Goal: Task Accomplishment & Management: Use online tool/utility

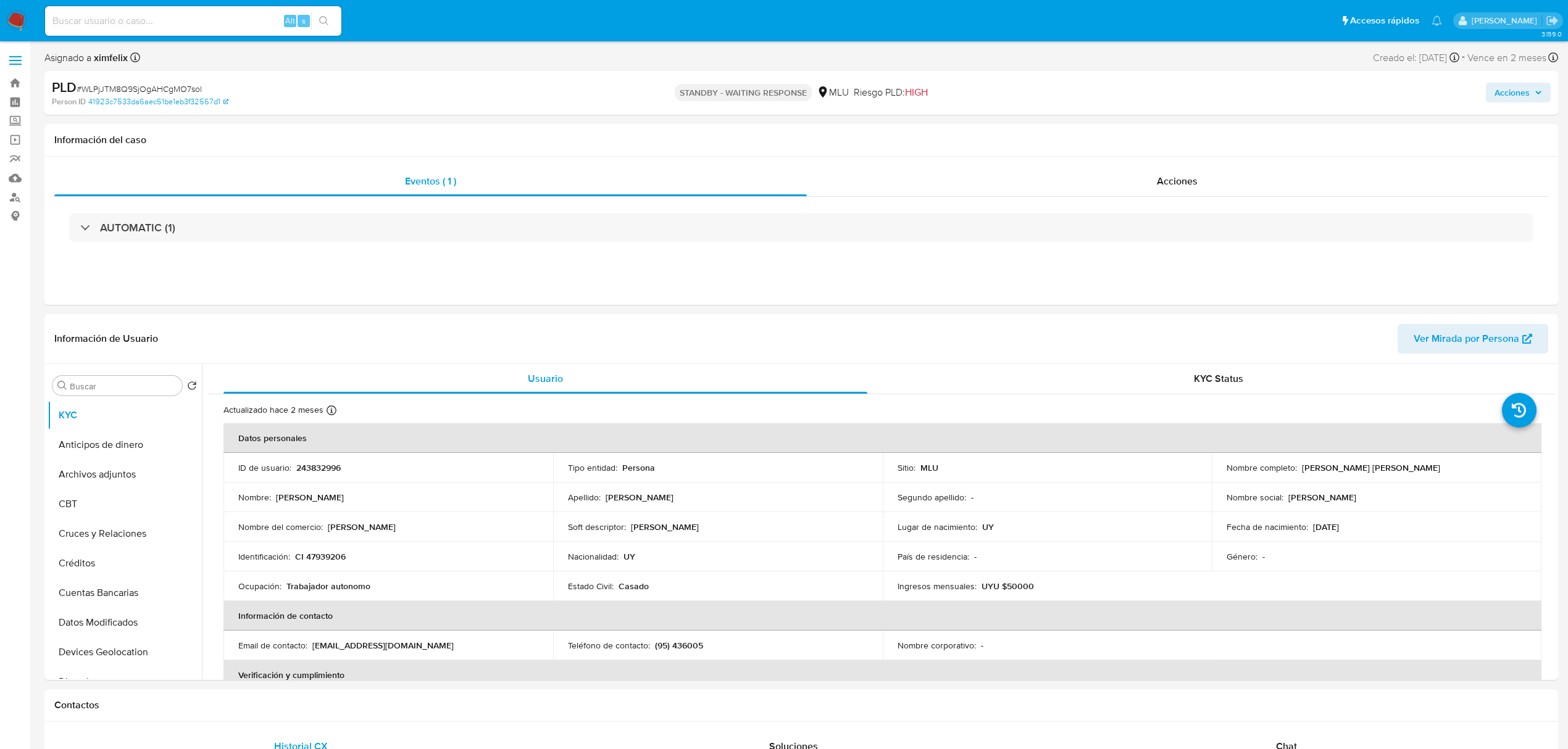
select select "10"
click at [173, 21] on input at bounding box center [193, 21] width 297 height 16
paste input "tHTEtFkN1eW8bOzTRtNFqp5f"
type input "tHTEtFkN1eW8bOzTRtNFqp5f"
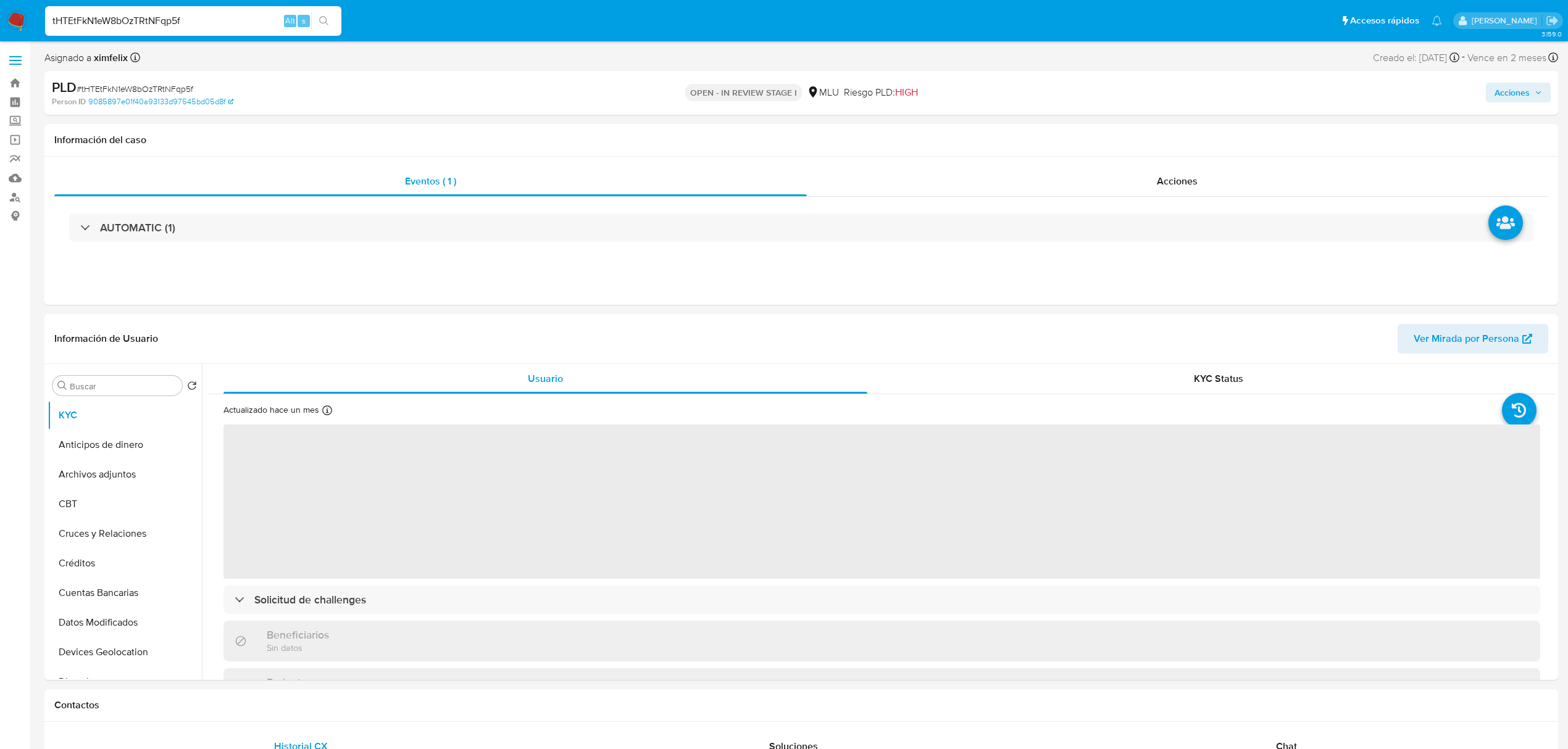
select select "10"
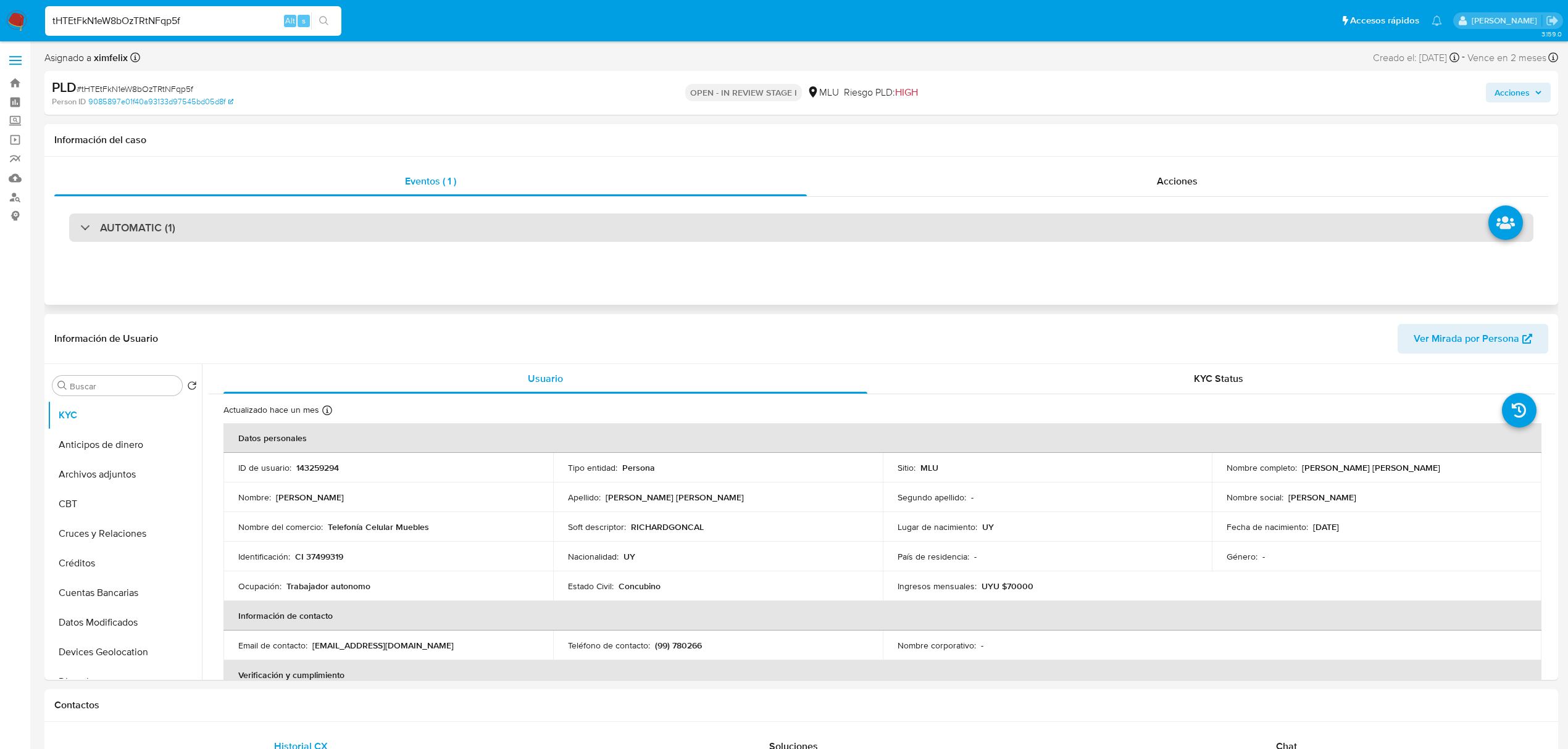
click at [833, 220] on div "AUTOMATIC (1)" at bounding box center [801, 227] width 1464 height 28
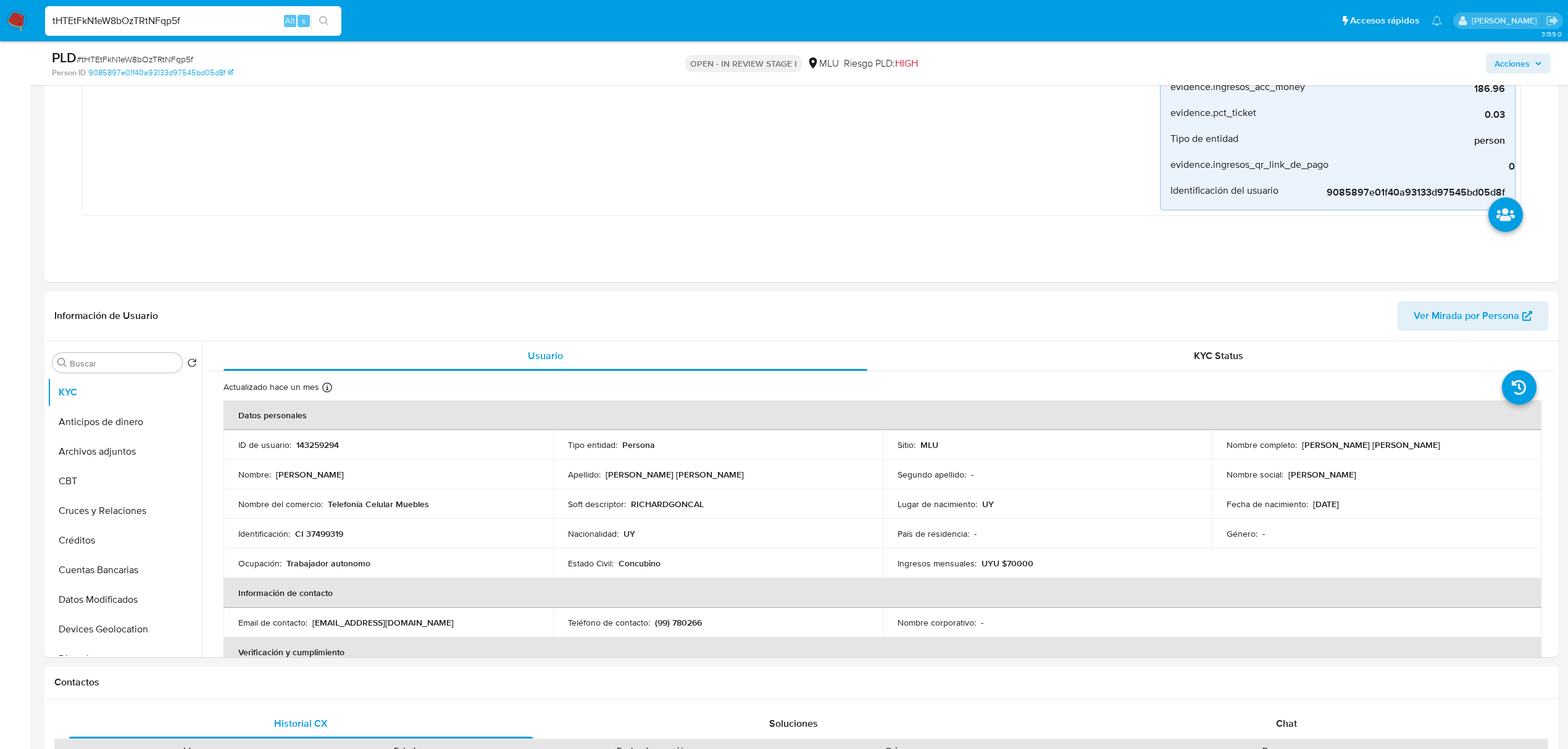
scroll to position [417, 0]
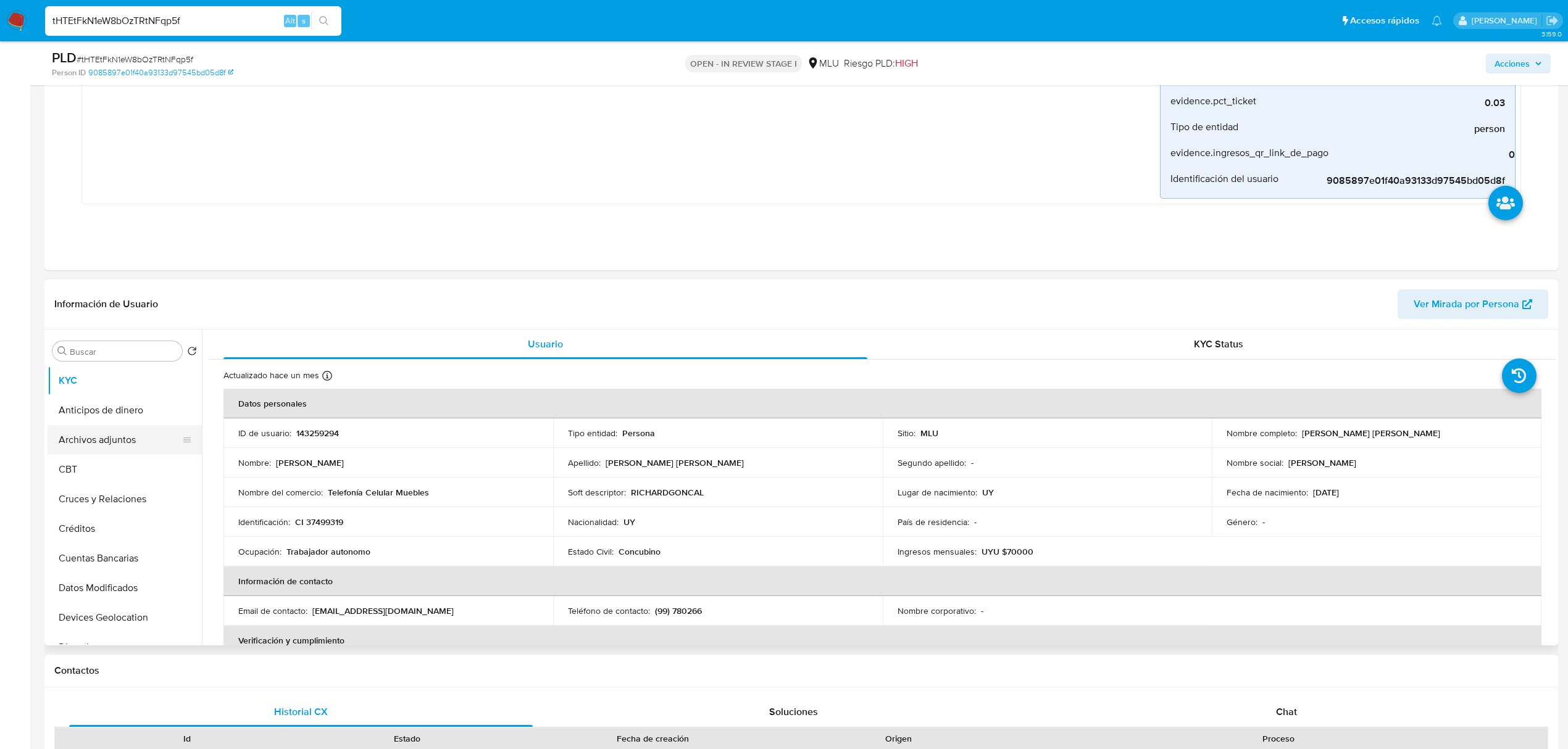
click at [147, 427] on button "Archivos adjuntos" at bounding box center [119, 439] width 144 height 30
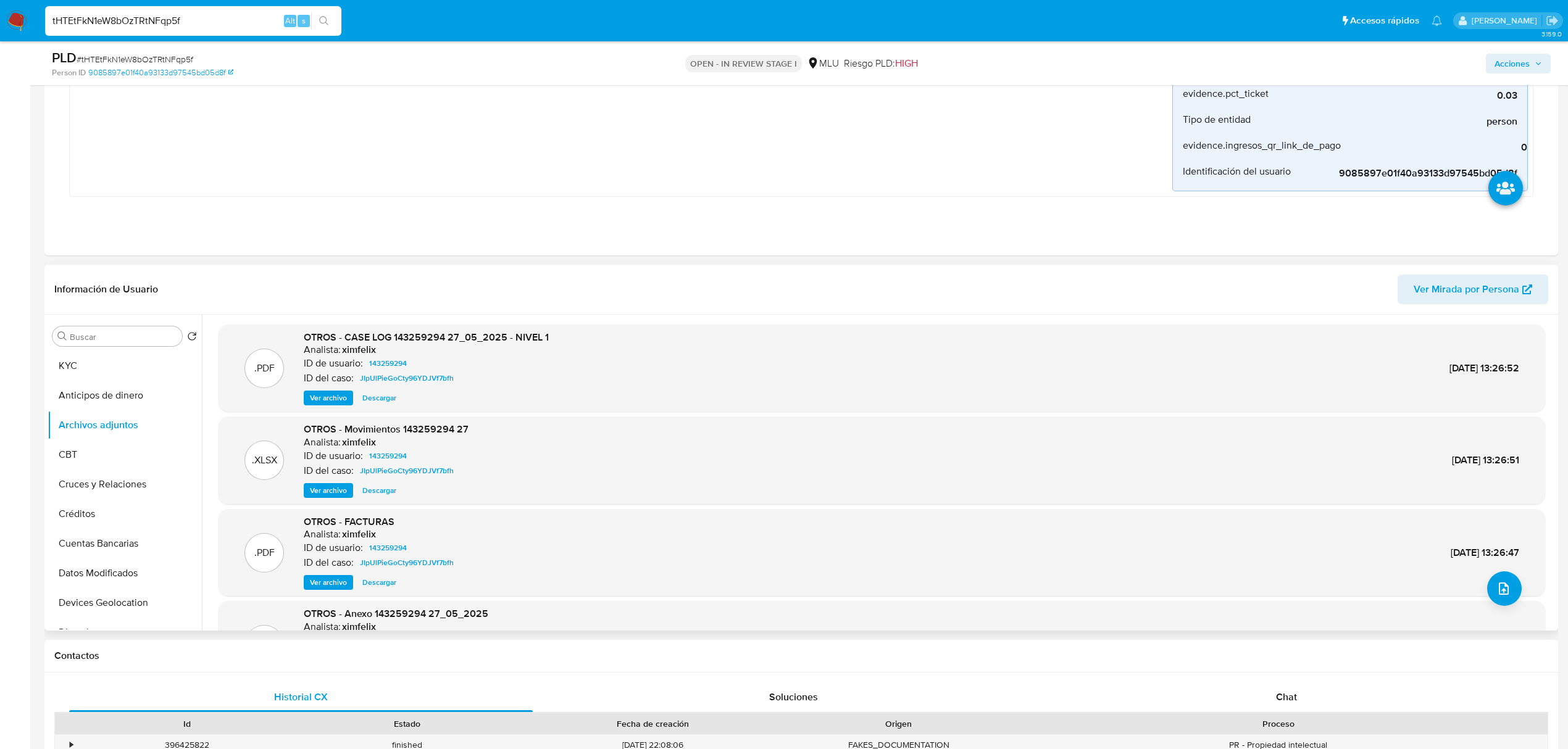
click at [327, 396] on span "Ver archivo" at bounding box center [328, 398] width 37 height 13
click at [368, 487] on span "Descargar" at bounding box center [379, 491] width 34 height 13
click at [67, 365] on button "KYC" at bounding box center [119, 366] width 144 height 30
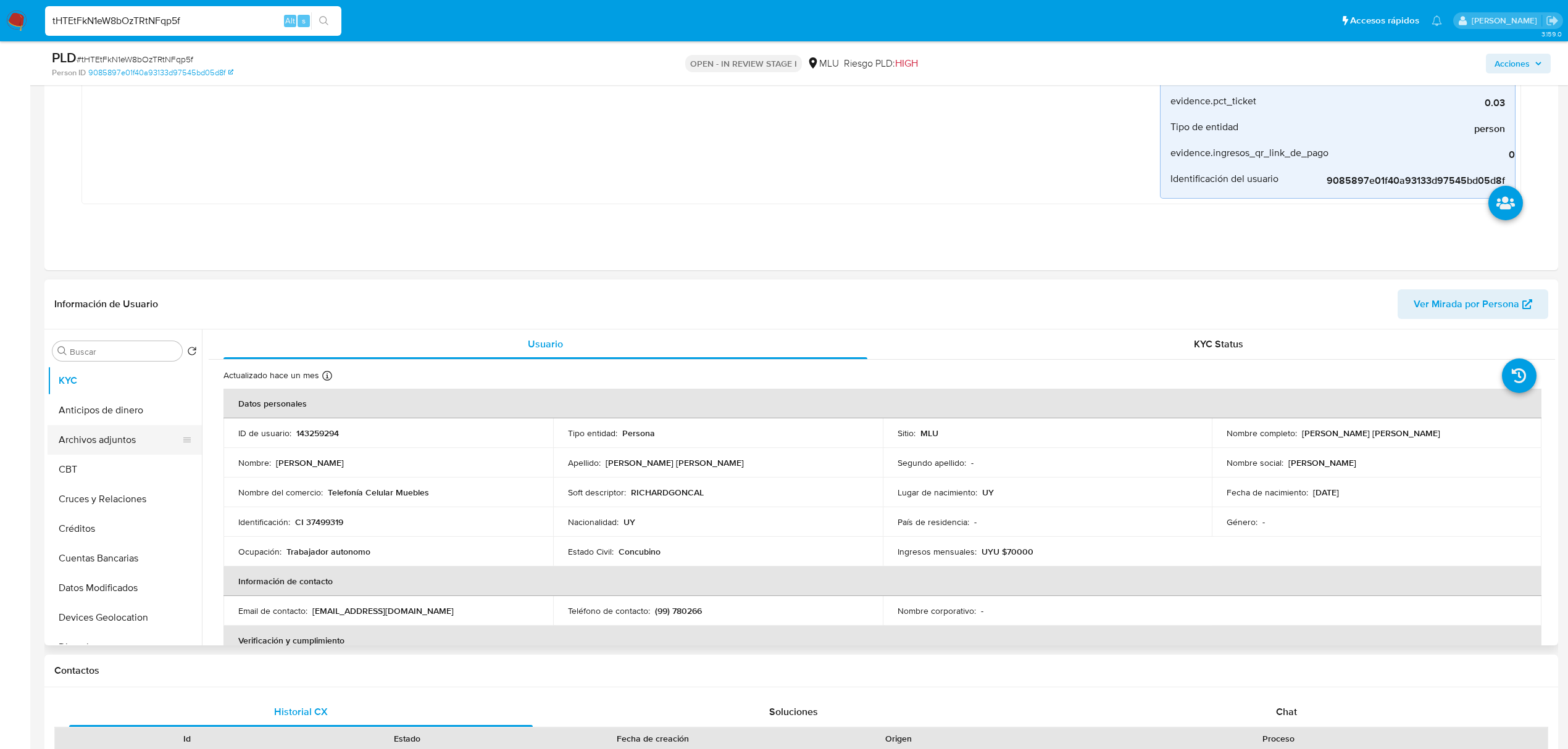
click at [115, 448] on button "Archivos adjuntos" at bounding box center [119, 439] width 144 height 30
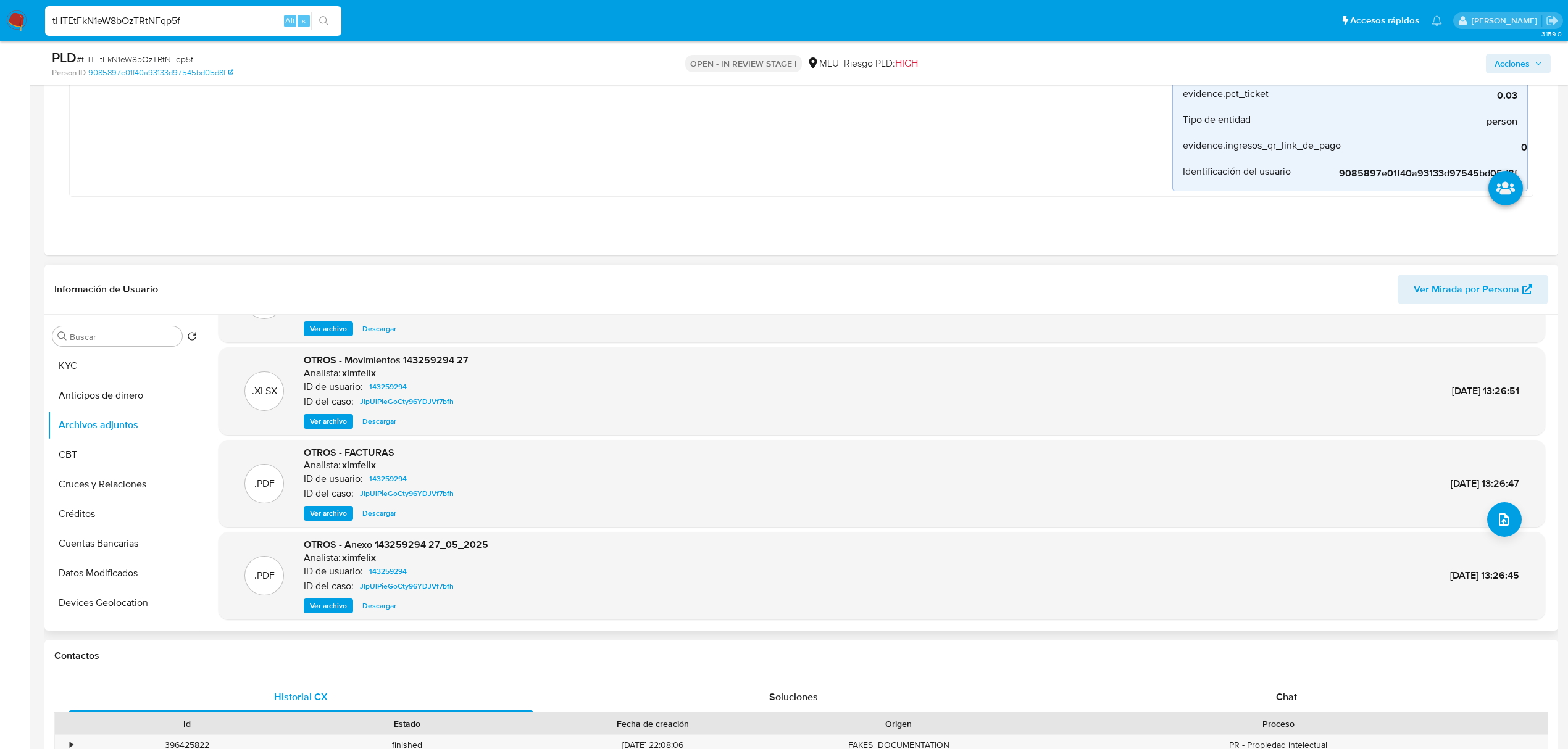
scroll to position [0, 0]
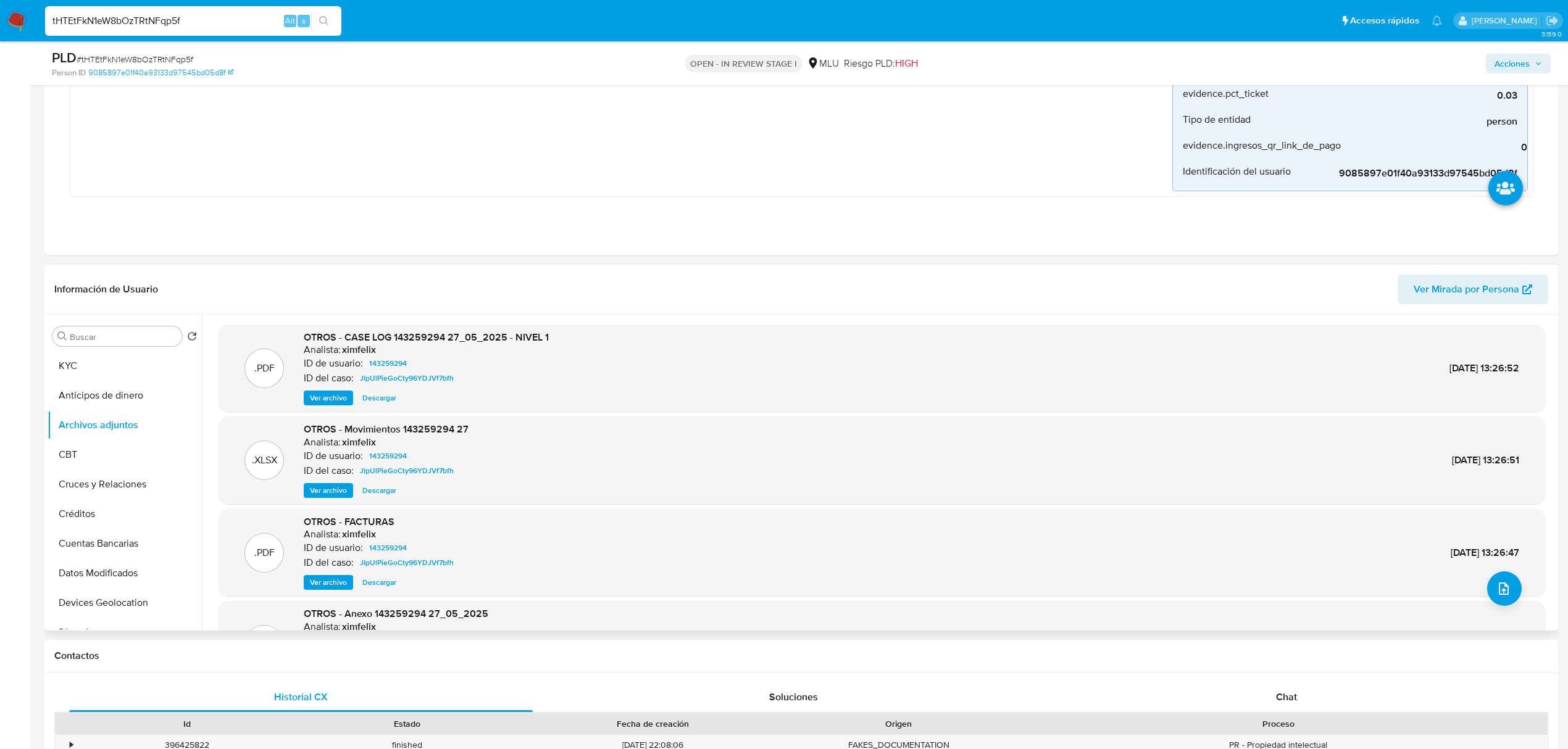
click at [1470, 298] on span "Ver Mirada por Persona" at bounding box center [1467, 289] width 106 height 30
click at [107, 449] on button "Historial Casos" at bounding box center [119, 457] width 144 height 30
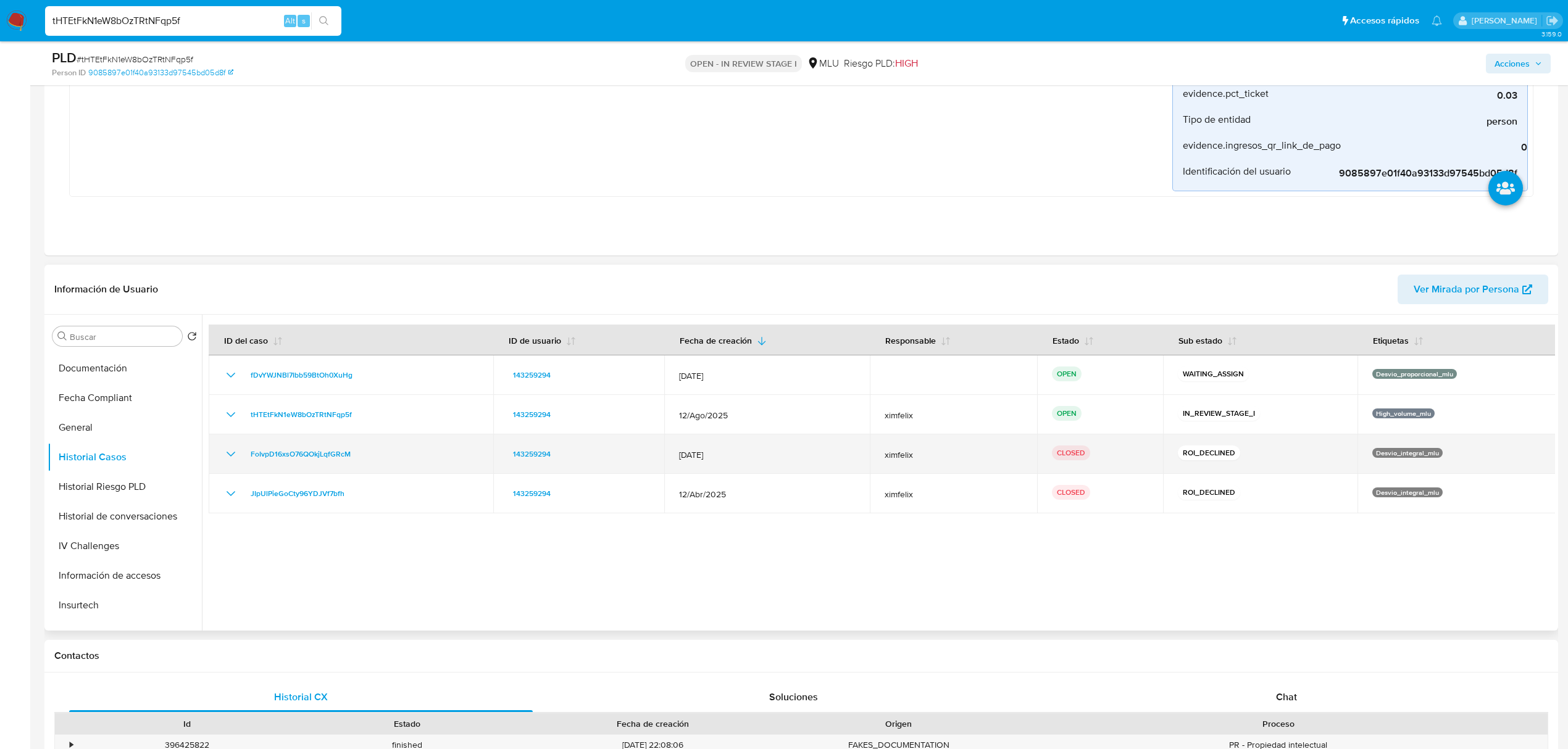
click at [227, 455] on icon "Mostrar/Ocultar" at bounding box center [231, 454] width 15 height 15
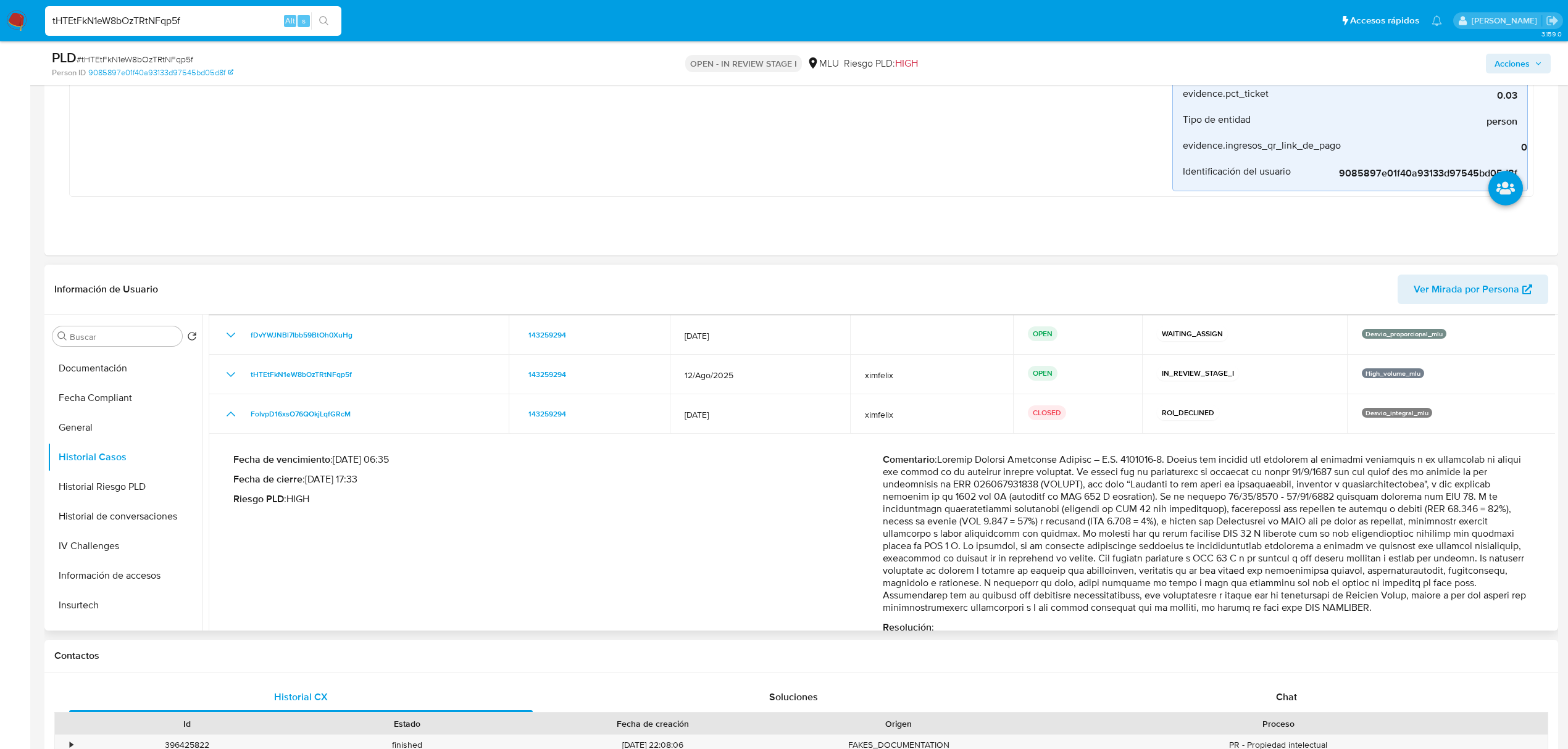
scroll to position [46, 0]
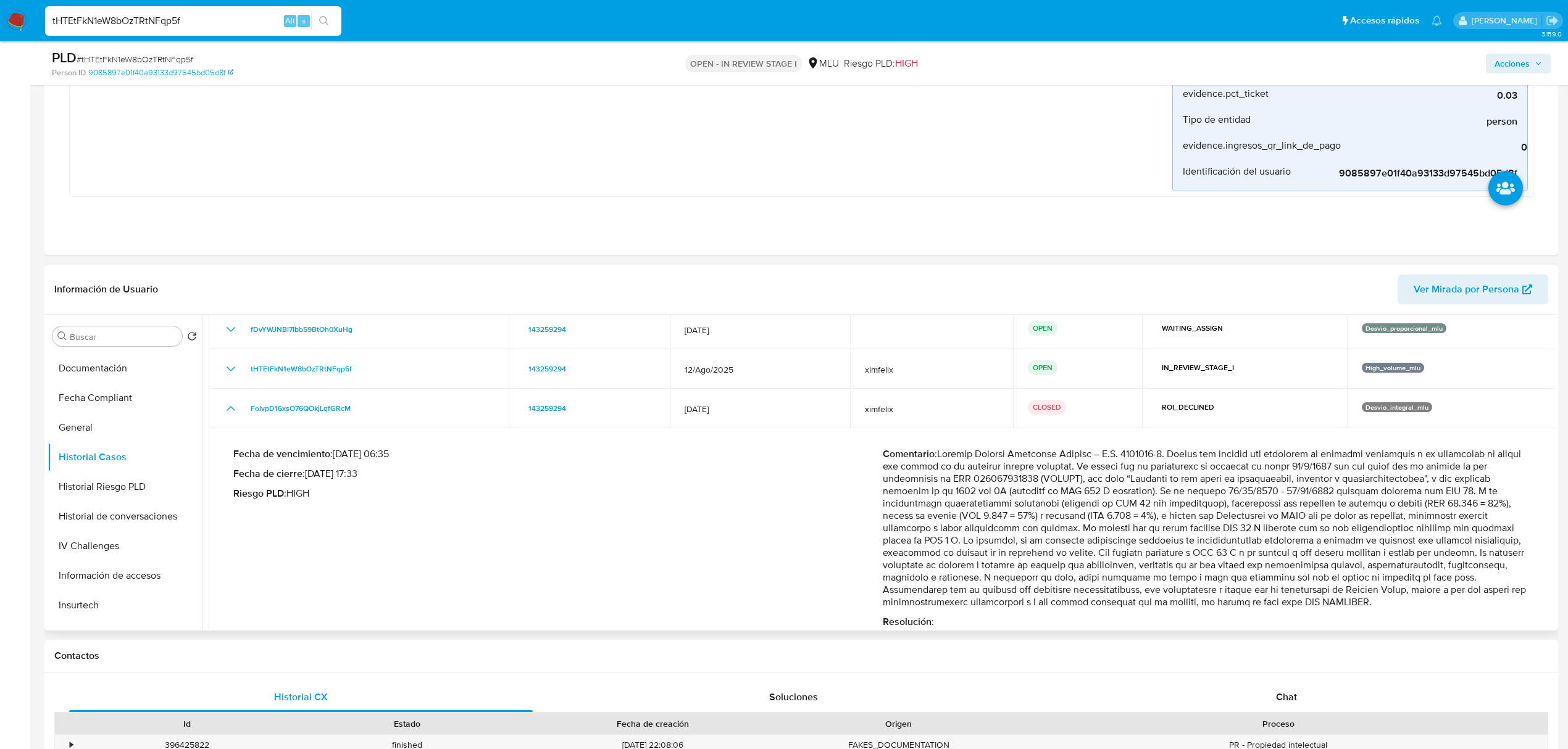
click at [1547, 504] on td "Fecha de vencimiento : 10/08/2025 06:35 Fecha de cierre : 30/05/2025 17:33 Ries…" at bounding box center [882, 538] width 1348 height 220
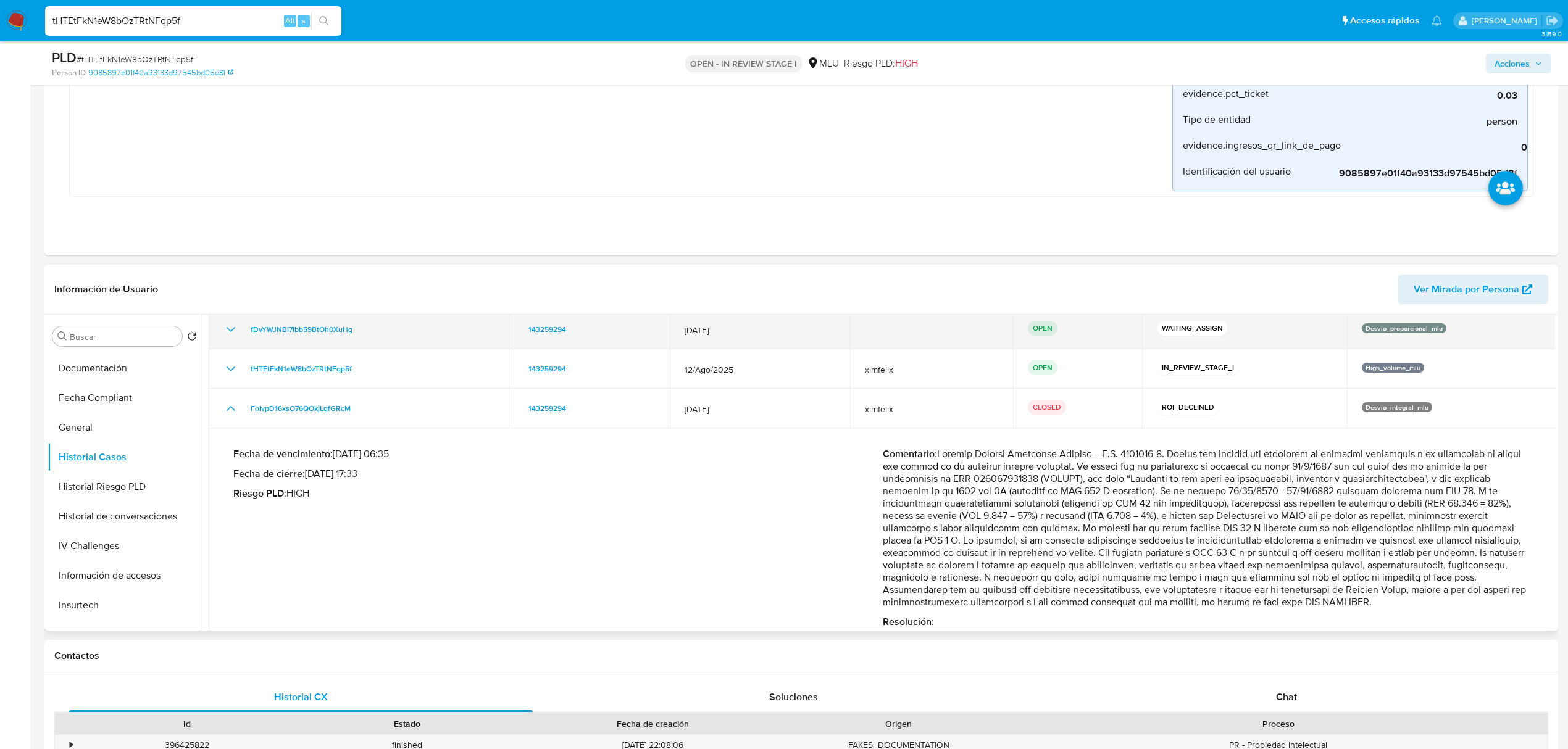
drag, startPoint x: 373, startPoint y: 334, endPoint x: 244, endPoint y: 334, distance: 129.0
click at [244, 334] on div "fDvYWJNBl7Ibb59BtOh0XuHg" at bounding box center [358, 330] width 270 height 15
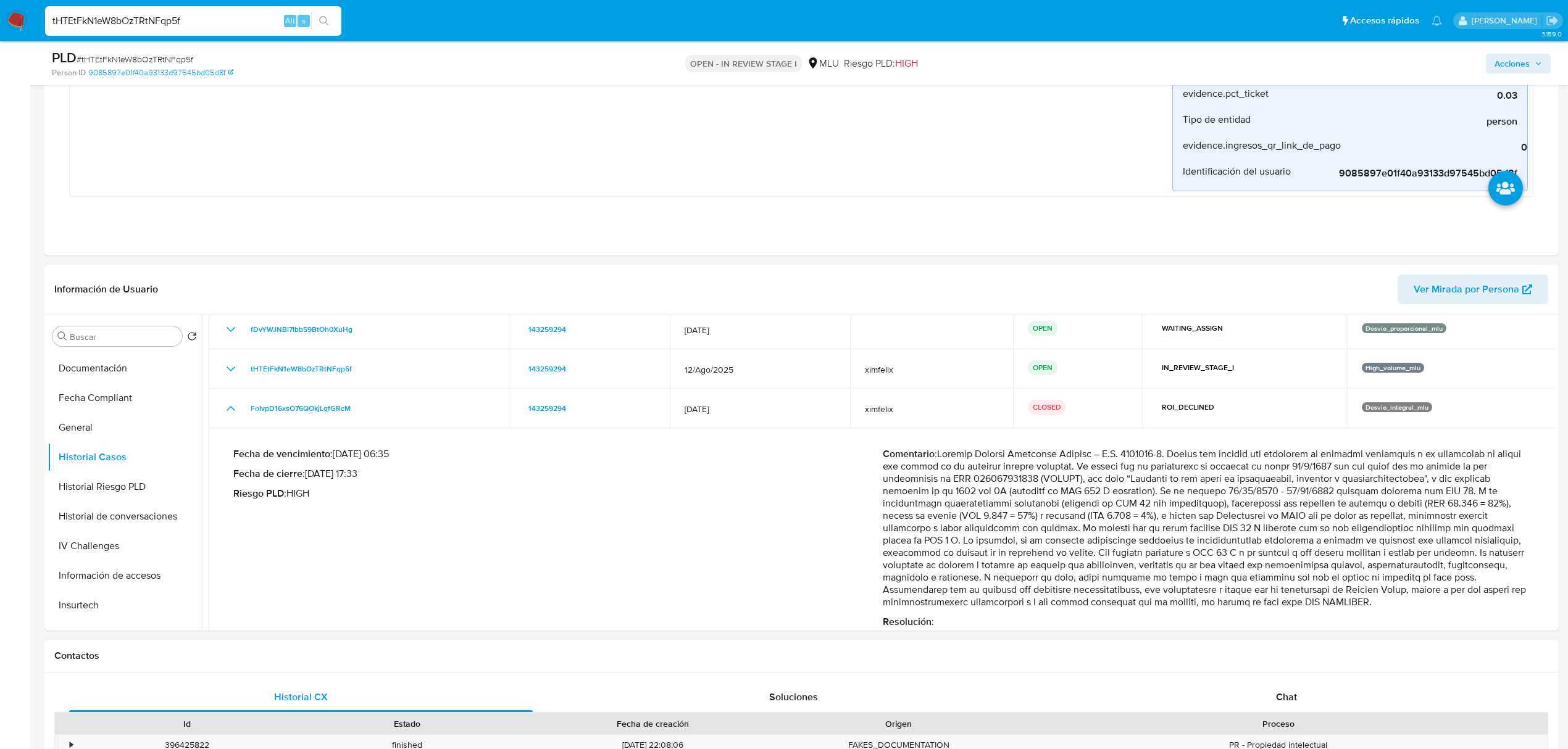
click at [156, 21] on input "tHTEtFkN1eW8bOzTRtNFqp5f" at bounding box center [193, 21] width 297 height 16
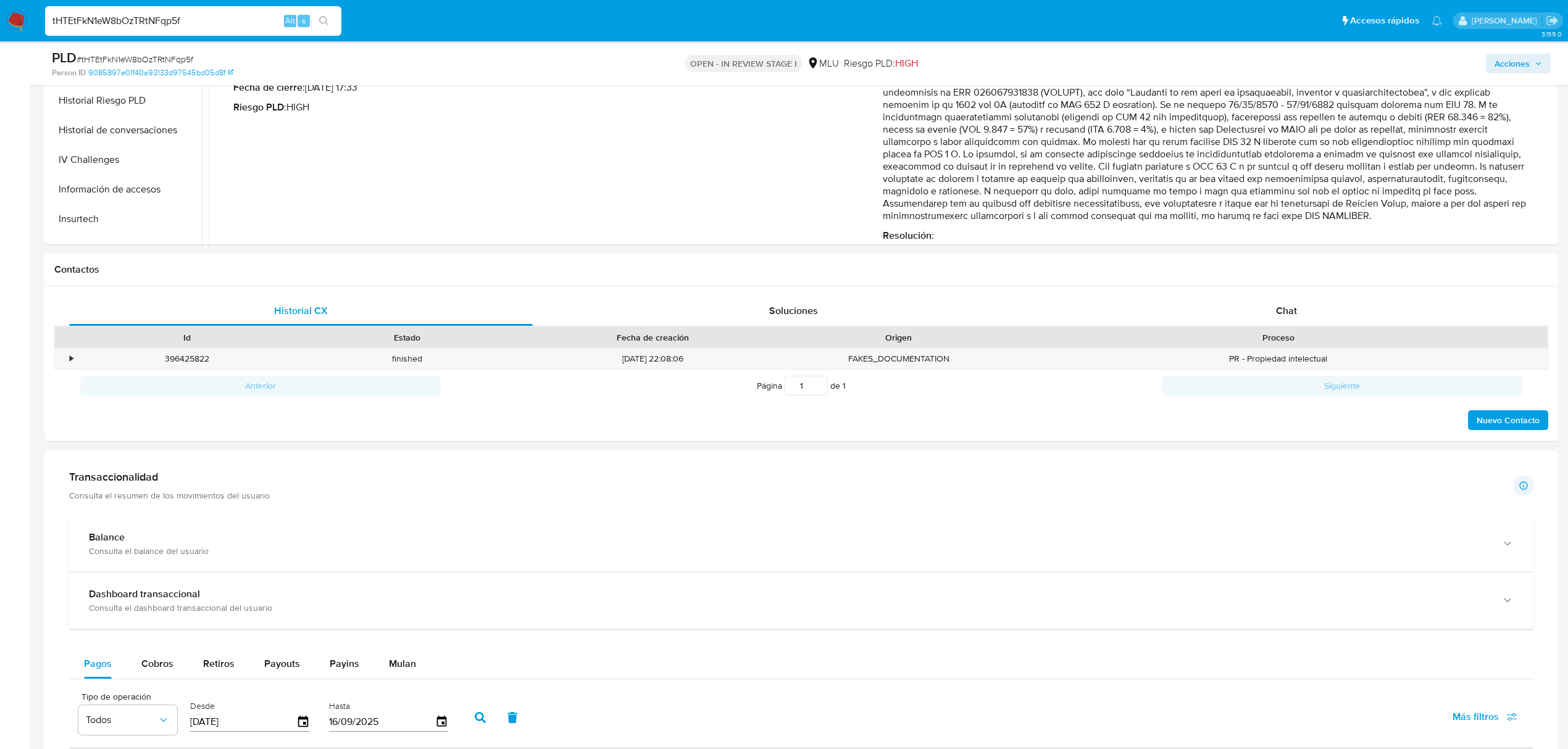
scroll to position [973, 0]
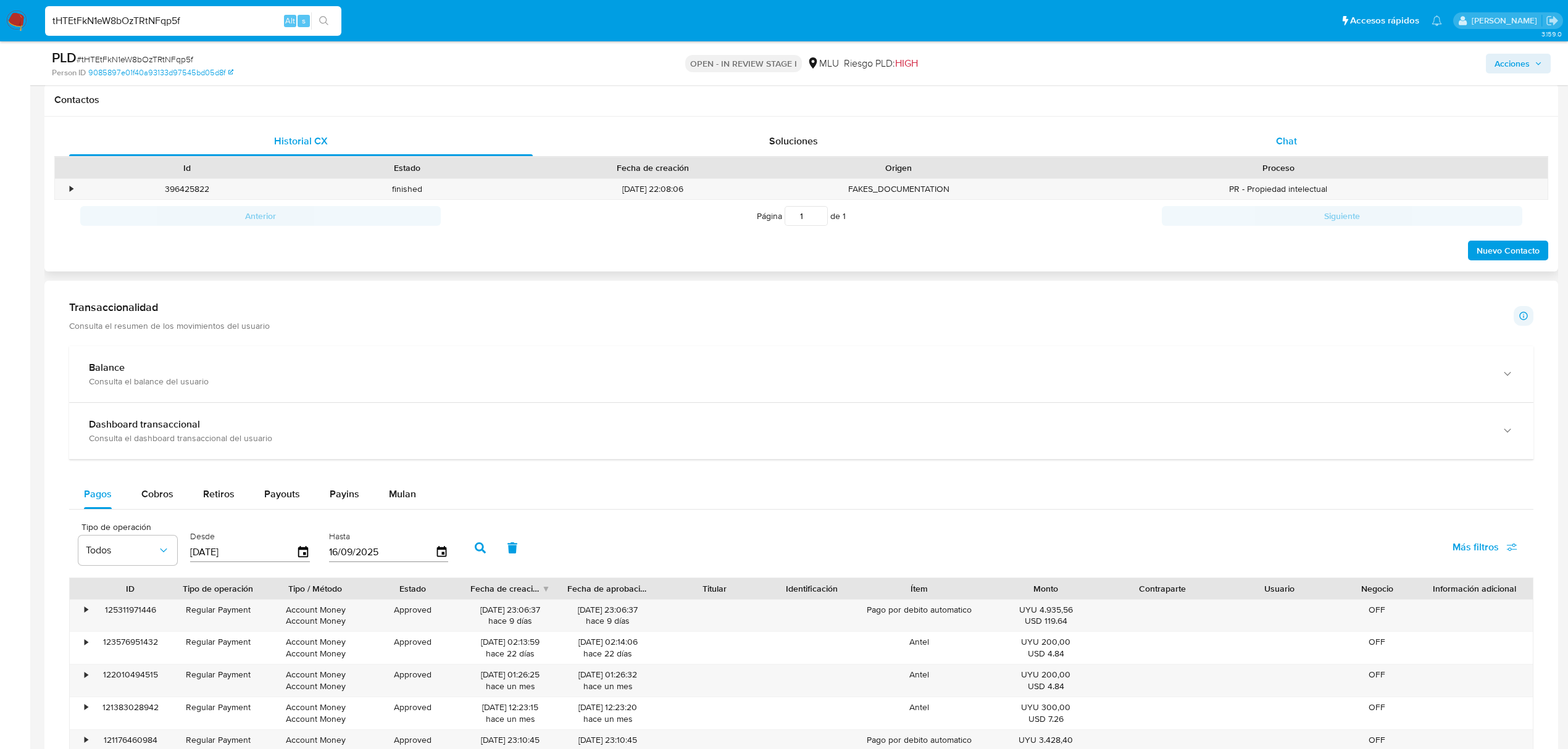
click at [1331, 145] on div "Chat" at bounding box center [1287, 141] width 463 height 30
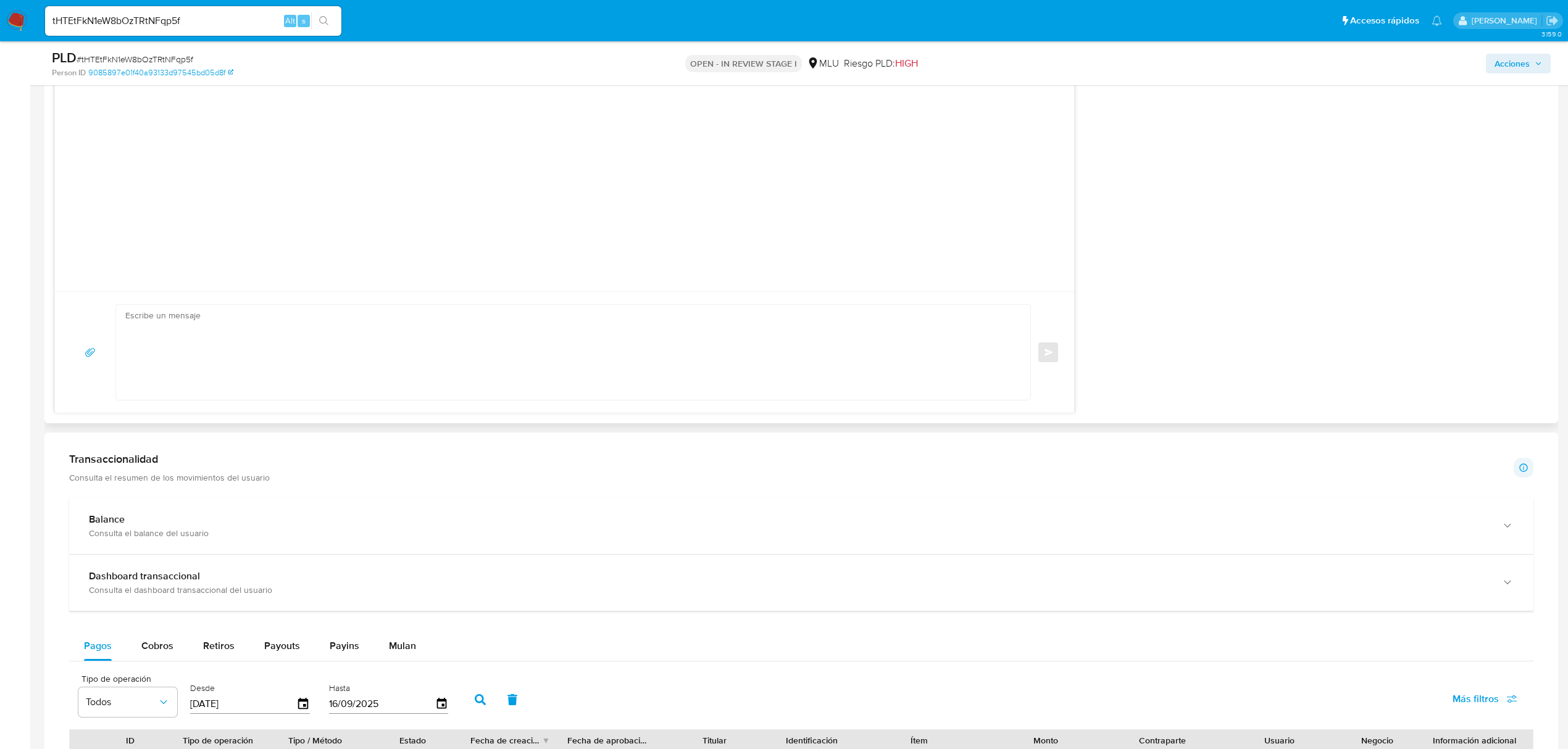
scroll to position [1388, 0]
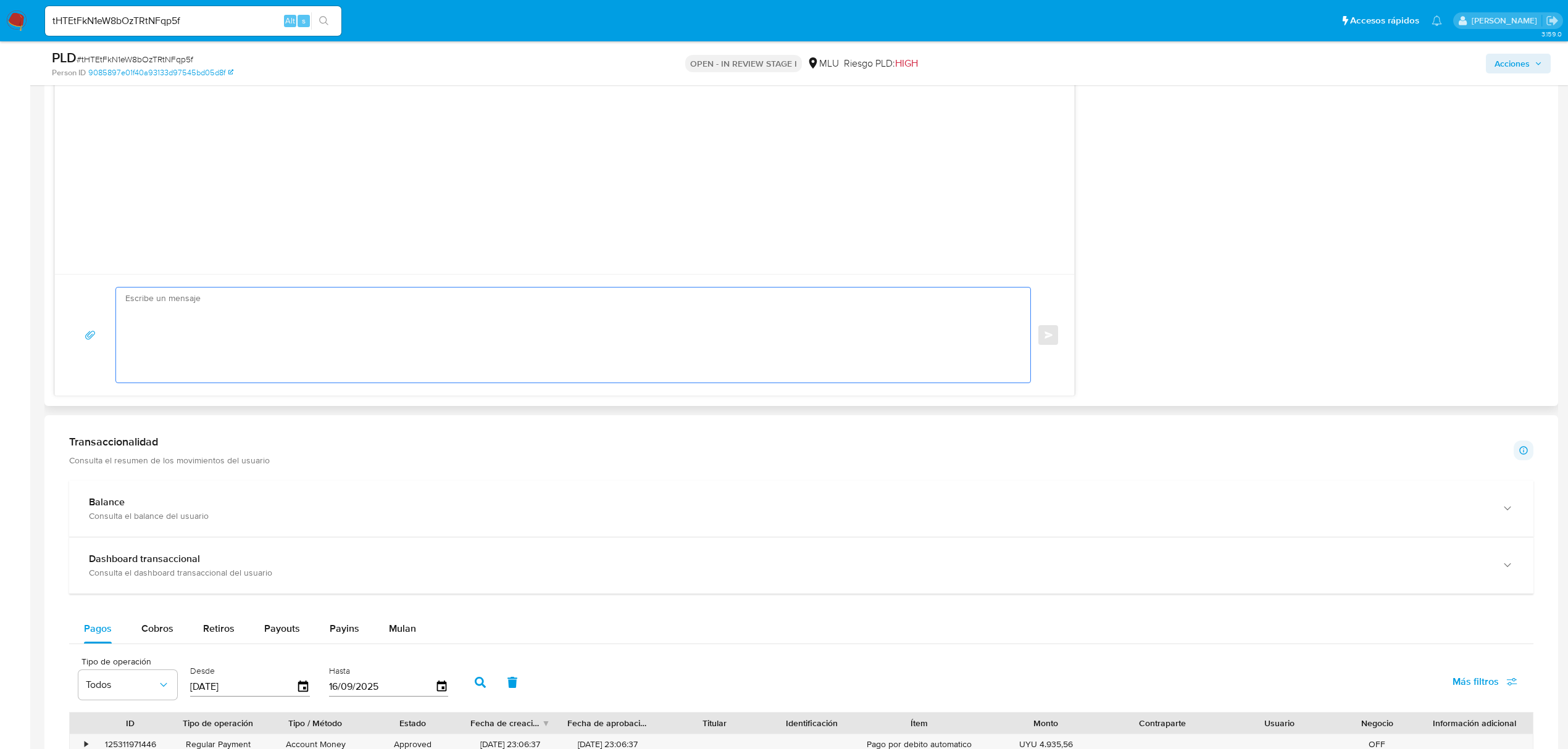
click at [691, 363] on textarea at bounding box center [570, 335] width 890 height 95
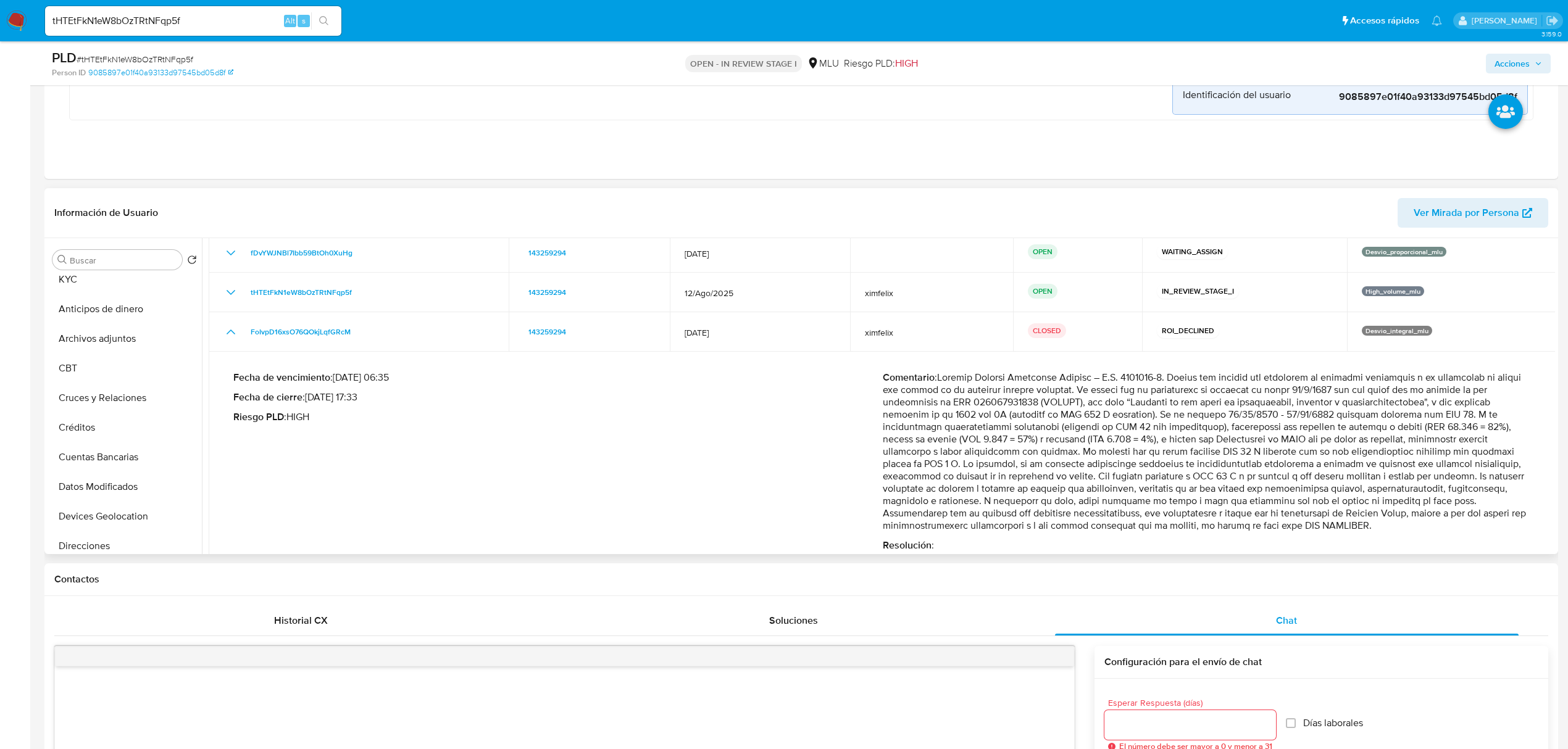
scroll to position [0, 0]
click at [103, 297] on button "KYC" at bounding box center [119, 289] width 144 height 30
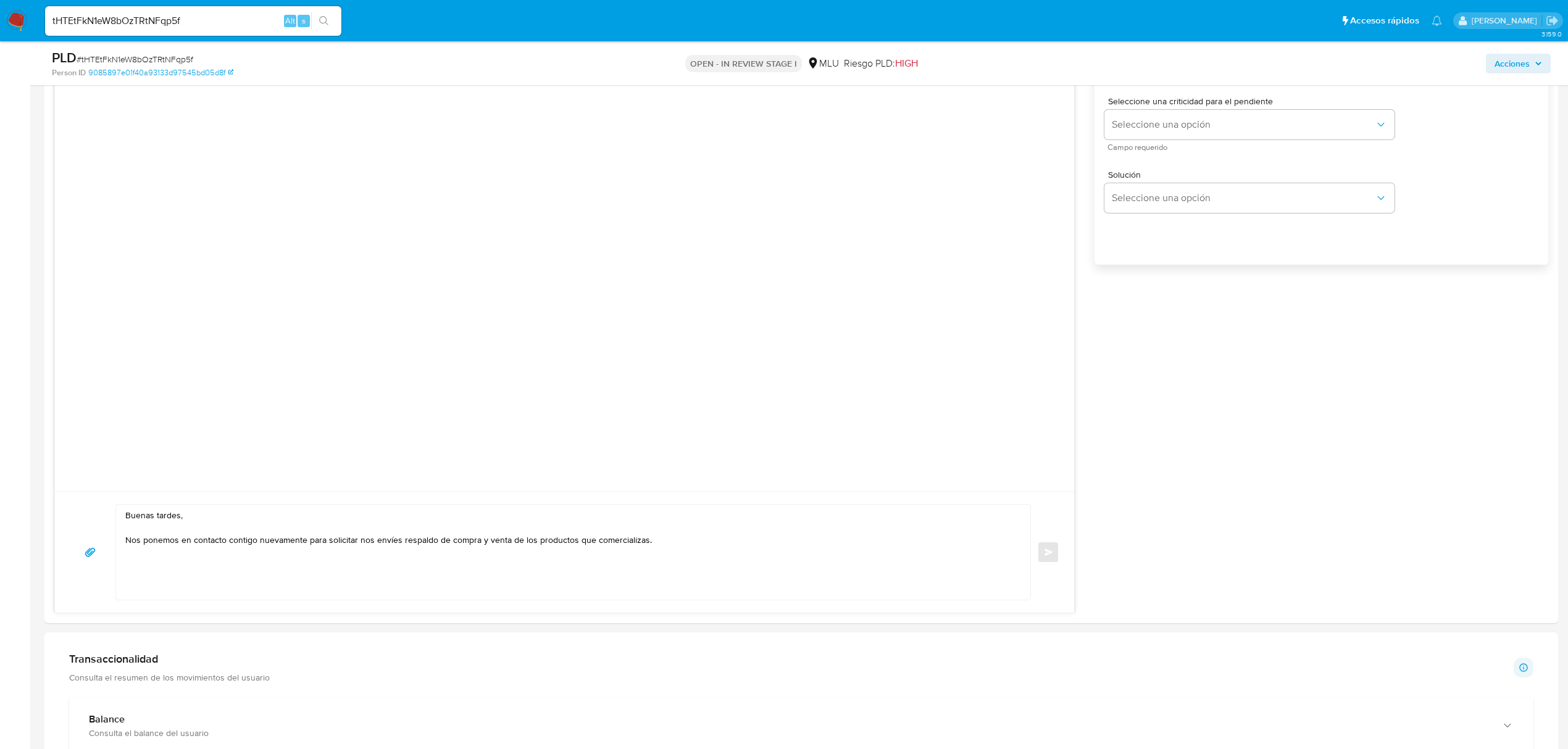
scroll to position [1203, 0]
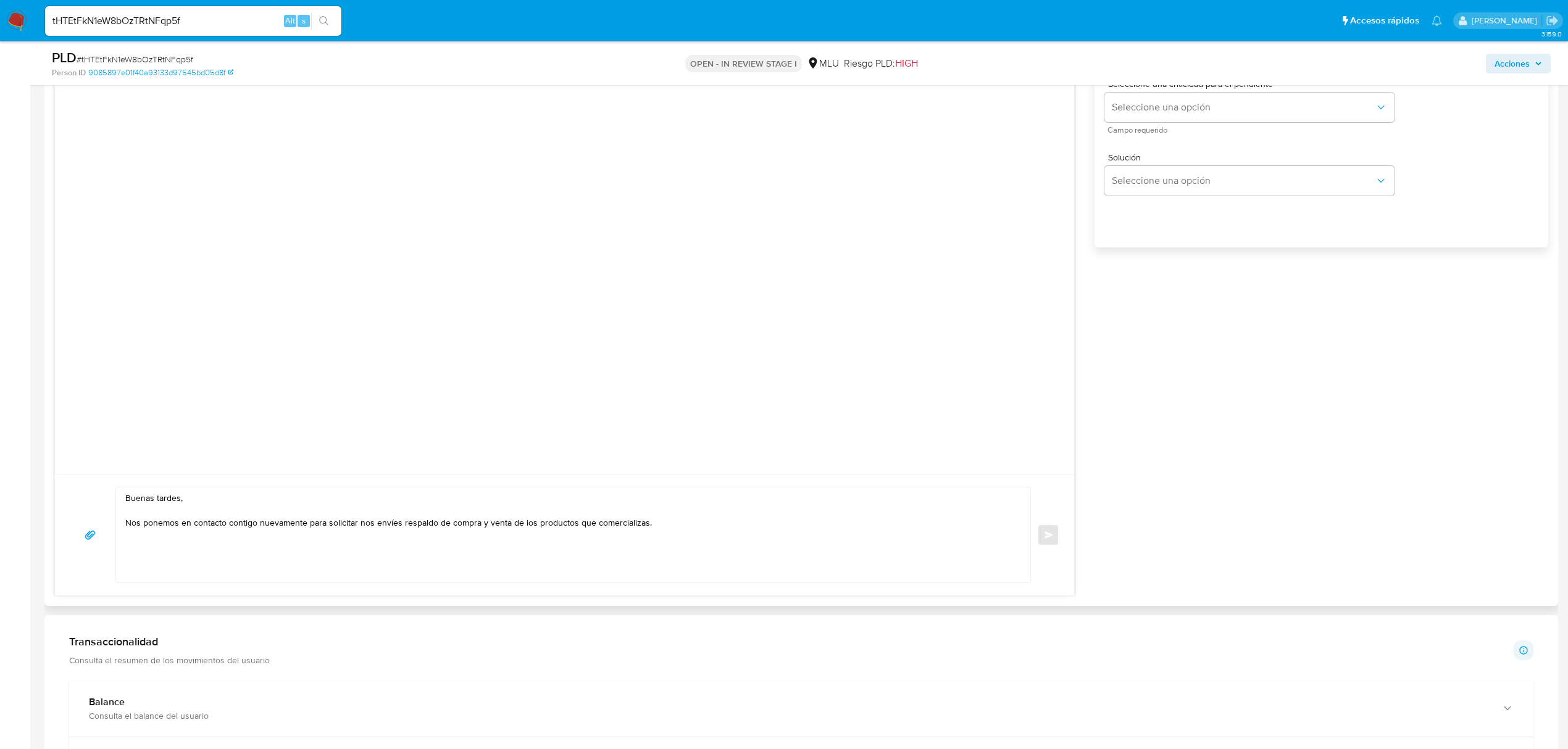
click at [638, 560] on textarea "Buenas tardes, Nos ponemos en contacto contigo nuevamente para solicitar nos en…" at bounding box center [570, 534] width 890 height 95
paste textarea "Adicionalmente, detectamos que tu cuenta está registrada como persona física (e…"
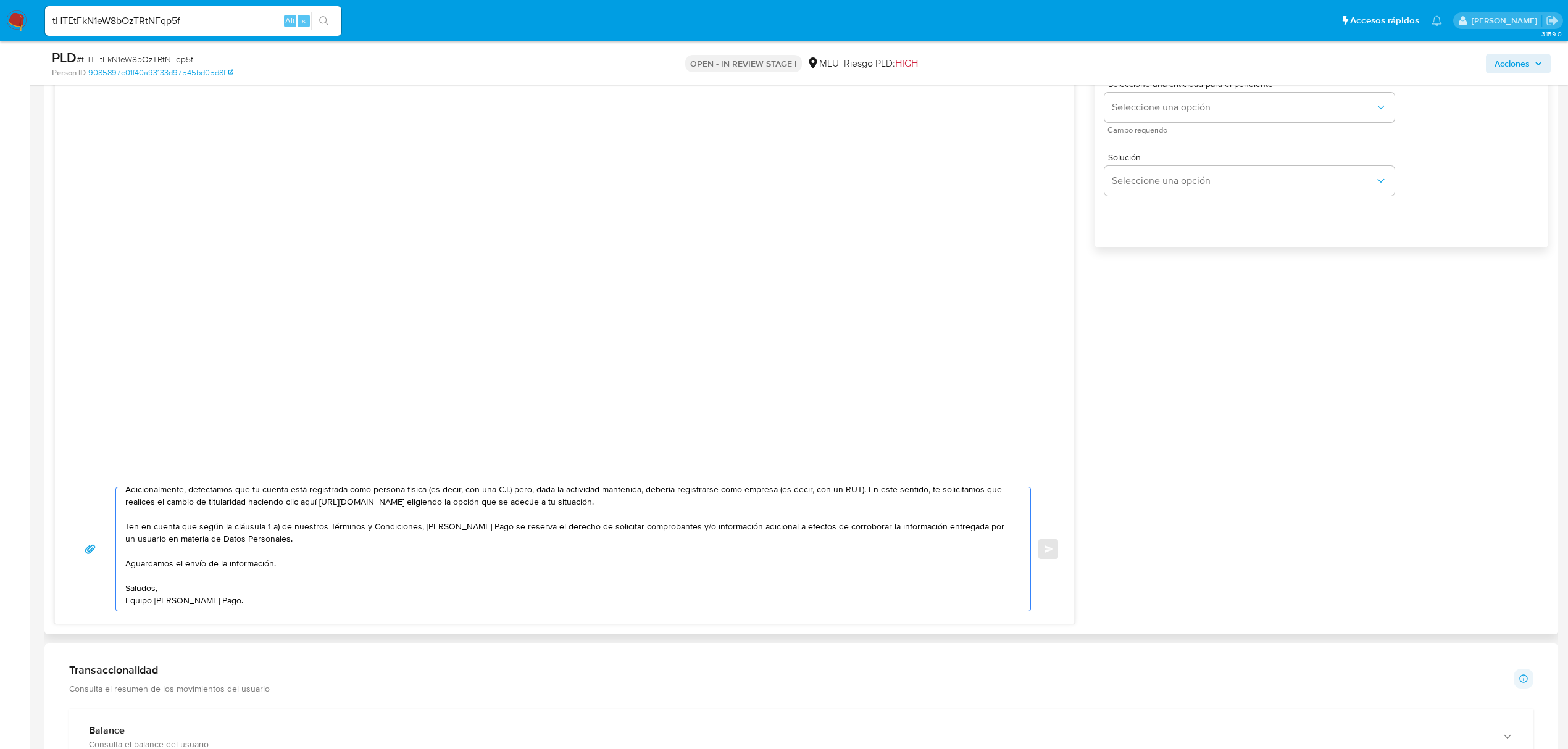
scroll to position [82, 0]
click at [825, 587] on textarea "Buenas tardes, Nos ponemos en contacto contigo nuevamente para solicitar nos en…" at bounding box center [570, 549] width 890 height 123
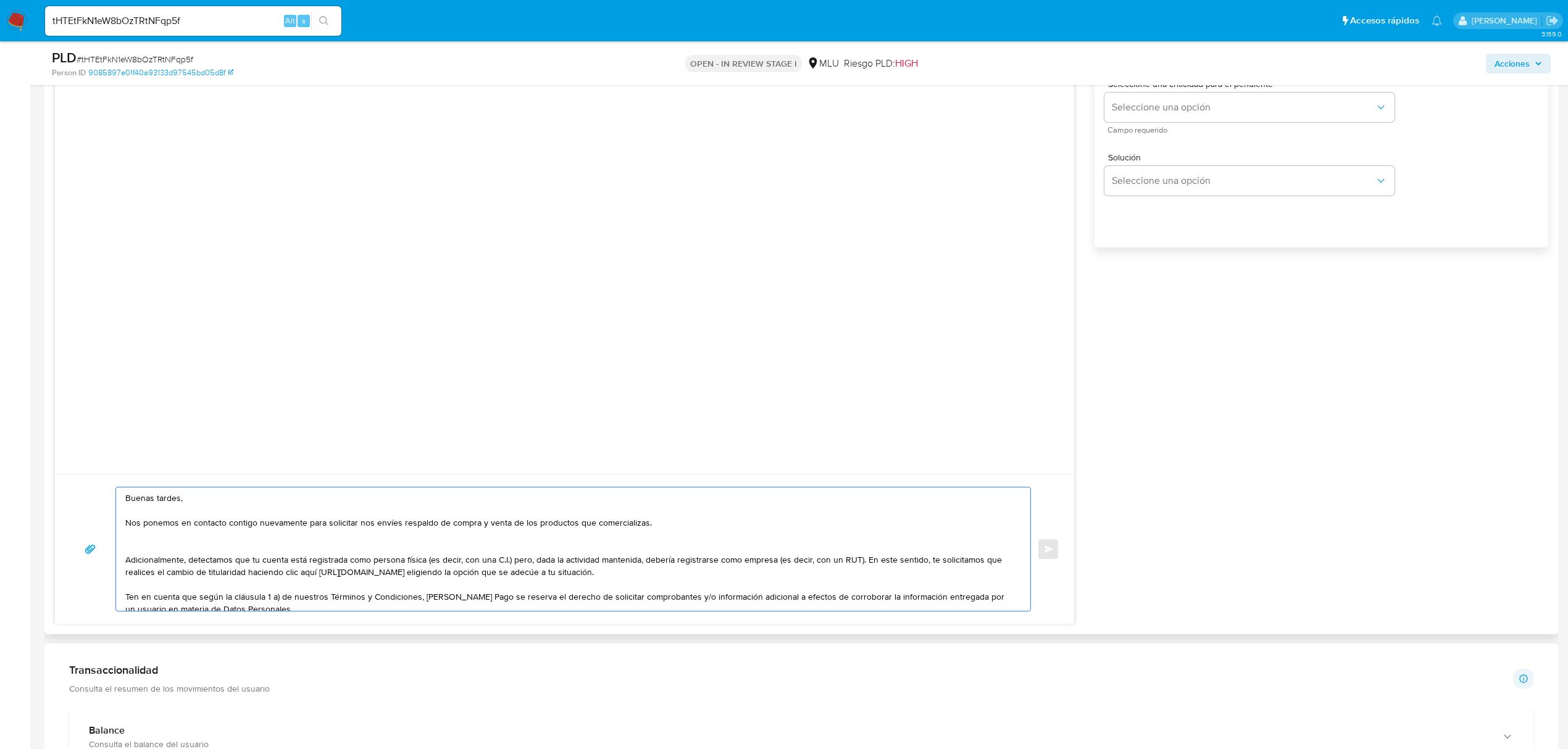
click at [744, 543] on textarea "Buenas tardes, Nos ponemos en contacto contigo nuevamente para solicitar nos en…" at bounding box center [570, 549] width 890 height 123
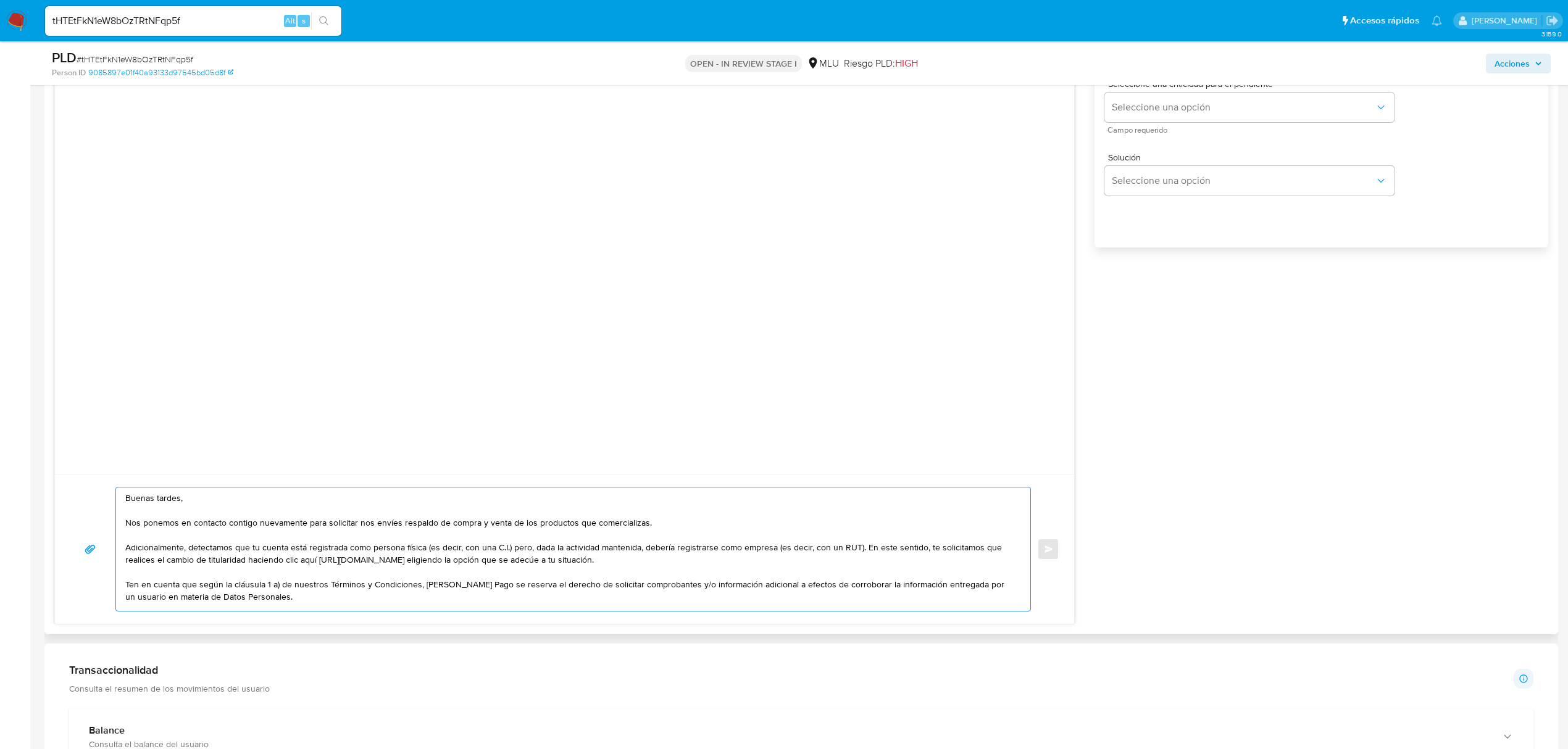
click at [455, 527] on textarea "Buenas tardes, Nos ponemos en contacto contigo nuevamente para solicitar nos en…" at bounding box center [570, 549] width 890 height 123
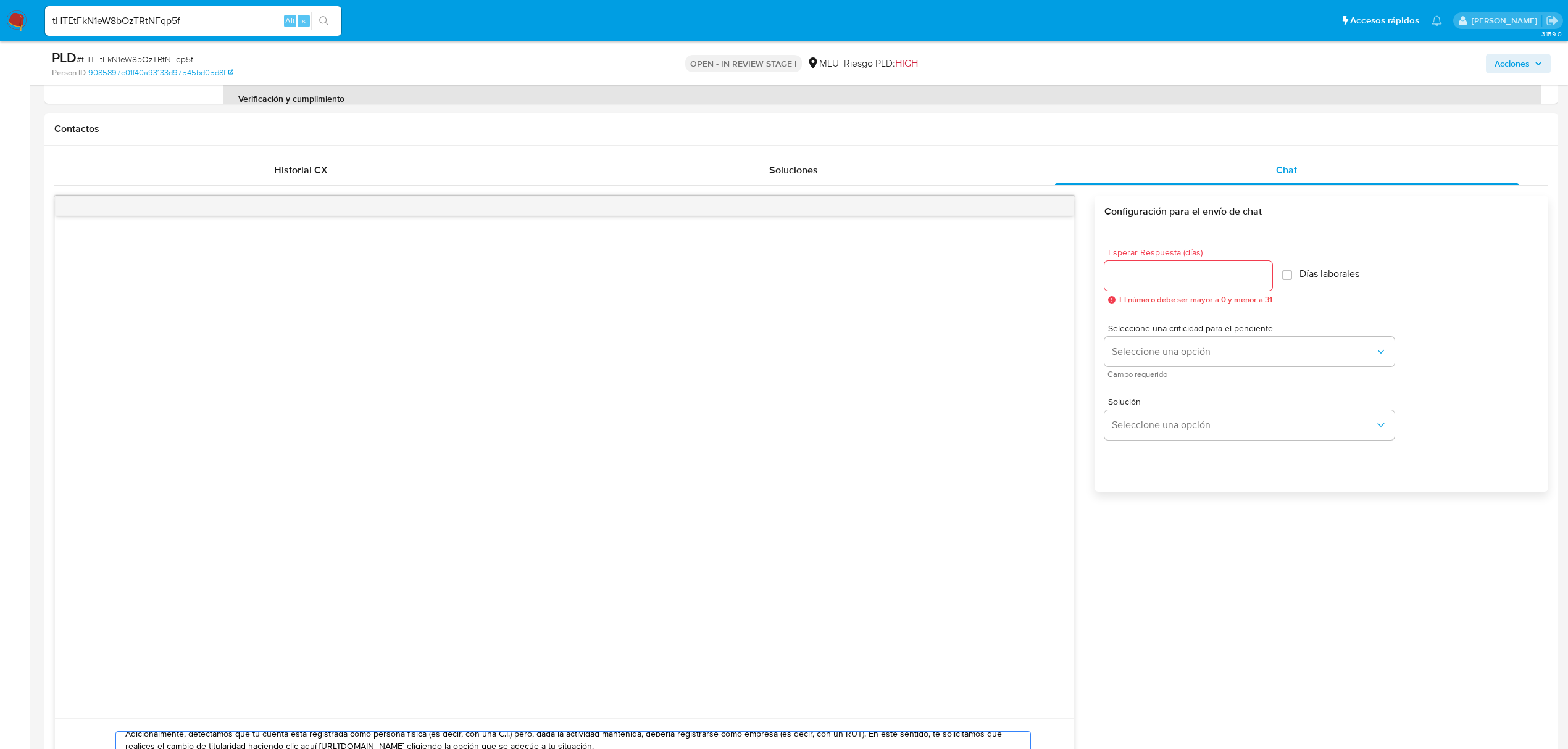
scroll to position [949, 0]
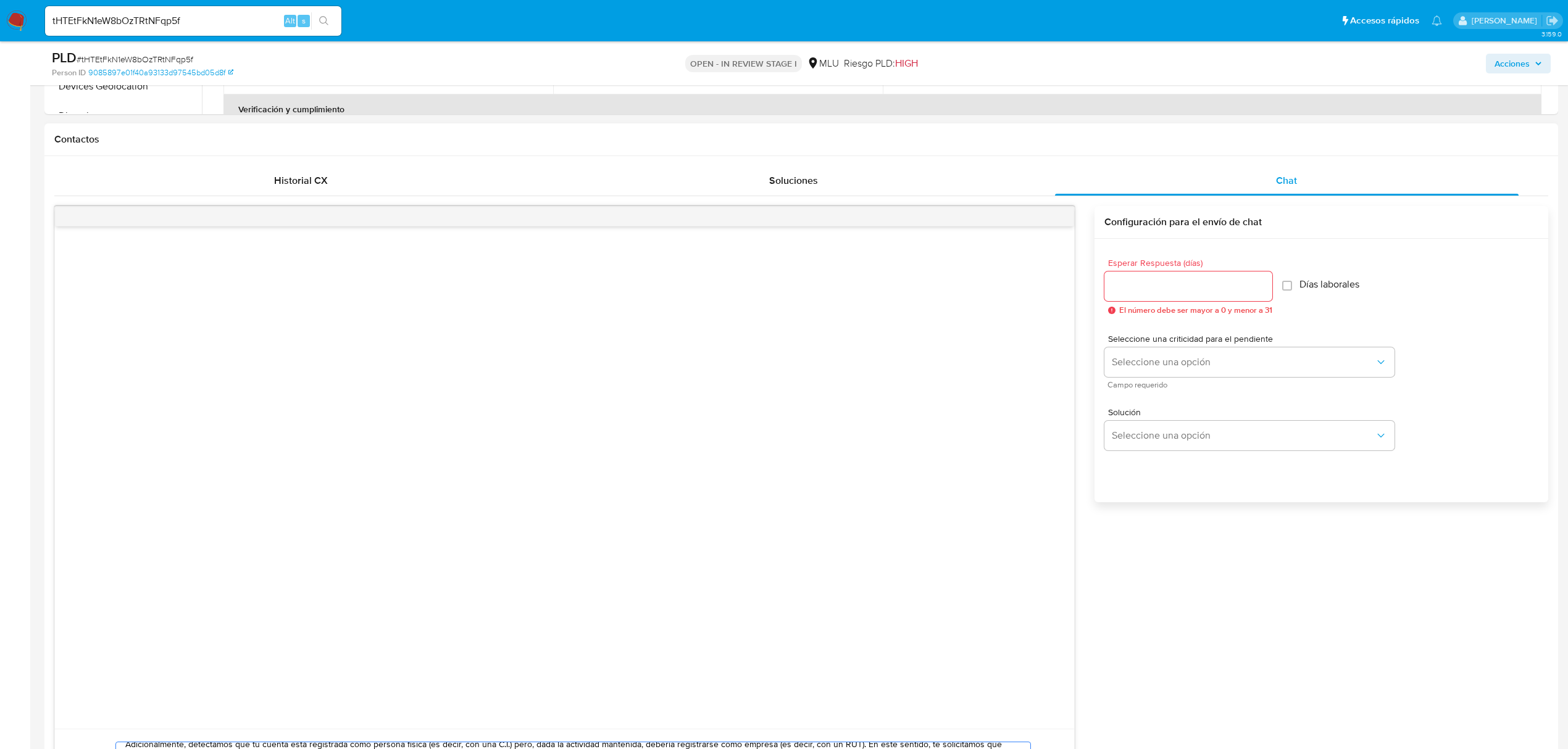
type textarea "Buenas tardes, Nos ponemos en contacto contigo nuevamente para solicitar nos en…"
click at [1178, 295] on input "Esperar Respuesta (días)" at bounding box center [1188, 286] width 168 height 16
type input "3"
click at [1147, 371] on button "Seleccione una opción" at bounding box center [1249, 362] width 290 height 30
click at [1309, 366] on div "LOW" at bounding box center [1247, 363] width 270 height 25
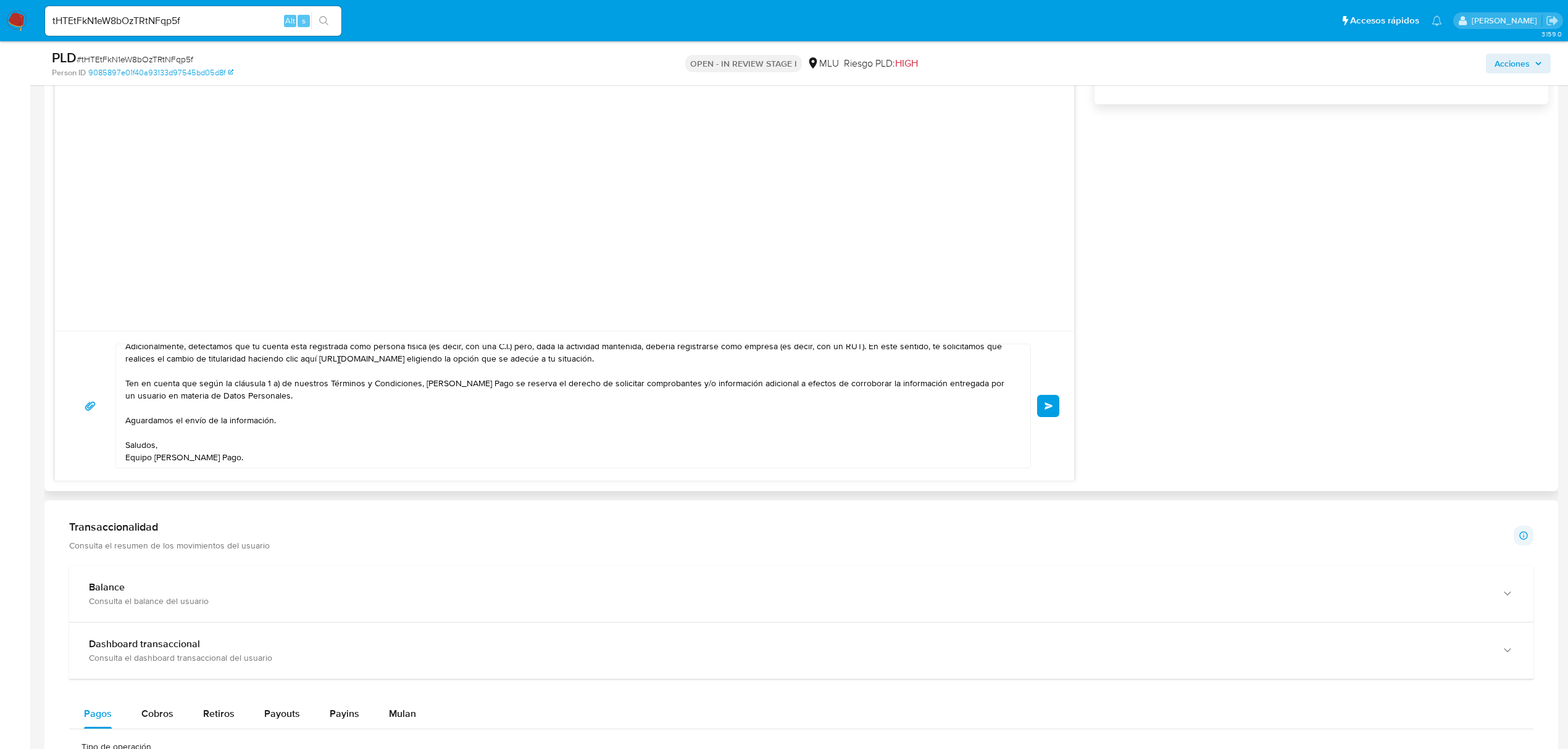
scroll to position [1343, 0]
click at [1045, 413] on span "Enviar" at bounding box center [1049, 409] width 9 height 8
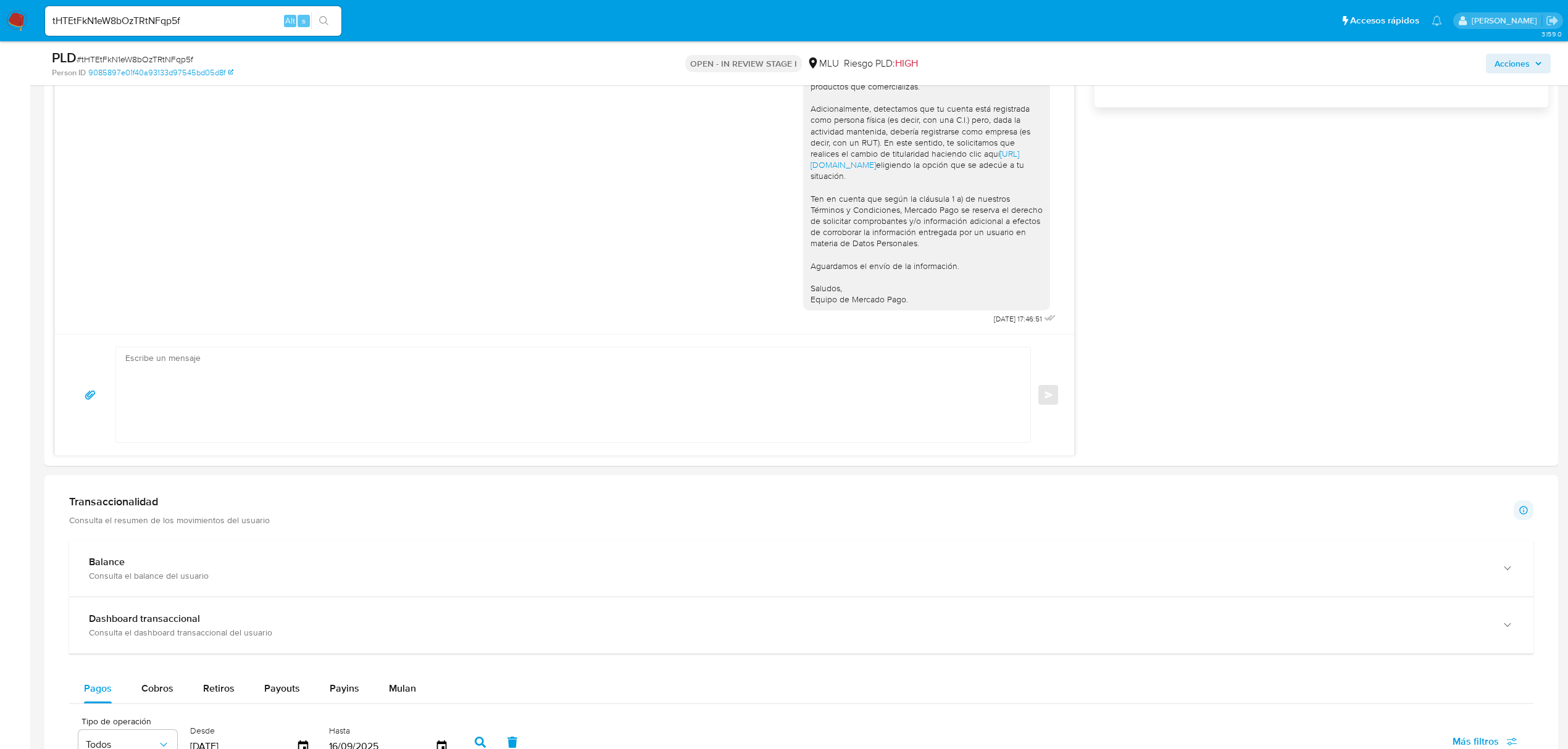
scroll to position [0, 0]
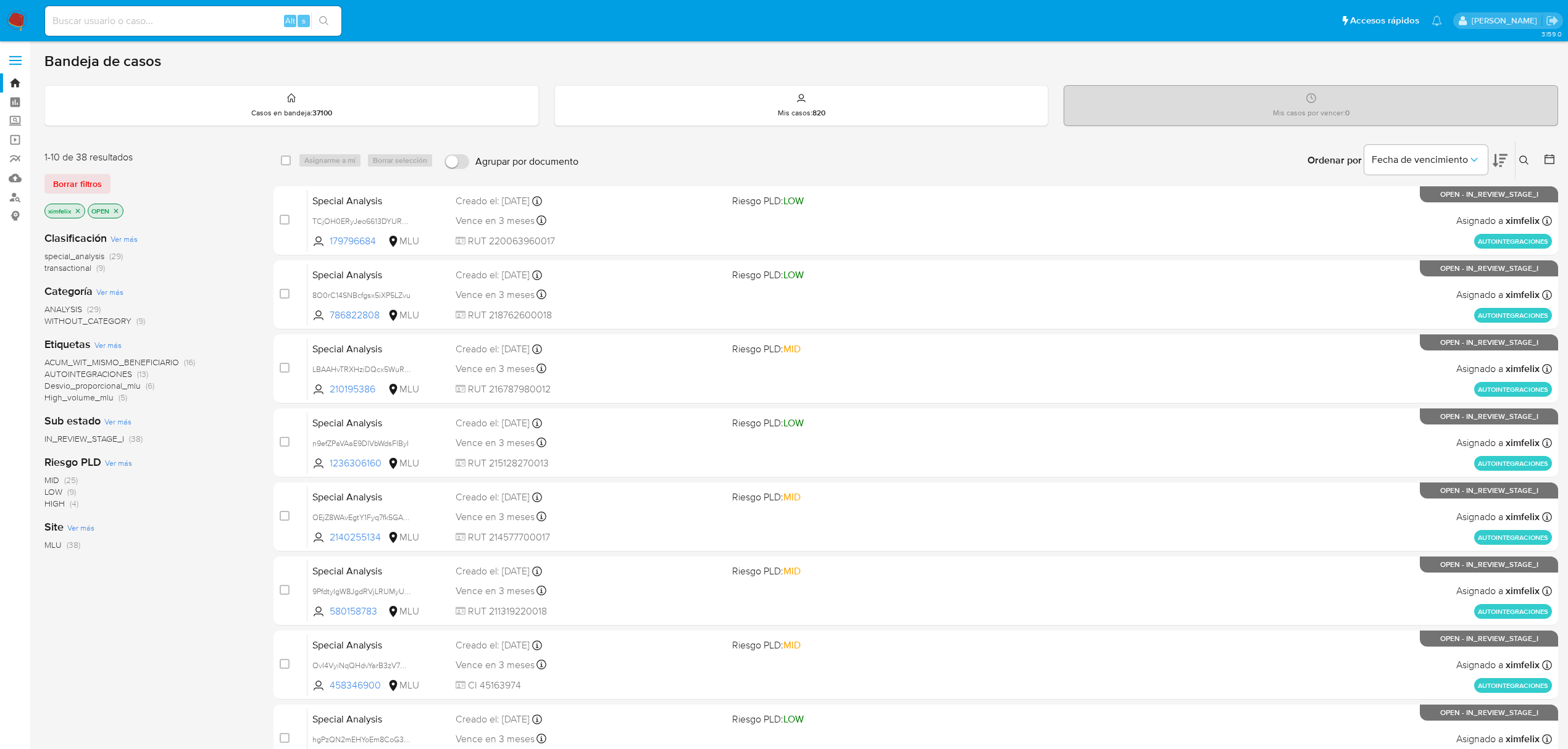
click at [25, 16] on img at bounding box center [16, 21] width 21 height 21
click at [161, 13] on input at bounding box center [193, 21] width 297 height 16
click at [77, 211] on icon "close-filter" at bounding box center [78, 211] width 8 height 8
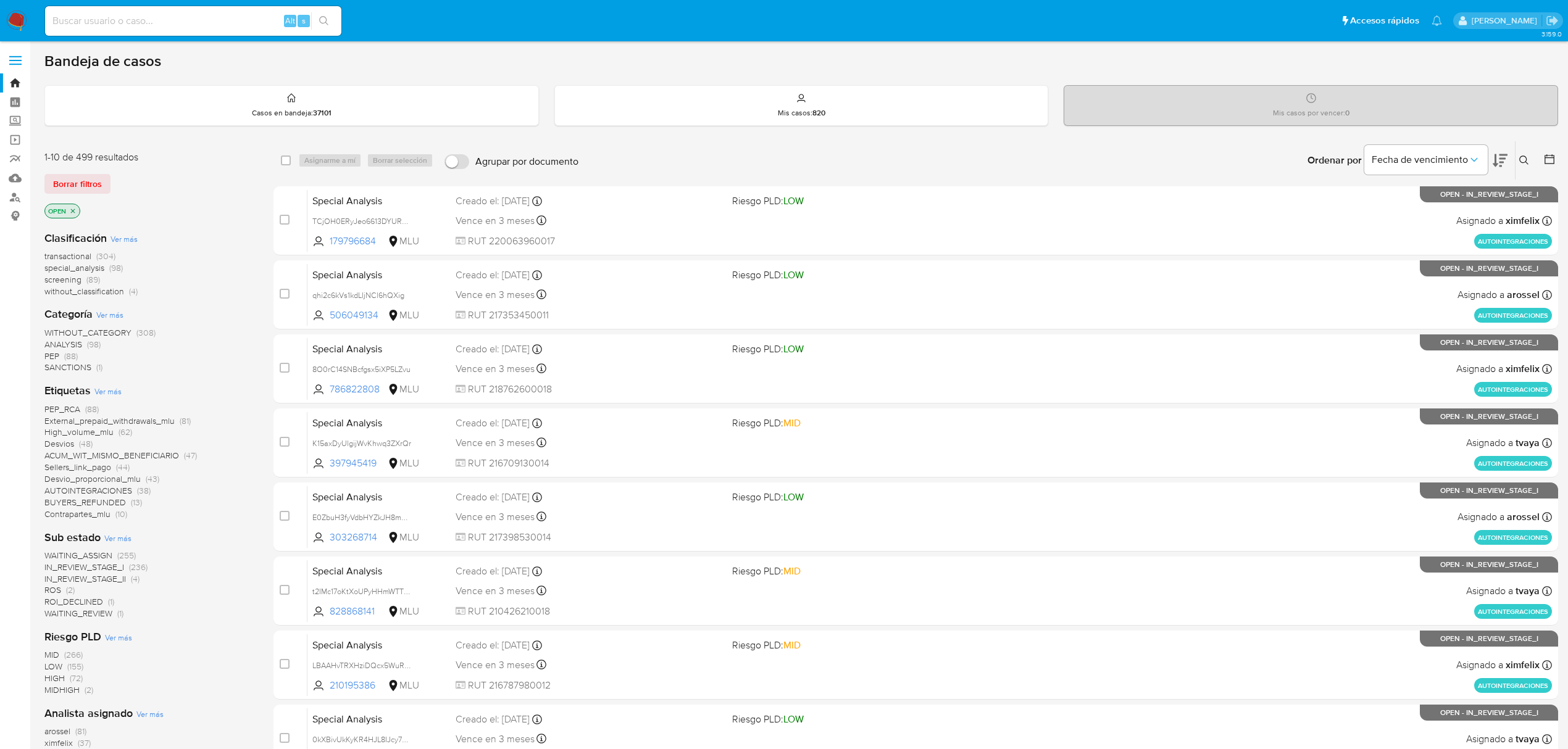
click at [1520, 161] on icon at bounding box center [1524, 160] width 9 height 9
click at [1394, 206] on input at bounding box center [1421, 207] width 208 height 16
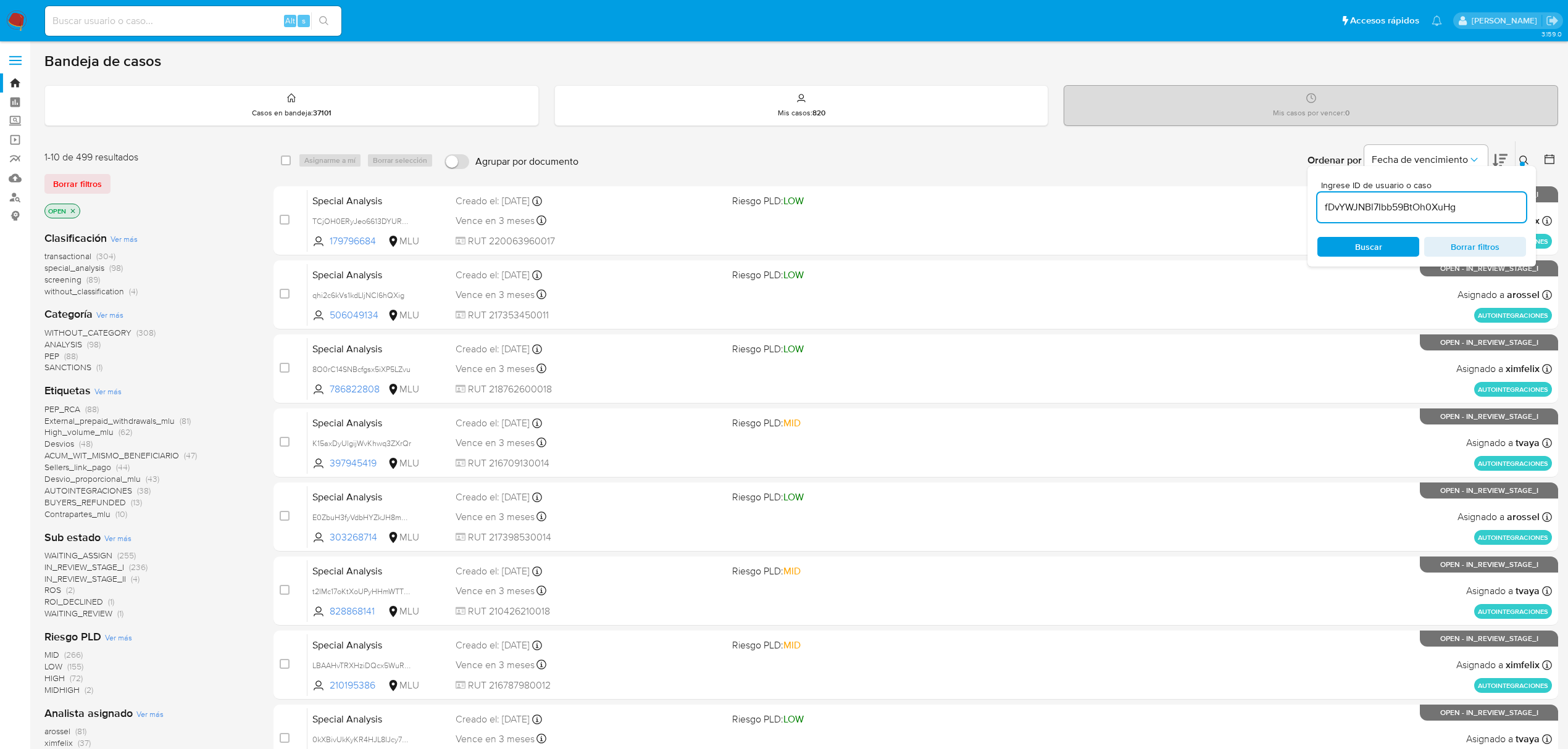
type input "fDvYWJNBl7Ibb59BtOh0XuHg"
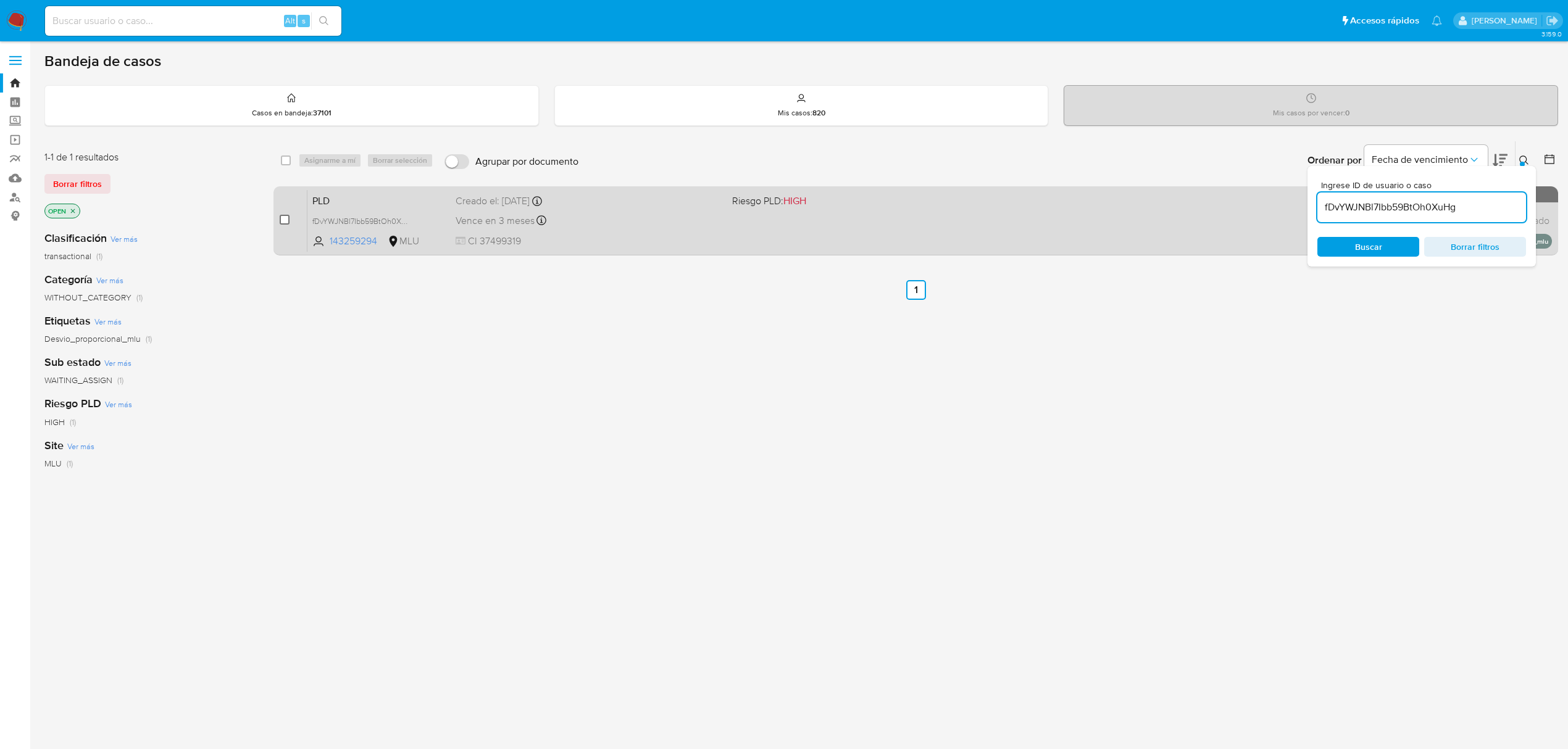
click at [287, 222] on input "checkbox" at bounding box center [285, 220] width 10 height 10
checkbox input "true"
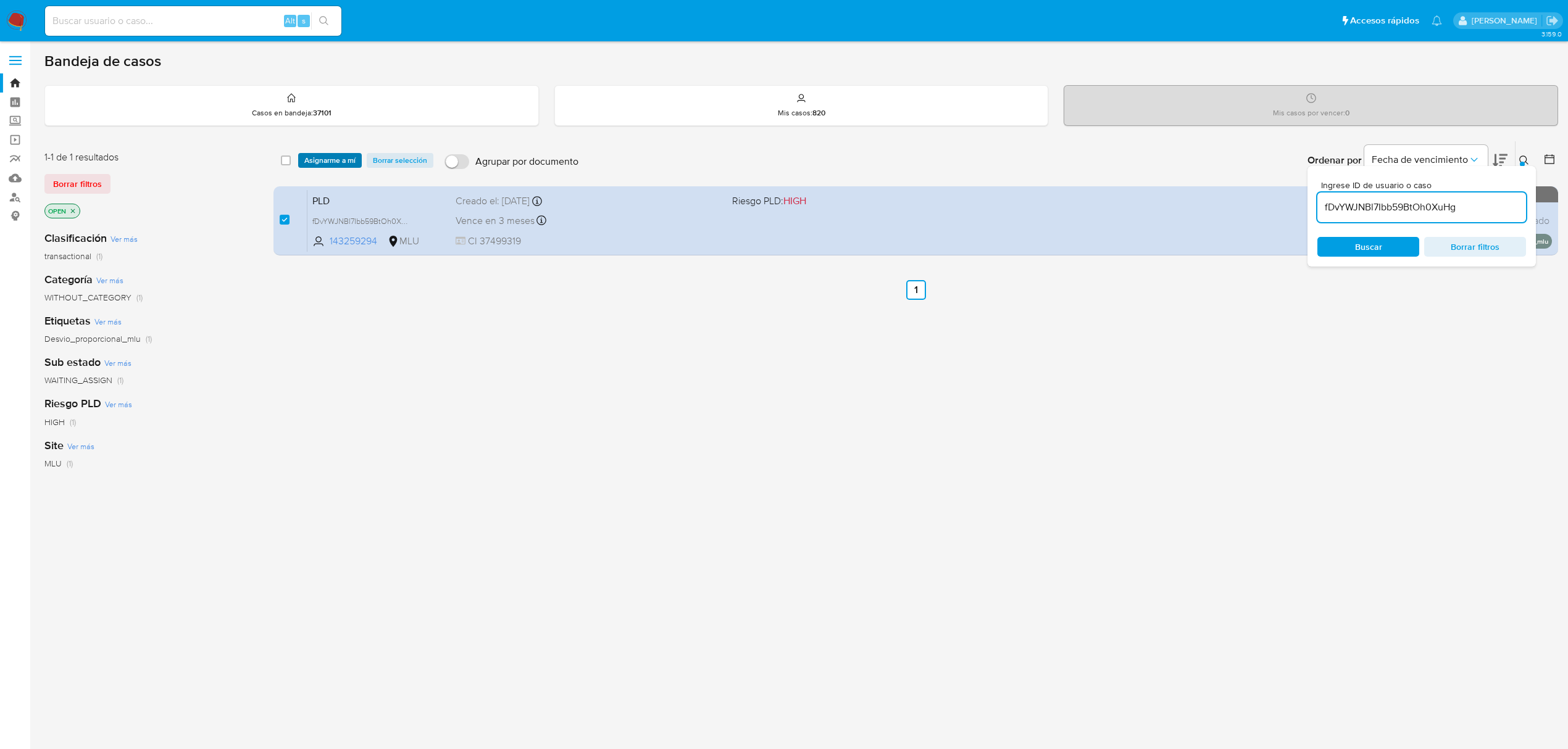
click at [339, 159] on span "Asignarme a mí" at bounding box center [329, 160] width 51 height 13
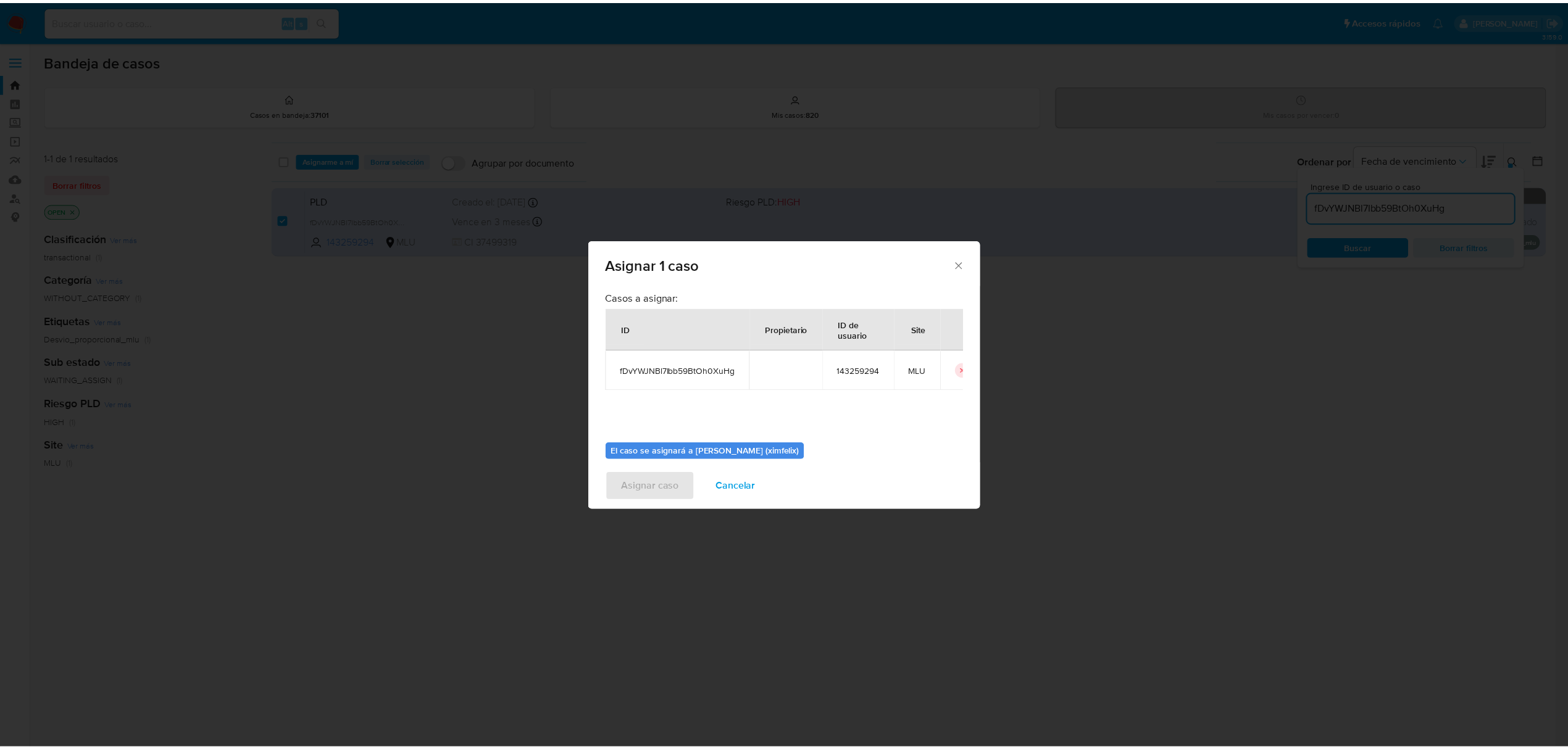
scroll to position [63, 0]
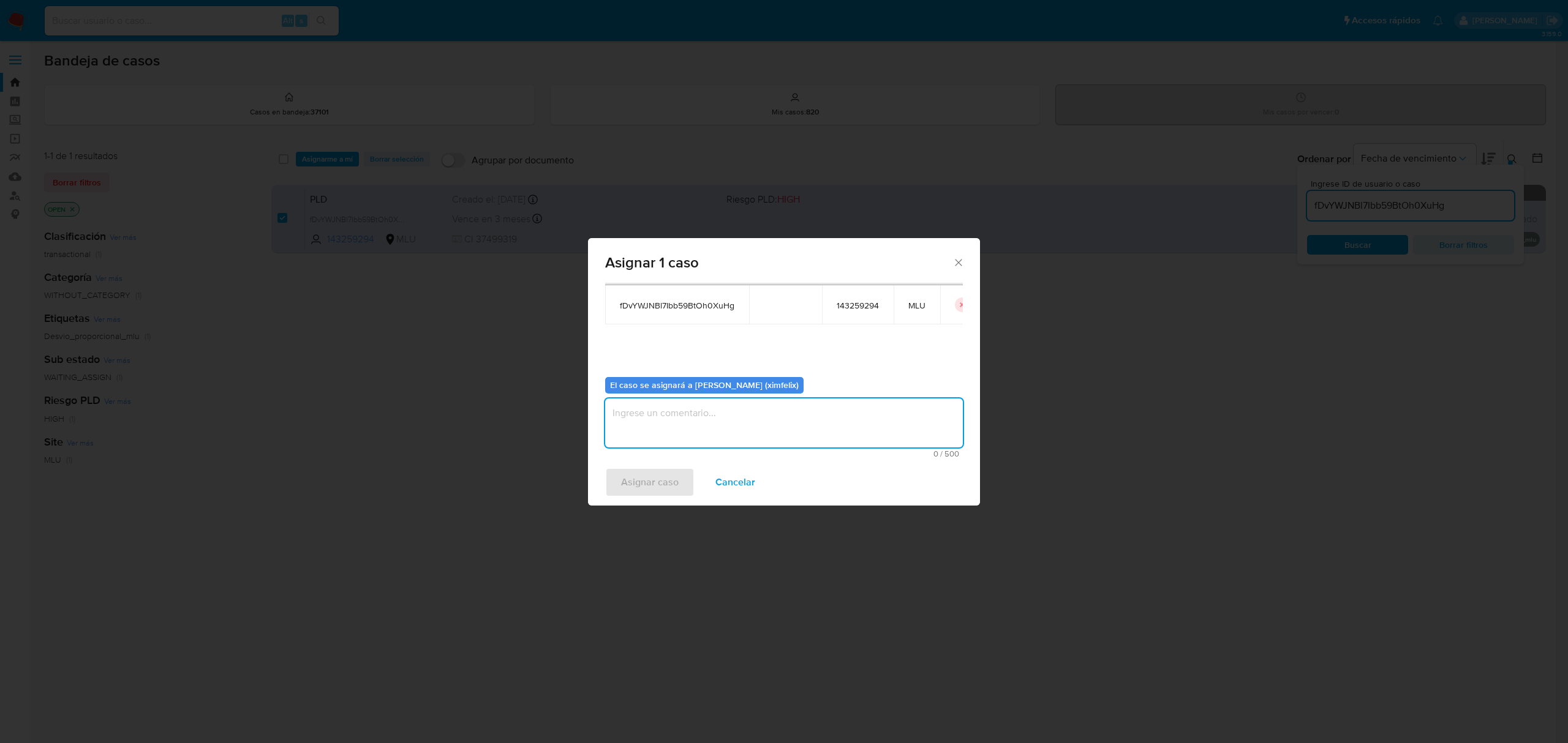
click at [790, 435] on textarea "assign-modal" at bounding box center [784, 423] width 358 height 49
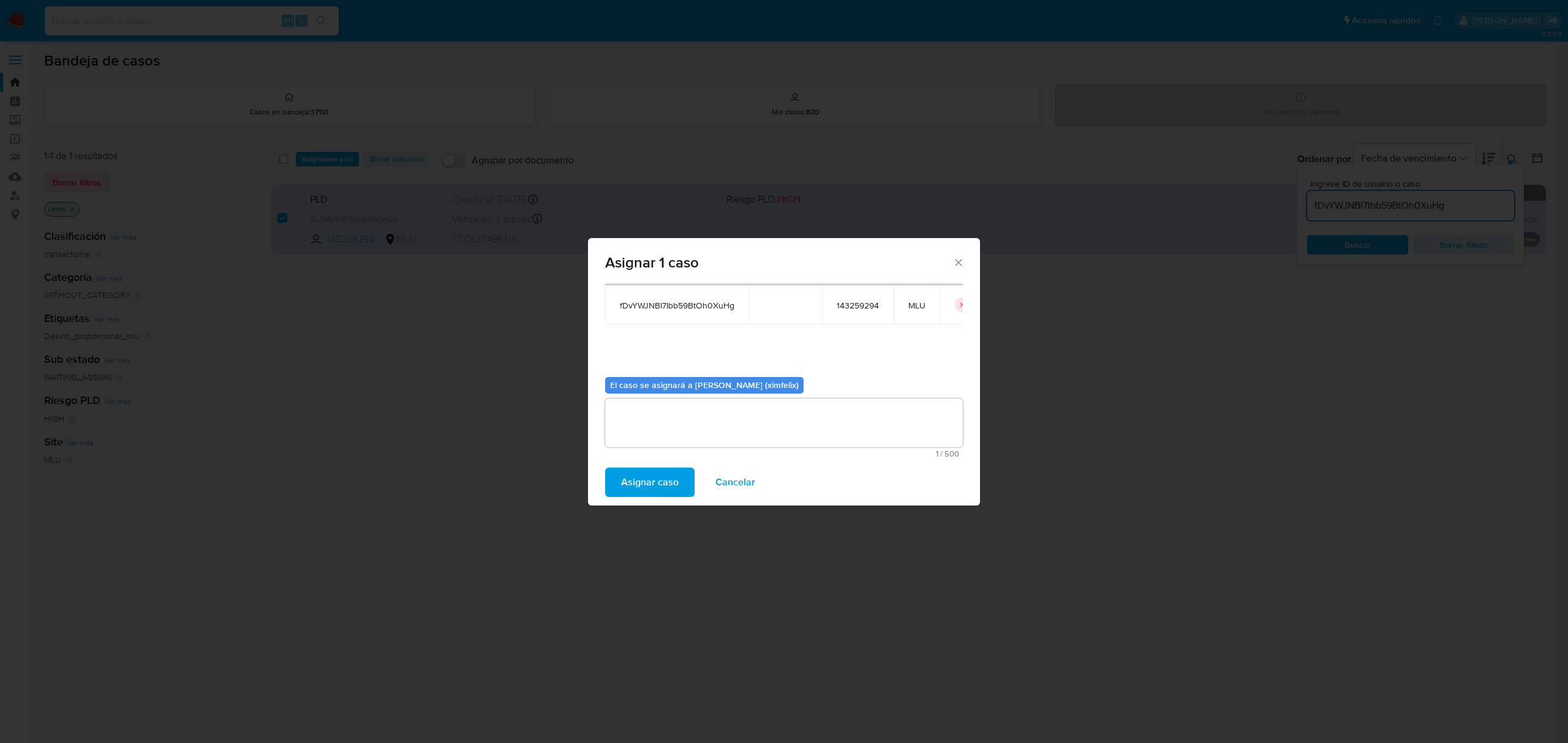
click at [652, 485] on span "Asignar caso" at bounding box center [650, 482] width 57 height 27
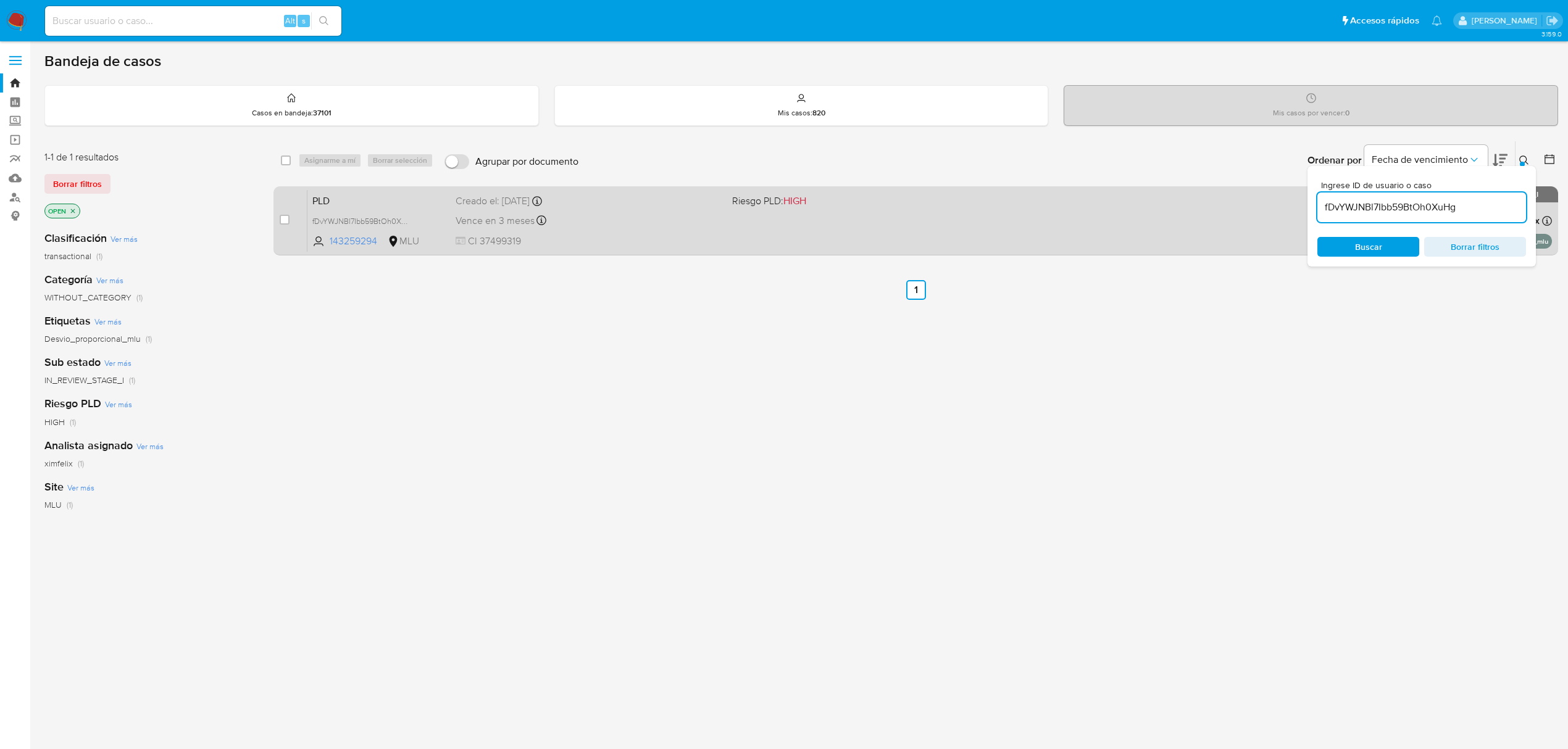
click at [720, 220] on div "Vence en 3 meses Vence el 11/12/2025 06:35:53" at bounding box center [589, 220] width 267 height 16
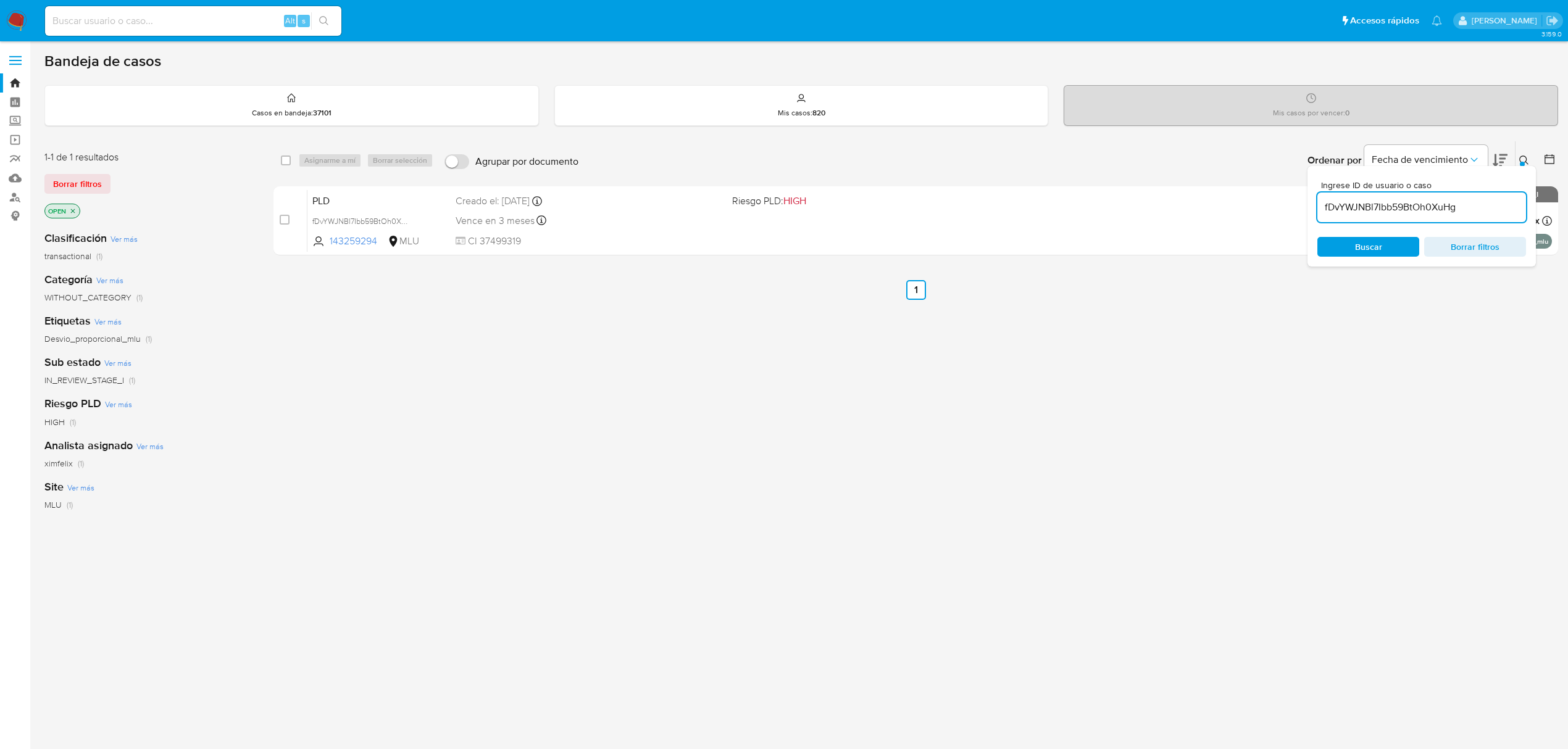
click at [11, 21] on img at bounding box center [16, 21] width 21 height 21
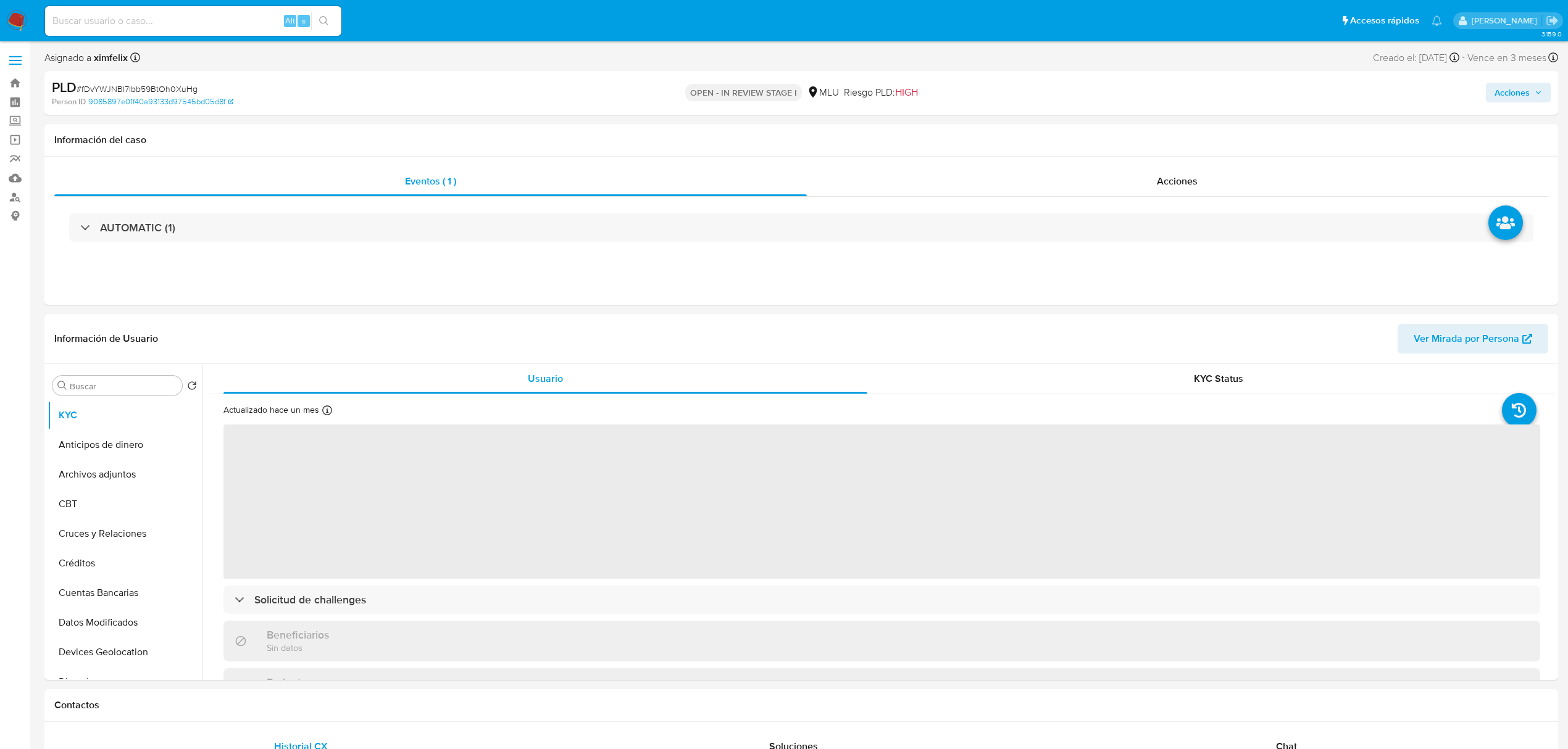
select select "10"
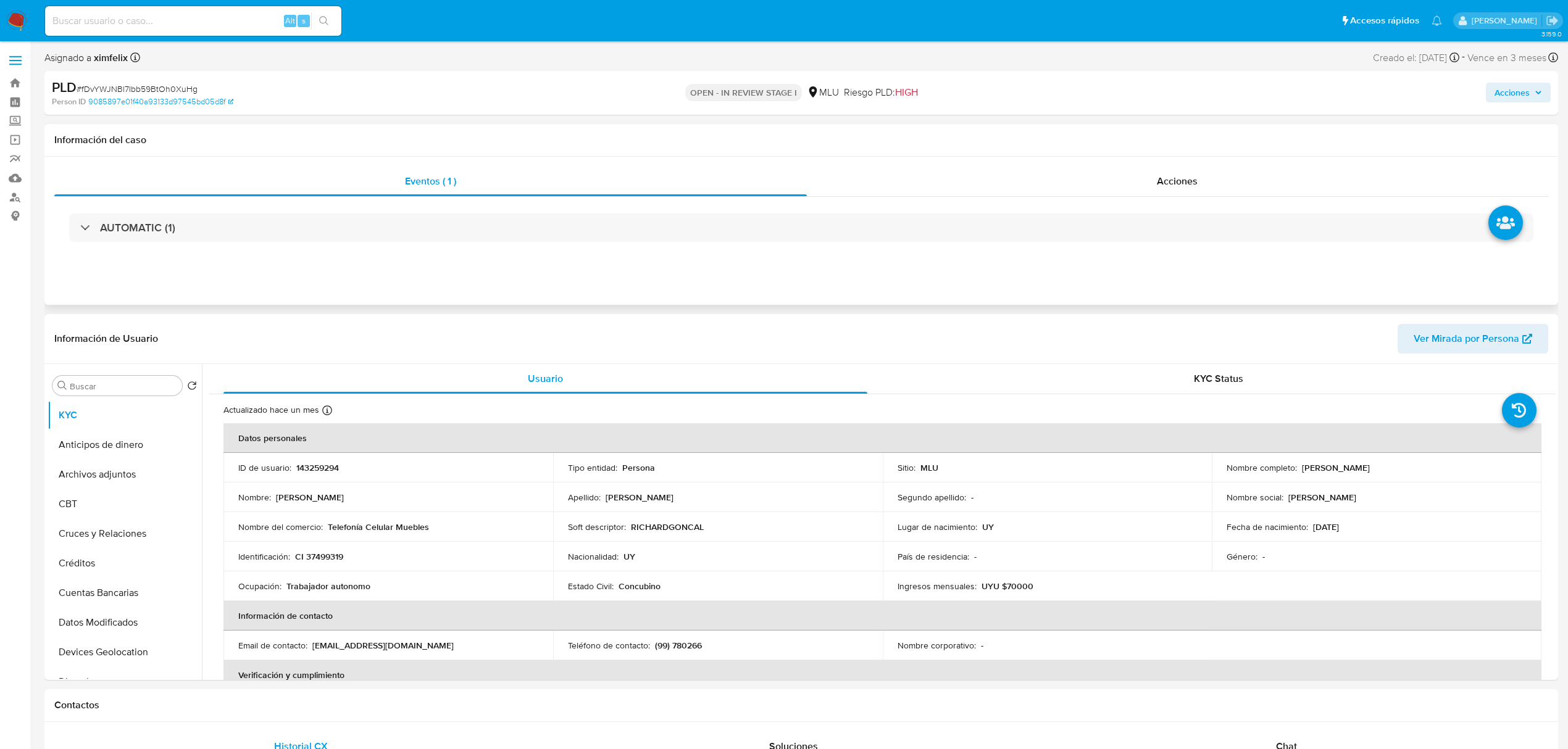
click at [334, 211] on div "AUTOMATIC (1)" at bounding box center [801, 228] width 1494 height 62
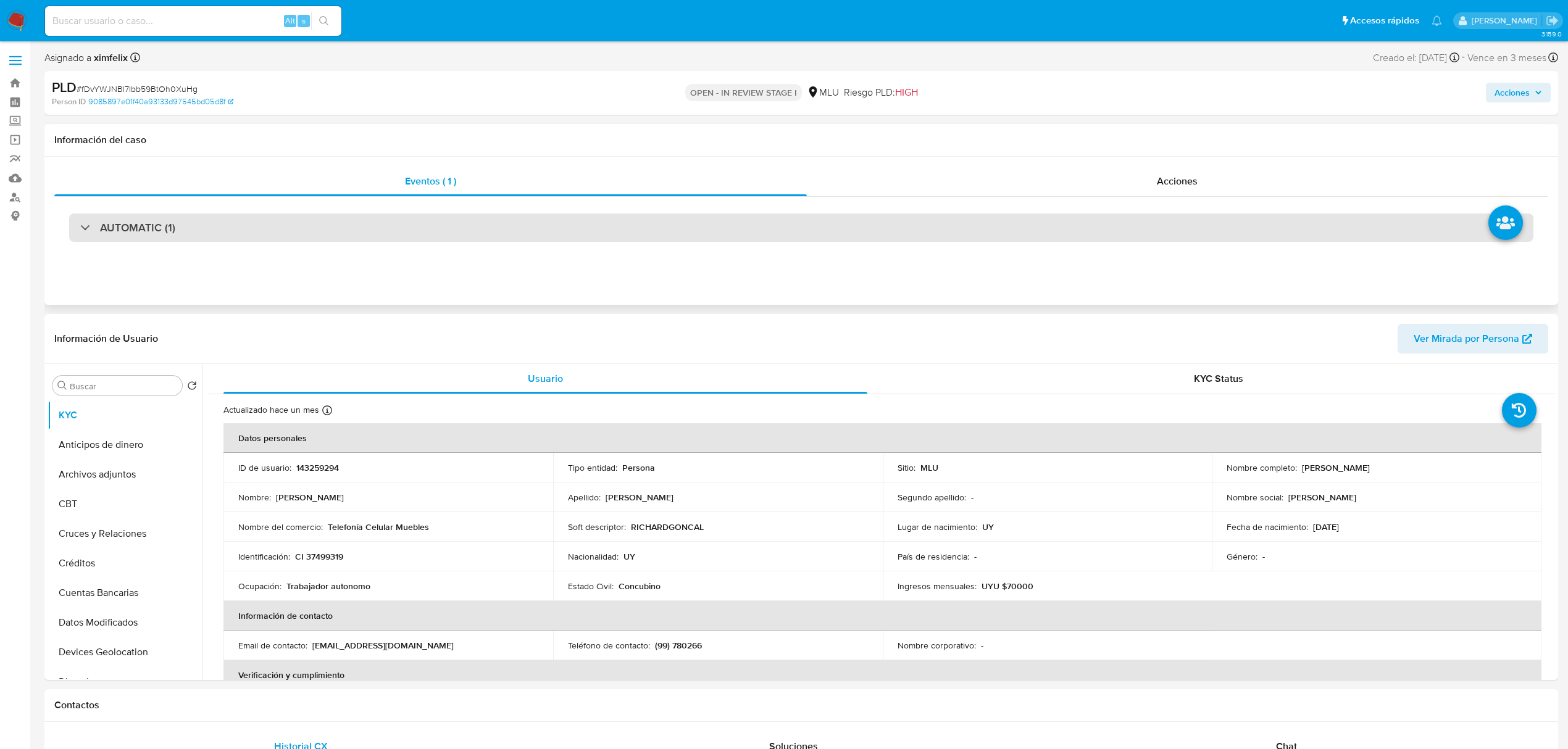
click at [332, 220] on div "AUTOMATIC (1)" at bounding box center [801, 227] width 1464 height 28
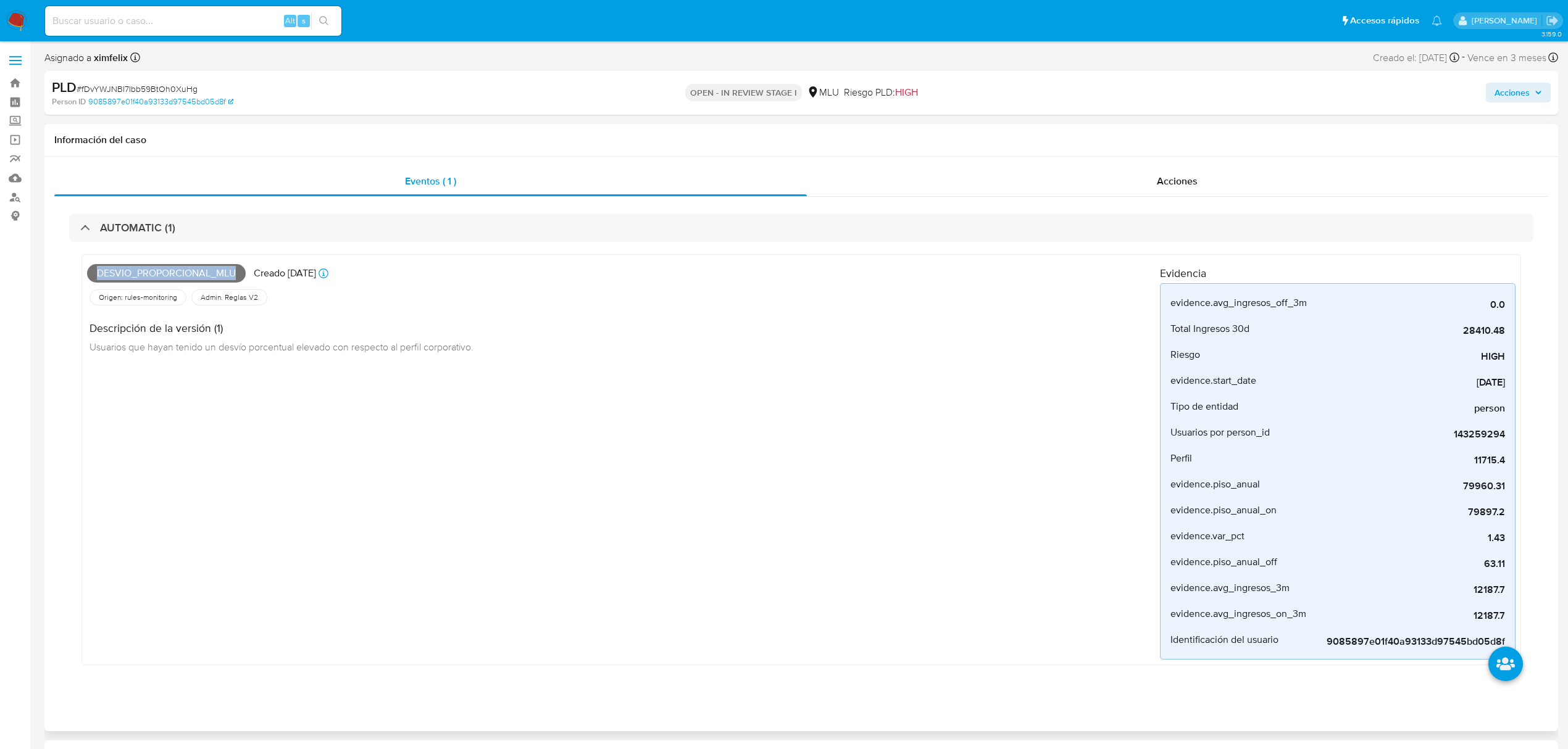
drag, startPoint x: 239, startPoint y: 273, endPoint x: 82, endPoint y: 271, distance: 157.0
click at [82, 271] on div "Desvio_proporcional_mlu Creado hace 4 días Creado: 12/09/2025 06:35:53 Origen: …" at bounding box center [801, 459] width 1440 height 411
copy span "Desvio_proporcional_mlu"
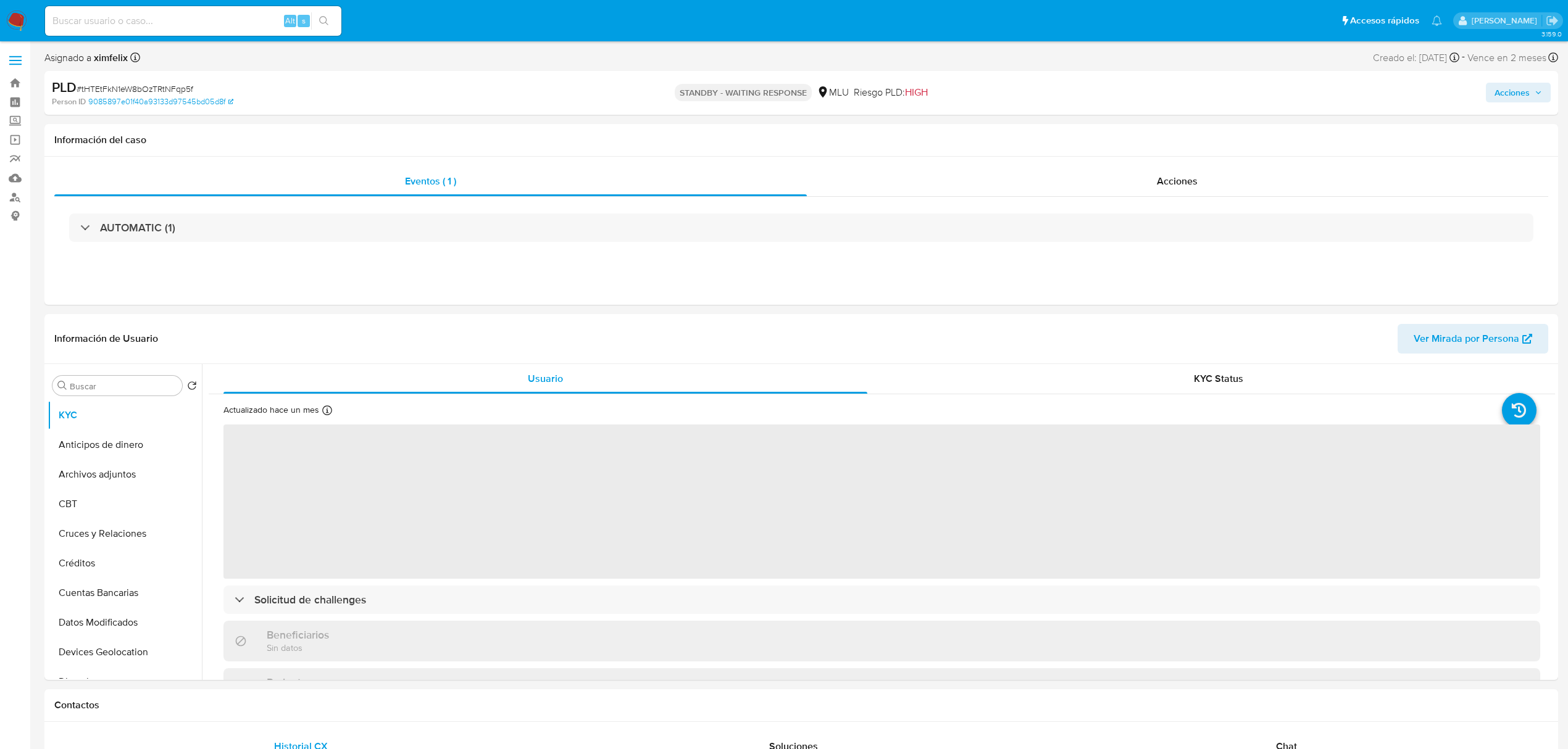
select select "10"
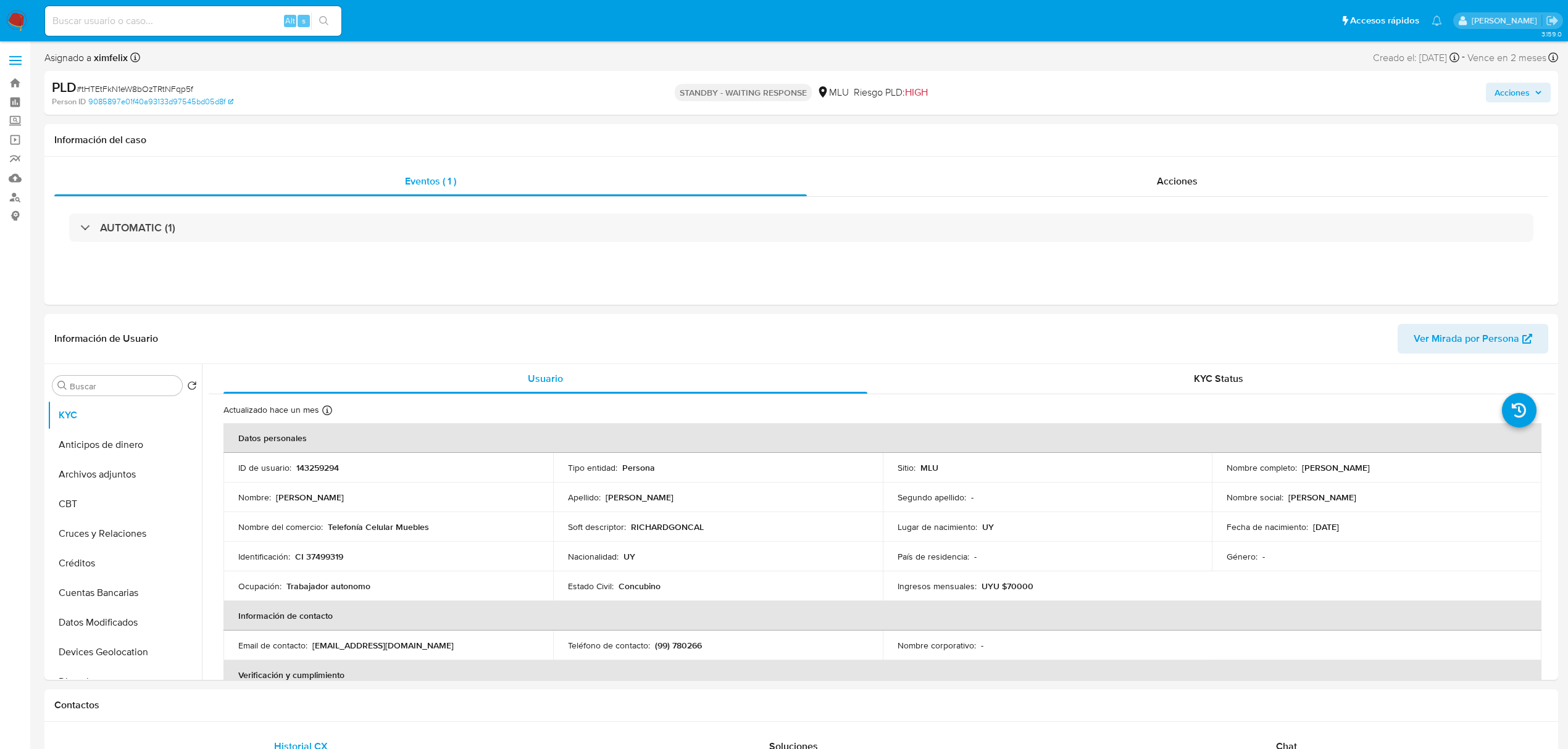
click at [180, 20] on input at bounding box center [193, 21] width 297 height 16
paste input "8eBhxJW19WDcncRAd2Q7T2UJ"
type input "8eBhxJW19WDcncRAd2Q7T2UJ"
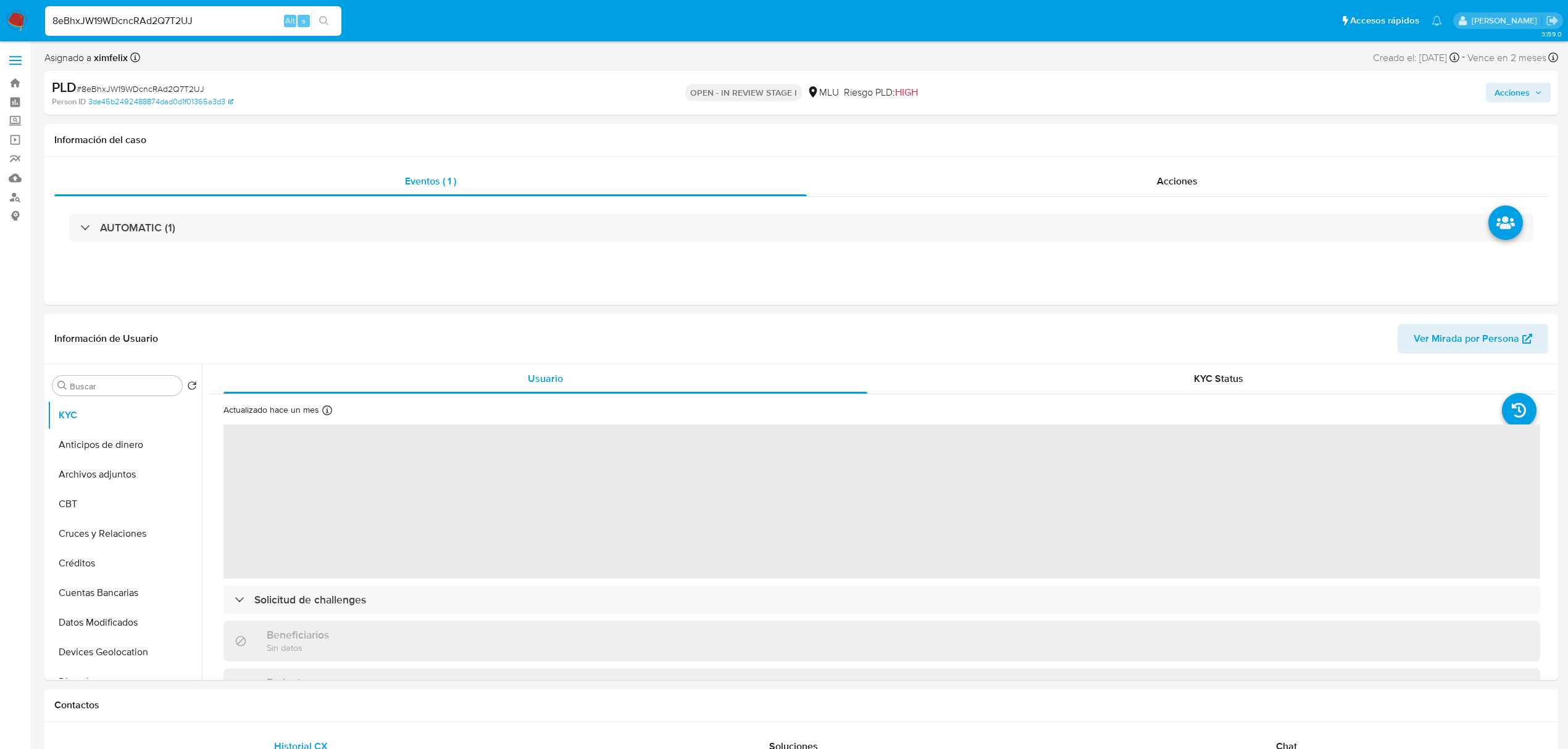
select select "10"
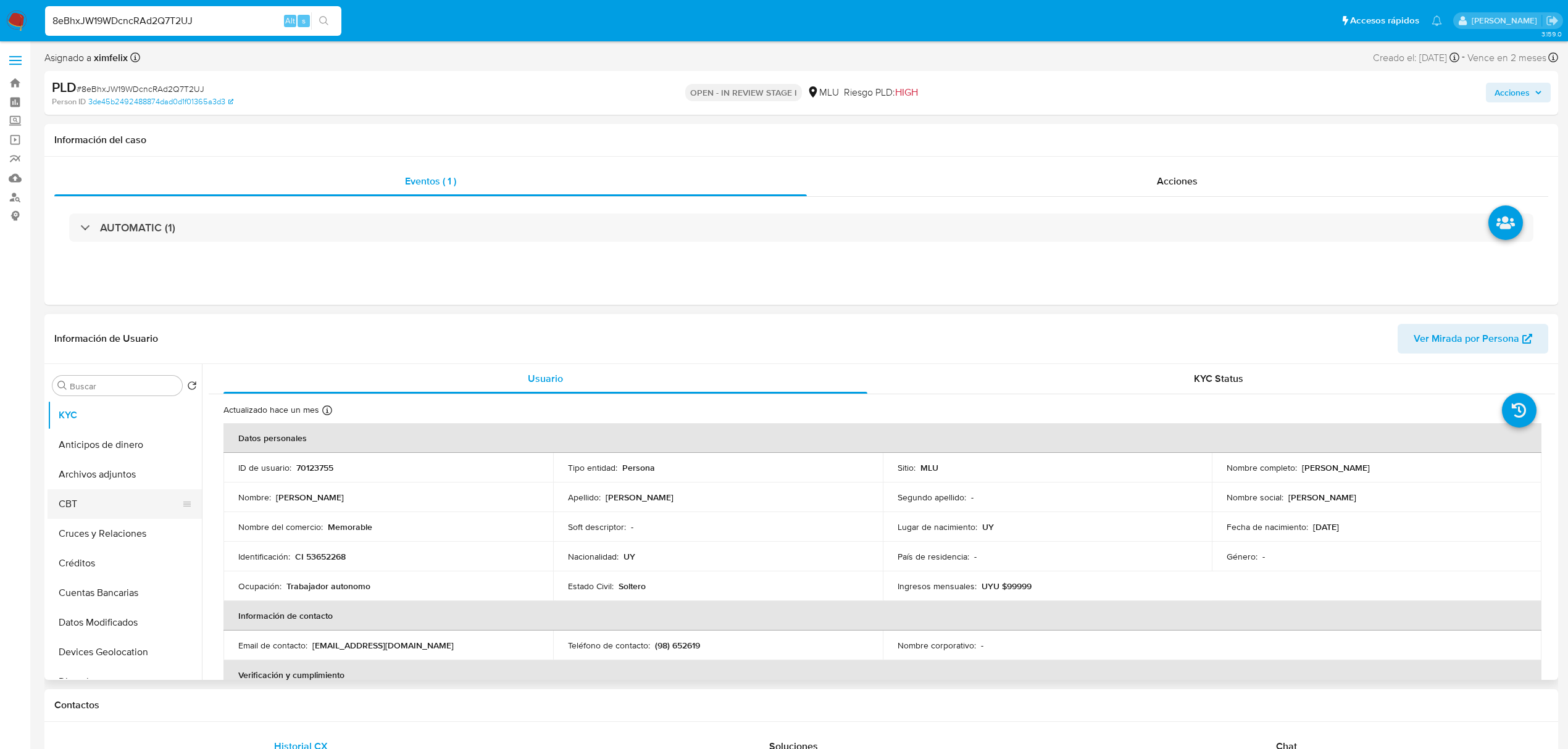
drag, startPoint x: 196, startPoint y: 453, endPoint x: 193, endPoint y: 502, distance: 49.1
click at [193, 502] on ul "KYC Anticipos de dinero Archivos adjuntos CBT Cruces y Relaciones Créditos Cuen…" at bounding box center [124, 539] width 154 height 278
click at [139, 555] on button "Historial Casos" at bounding box center [119, 551] width 144 height 30
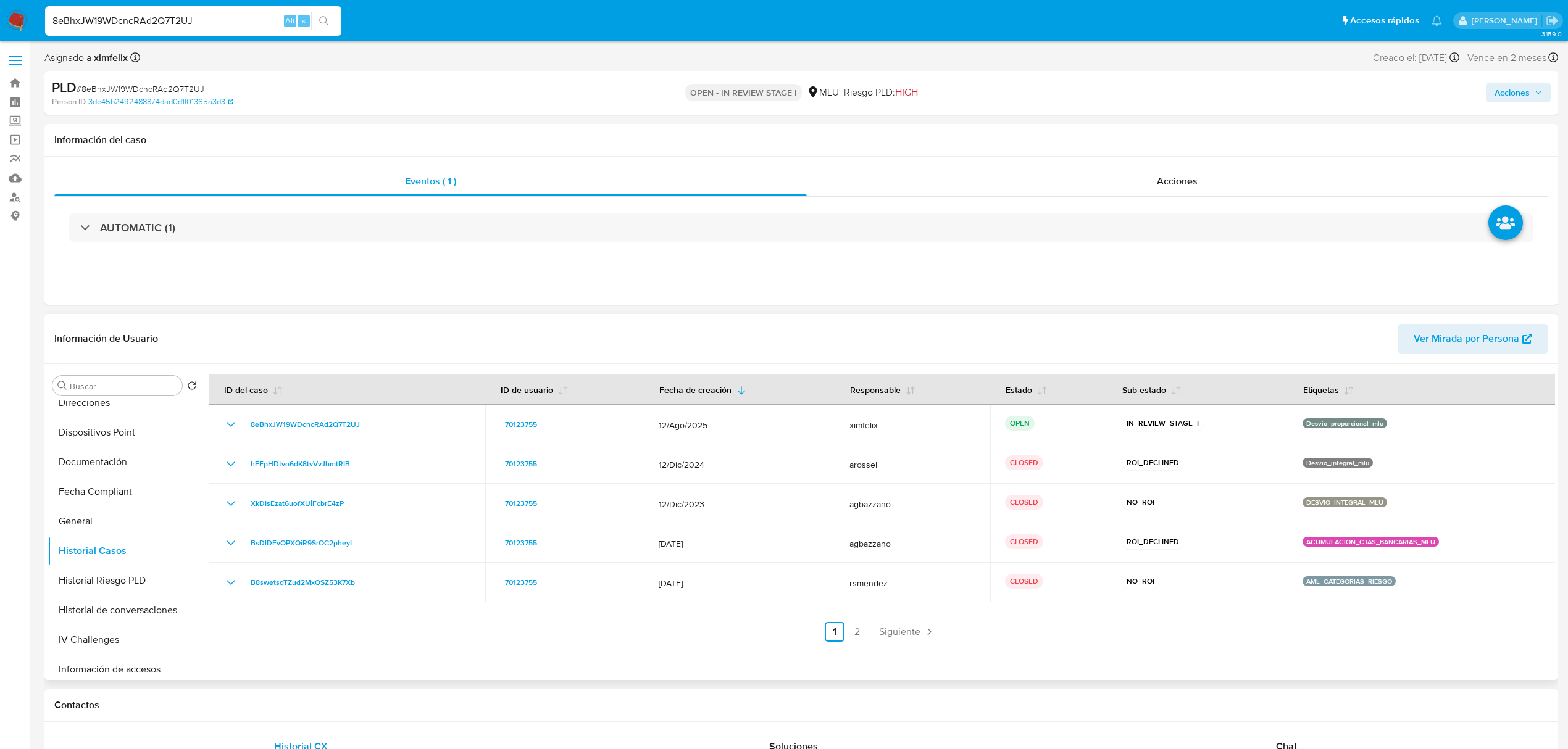
scroll to position [0, 0]
click at [142, 407] on button "KYC" at bounding box center [119, 415] width 144 height 30
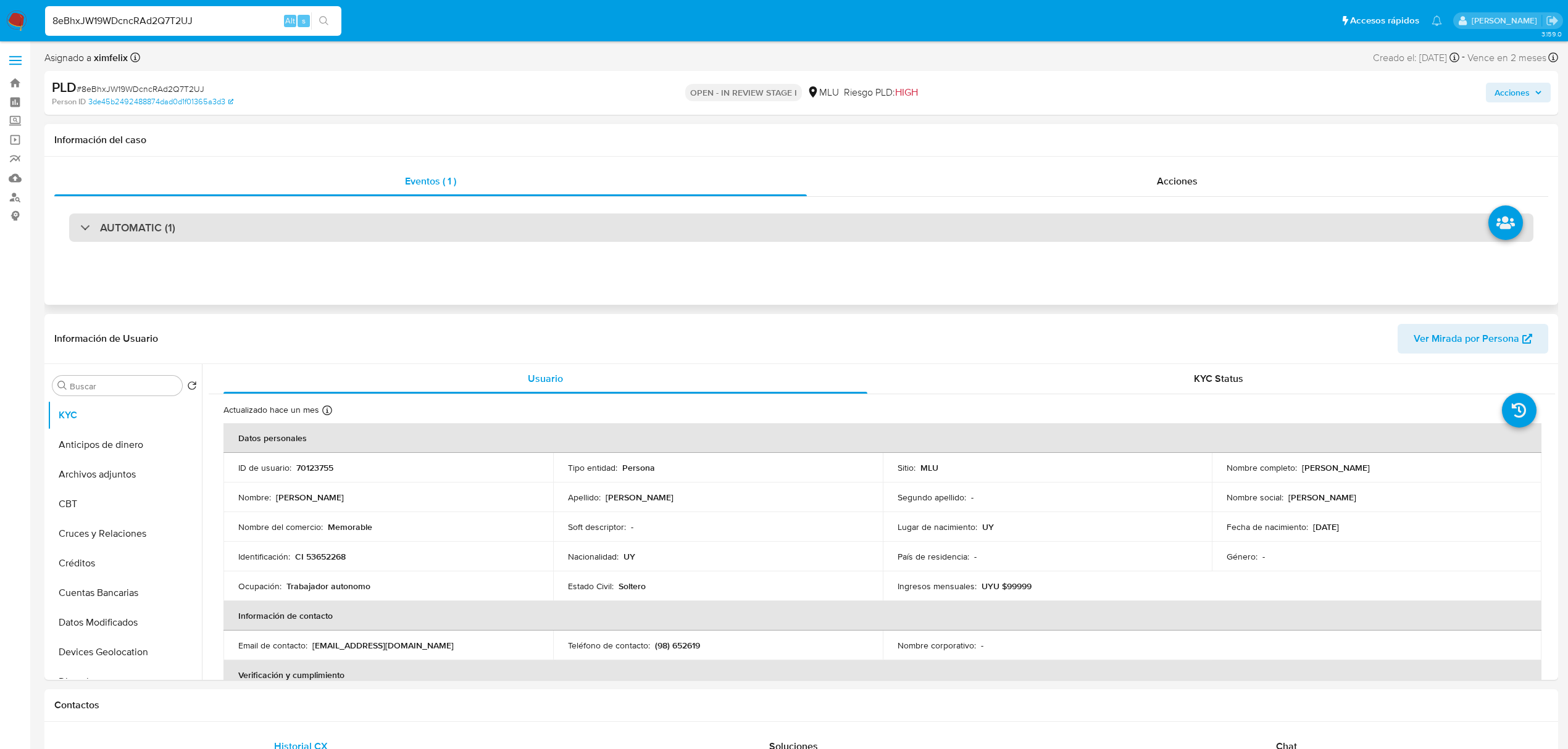
click at [411, 228] on div "AUTOMATIC (1)" at bounding box center [801, 227] width 1464 height 28
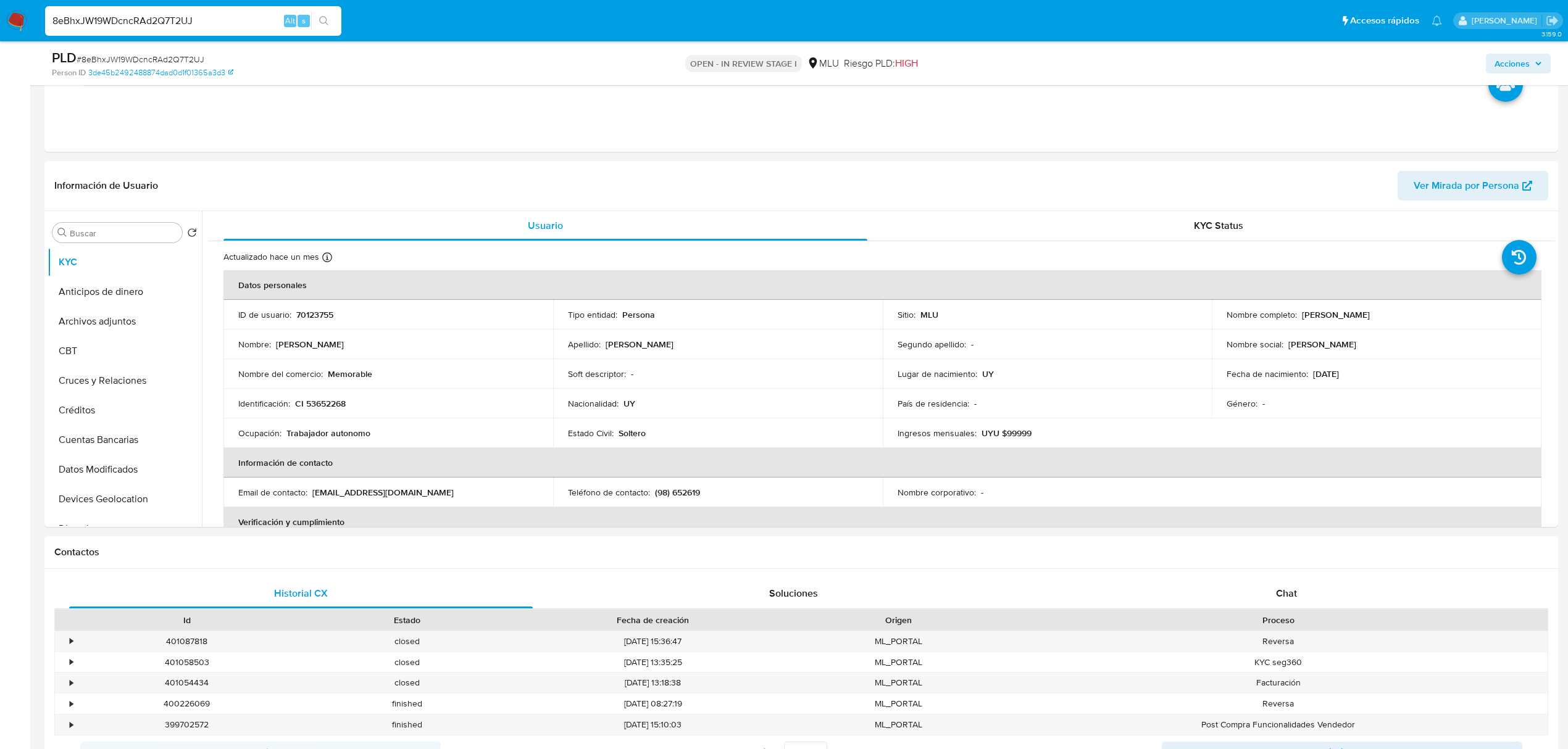
scroll to position [595, 0]
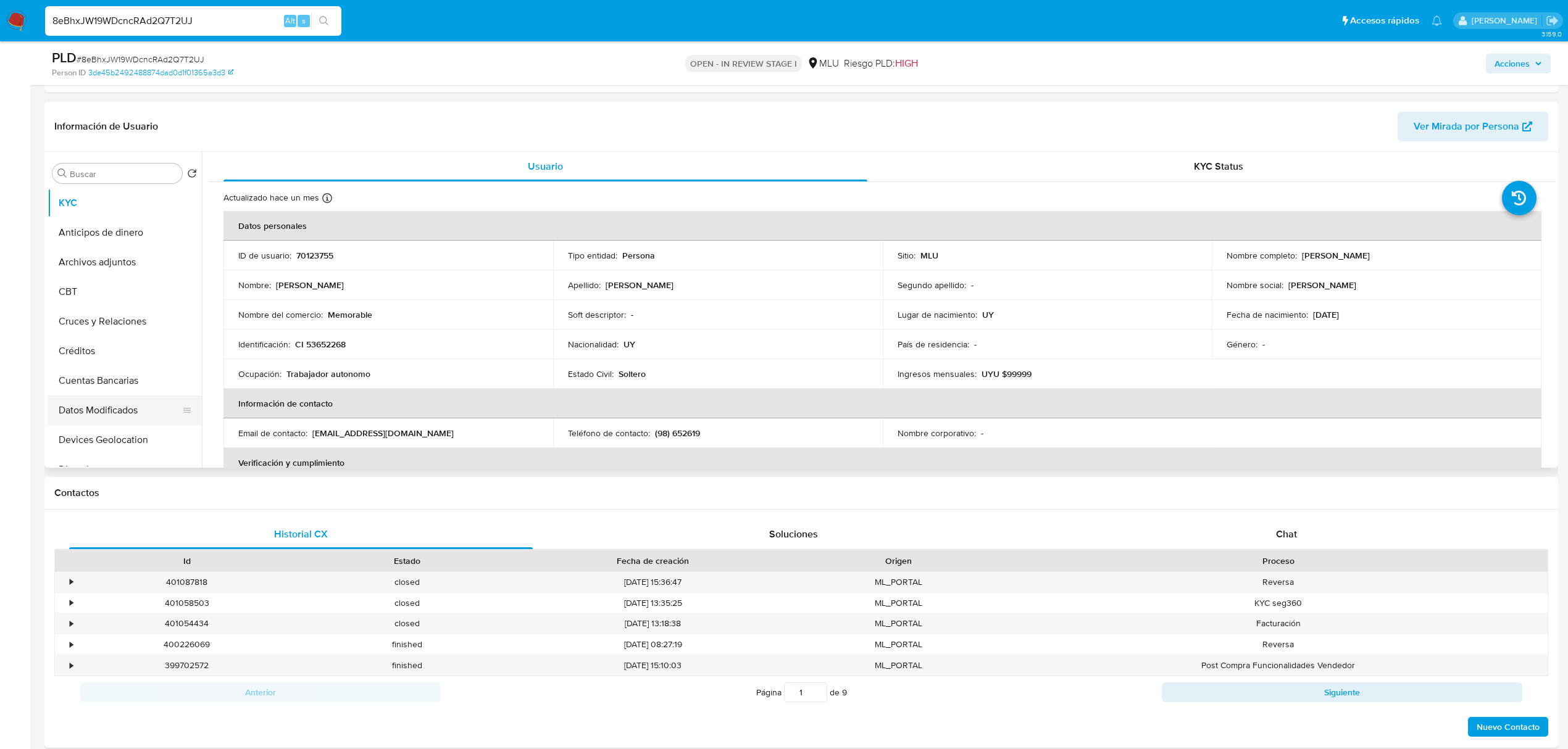
click at [116, 402] on button "Datos Modificados" at bounding box center [119, 410] width 144 height 30
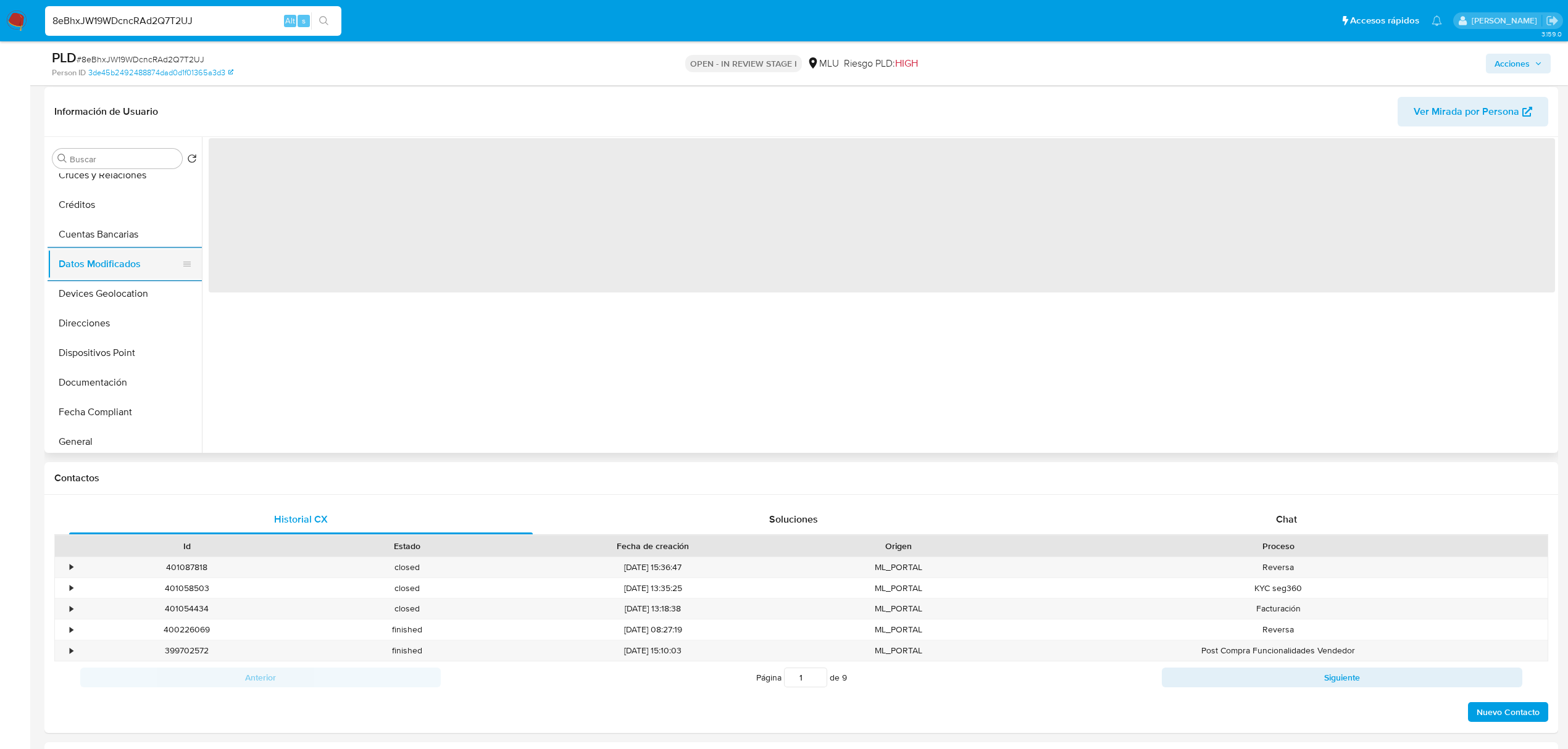
scroll to position [99, 0]
click at [116, 402] on button "Documentación" at bounding box center [124, 415] width 154 height 30
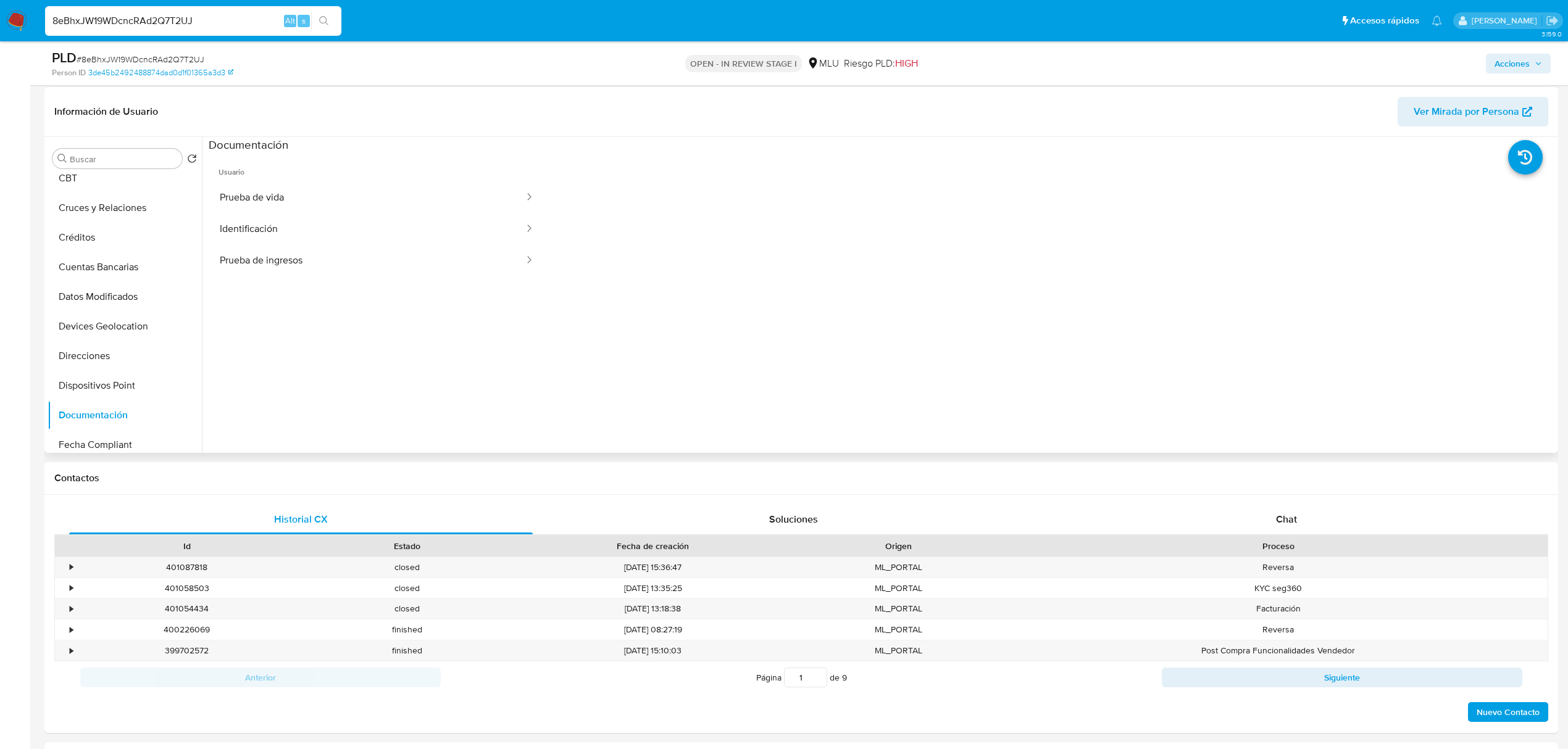
click at [1455, 105] on span "Ver Mirada por Persona" at bounding box center [1467, 111] width 106 height 30
click at [145, 276] on button "Historial Casos" at bounding box center [119, 272] width 144 height 30
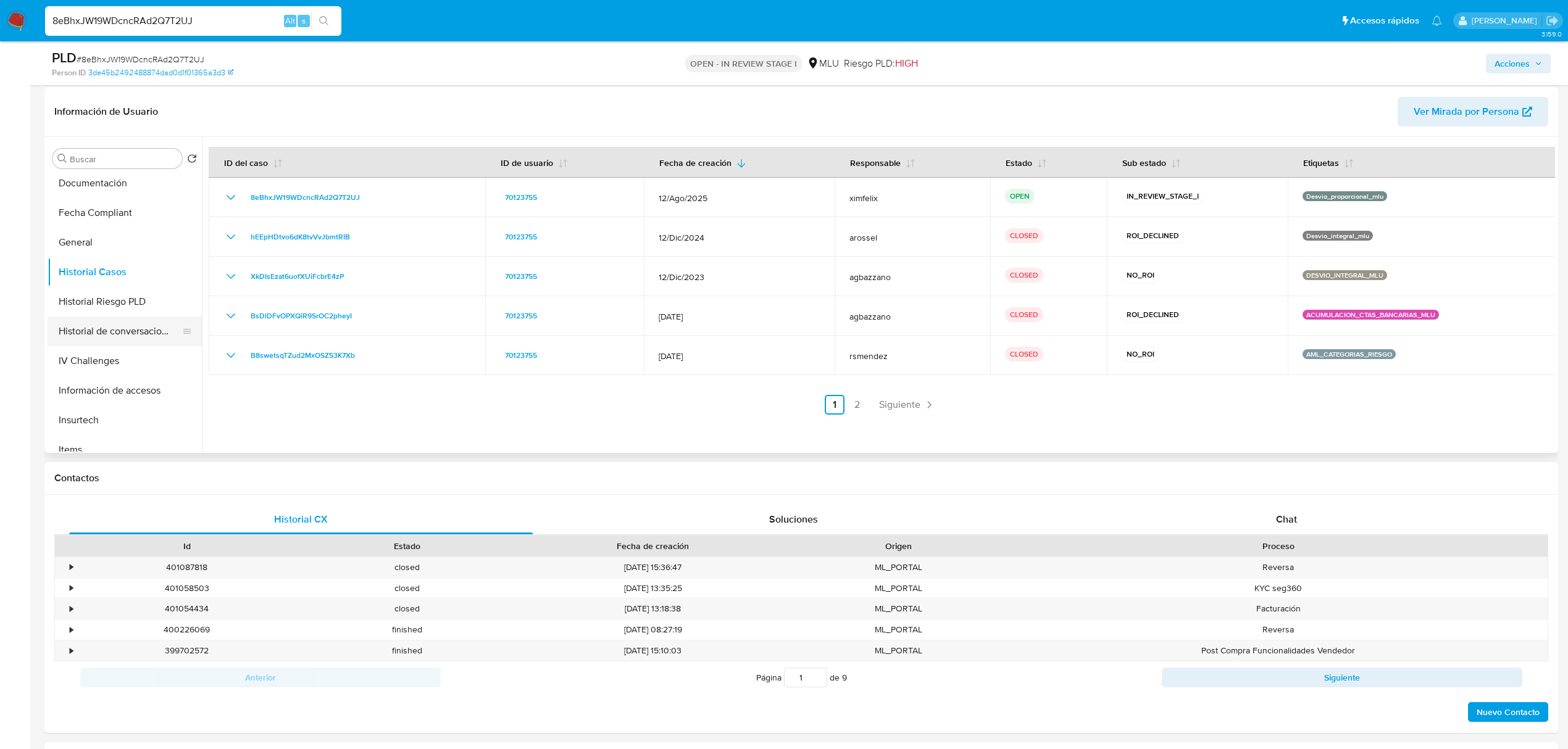
click at [122, 326] on button "Historial de conversaciones" at bounding box center [119, 331] width 144 height 30
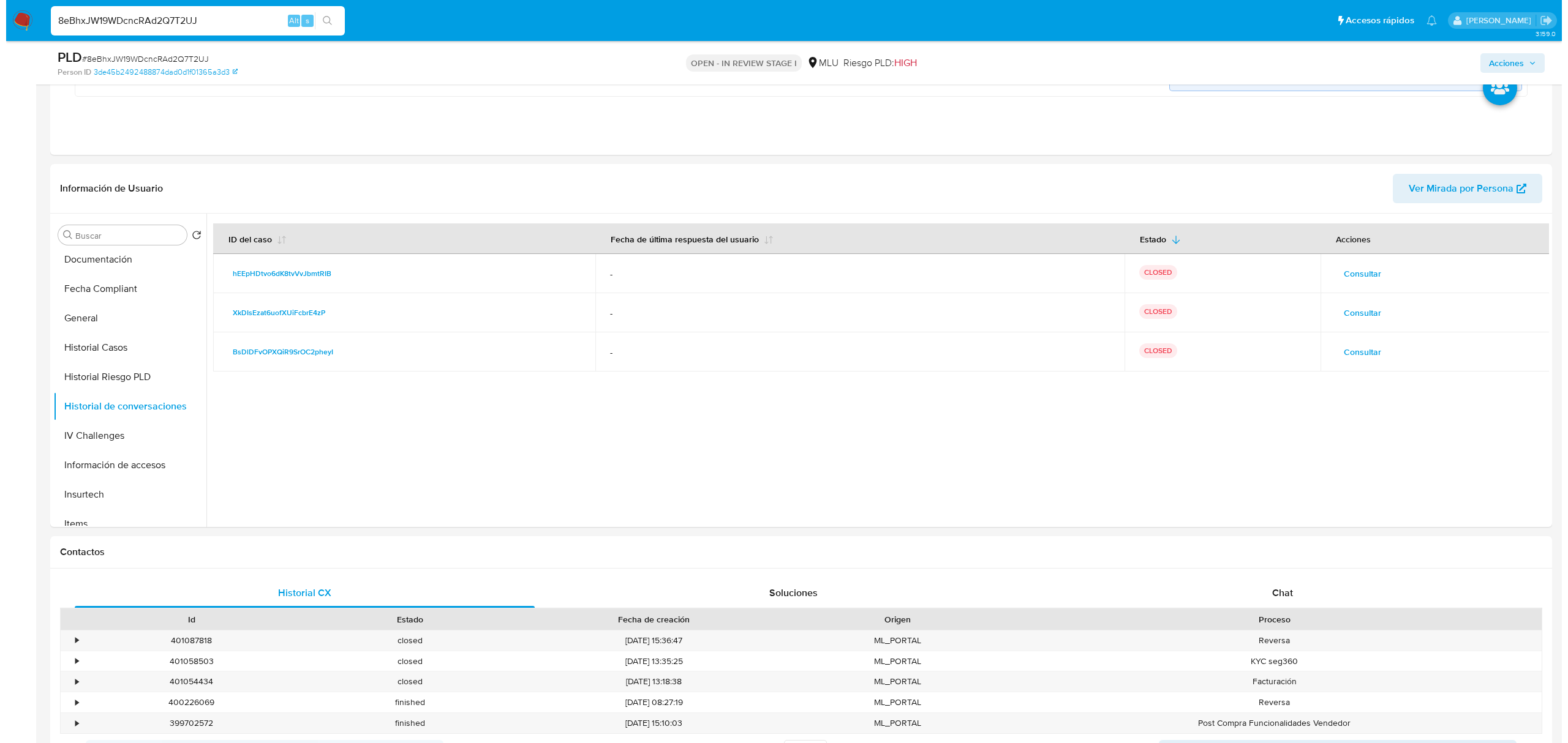
scroll to position [498, 0]
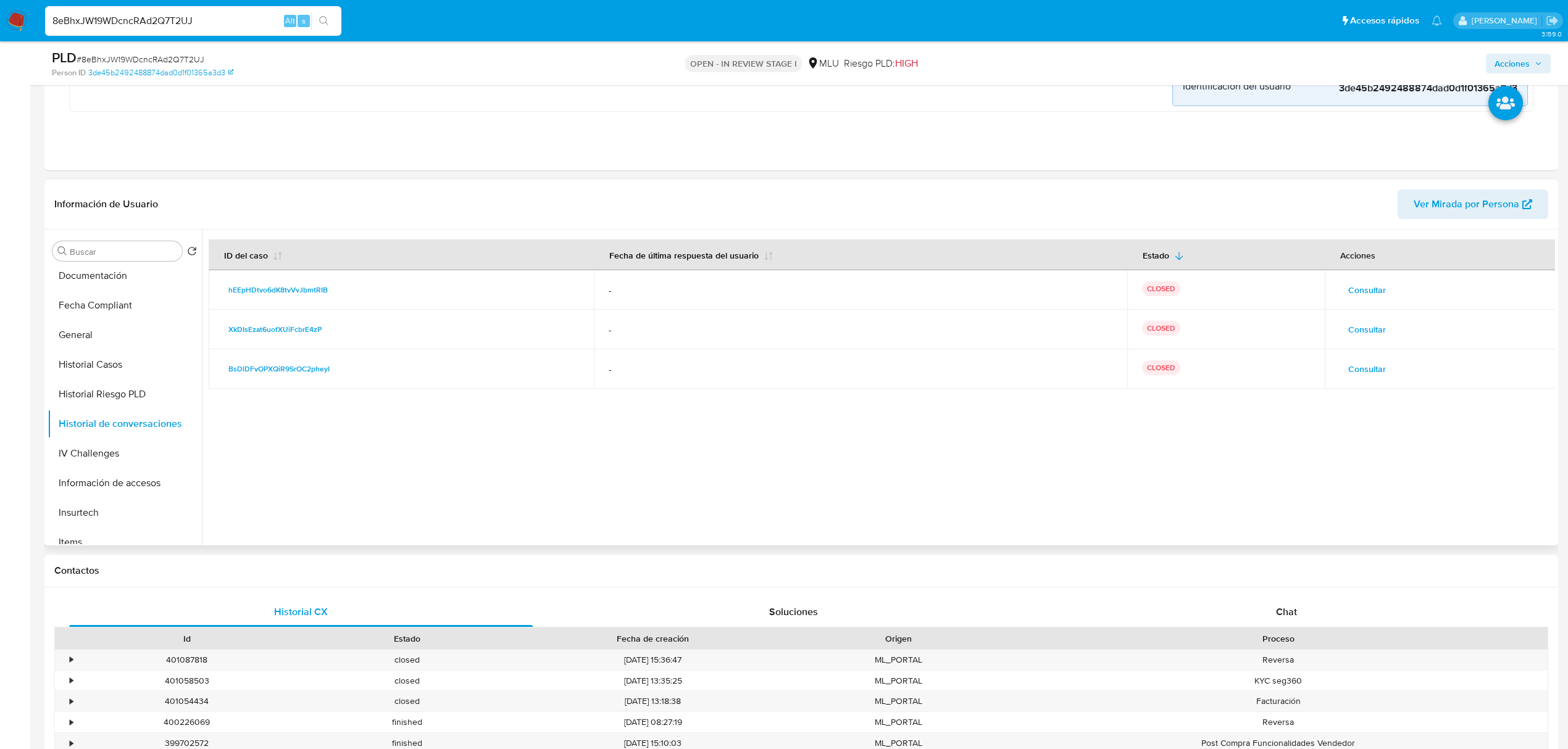
click at [1352, 286] on span "Consultar" at bounding box center [1367, 290] width 38 height 17
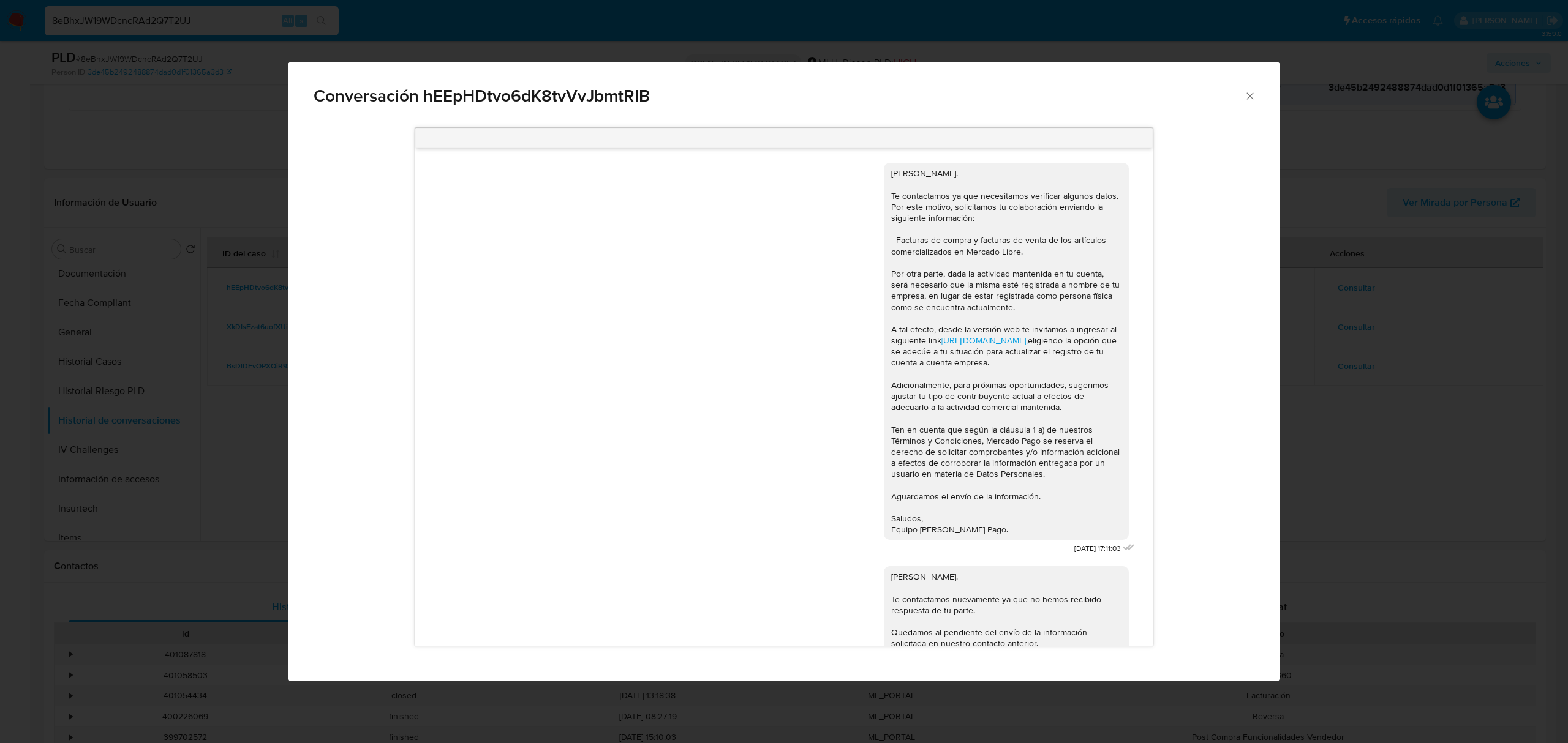
scroll to position [86, 0]
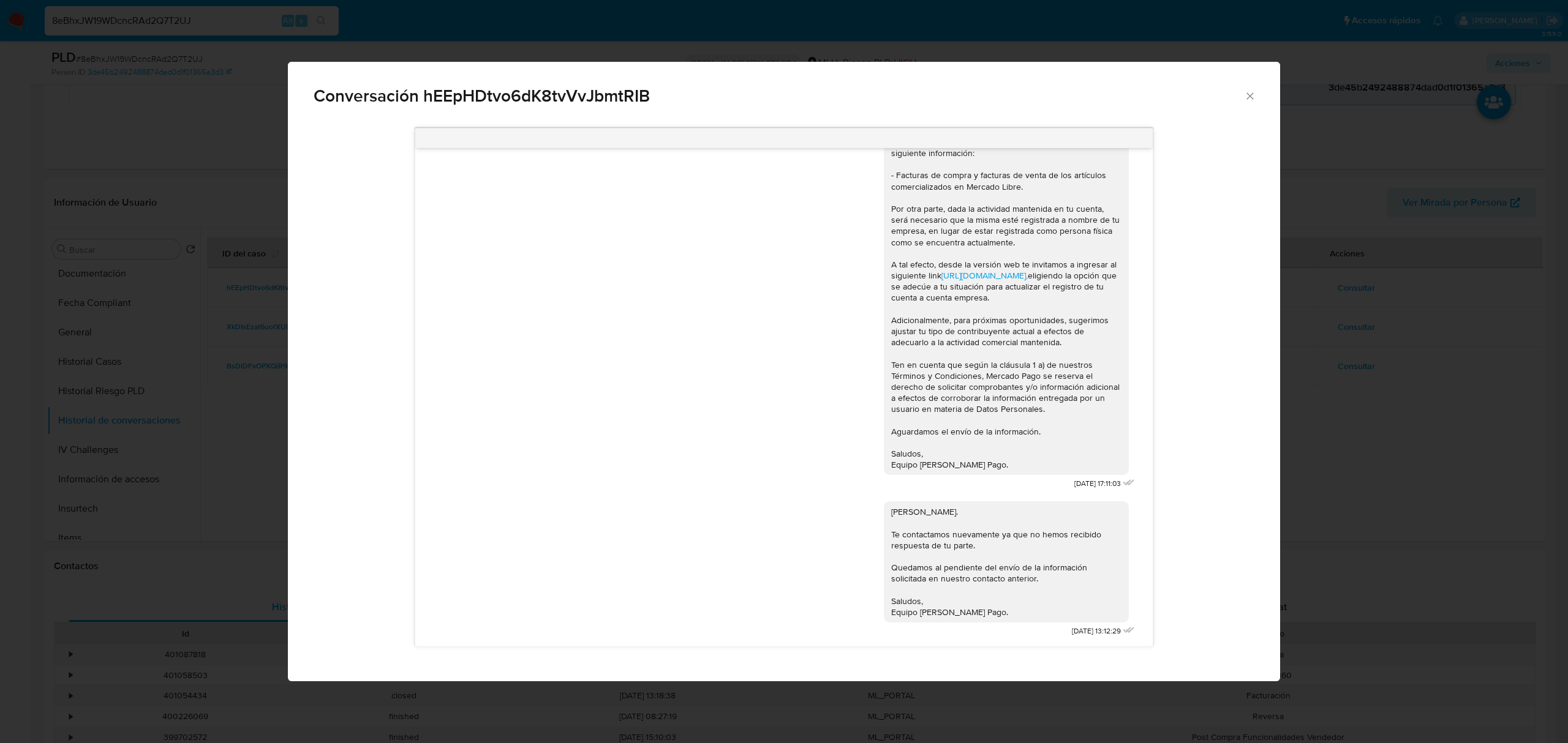
click at [1402, 526] on div "Conversación hEEpHDtvo6dK8tvVvJbmtRIB Hola, Kevin. Te contactamos ya que necesi…" at bounding box center [784, 372] width 1568 height 743
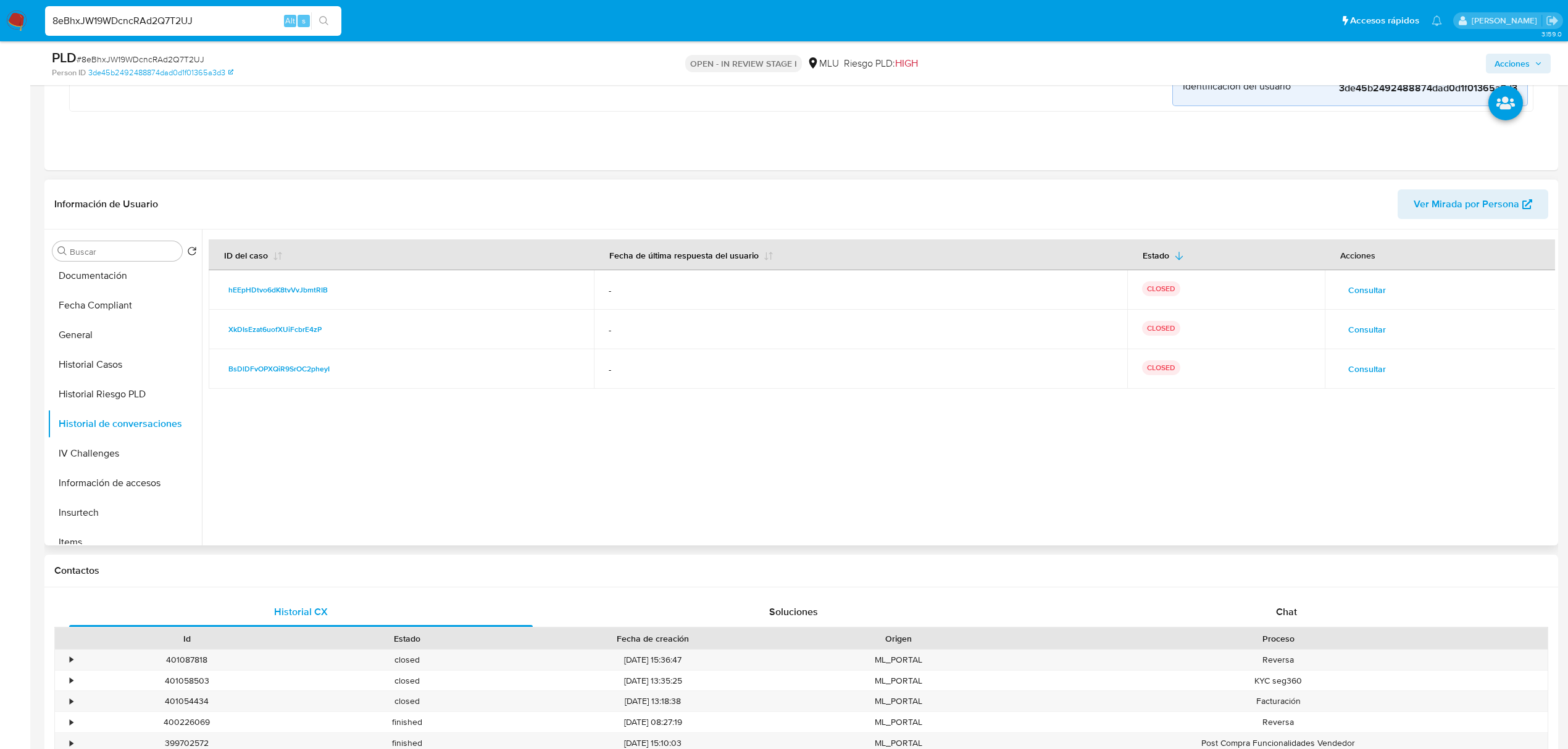
click at [1359, 359] on td "Consultar" at bounding box center [1441, 369] width 232 height 40
click at [1359, 370] on span "Consultar" at bounding box center [1367, 369] width 38 height 17
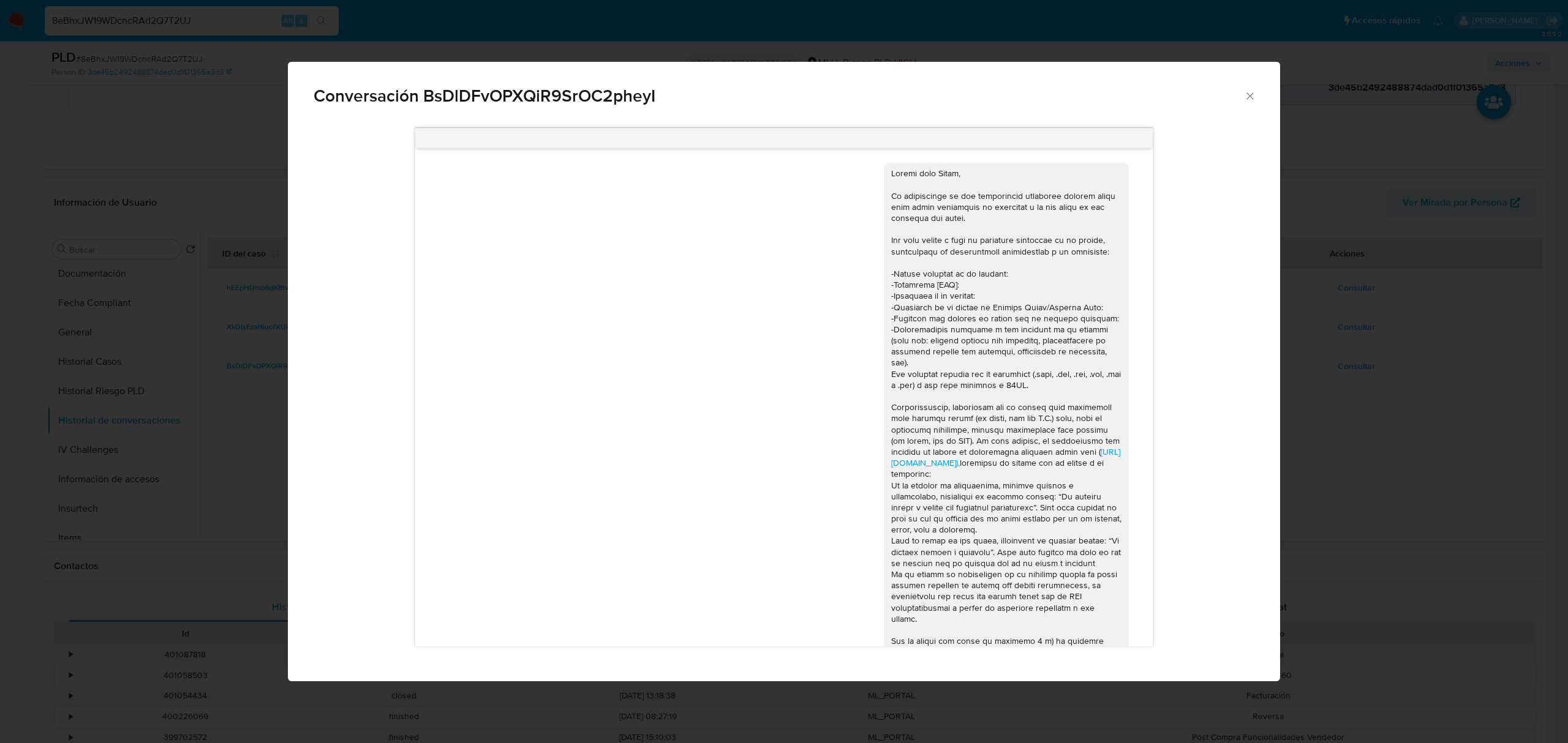
scroll to position [320, 0]
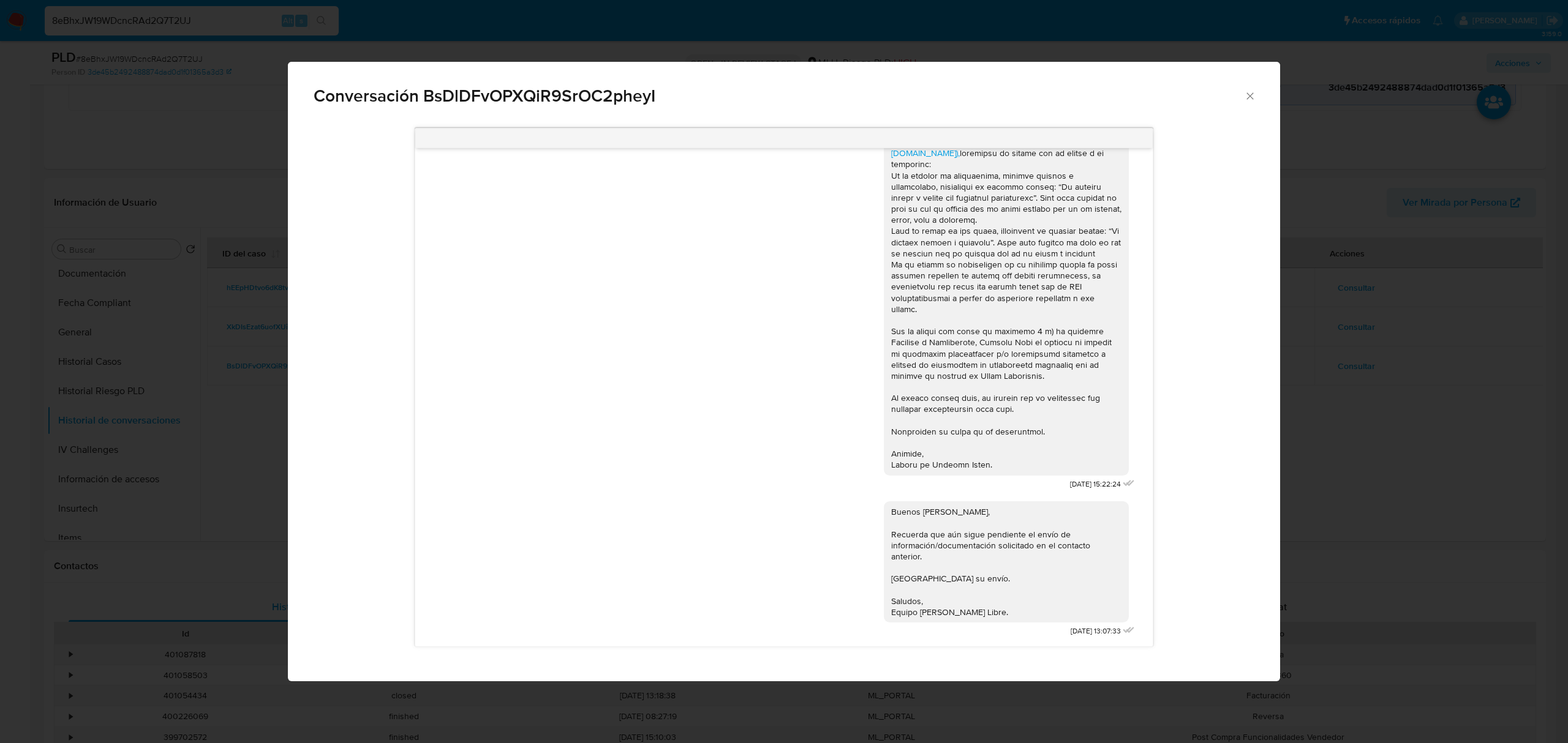
click at [1352, 466] on div "Conversación BsDlDFvOPXQiR9SrOC2pheyI https://www.mercadolibre.com.uy/ayuda/Tra…" at bounding box center [784, 372] width 1568 height 743
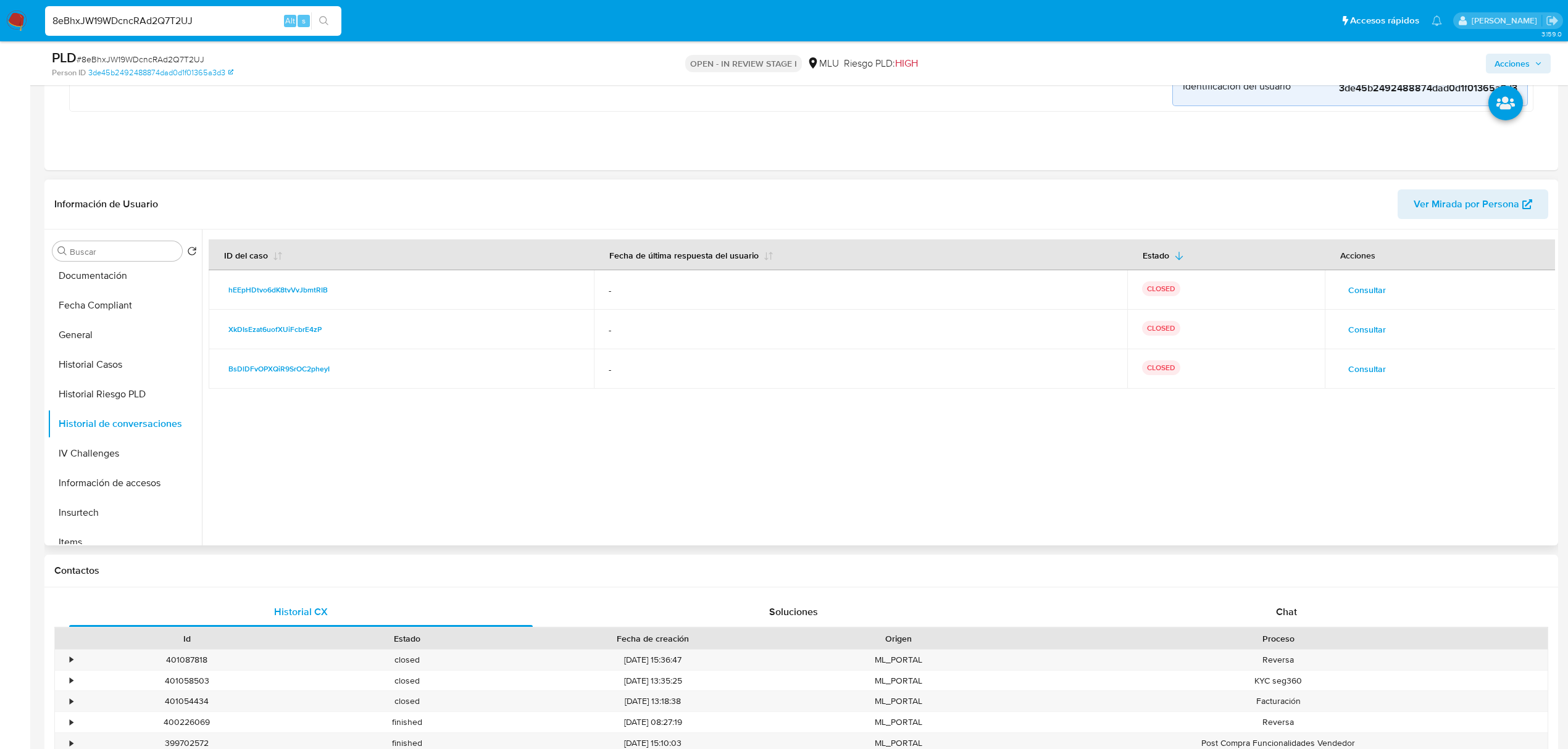
click at [1363, 292] on span "Consultar" at bounding box center [1367, 290] width 38 height 17
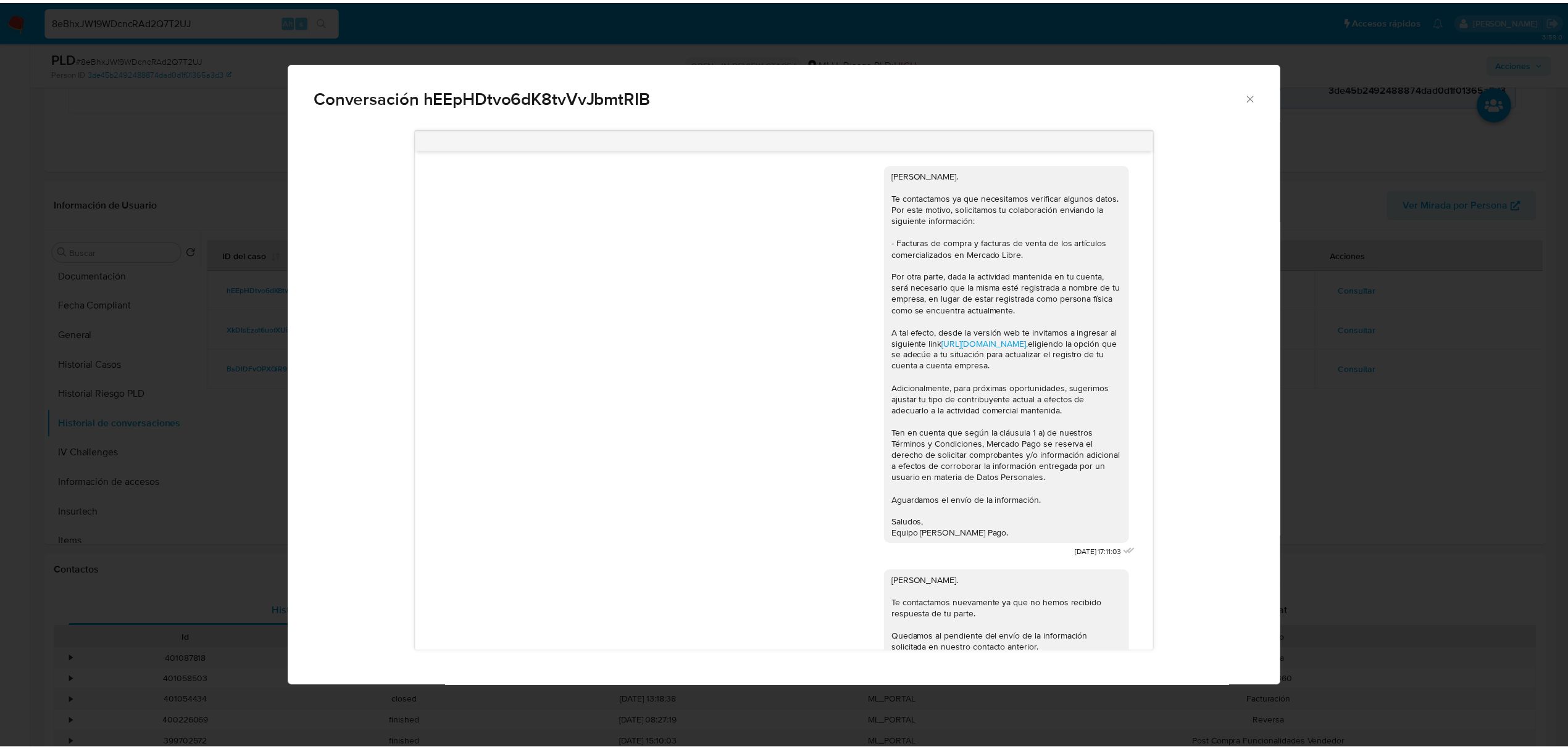
scroll to position [87, 0]
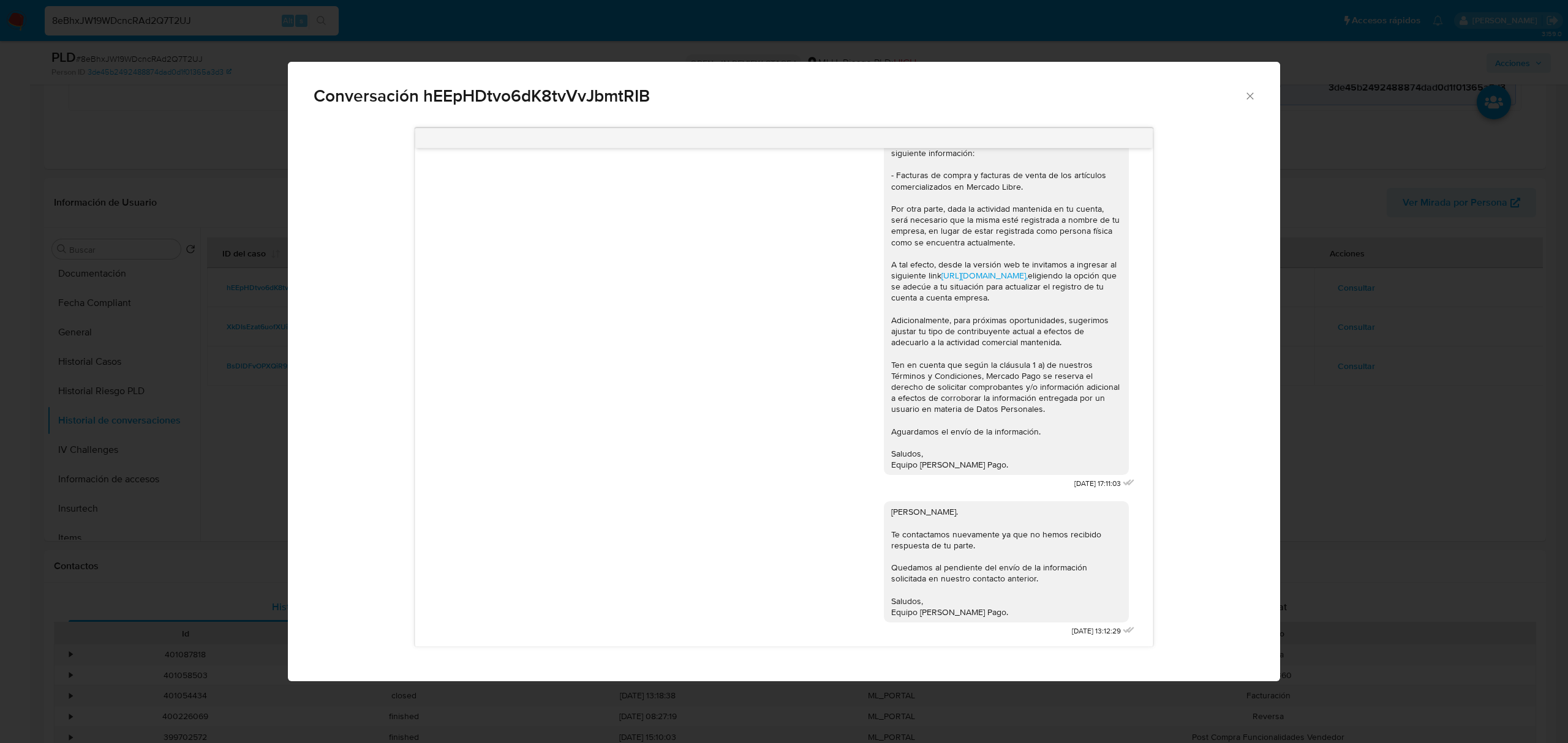
click at [1245, 99] on icon "Cerrar" at bounding box center [1250, 96] width 12 height 12
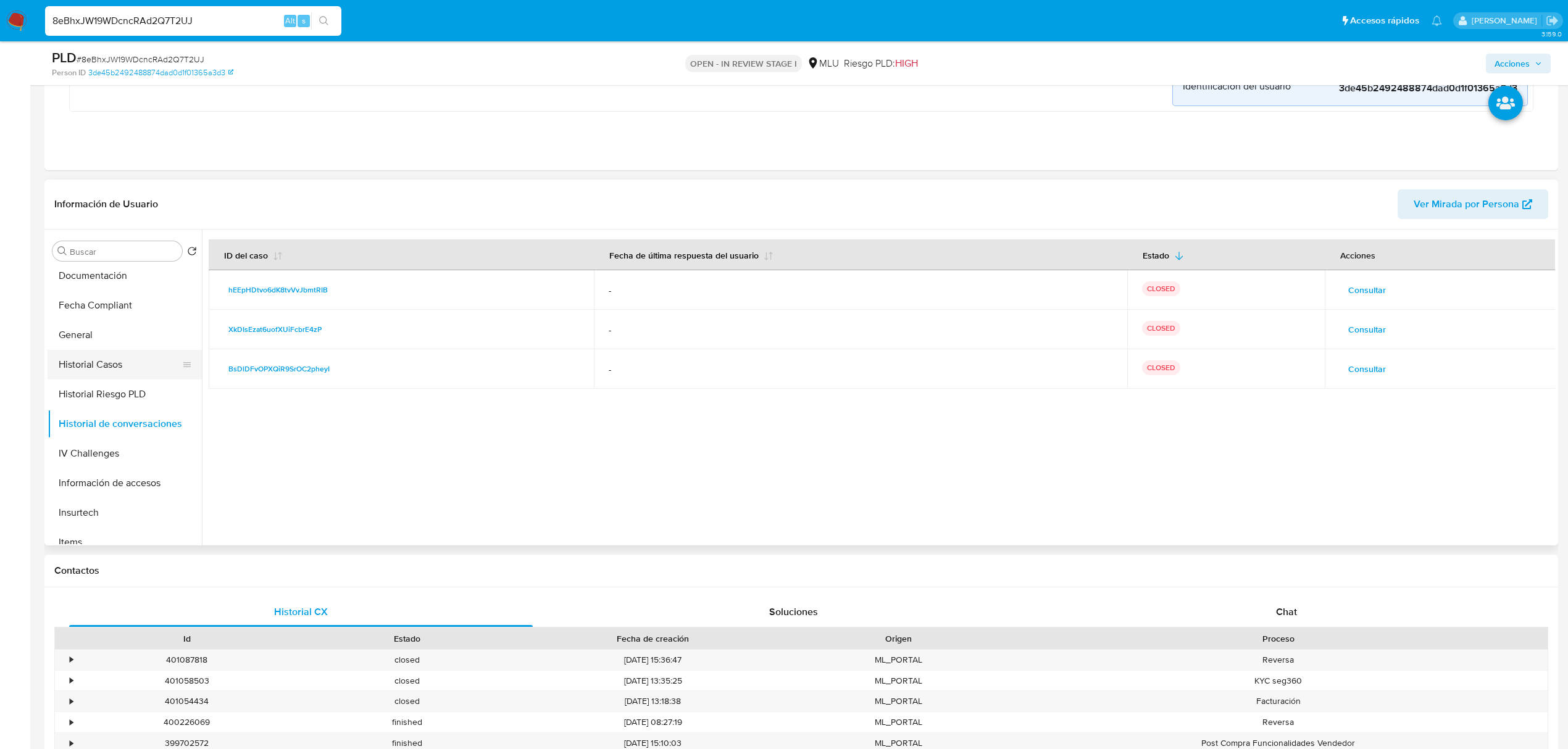
click at [134, 366] on button "Historial Casos" at bounding box center [119, 364] width 144 height 30
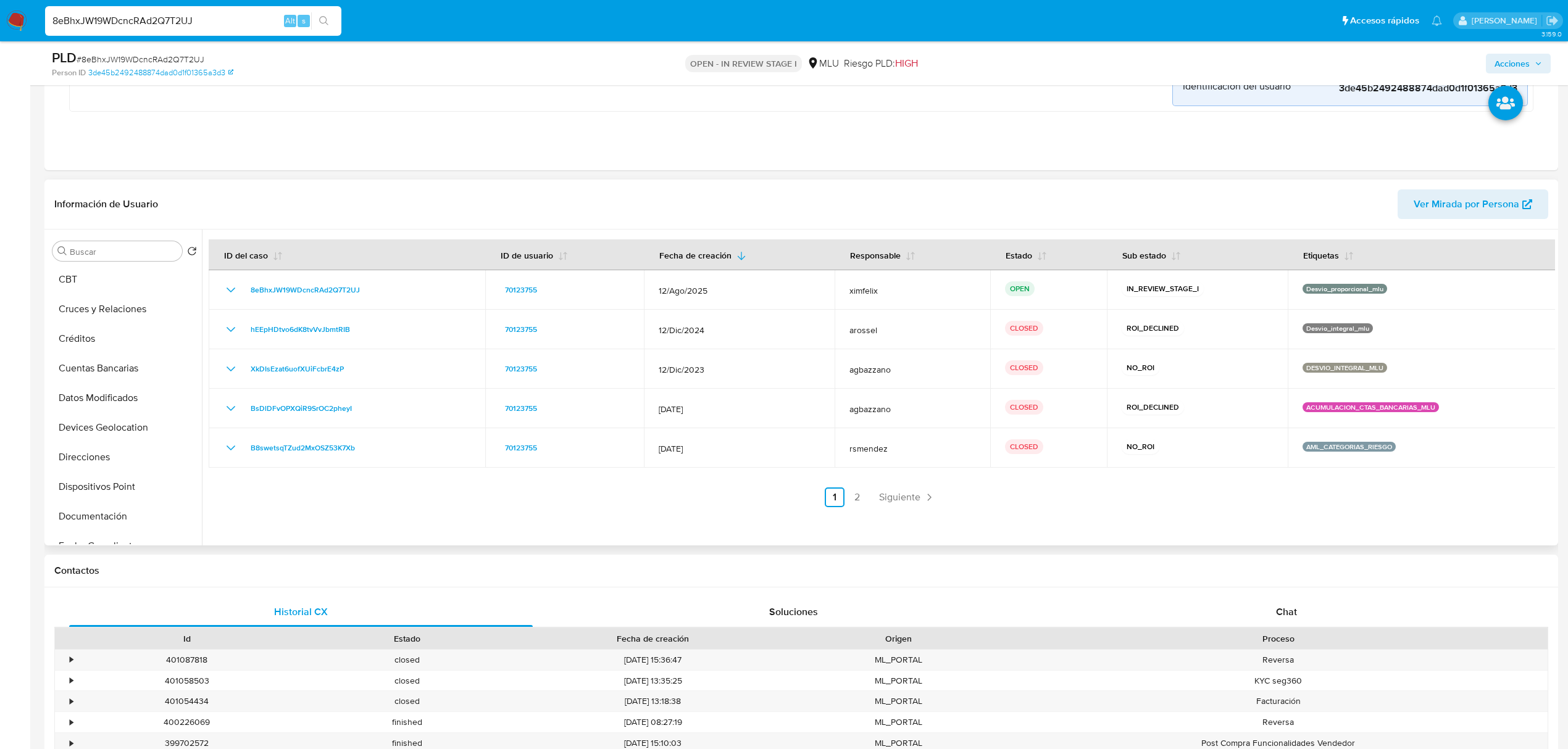
scroll to position [0, 0]
click at [114, 341] on button "Archivos adjuntos" at bounding box center [119, 340] width 144 height 30
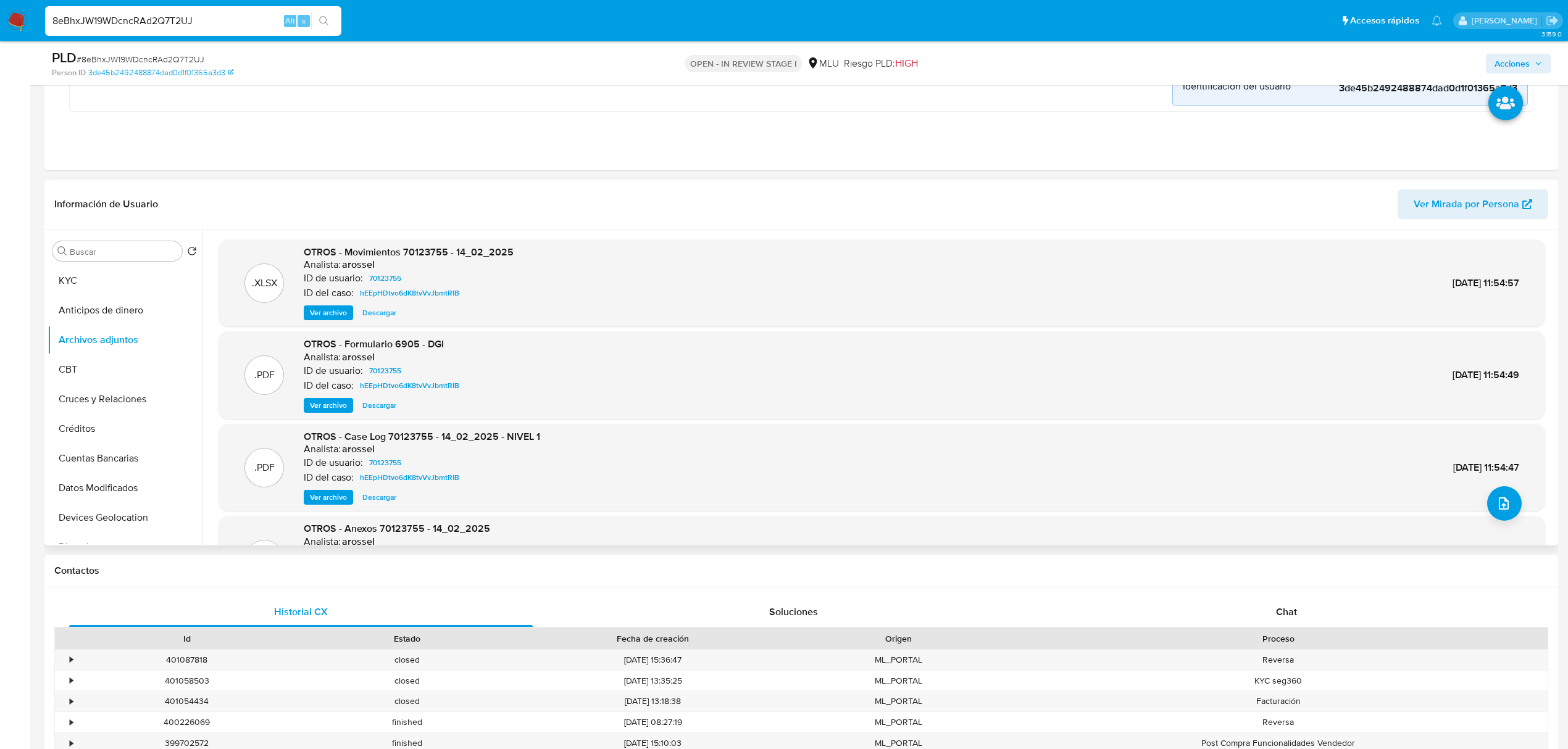
click at [336, 497] on span "Ver archivo" at bounding box center [328, 497] width 37 height 13
click at [101, 339] on button "Historial Casos" at bounding box center [119, 340] width 144 height 30
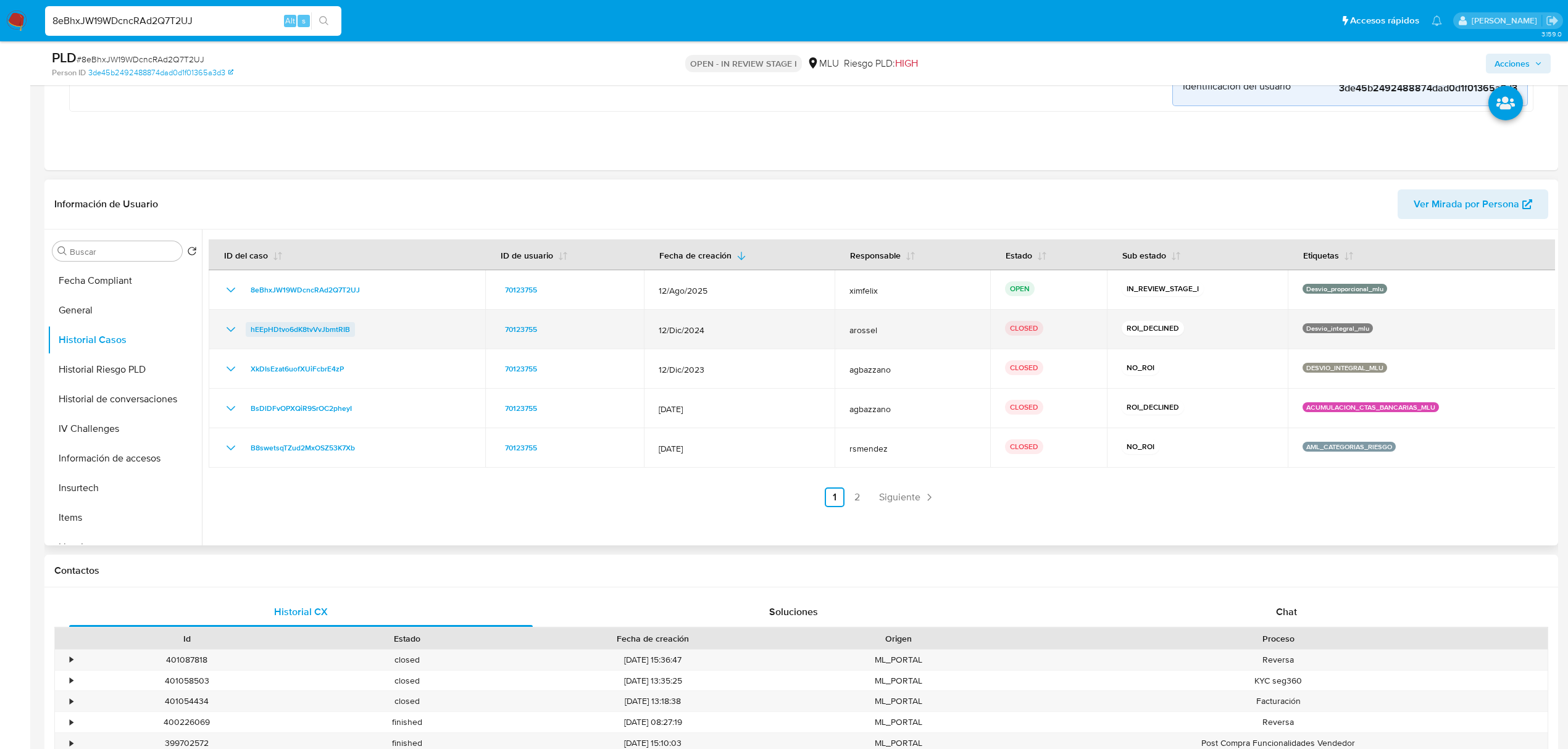
click at [336, 329] on span "hEEpHDtvo6dK8tvVvJbmtRIB" at bounding box center [300, 330] width 99 height 15
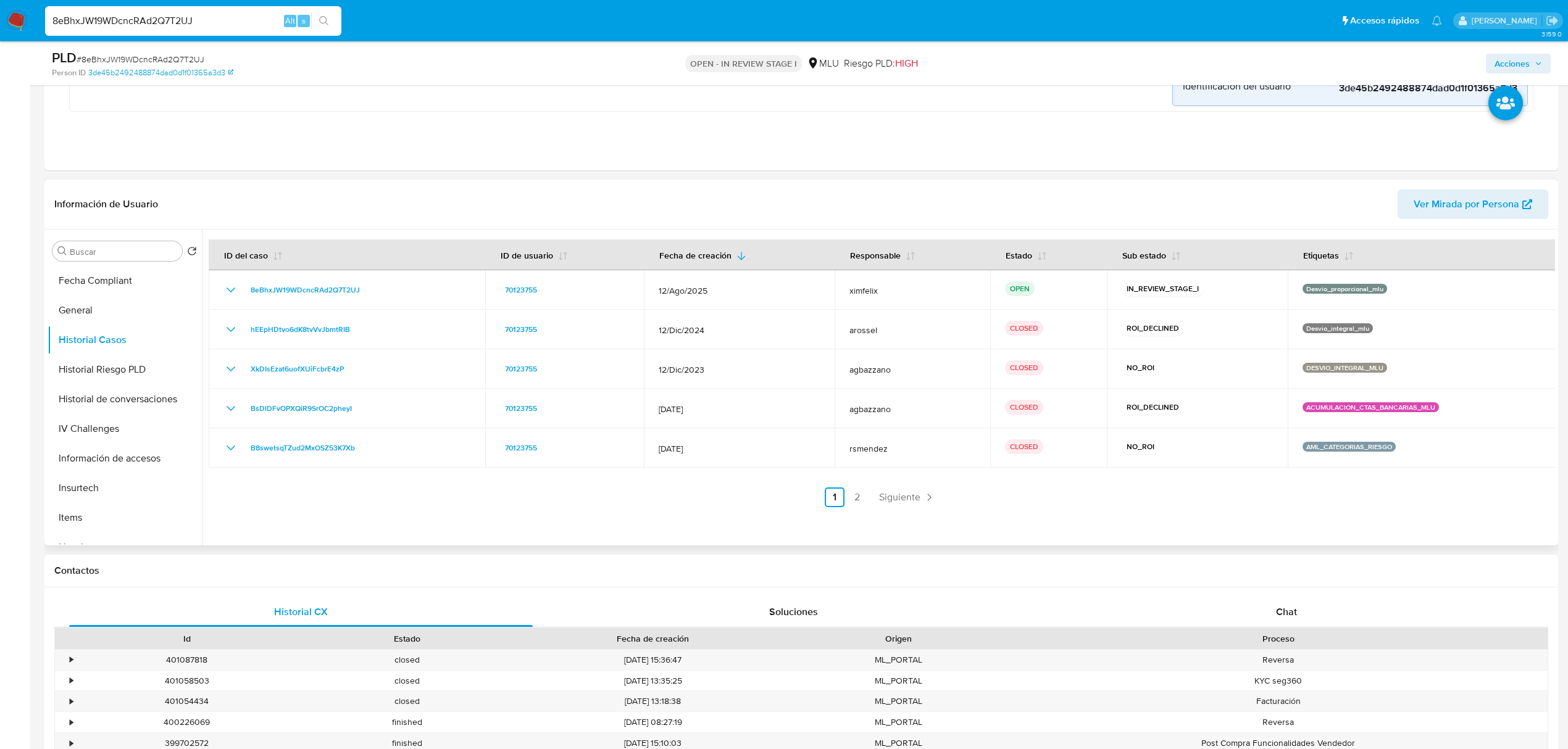
click at [1480, 201] on span "Ver Mirada por Persona" at bounding box center [1467, 204] width 106 height 30
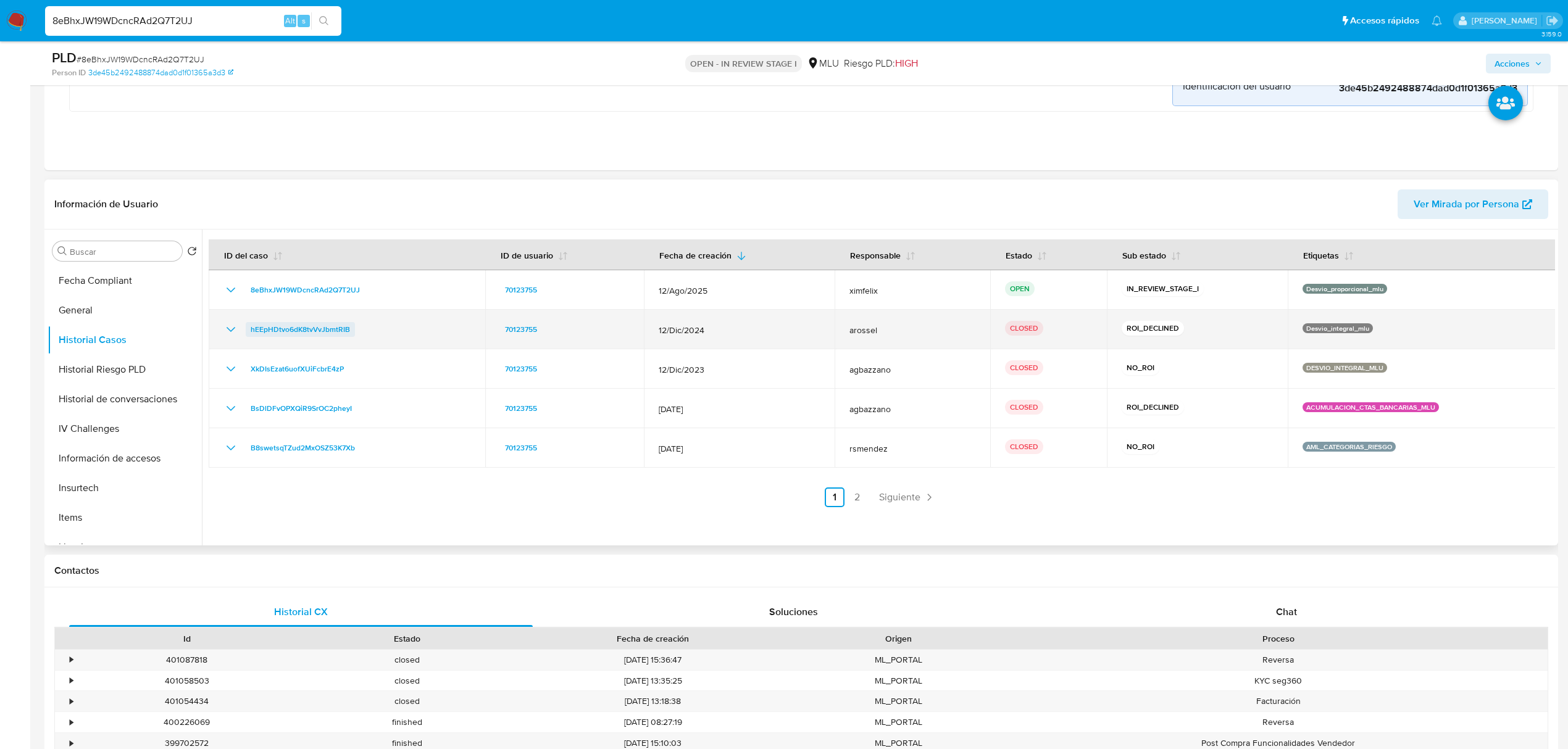
click at [331, 329] on span "hEEpHDtvo6dK8tvVvJbmtRIB" at bounding box center [300, 330] width 99 height 15
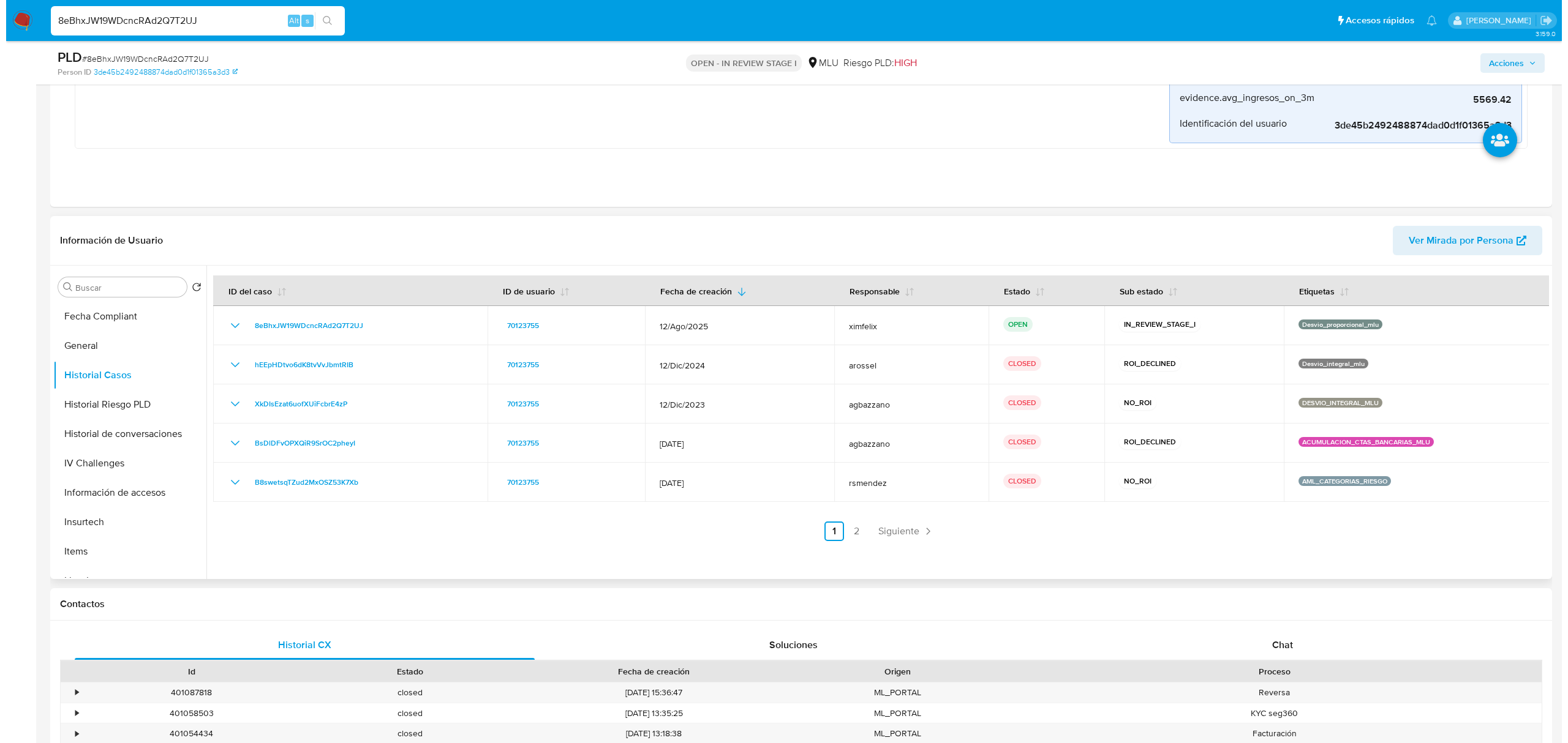
scroll to position [454, 0]
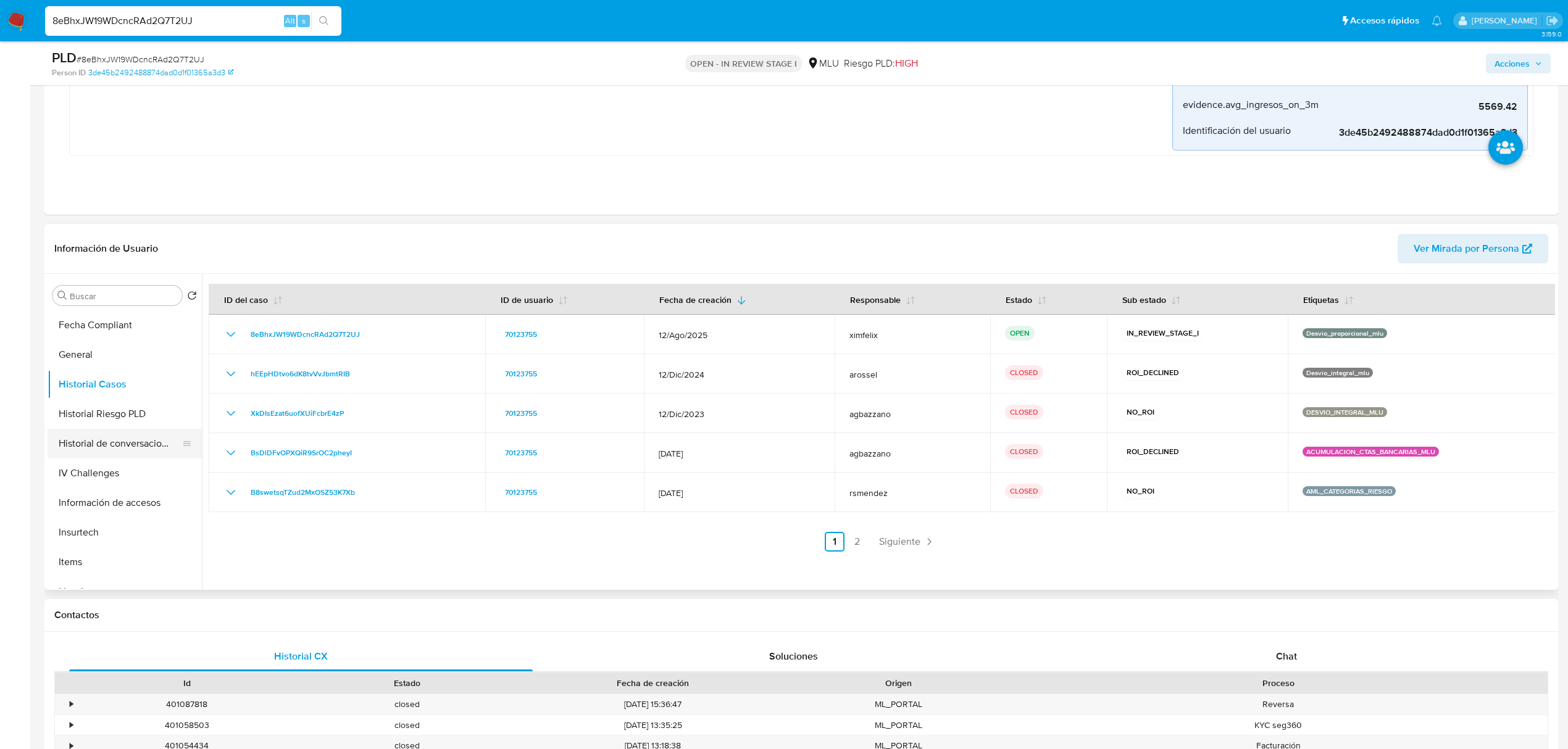
click at [137, 444] on button "Historial de conversaciones" at bounding box center [119, 443] width 144 height 30
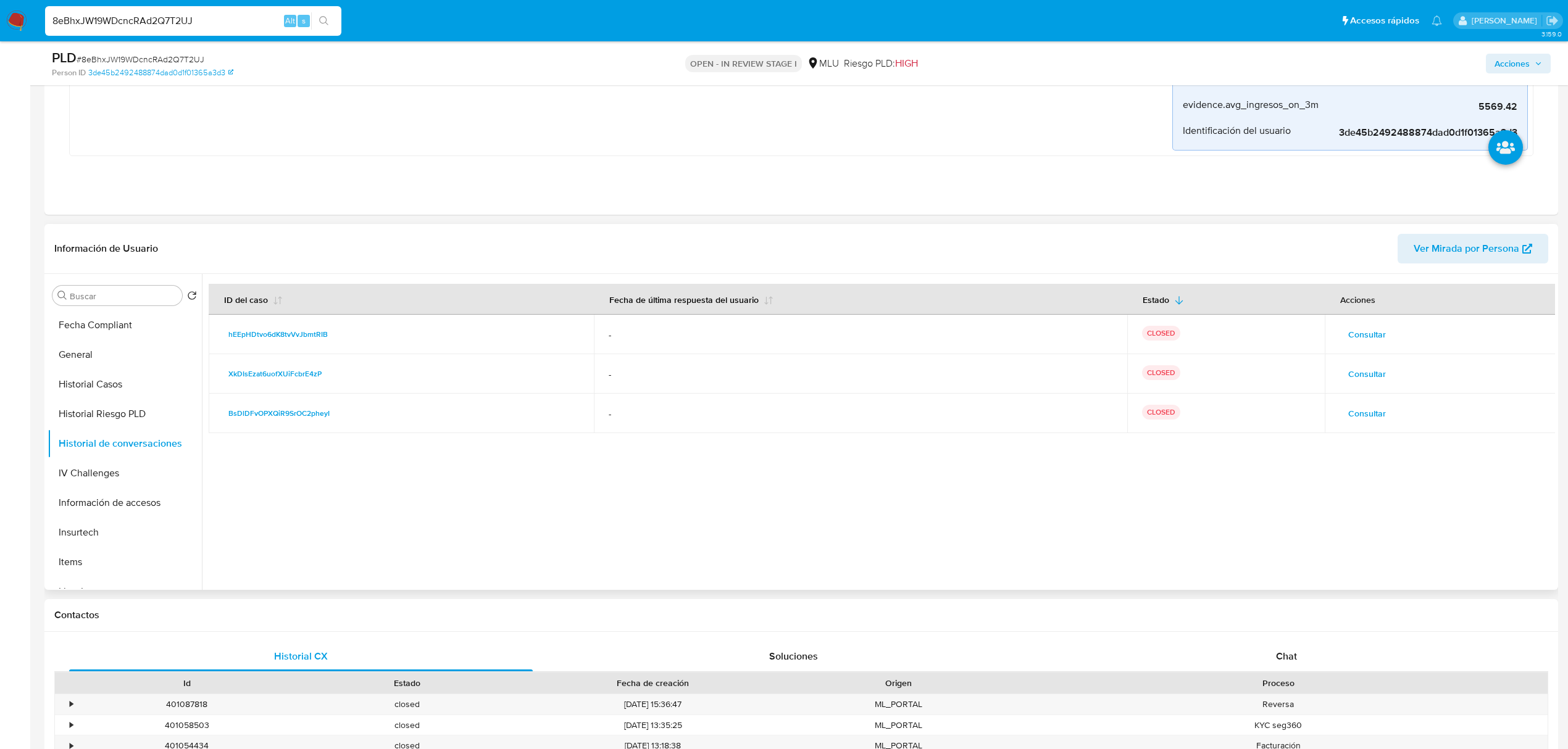
click at [1361, 335] on span "Consultar" at bounding box center [1367, 334] width 38 height 17
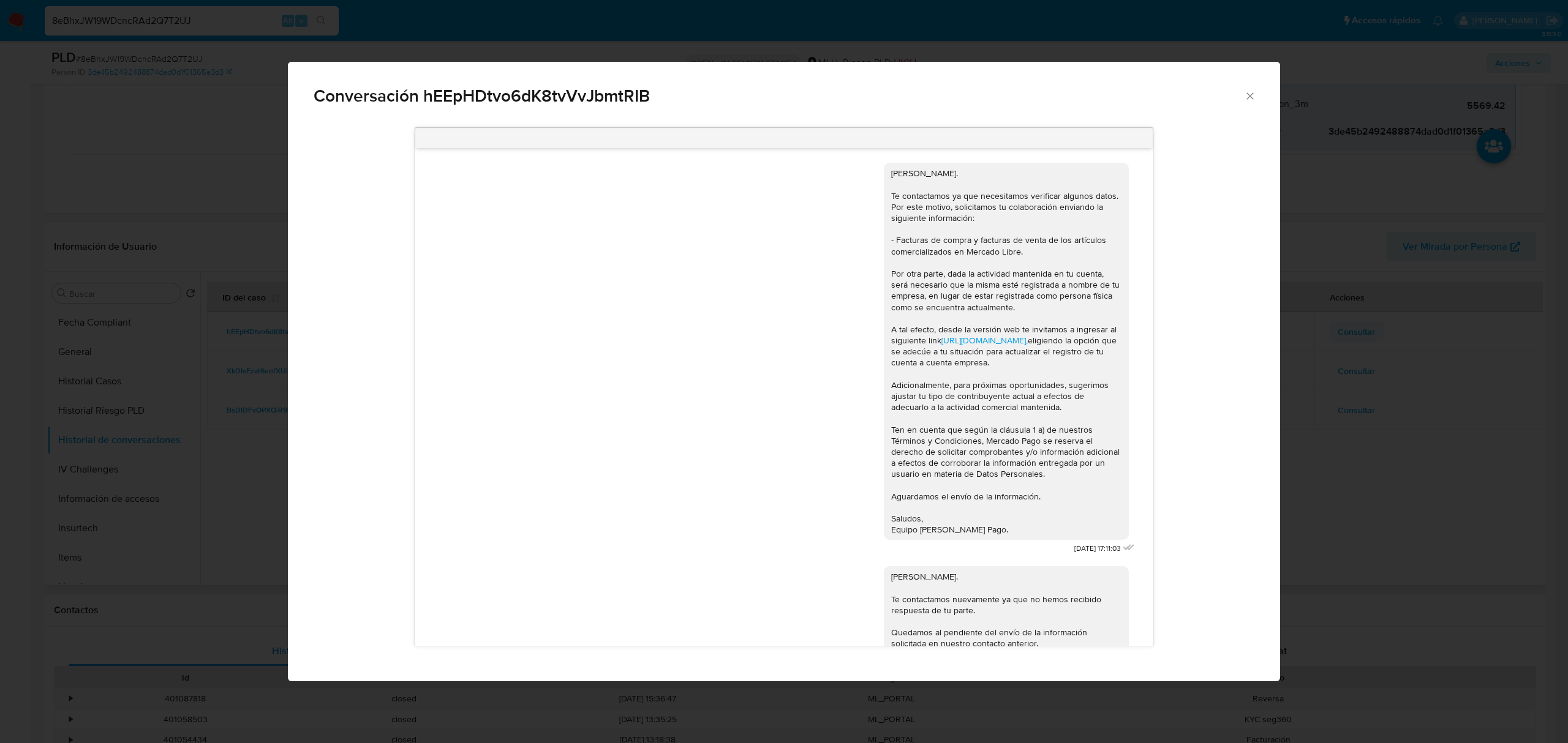
scroll to position [86, 0]
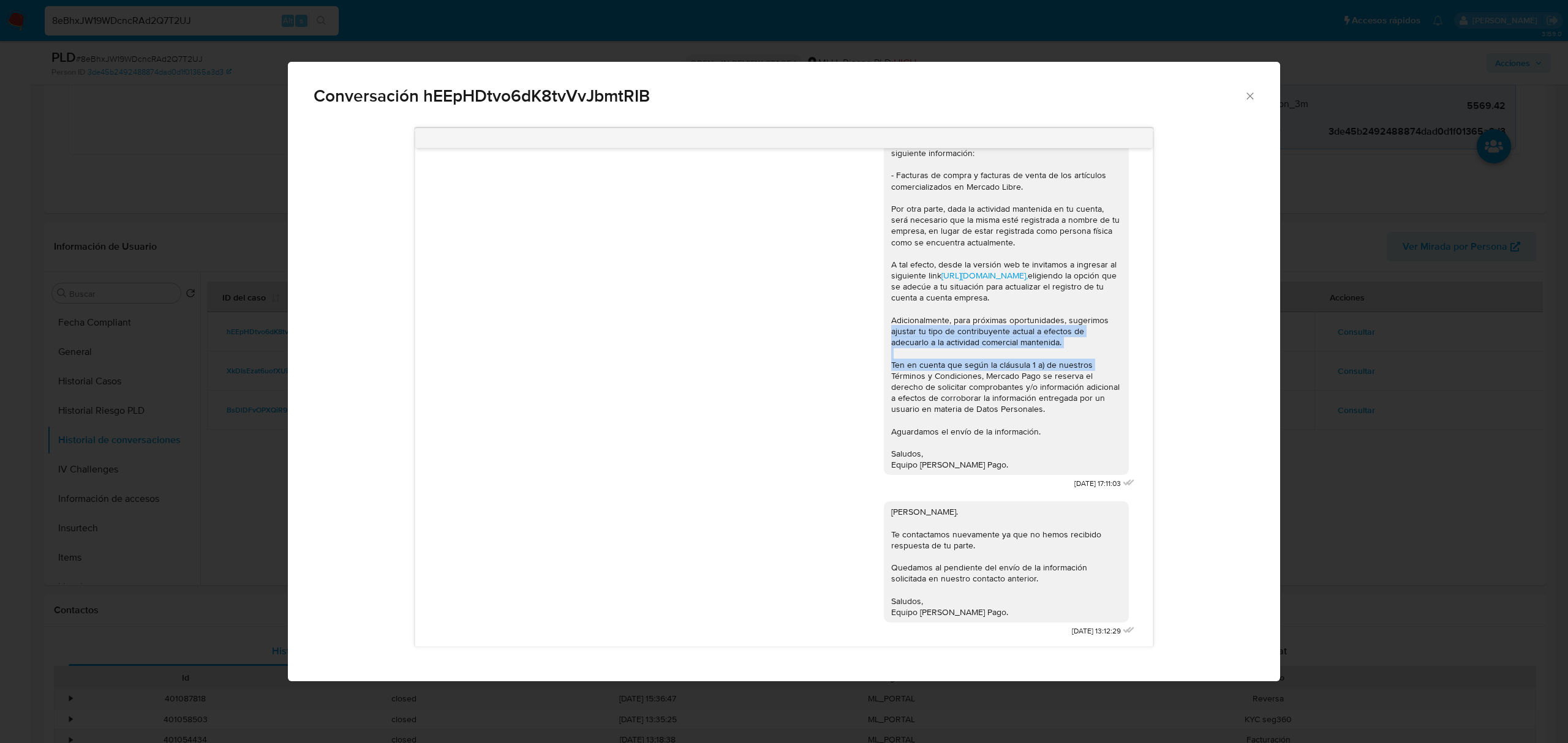
drag, startPoint x: 1153, startPoint y: 370, endPoint x: 1149, endPoint y: 317, distance: 53.2
click at [1149, 317] on div "Hola, Kevin. Te contactamos ya que necesitamos verificar algunos datos. Por est…" at bounding box center [784, 387] width 738 height 519
click at [1360, 483] on div "Conversación hEEpHDtvo6dK8tvVvJbmtRIB Hola, Kevin. Te contactamos ya que necesi…" at bounding box center [784, 372] width 1568 height 743
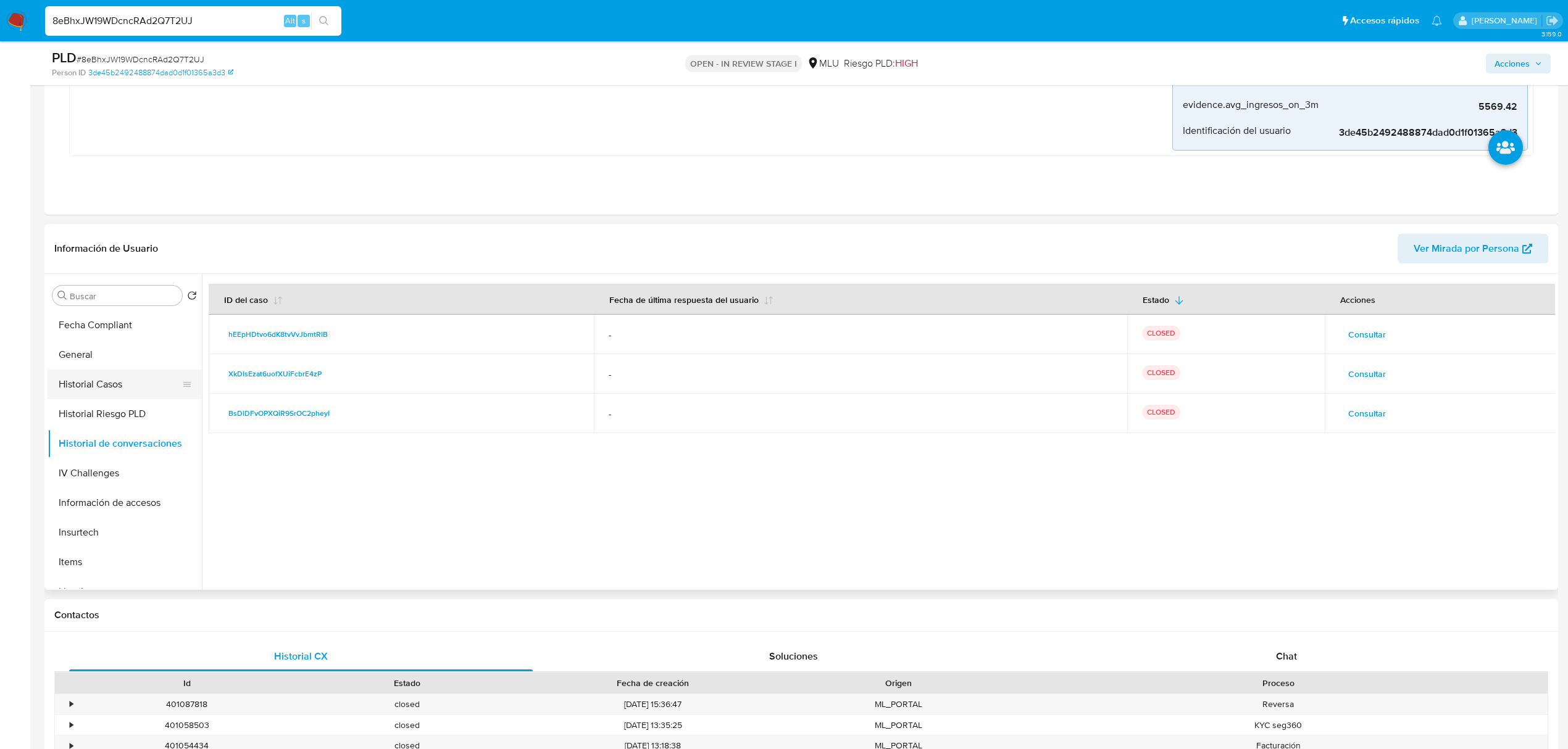
click at [139, 388] on button "Historial Casos" at bounding box center [119, 384] width 144 height 30
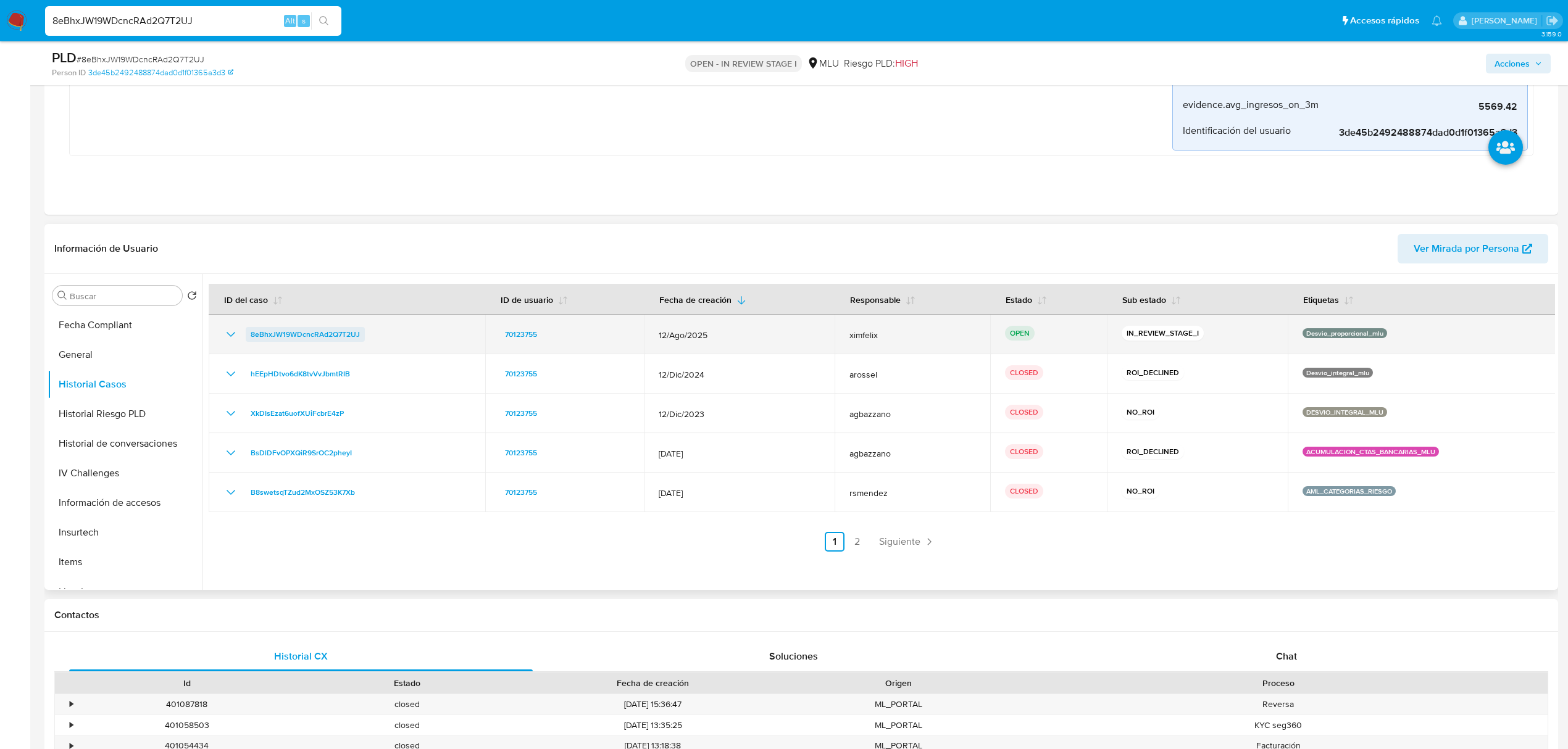
click at [334, 336] on span "8eBhxJW19WDcncRAd2Q7T2UJ" at bounding box center [305, 335] width 110 height 15
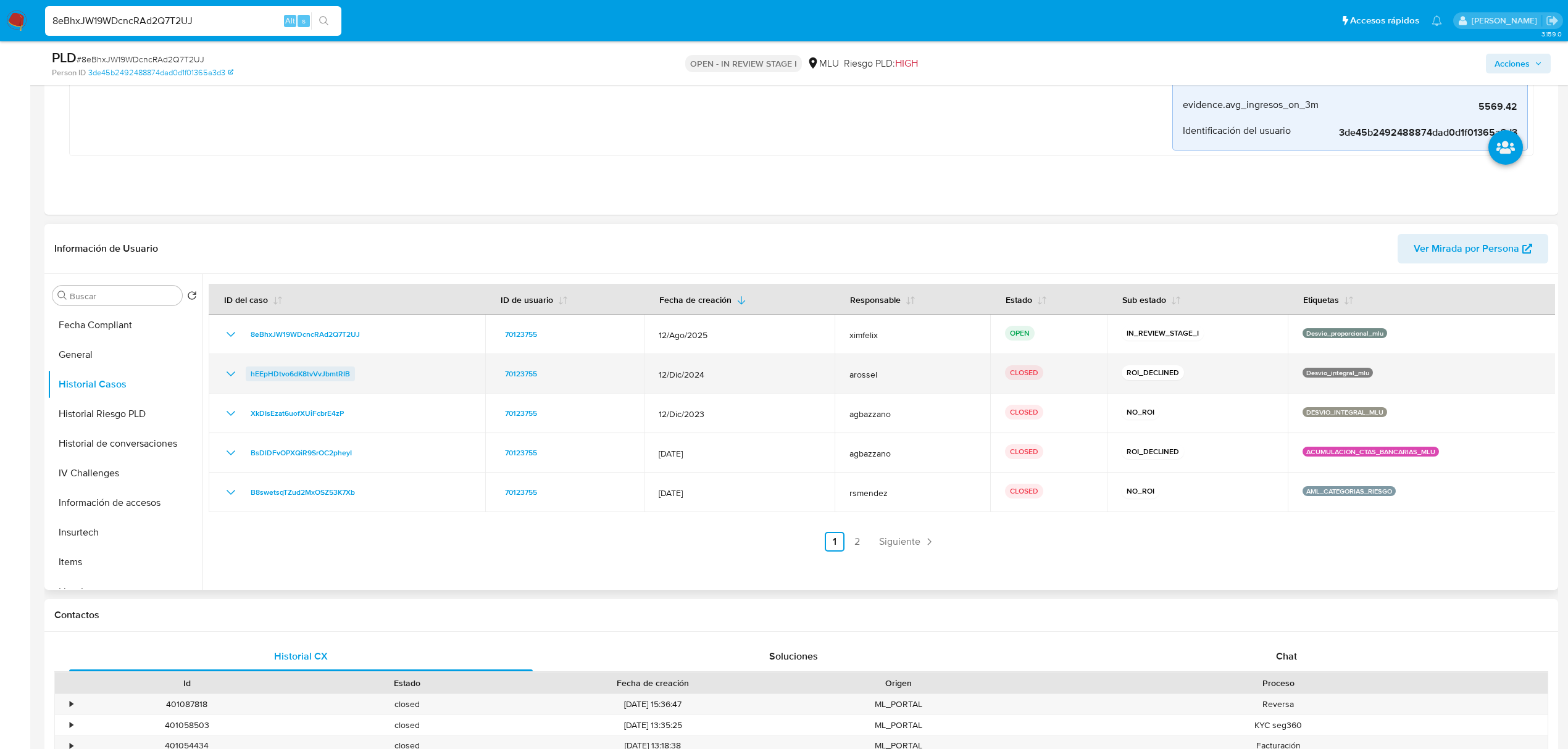
click at [307, 374] on span "hEEpHDtvo6dK8tvVvJbmtRIB" at bounding box center [300, 374] width 99 height 15
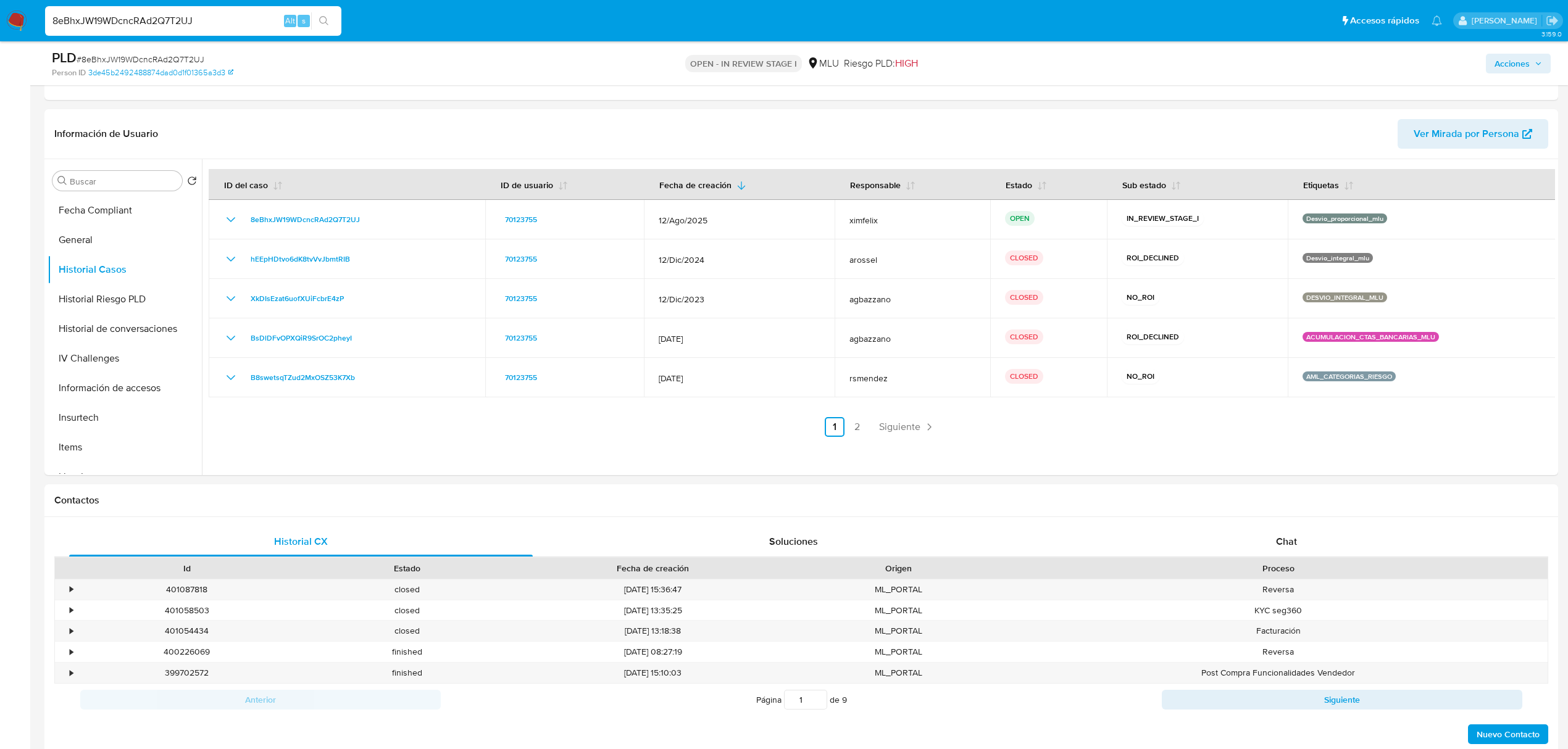
scroll to position [676, 0]
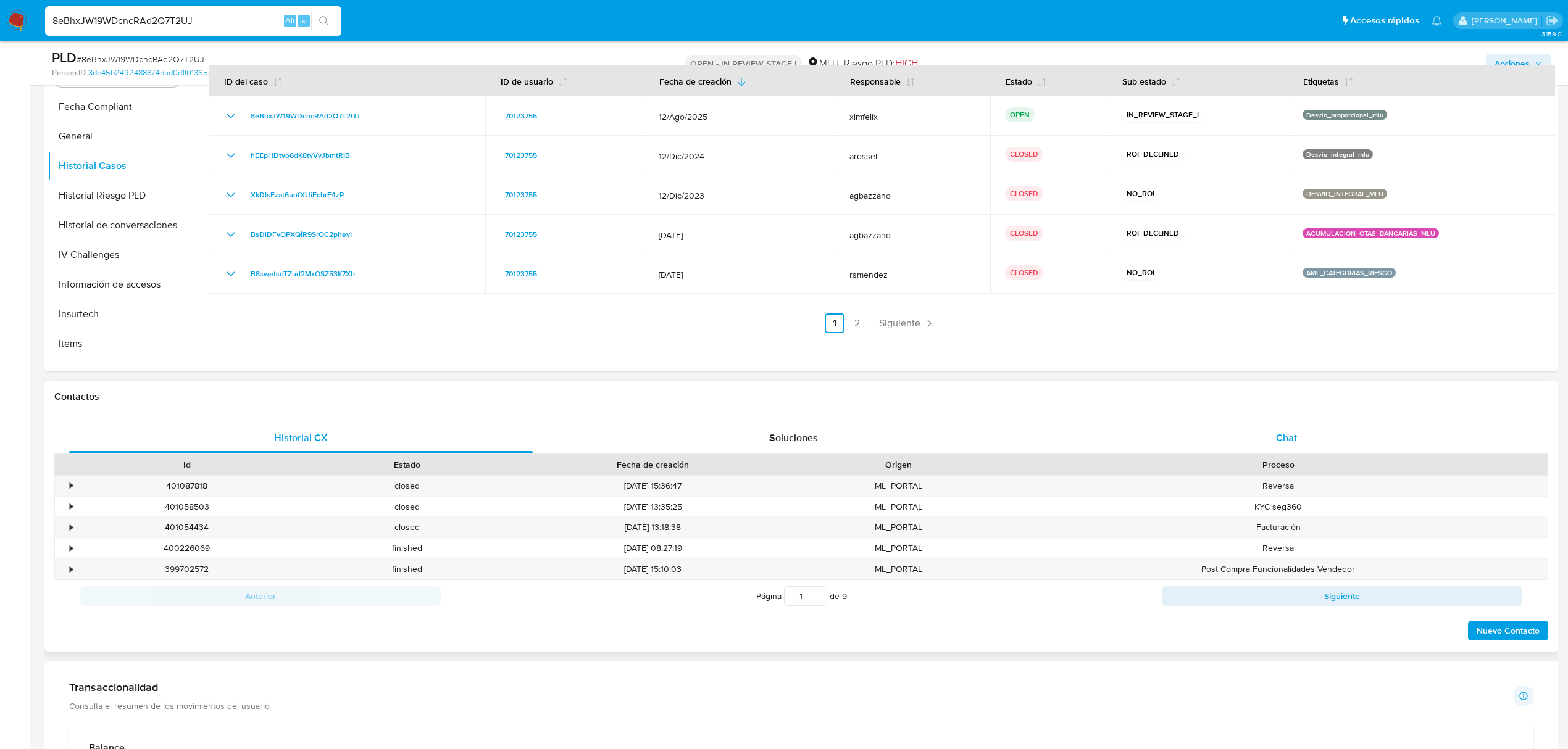
click at [1258, 445] on div "Chat" at bounding box center [1287, 438] width 463 height 30
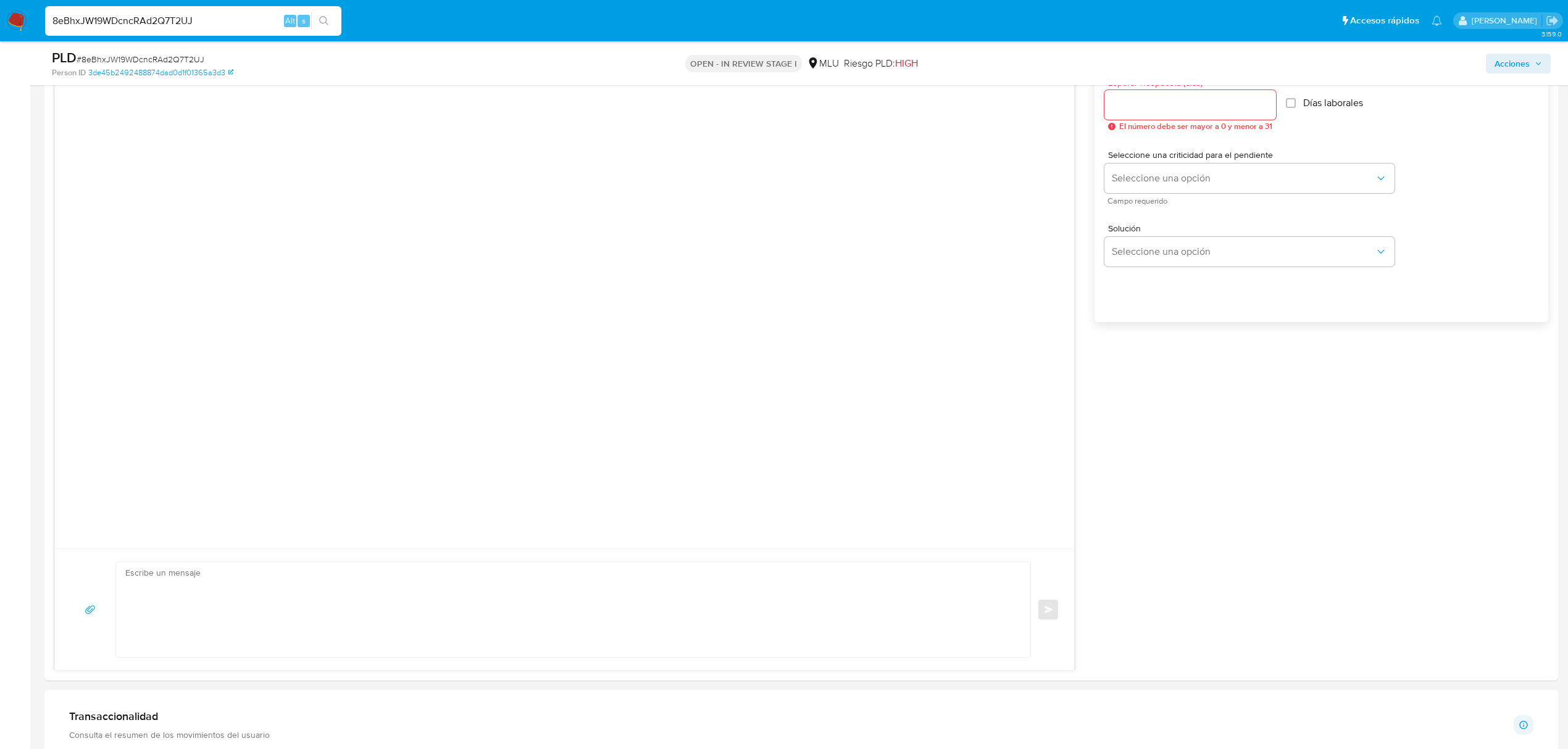
scroll to position [1150, 0]
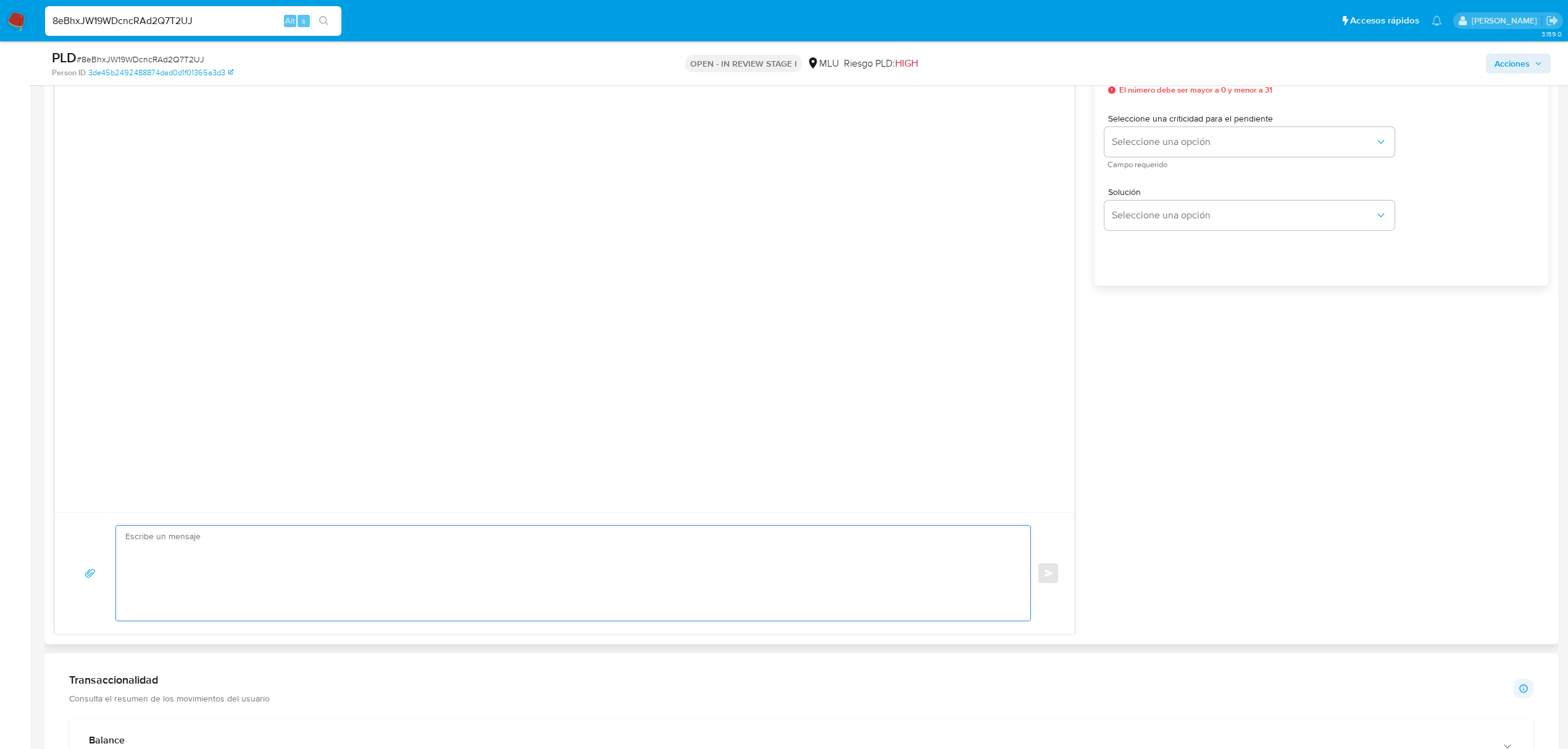
click at [899, 605] on textarea at bounding box center [570, 573] width 890 height 95
click at [361, 568] on textarea "Buenas tardes, Nos ponemos en contacto contigo ya que" at bounding box center [570, 573] width 890 height 95
paste textarea "detectamos que tus ingresos superan ampliamente el límite establecido para tu t…"
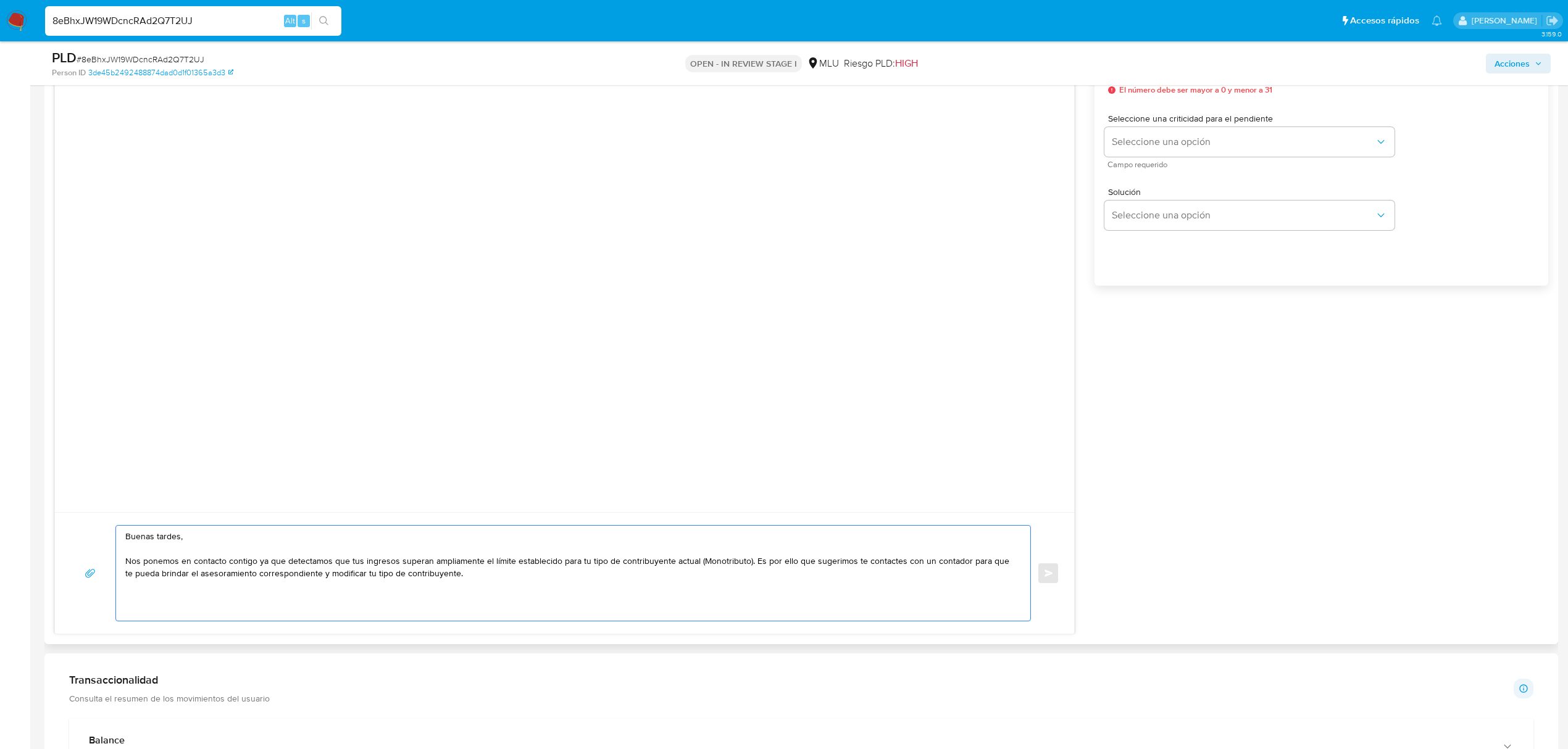
click at [700, 570] on textarea "Buenas tardes, Nos ponemos en contacto contigo ya que detectamos que tus ingres…" at bounding box center [570, 573] width 890 height 95
click at [715, 566] on textarea "Buenas tardes, Nos ponemos en contacto contigo ya que detectamos que tus ingres…" at bounding box center [570, 573] width 890 height 95
click at [564, 574] on textarea "Buenas tardes, Nos ponemos en contacto contigo ya que detectamos que tus ingres…" at bounding box center [570, 573] width 890 height 95
click at [452, 566] on textarea "Buenas tardes, Nos ponemos en contacto contigo ya que detectamos que tus ingres…" at bounding box center [570, 573] width 890 height 95
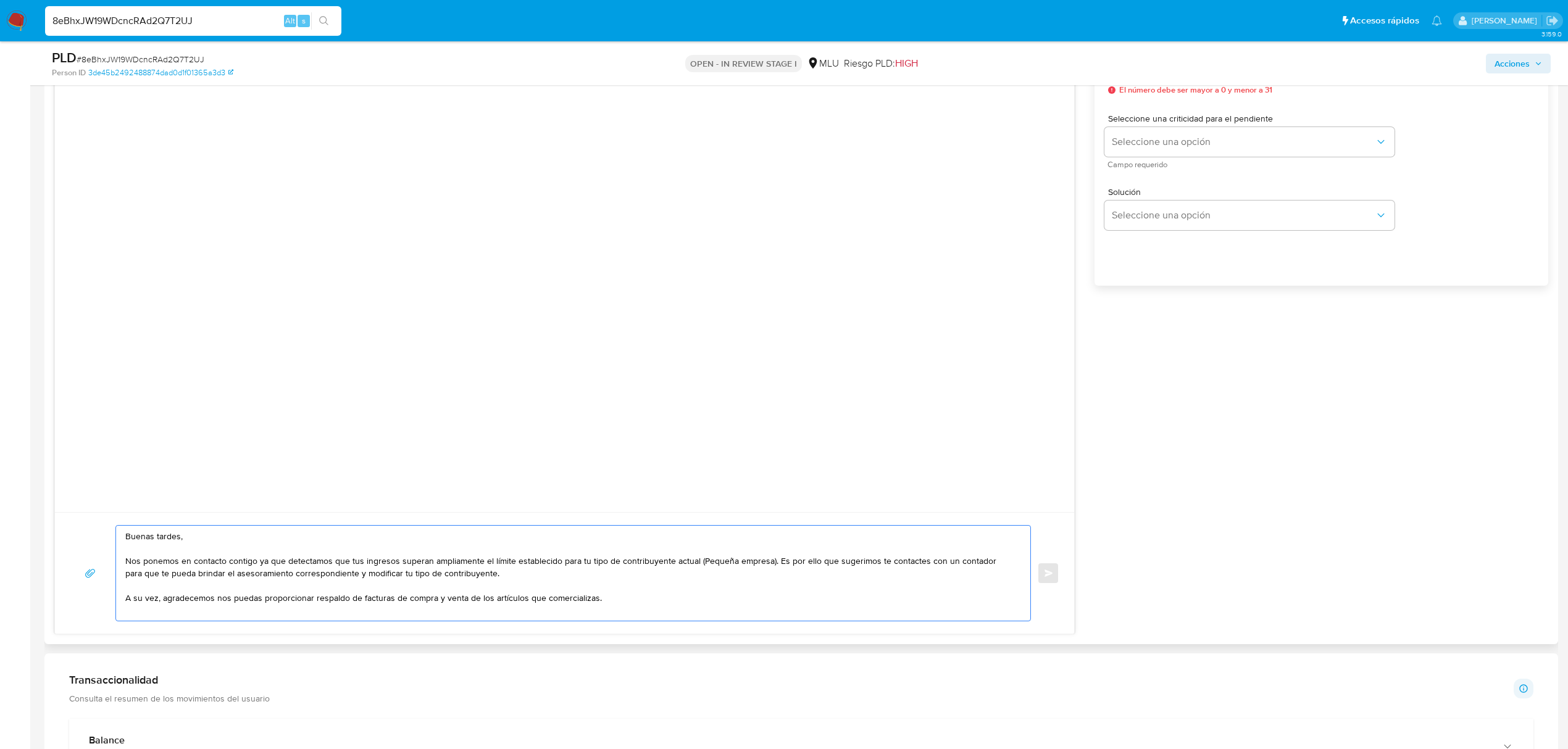
click at [452, 566] on textarea "Buenas tardes, Nos ponemos en contacto contigo ya que detectamos que tus ingres…" at bounding box center [570, 573] width 890 height 95
click at [633, 595] on textarea "Buenas tardes, Nos ponemos en contacto contigo ya que detectamos que tus ingres…" at bounding box center [570, 573] width 890 height 95
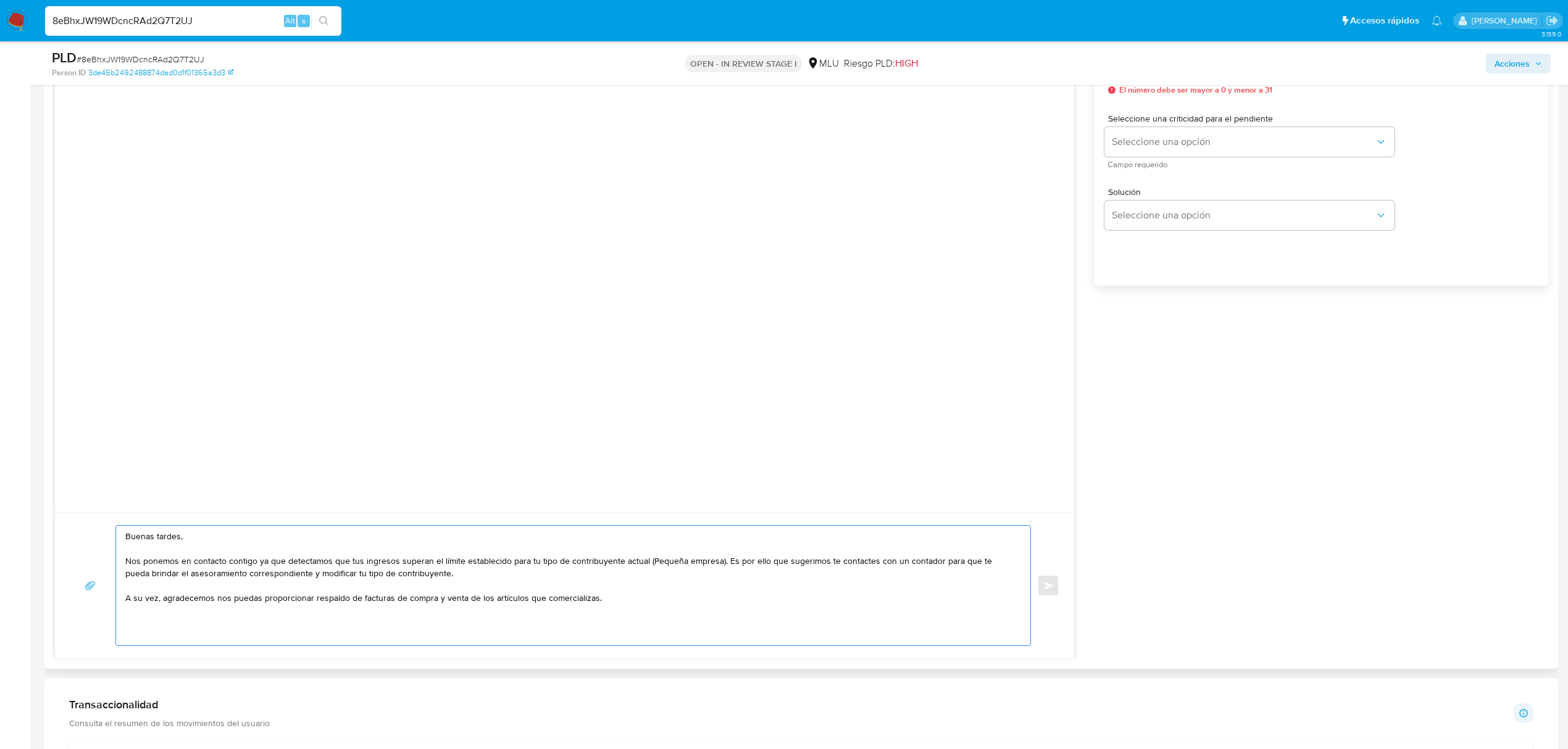
paste textarea "Adicionalmente, detectamos que tu cuenta está registrada como persona física (e…"
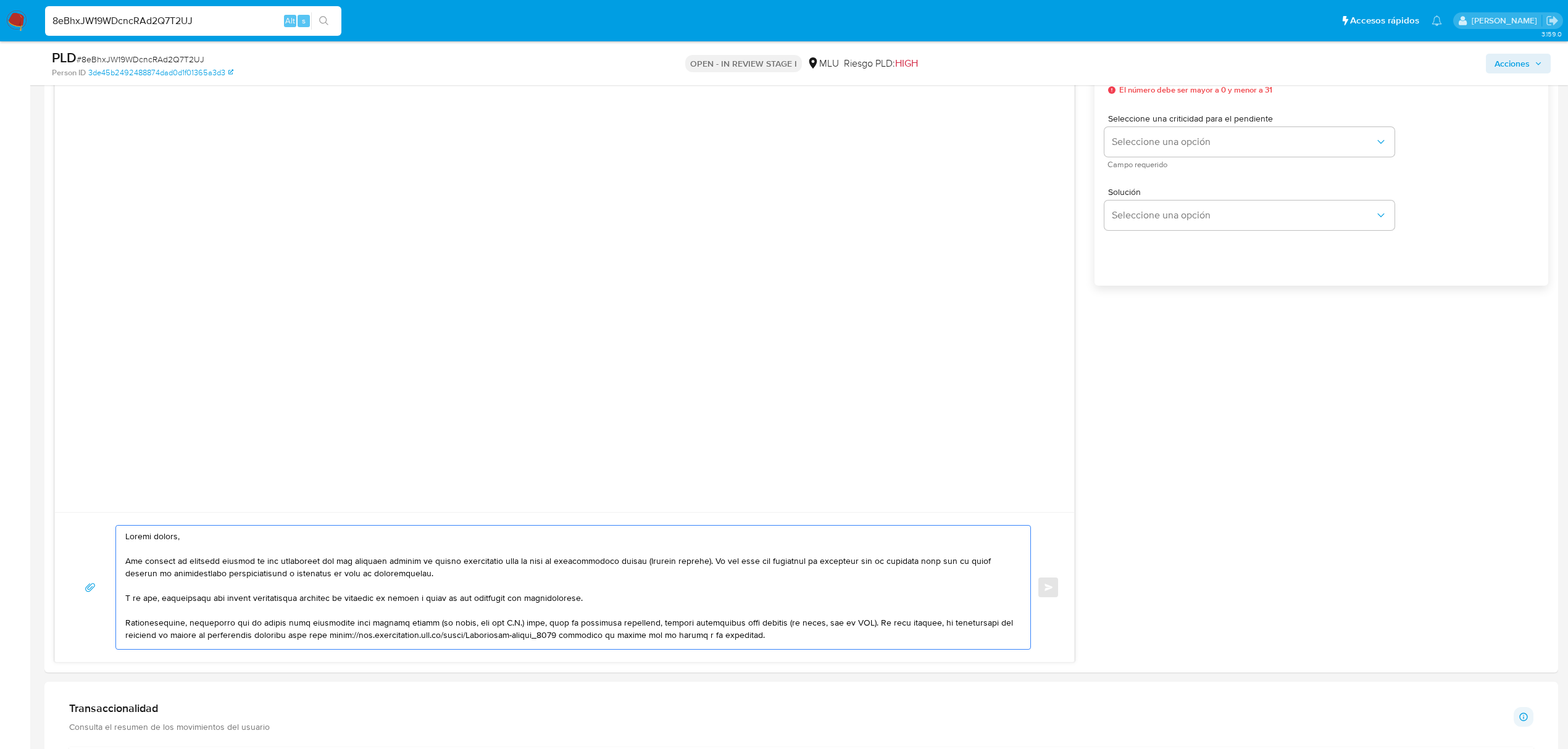
scroll to position [939, 0]
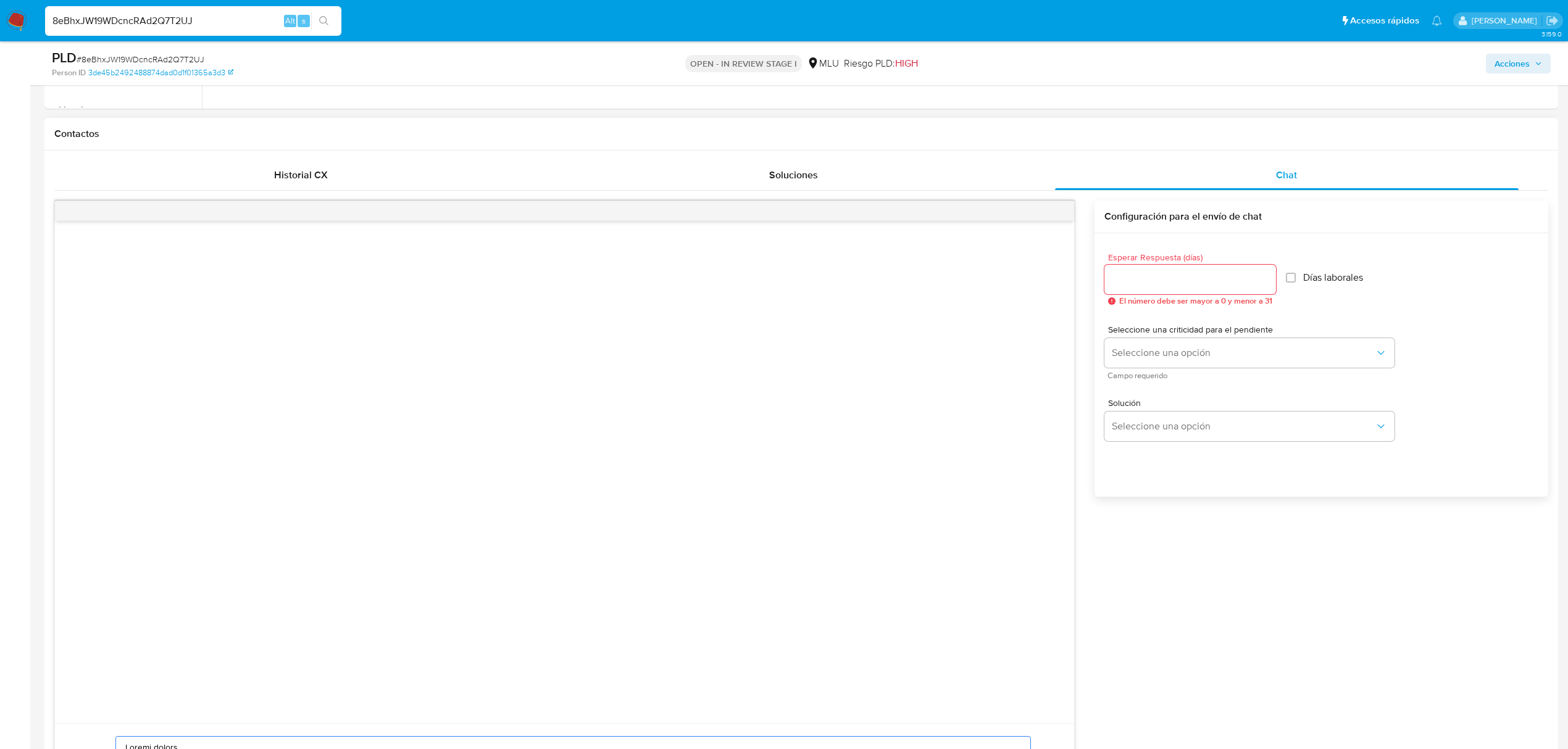
type textarea "Buenas tardes, Nos ponemos en contacto contigo ya que detectamos que tus ingres…"
click at [1188, 272] on input "Esperar Respuesta (días)" at bounding box center [1190, 279] width 172 height 16
type input "3"
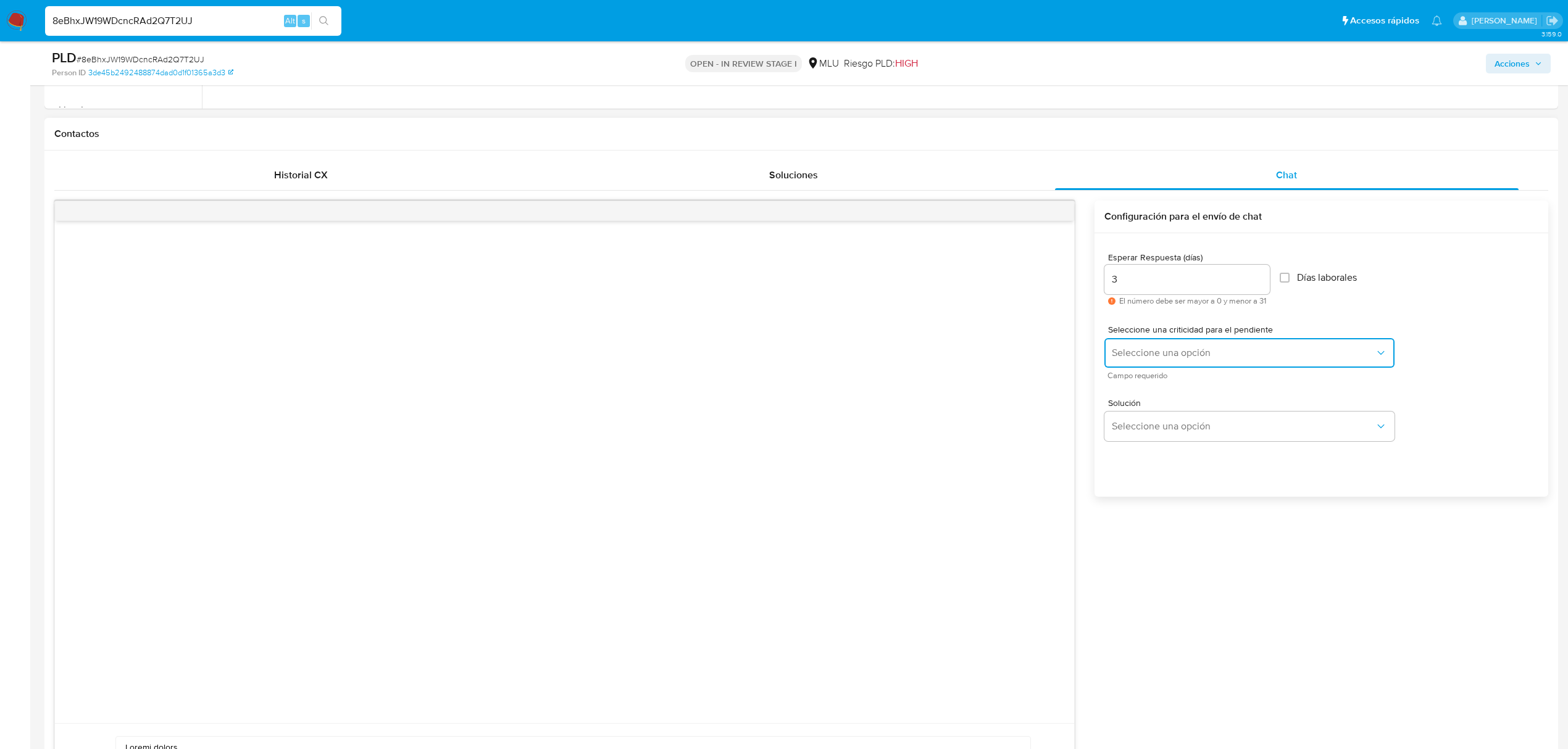
click at [1161, 353] on span "Seleccione una opción" at bounding box center [1244, 353] width 263 height 13
click at [1139, 363] on div "LOW" at bounding box center [1244, 354] width 263 height 25
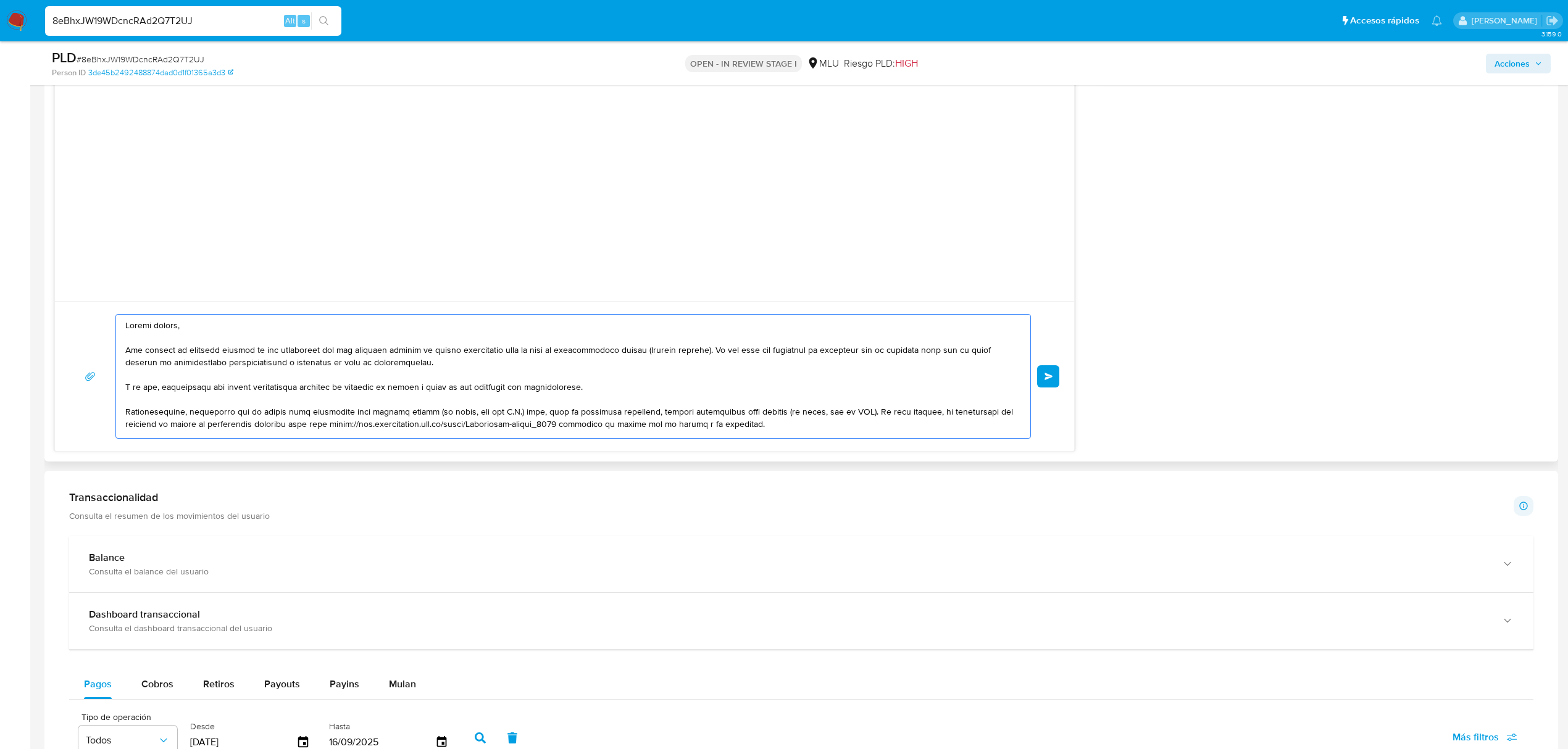
scroll to position [108, 0]
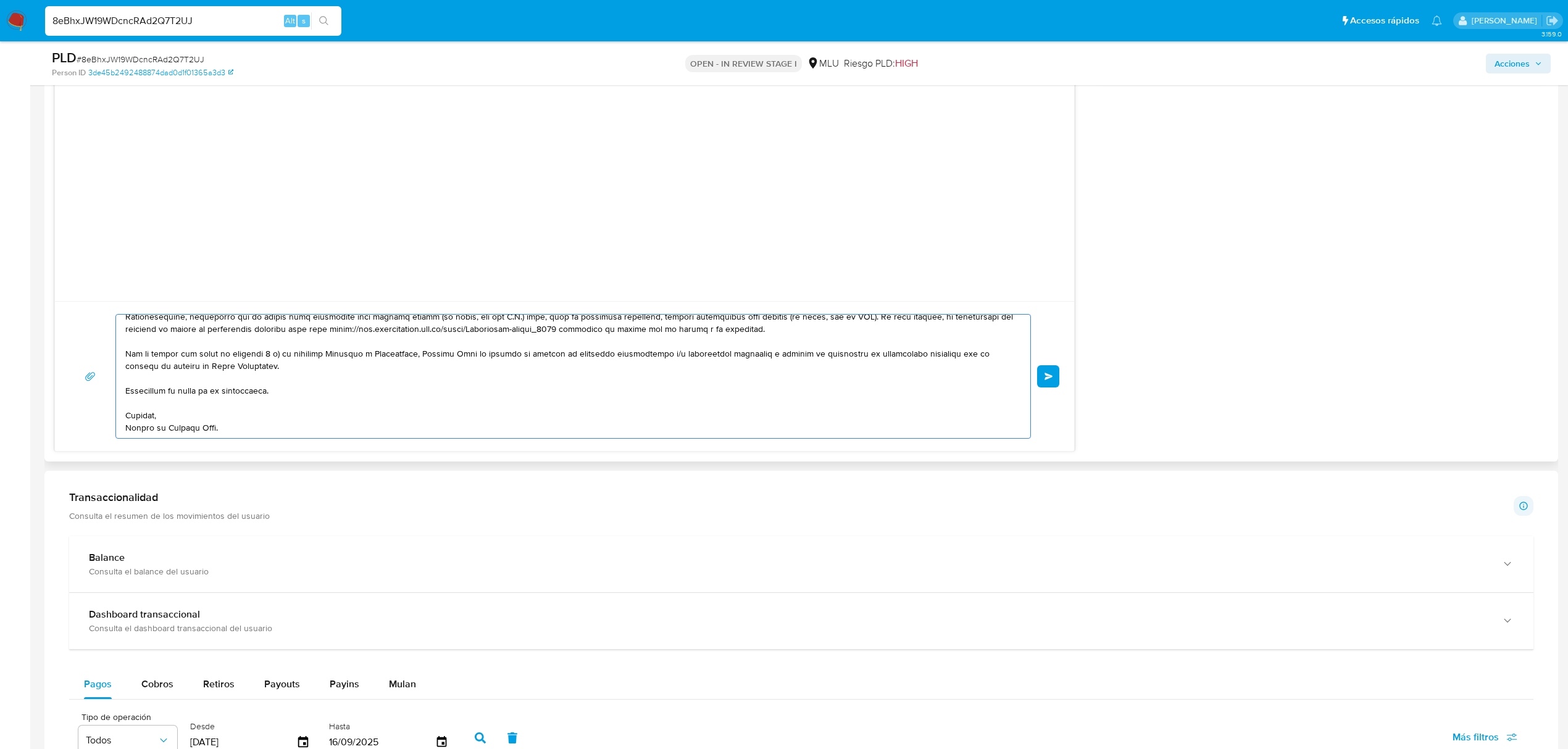
click at [893, 432] on textarea at bounding box center [570, 376] width 890 height 123
type textarea "Buenas tardes, Nos ponemos en contacto contigo ya que detectamos que tus ingres…"
click at [1048, 383] on button "Enviar" at bounding box center [1048, 376] width 22 height 22
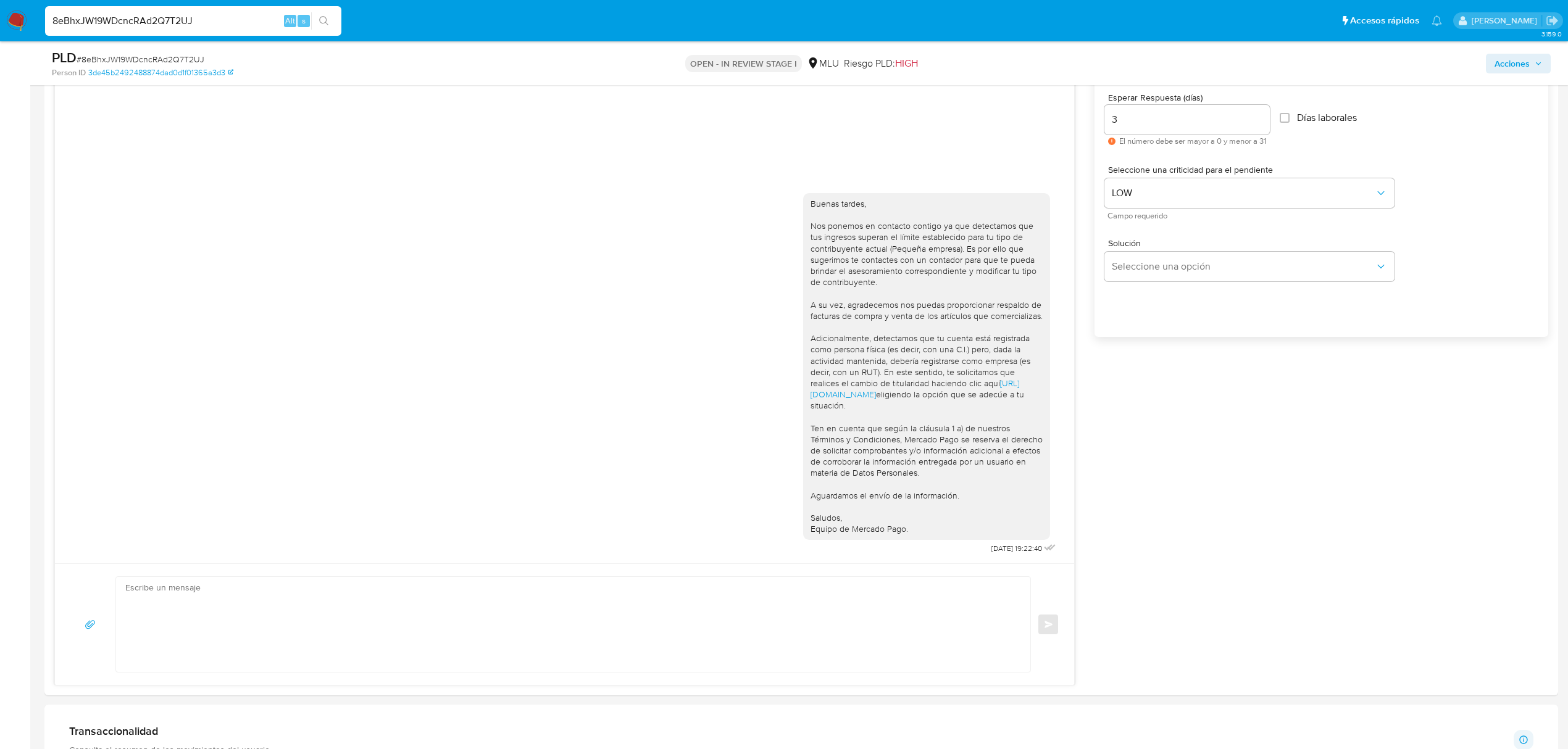
scroll to position [1112, 0]
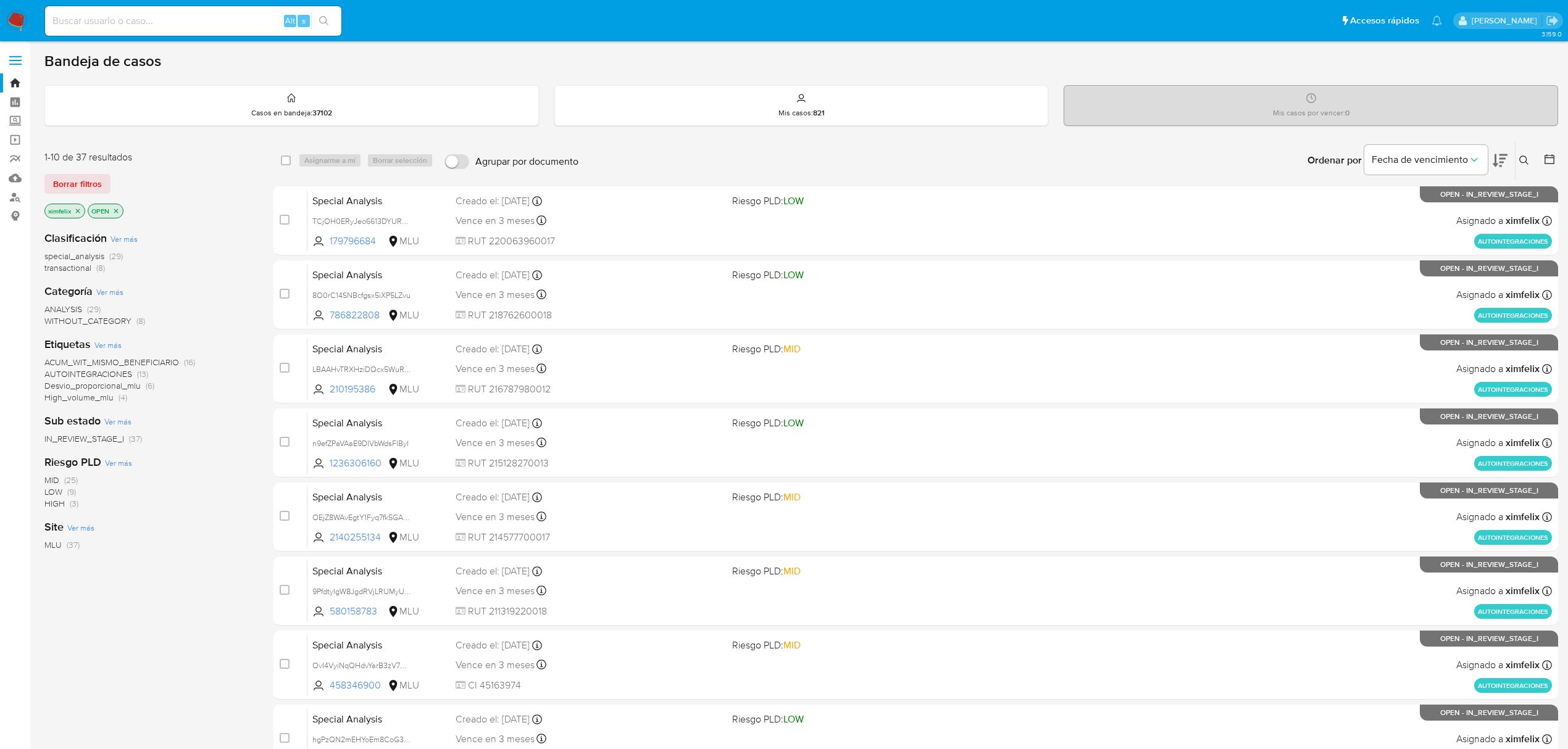
click at [1494, 166] on icon at bounding box center [1500, 160] width 15 height 13
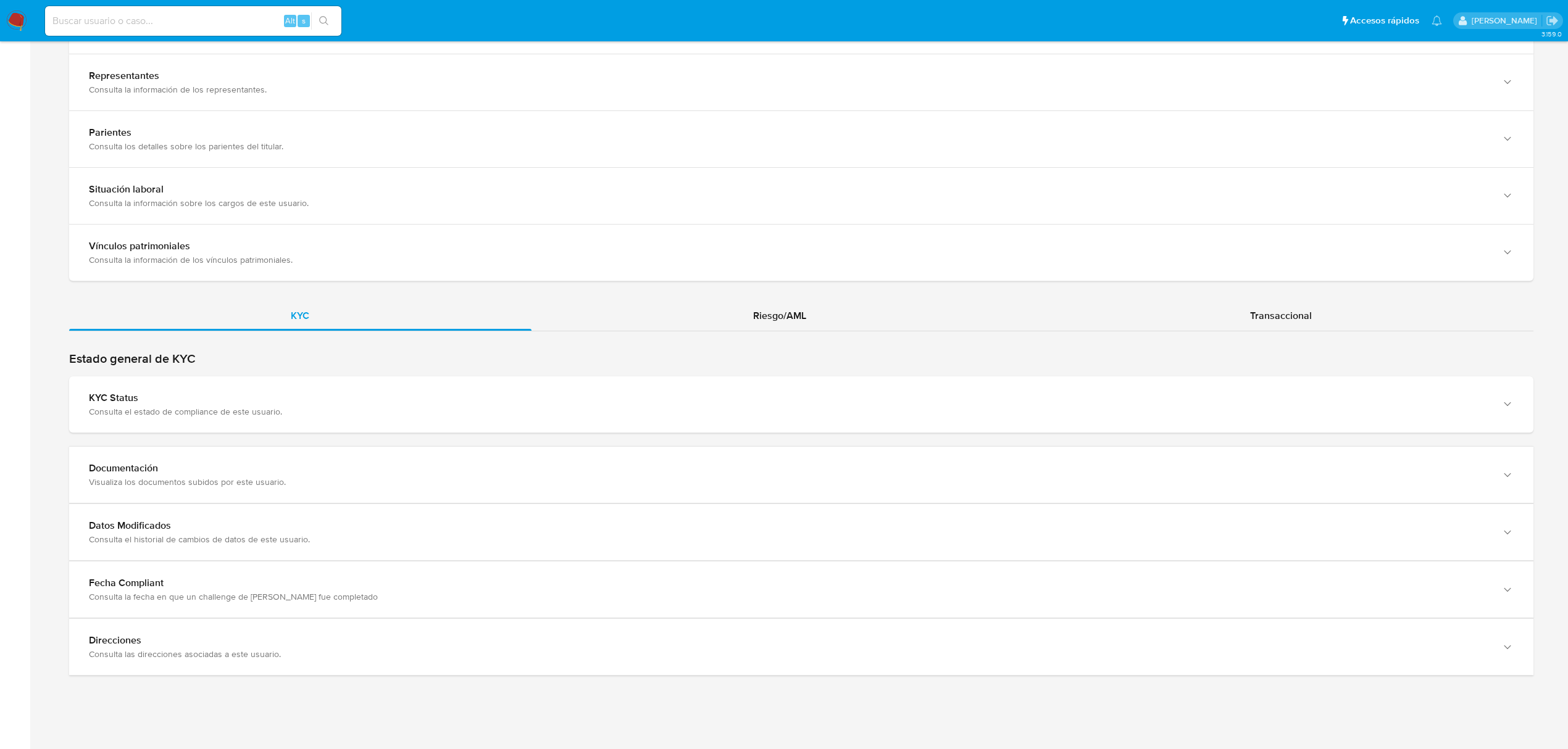
scroll to position [899, 0]
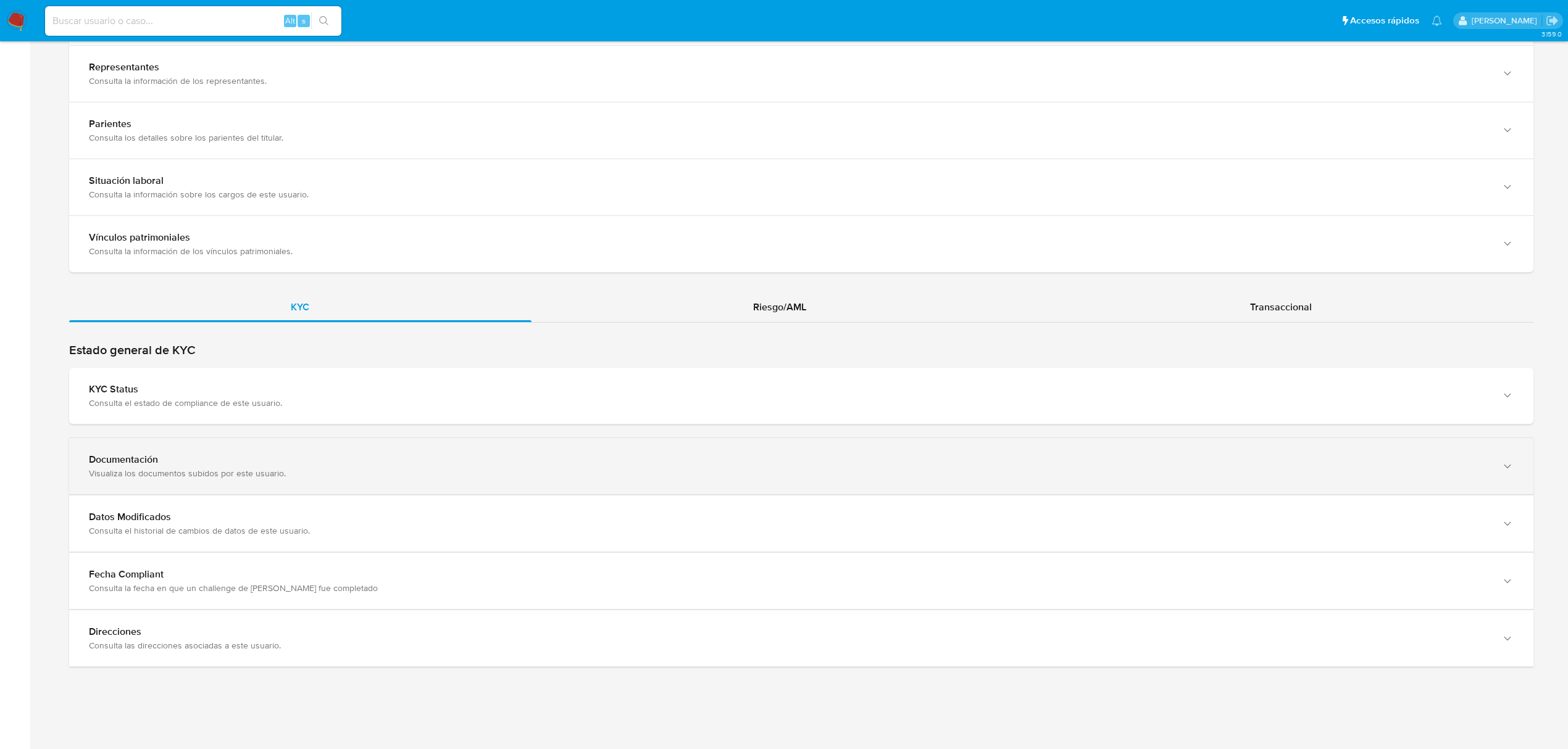
click at [1428, 468] on div "Visualiza los documentos subidos por este usuario." at bounding box center [788, 473] width 1400 height 11
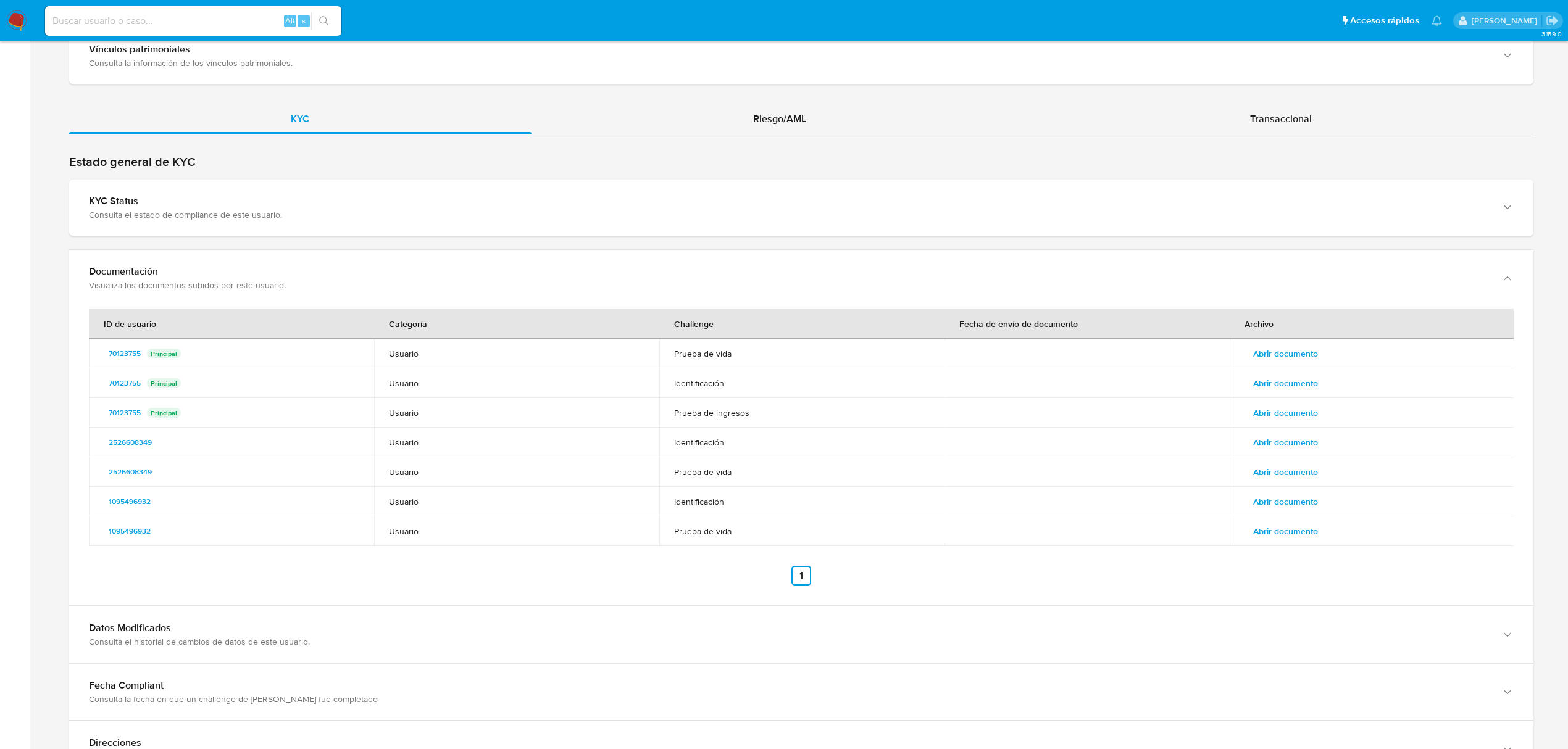
scroll to position [1198, 0]
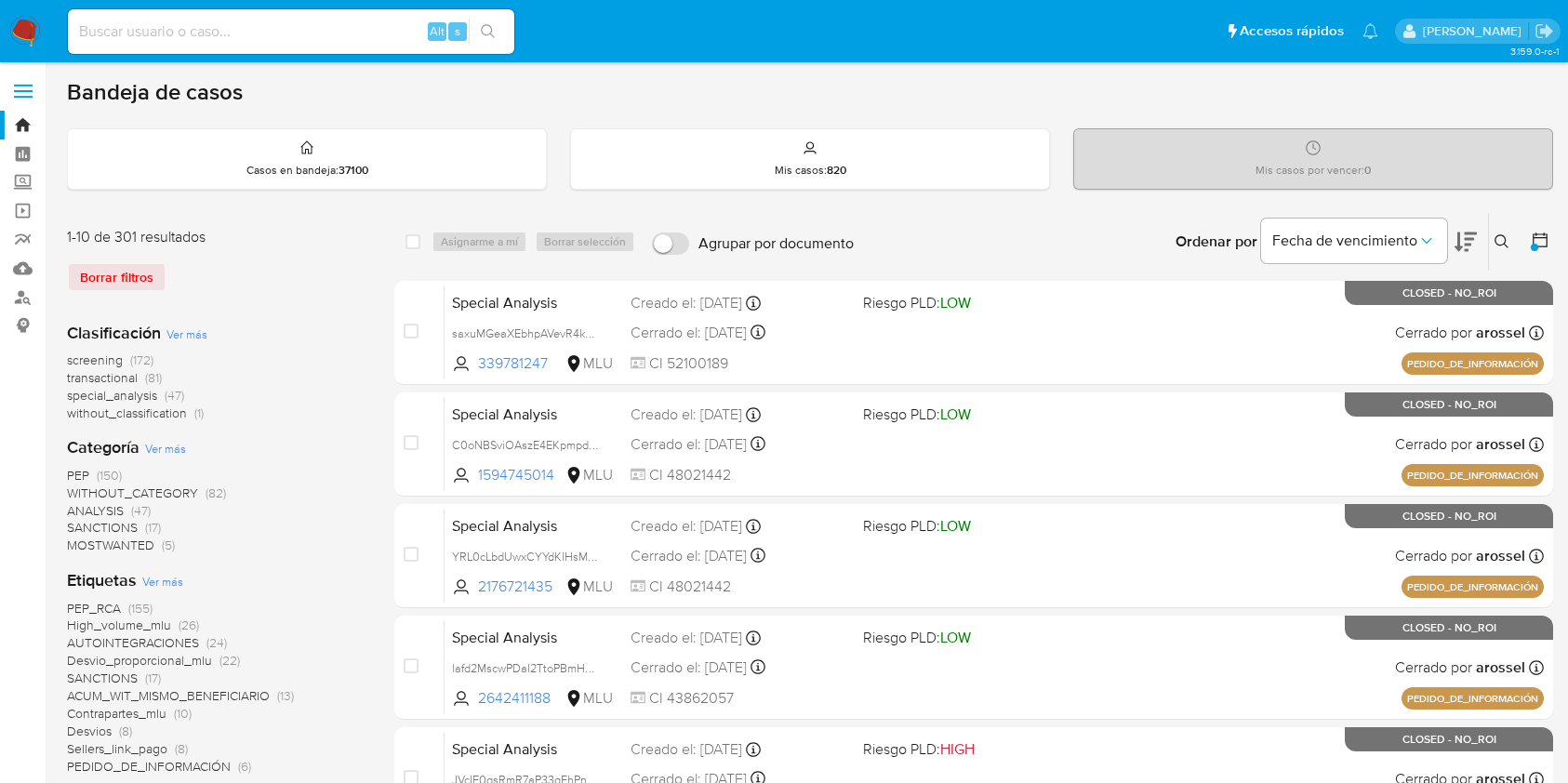
scroll to position [2, 0]
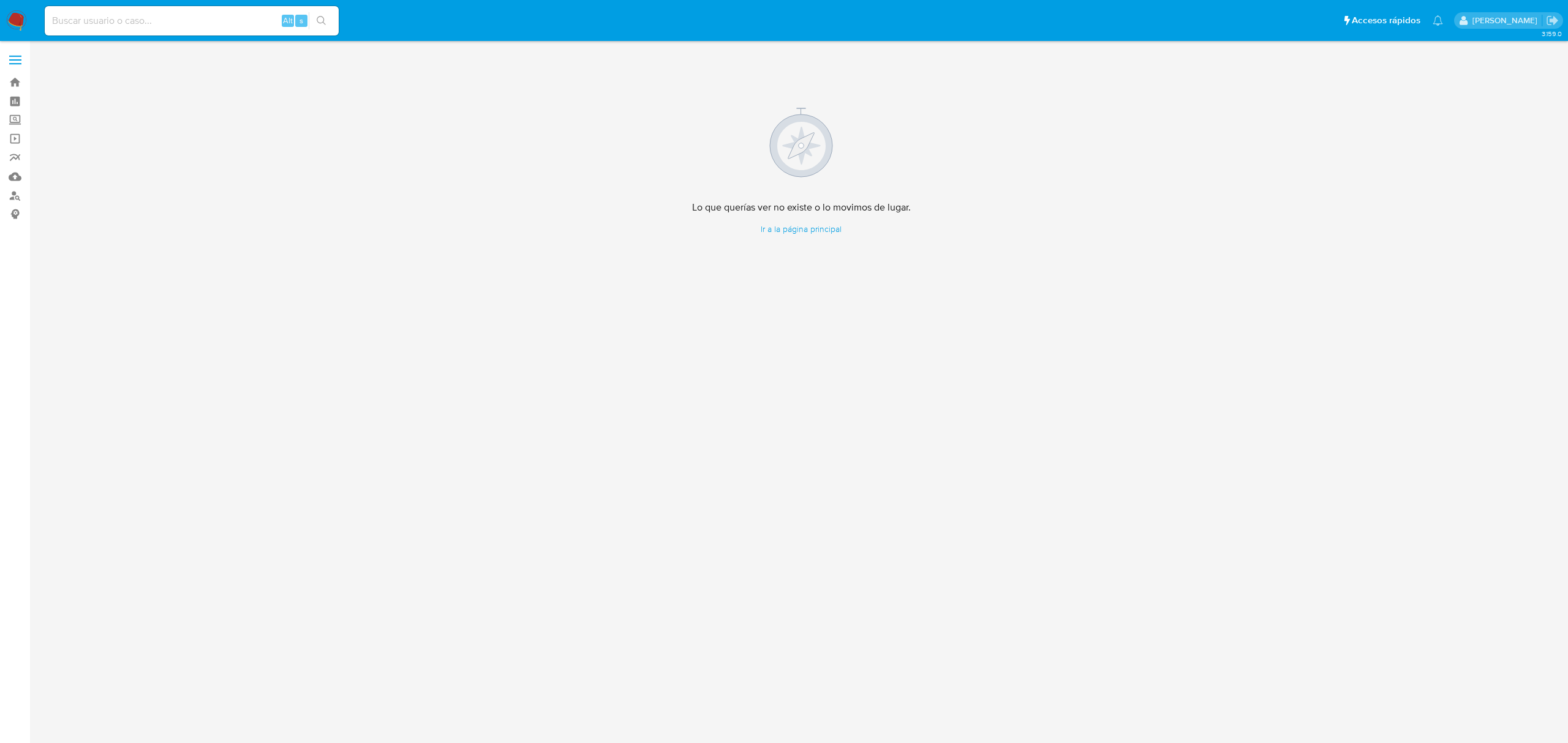
click at [144, 25] on input at bounding box center [192, 21] width 294 height 16
paste input "b636d518f78f77e0b396d246ae63e03e"
type input "b636d518f78f77e0b396d246ae63e03e"
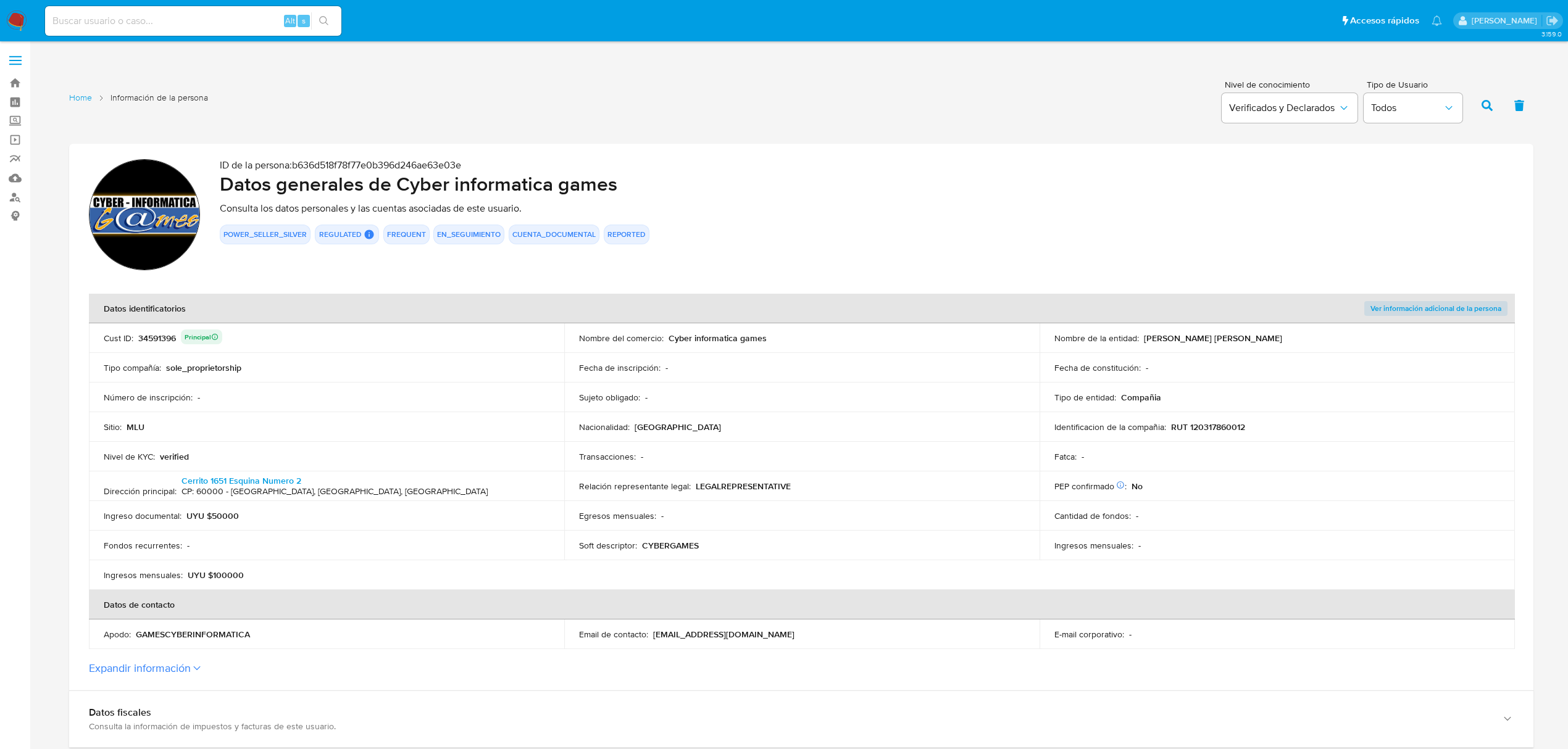
click at [127, 18] on input at bounding box center [193, 21] width 297 height 16
paste input "34591396"
type input "34591396"
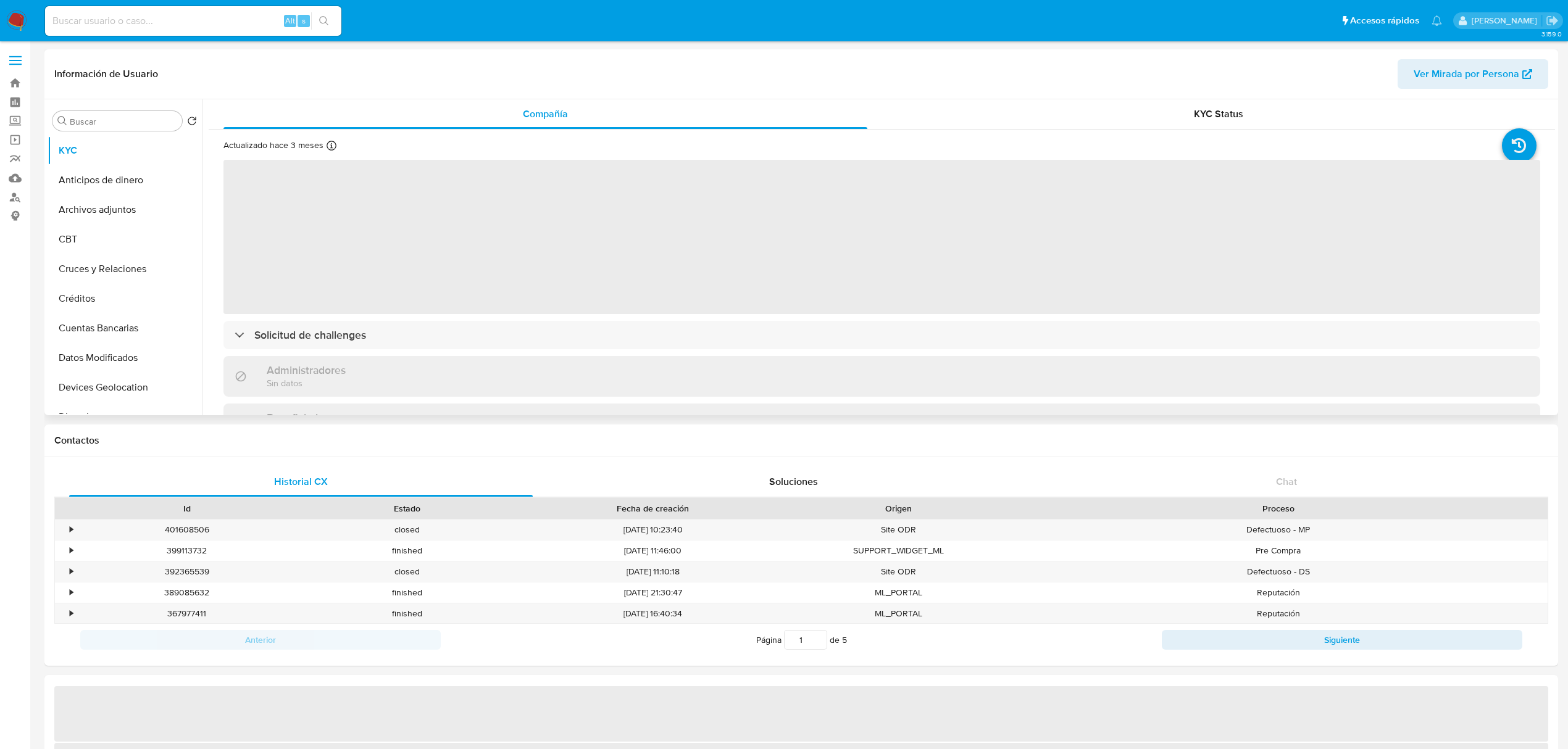
select select "10"
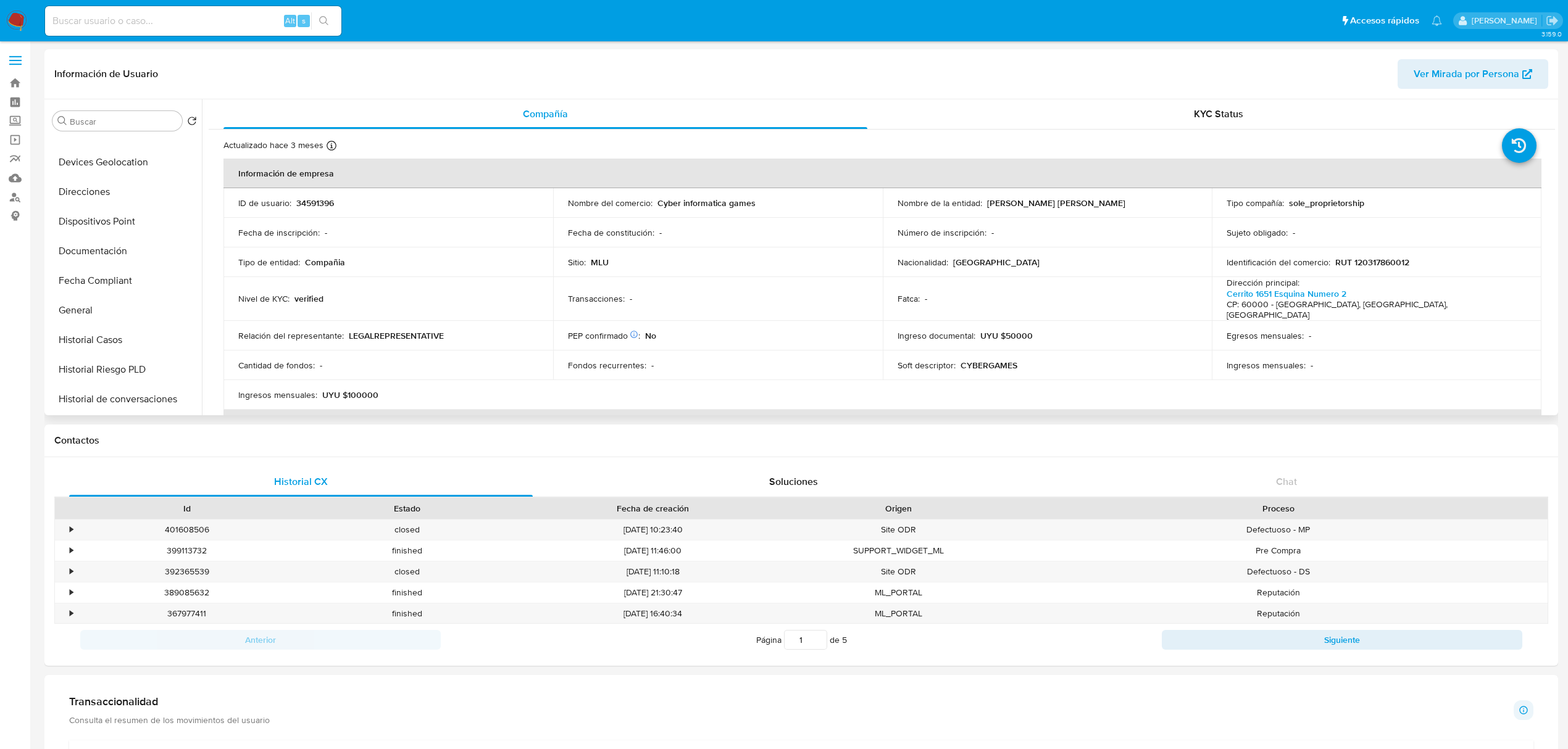
scroll to position [356, 0]
click at [114, 211] on button "Historial Casos" at bounding box center [119, 210] width 144 height 30
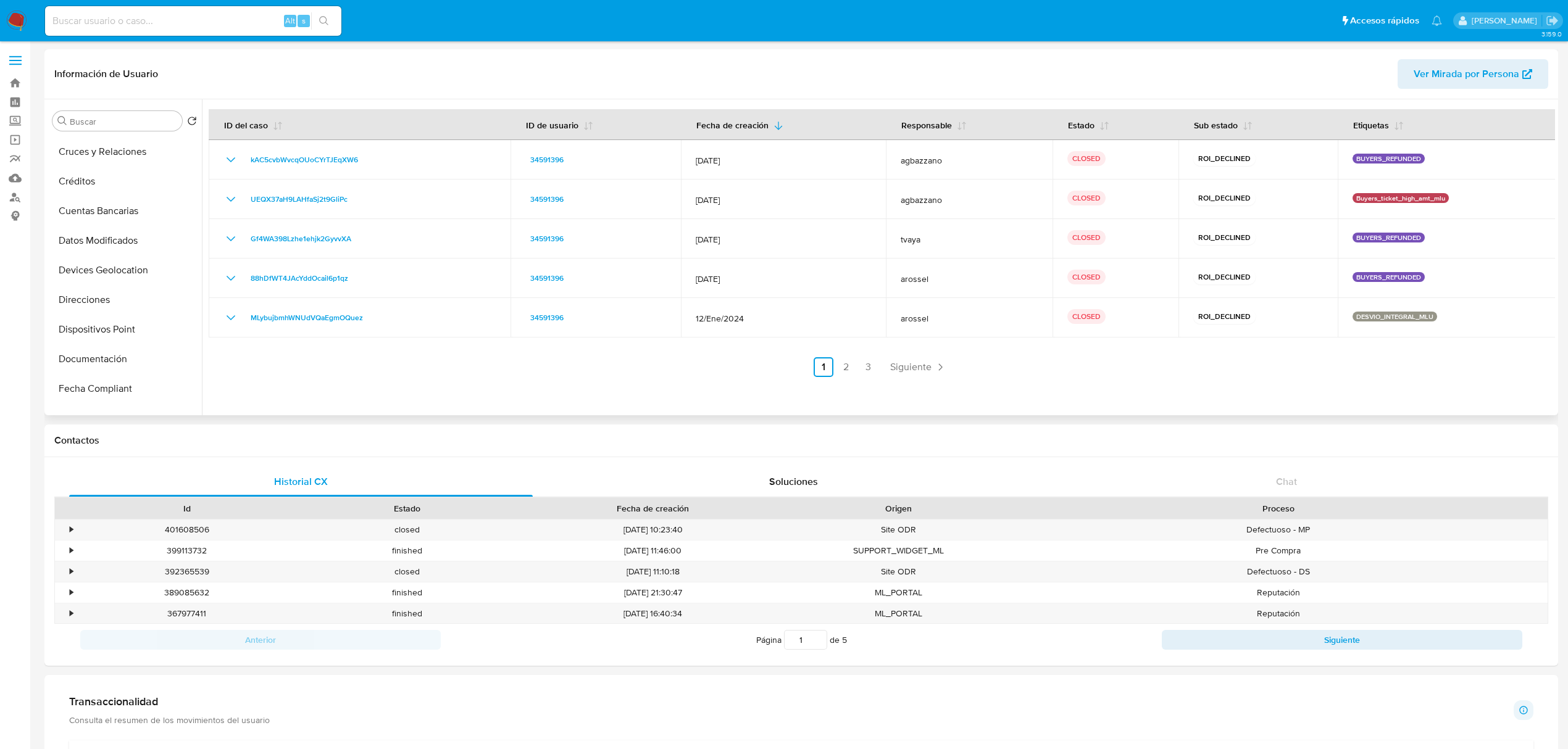
scroll to position [112, 0]
click at [212, 23] on input at bounding box center [193, 21] width 297 height 16
paste input "46516580"
type input "46516580"
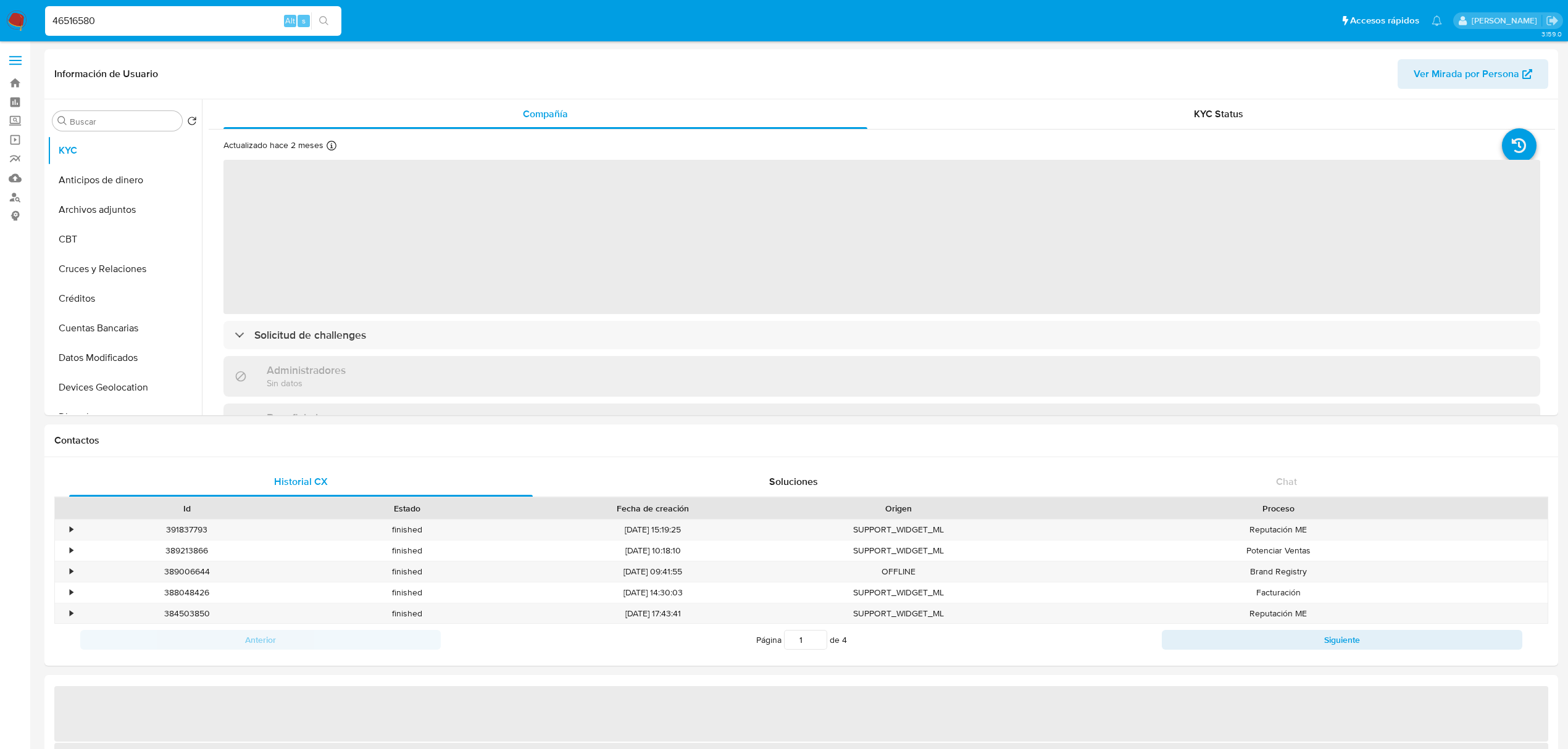
select select "10"
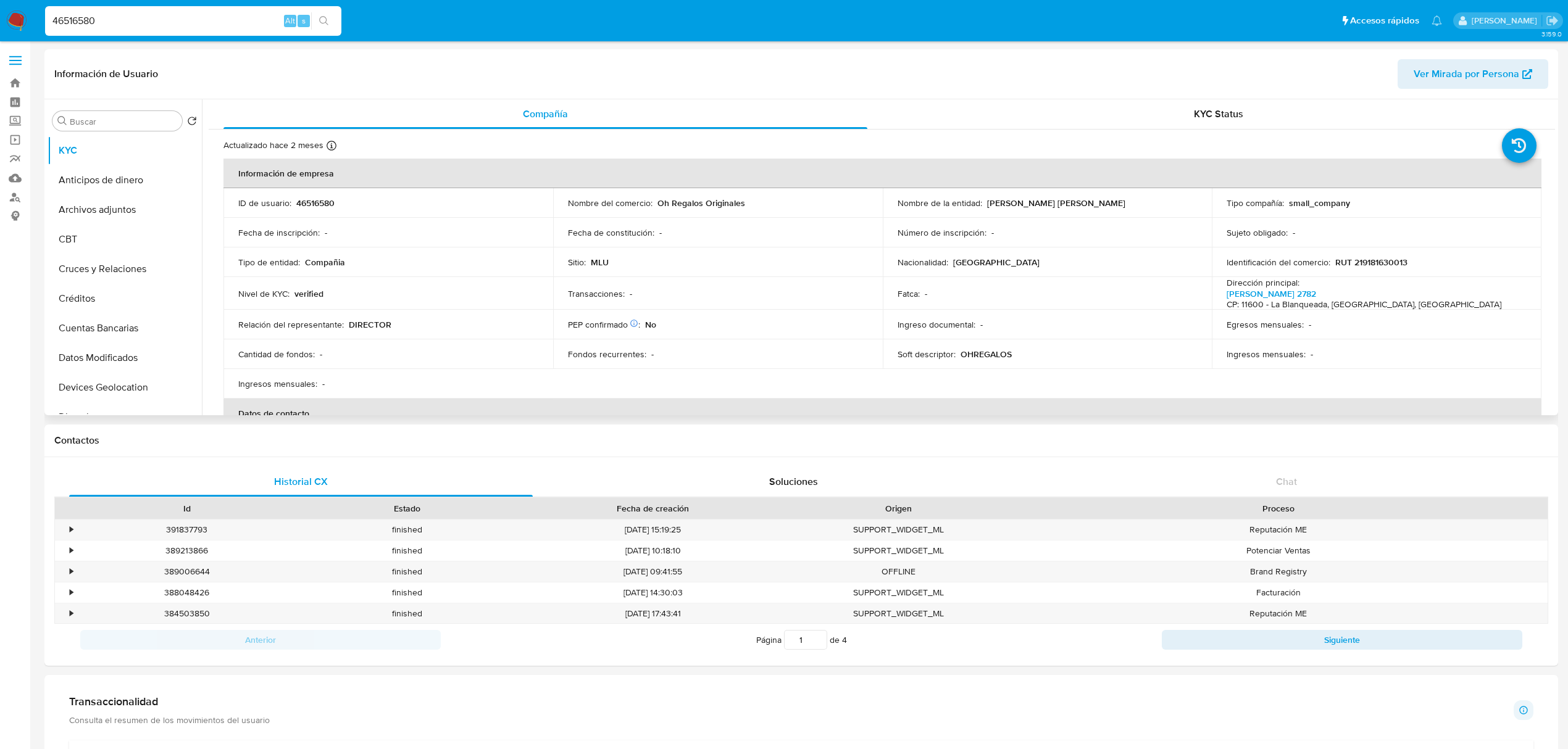
click at [203, 205] on div "Compañía KYC Status Actualizado hace 2 meses Creado: 11/11/2021 14:25:40 Actual…" at bounding box center [878, 257] width 1353 height 316
click at [192, 203] on button "Archivos adjuntos" at bounding box center [119, 210] width 144 height 30
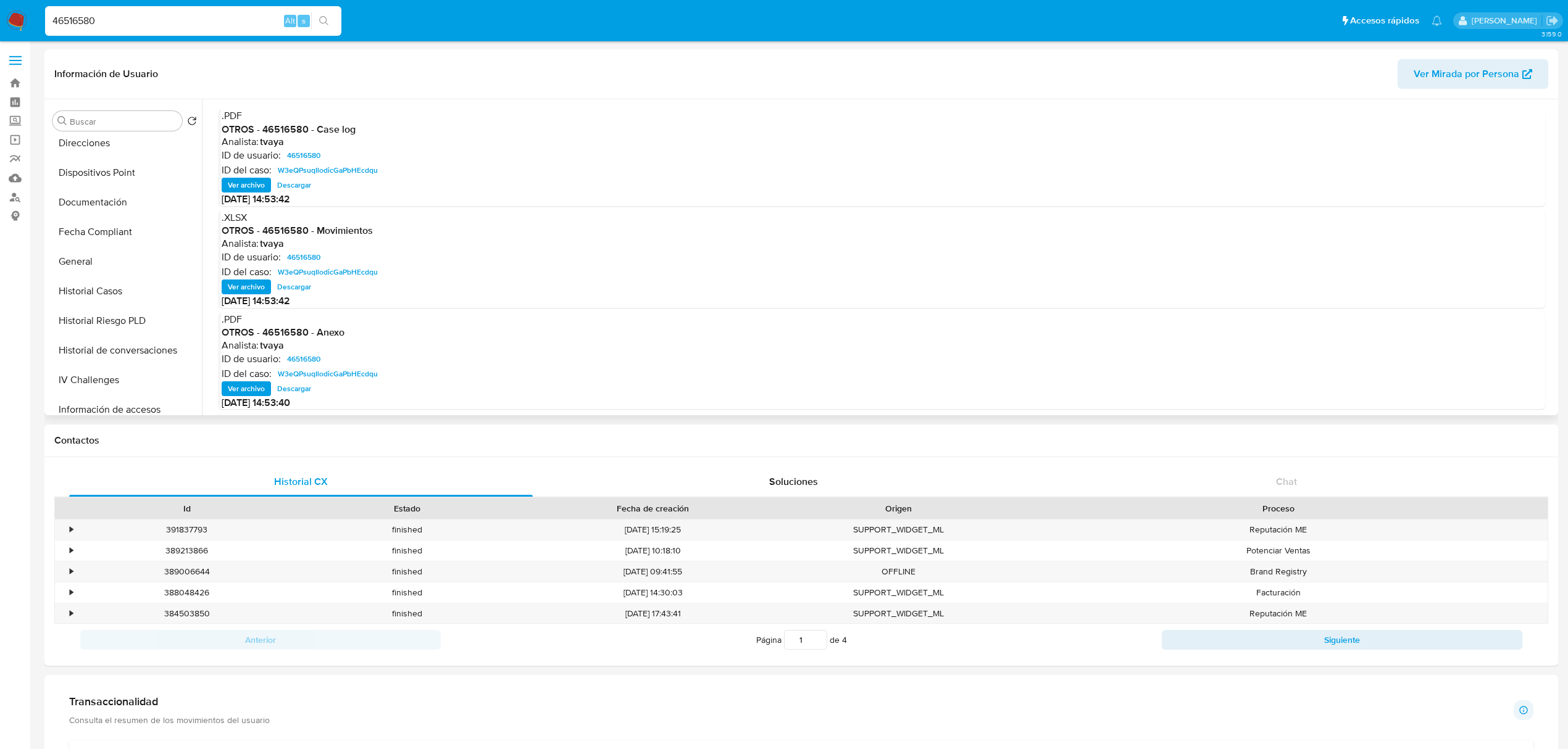
scroll to position [301, 0]
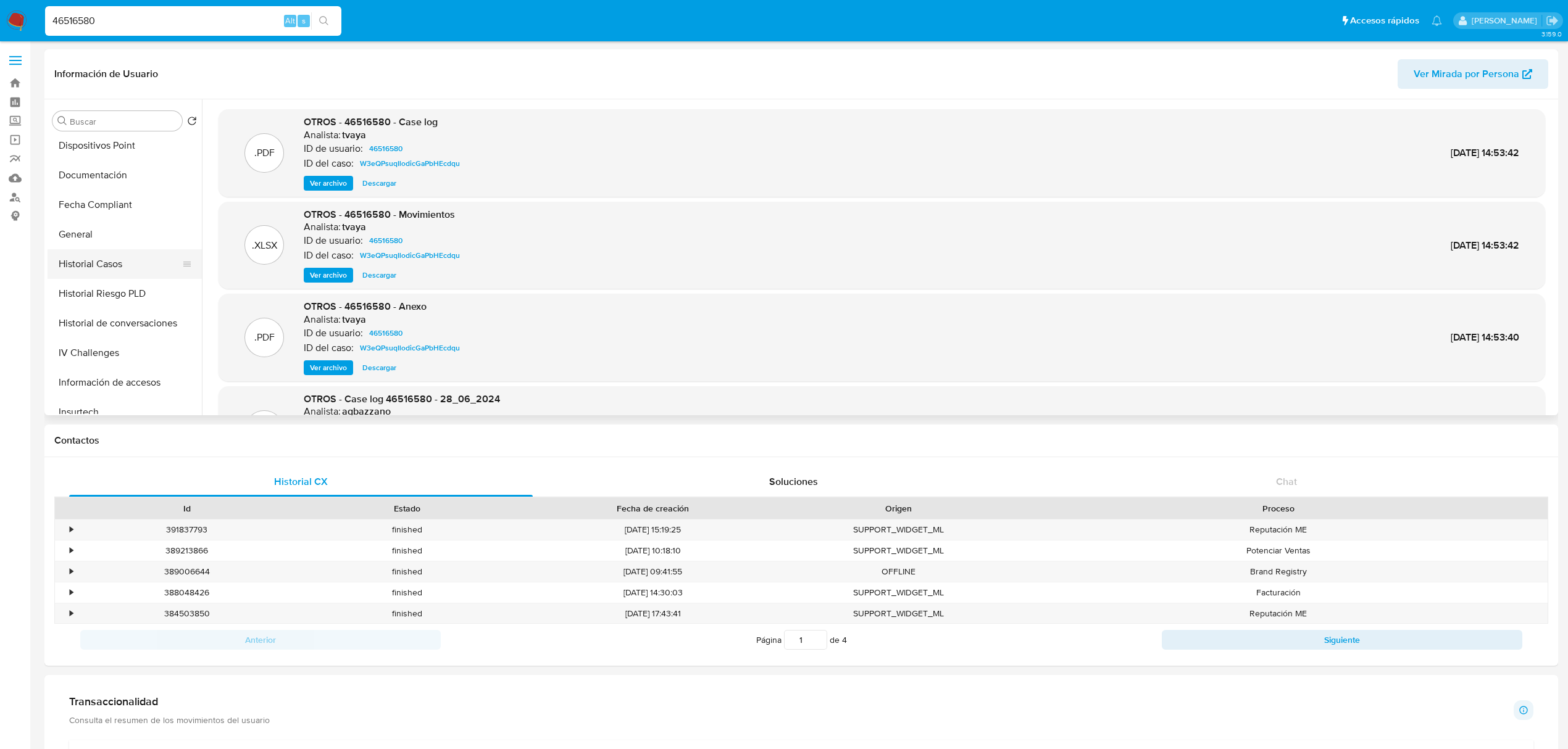
click at [124, 272] on button "Historial Casos" at bounding box center [119, 264] width 144 height 30
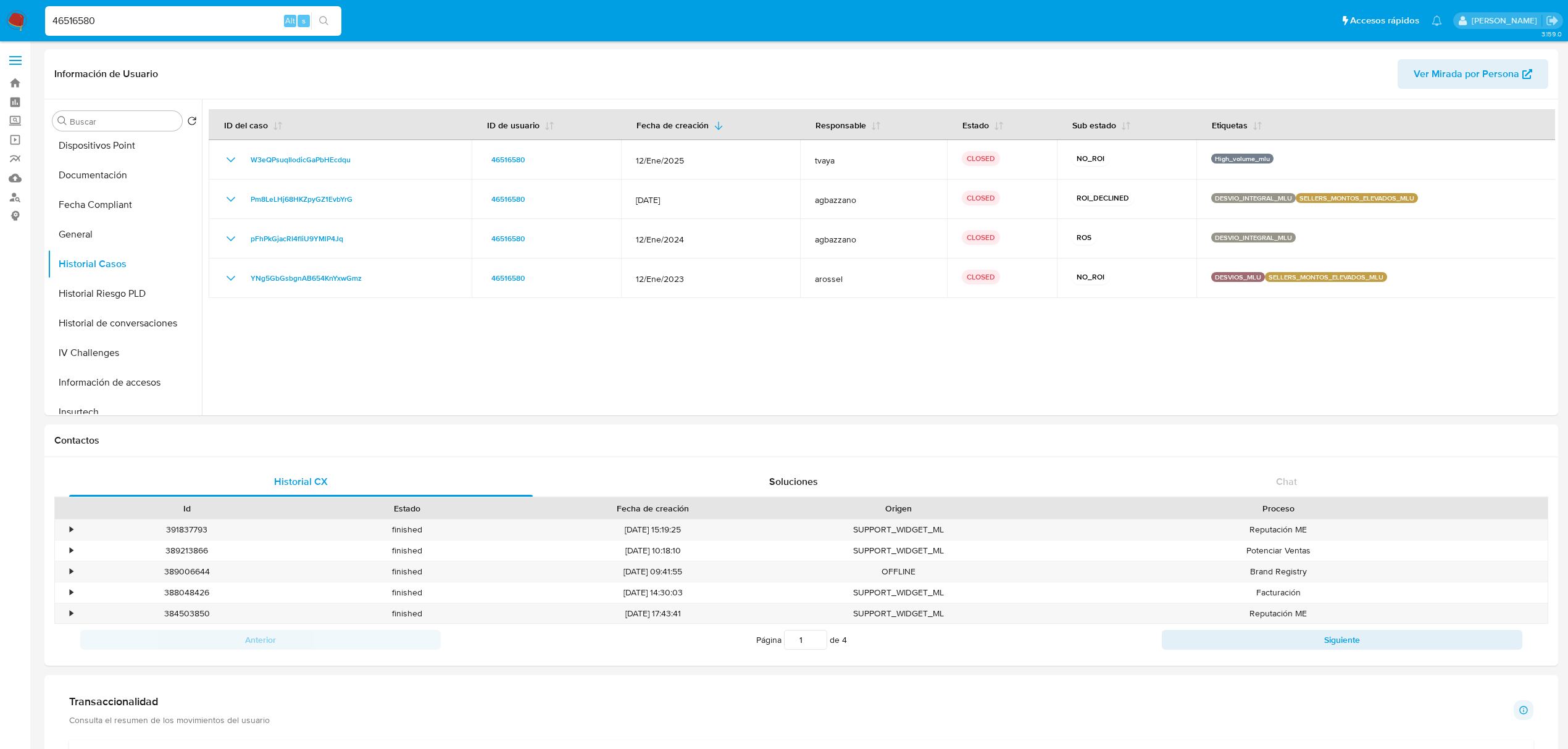
click at [71, 17] on input "46516580" at bounding box center [193, 21] width 297 height 16
paste input "10806840"
type input "108068400"
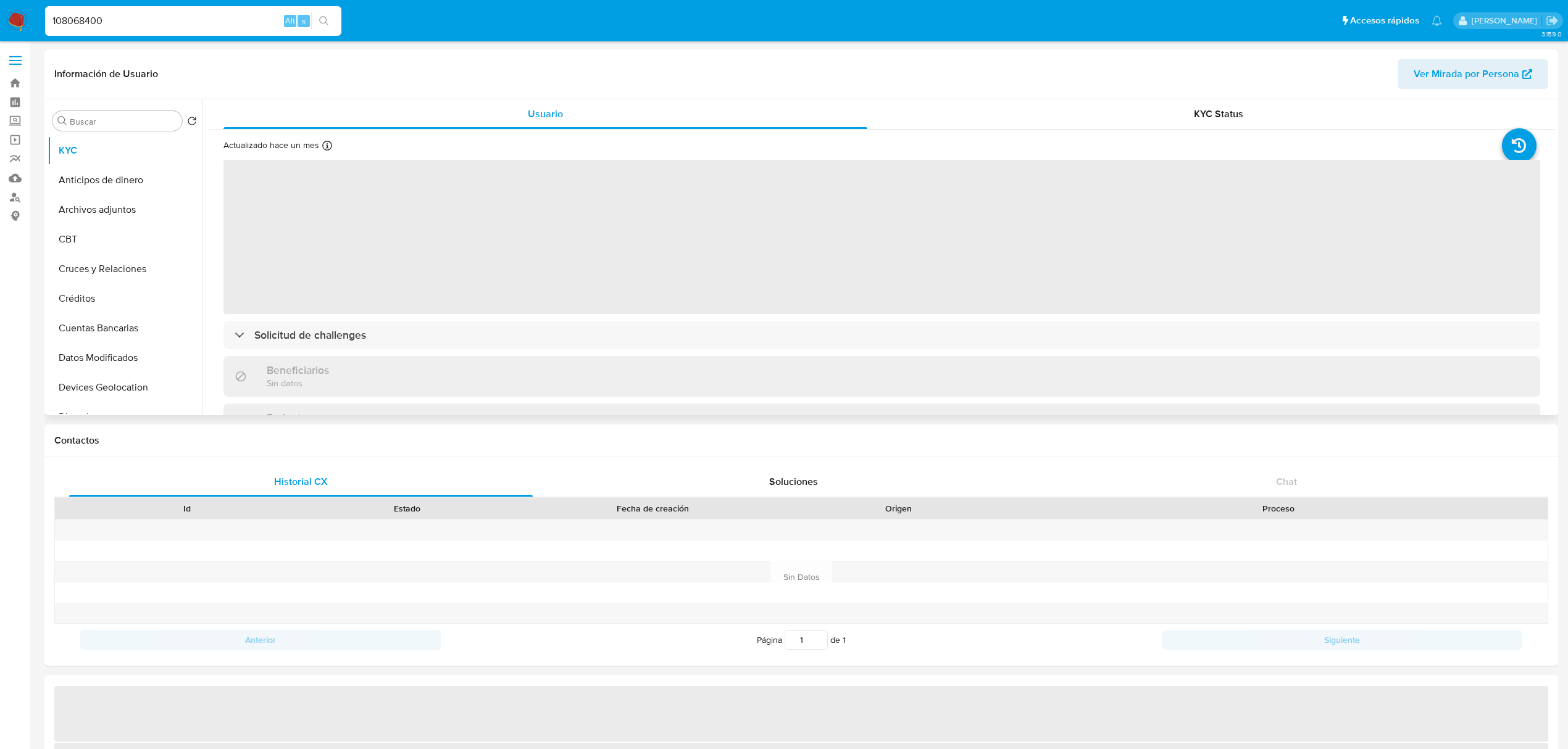
select select "10"
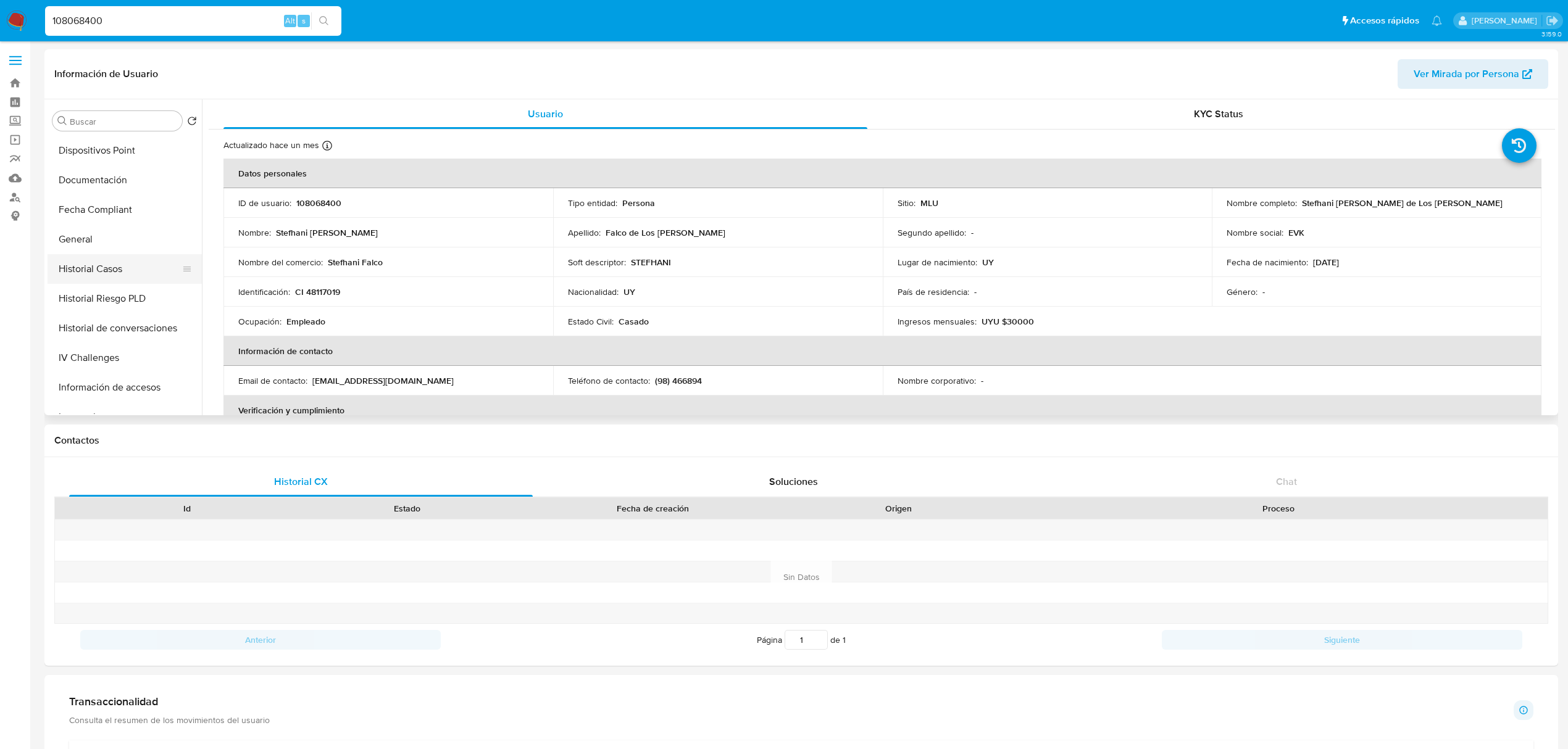
scroll to position [299, 0]
click at [109, 275] on button "Historial Casos" at bounding box center [119, 266] width 144 height 30
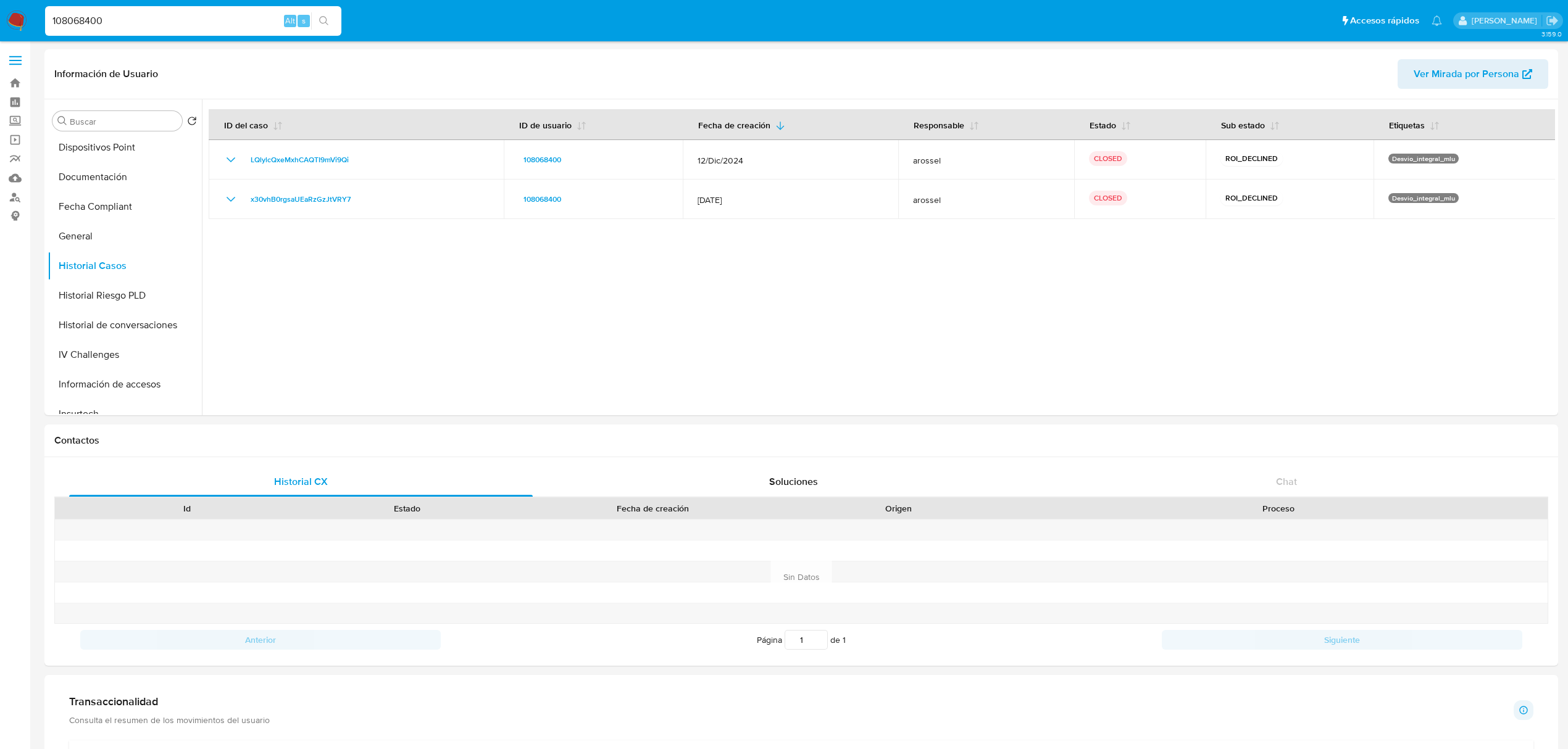
click at [77, 18] on input "108068400" at bounding box center [193, 21] width 297 height 16
paste input "37354545"
type input "137354545"
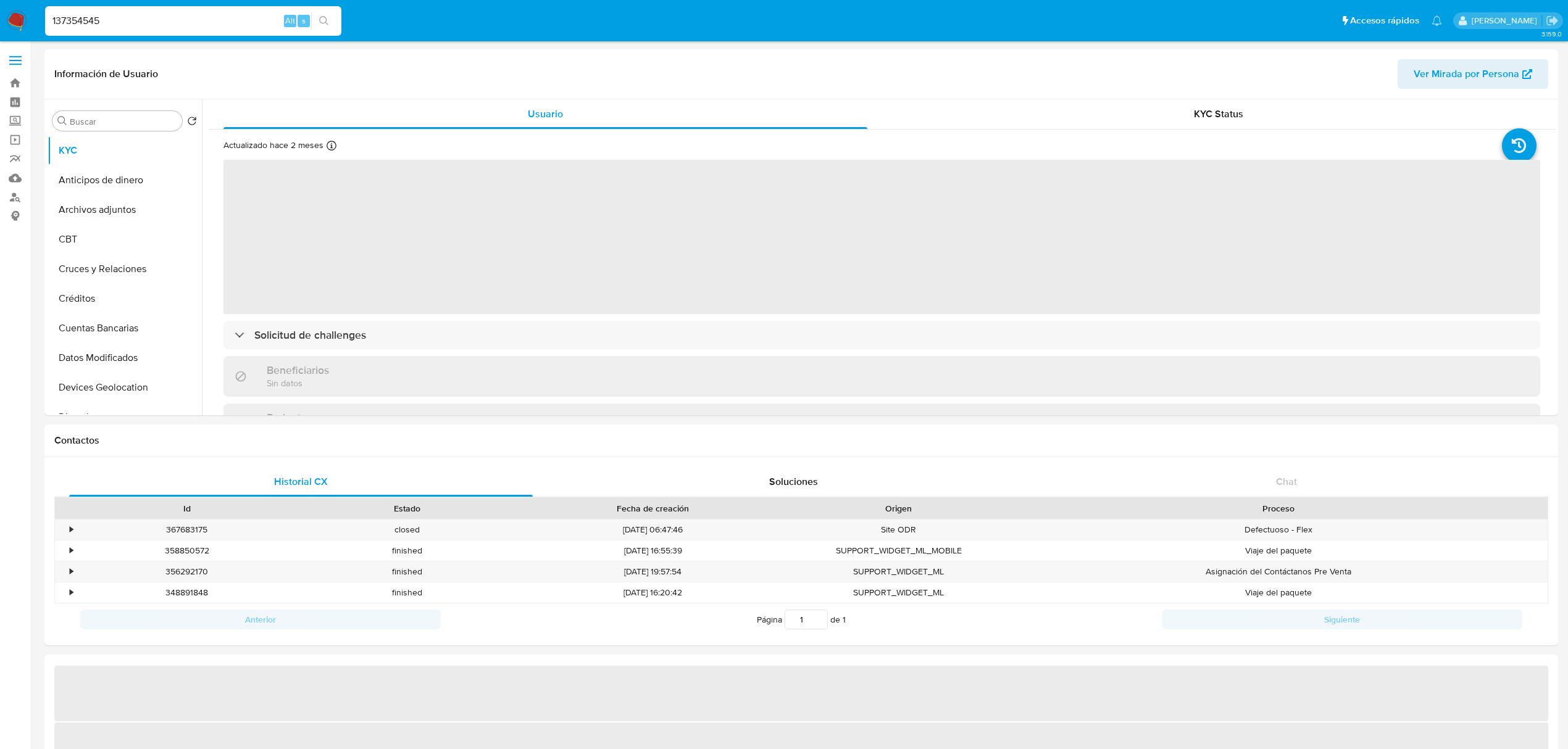
select select "10"
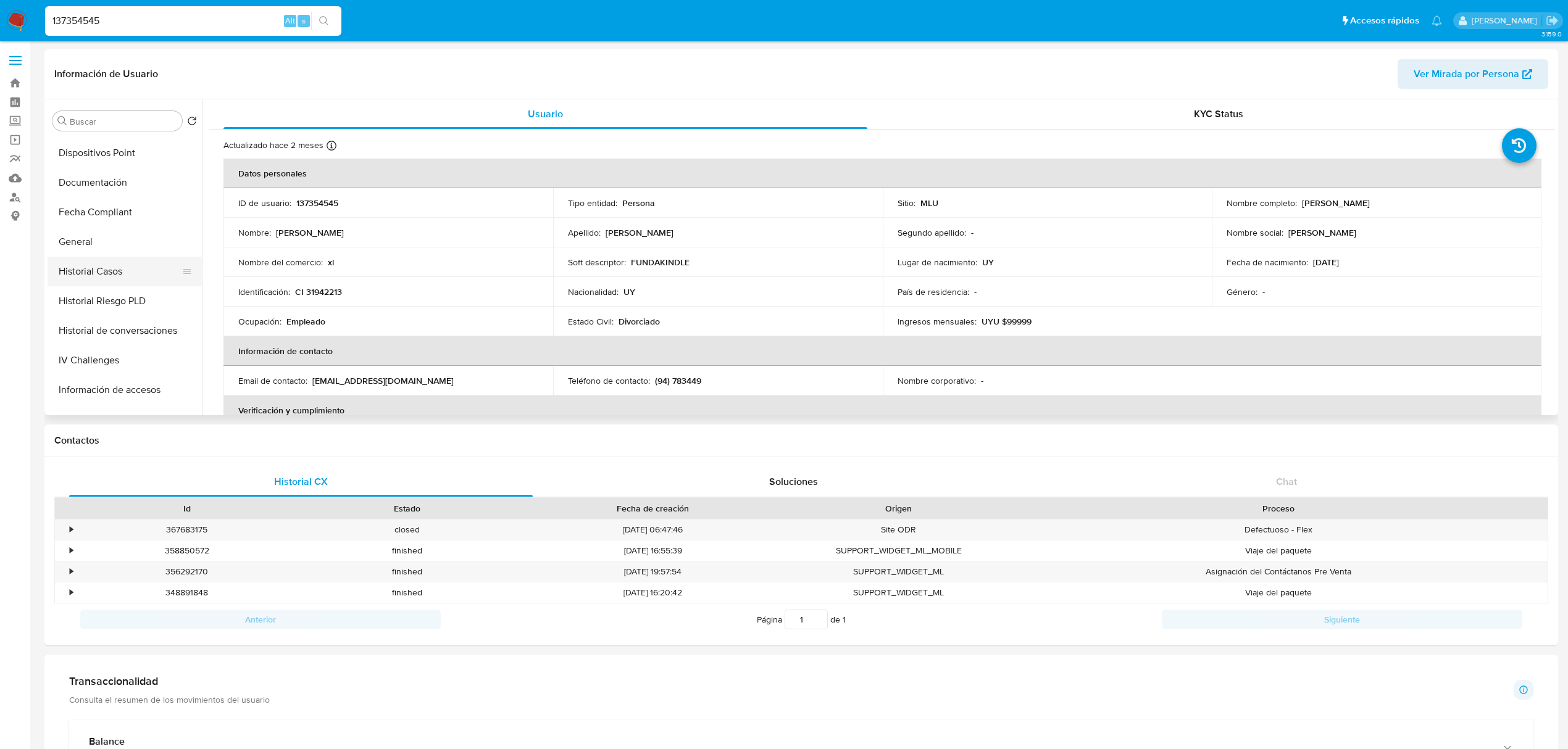
scroll to position [299, 0]
click at [113, 259] on button "Historial Casos" at bounding box center [119, 266] width 144 height 30
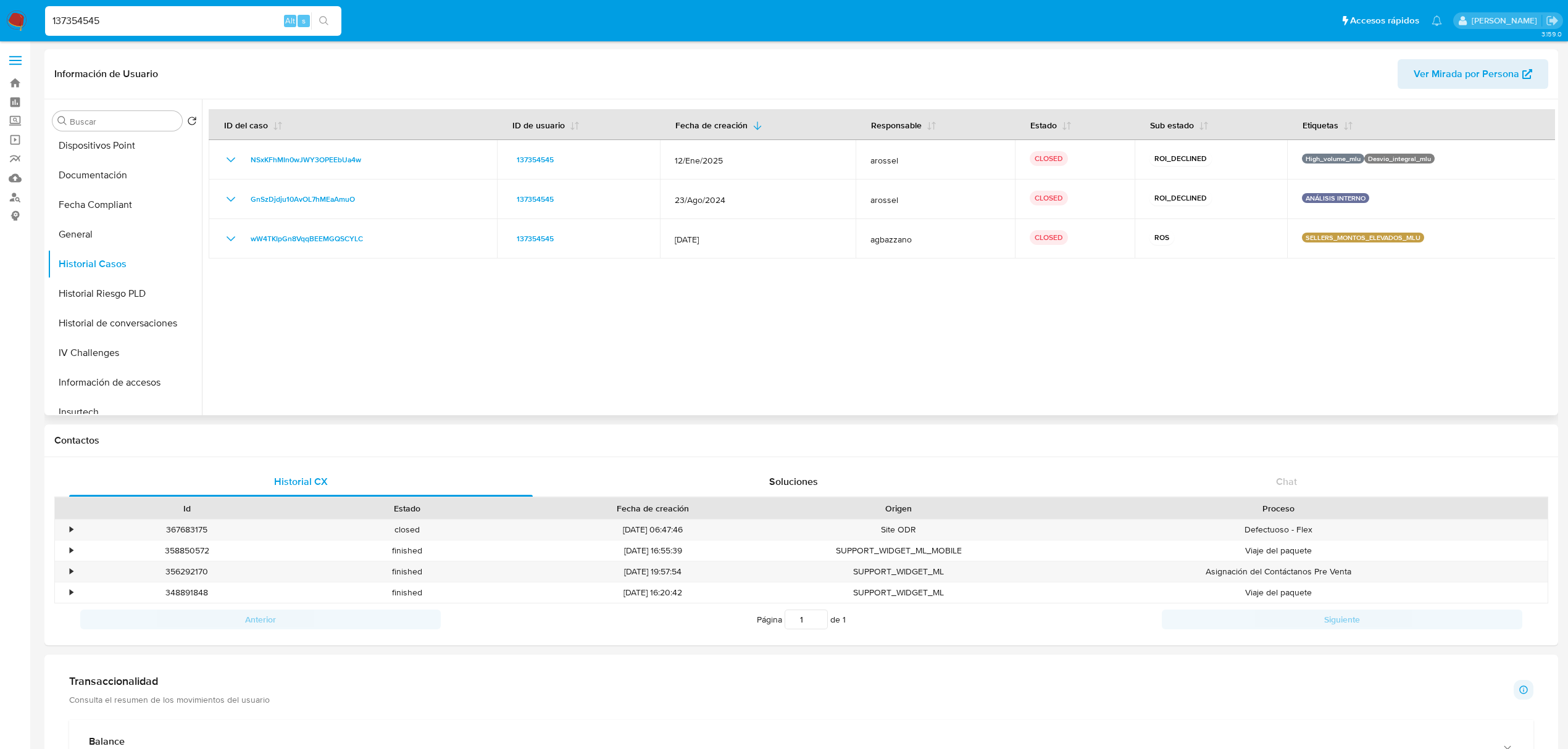
scroll to position [303, 0]
click at [98, 14] on input "137354545" at bounding box center [193, 21] width 297 height 16
click at [98, 10] on div "137354545 Alt s" at bounding box center [193, 21] width 297 height 30
click at [79, 16] on input "137354545" at bounding box center [193, 21] width 297 height 16
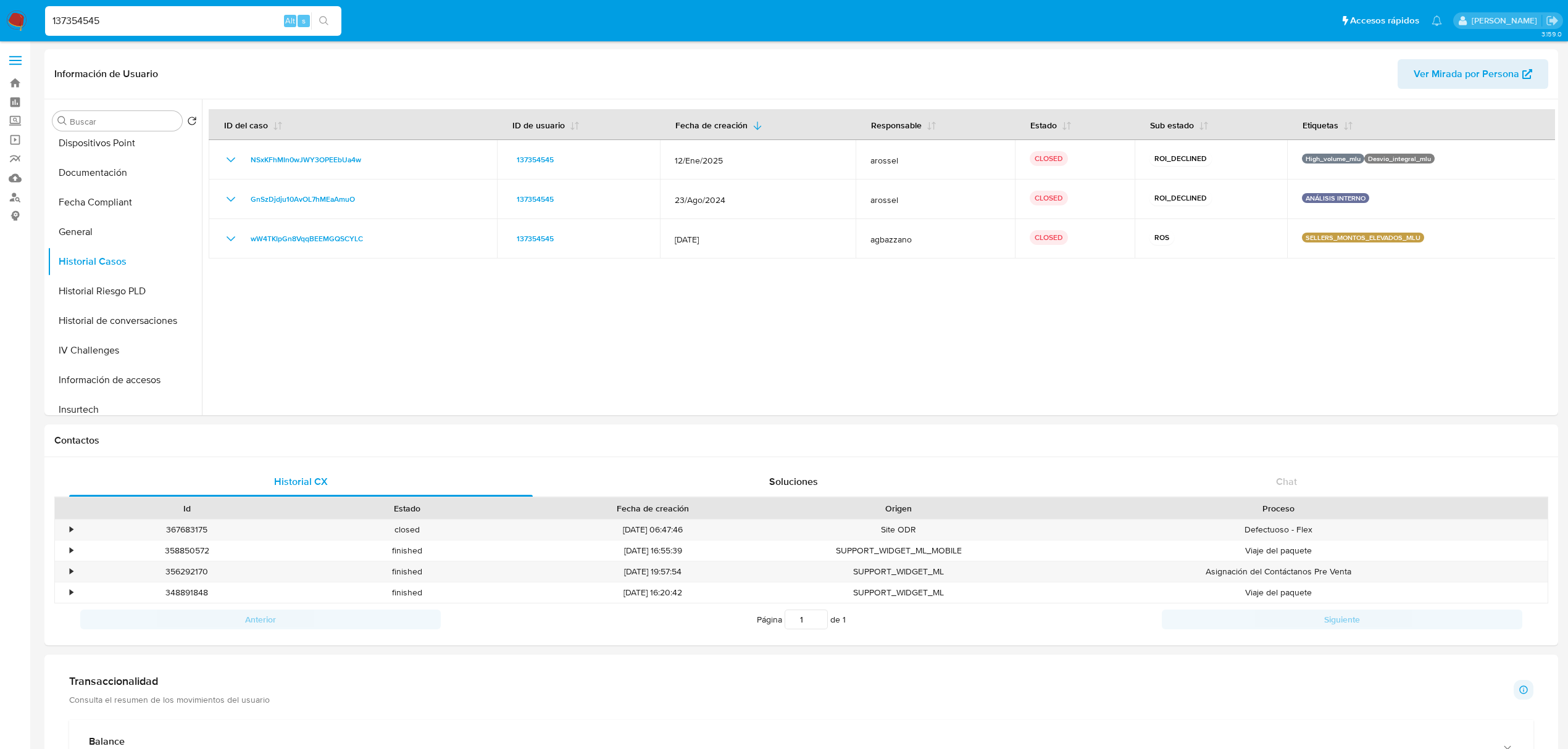
paste input "41467261"
type input "141467261"
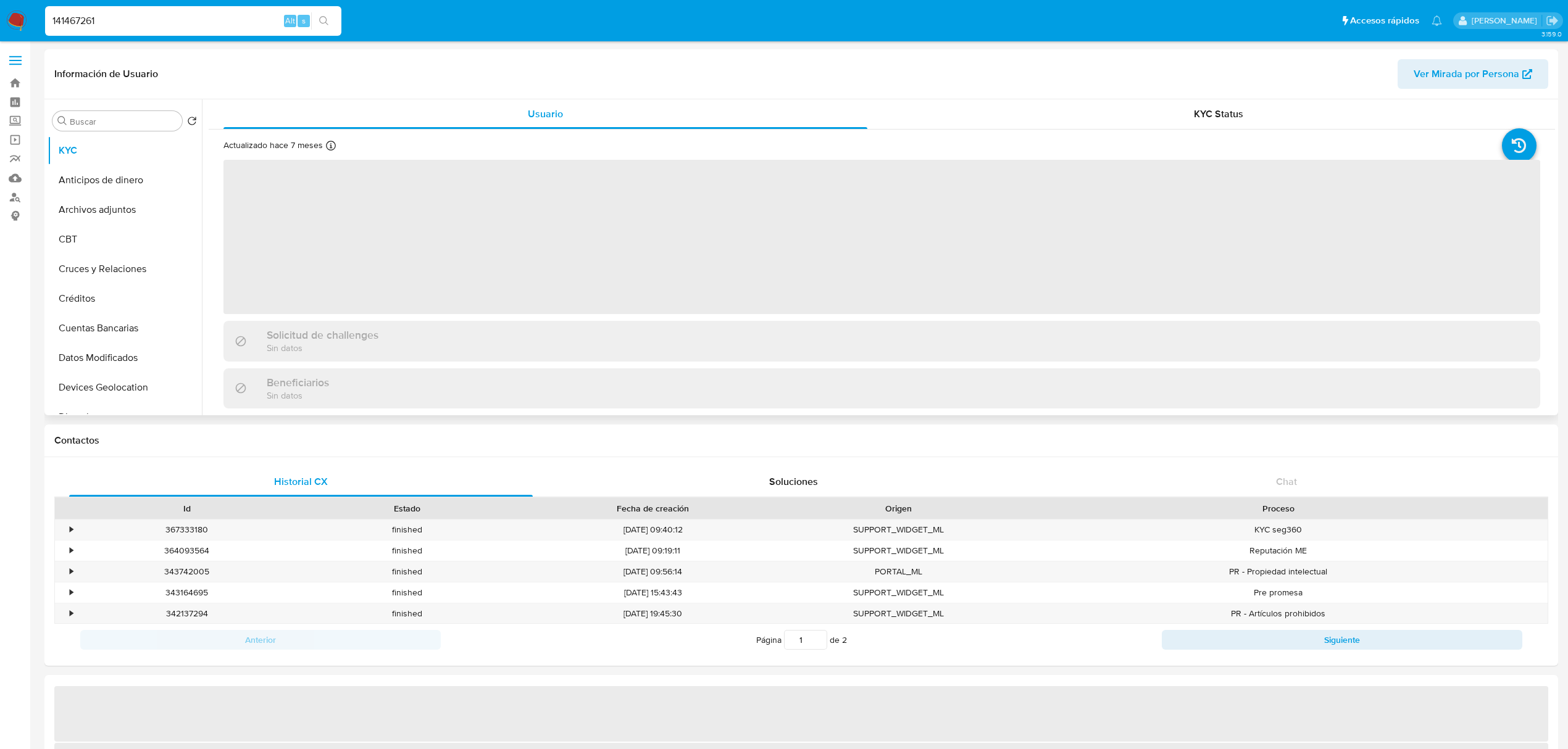
select select "10"
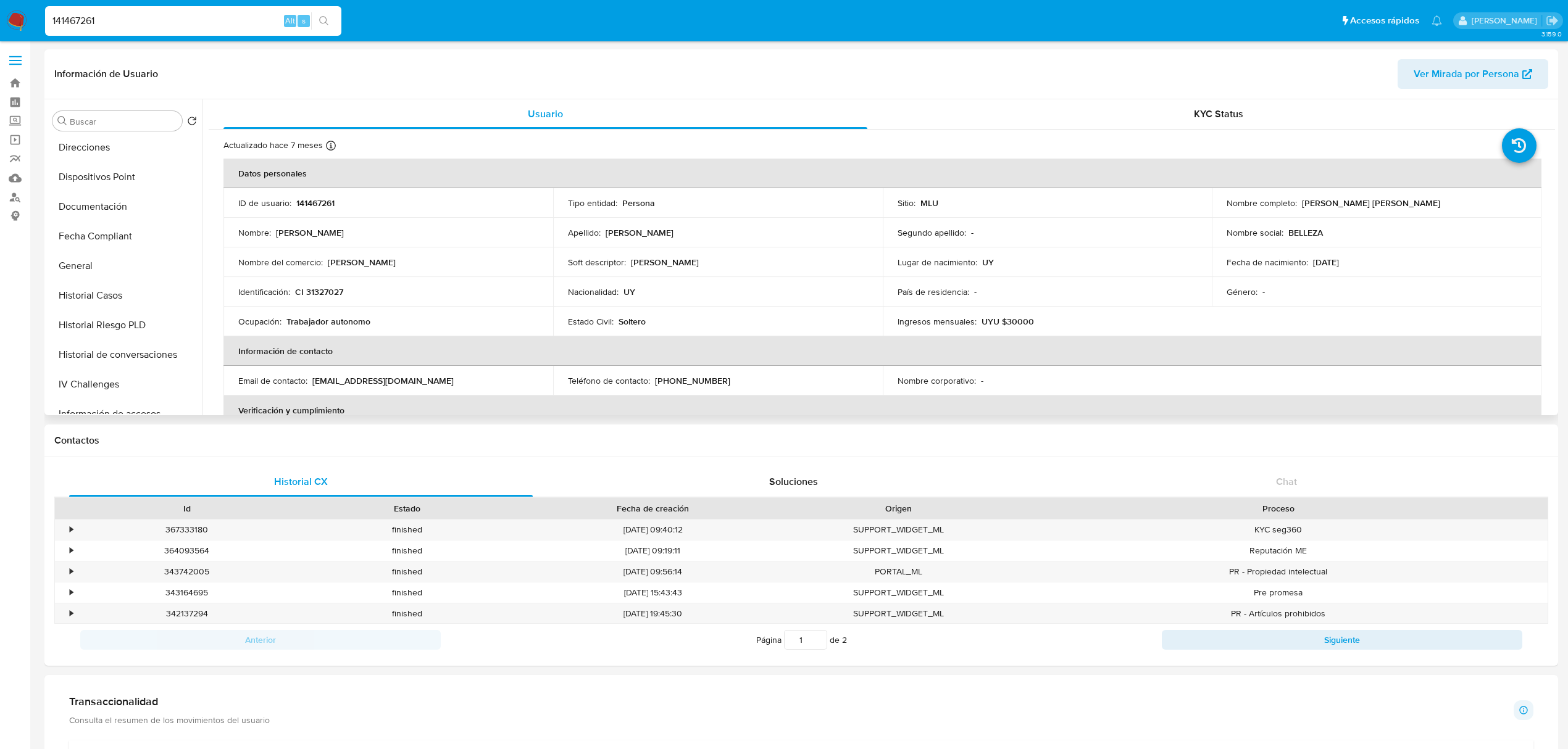
scroll to position [274, 0]
click at [114, 290] on button "Historial Casos" at bounding box center [119, 290] width 144 height 30
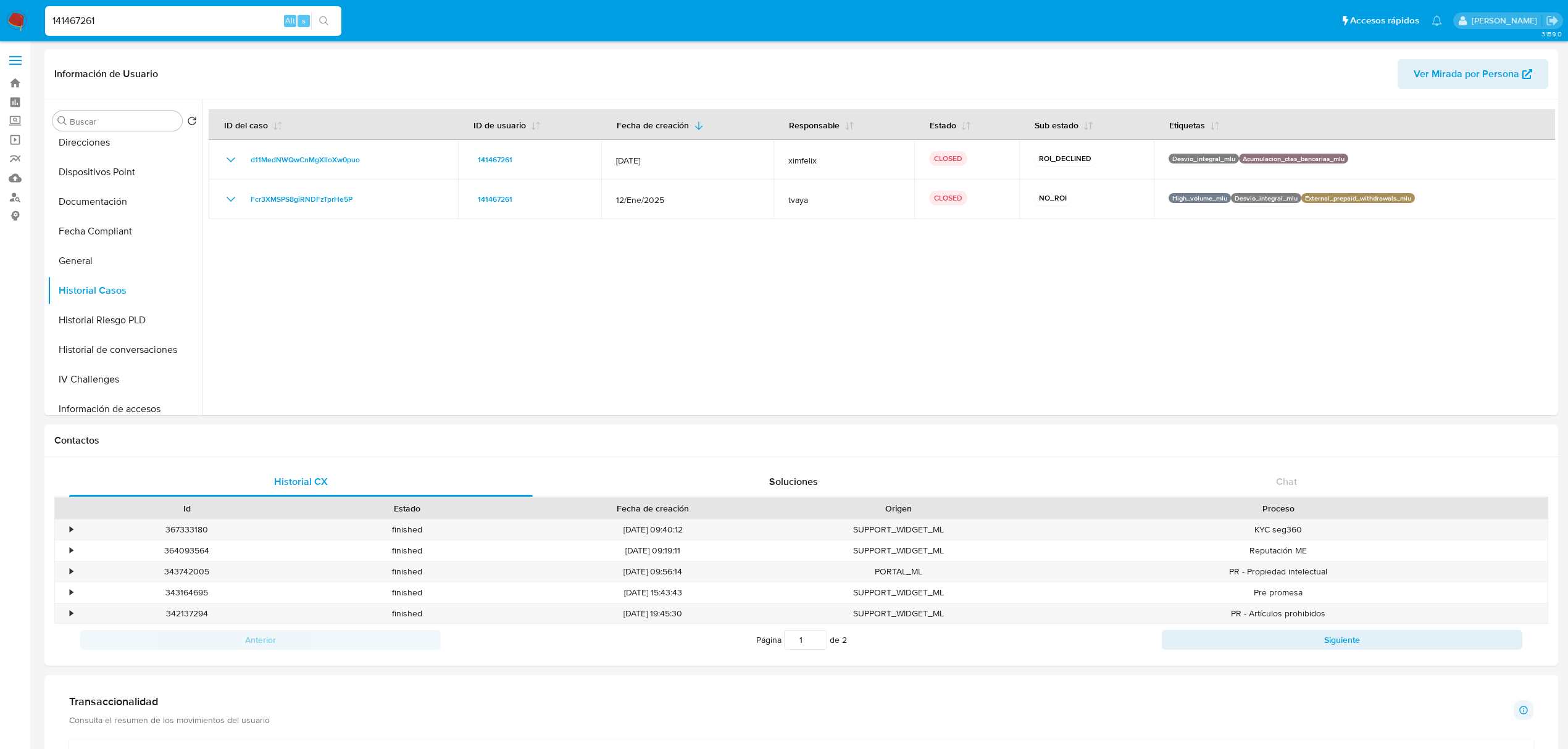
click at [76, 20] on input "141467261" at bounding box center [193, 21] width 297 height 16
paste input "207378828"
type input "207378828"
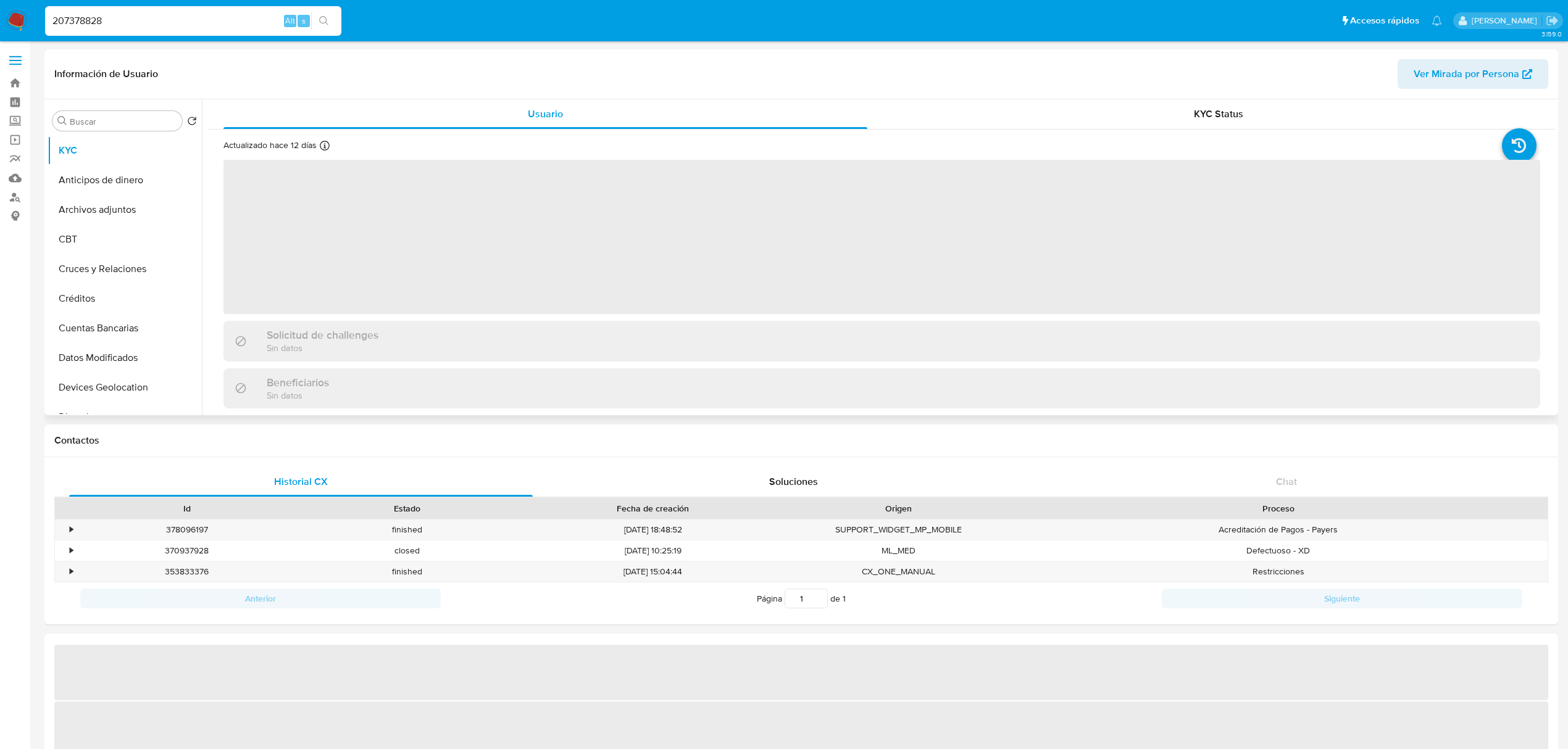
select select "10"
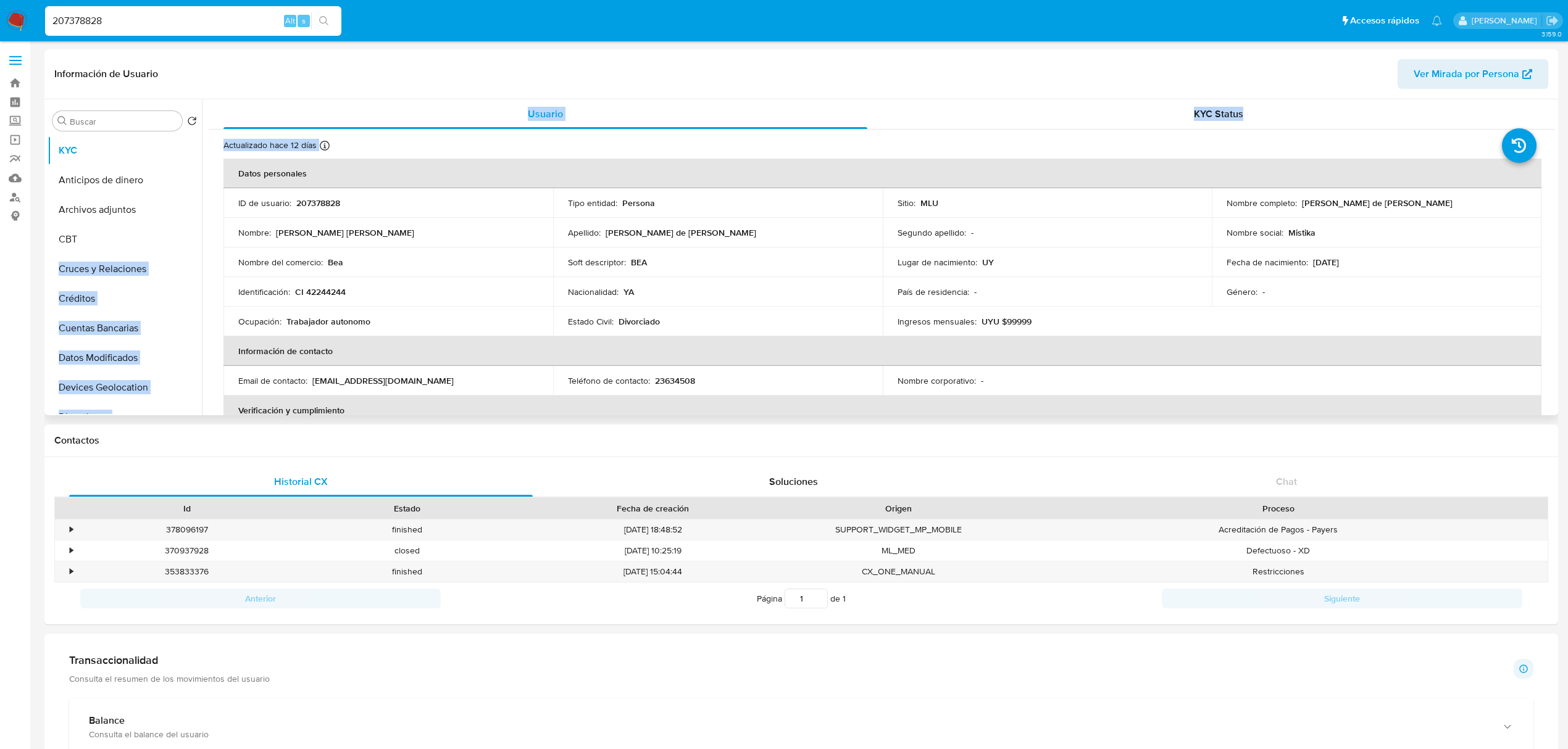
drag, startPoint x: 203, startPoint y: 186, endPoint x: 199, endPoint y: 242, distance: 56.1
click at [199, 242] on div "Buscar Volver al orden por defecto KYC Anticipos de dinero Archivos adjuntos CB…" at bounding box center [801, 257] width 1508 height 316
drag, startPoint x: 195, startPoint y: 208, endPoint x: 181, endPoint y: 301, distance: 94.0
click at [181, 301] on ul "KYC Anticipos de dinero Archivos adjuntos CBT Cruces y Relaciones Créditos Cuen…" at bounding box center [124, 275] width 154 height 278
click at [182, 301] on icon at bounding box center [187, 299] width 10 height 10
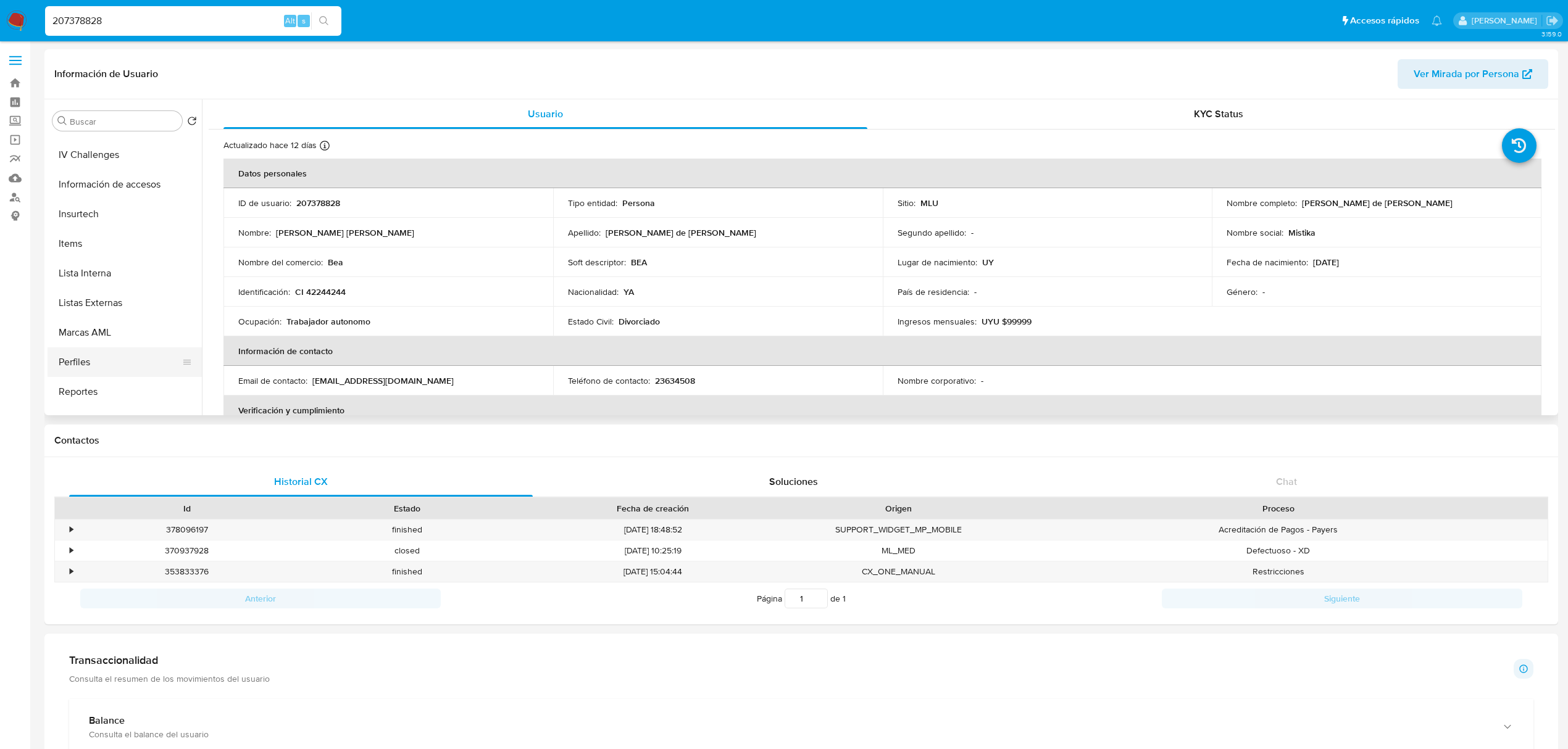
scroll to position [500, 0]
click at [89, 341] on button "Marcas AML" at bounding box center [119, 332] width 144 height 30
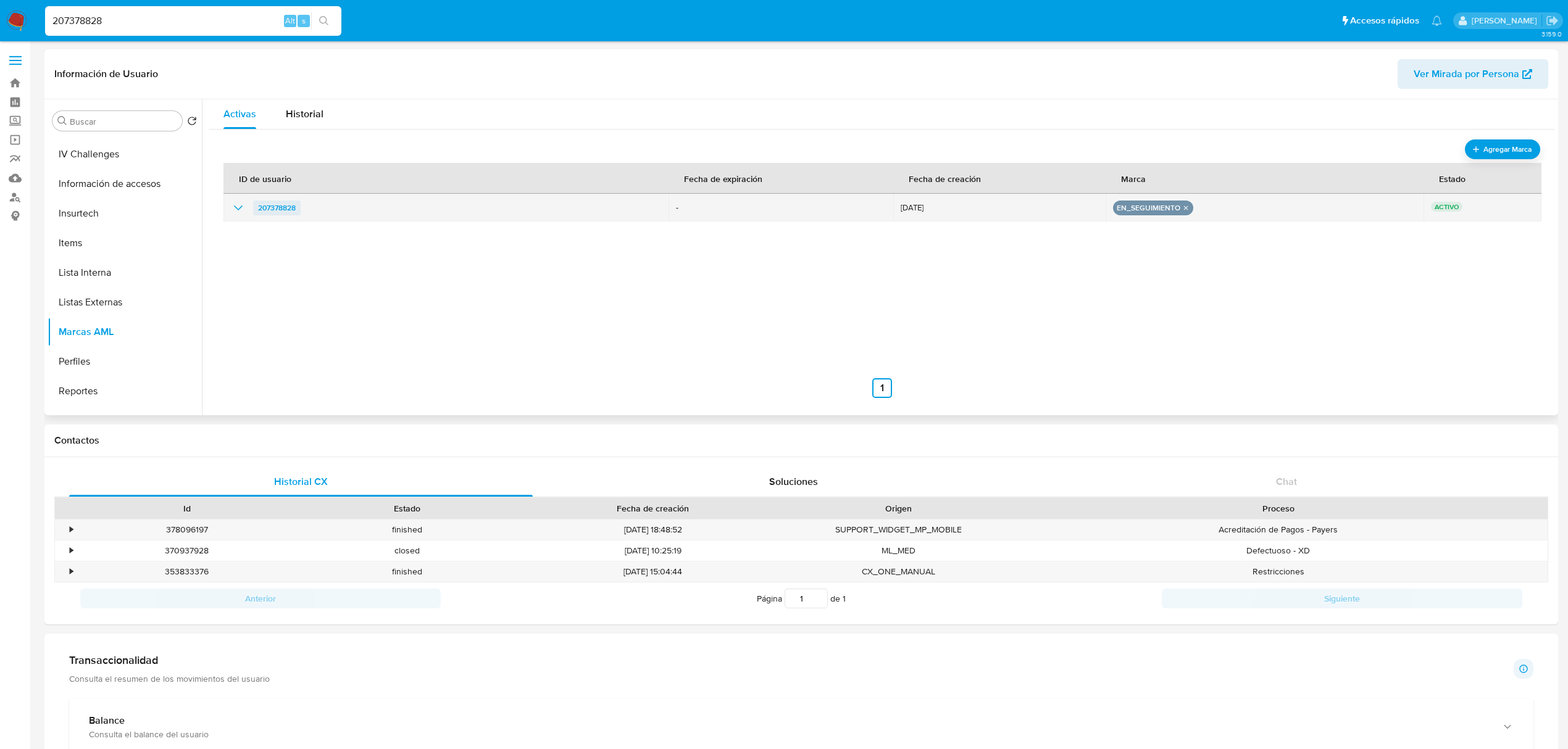
click at [287, 208] on span "207378828" at bounding box center [277, 208] width 38 height 15
click at [236, 210] on icon "show_hidden_detail_by_id_207378828" at bounding box center [239, 208] width 15 height 15
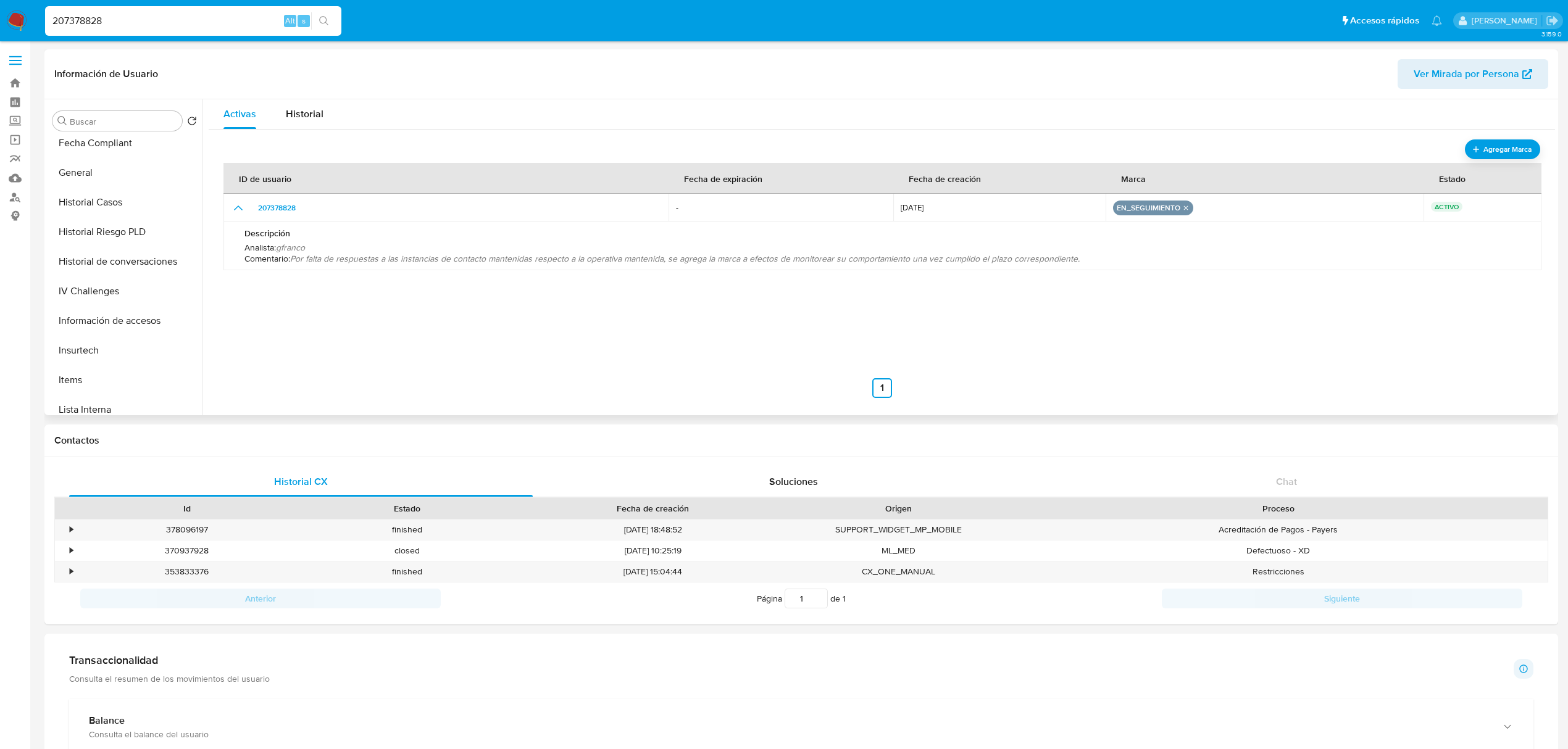
scroll to position [344, 0]
click at [120, 231] on button "Historial Casos" at bounding box center [119, 220] width 144 height 30
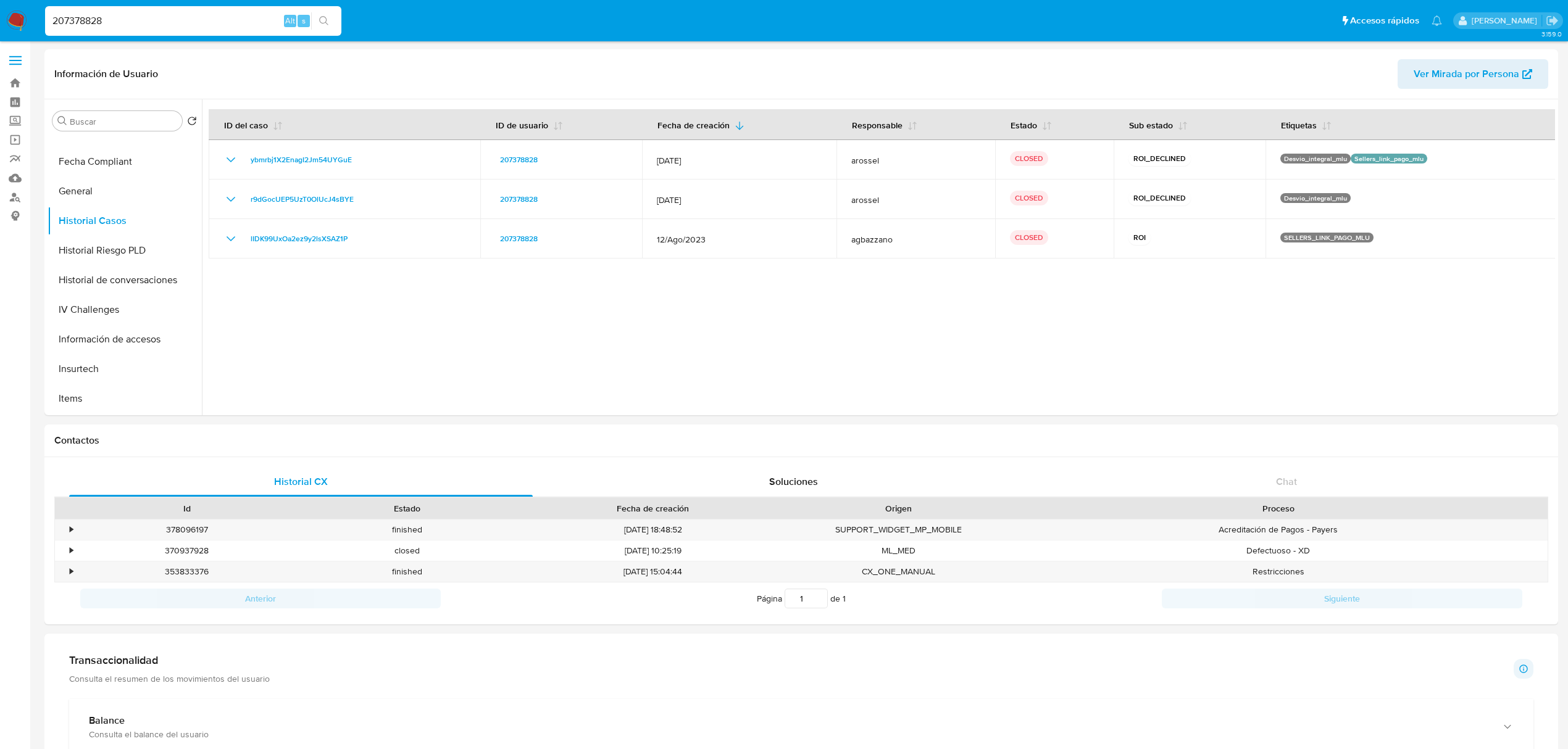
click at [93, 21] on input "207378828" at bounding box center [193, 21] width 297 height 16
paste input "67380459"
type input "267380459"
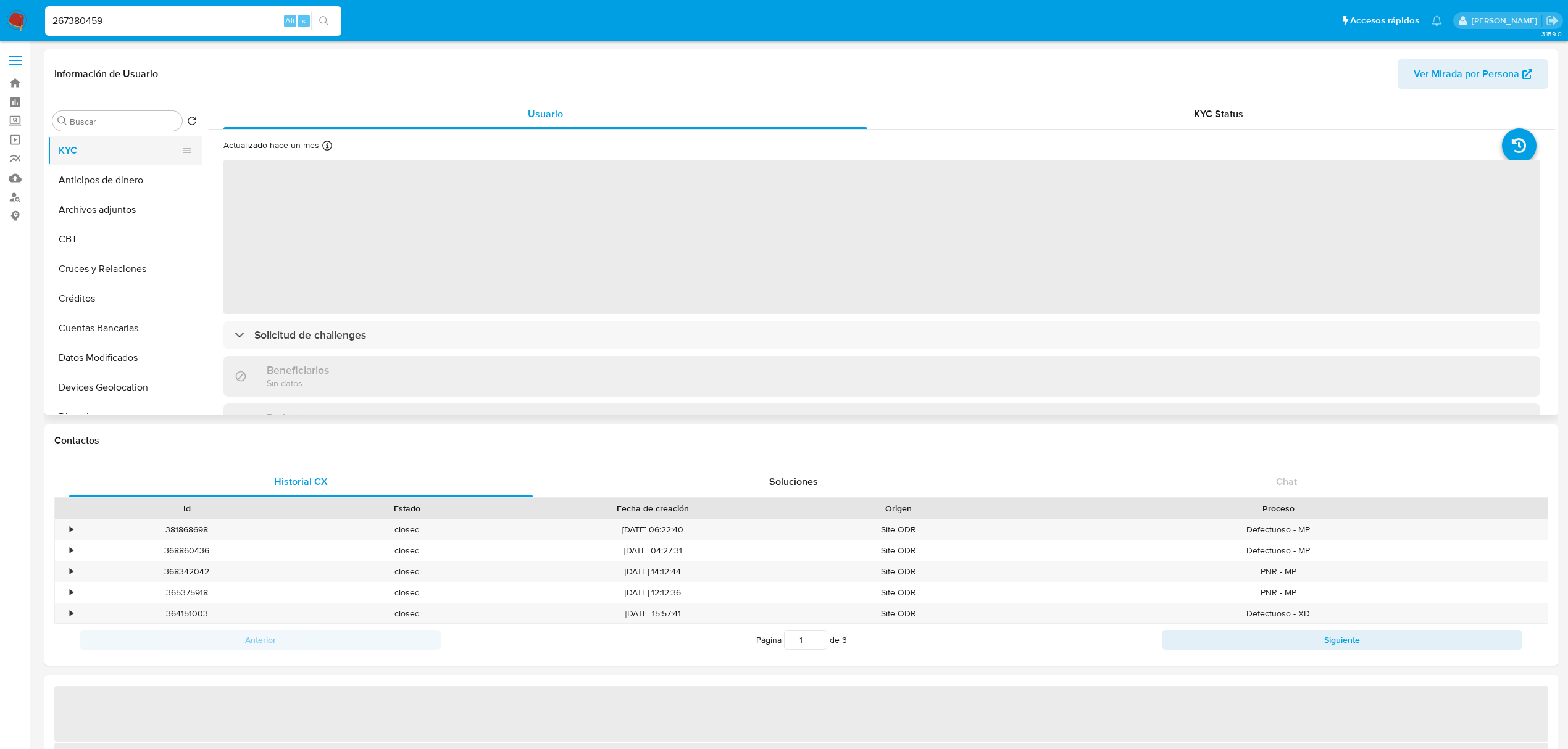
select select "10"
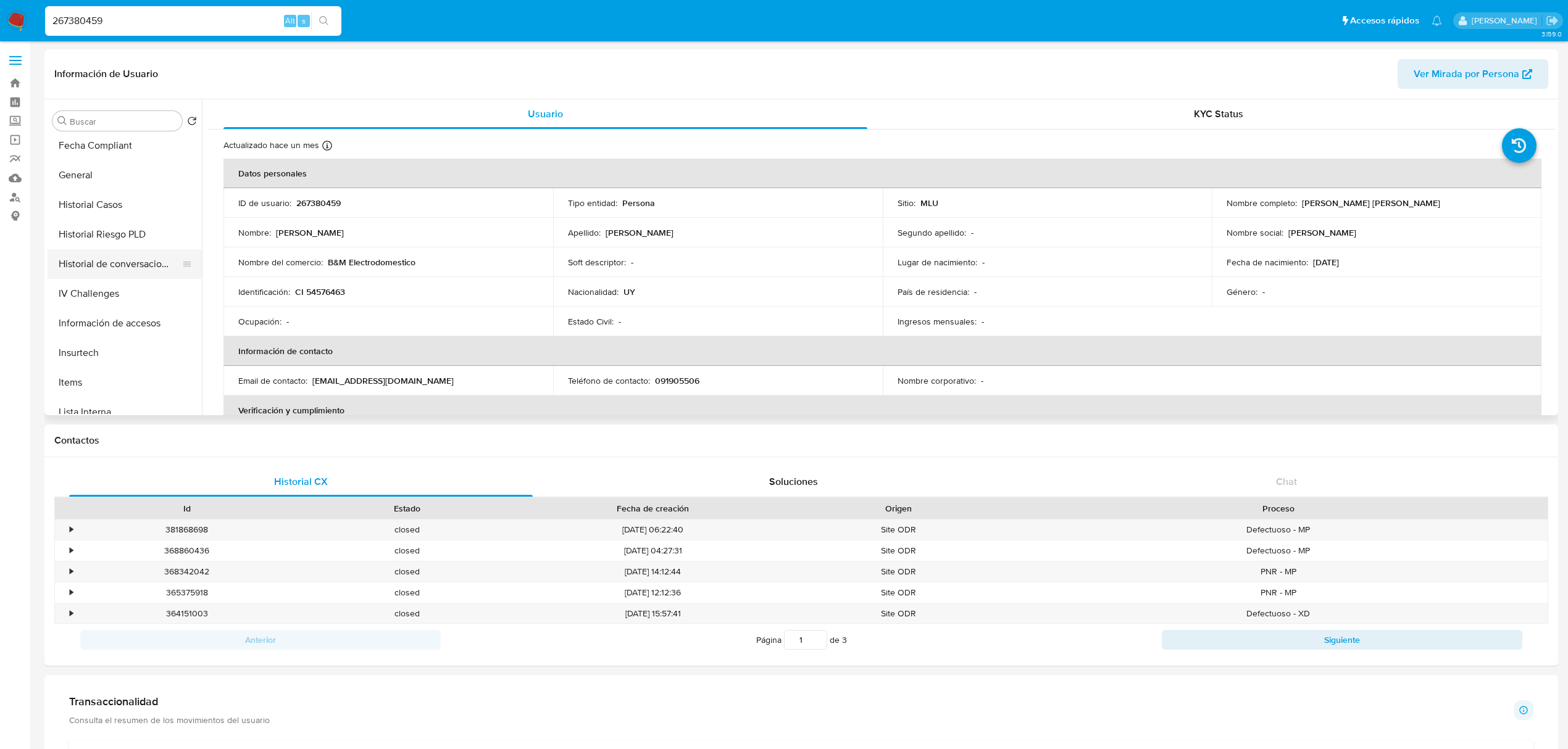
scroll to position [358, 0]
click at [98, 206] on button "Historial Casos" at bounding box center [119, 207] width 144 height 30
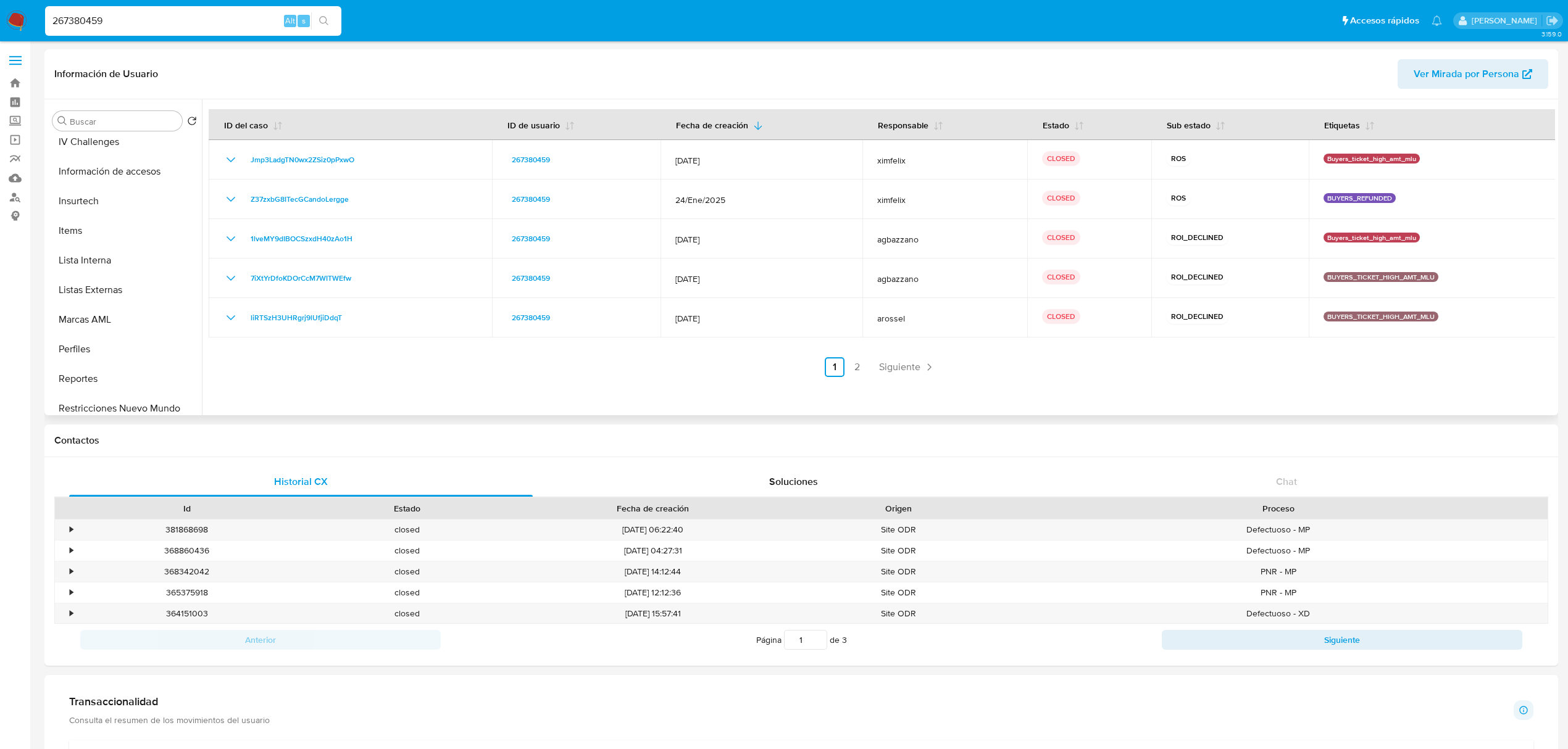
scroll to position [550, 0]
click at [132, 373] on button "Restricciones Nuevo Mundo" at bounding box center [119, 370] width 144 height 30
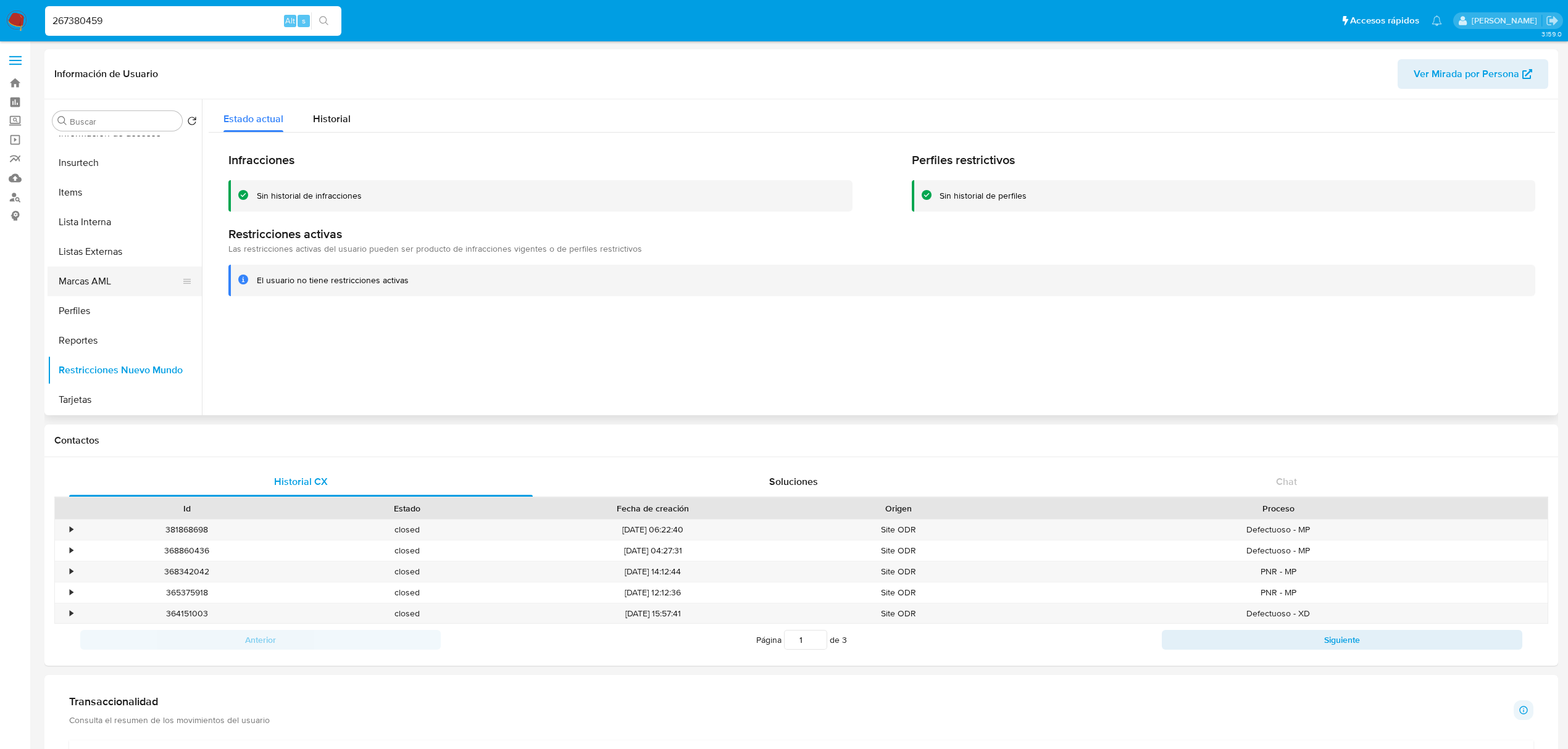
click at [132, 279] on button "Marcas AML" at bounding box center [119, 281] width 144 height 30
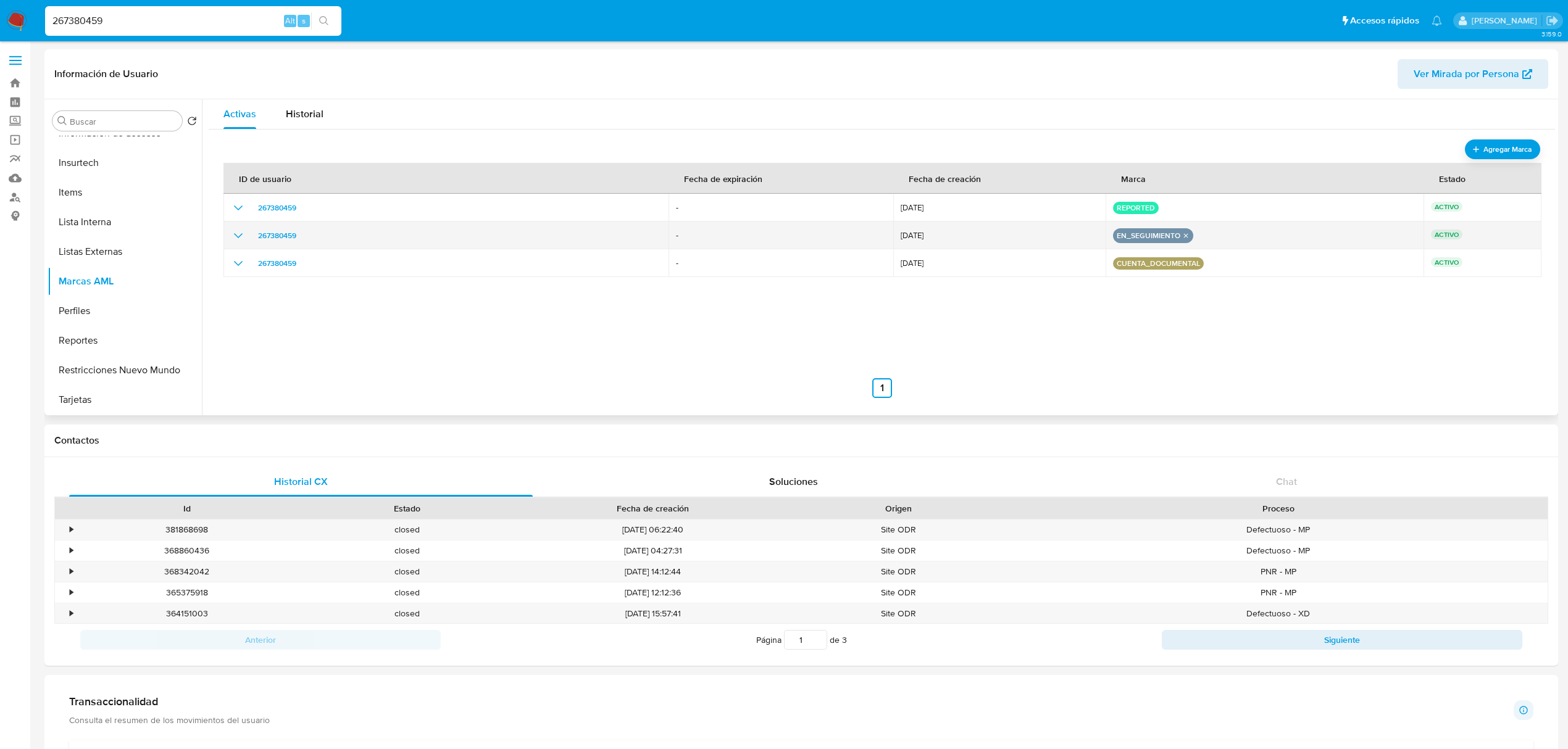
click at [237, 237] on icon "show_hidden_detail_by_id_267380459" at bounding box center [239, 236] width 15 height 15
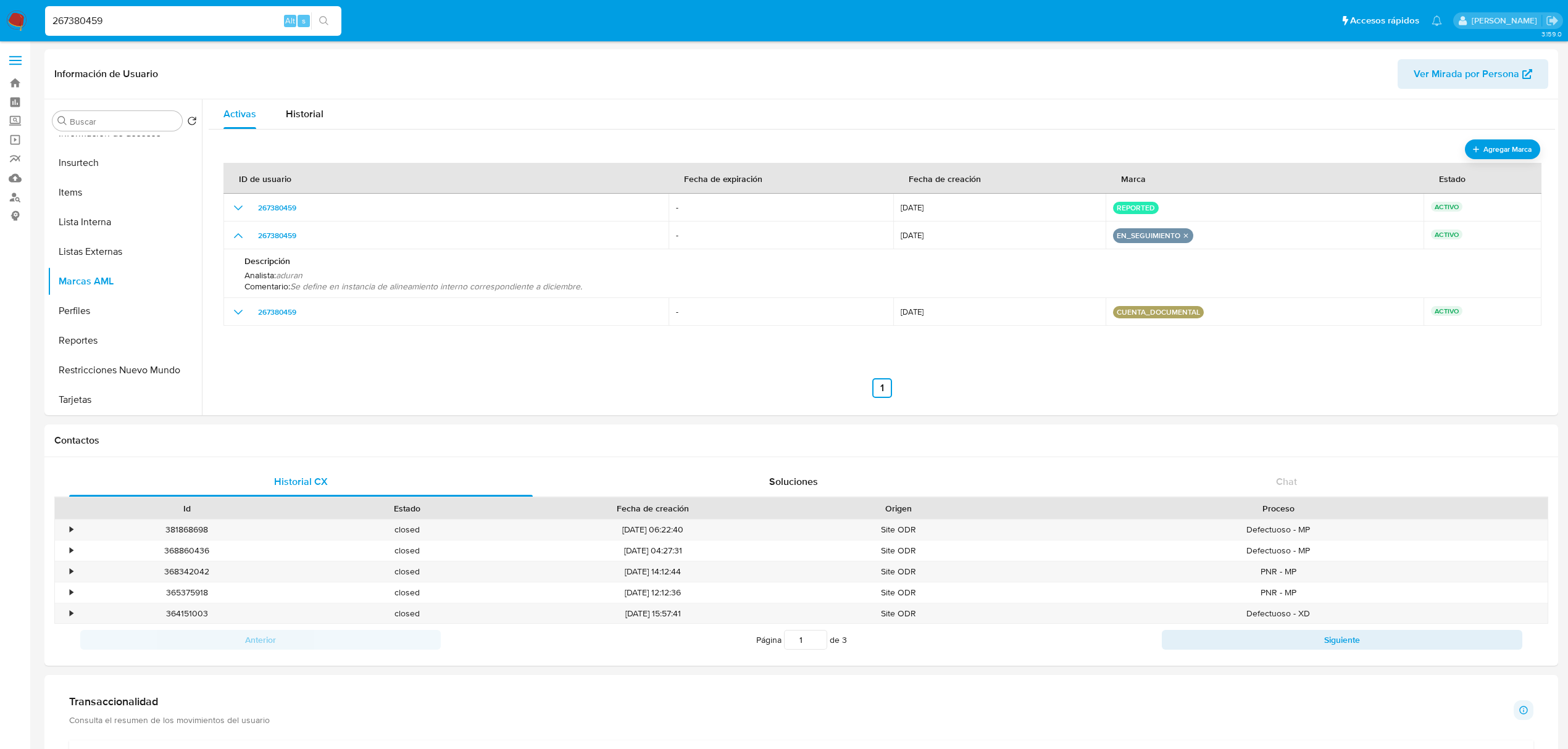
click at [72, 16] on input "267380459" at bounding box center [193, 21] width 297 height 16
paste input "1072191070"
type input "1072191070"
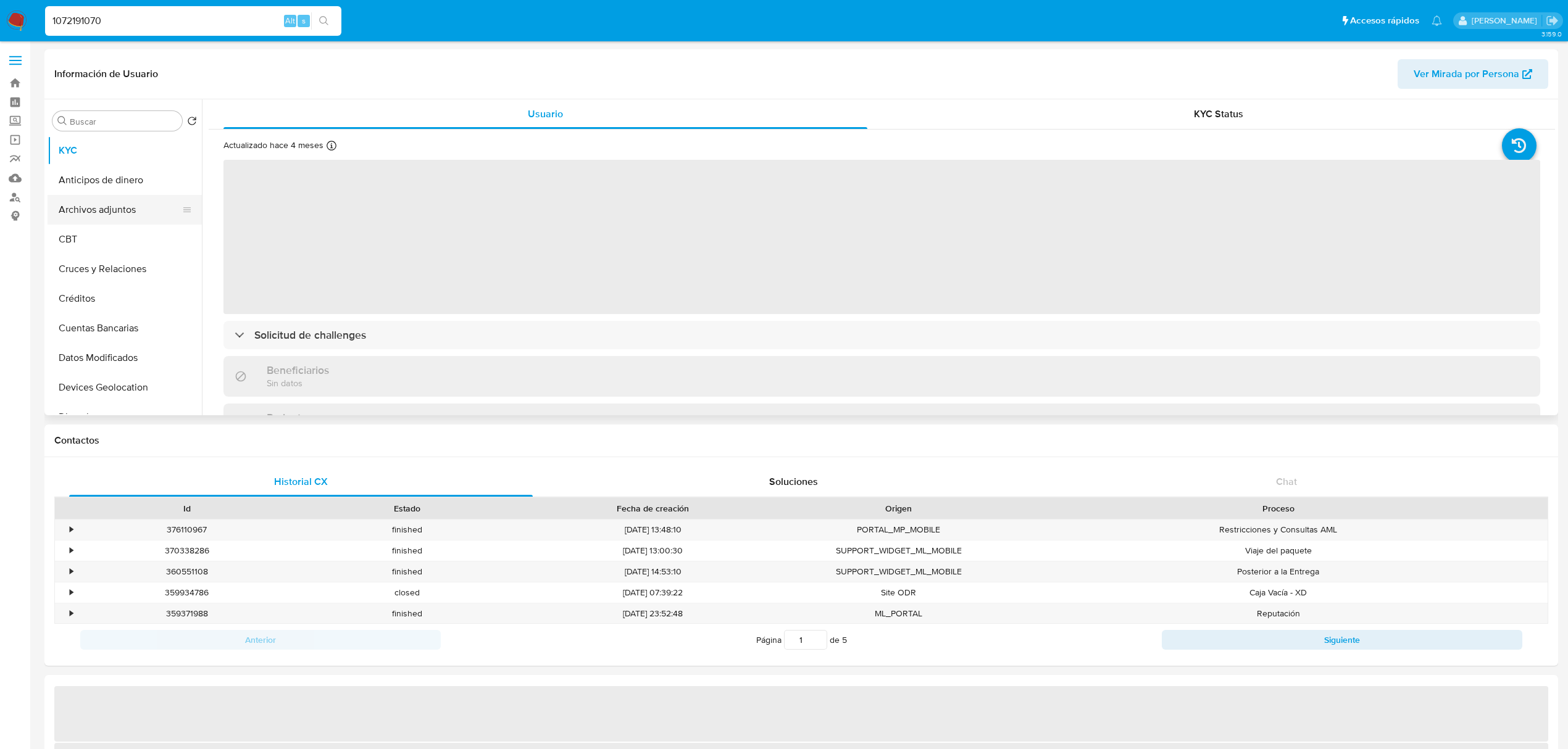
select select "10"
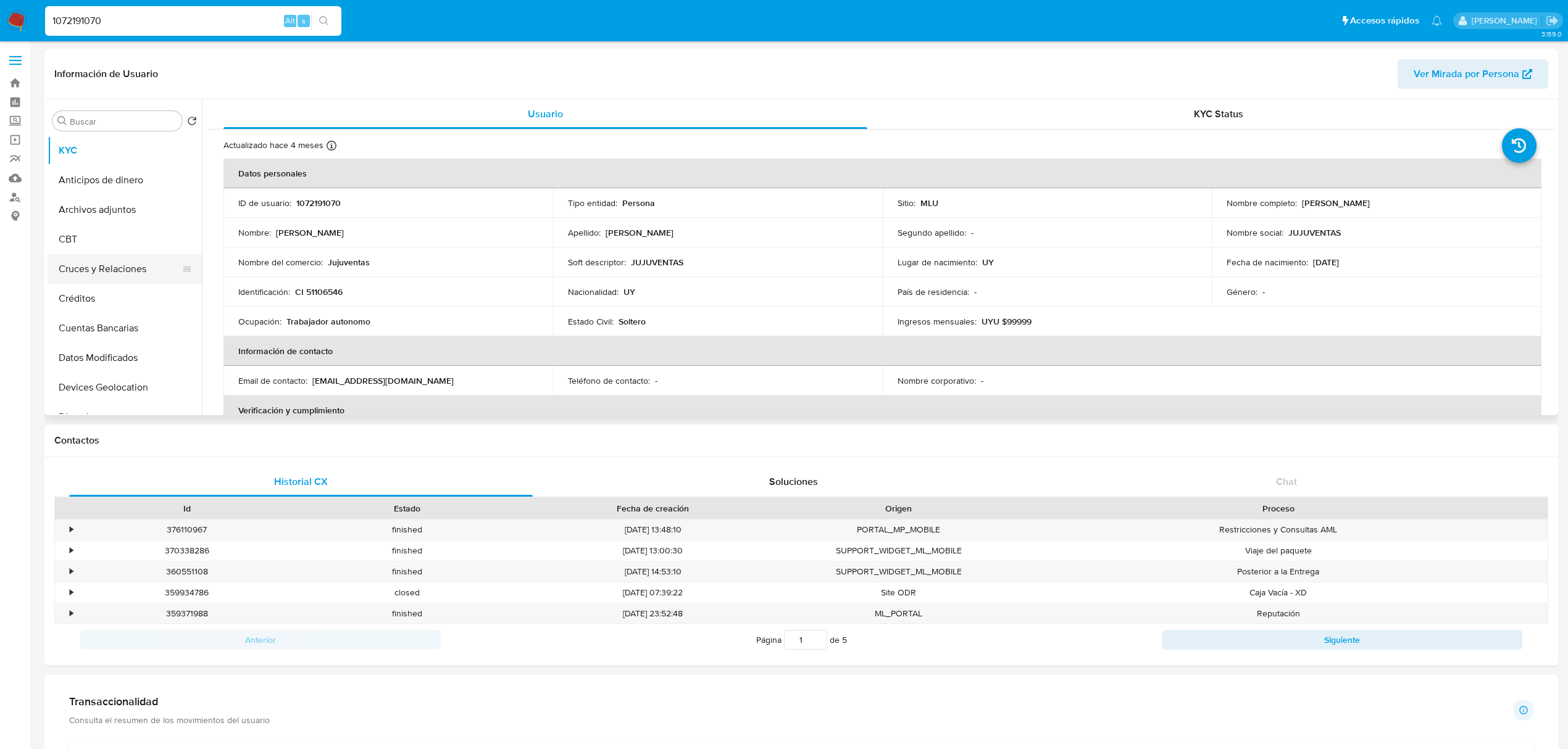
drag, startPoint x: 196, startPoint y: 199, endPoint x: 179, endPoint y: 264, distance: 67.2
click at [179, 264] on ul "KYC Anticipos de dinero Archivos adjuntos CBT Cruces y Relaciones Créditos Cuen…" at bounding box center [124, 275] width 154 height 278
click at [192, 196] on button "Archivos adjuntos" at bounding box center [119, 210] width 144 height 30
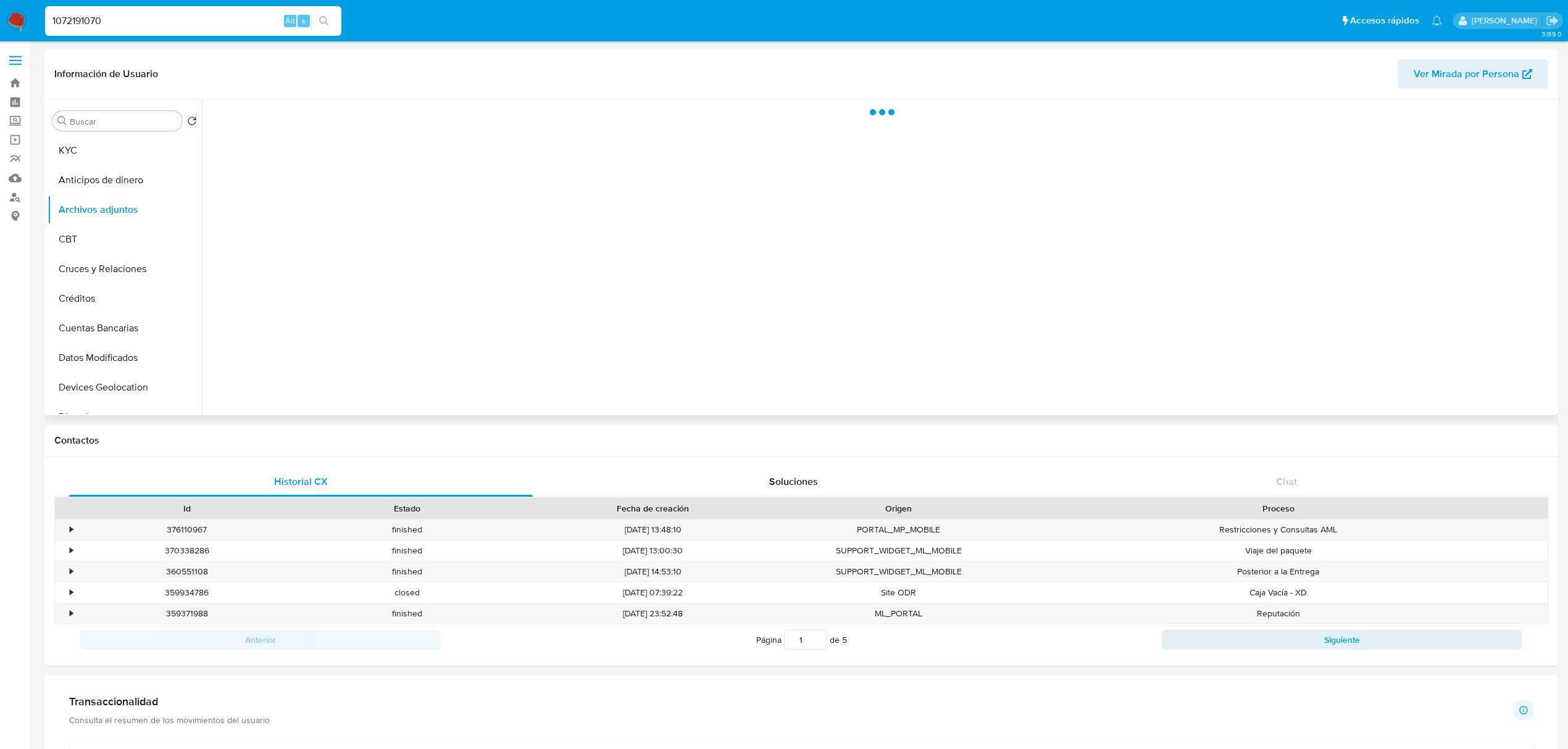
click at [202, 176] on div at bounding box center [878, 257] width 1353 height 316
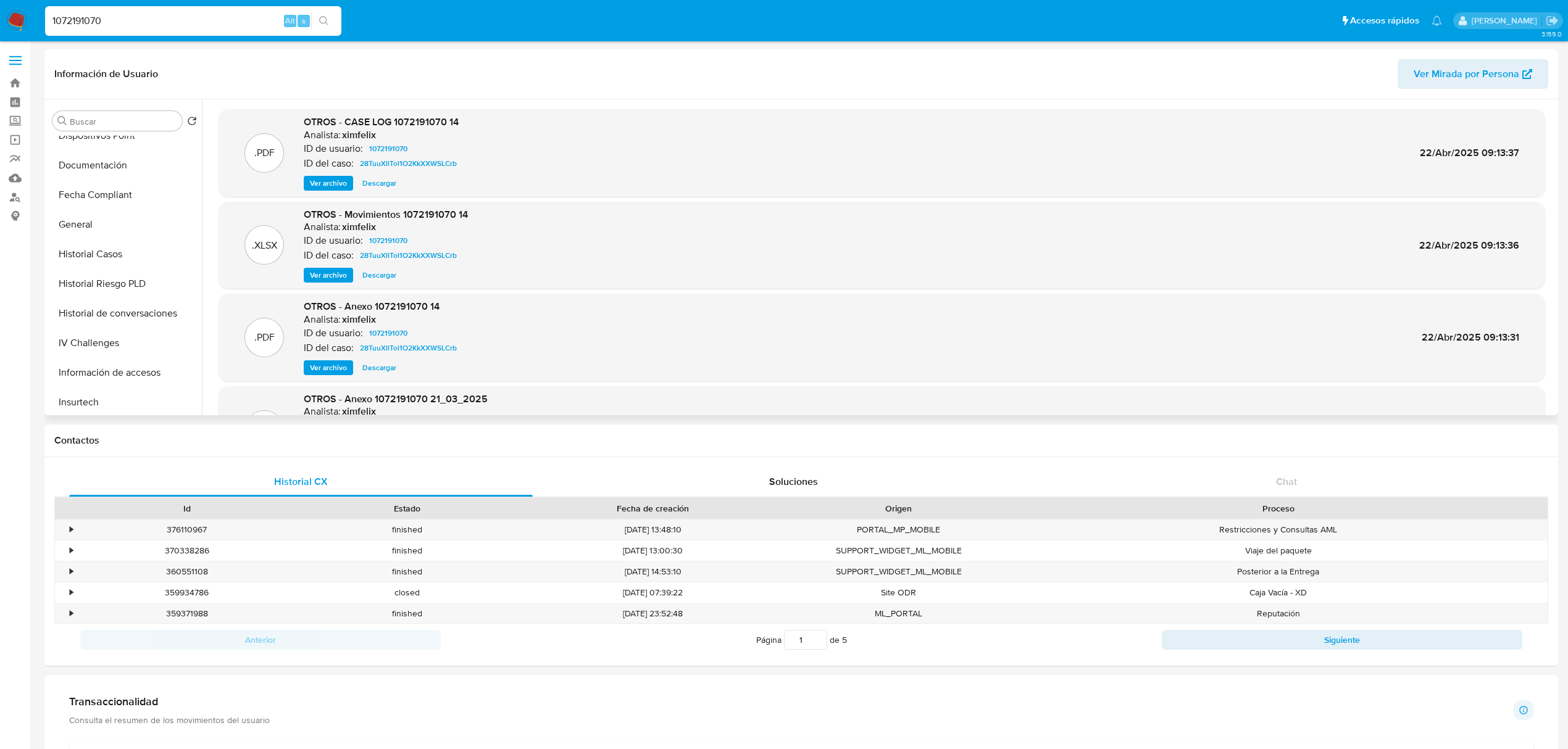
scroll to position [333, 0]
click at [92, 18] on input "1072191070" at bounding box center [193, 21] width 297 height 16
paste input "34591396"
type input "34591396"
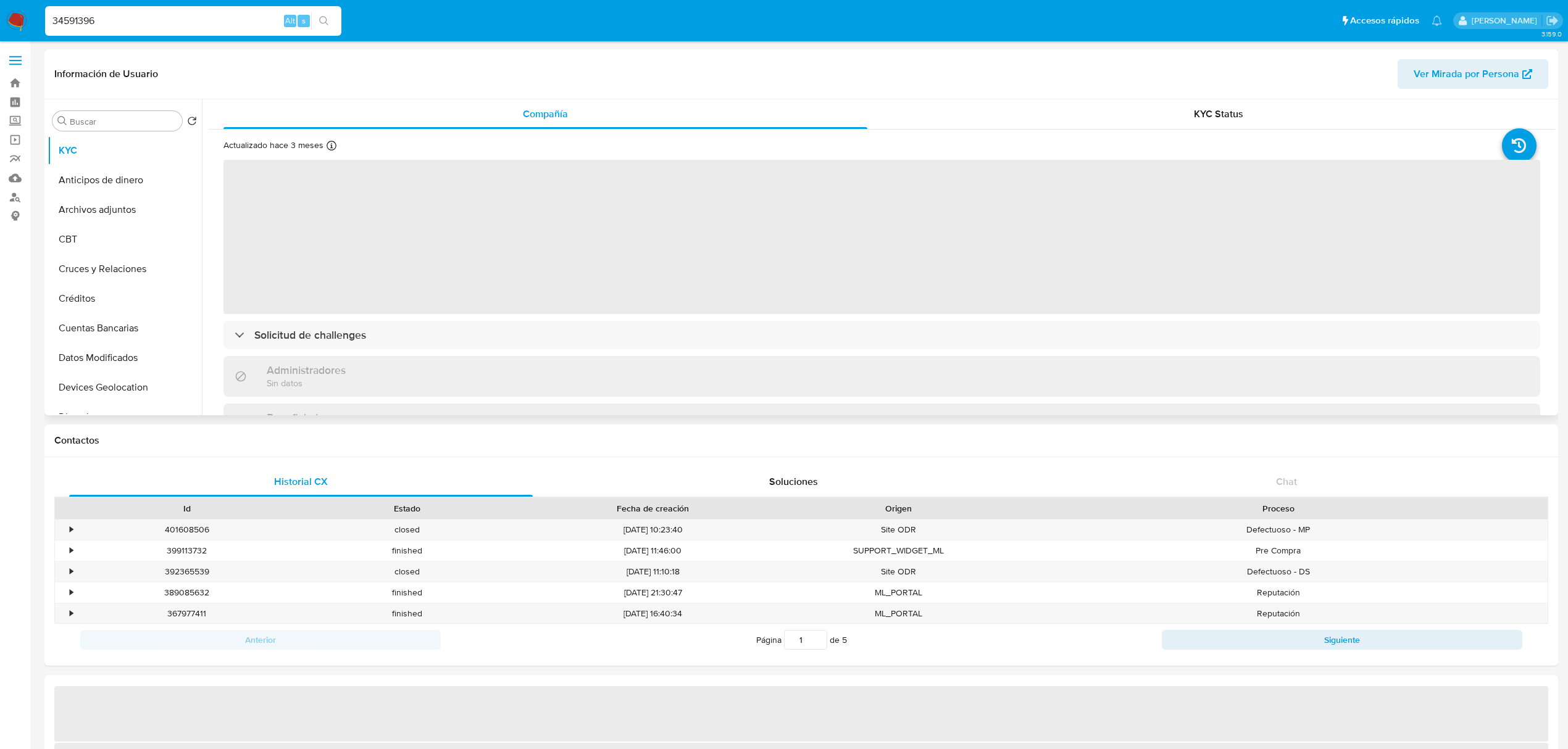
select select "10"
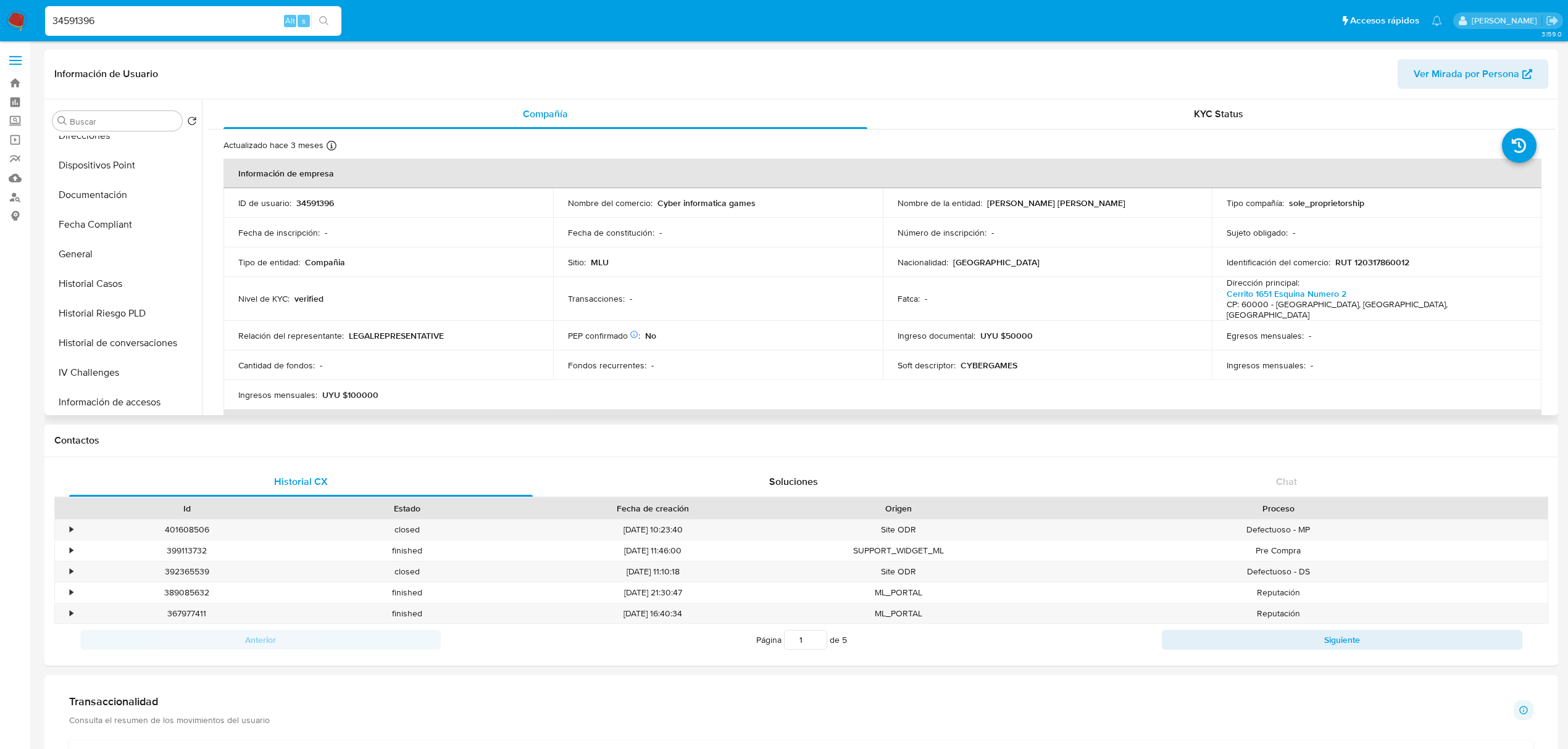
scroll to position [282, 0]
click at [144, 294] on button "Historial Casos" at bounding box center [119, 283] width 144 height 30
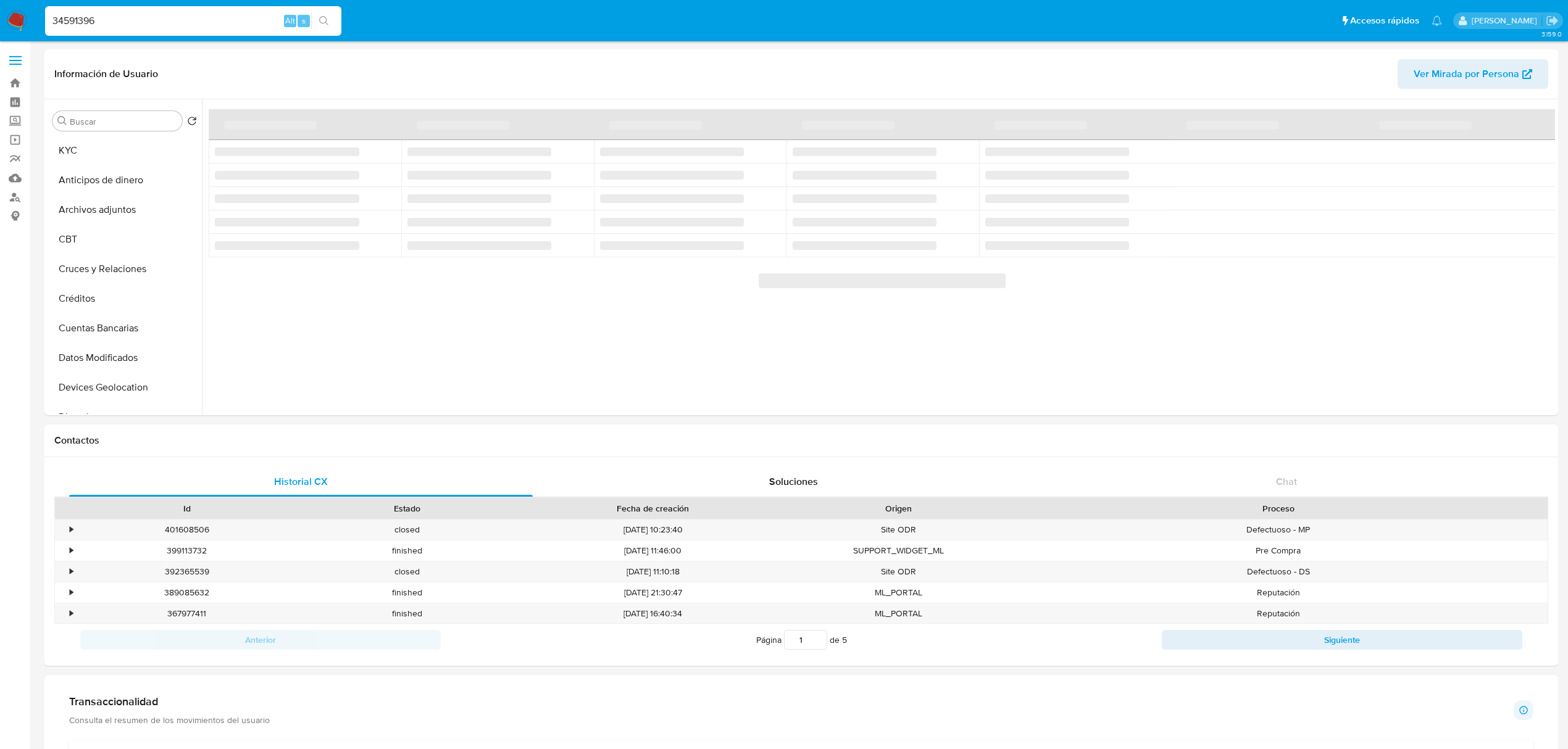
select select "10"
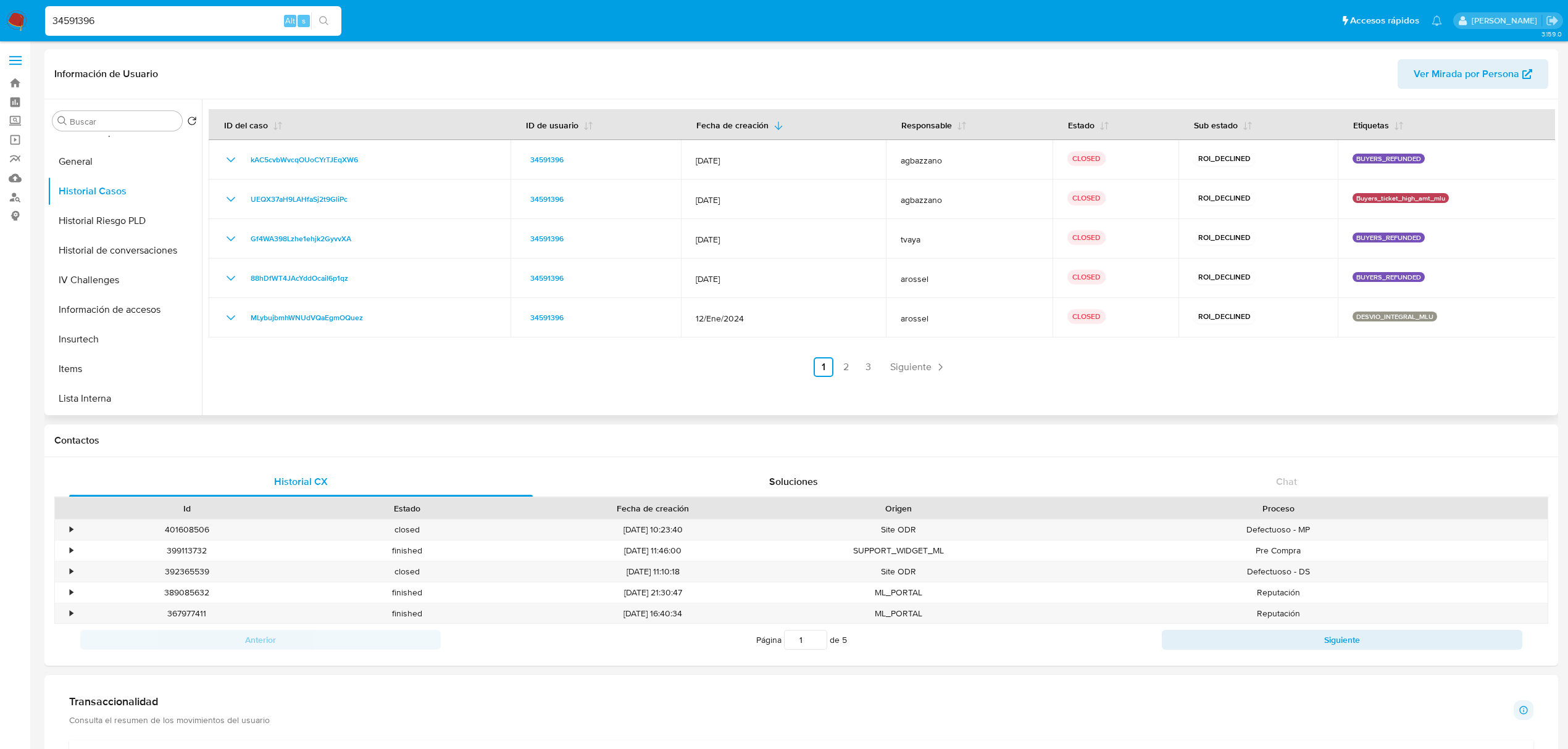
scroll to position [201, 0]
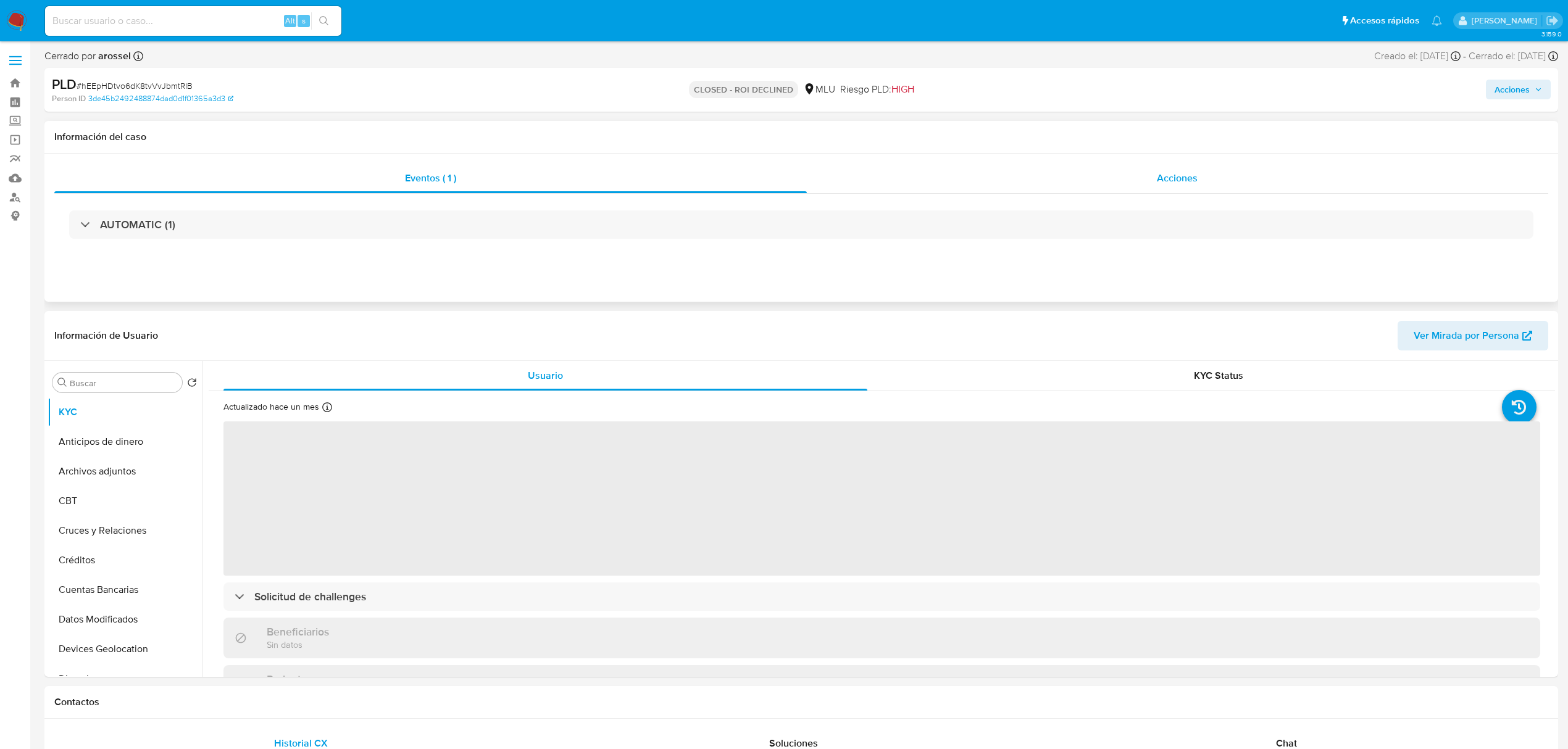
click at [1025, 180] on div "Acciones" at bounding box center [1178, 178] width 742 height 30
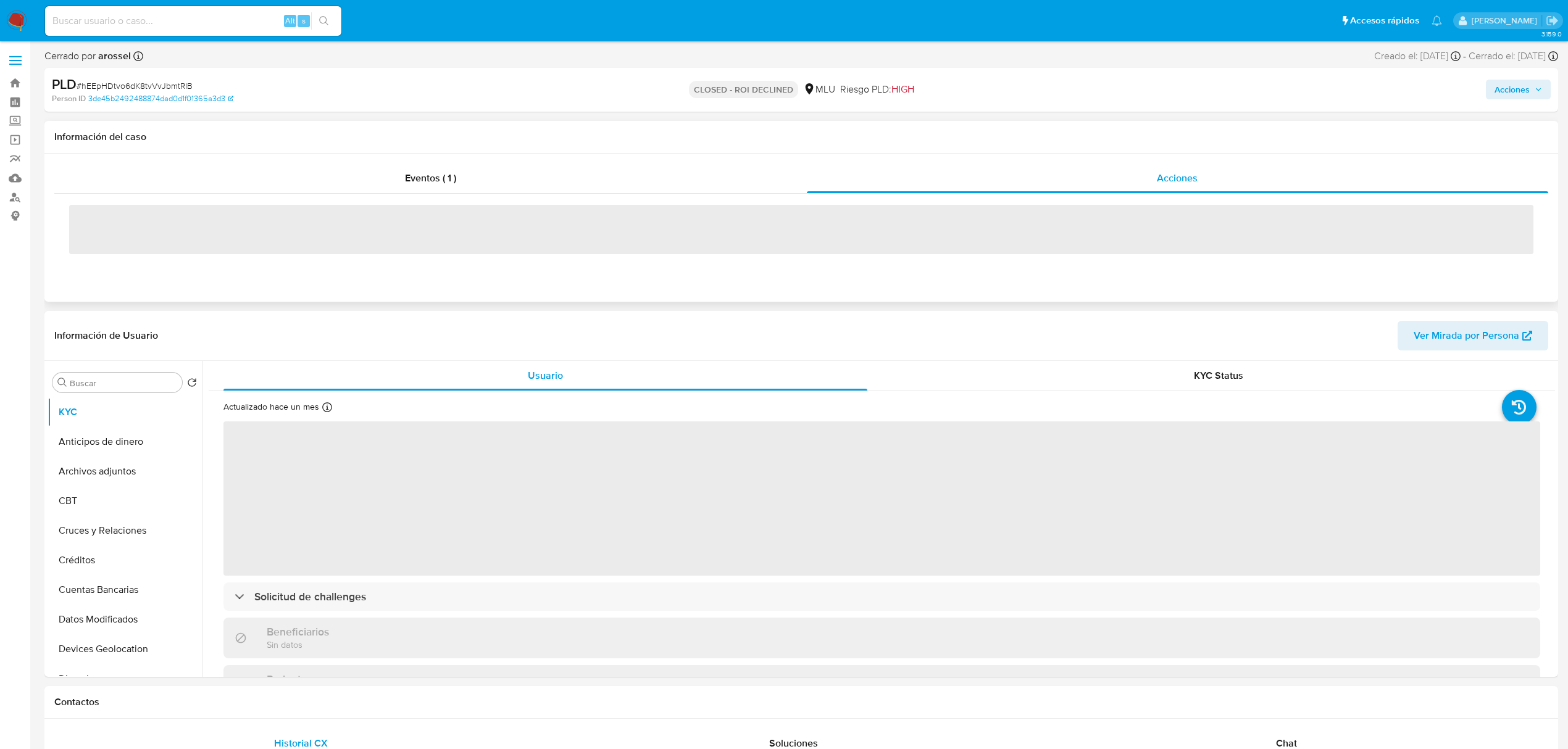
select select "10"
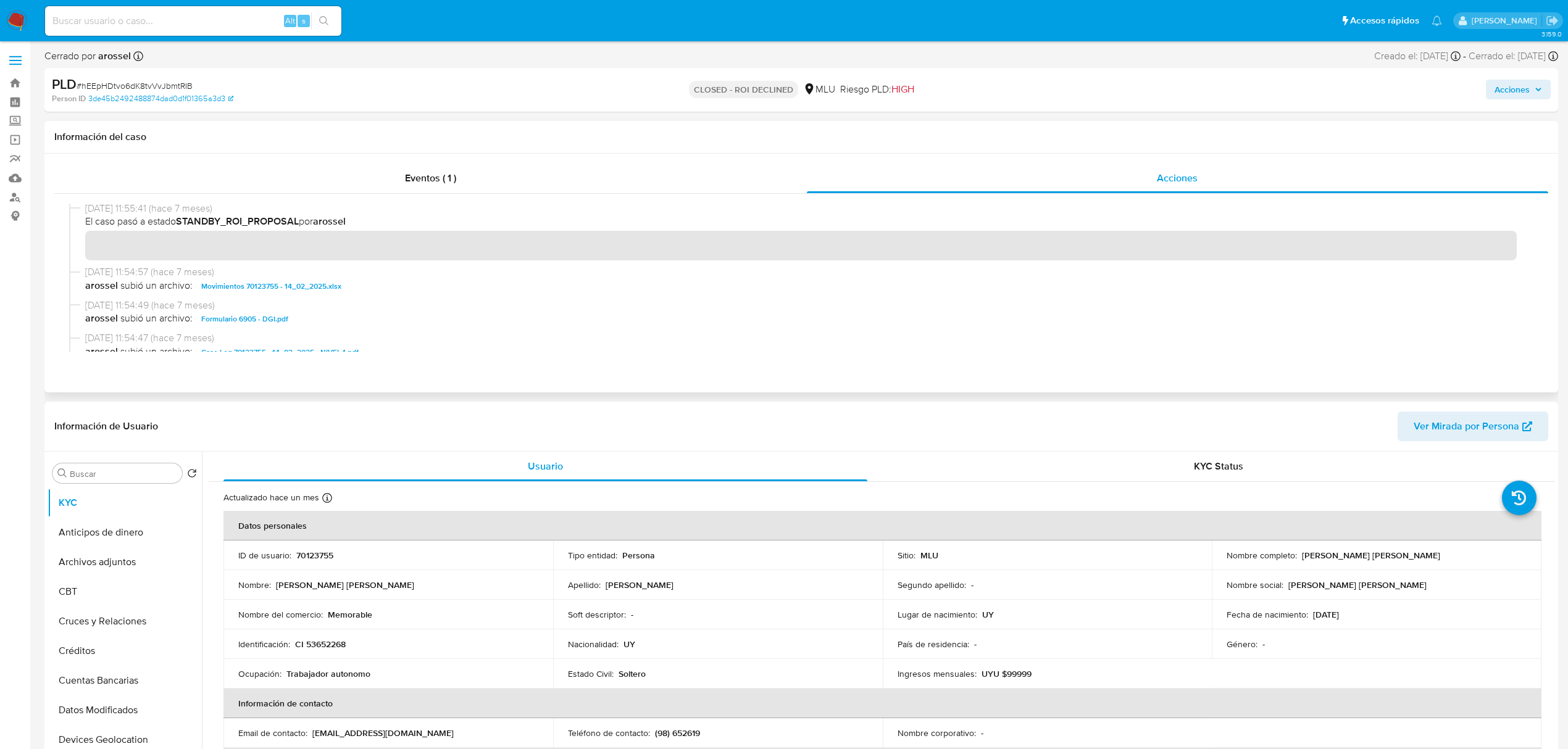
scroll to position [274, 0]
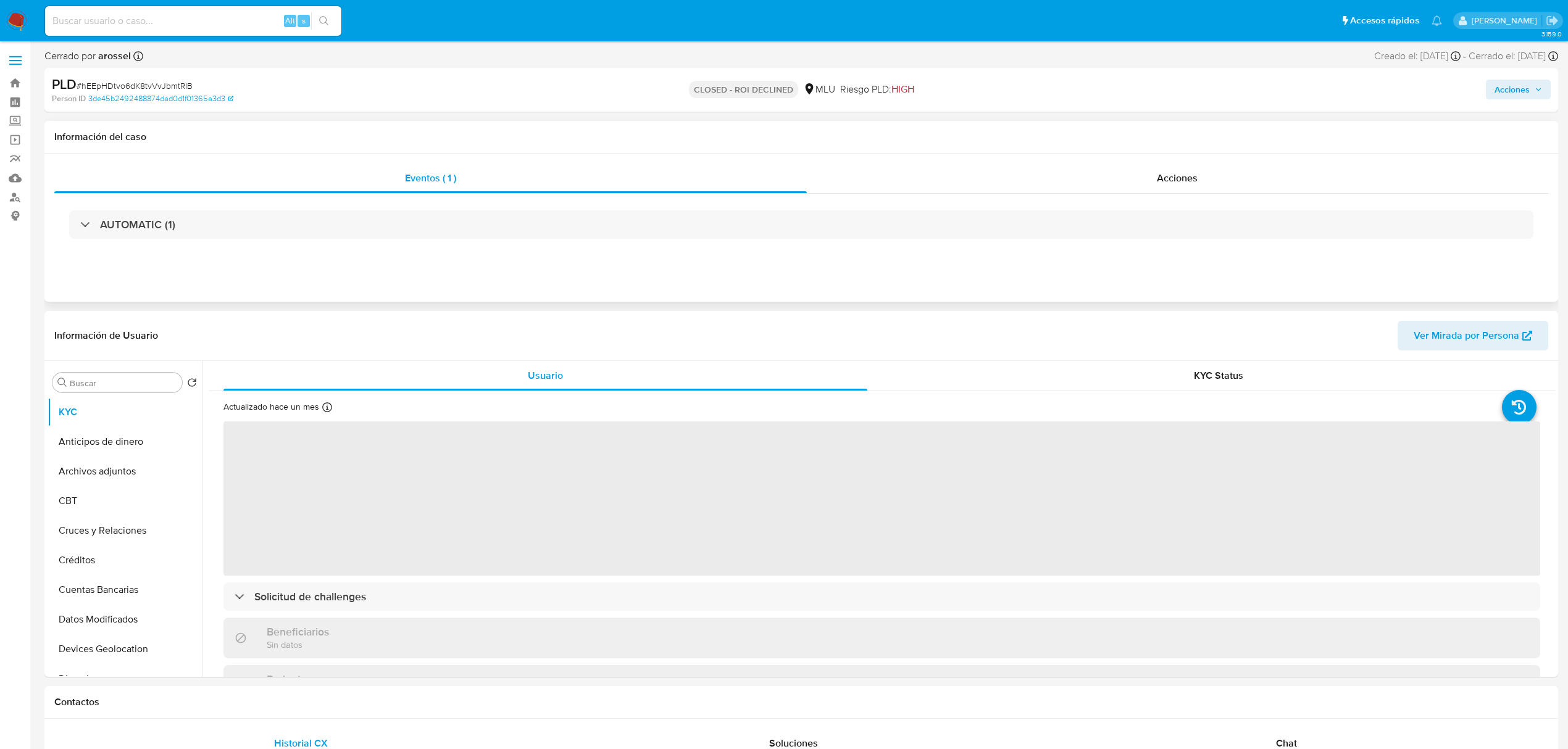
select select "10"
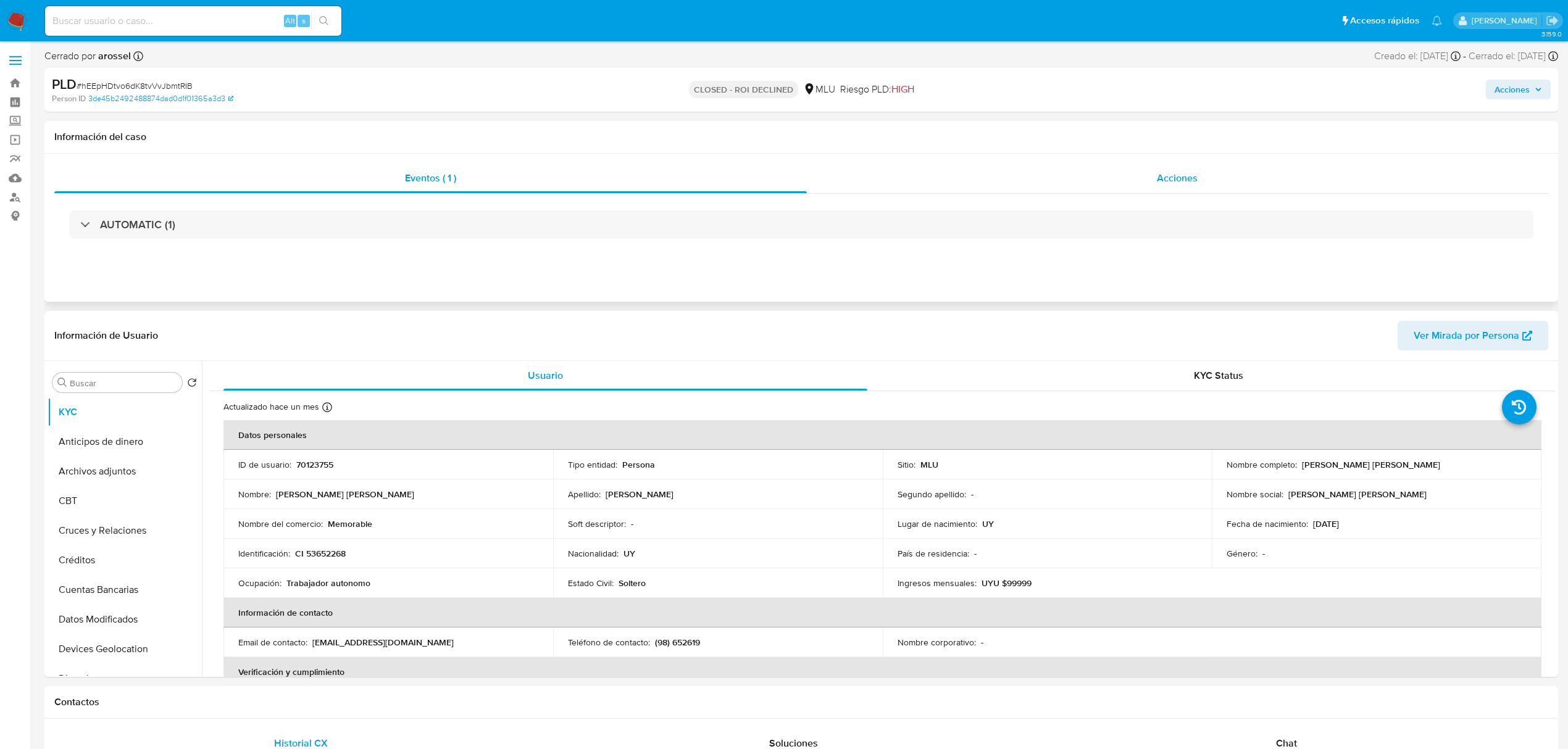
click at [1077, 183] on div "Acciones" at bounding box center [1178, 178] width 742 height 30
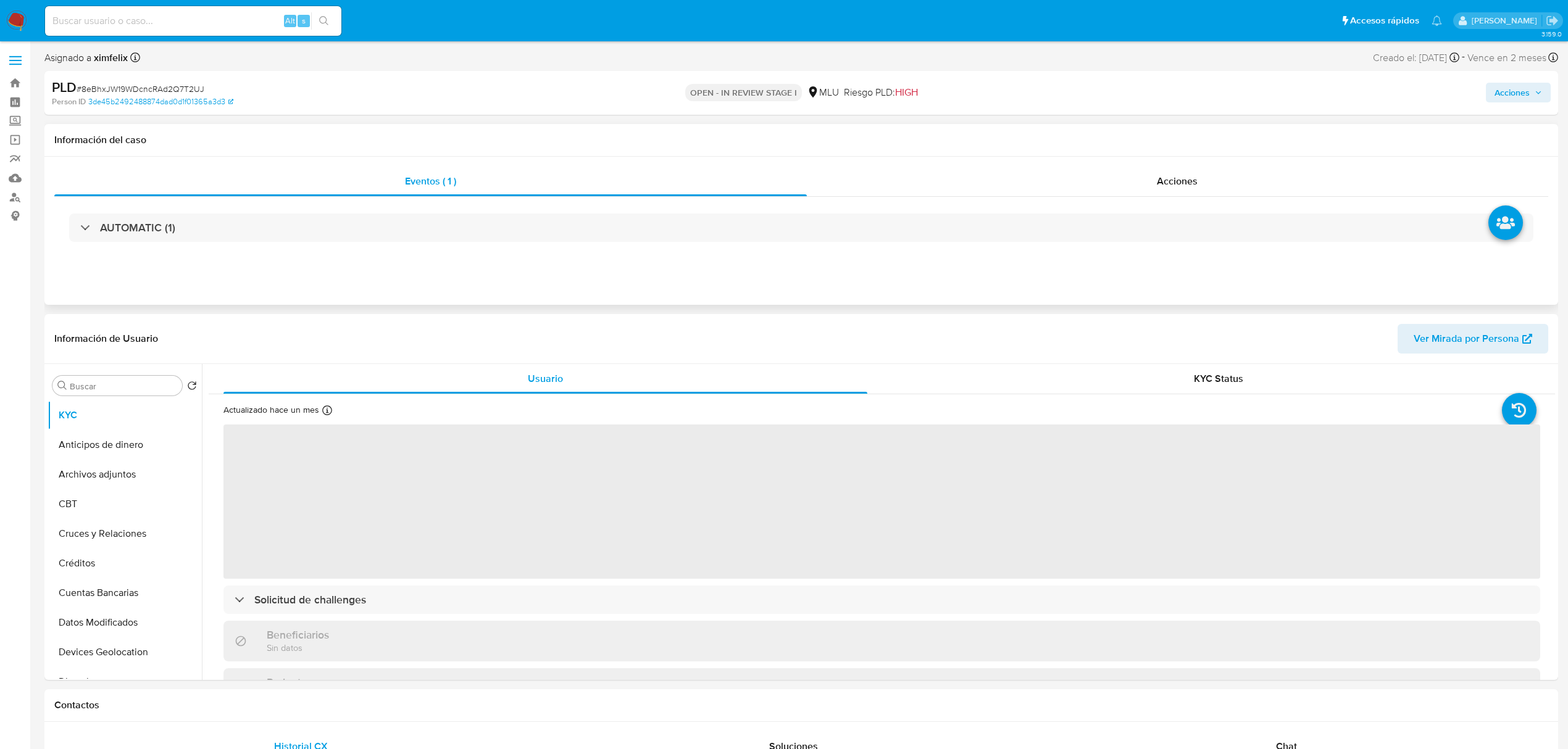
select select "10"
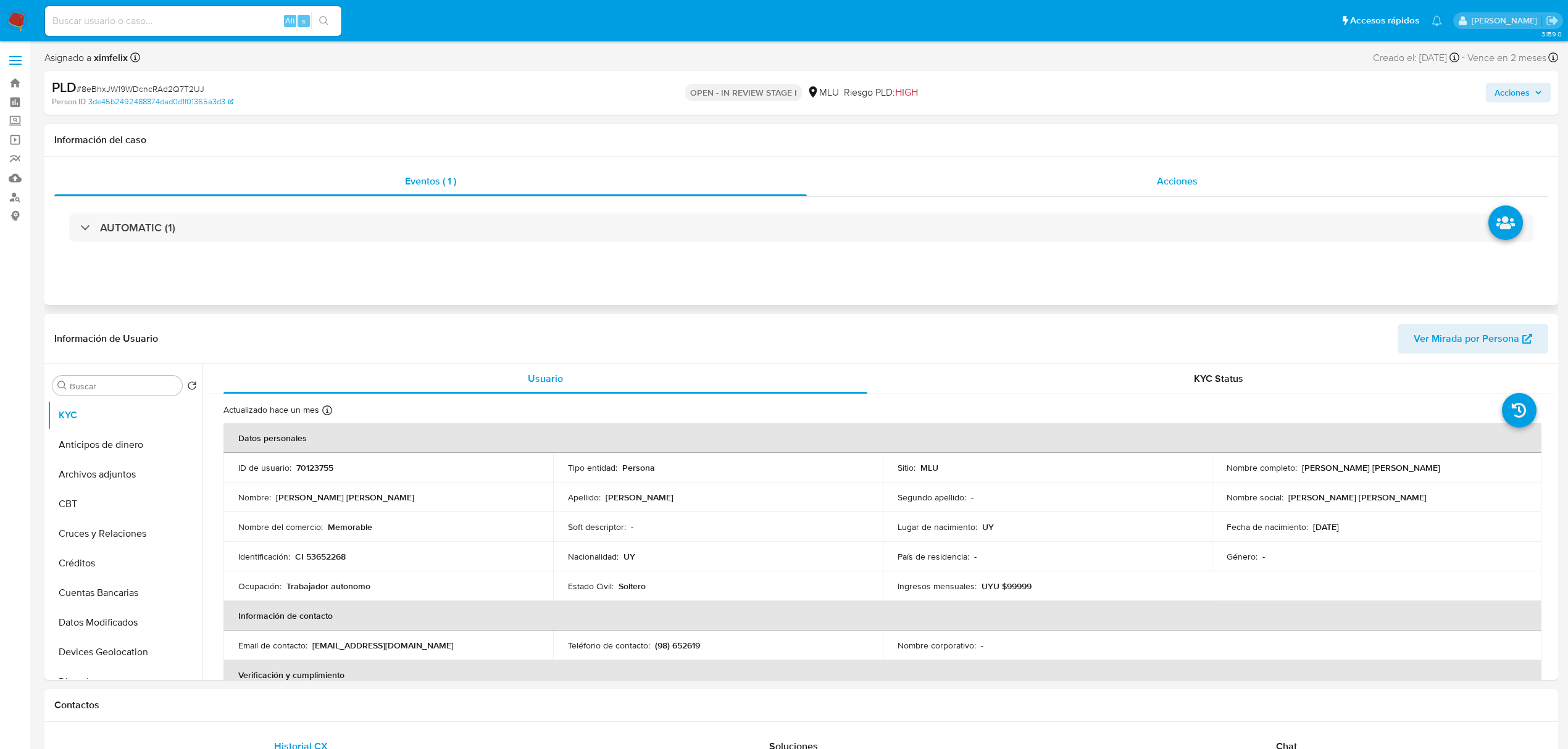
click at [971, 190] on div "Acciones" at bounding box center [1178, 181] width 742 height 30
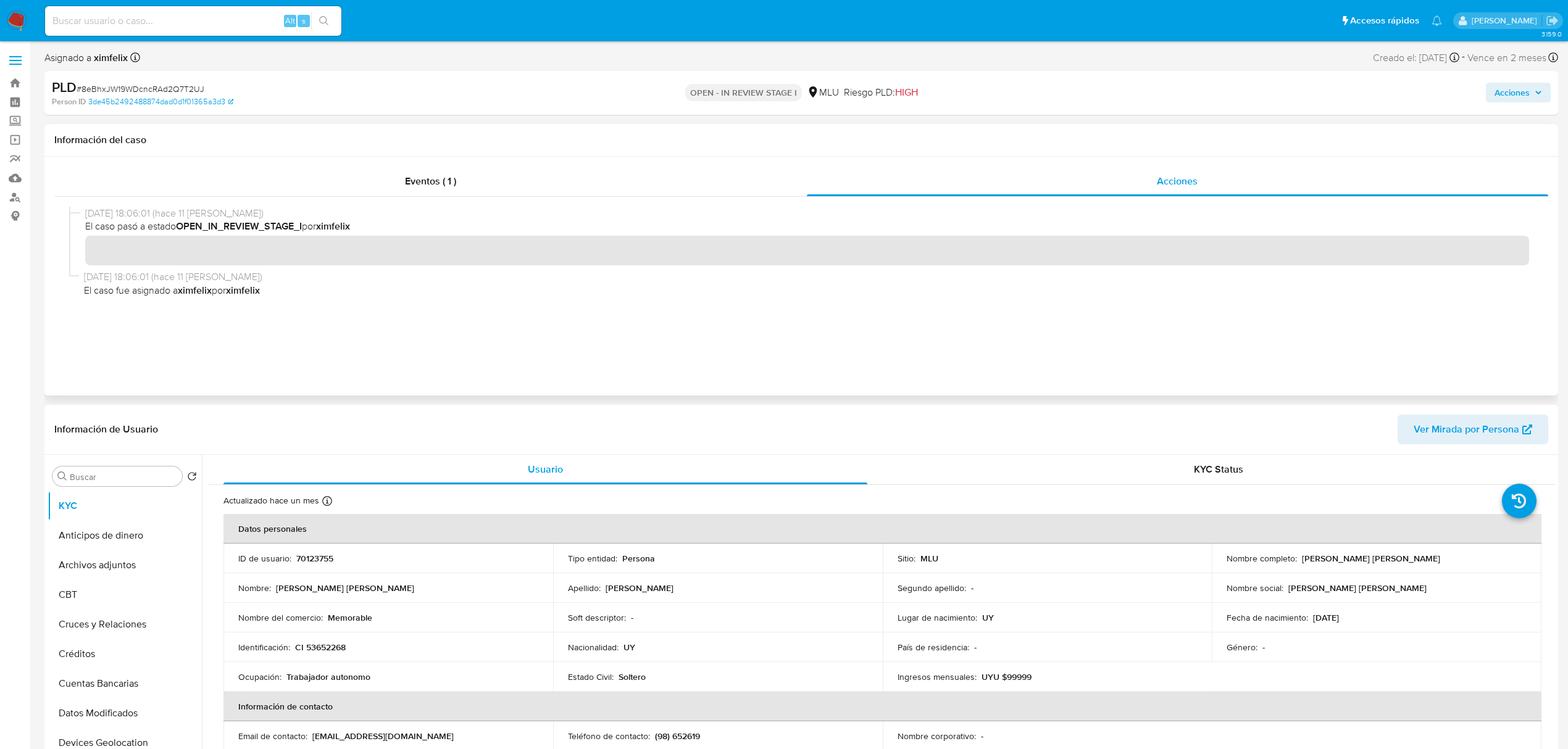
click at [529, 329] on div "[DATE] 18:06:01 (hace 11 [PERSON_NAME]) El caso pasó a estado OPEN_IN_REVIEW_ST…" at bounding box center [801, 280] width 1464 height 148
click at [479, 188] on div "Eventos ( 1 )" at bounding box center [430, 181] width 753 height 30
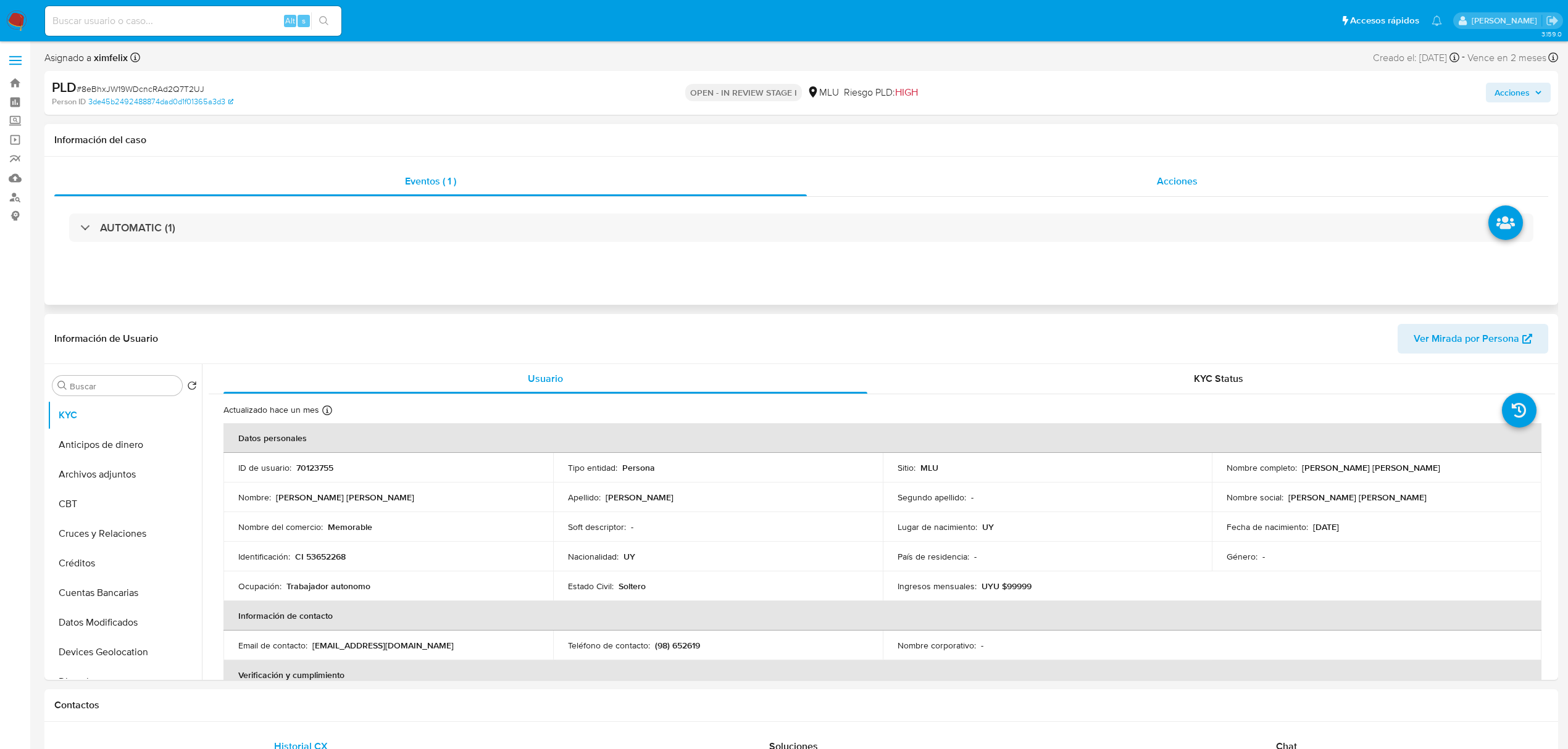
click at [874, 183] on div "Acciones" at bounding box center [1178, 181] width 742 height 30
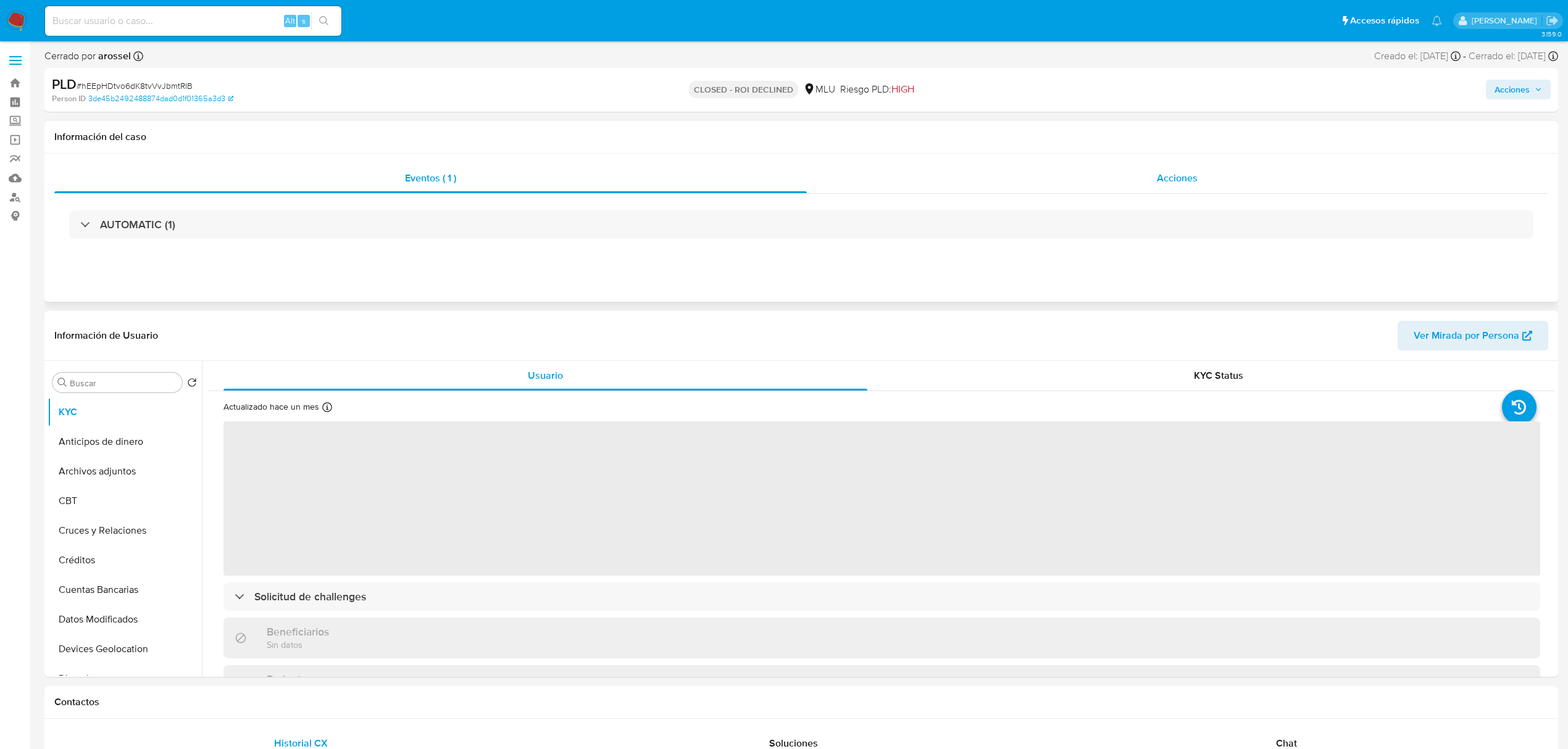
click at [1075, 191] on div "Acciones" at bounding box center [1178, 178] width 742 height 30
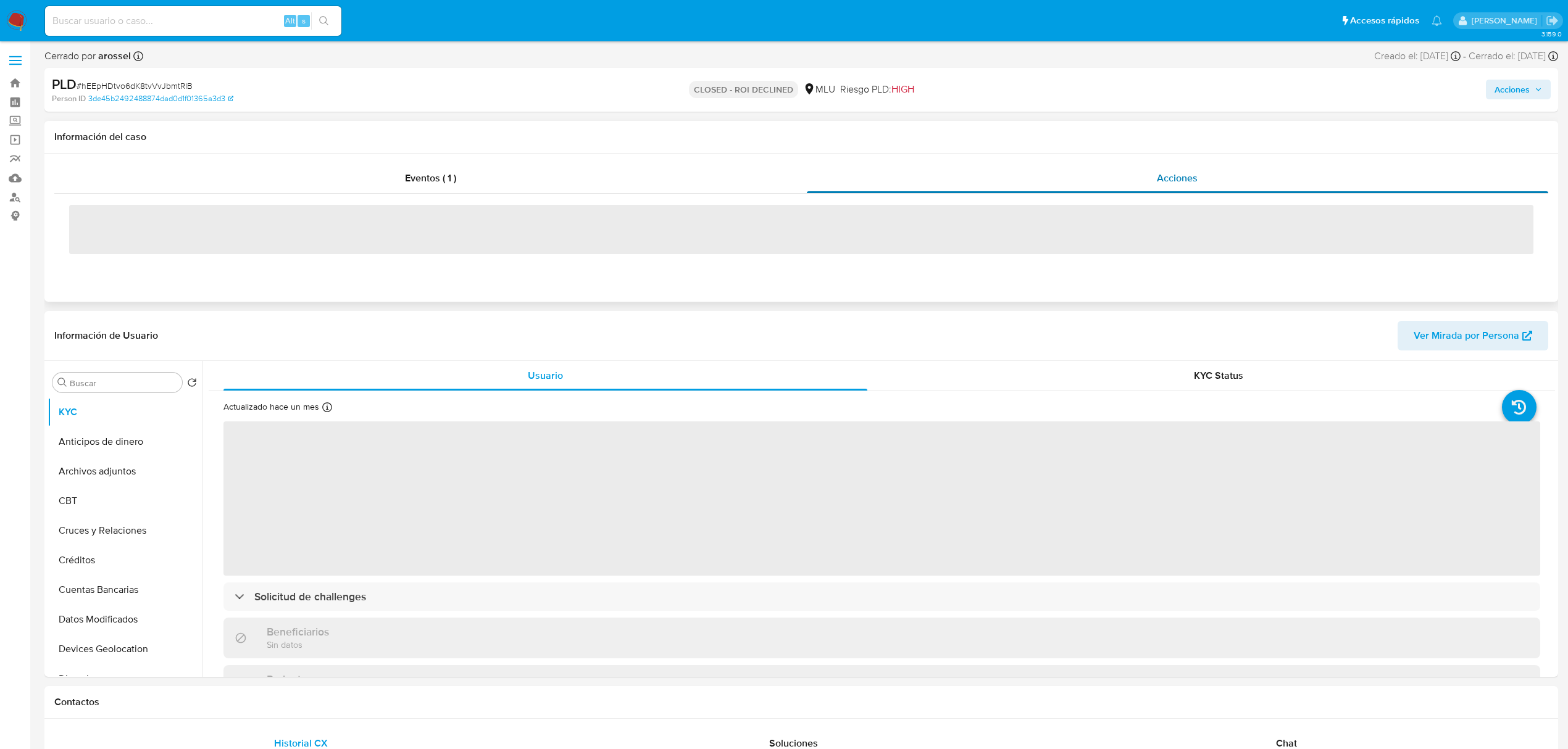
select select "10"
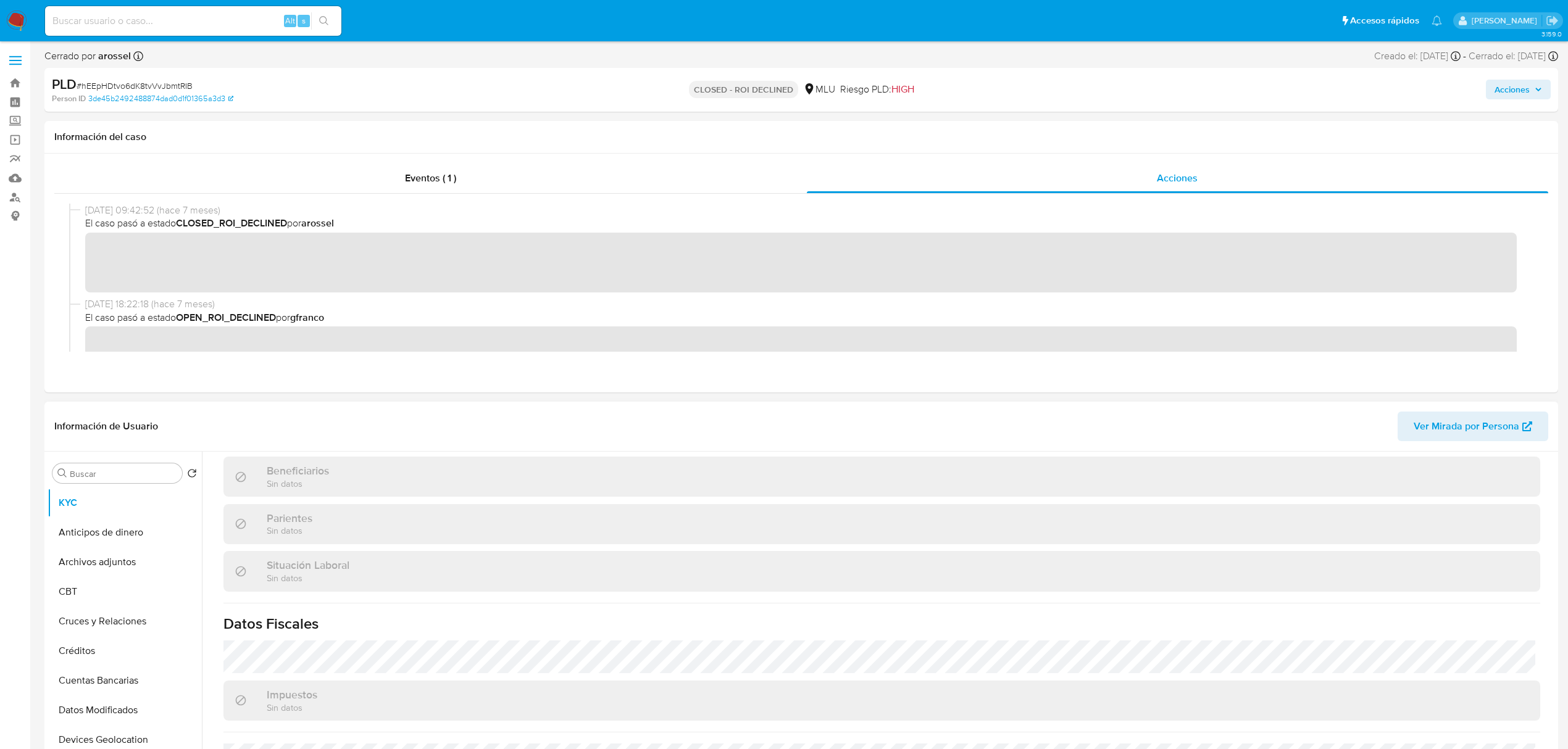
scroll to position [596, 0]
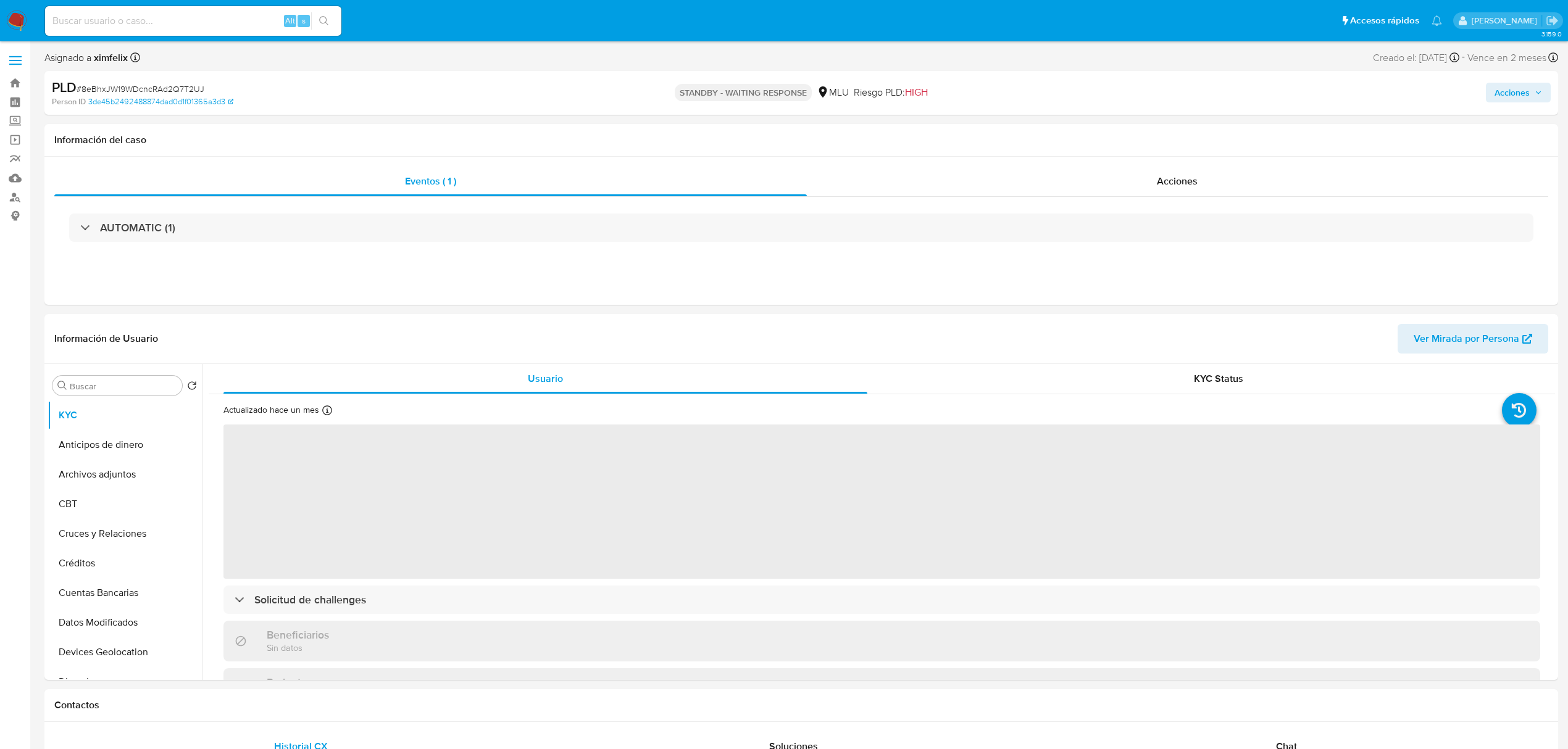
select select "10"
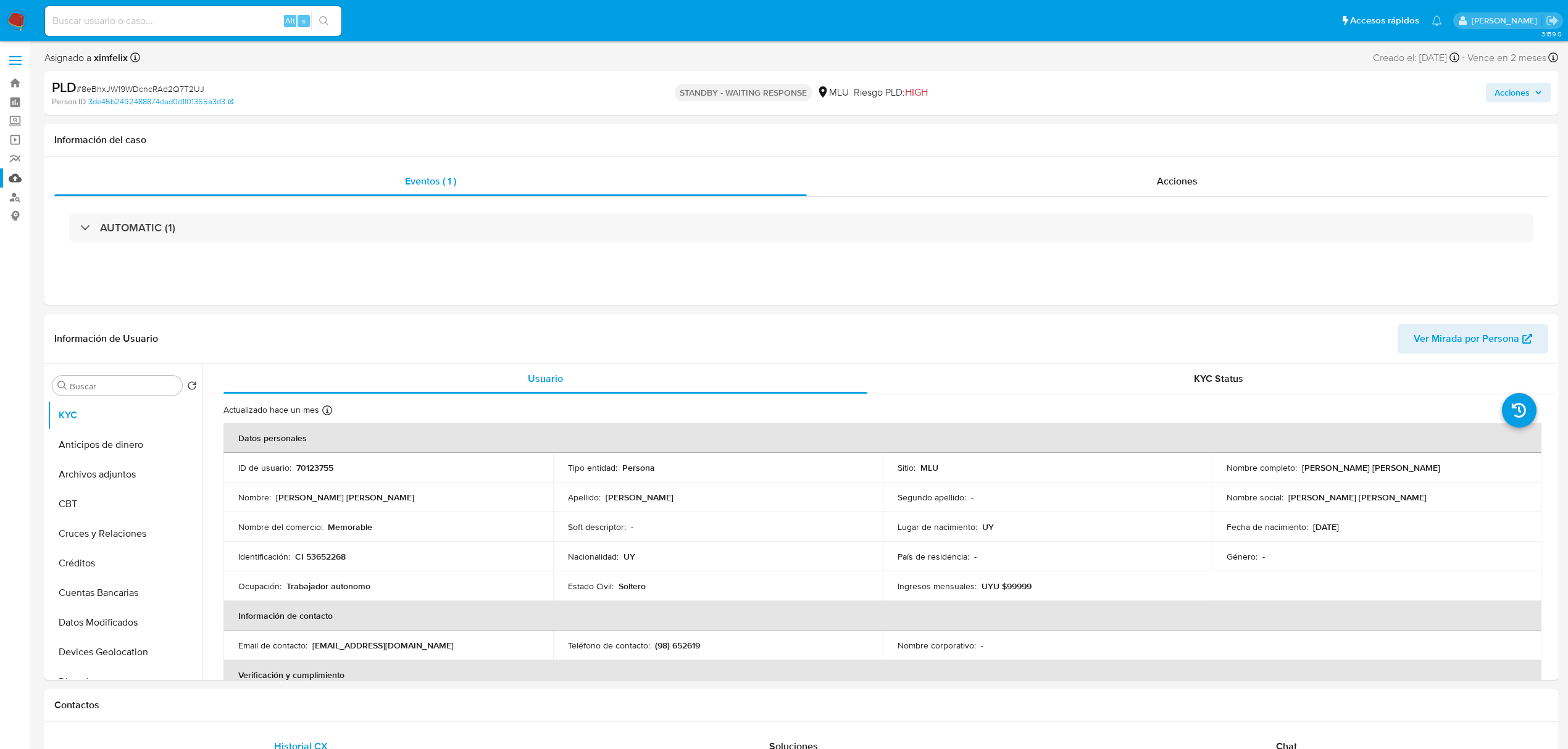
click at [17, 177] on link "Mulan" at bounding box center [73, 178] width 147 height 19
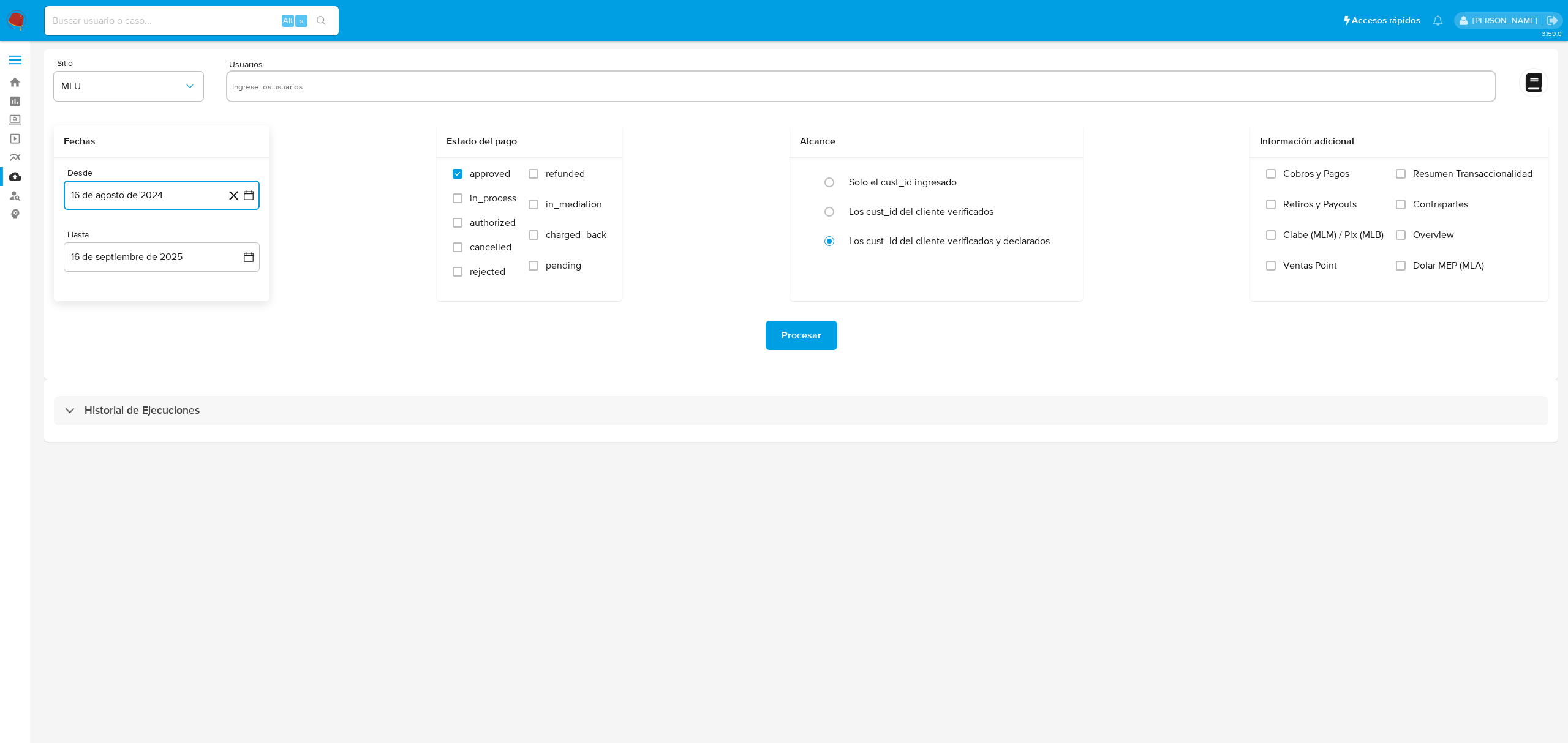
click at [175, 197] on button "16 de agosto de 2024" at bounding box center [162, 195] width 196 height 29
click at [237, 241] on icon "Mes siguiente" at bounding box center [238, 240] width 15 height 15
click at [89, 363] on button "16" at bounding box center [87, 358] width 19 height 19
click at [139, 263] on button "16 de septiembre de 2025" at bounding box center [162, 257] width 196 height 29
click at [83, 398] on button "15" at bounding box center [87, 396] width 19 height 19
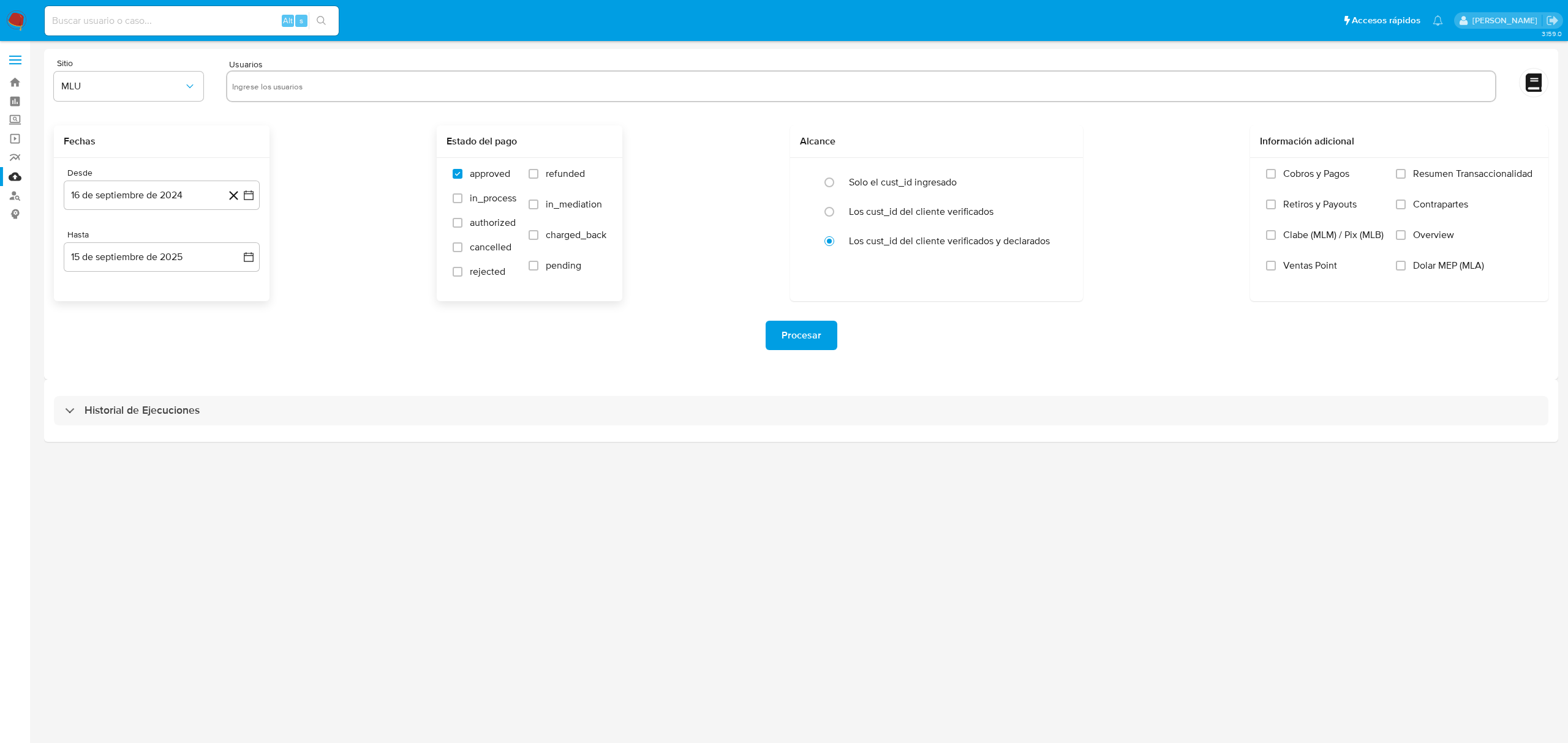
click at [543, 174] on label "refunded" at bounding box center [567, 183] width 78 height 31
click at [538, 174] on input "refunded" at bounding box center [533, 174] width 10 height 10
checkbox input "true"
click at [546, 240] on span "charged_back" at bounding box center [575, 235] width 61 height 12
click at [538, 240] on input "charged_back" at bounding box center [533, 235] width 10 height 10
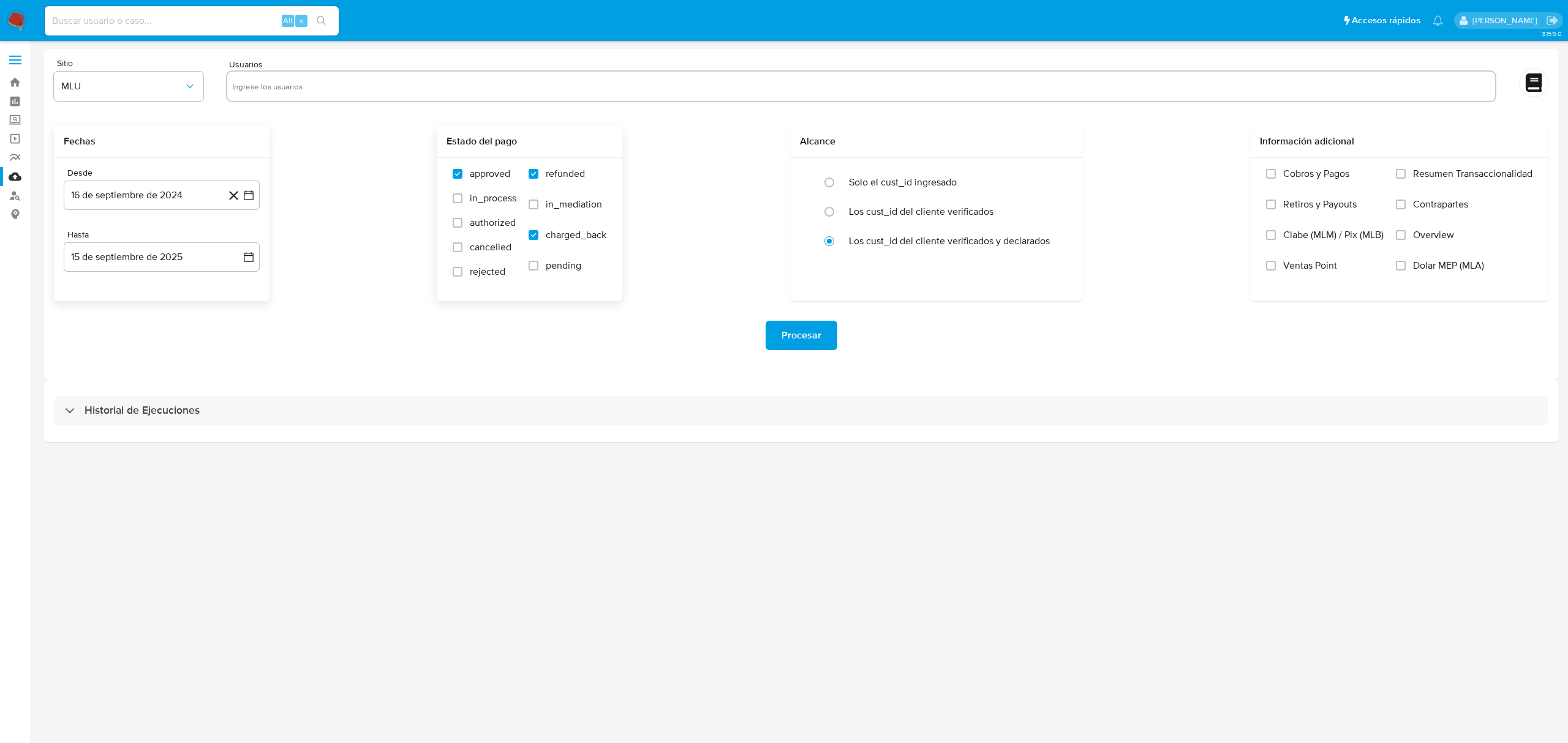
checkbox input "true"
click at [539, 86] on input "text" at bounding box center [861, 86] width 1258 height 19
type input "141467261"
type input "267380459"
type input "289933592"
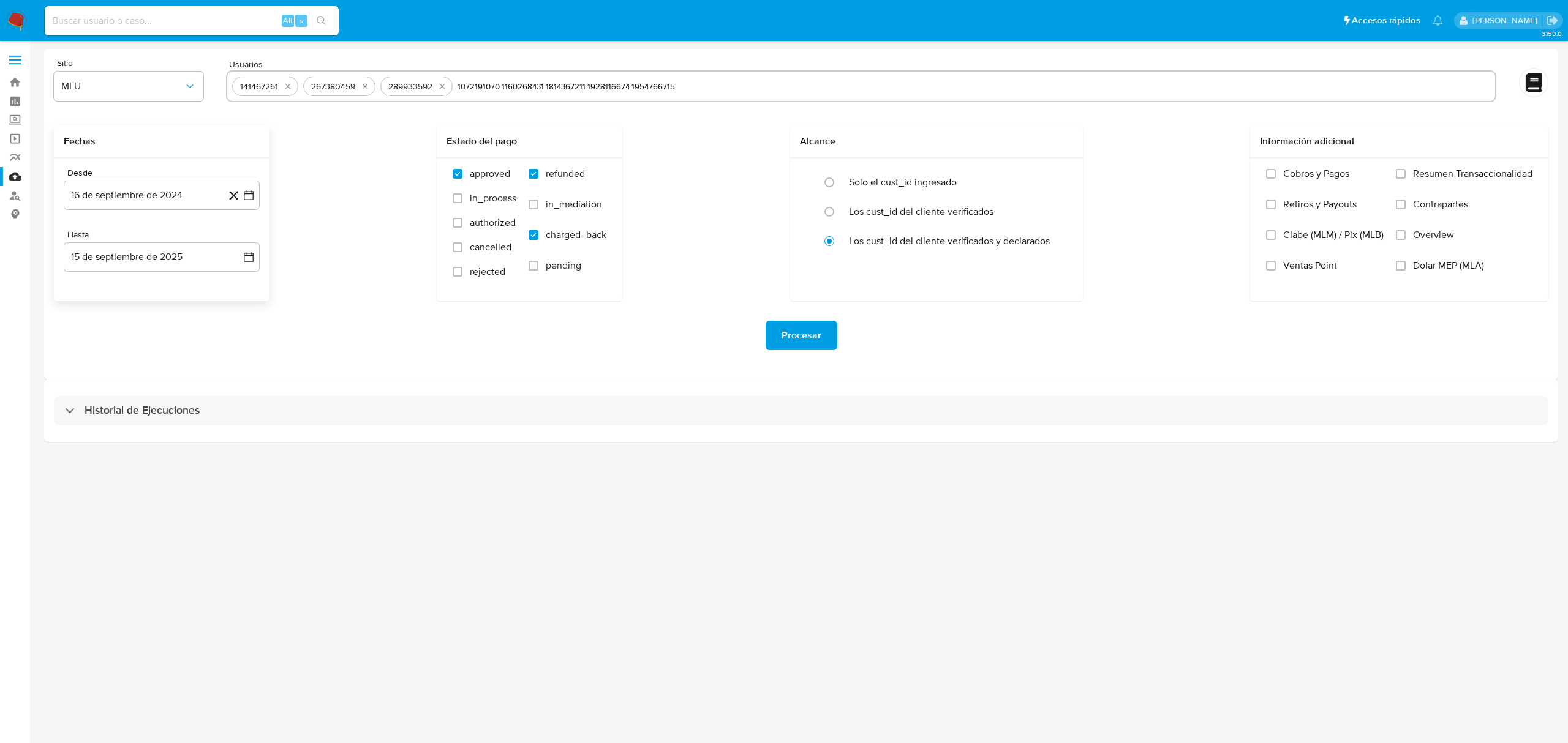
type input "1072191070"
type input "1160268431"
type input "1814367211 1928116674 1954766715"
type input "1928116674"
type input "1954766715"
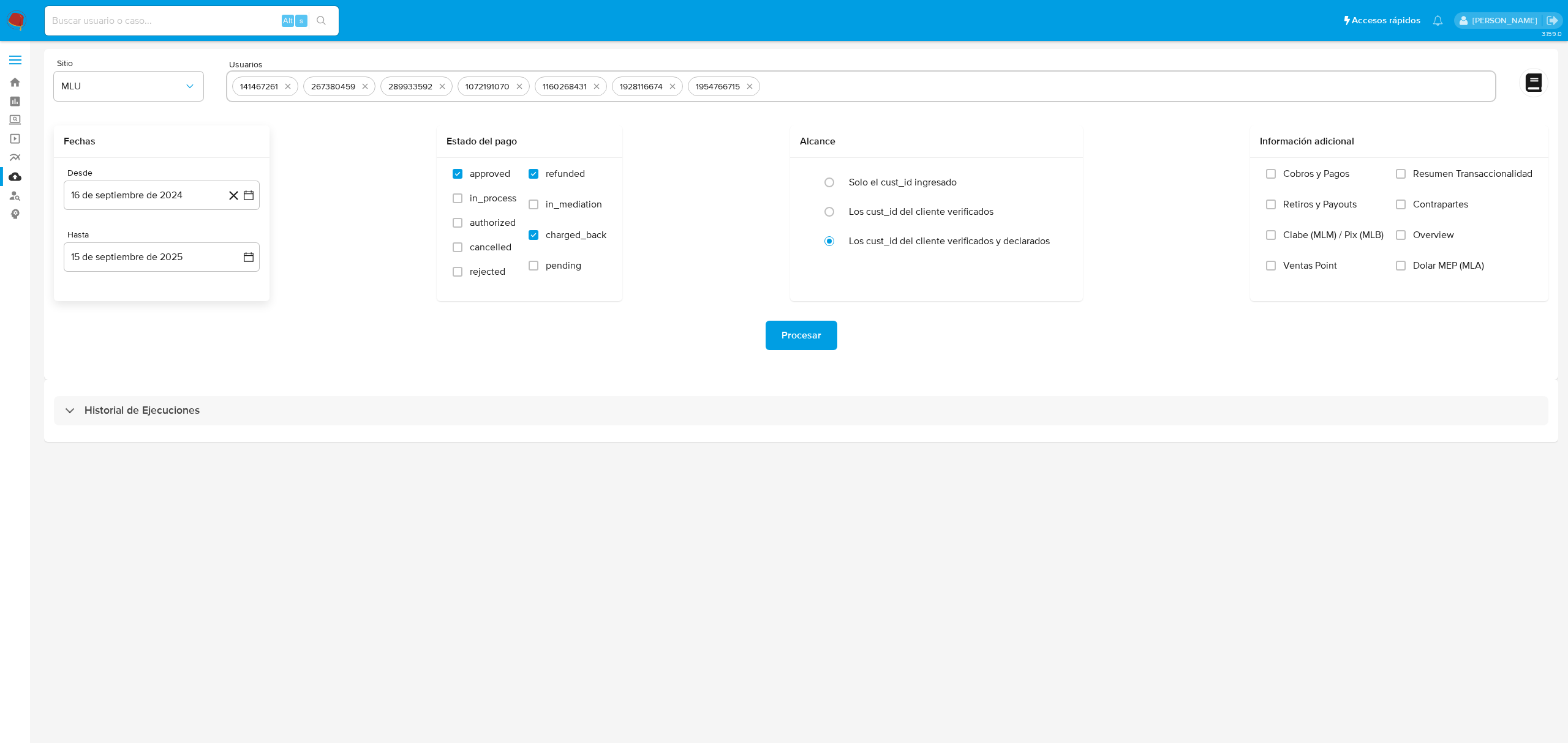
click at [800, 87] on input "text" at bounding box center [1127, 86] width 725 height 19
paste input "1814367211"
type input "1814367211"
click at [799, 330] on span "Procesar" at bounding box center [801, 335] width 40 height 27
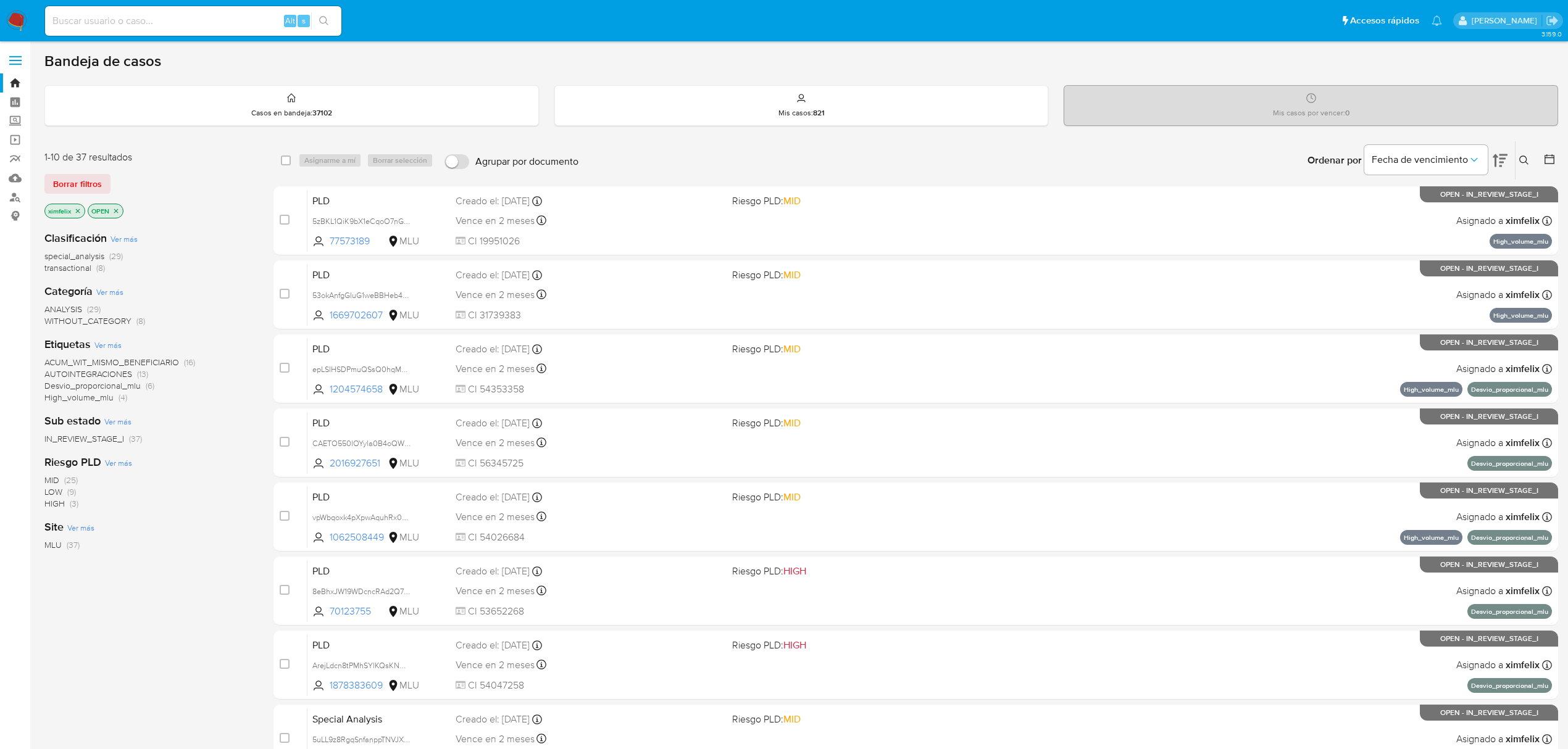
click at [18, 23] on img at bounding box center [16, 21] width 21 height 21
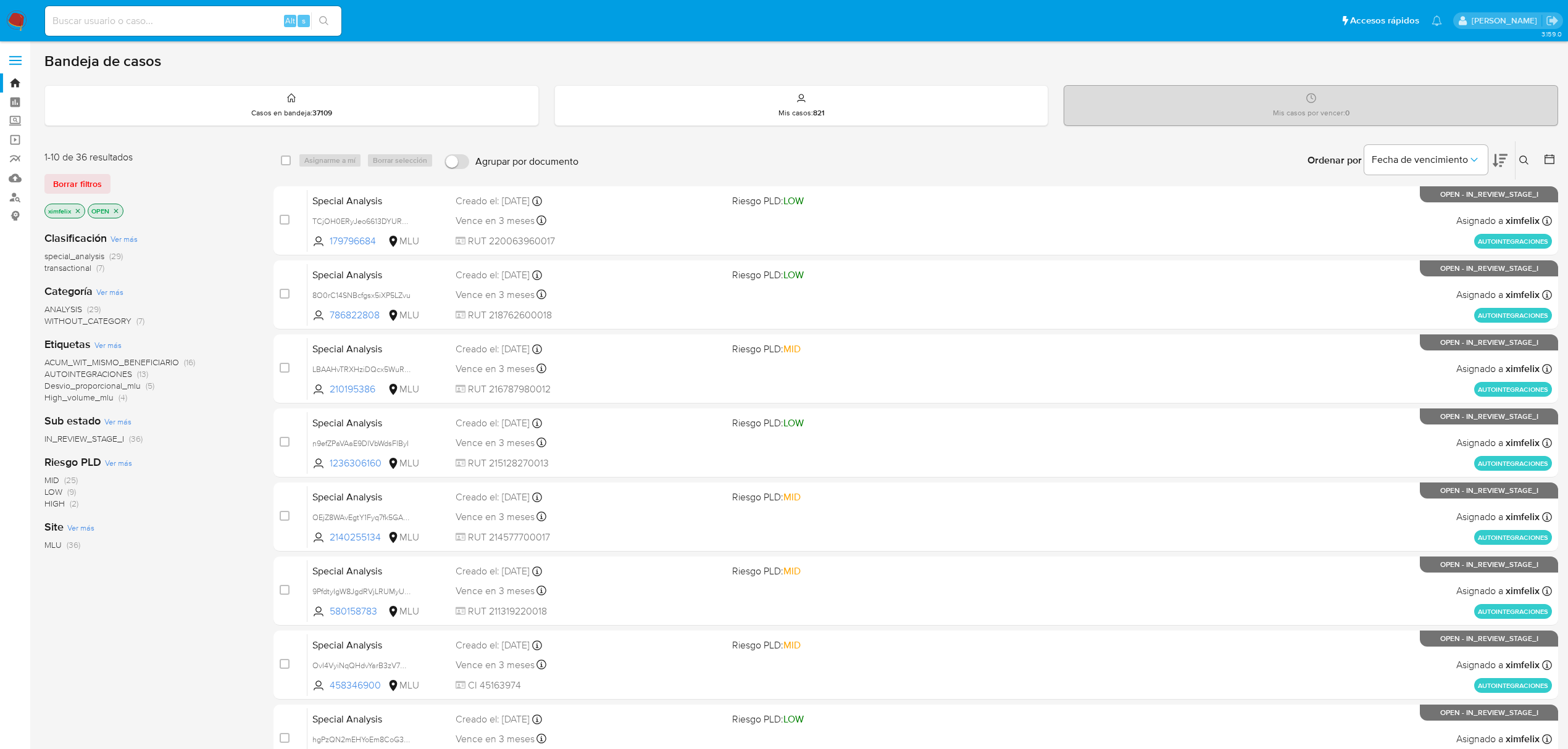
click at [128, 18] on input at bounding box center [193, 21] width 297 height 16
paste input "1072191070"
type input "1072191070"
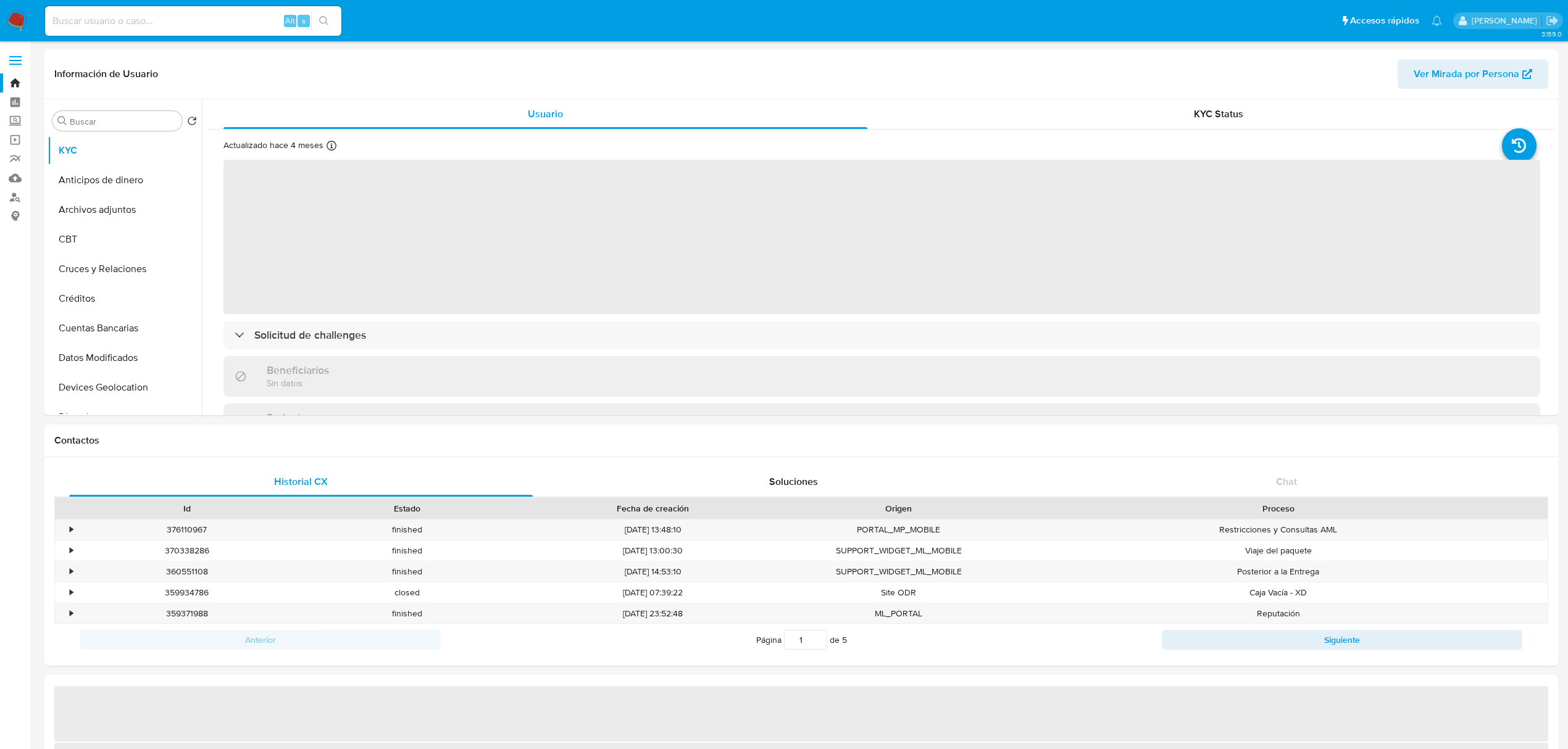
select select "10"
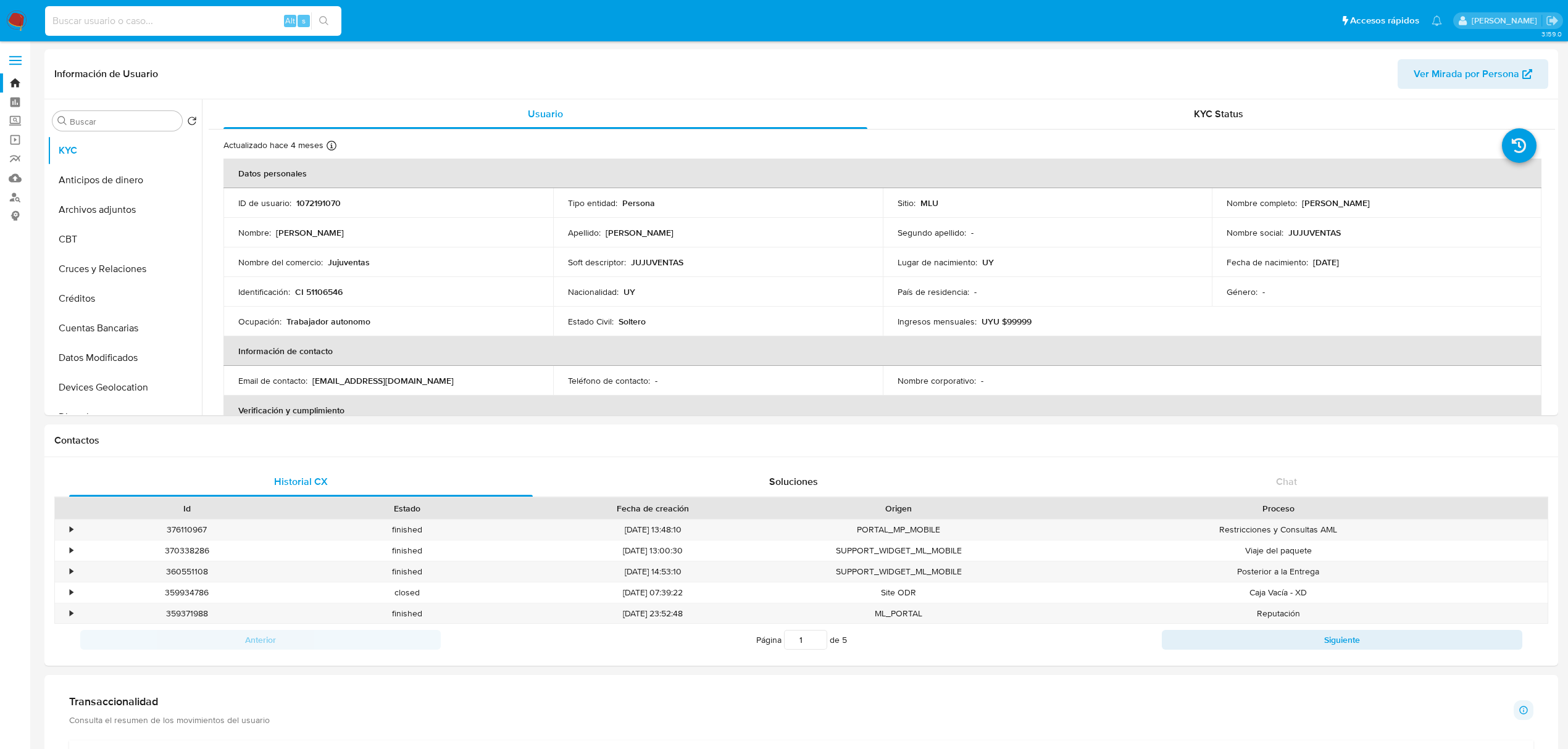
click at [99, 21] on input at bounding box center [193, 21] width 297 height 16
paste input "141467261"
type input "141467261"
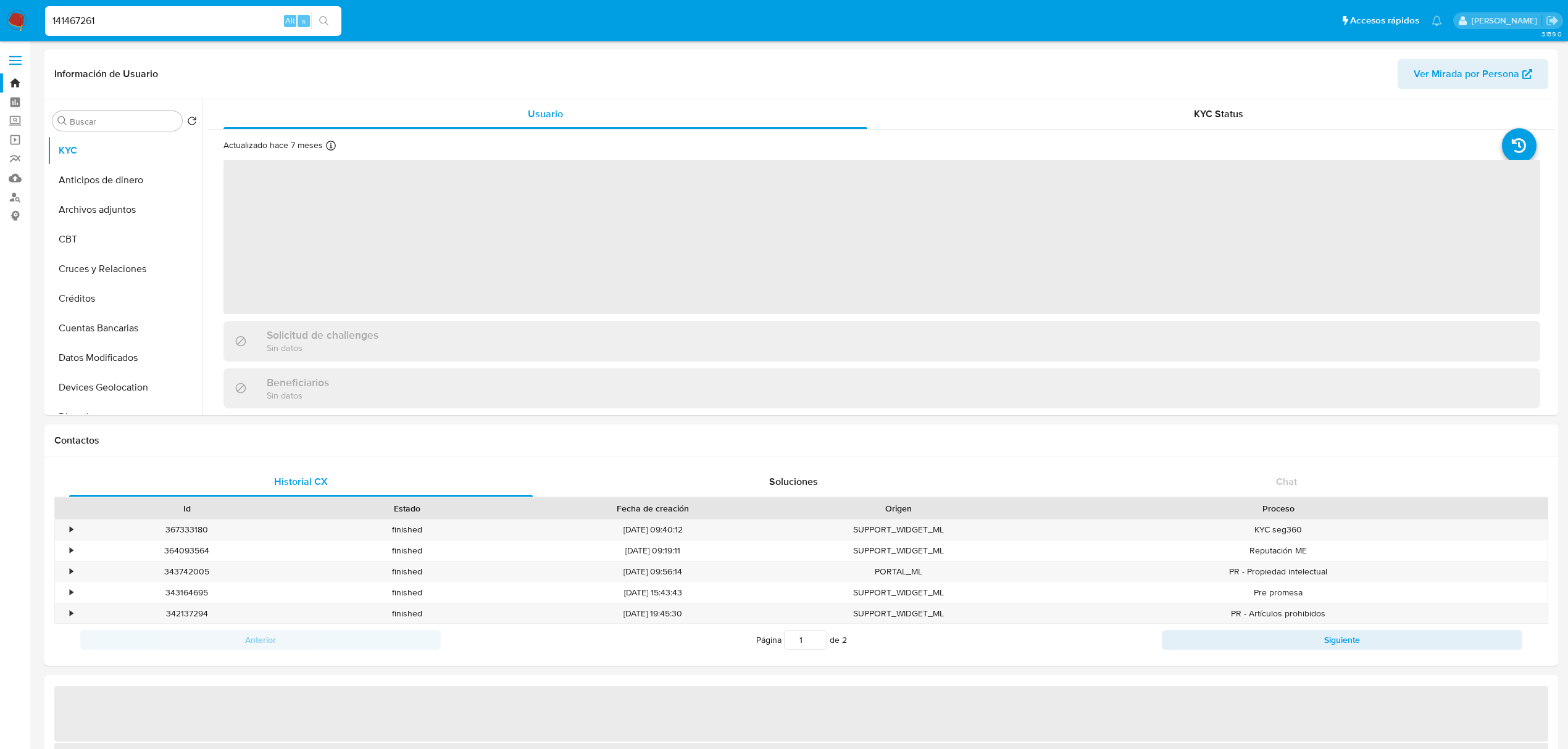
select select "10"
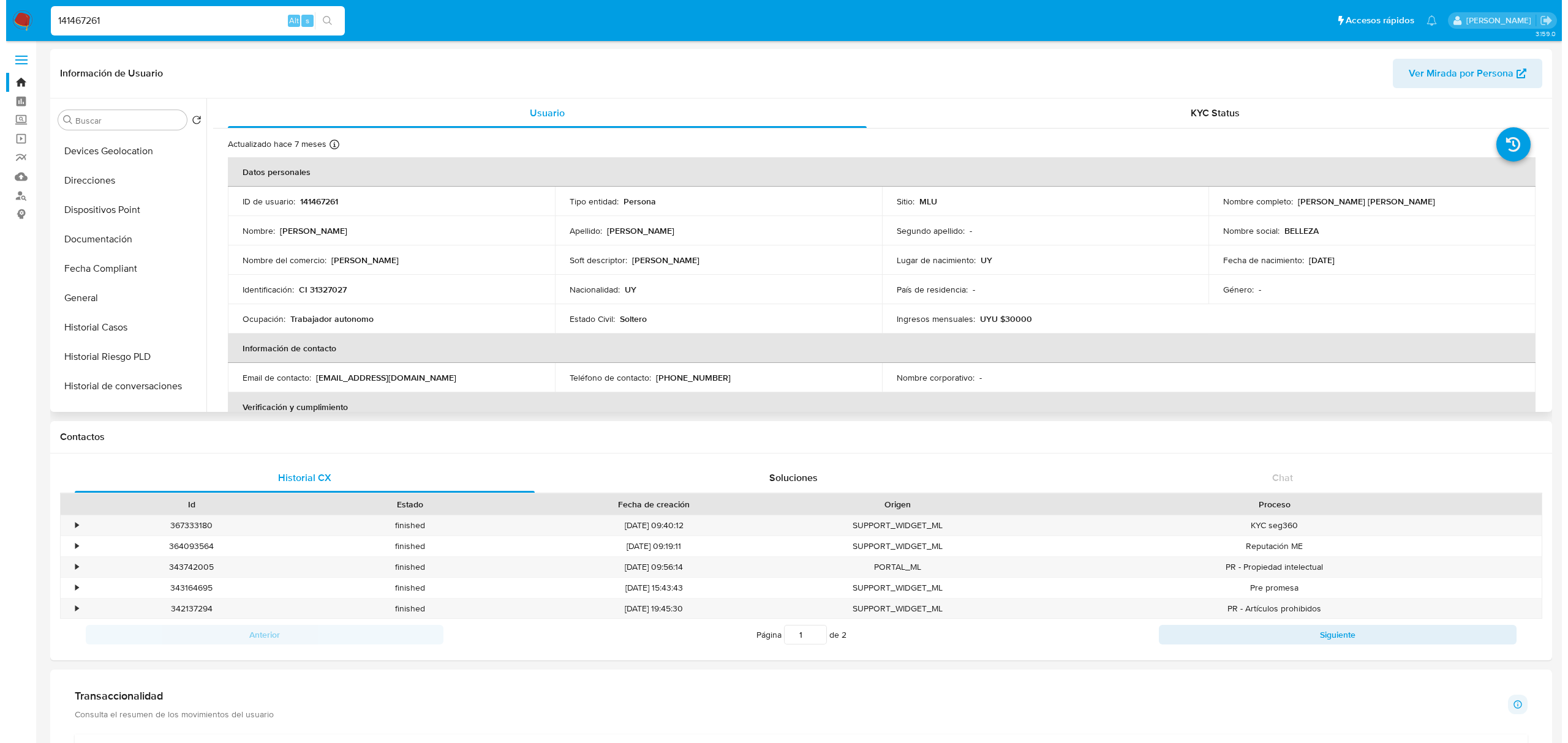
scroll to position [255, 0]
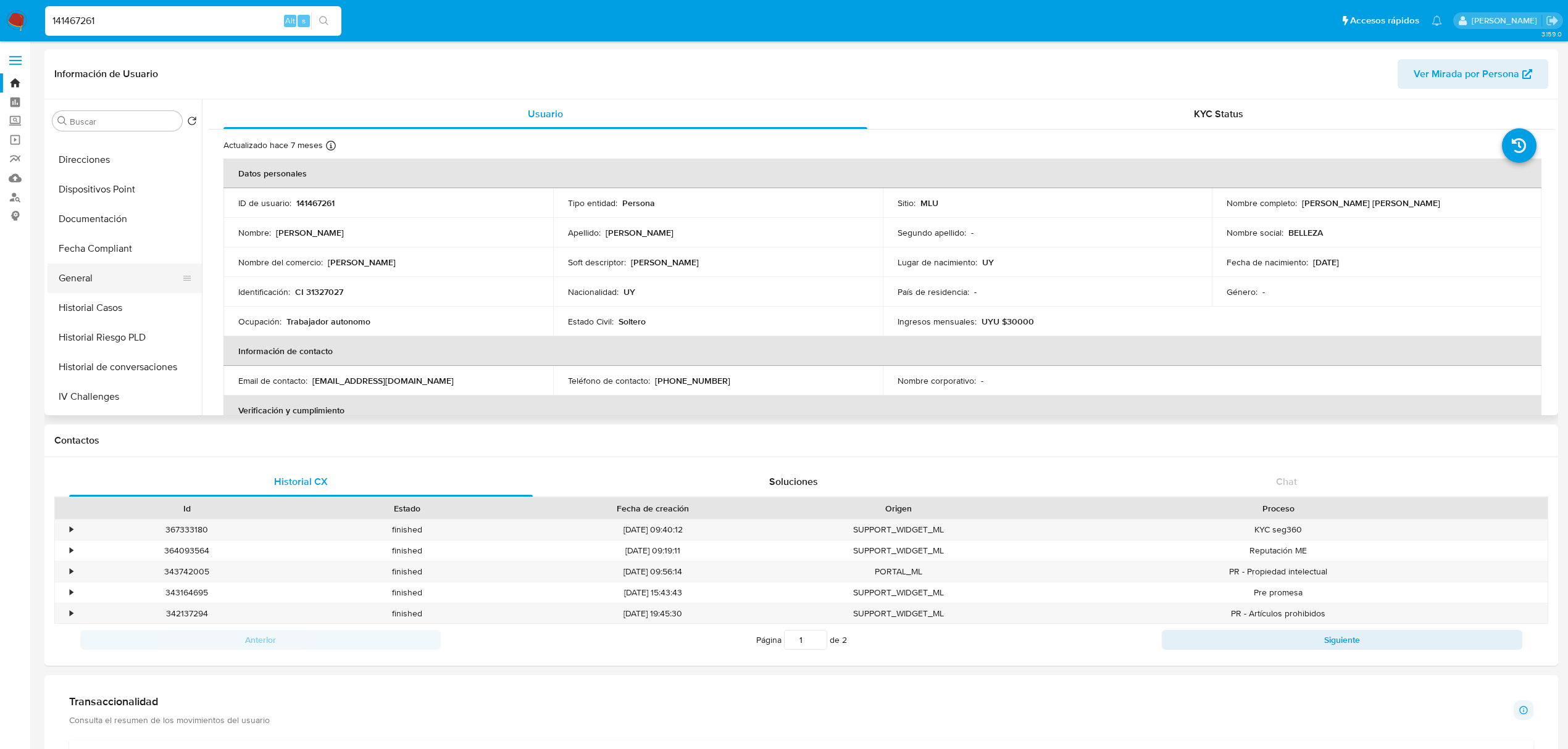
click at [120, 275] on button "General" at bounding box center [119, 278] width 144 height 30
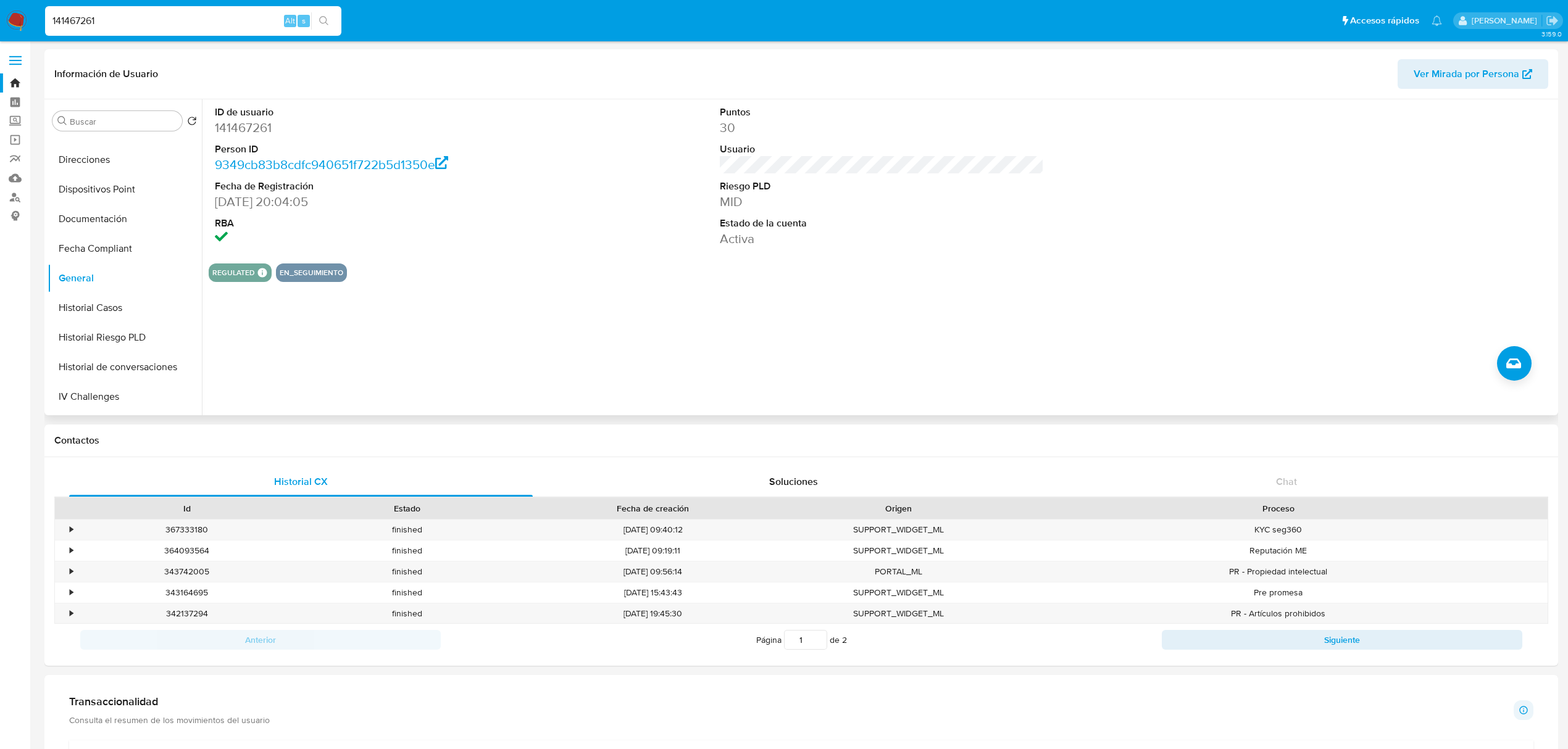
click at [1531, 370] on div "ID de usuario 141467261 Person ID 9349cb83b8cdfc940651f722b5d1350e Fecha de Reg…" at bounding box center [878, 257] width 1353 height 316
click at [1527, 366] on button "Crear caso manual" at bounding box center [1514, 363] width 35 height 35
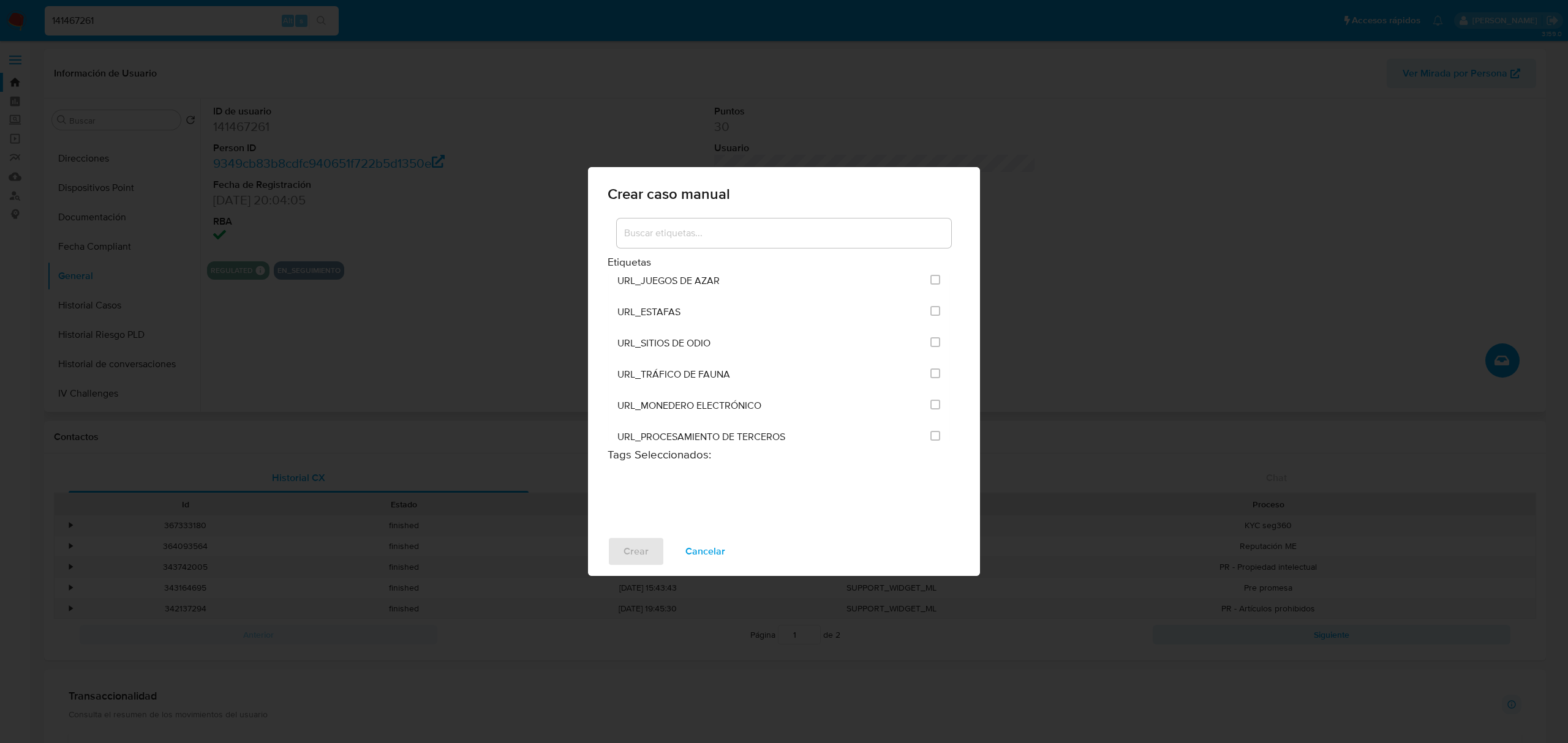
scroll to position [2436, 0]
drag, startPoint x: 951, startPoint y: 399, endPoint x: 961, endPoint y: 285, distance: 114.4
click at [961, 285] on div "Etiquetas ACCOUNT_MONEY ACCOUNT_MONEY_MLU ACUM_WIT_MISMO_BENEFICIARIO ACUMULACI…" at bounding box center [783, 371] width 392 height 310
click at [956, 265] on h3 "Etiquetas" at bounding box center [783, 262] width 353 height 14
click at [811, 236] on input at bounding box center [783, 233] width 334 height 16
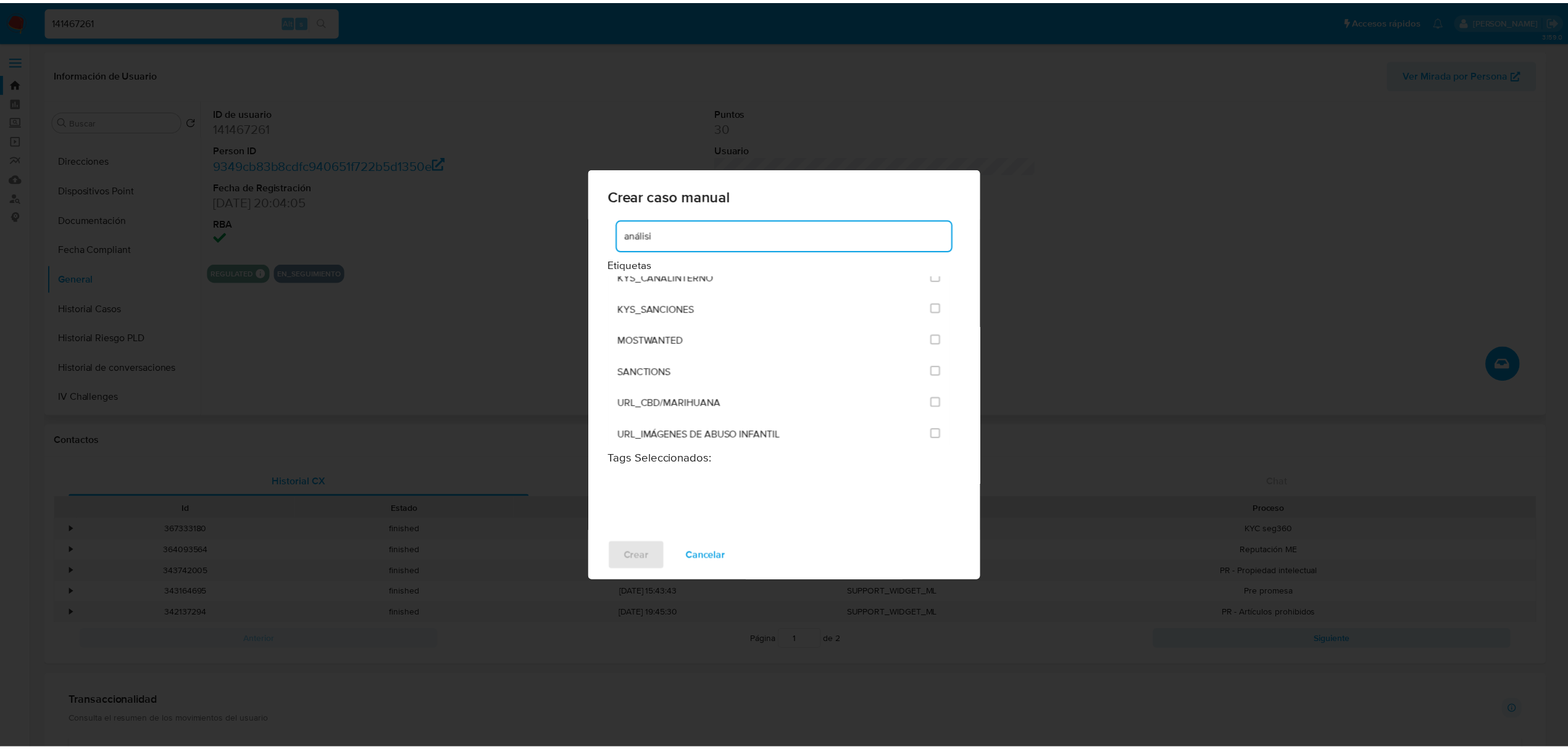
scroll to position [0, 0]
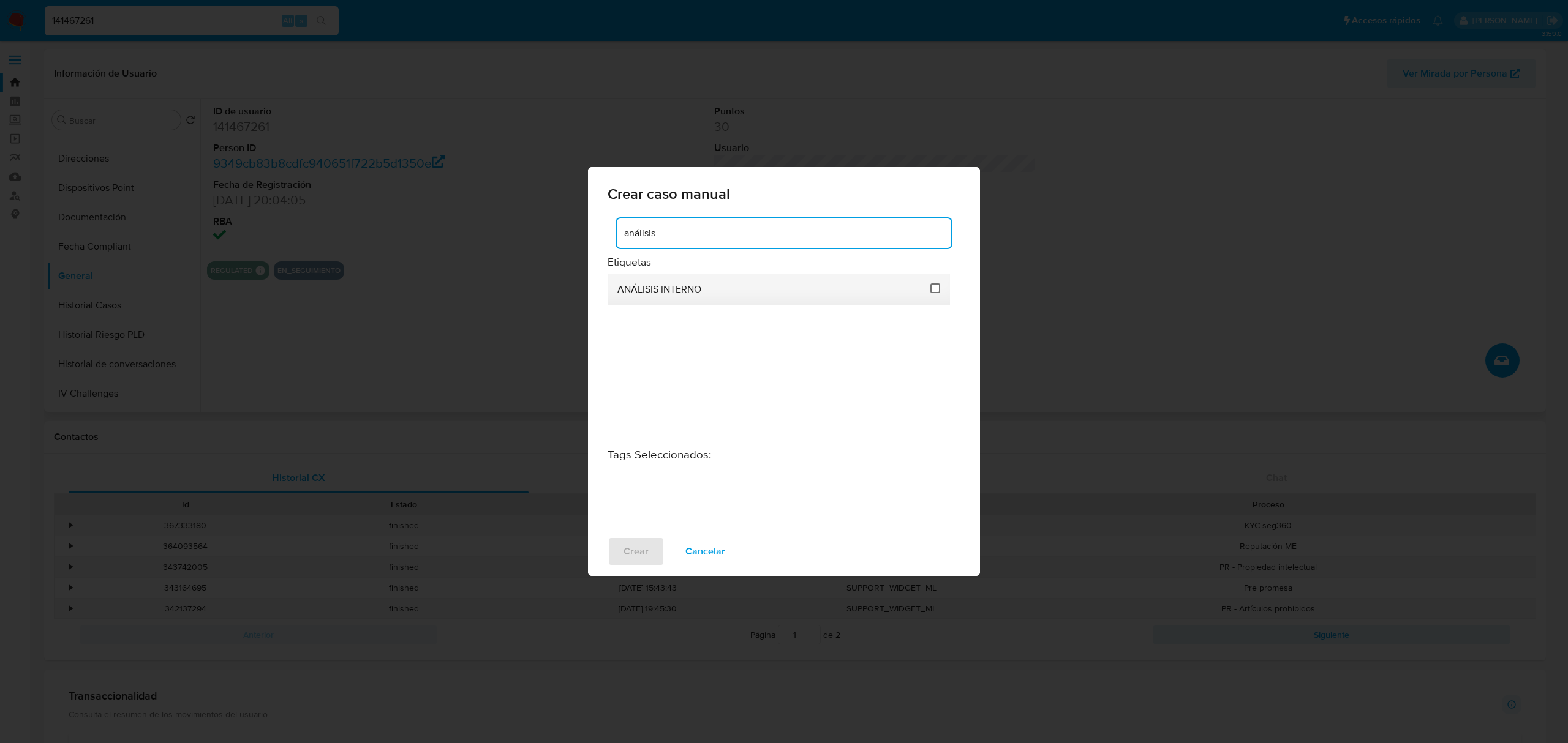
type input "análisis"
click at [936, 287] on input "1897" at bounding box center [935, 288] width 10 height 10
checkbox input "true"
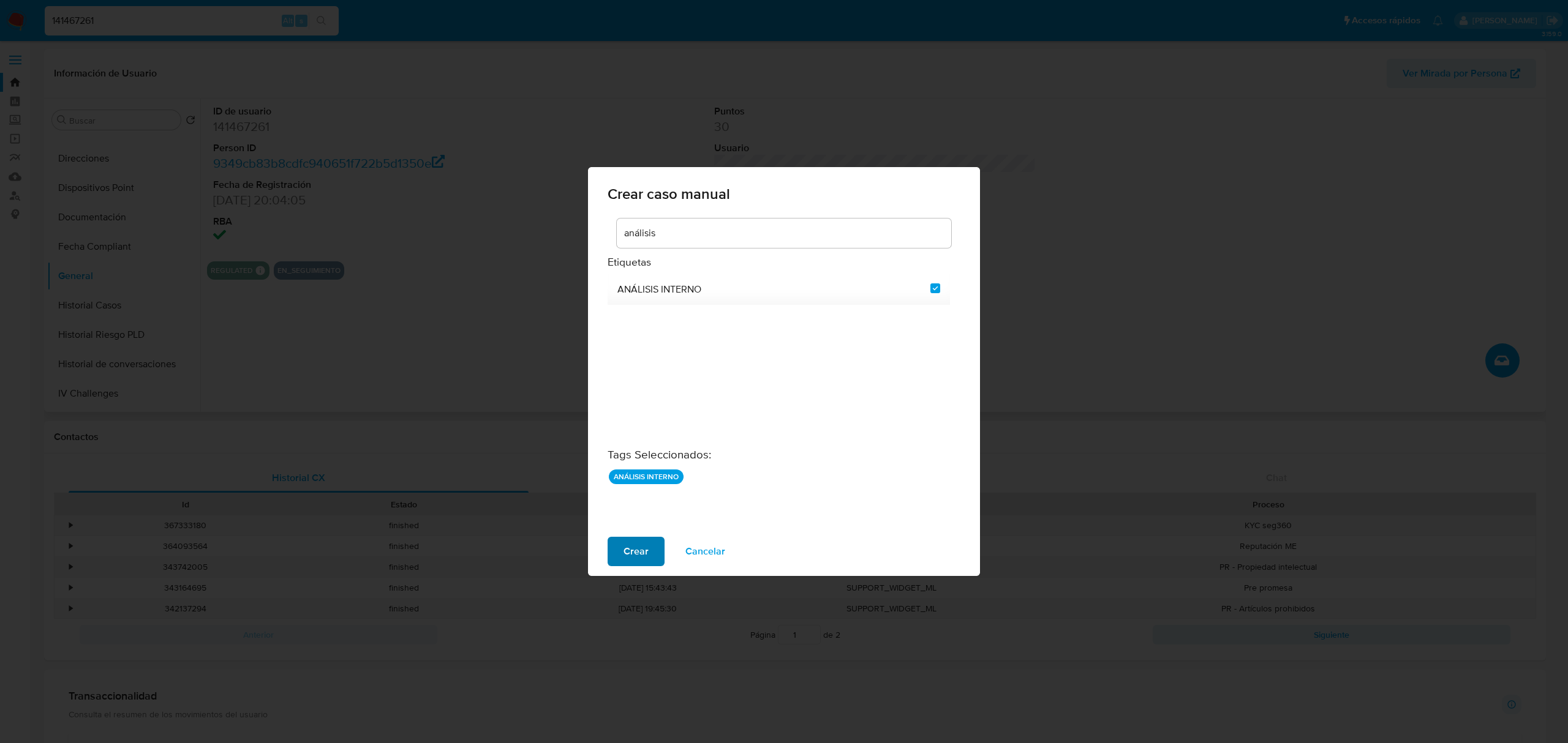
click at [637, 551] on span "Crear" at bounding box center [636, 551] width 25 height 27
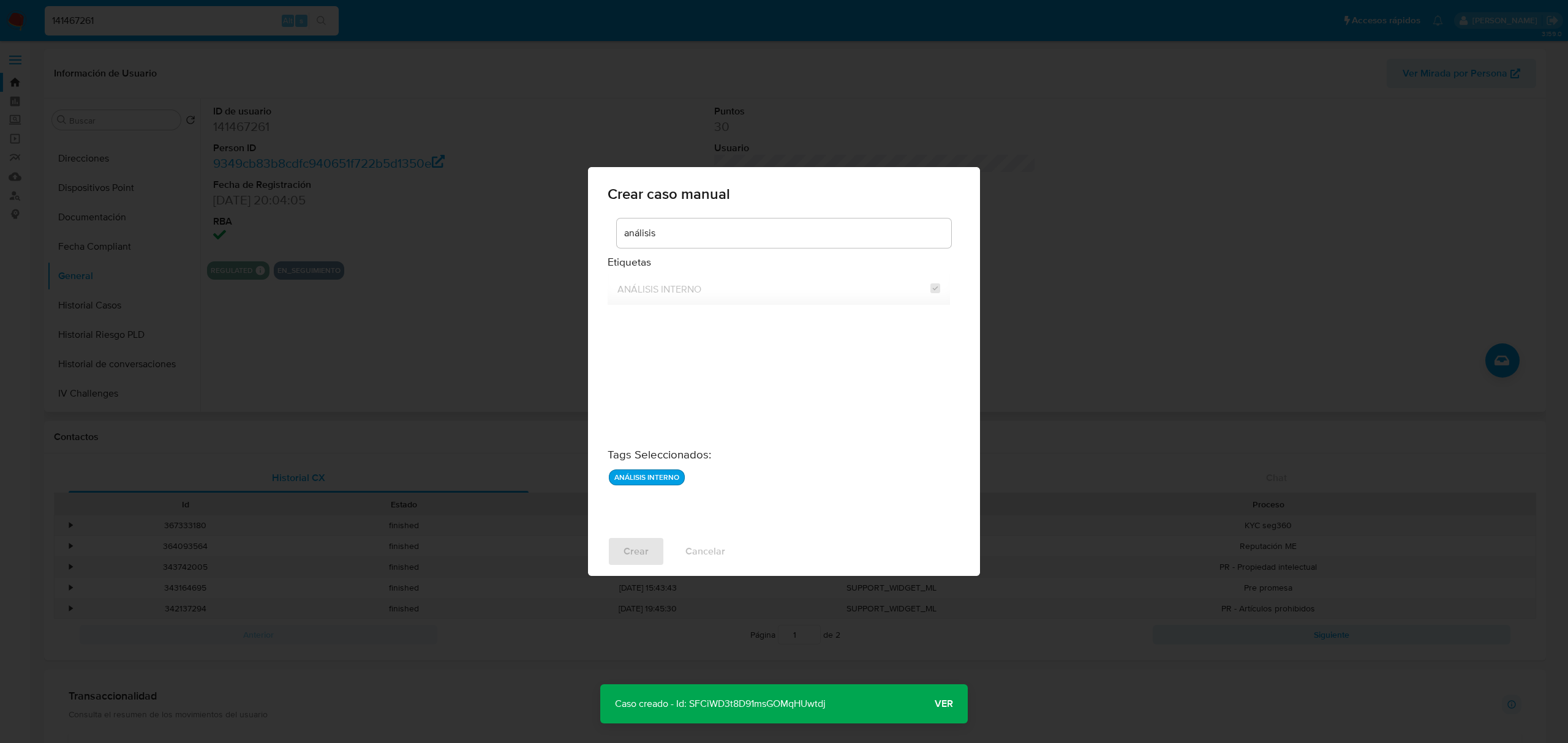
drag, startPoint x: 838, startPoint y: 702, endPoint x: 691, endPoint y: 708, distance: 147.1
click at [691, 708] on p "Caso creado - Id: SFCiWD3t8D91msGOMqHUwtdj" at bounding box center [720, 704] width 240 height 39
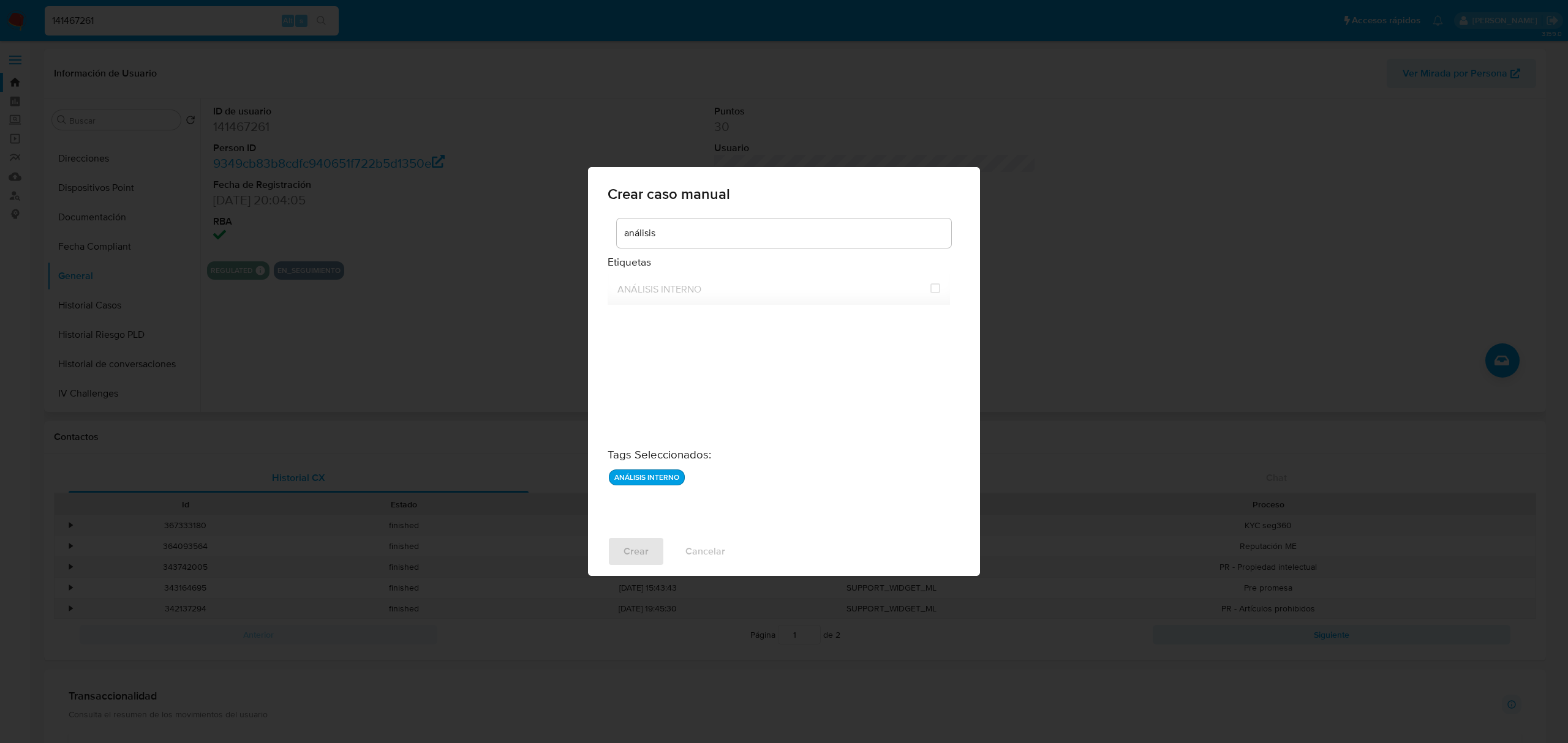
checkbox input "false"
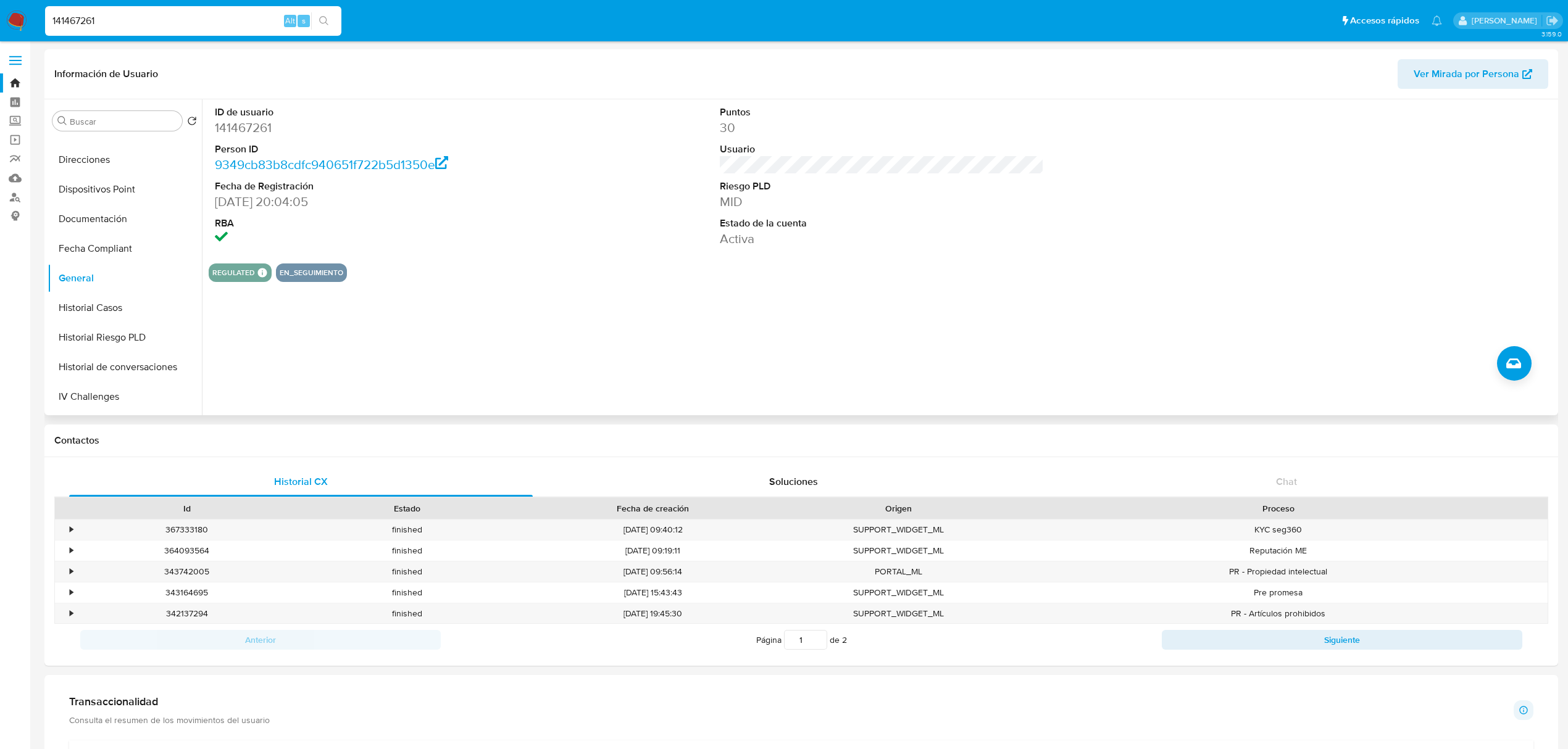
click at [72, 25] on input "141467261" at bounding box center [193, 21] width 297 height 16
paste input "267380459"
type input "267380459"
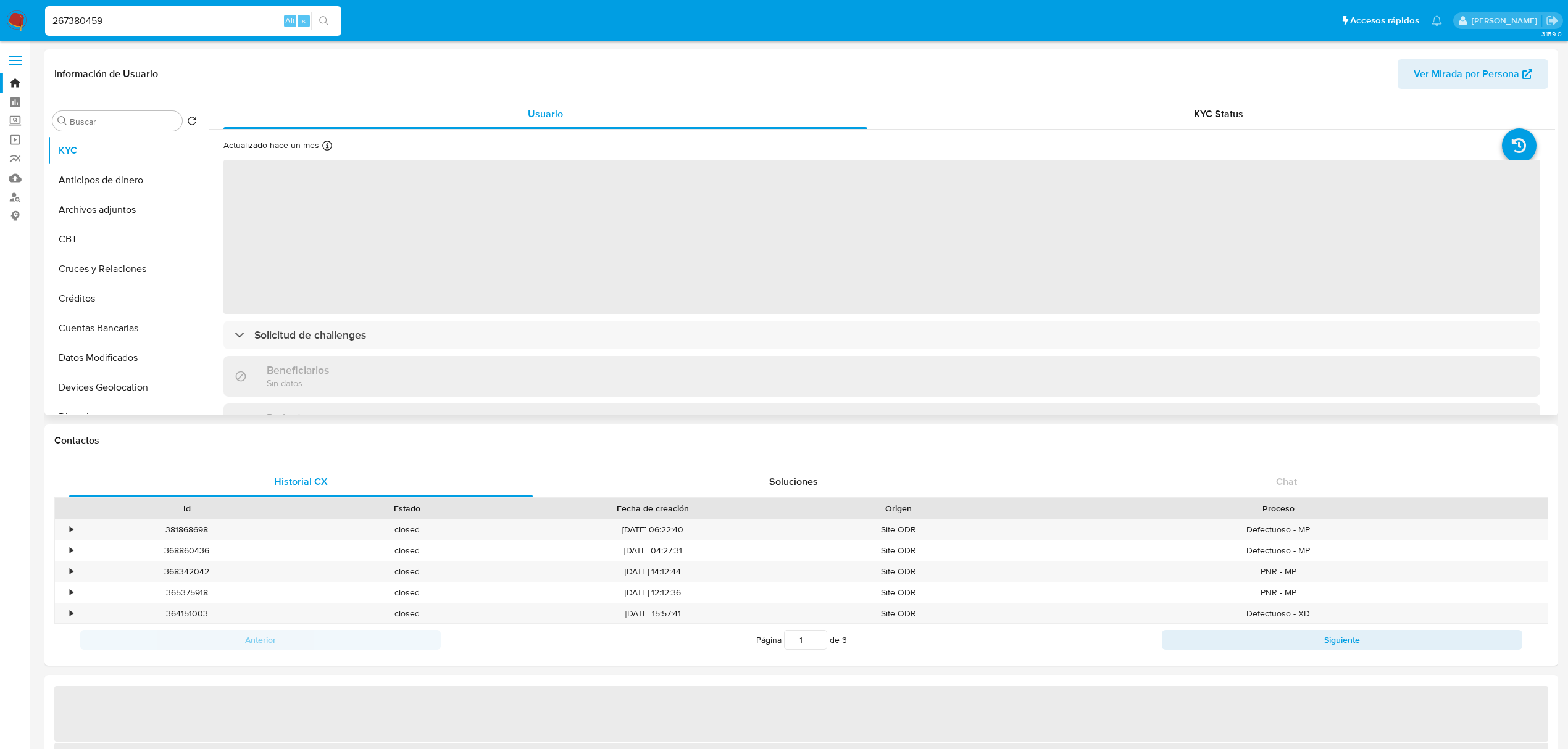
select select "10"
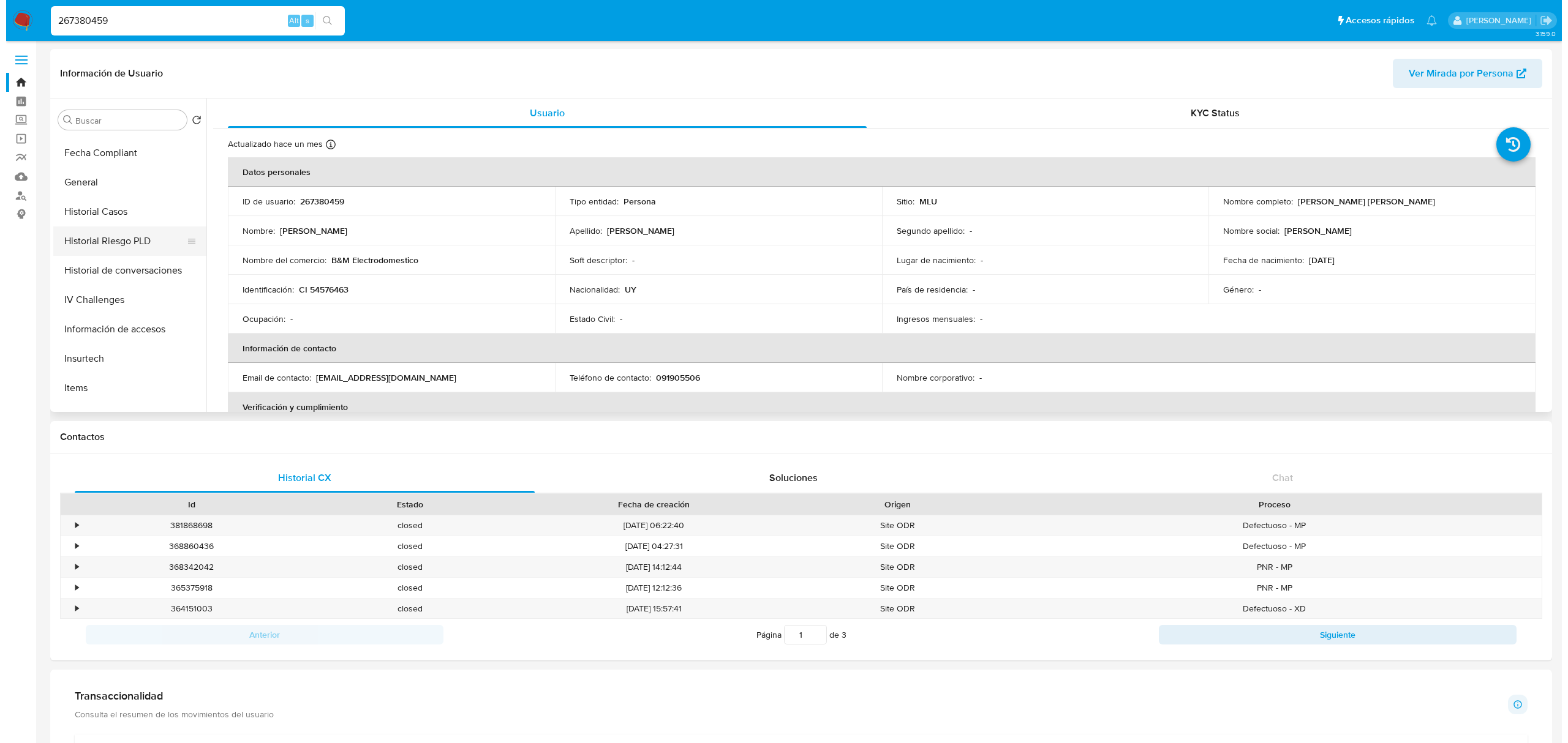
scroll to position [350, 0]
click at [106, 177] on button "General" at bounding box center [118, 181] width 143 height 29
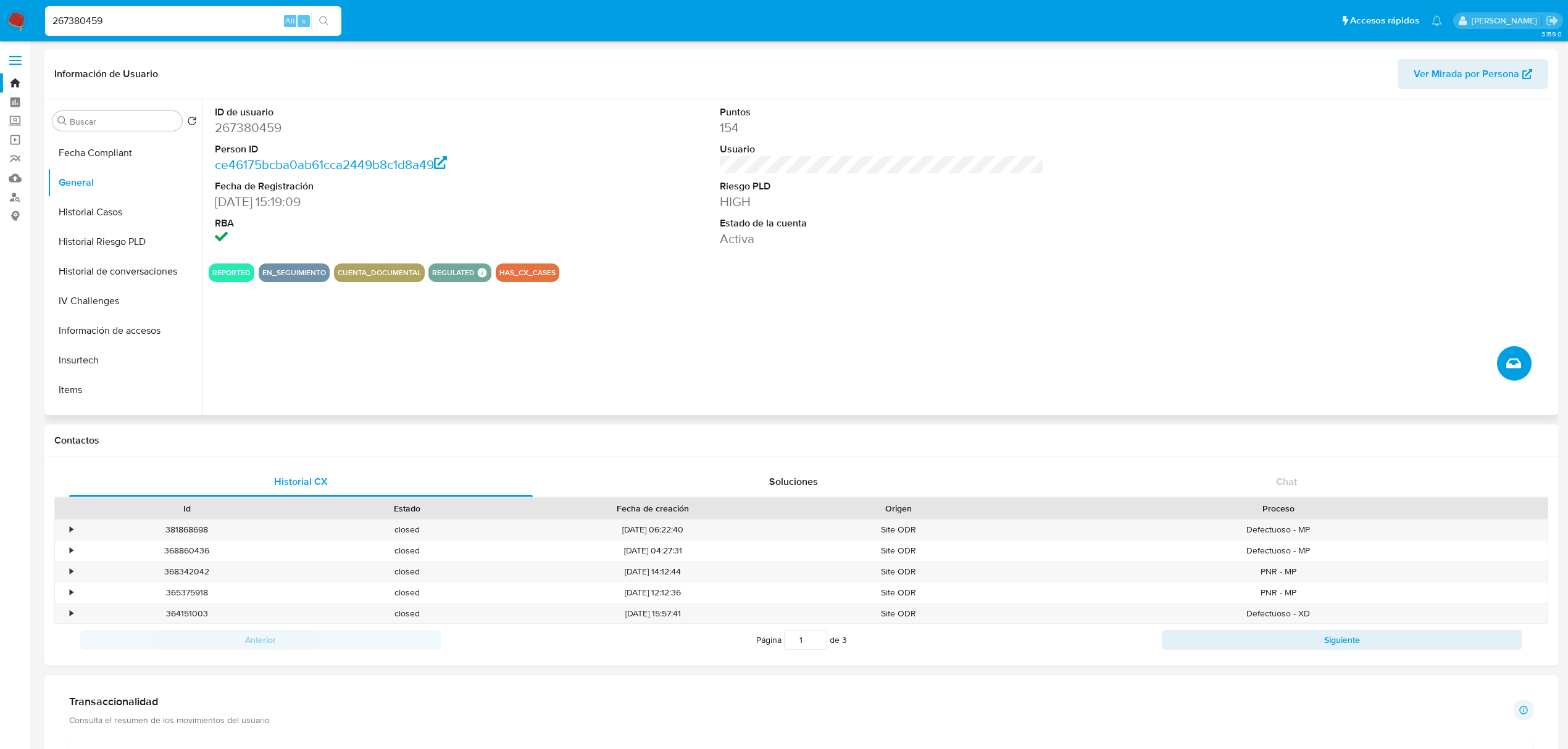
click at [1520, 371] on span "Crear caso manual" at bounding box center [1514, 364] width 14 height 15
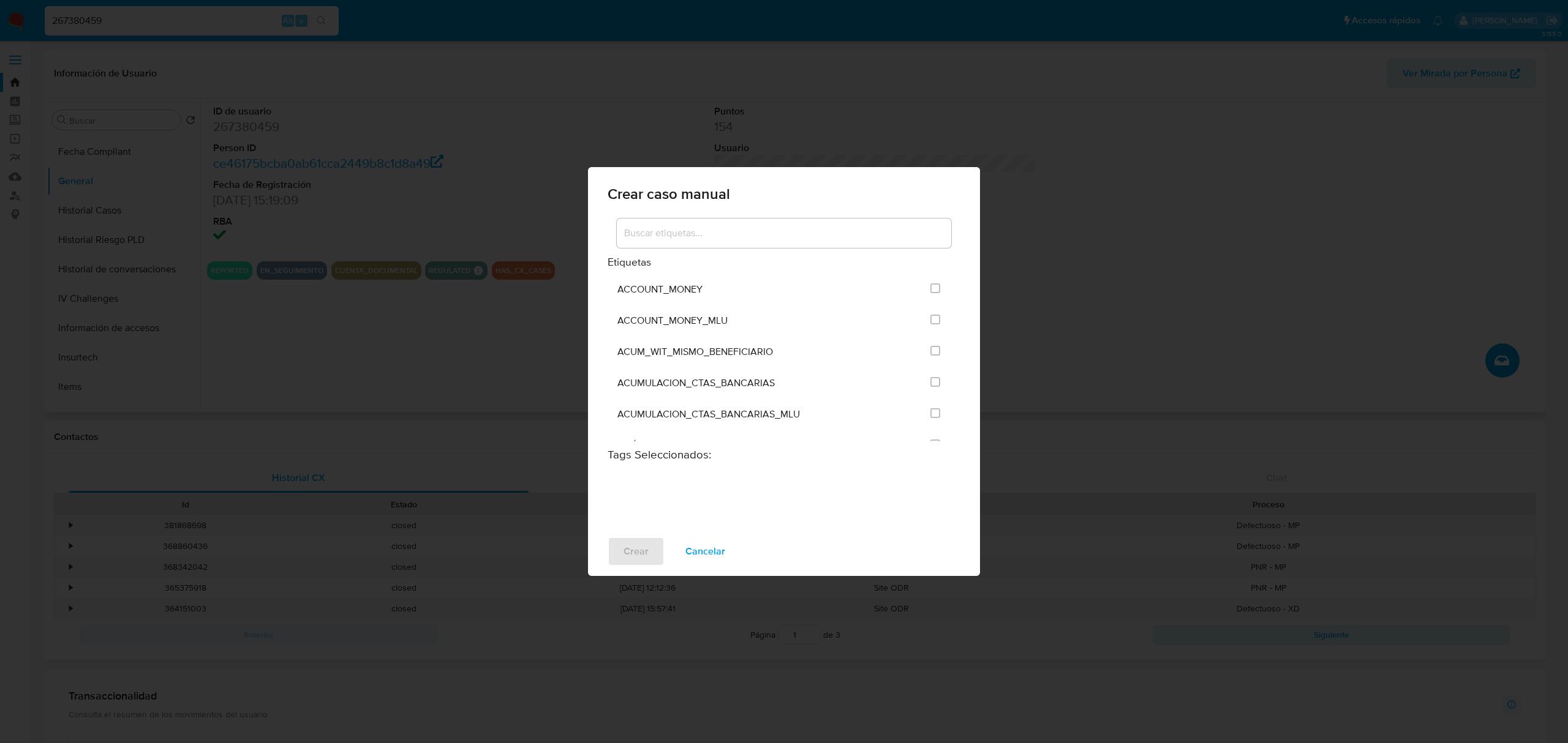
click at [752, 235] on input at bounding box center [783, 233] width 334 height 16
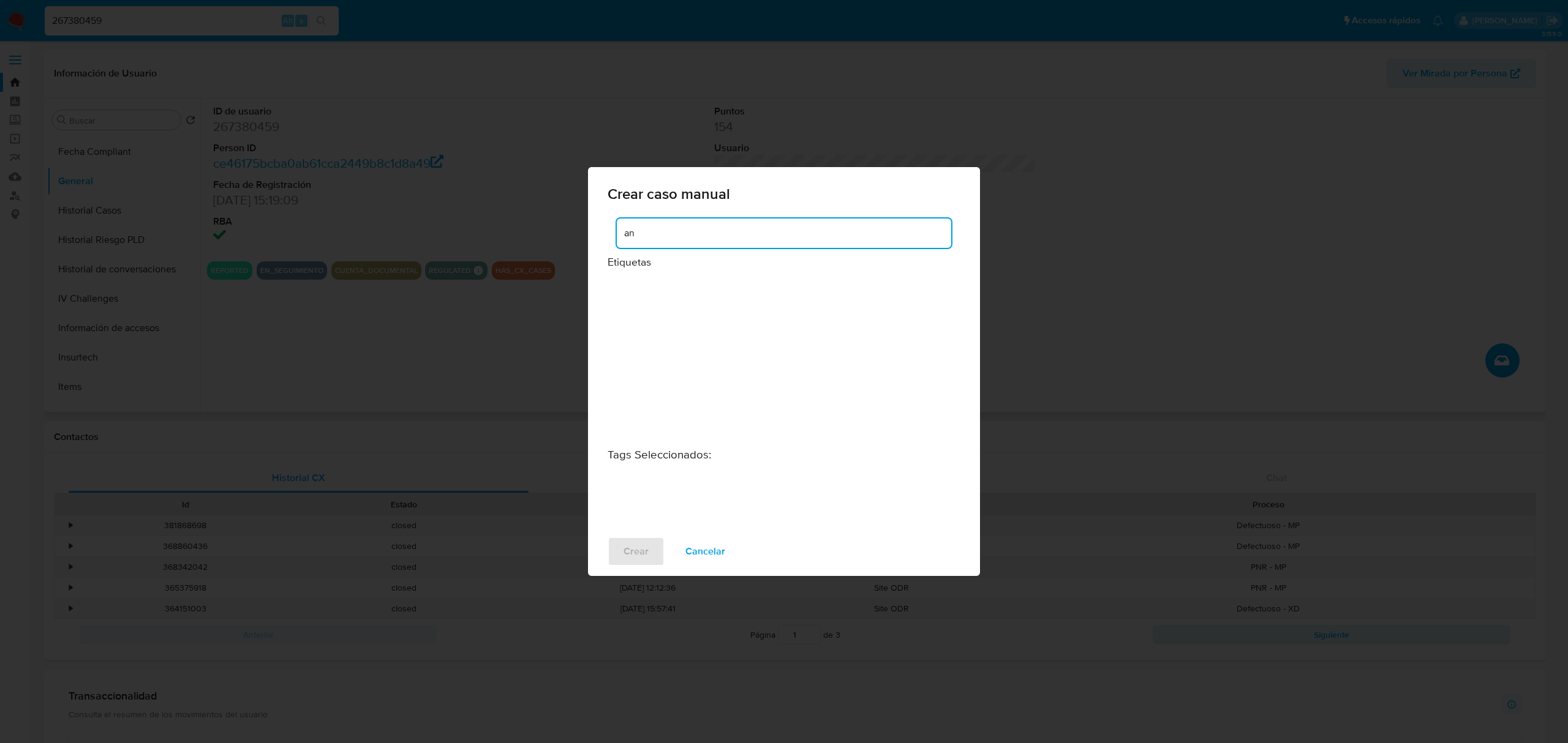
type input "a"
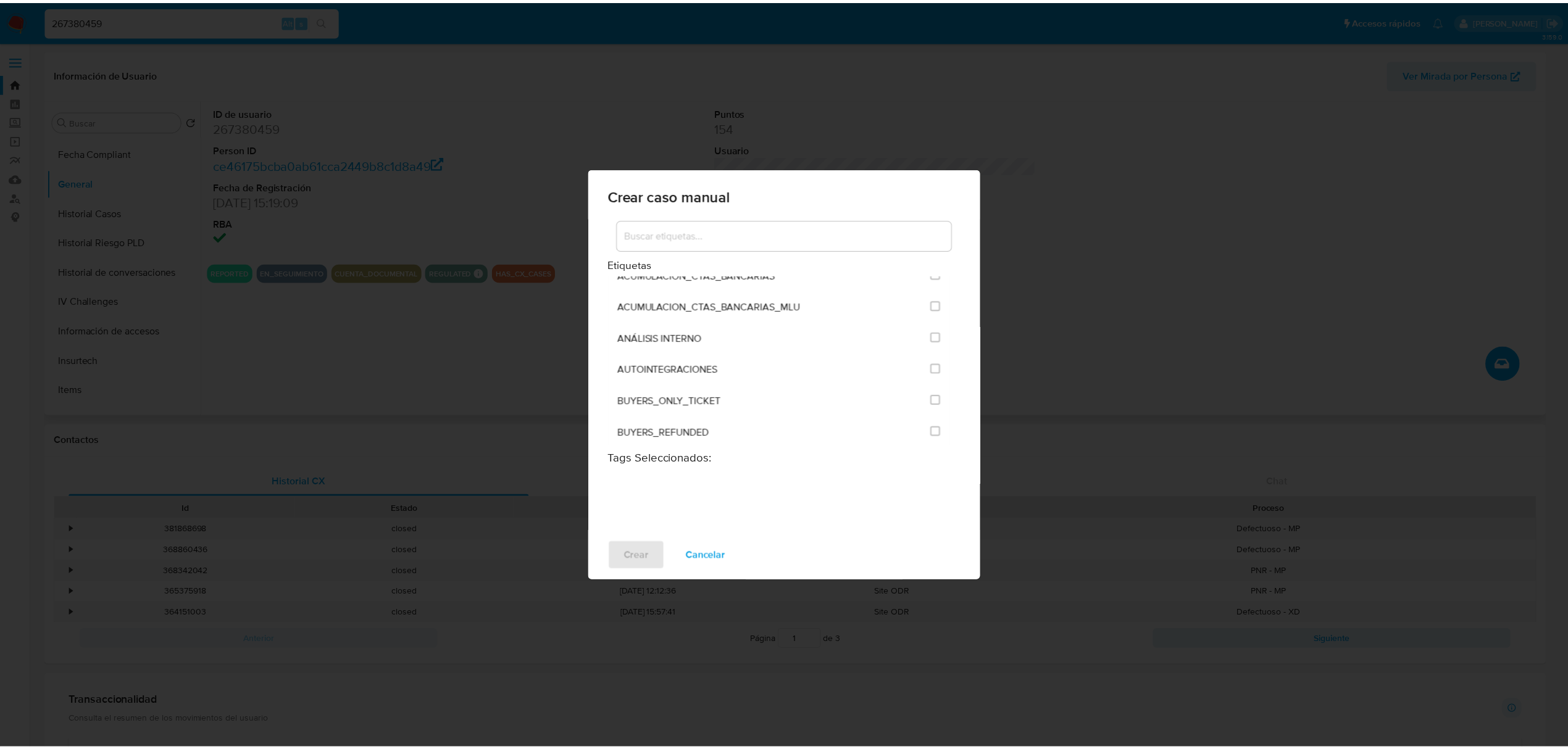
scroll to position [77, 0]
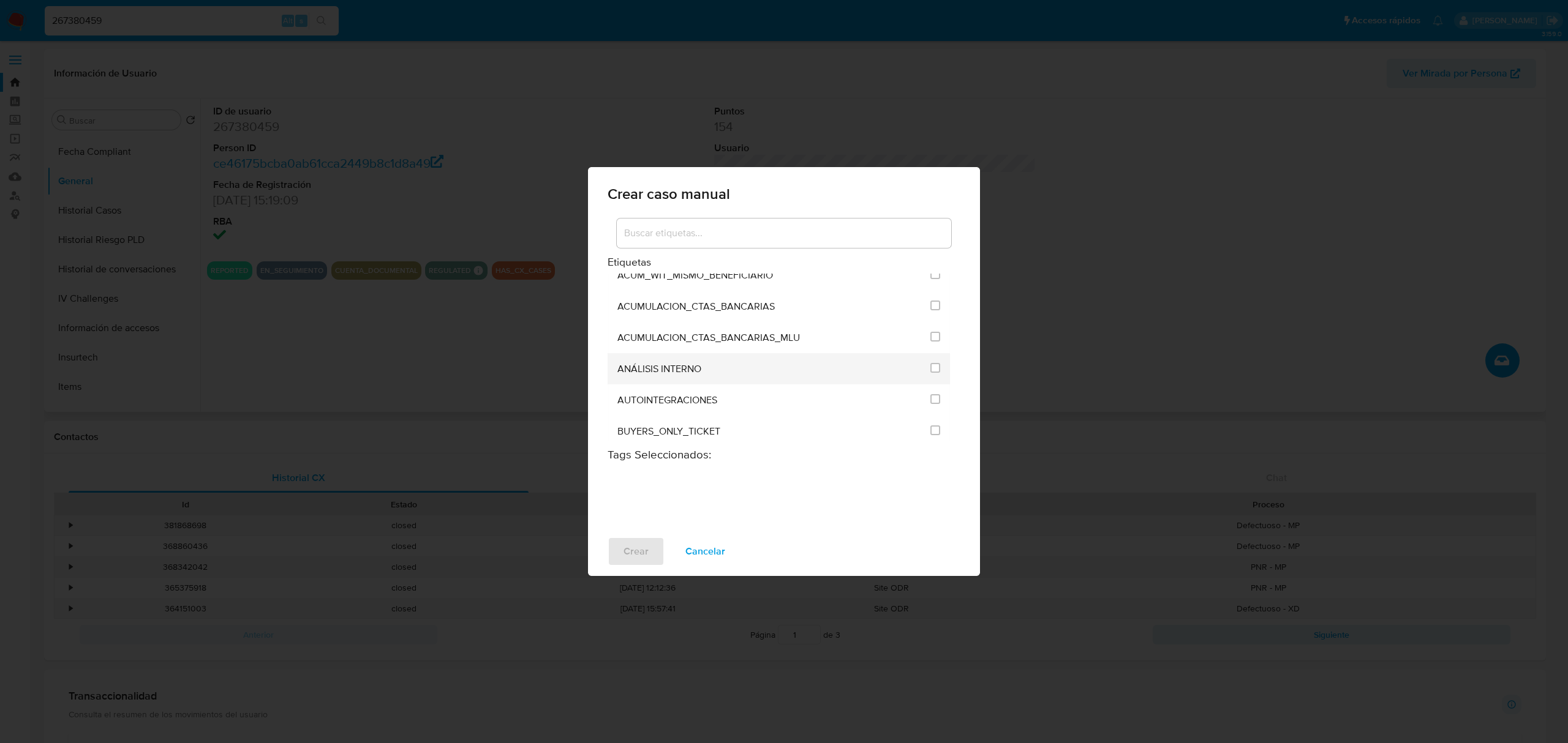
click at [770, 368] on div "ANÁLISIS INTERNO" at bounding box center [770, 369] width 305 height 31
click at [931, 363] on input "1897" at bounding box center [935, 368] width 10 height 10
click at [631, 554] on span "Crear" at bounding box center [636, 551] width 25 height 27
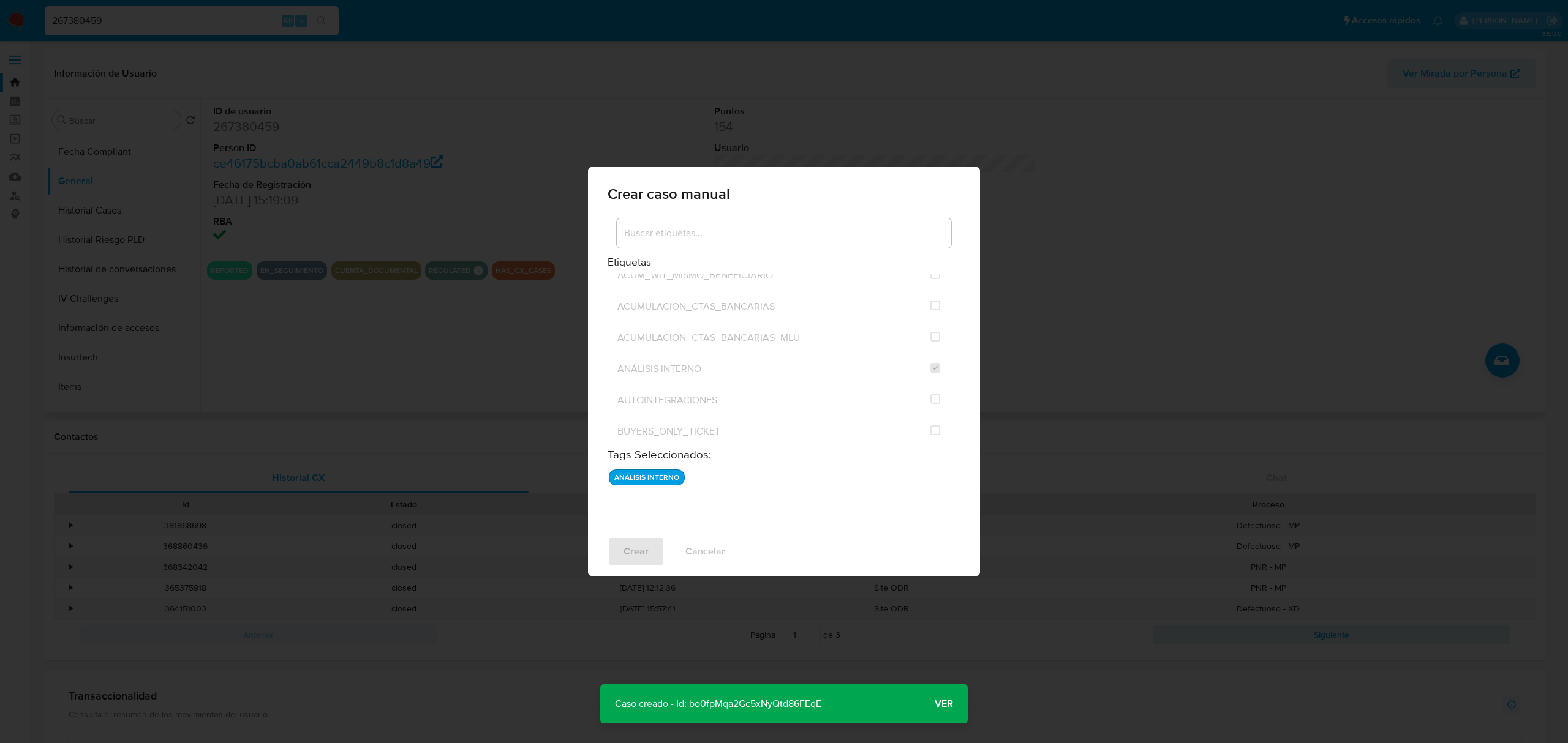
drag, startPoint x: 825, startPoint y: 699, endPoint x: 689, endPoint y: 708, distance: 136.3
click at [689, 708] on p "Caso creado - Id: bo0fpMqa2Gc5xNyQtd86FEqE" at bounding box center [718, 704] width 236 height 39
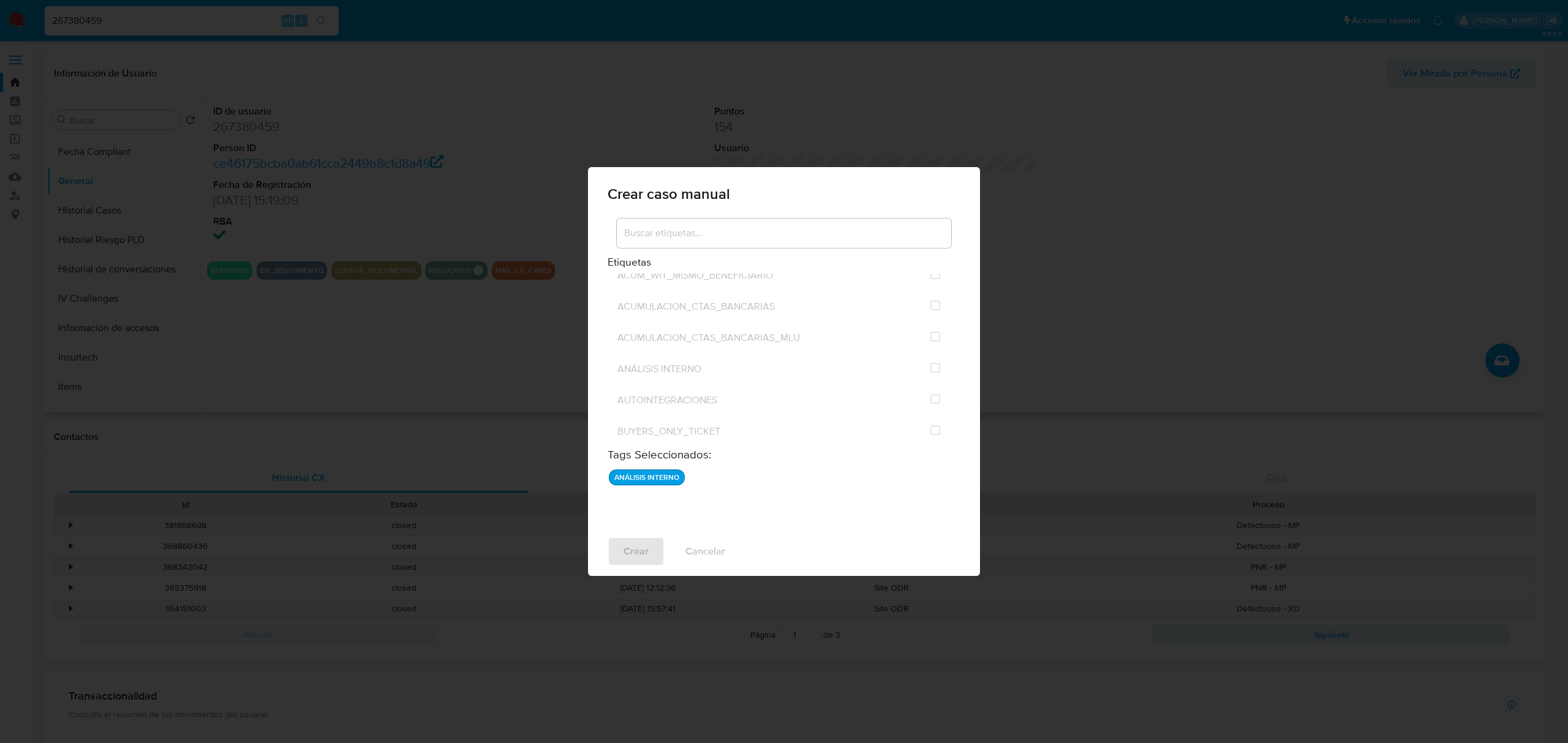
checkbox input "false"
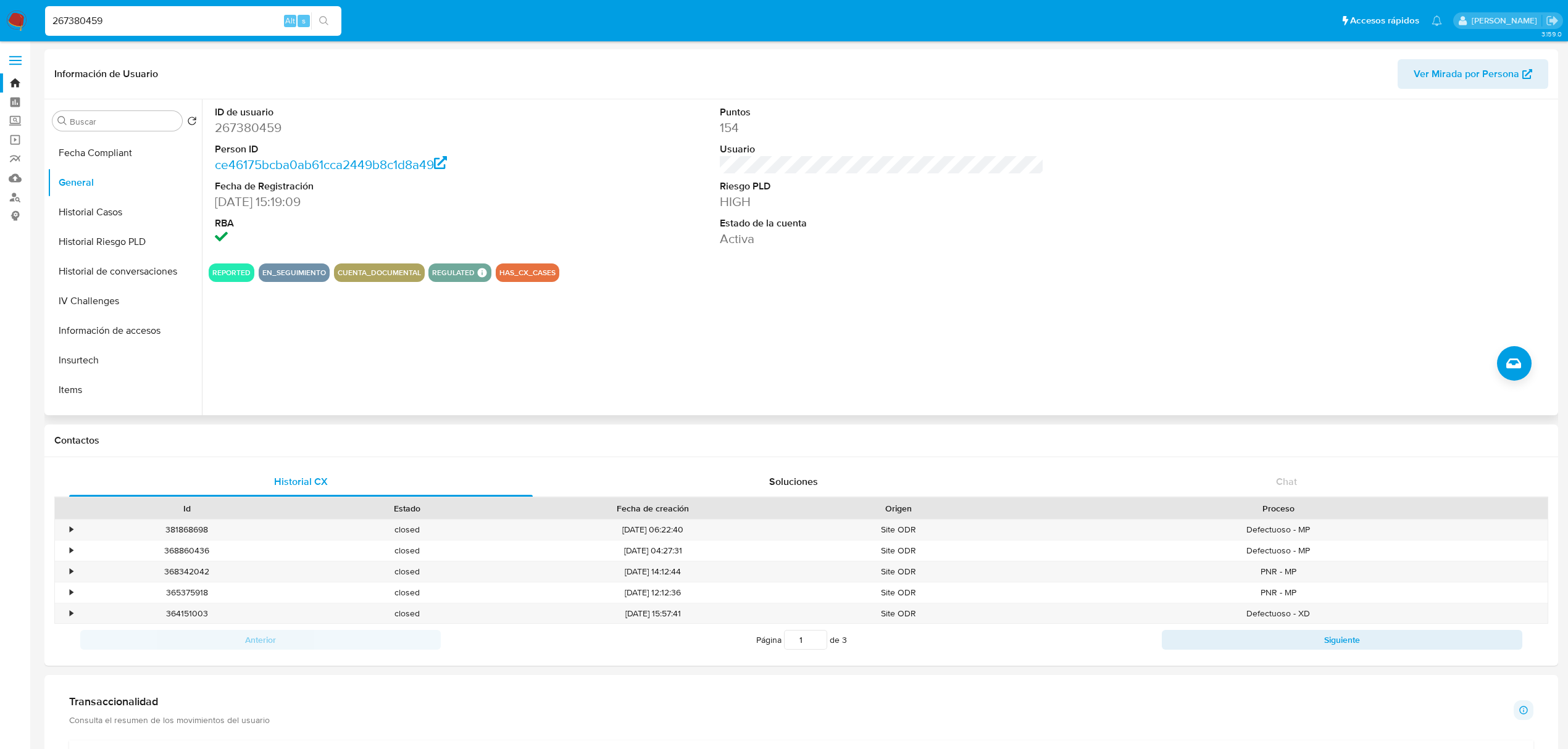
click at [99, 16] on input "267380459" at bounding box center [193, 21] width 297 height 16
paste input "89933592"
type input "289933592"
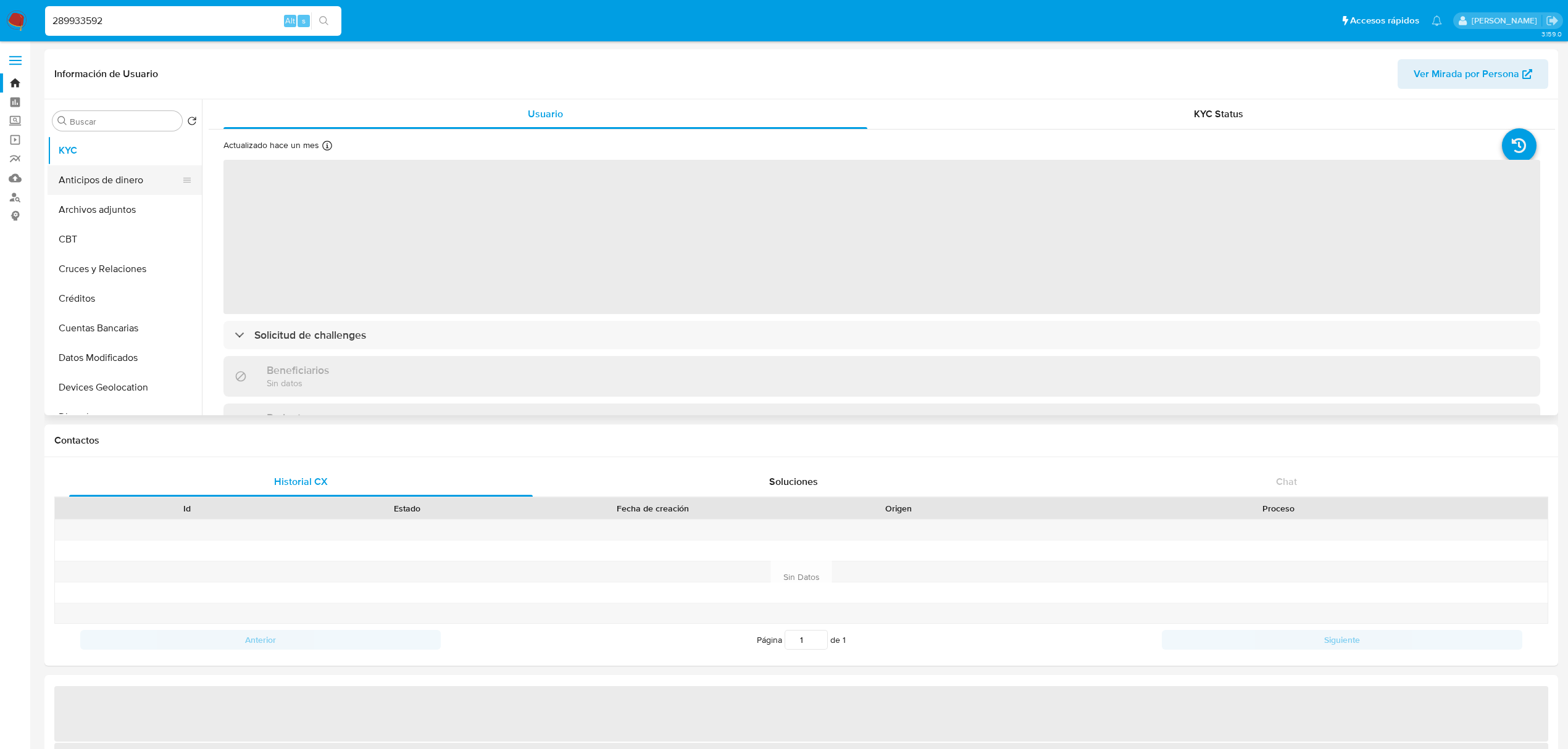
select select "10"
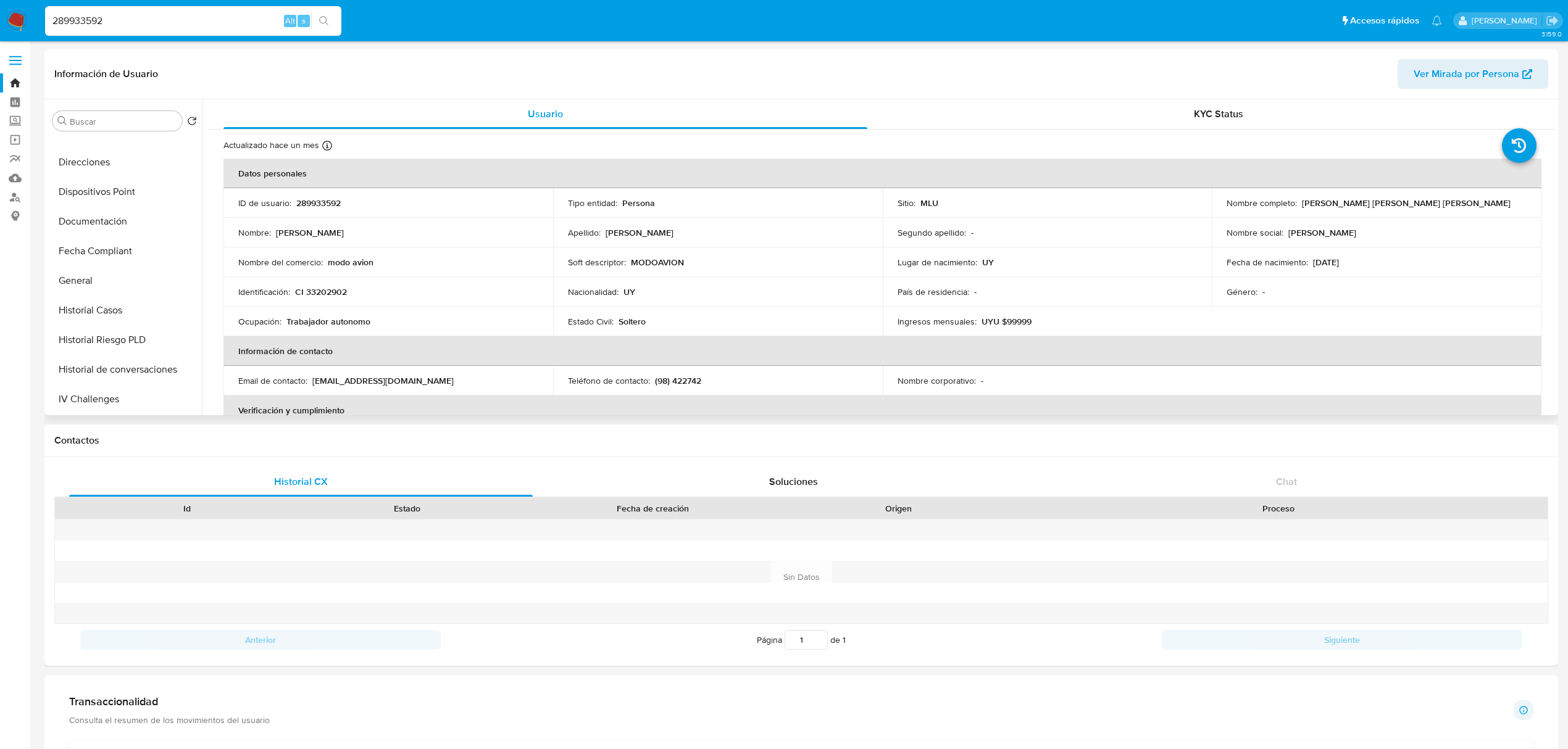
scroll to position [259, 0]
click at [123, 302] on button "Historial Casos" at bounding box center [119, 306] width 144 height 30
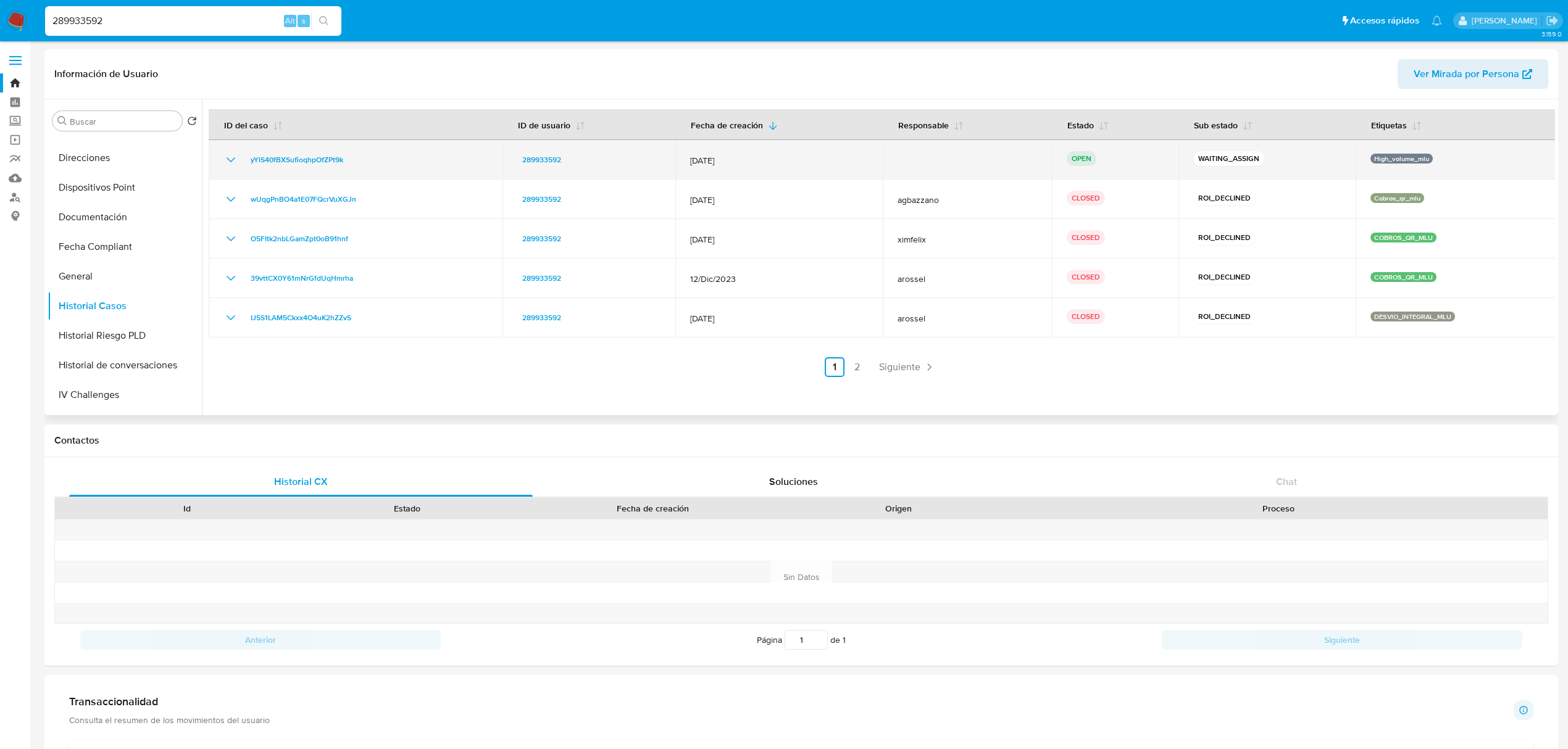
drag, startPoint x: 352, startPoint y: 155, endPoint x: 244, endPoint y: 164, distance: 108.4
click at [244, 164] on div "yYlS40fBXSufioqhpOfZPt9k" at bounding box center [356, 160] width 264 height 15
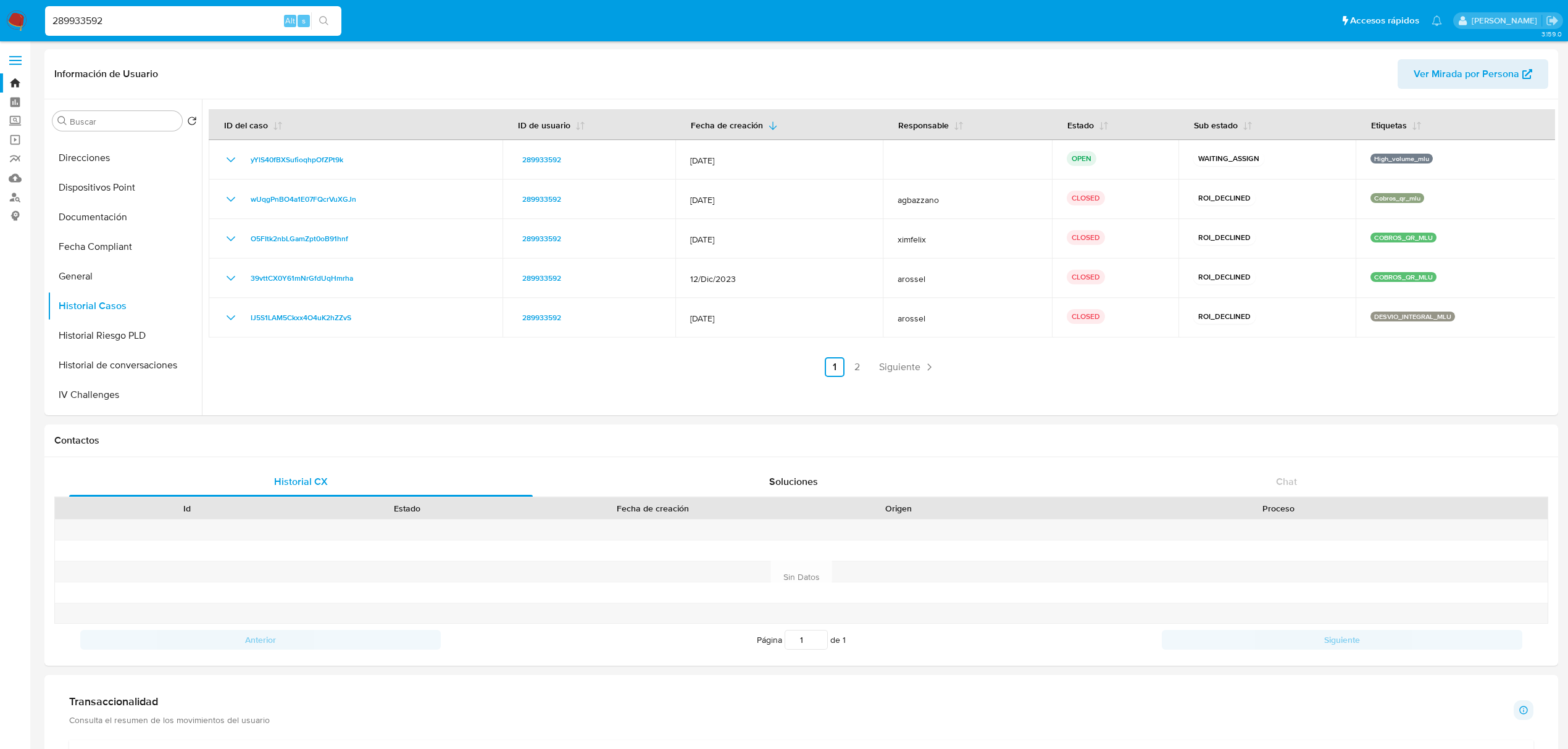
click at [163, 5] on div "289933592 Alt s" at bounding box center [193, 21] width 297 height 35
drag, startPoint x: 151, startPoint y: 13, endPoint x: 36, endPoint y: 35, distance: 117.1
click at [36, 35] on nav "Pausado Ver notificaciones 289933592 Alt s Accesos rápidos Presiona las siguien…" at bounding box center [784, 21] width 1568 height 42
paste input "1072191070"
type input "1072191070"
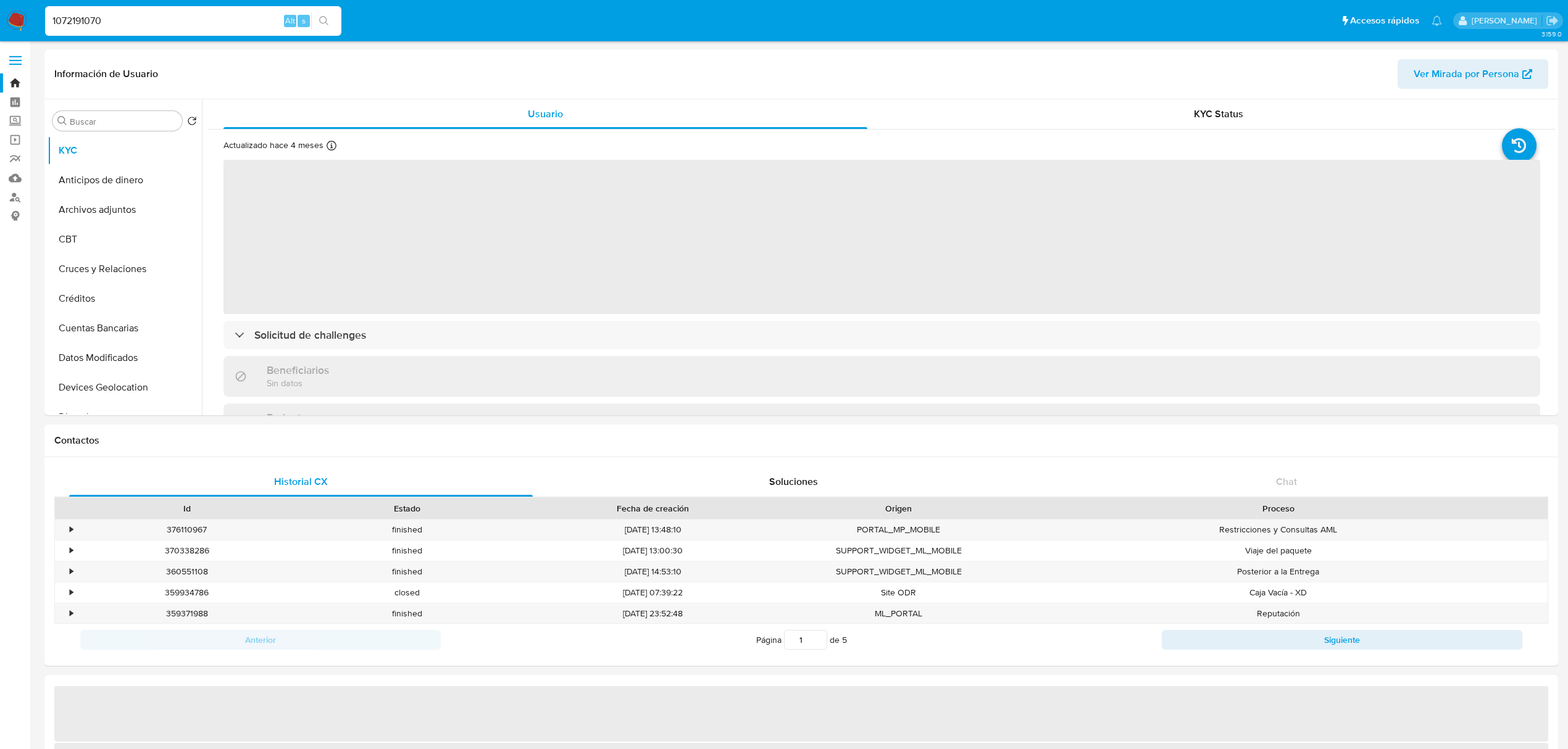
select select "10"
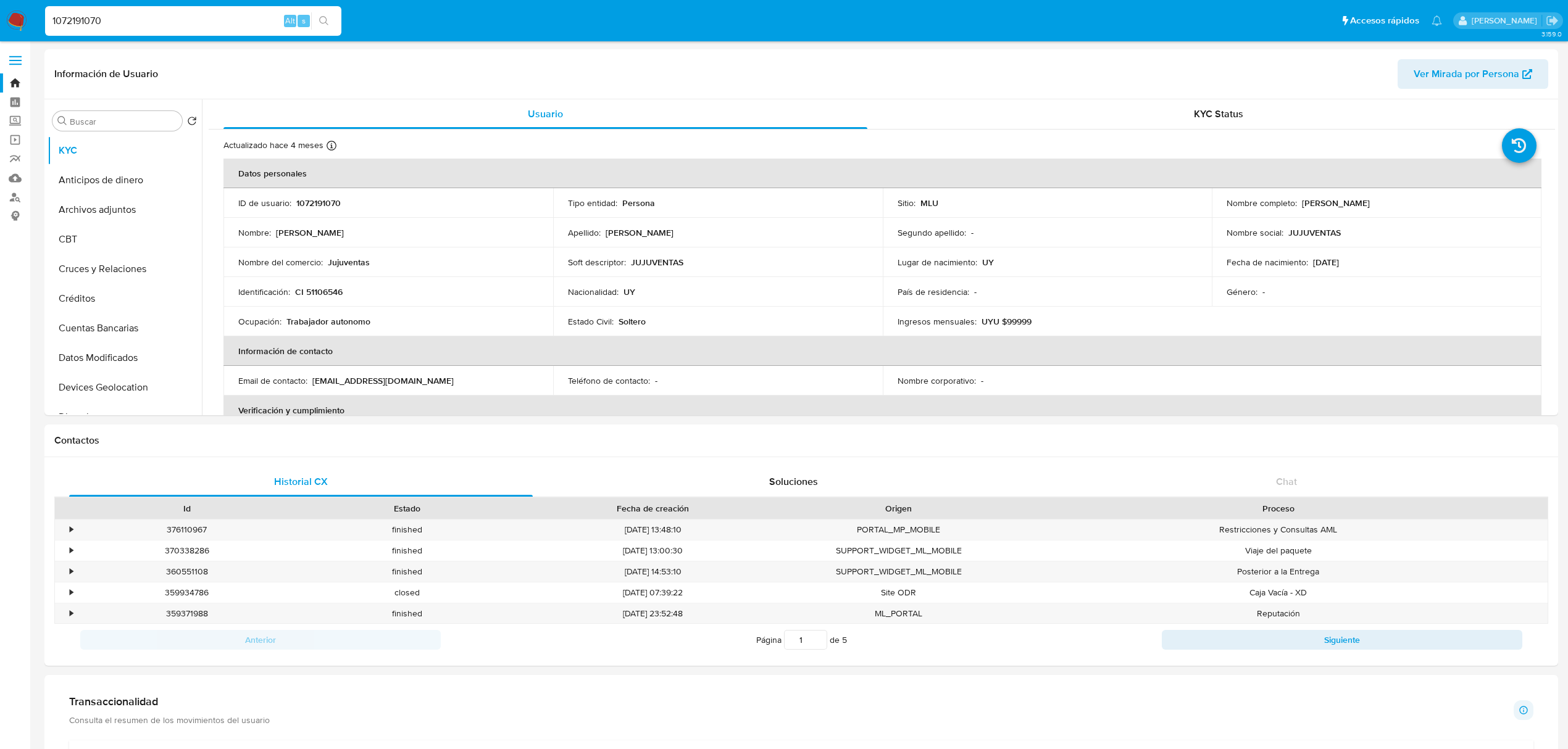
click at [16, 16] on img at bounding box center [16, 21] width 21 height 21
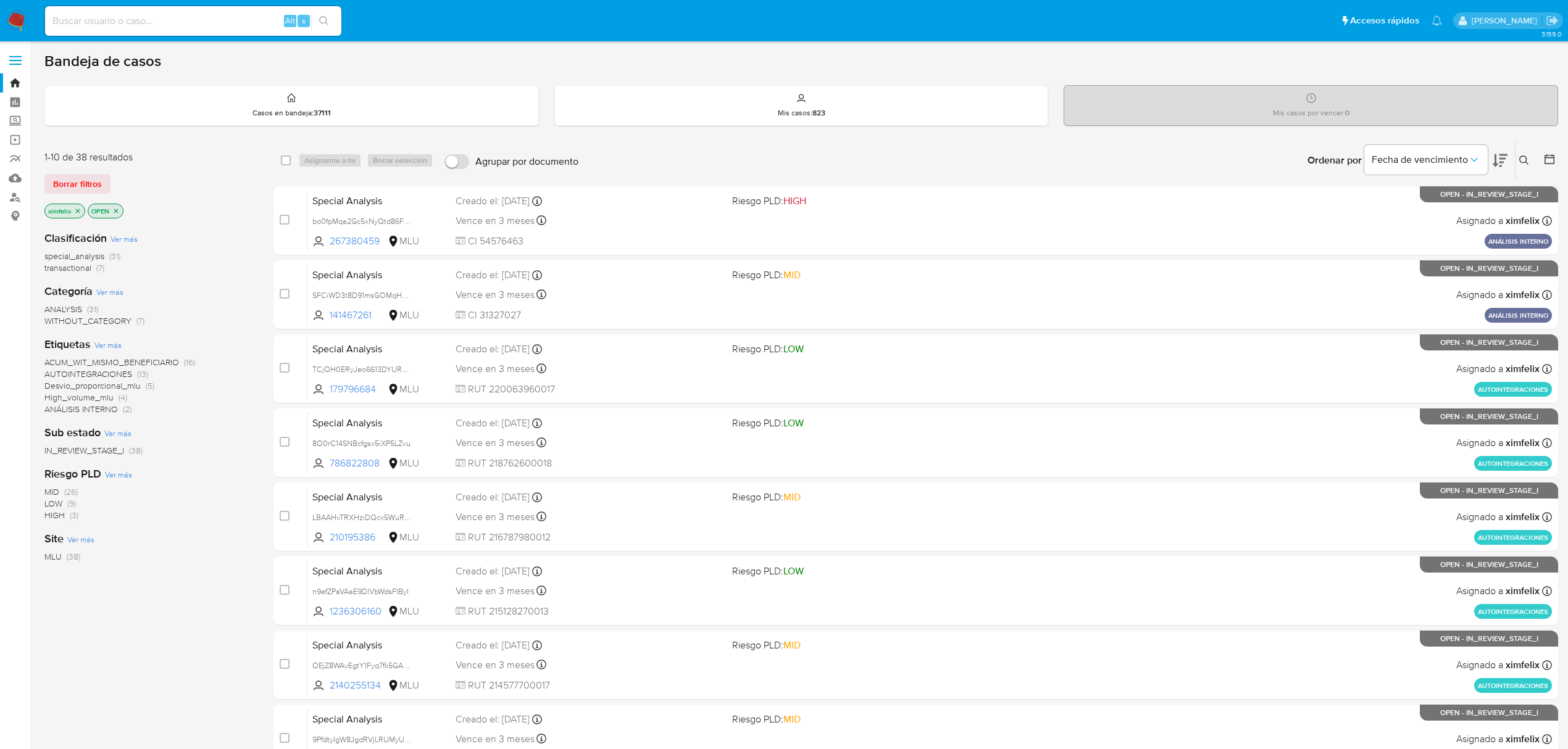
click at [74, 212] on icon "close-filter" at bounding box center [78, 211] width 8 height 8
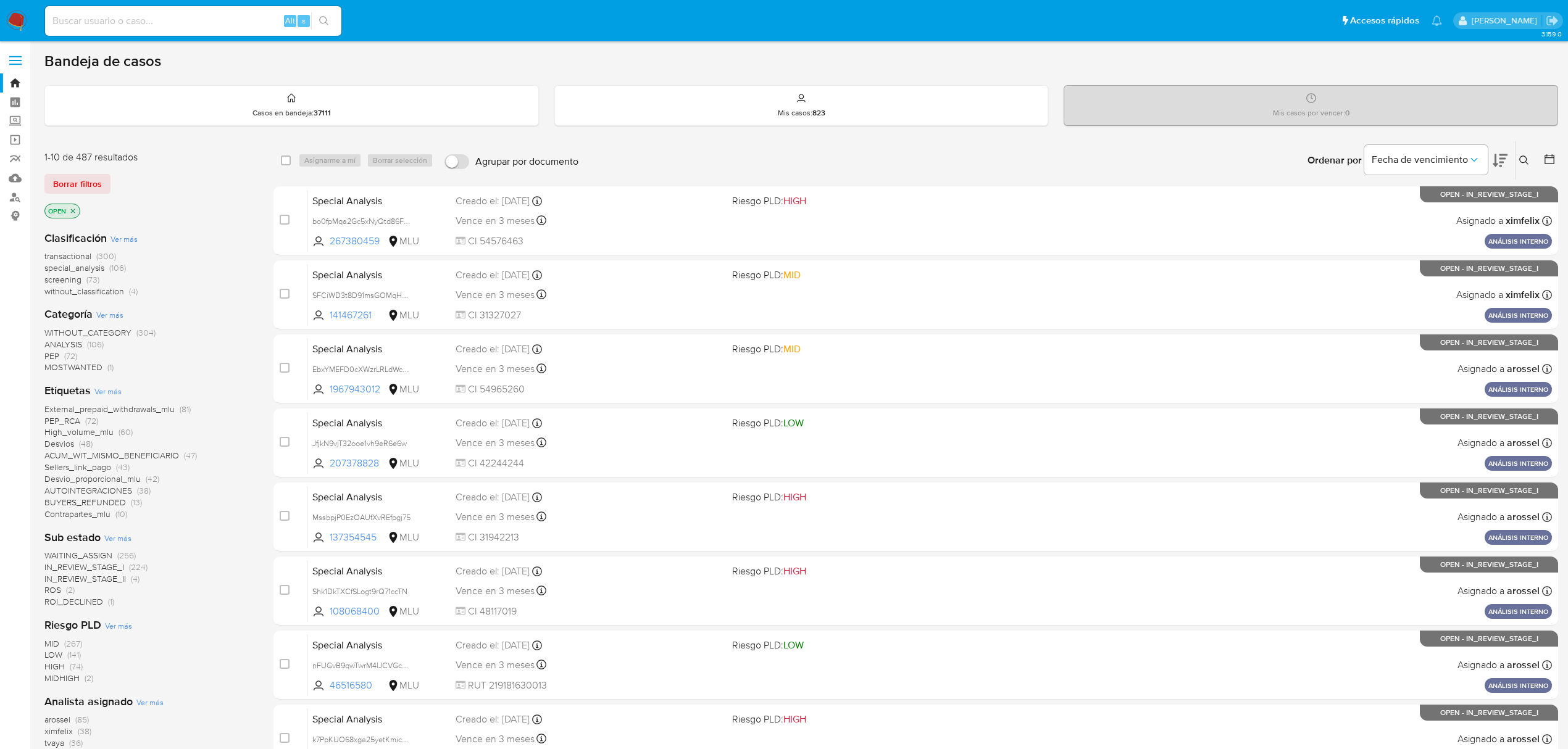
click at [1516, 160] on button at bounding box center [1526, 160] width 20 height 15
click at [1527, 166] on div "Ingrese ID de usuario o caso Buscar Borrar filtros" at bounding box center [1421, 217] width 229 height 101
click at [1526, 156] on icon at bounding box center [1525, 160] width 10 height 10
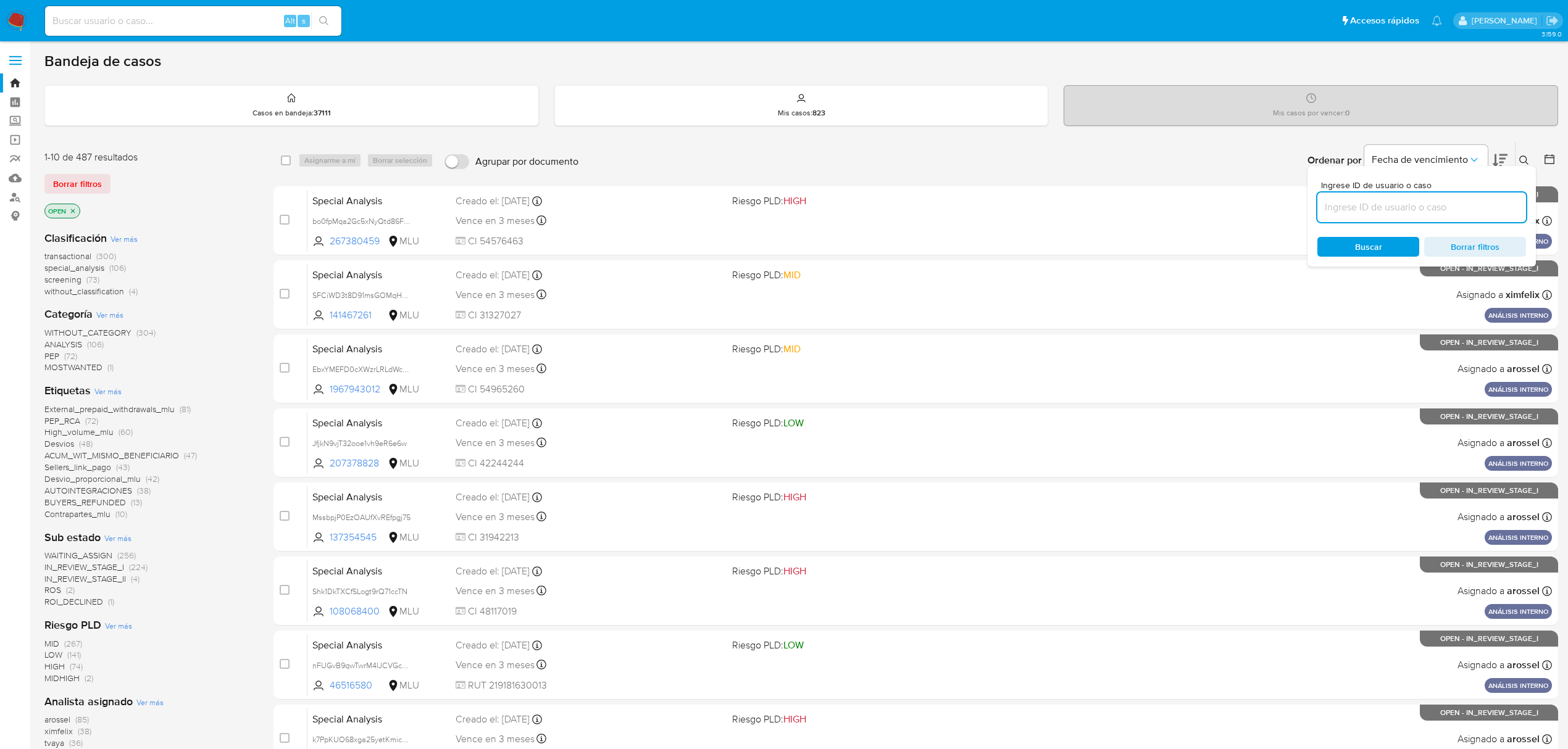
click at [1428, 205] on input at bounding box center [1421, 207] width 208 height 16
click at [1386, 198] on div at bounding box center [1421, 207] width 208 height 30
click at [1379, 207] on input at bounding box center [1421, 207] width 208 height 16
paste input "yYlS40fBXSufioqhpOfZPt9k"
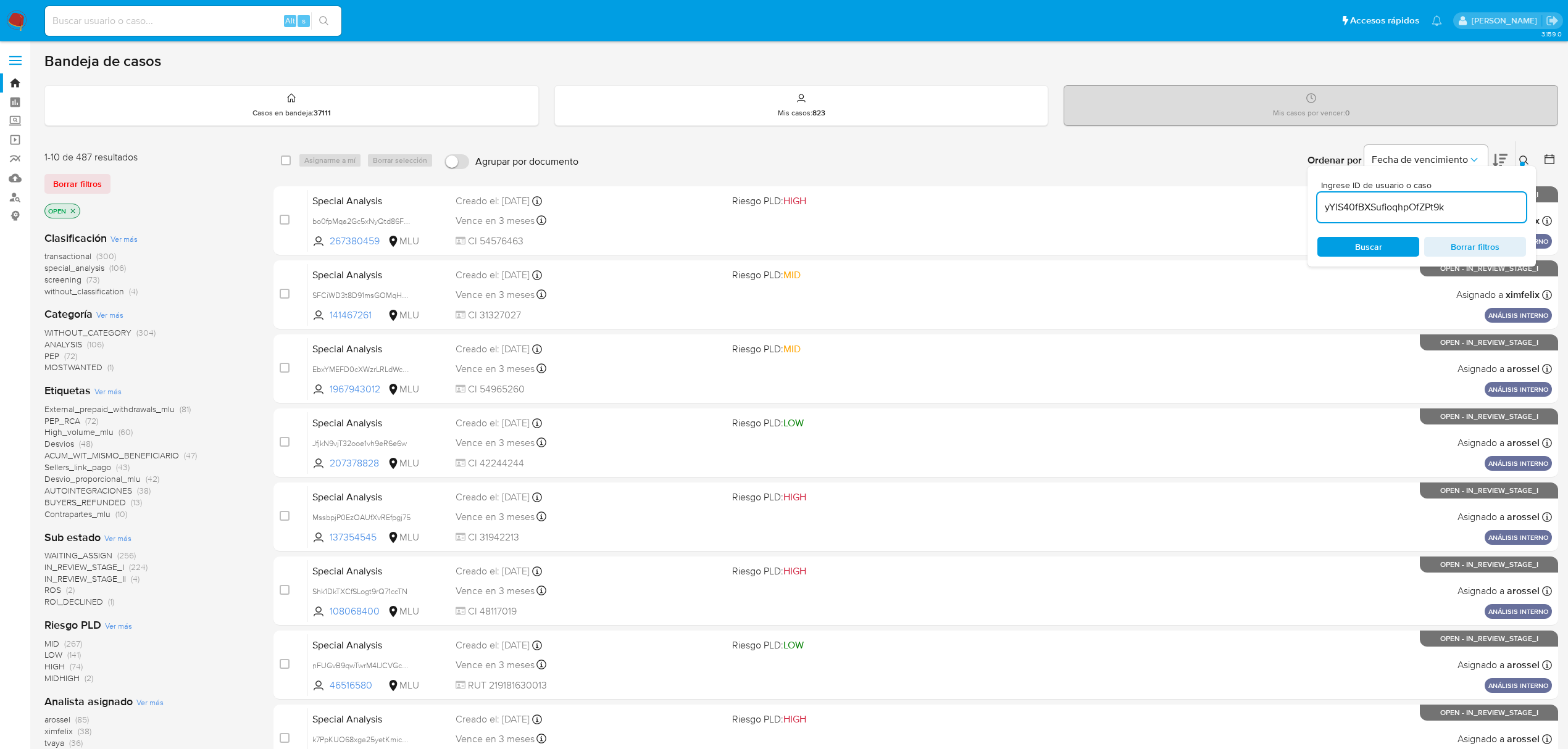
type input "yYlS40fBXSufioqhpOfZPt9k"
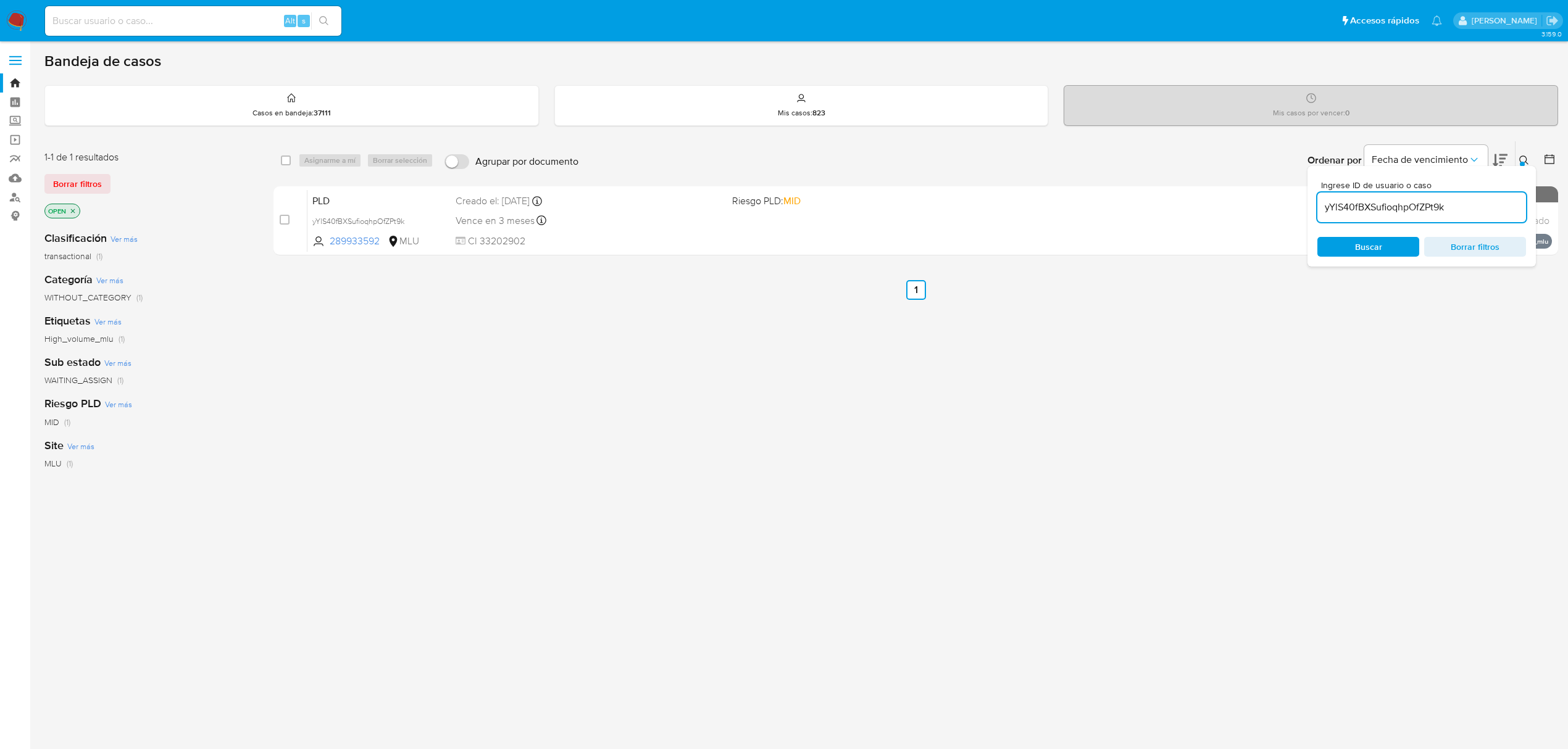
click at [1361, 248] on span "Buscar" at bounding box center [1368, 246] width 27 height 20
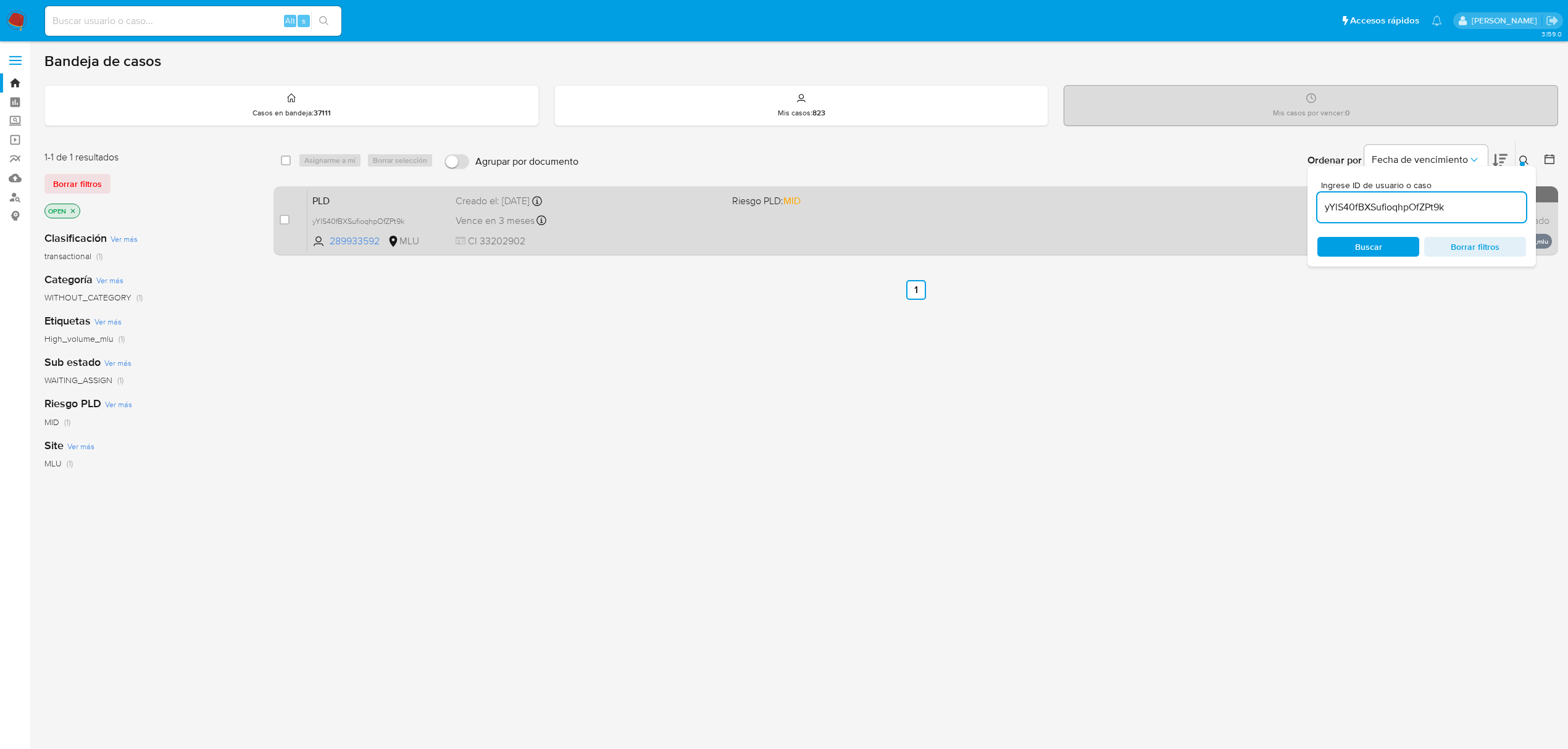
click at [290, 220] on div "case-item-checkbox No es posible asignar el caso" at bounding box center [293, 220] width 27 height 62
click at [280, 220] on input "checkbox" at bounding box center [285, 220] width 10 height 10
checkbox input "true"
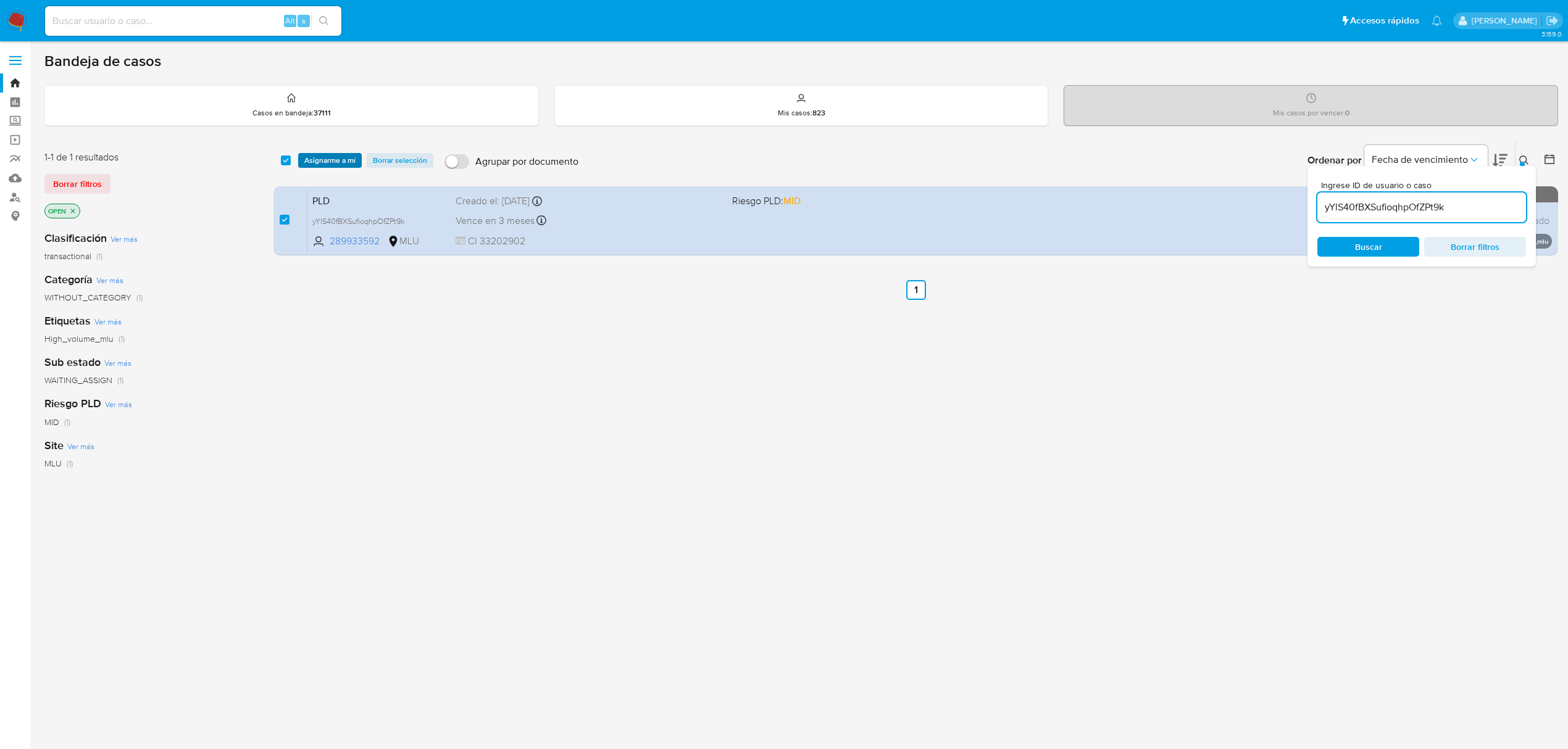
click at [339, 154] on span "Asignarme a mí" at bounding box center [329, 160] width 51 height 13
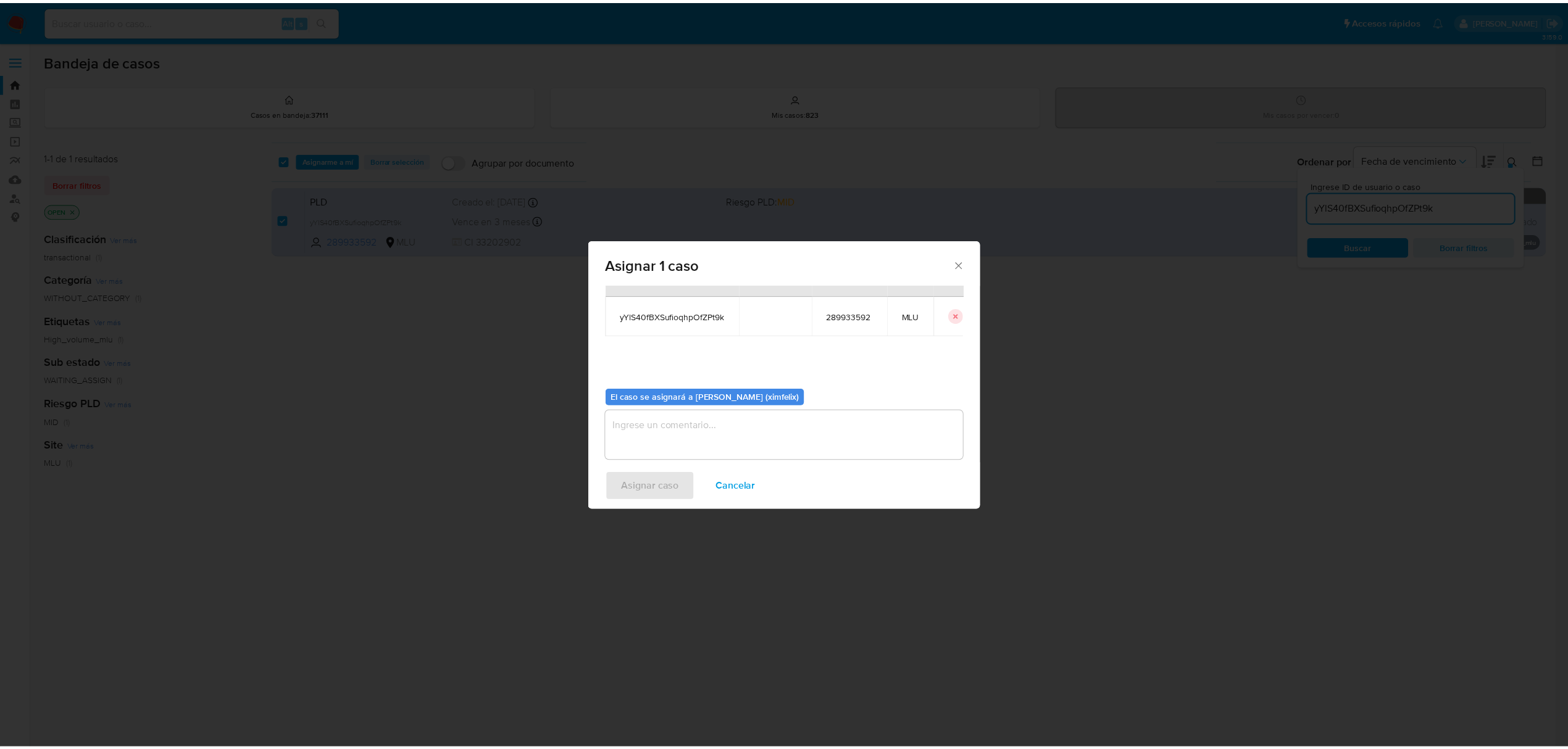
scroll to position [63, 0]
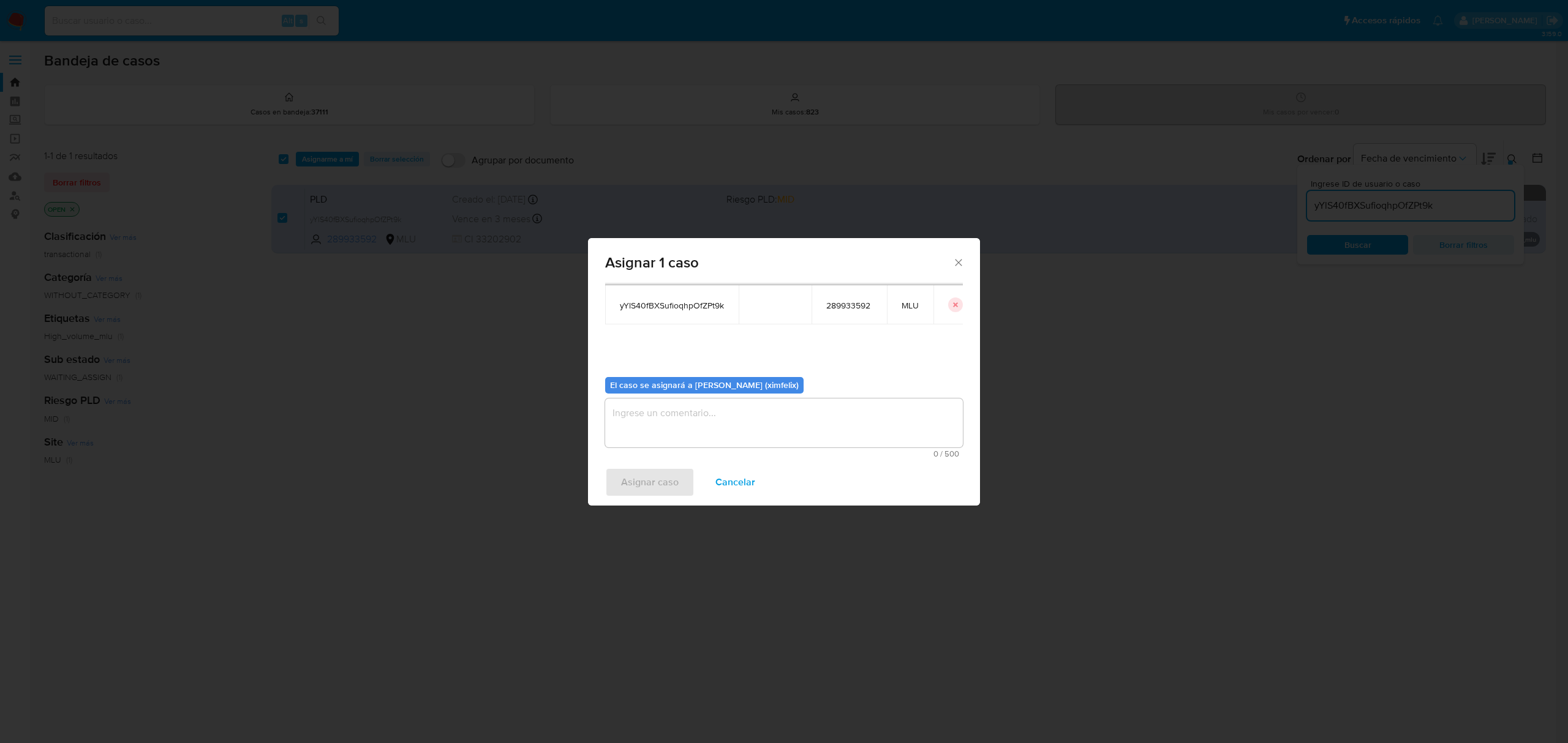
click at [813, 419] on textarea "assign-modal" at bounding box center [784, 423] width 358 height 49
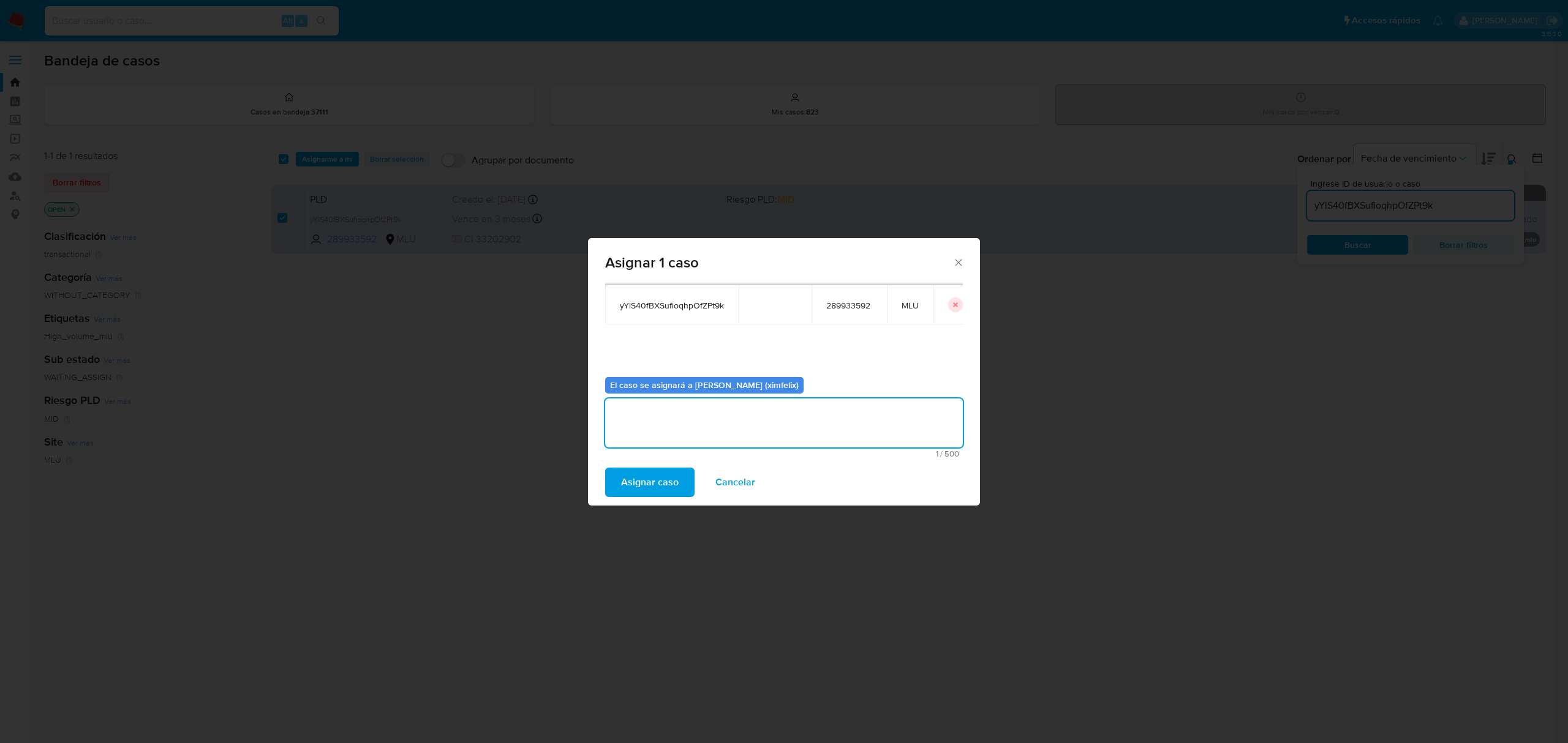
click at [652, 485] on span "Asignar caso" at bounding box center [650, 482] width 57 height 27
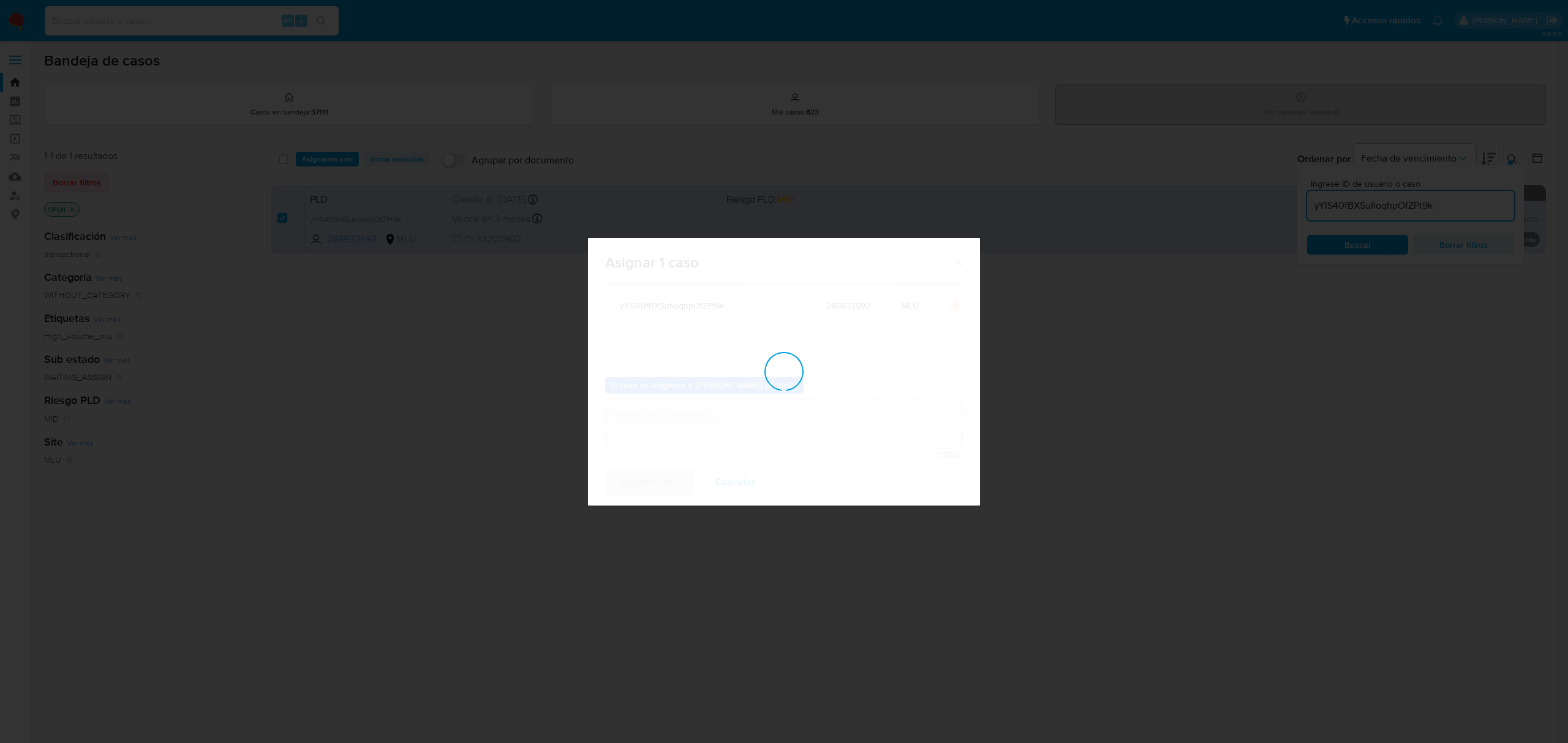
checkbox input "false"
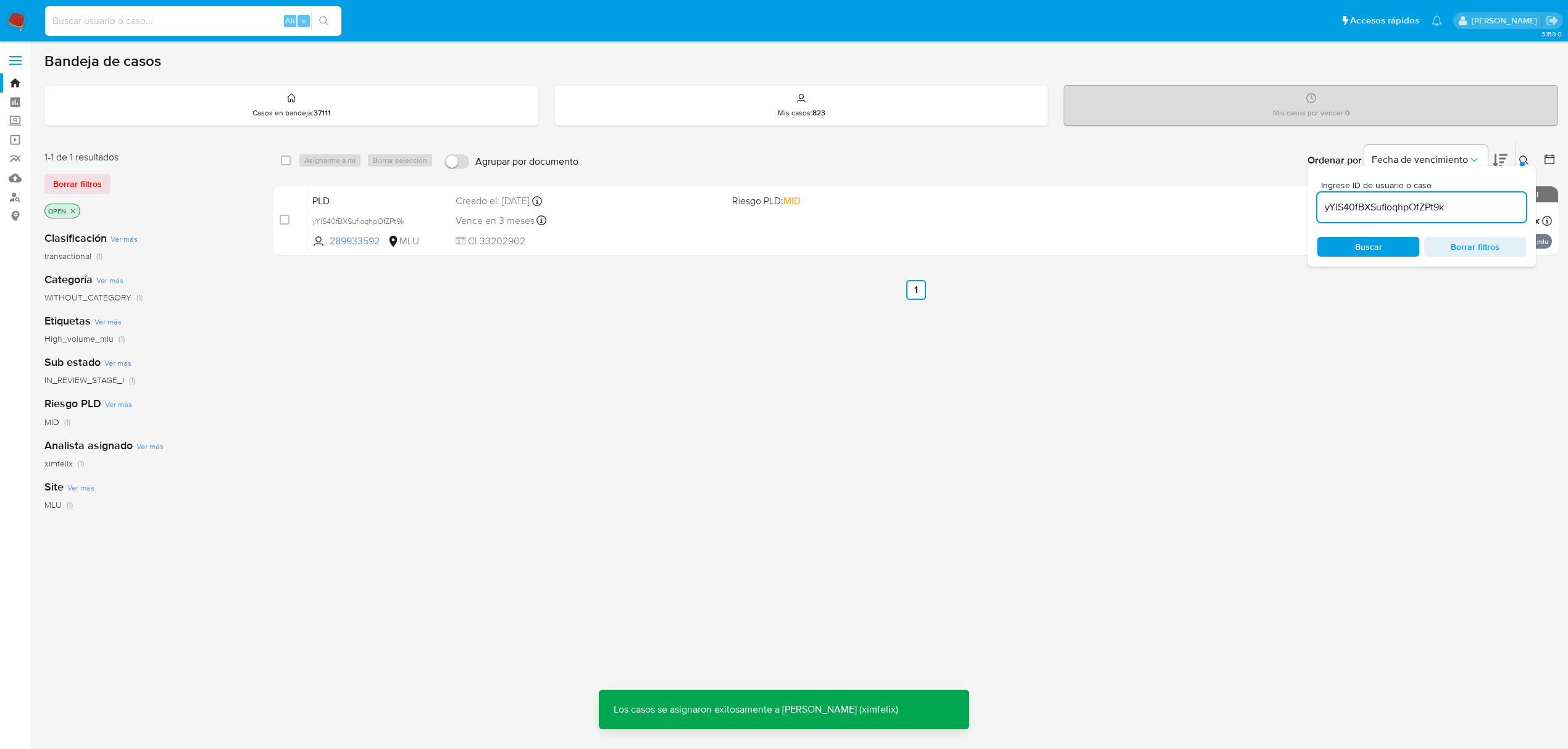
click at [196, 20] on input at bounding box center [193, 21] width 297 height 16
paste input "1072191070"
type input "1072191070"
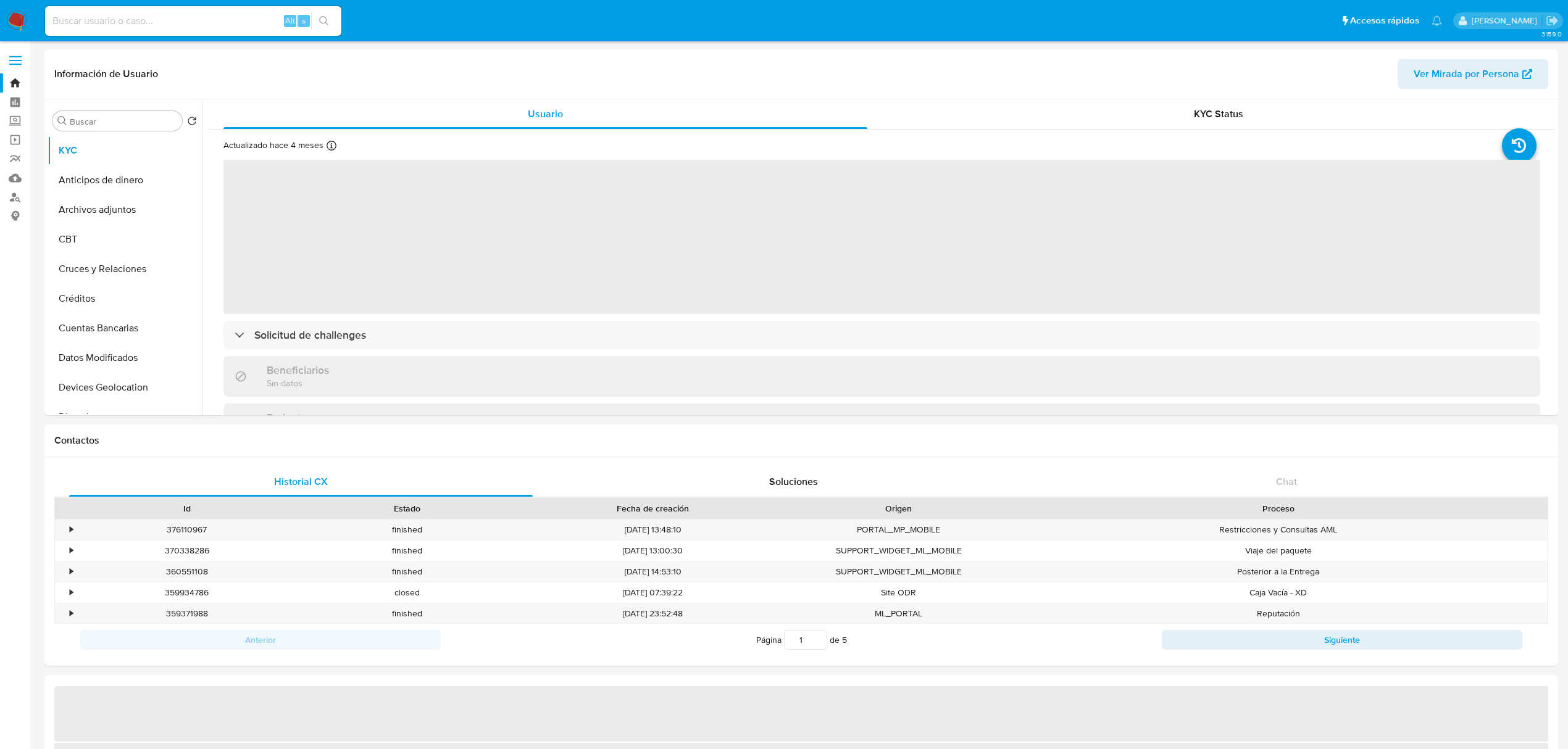
select select "10"
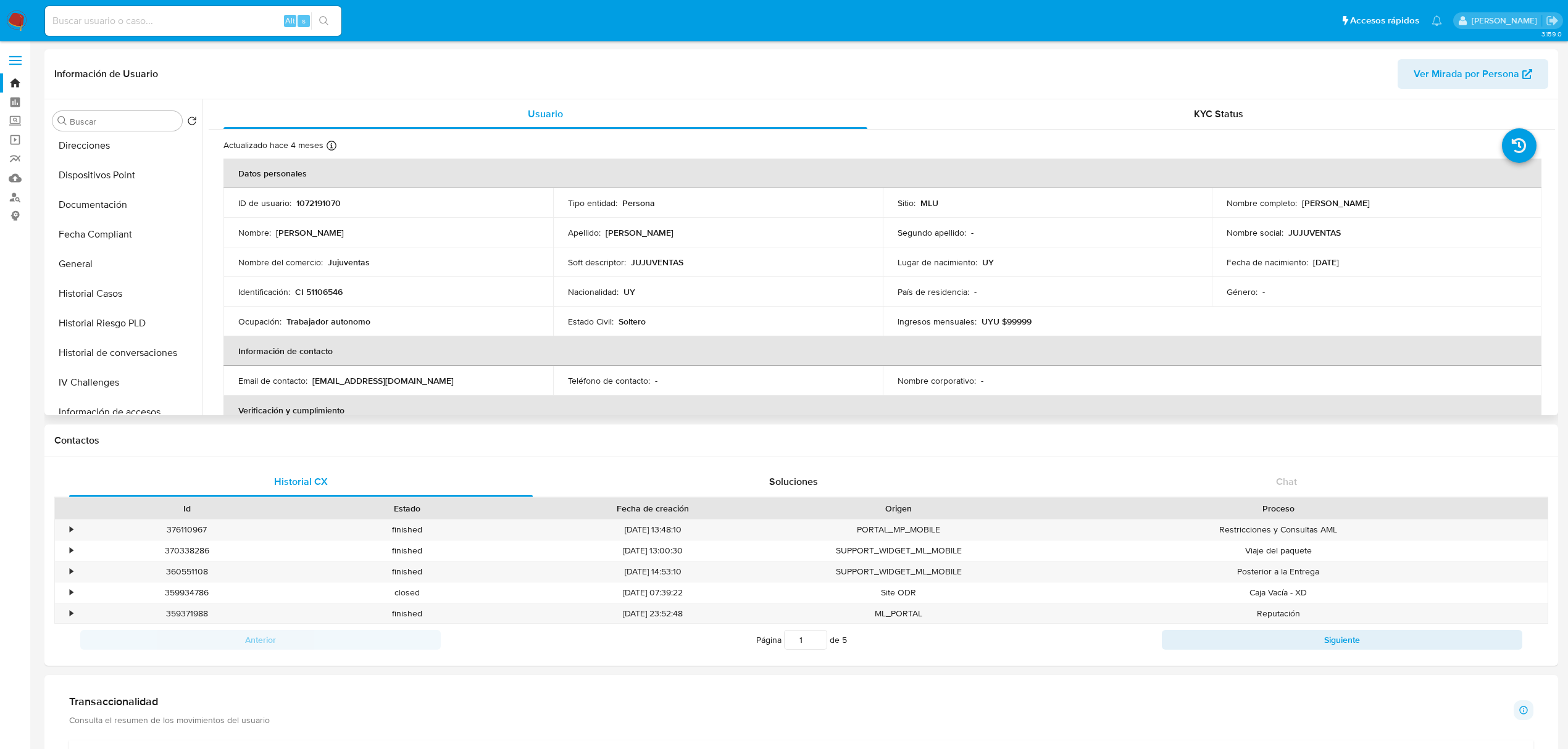
scroll to position [301, 0]
click at [139, 267] on button "Historial Casos" at bounding box center [119, 263] width 144 height 30
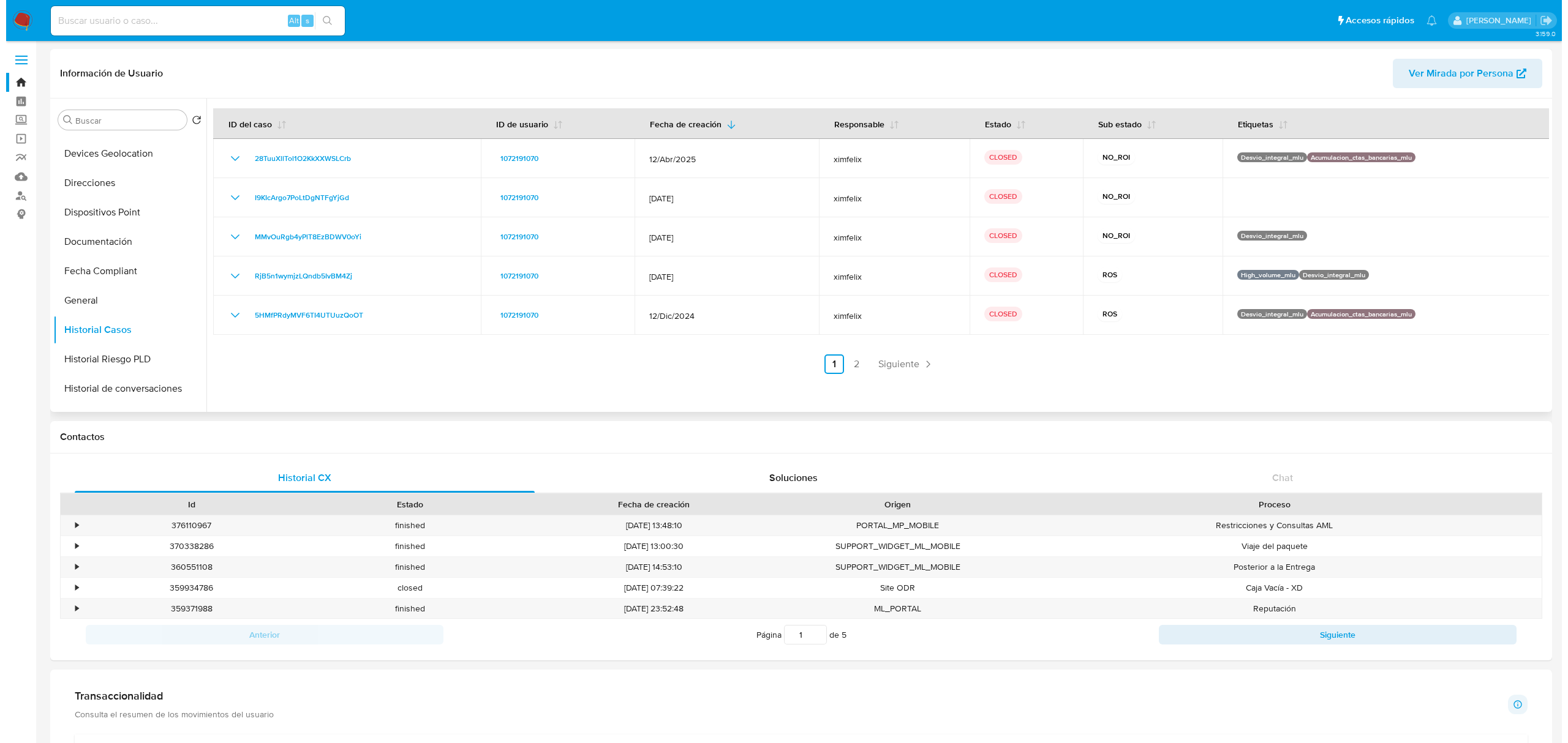
scroll to position [243, 0]
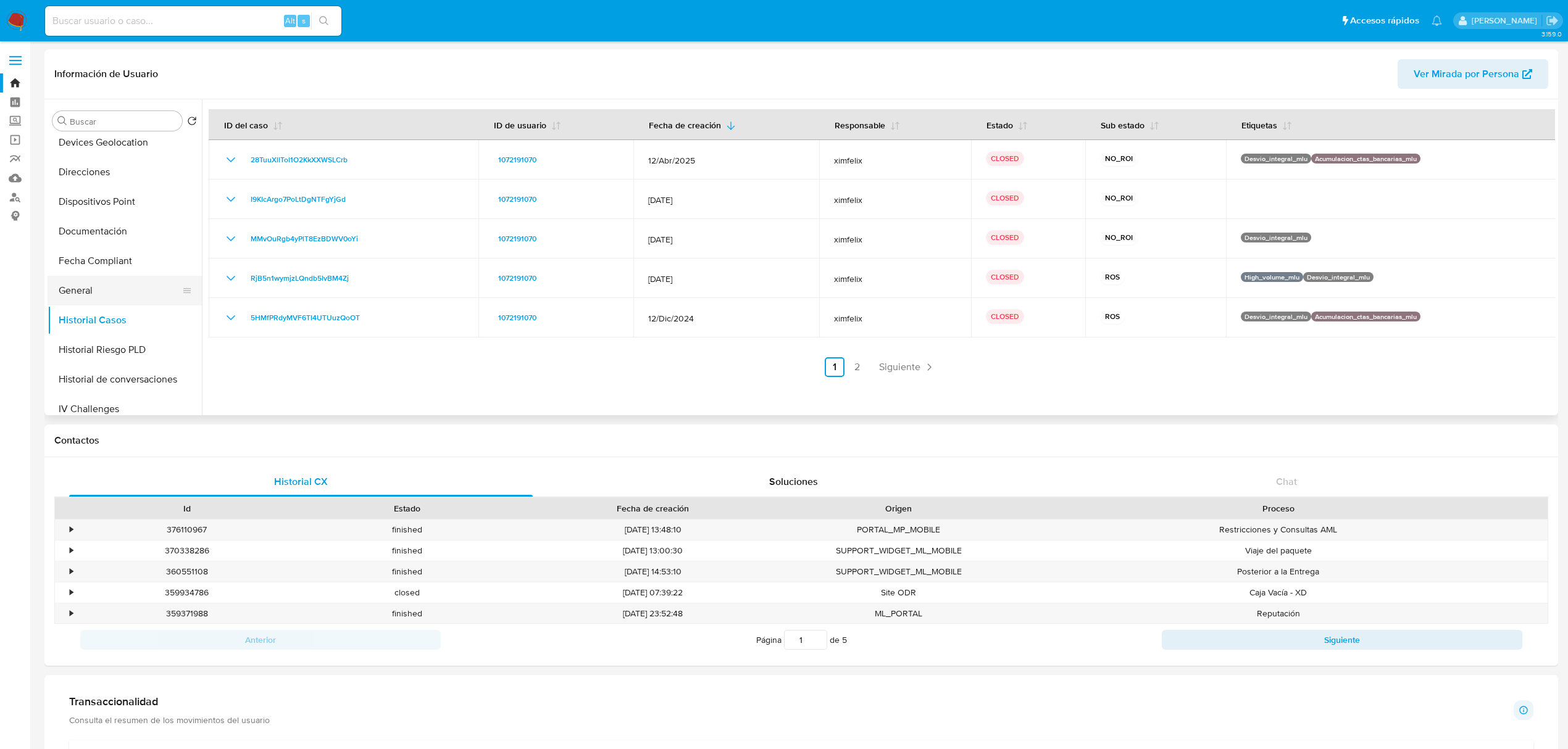
click at [113, 301] on button "General" at bounding box center [119, 290] width 144 height 30
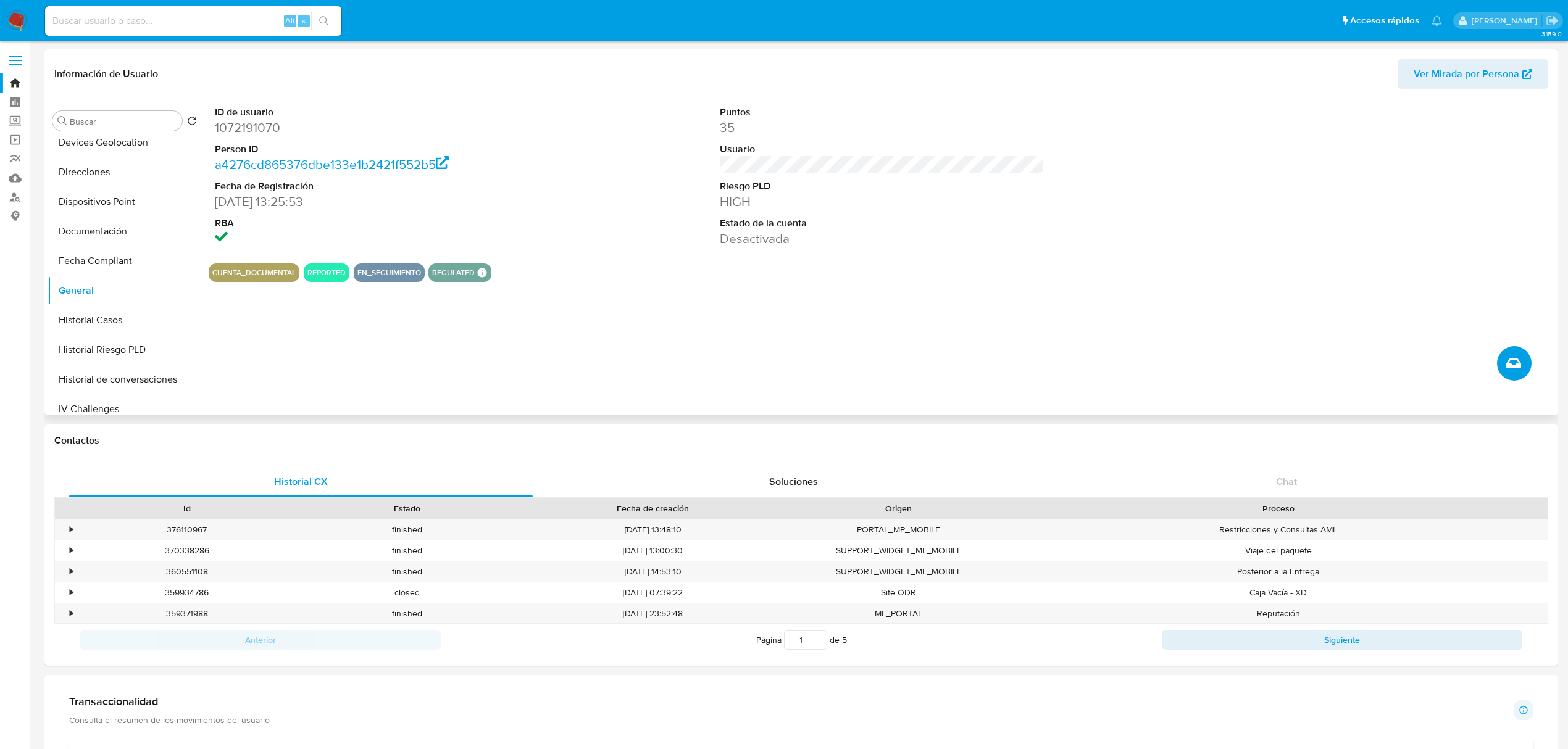
click at [1509, 363] on icon "Crear caso manual" at bounding box center [1514, 364] width 15 height 10
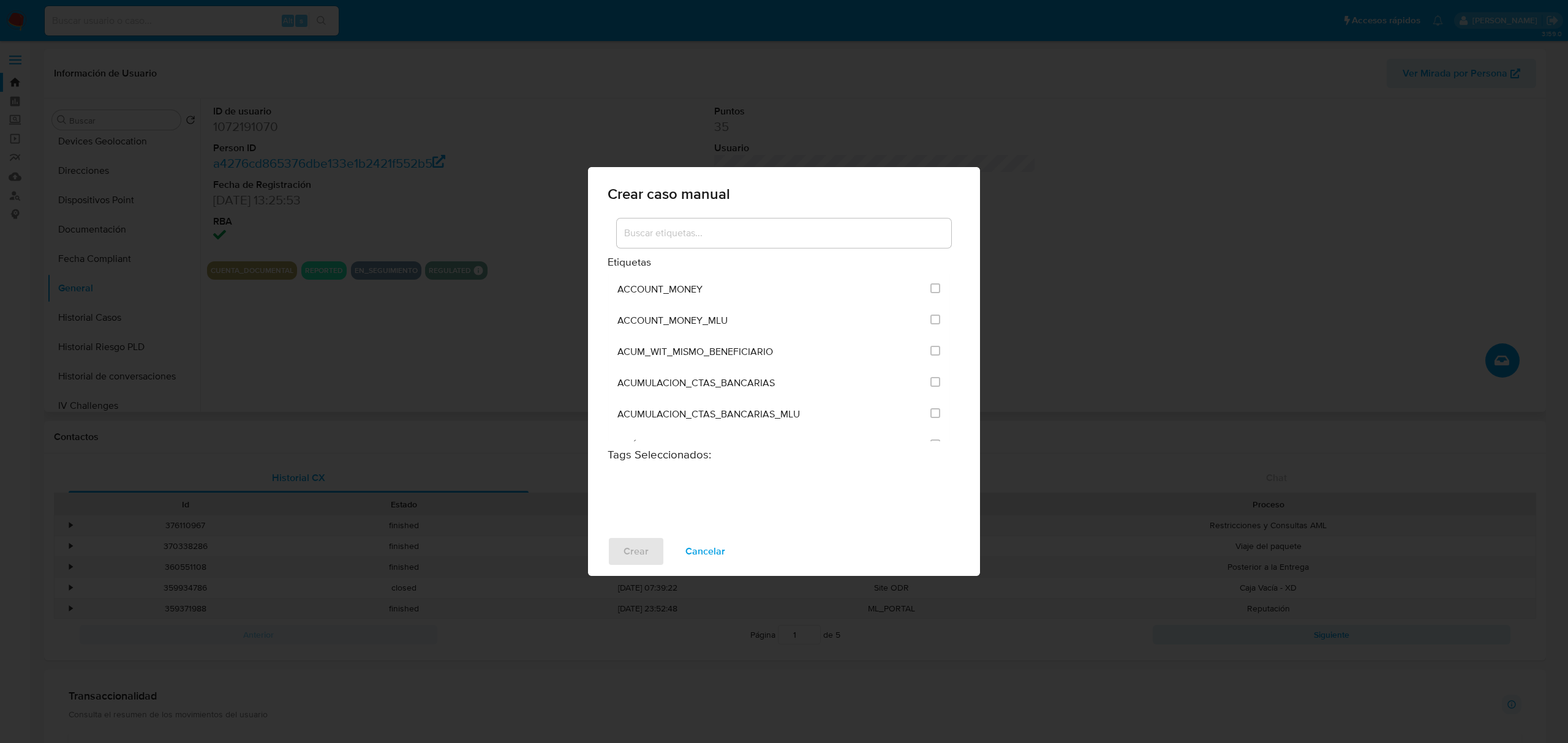
click at [813, 233] on input at bounding box center [783, 233] width 334 height 16
drag, startPoint x: 950, startPoint y: 282, endPoint x: 949, endPoint y: 293, distance: 11.0
click at [949, 293] on div "Etiquetas ACCOUNT_MONEY ACCOUNT_MONEY_MLU ACUM_WIT_MISMO_BENEFICIARIO ACUMULACI…" at bounding box center [783, 328] width 353 height 225
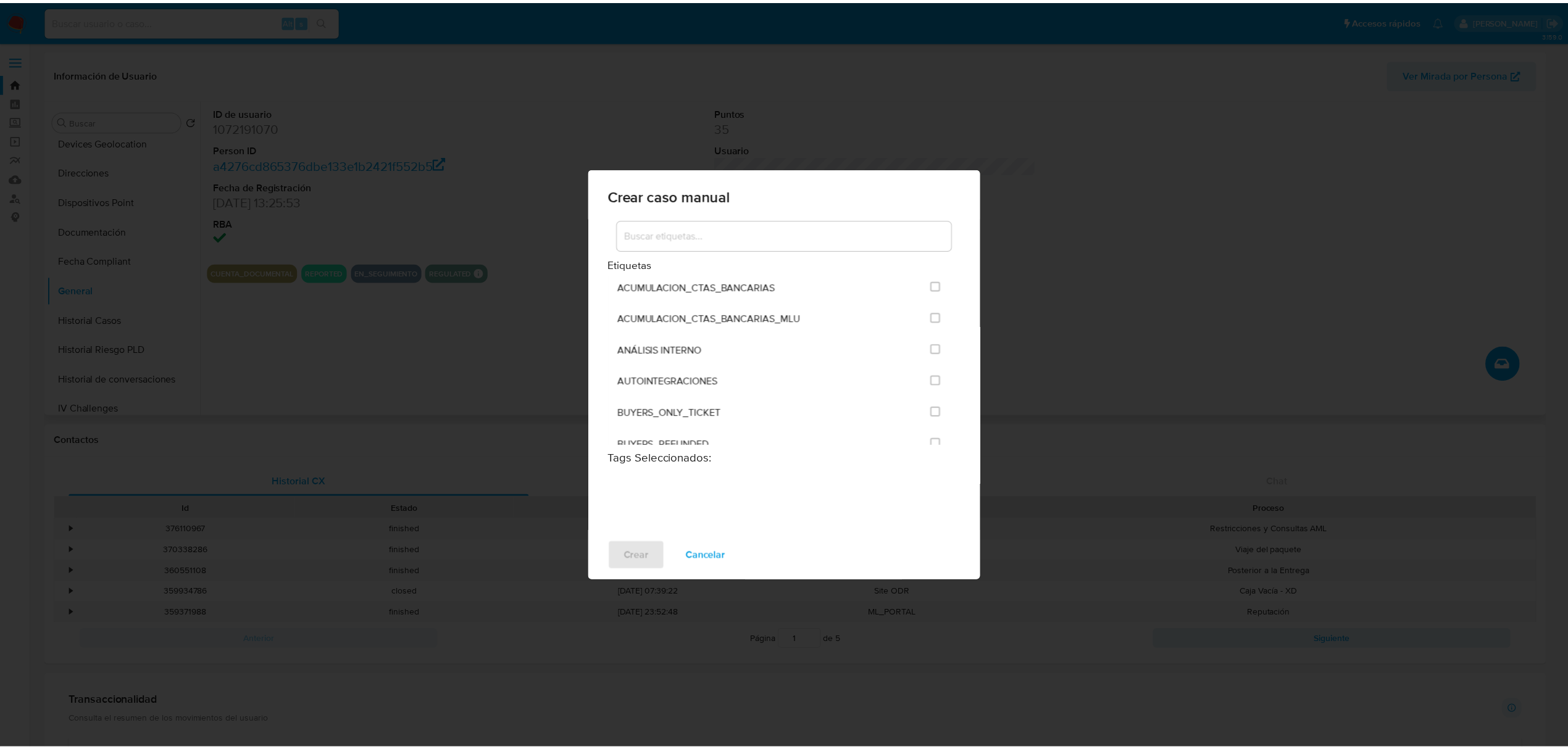
scroll to position [121, 0]
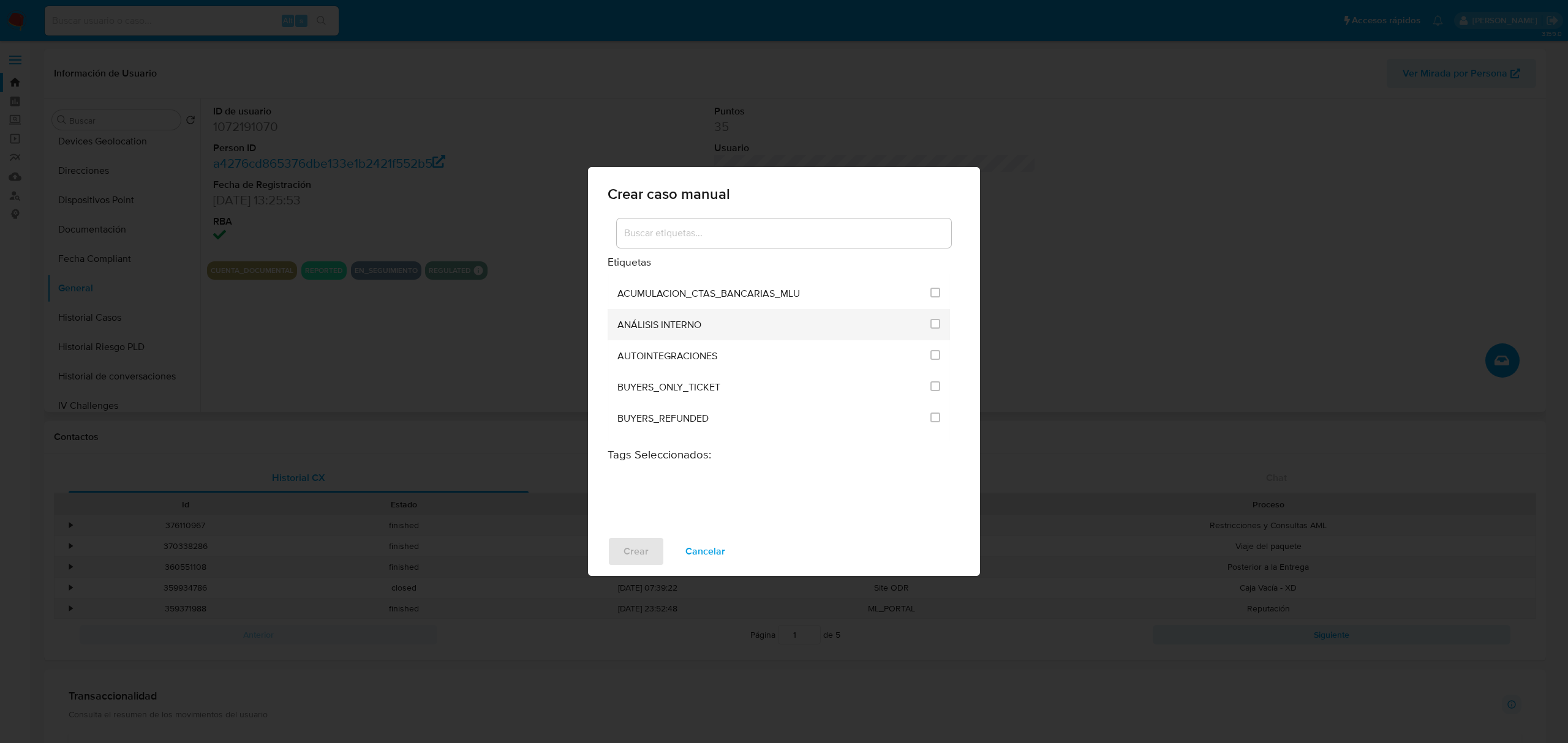
click at [930, 313] on div at bounding box center [935, 325] width 10 height 31
click at [930, 324] on input "1897" at bounding box center [935, 324] width 10 height 10
click at [662, 546] on button "Crear" at bounding box center [635, 551] width 57 height 29
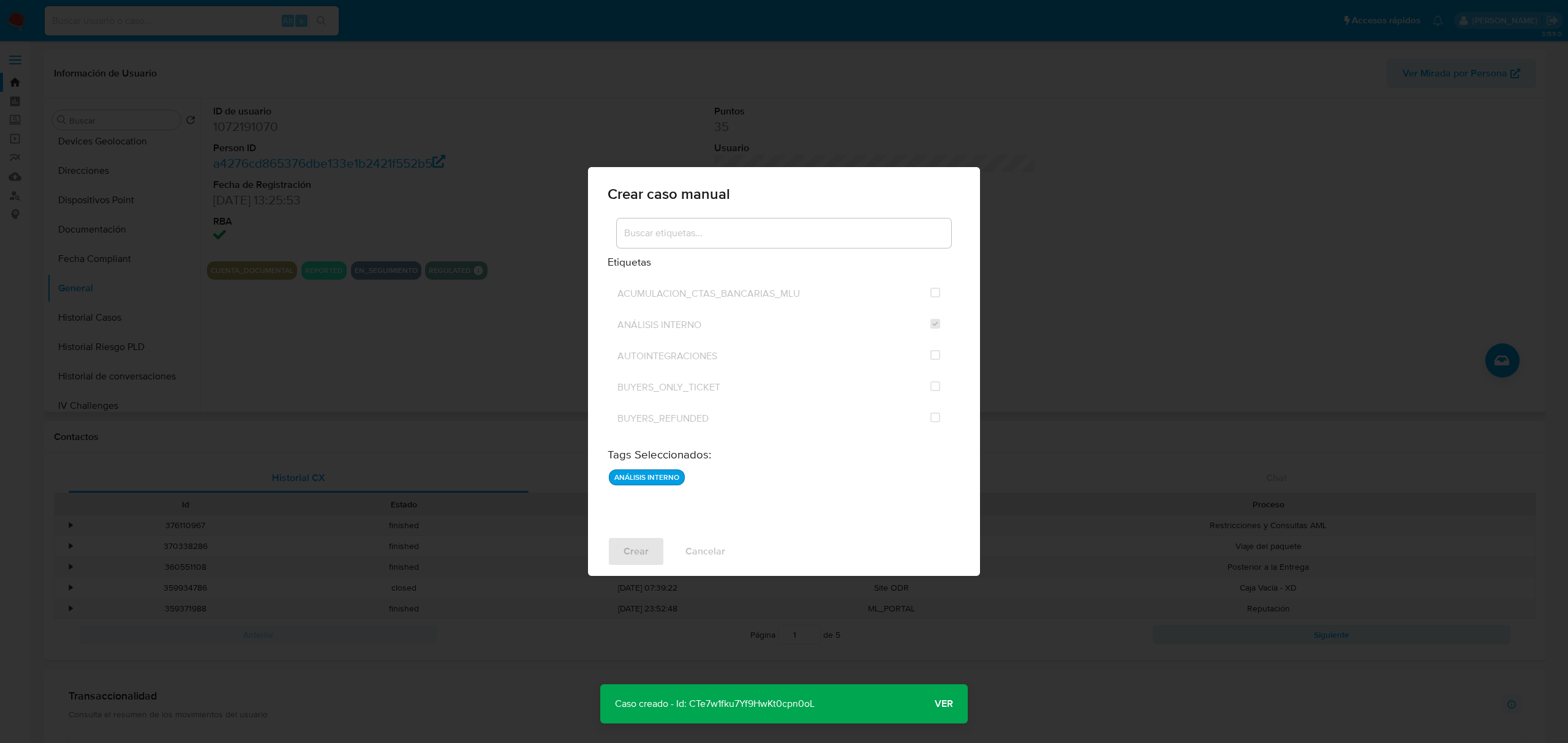
drag, startPoint x: 817, startPoint y: 705, endPoint x: 692, endPoint y: 710, distance: 125.1
click at [692, 710] on p "Caso creado - Id: CTe7w1fku7Yf9HwKt0cpn0oL" at bounding box center [715, 704] width 229 height 39
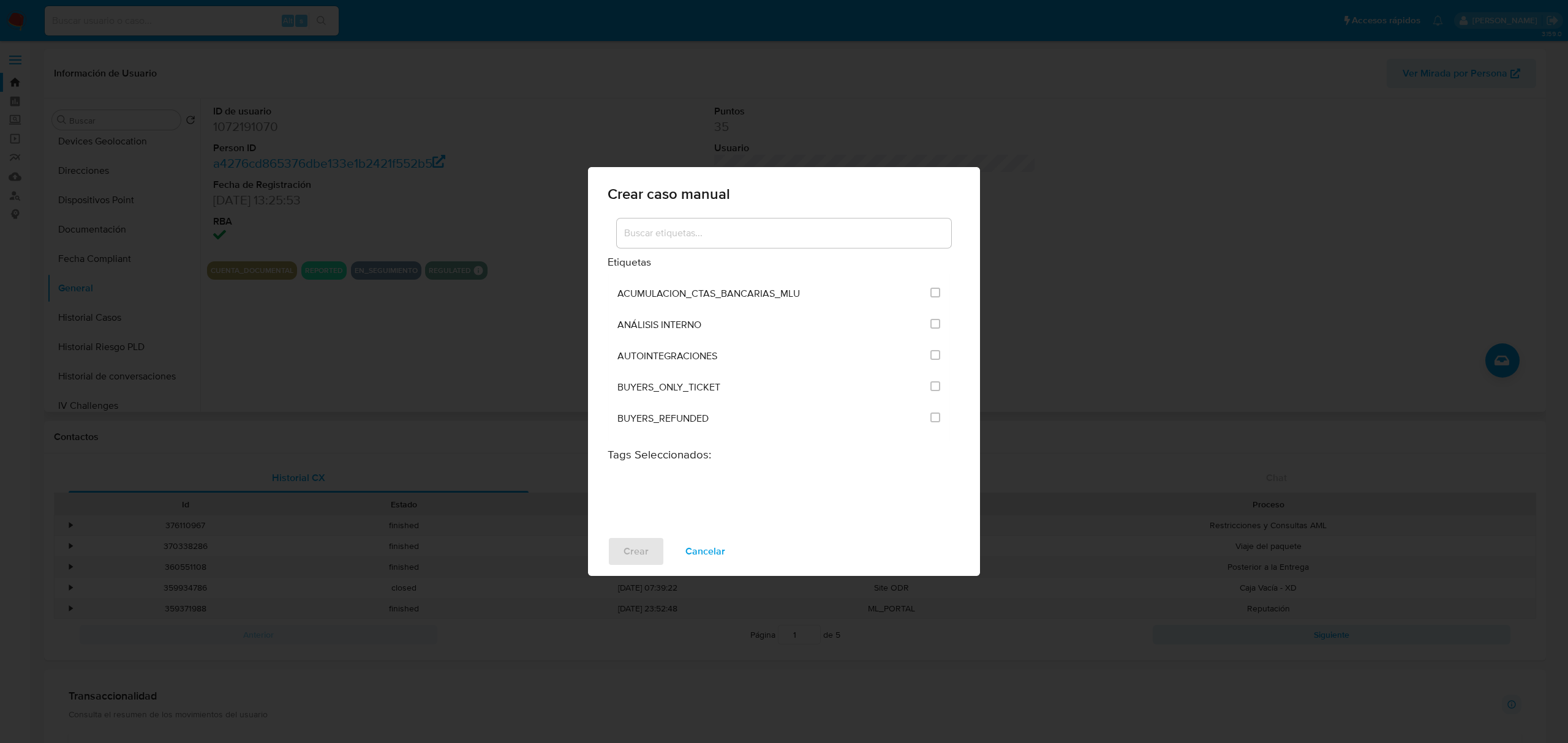
checkbox input "false"
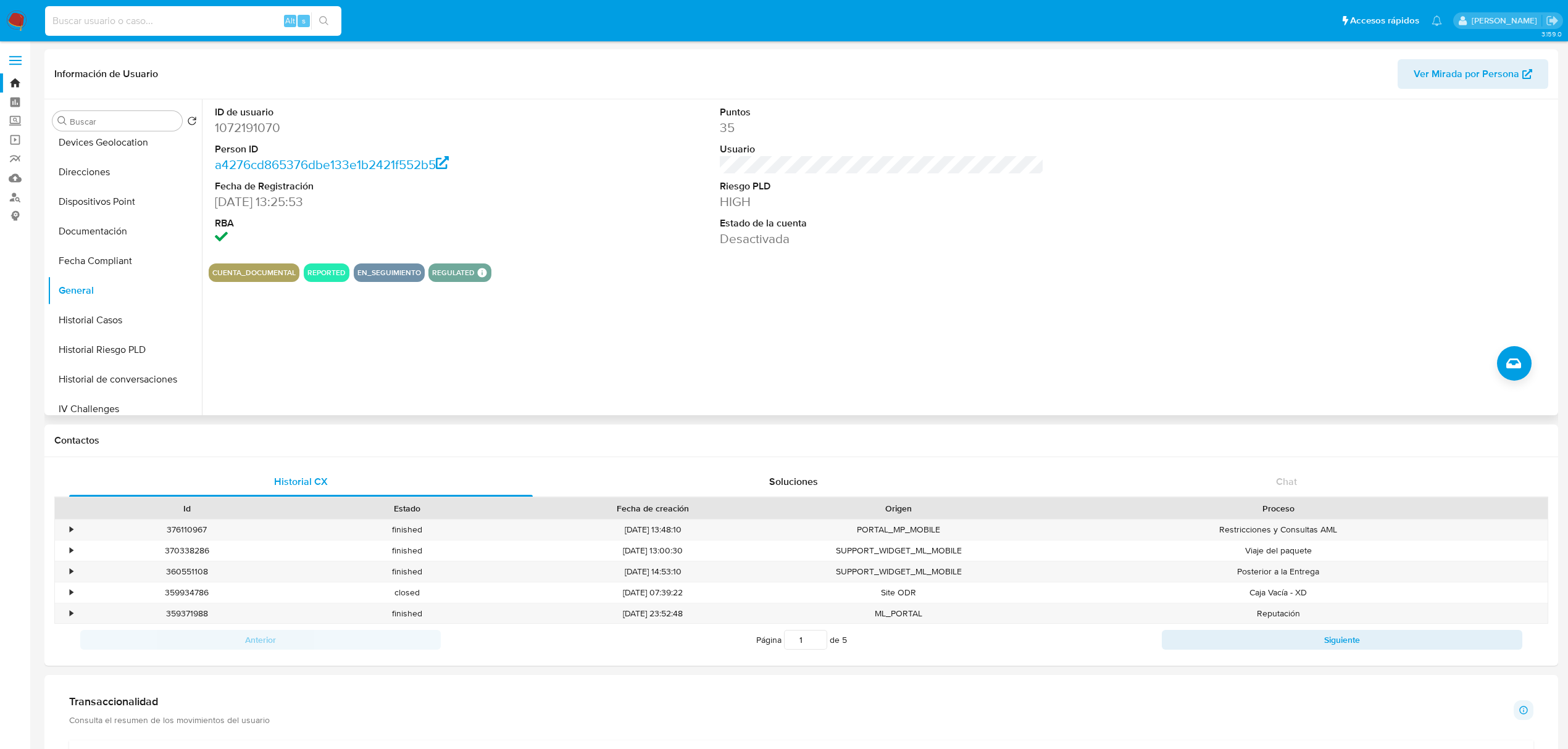
click at [188, 16] on input at bounding box center [193, 21] width 297 height 16
paste input "1160268431"
type input "1160268431"
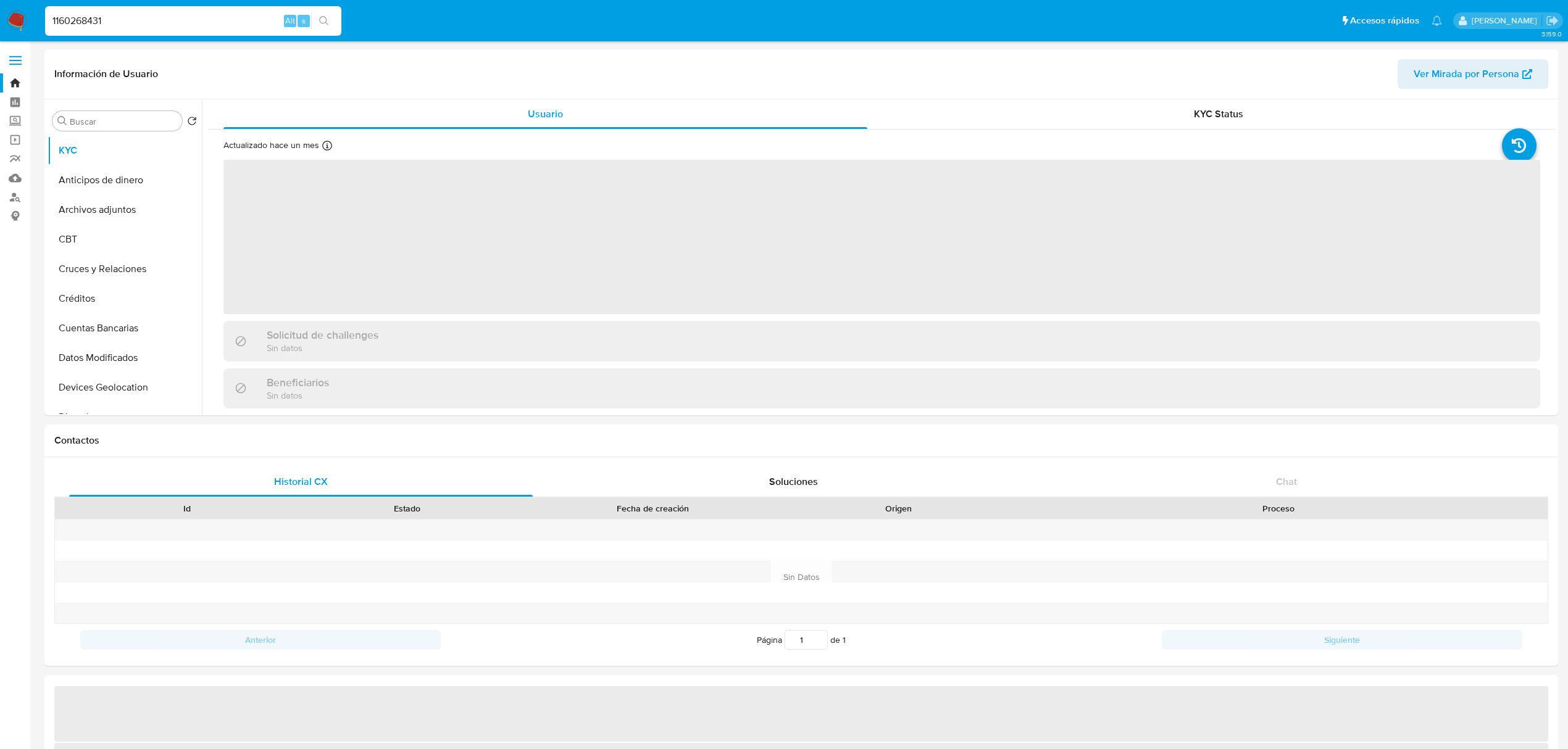
select select "10"
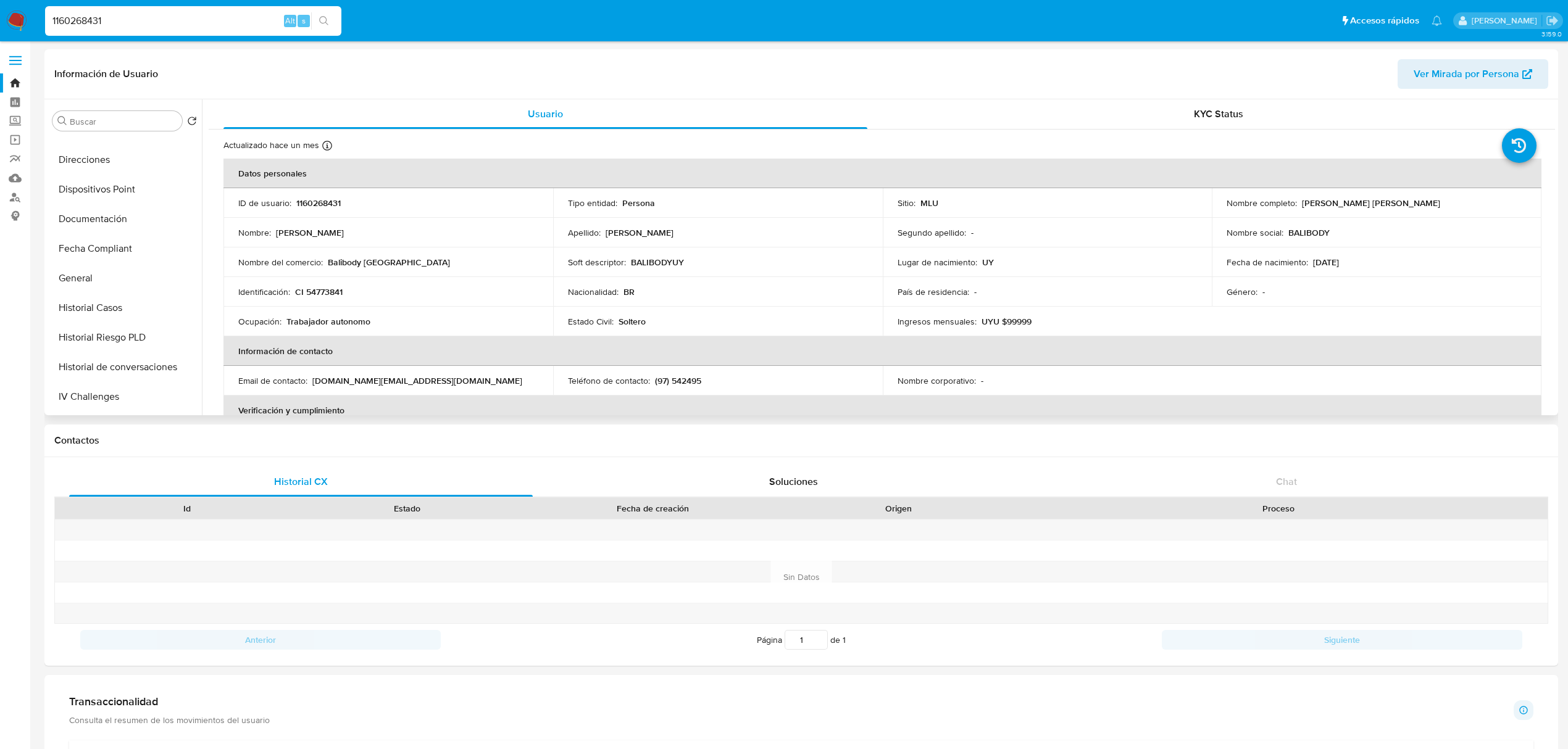
scroll to position [287, 0]
click at [116, 291] on button "Historial Casos" at bounding box center [119, 278] width 144 height 30
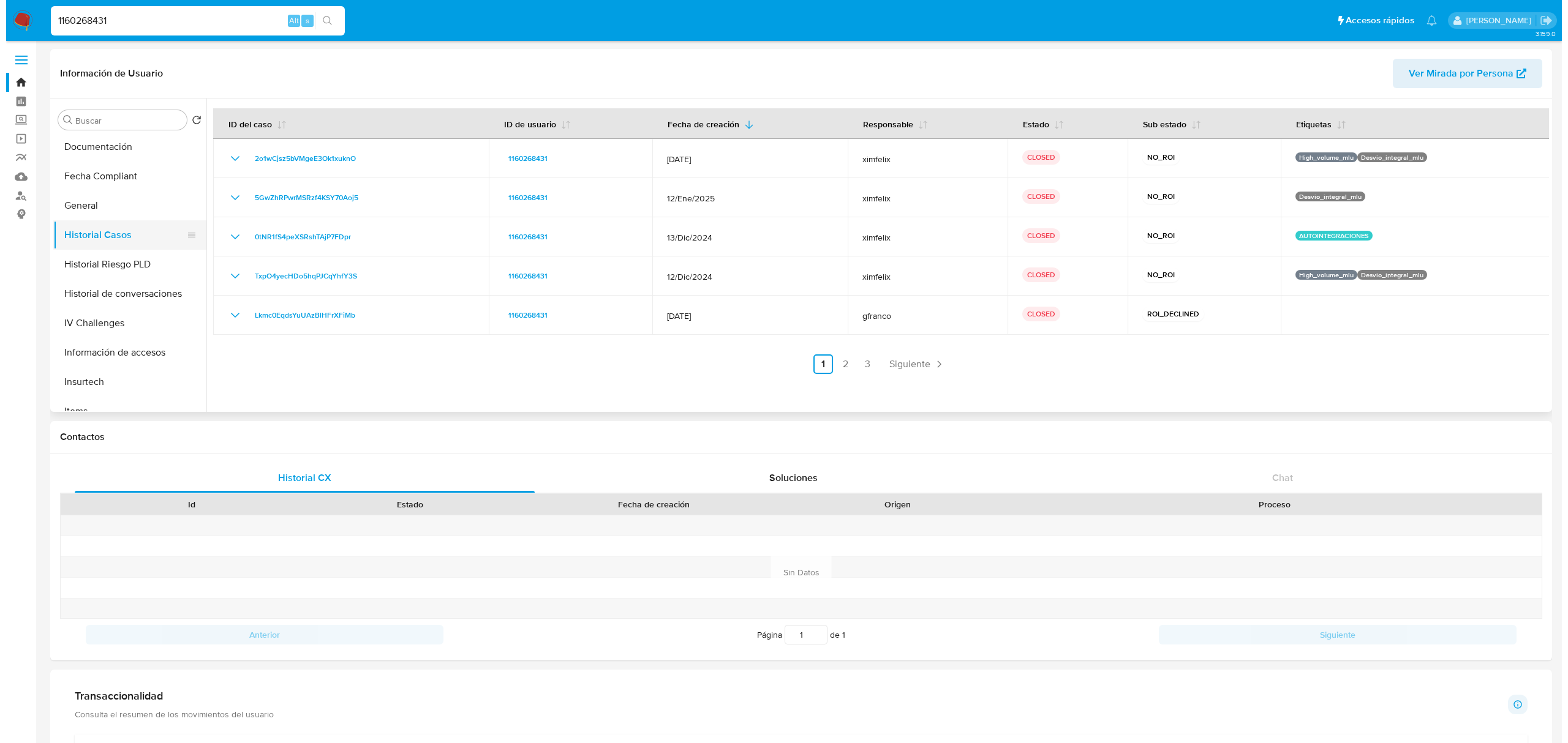
scroll to position [316, 0]
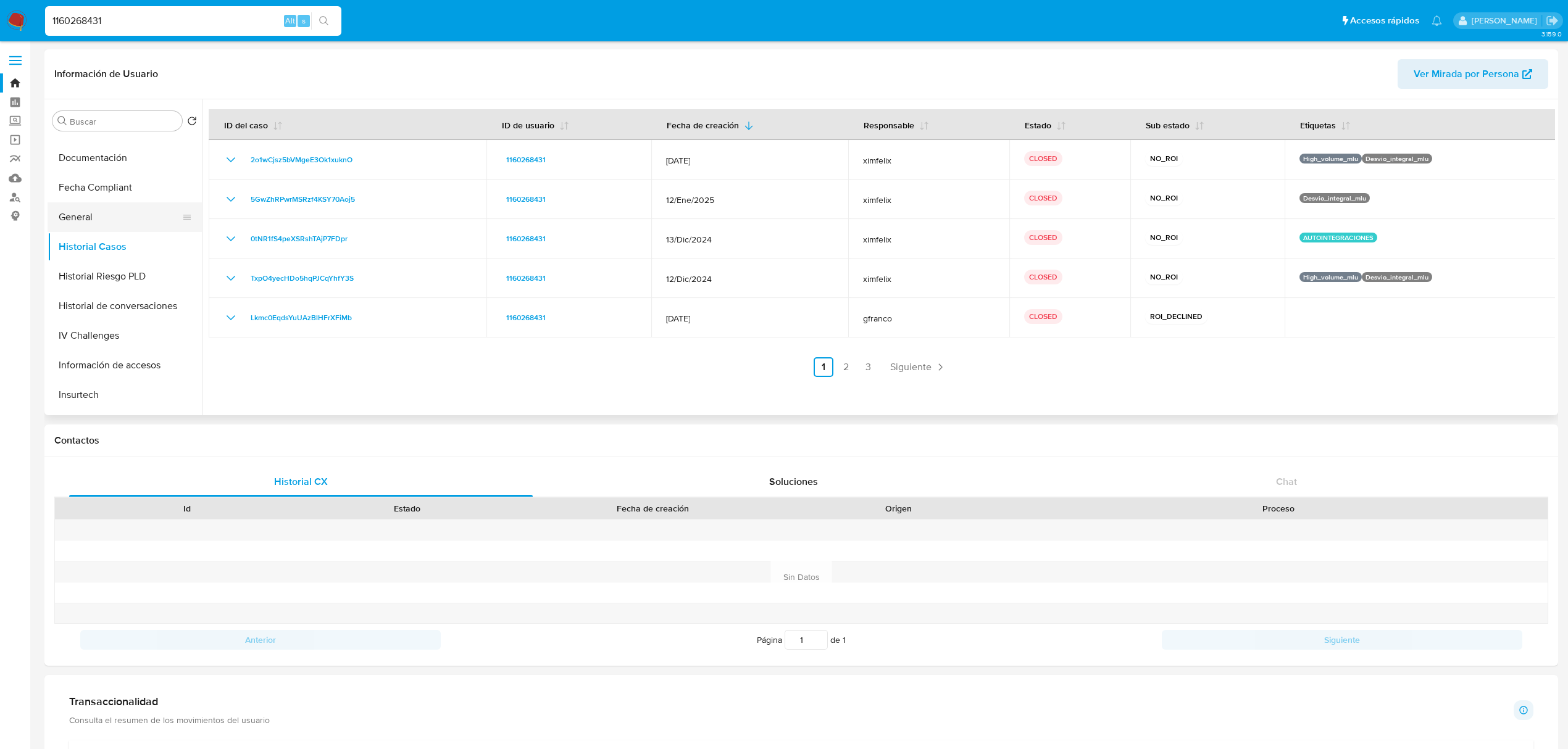
click at [125, 220] on button "General" at bounding box center [119, 217] width 144 height 30
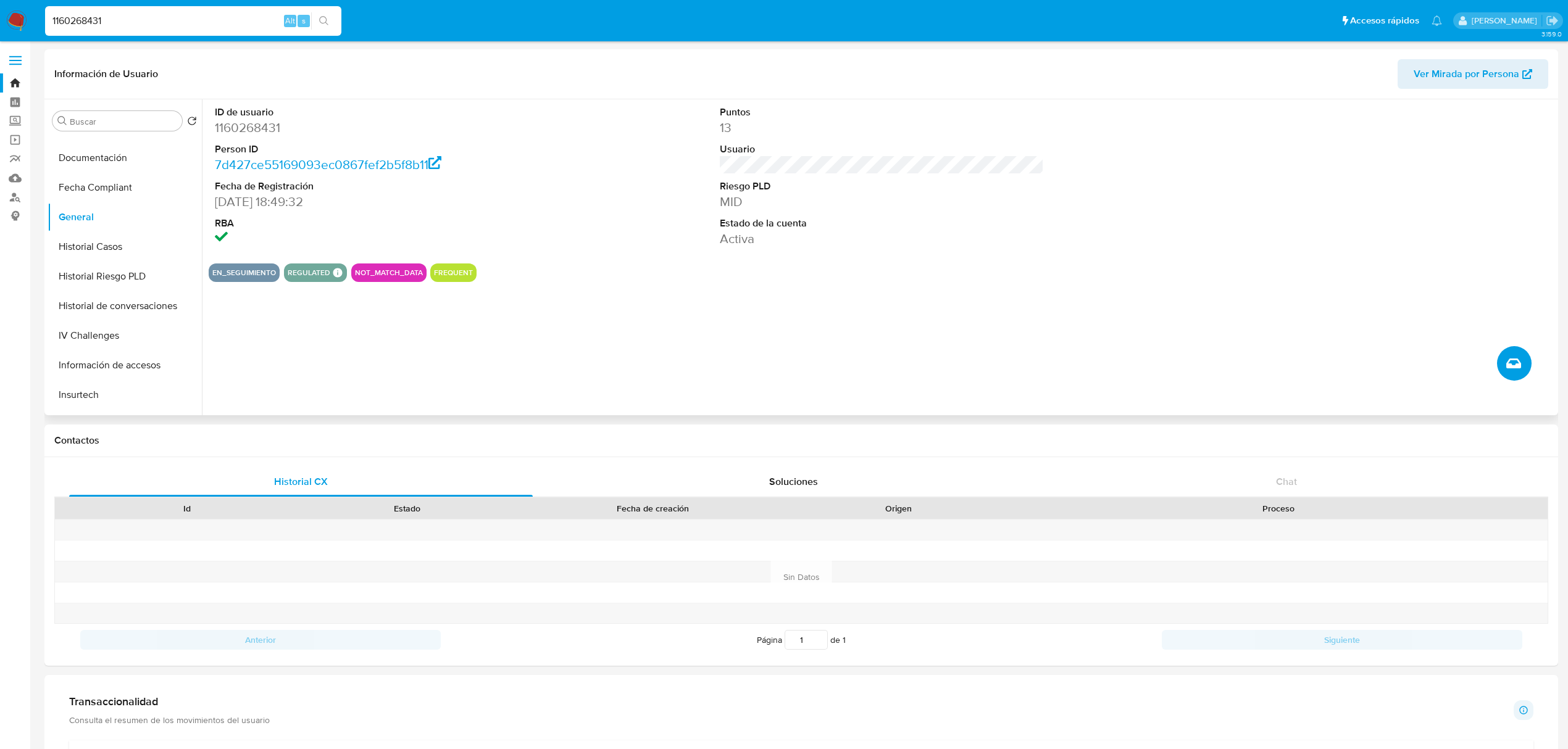
click at [1516, 363] on icon "Crear caso manual" at bounding box center [1514, 364] width 15 height 15
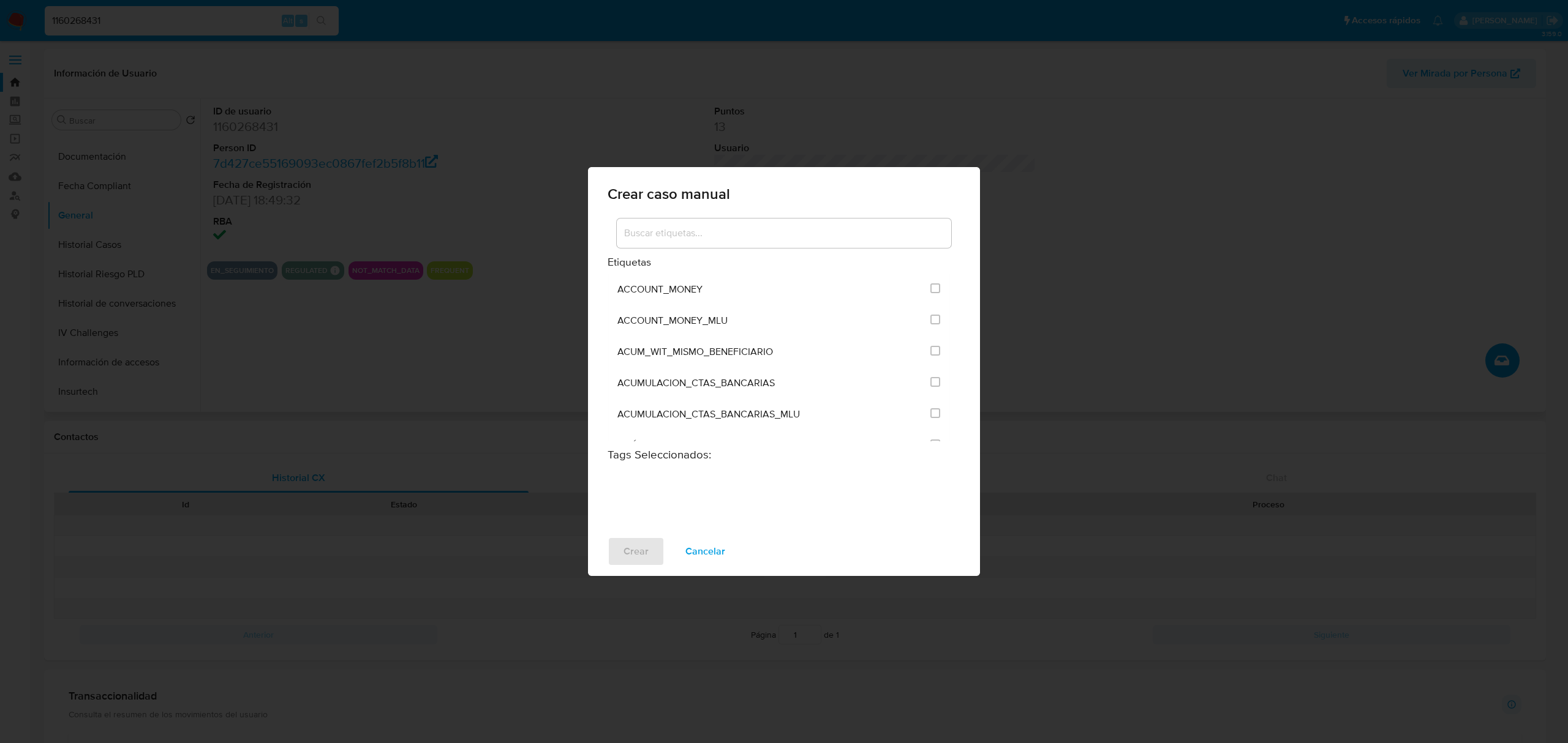
click at [763, 245] on div at bounding box center [783, 233] width 334 height 29
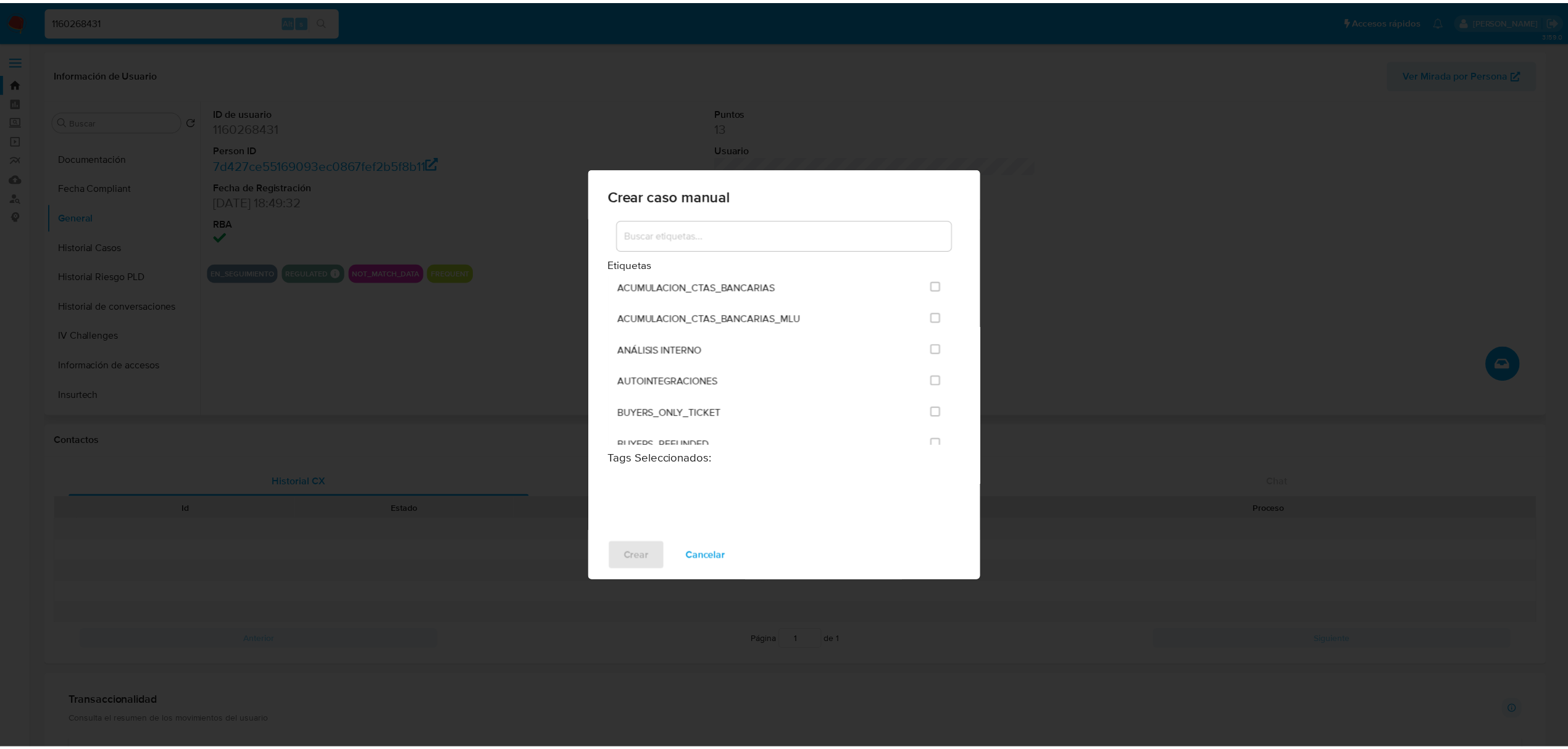
scroll to position [144, 0]
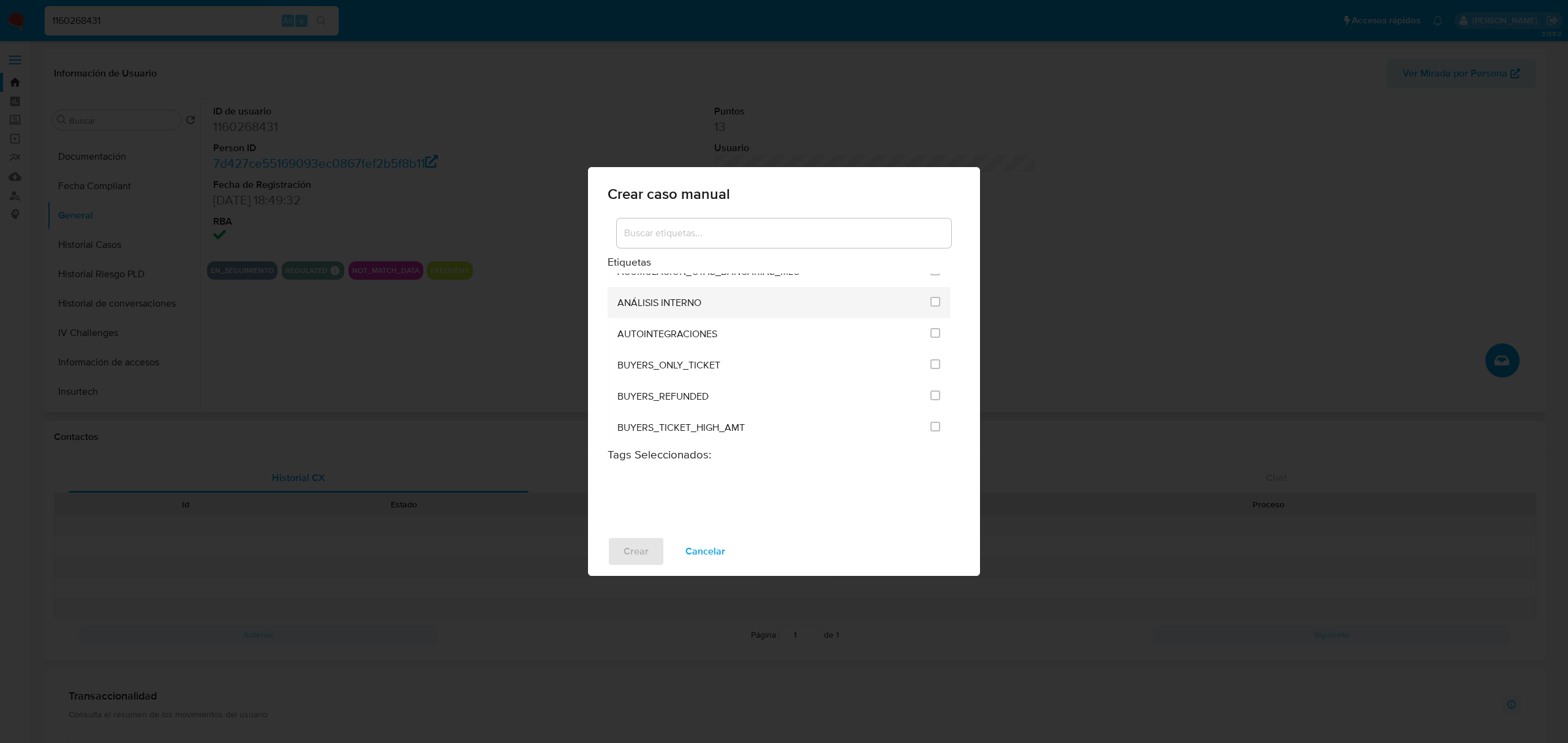
click at [808, 305] on div "ANÁLISIS INTERNO" at bounding box center [770, 303] width 305 height 31
click at [931, 297] on input "1897" at bounding box center [935, 302] width 10 height 10
click at [640, 556] on span "Crear" at bounding box center [636, 551] width 25 height 27
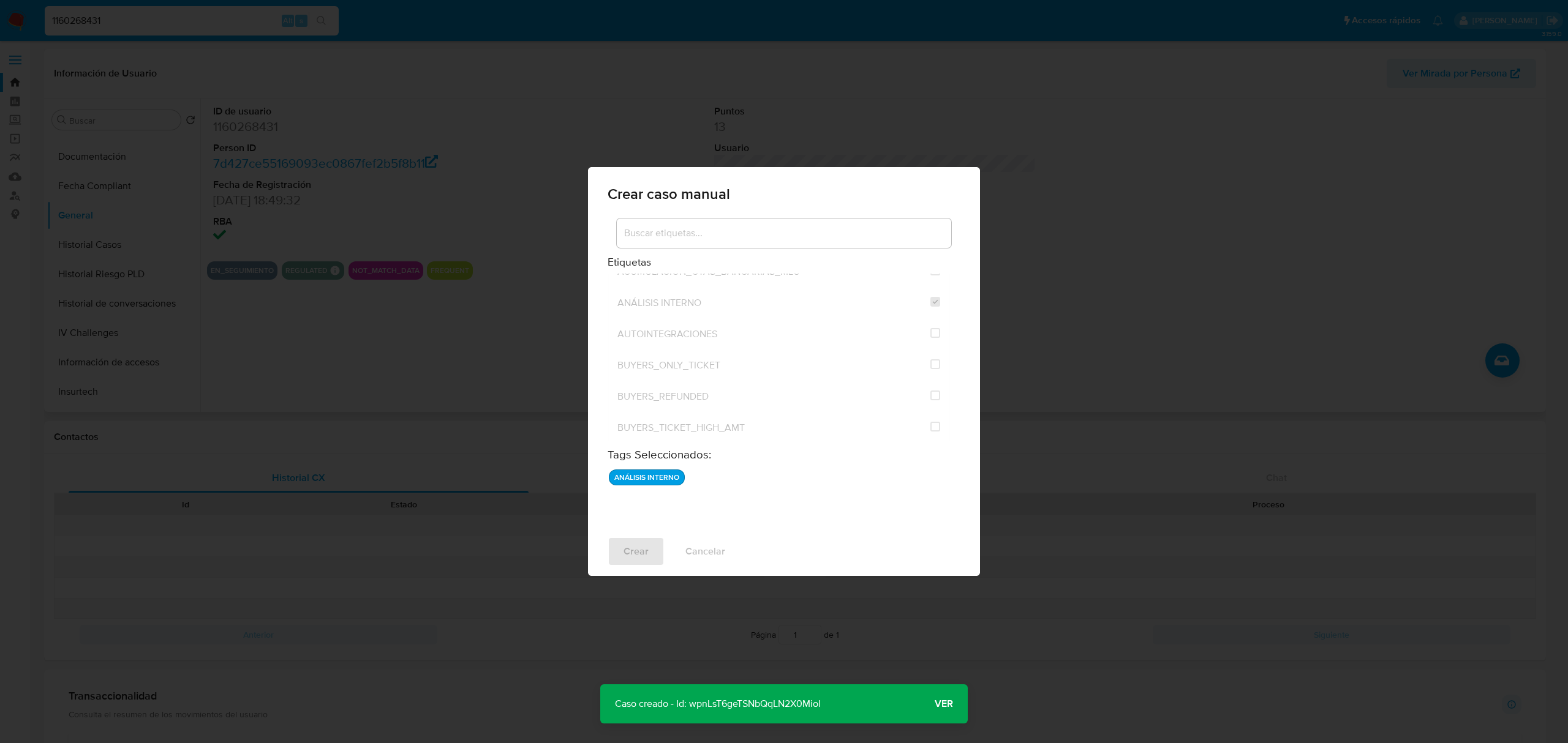
drag, startPoint x: 825, startPoint y: 699, endPoint x: 692, endPoint y: 708, distance: 133.3
click at [692, 708] on p "Caso creado - Id: wpnLsT6geTSNbQqLN2X0Miol" at bounding box center [718, 704] width 235 height 39
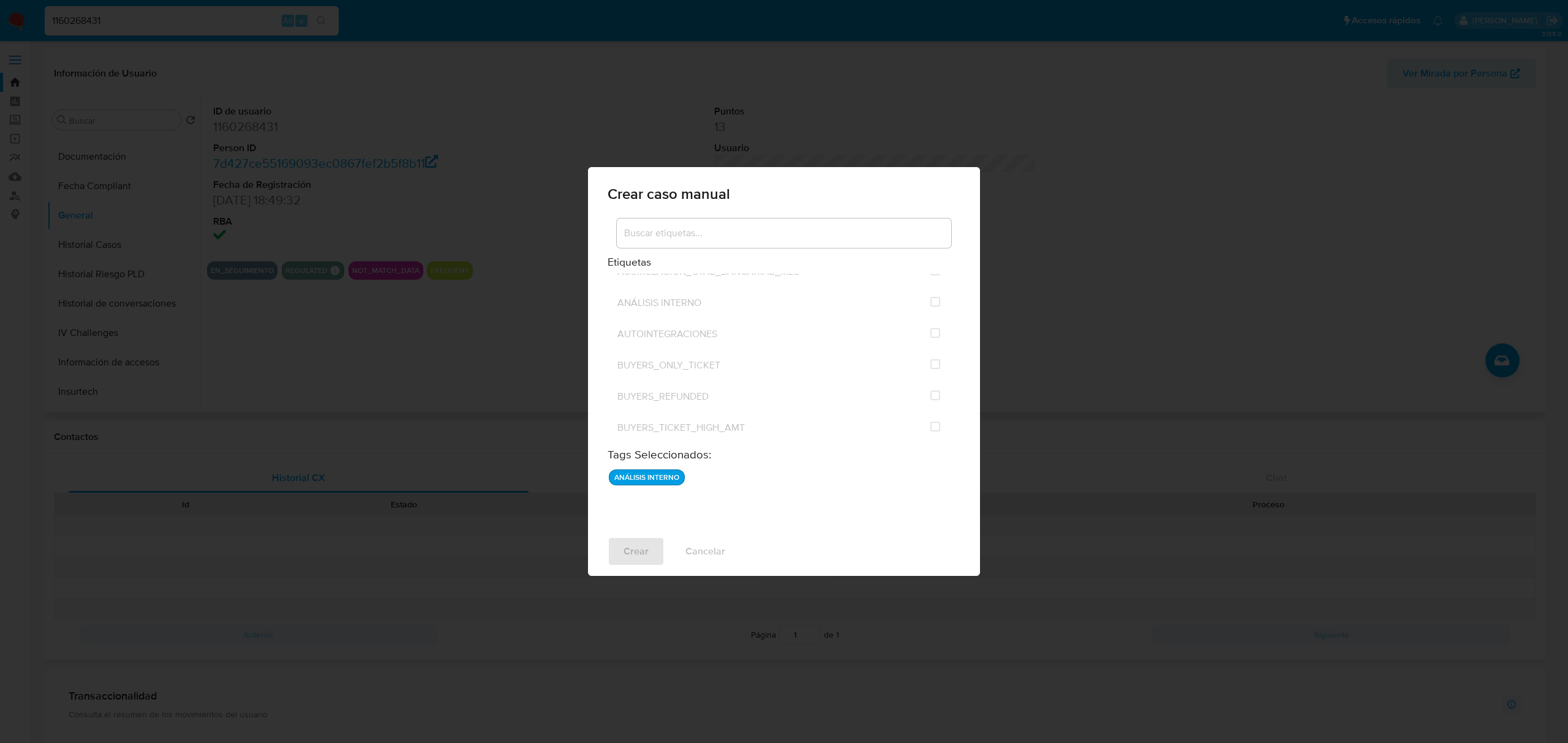
checkbox input "false"
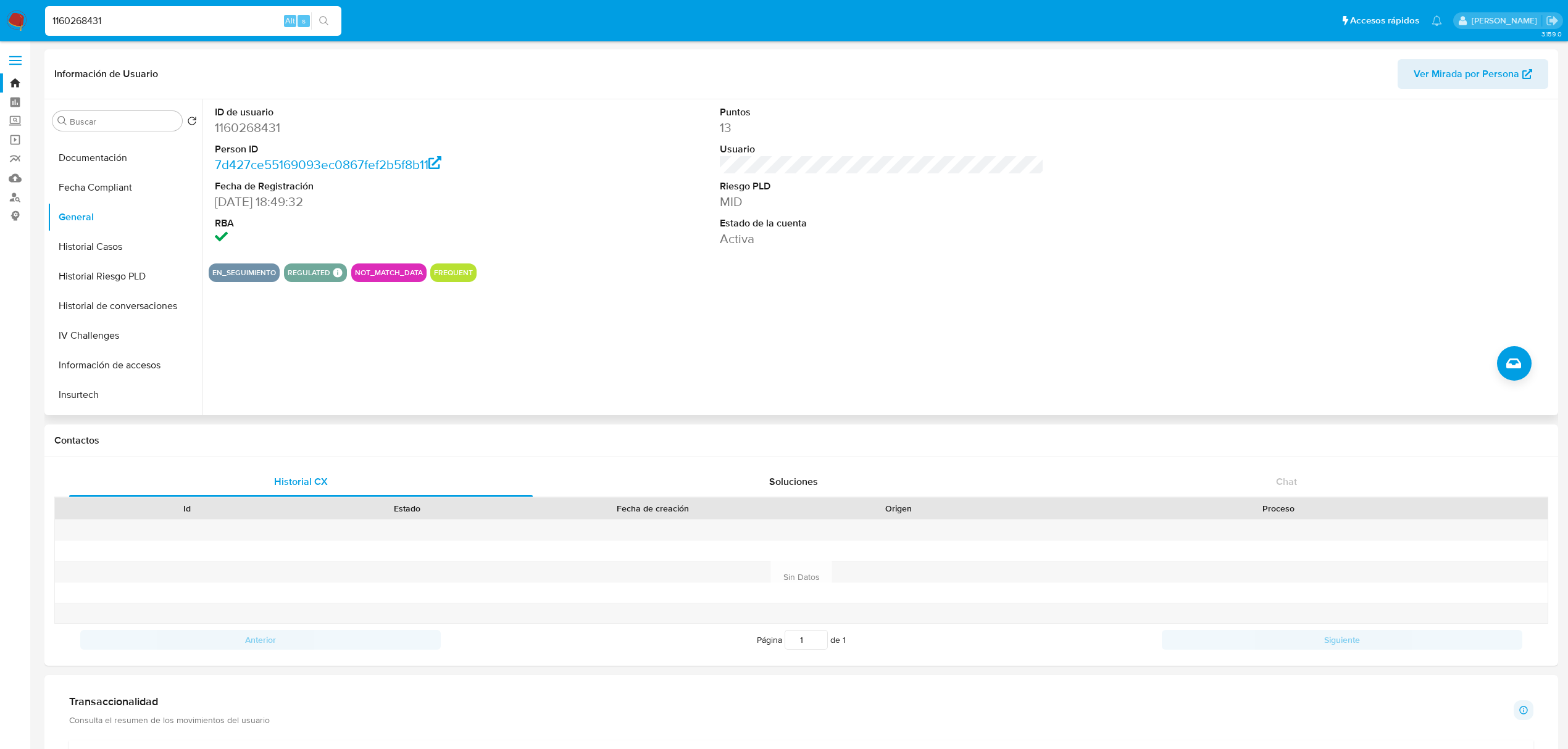
drag, startPoint x: 135, startPoint y: 25, endPoint x: 40, endPoint y: 30, distance: 95.1
click at [40, 30] on ul "Pausado Ver notificaciones 1160268431 Alt s Accesos rápidos Presiona las siguie…" at bounding box center [744, 20] width 1409 height 31
paste input "81436721"
type input "1814367211"
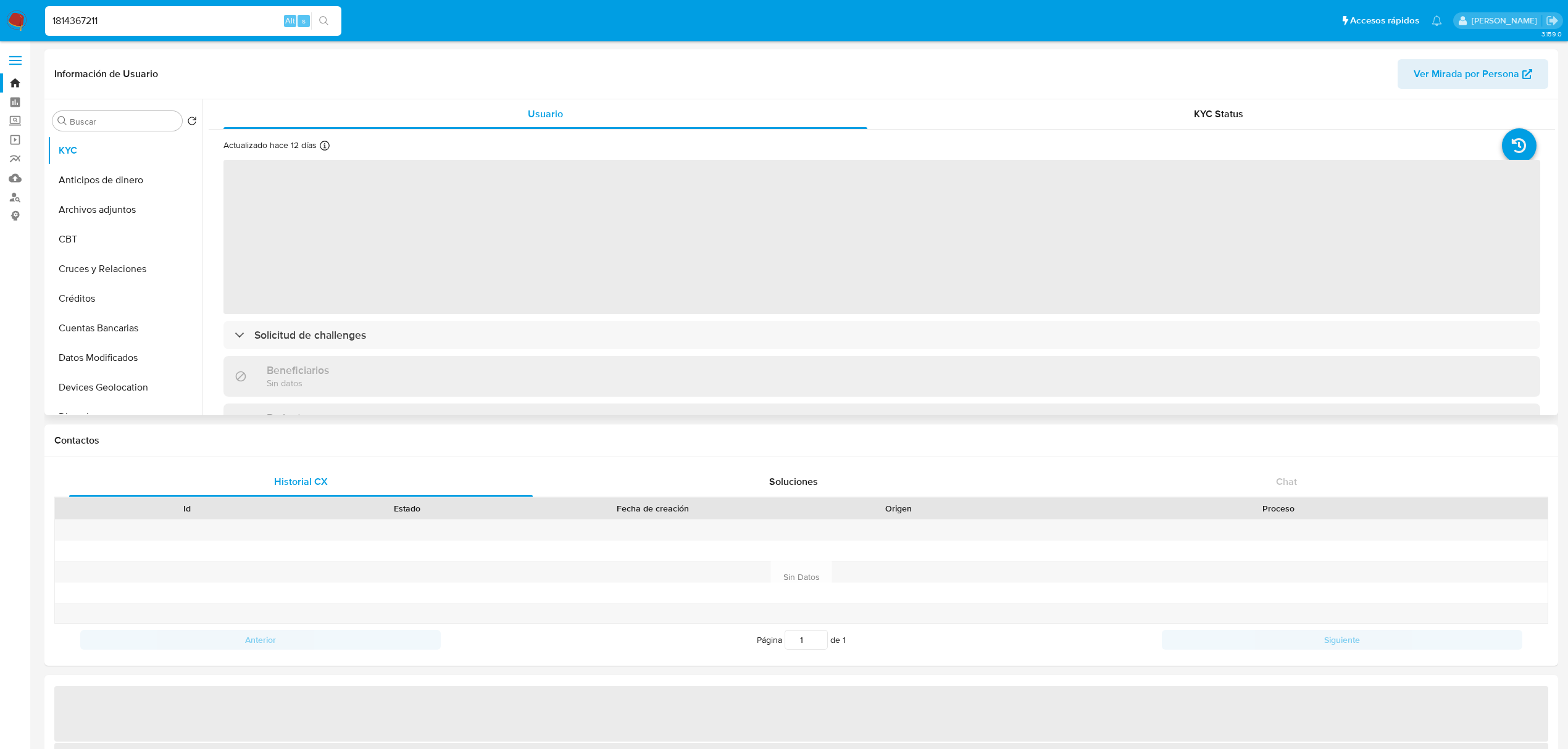
select select "10"
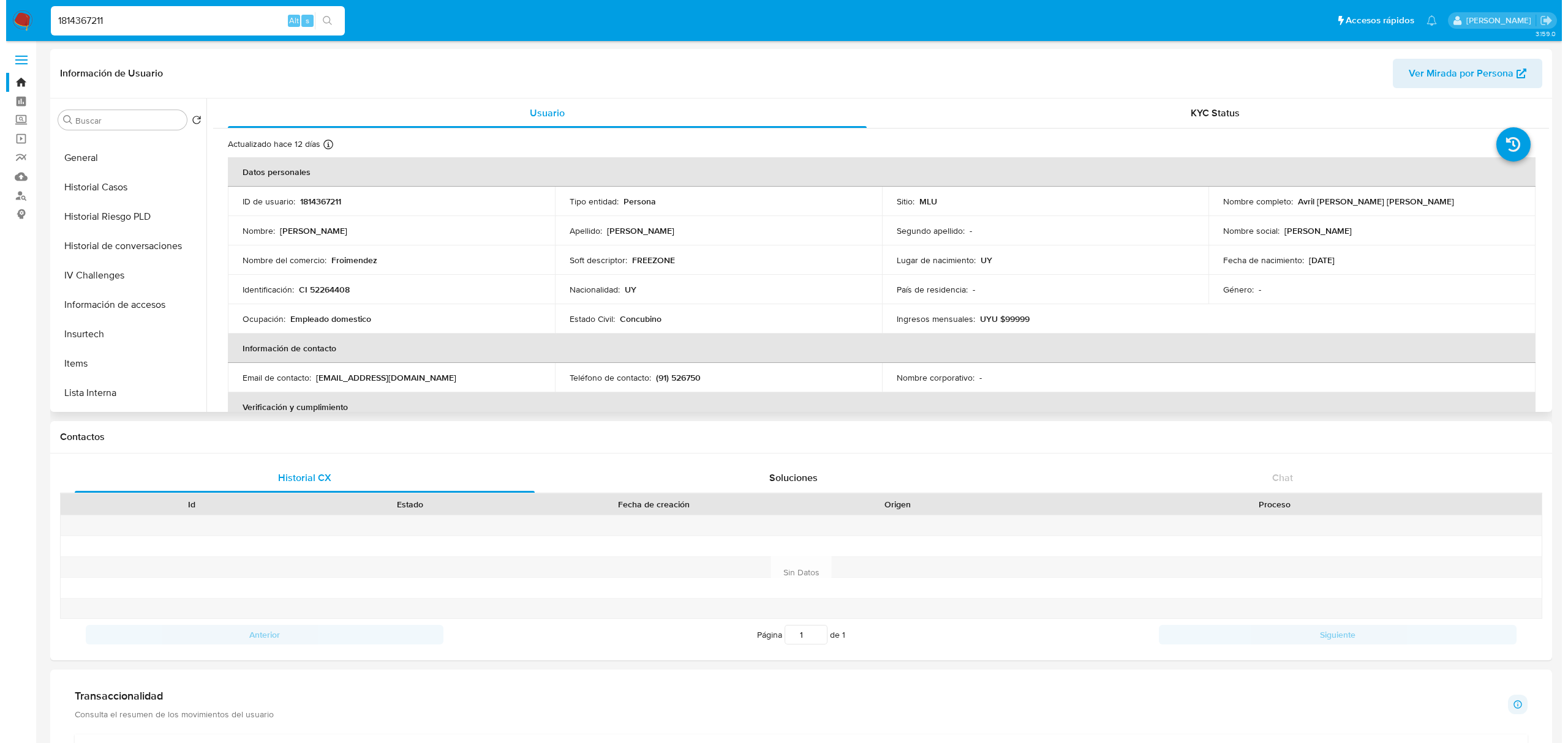
scroll to position [366, 0]
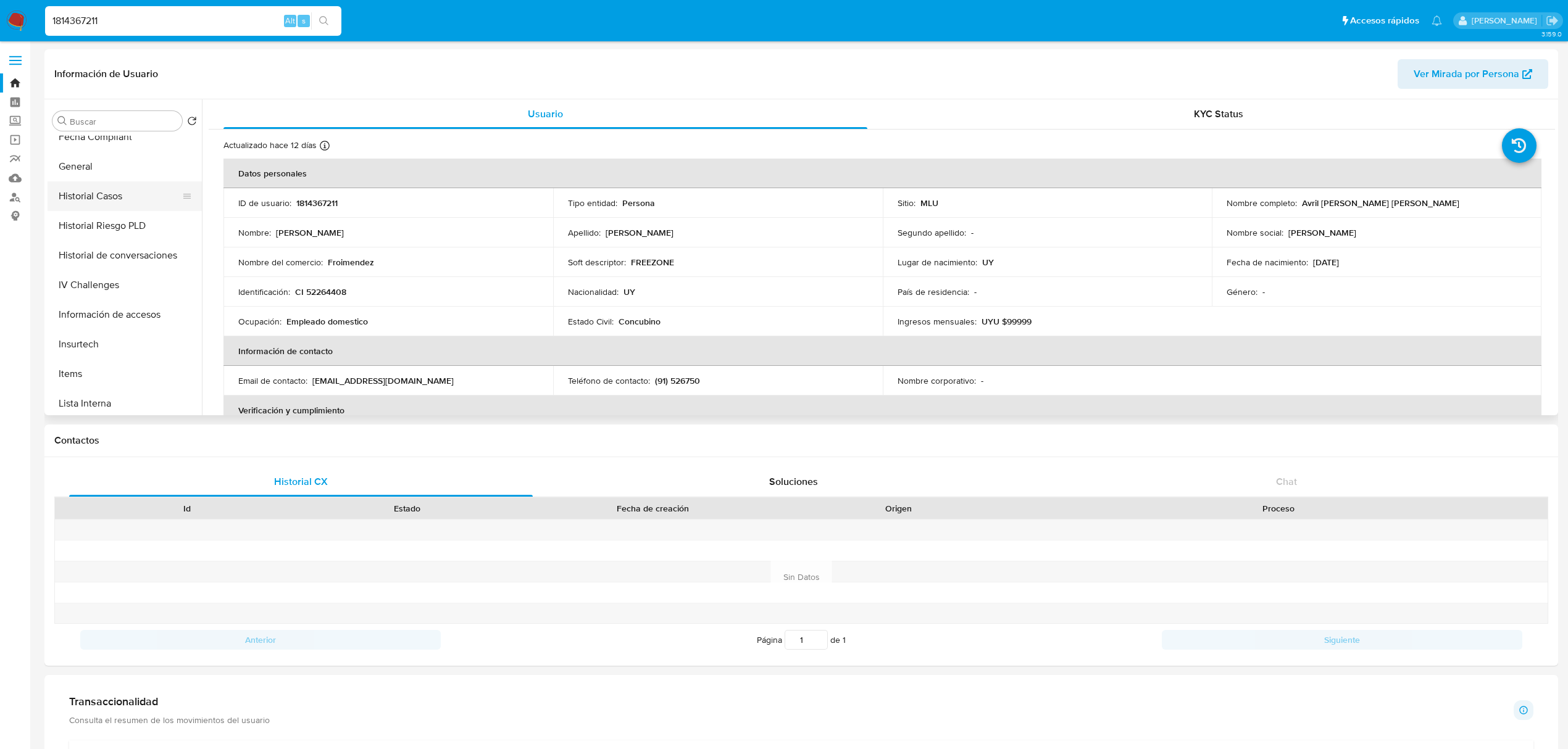
click at [127, 200] on button "Historial Casos" at bounding box center [119, 196] width 144 height 30
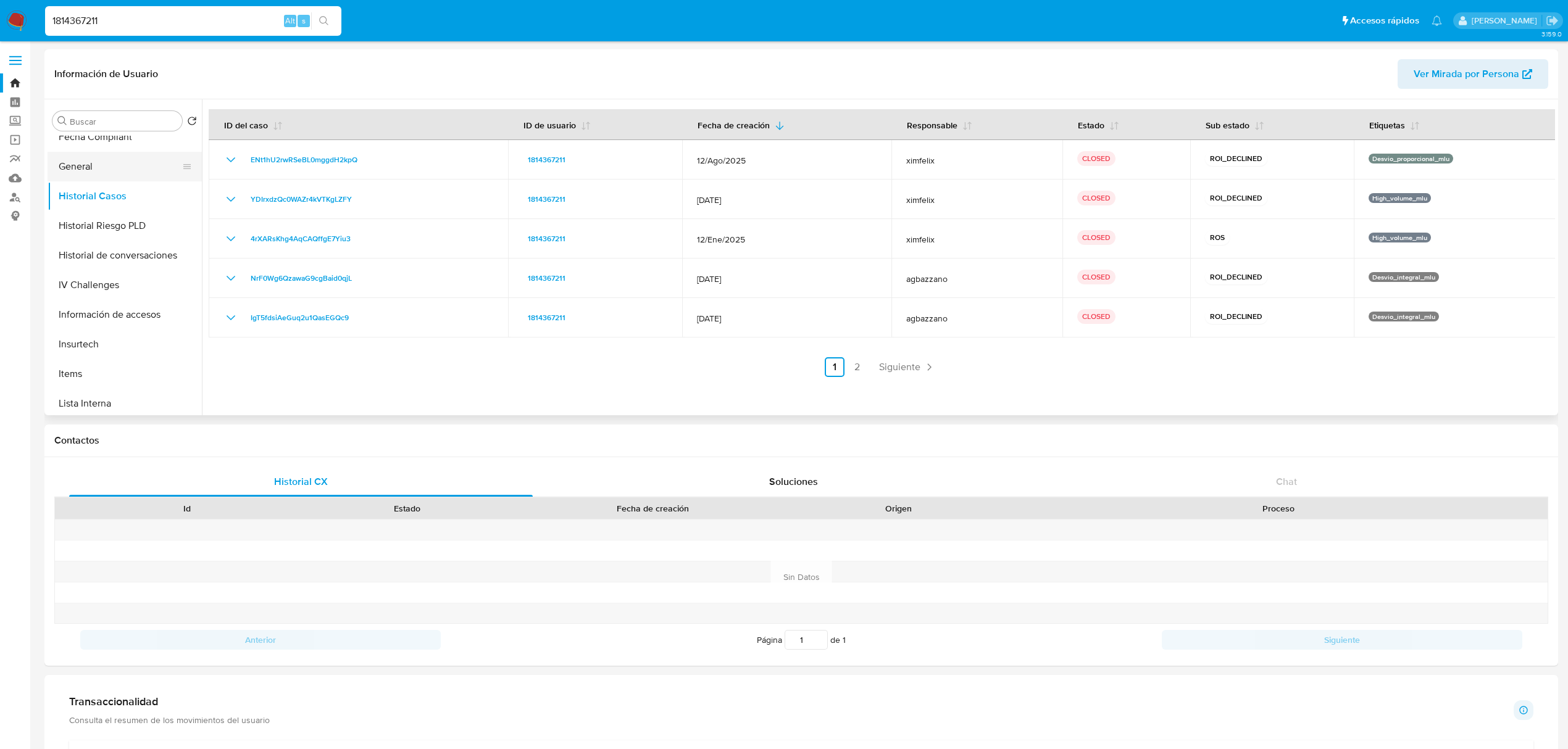
click at [117, 169] on button "General" at bounding box center [119, 166] width 144 height 30
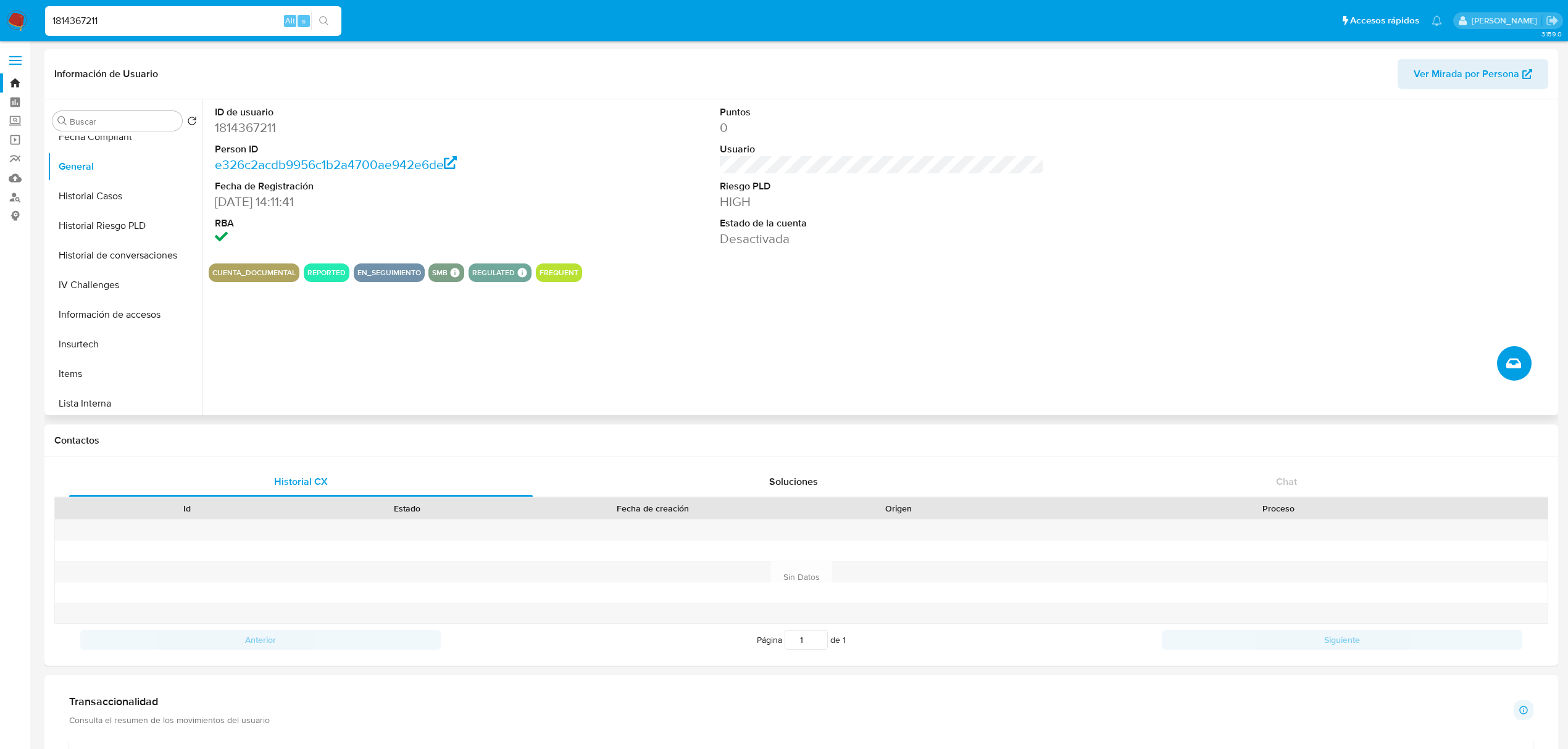
click at [1510, 364] on icon "Crear caso manual" at bounding box center [1514, 364] width 15 height 10
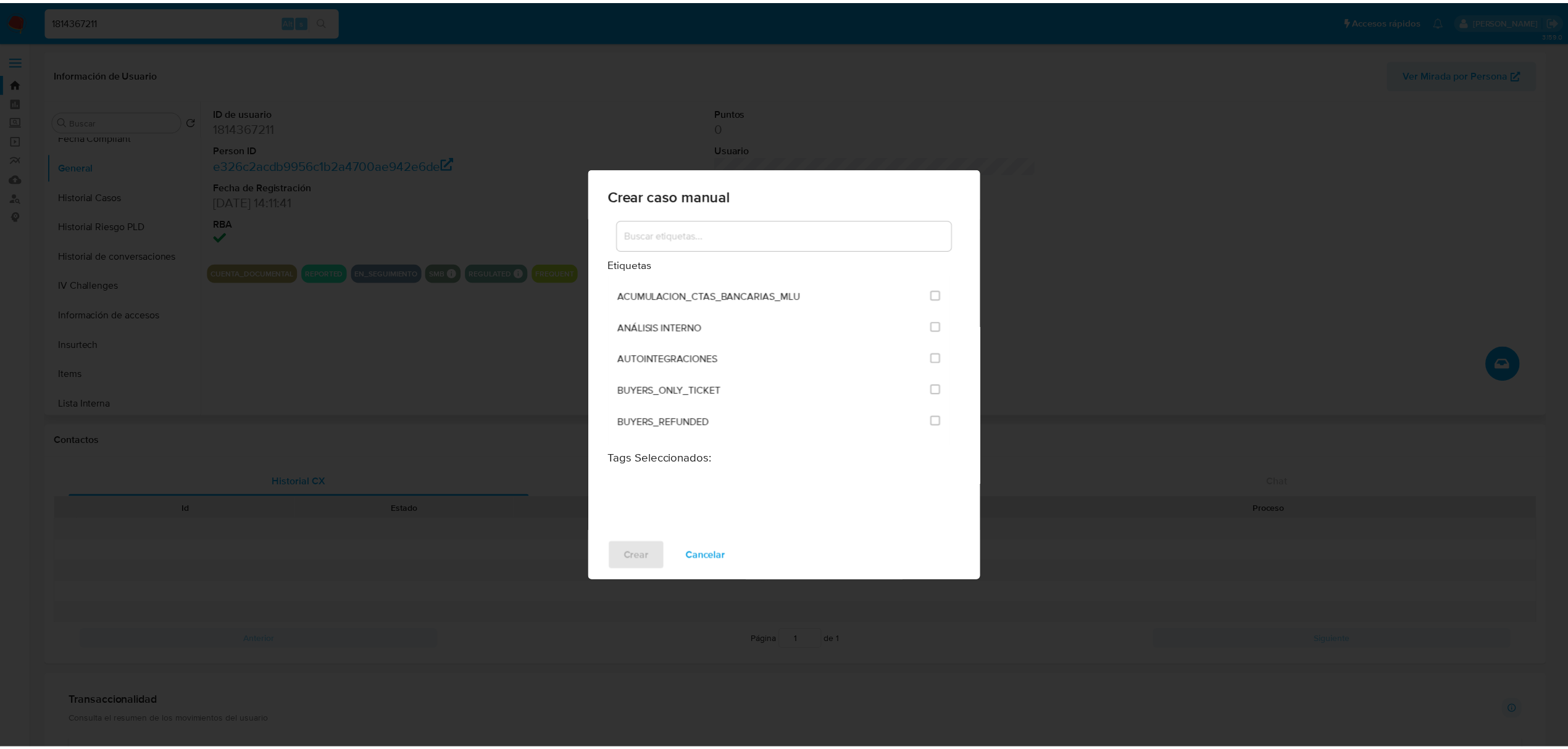
scroll to position [143, 0]
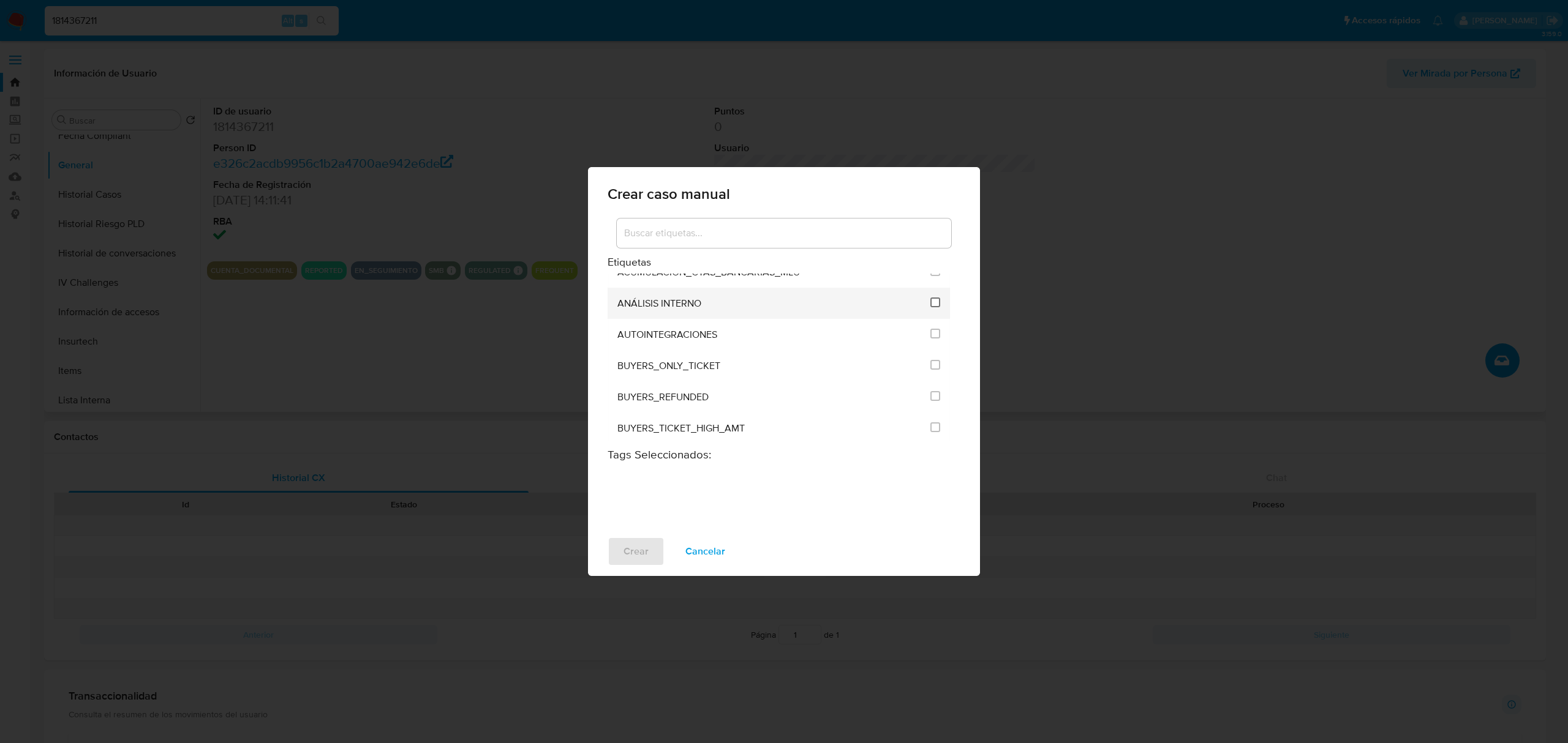
click at [930, 301] on input "1897" at bounding box center [935, 302] width 10 height 10
click at [638, 544] on span "Crear" at bounding box center [636, 551] width 25 height 27
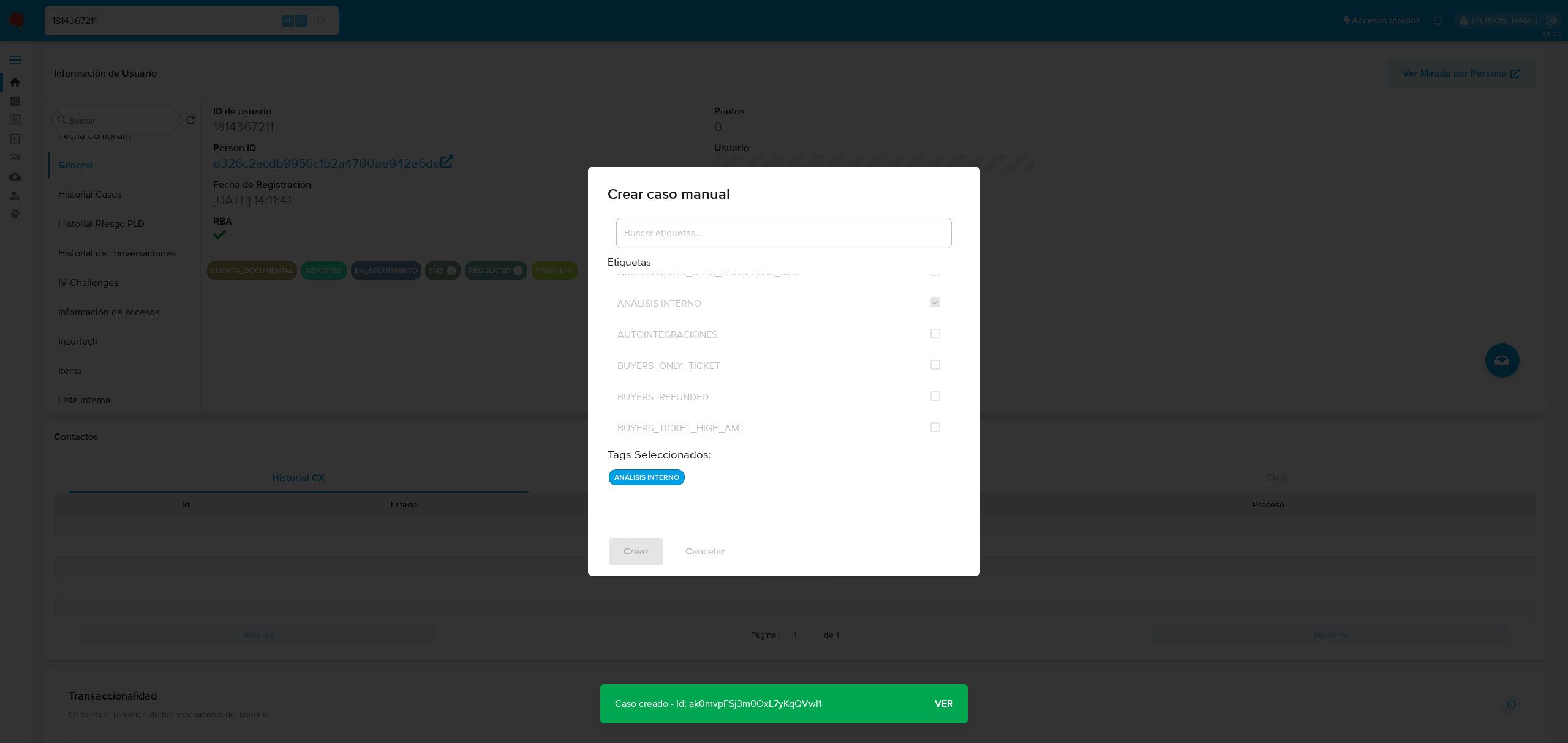
drag, startPoint x: 836, startPoint y: 707, endPoint x: 689, endPoint y: 715, distance: 147.2
click at [689, 715] on div "Caso creado - Id: ak0mvpFSj3m0OxL7yKqQVwl1 Caso creado - Id: ak0mvpFSj3m0OxL7yK…" at bounding box center [784, 704] width 367 height 39
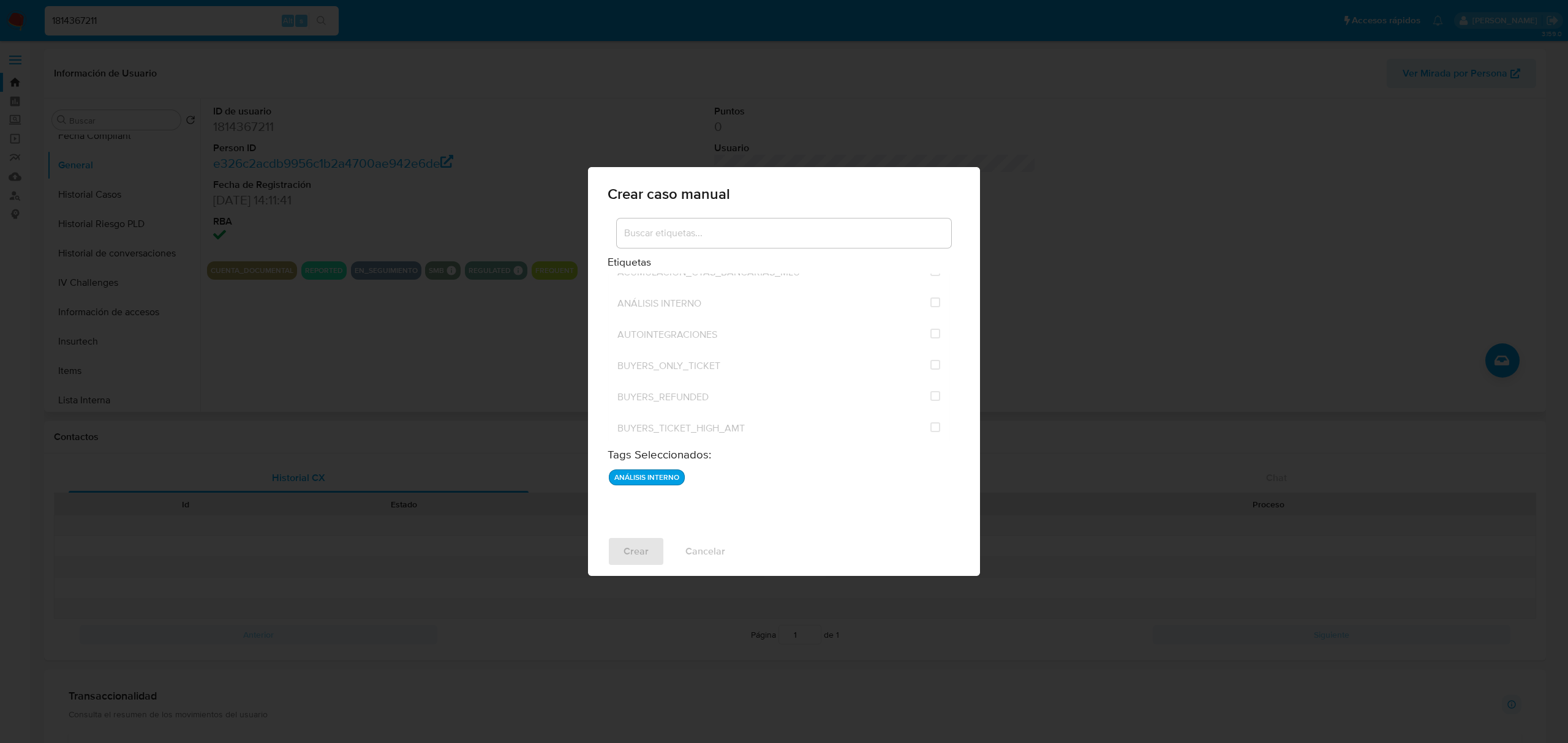
checkbox input "false"
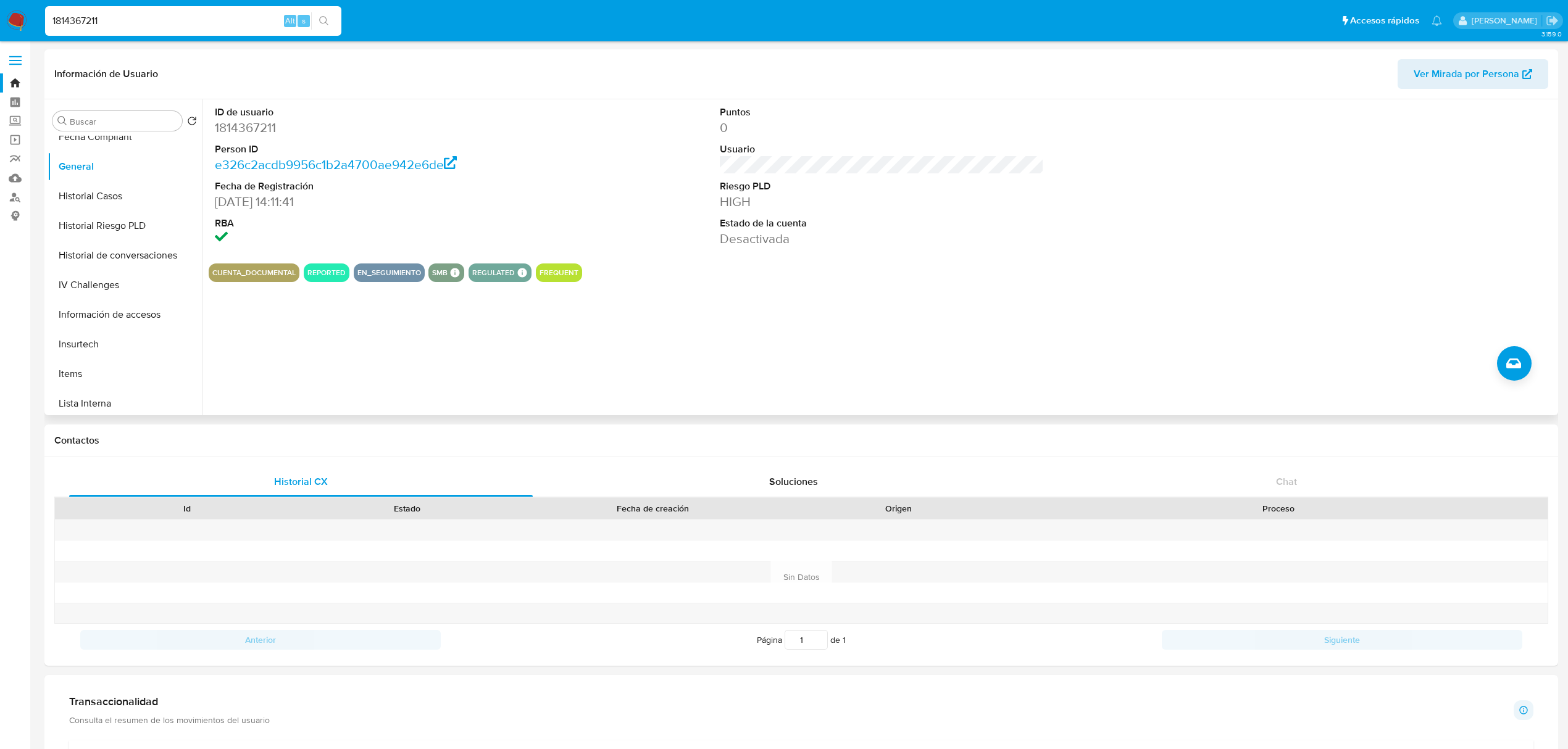
click at [82, 26] on input "1814367211" at bounding box center [193, 21] width 297 height 16
paste input "928116674"
type input "1928116674"
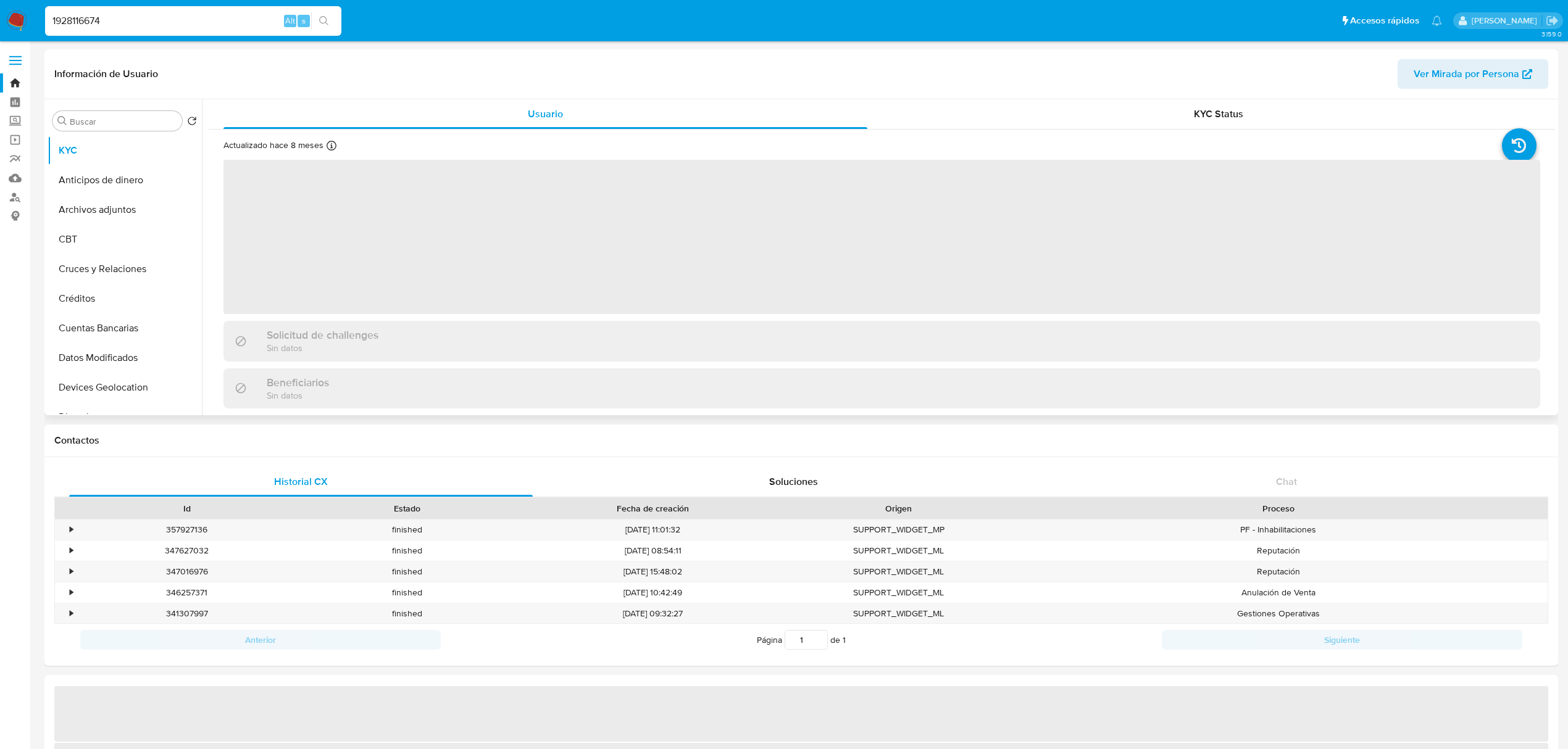
select select "10"
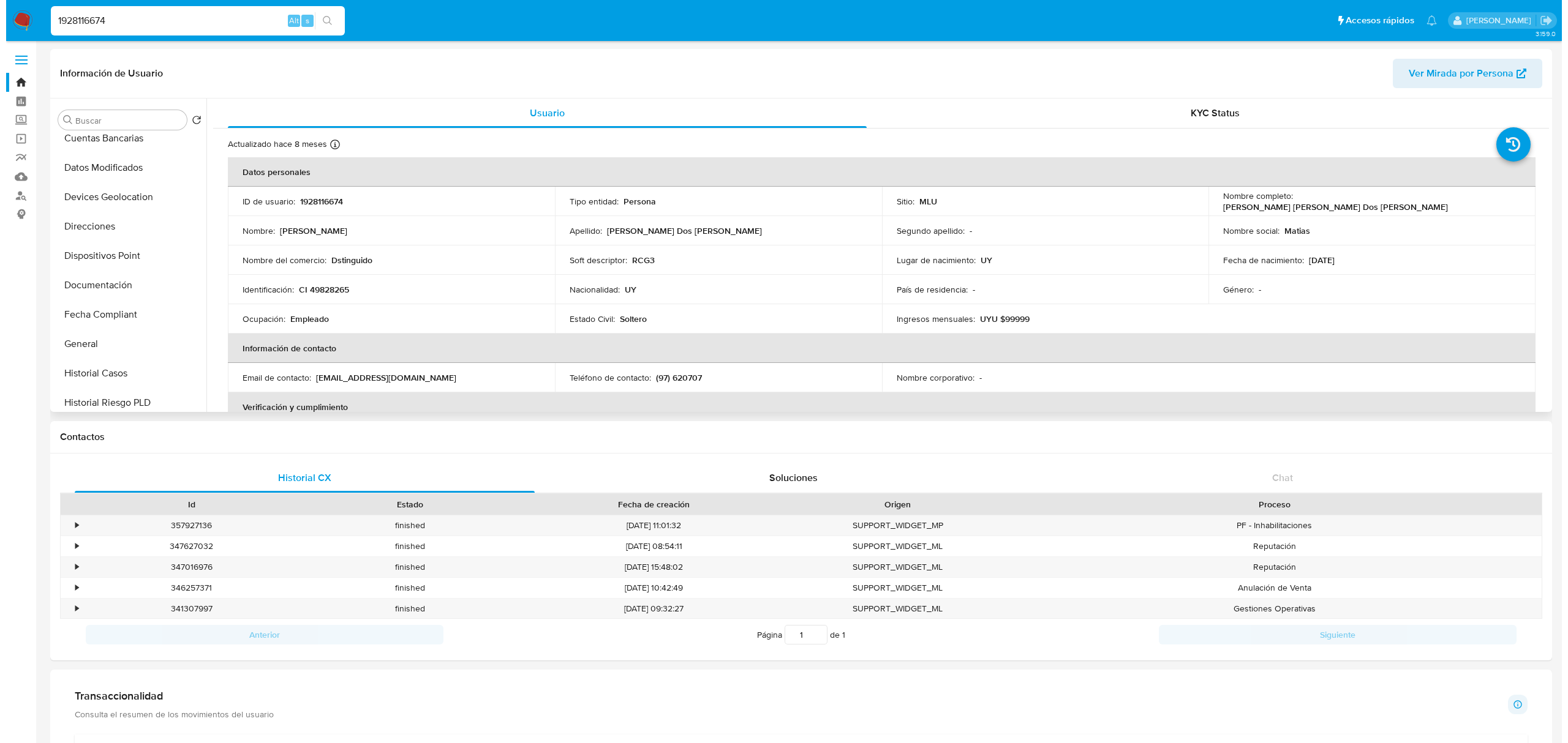
scroll to position [211, 0]
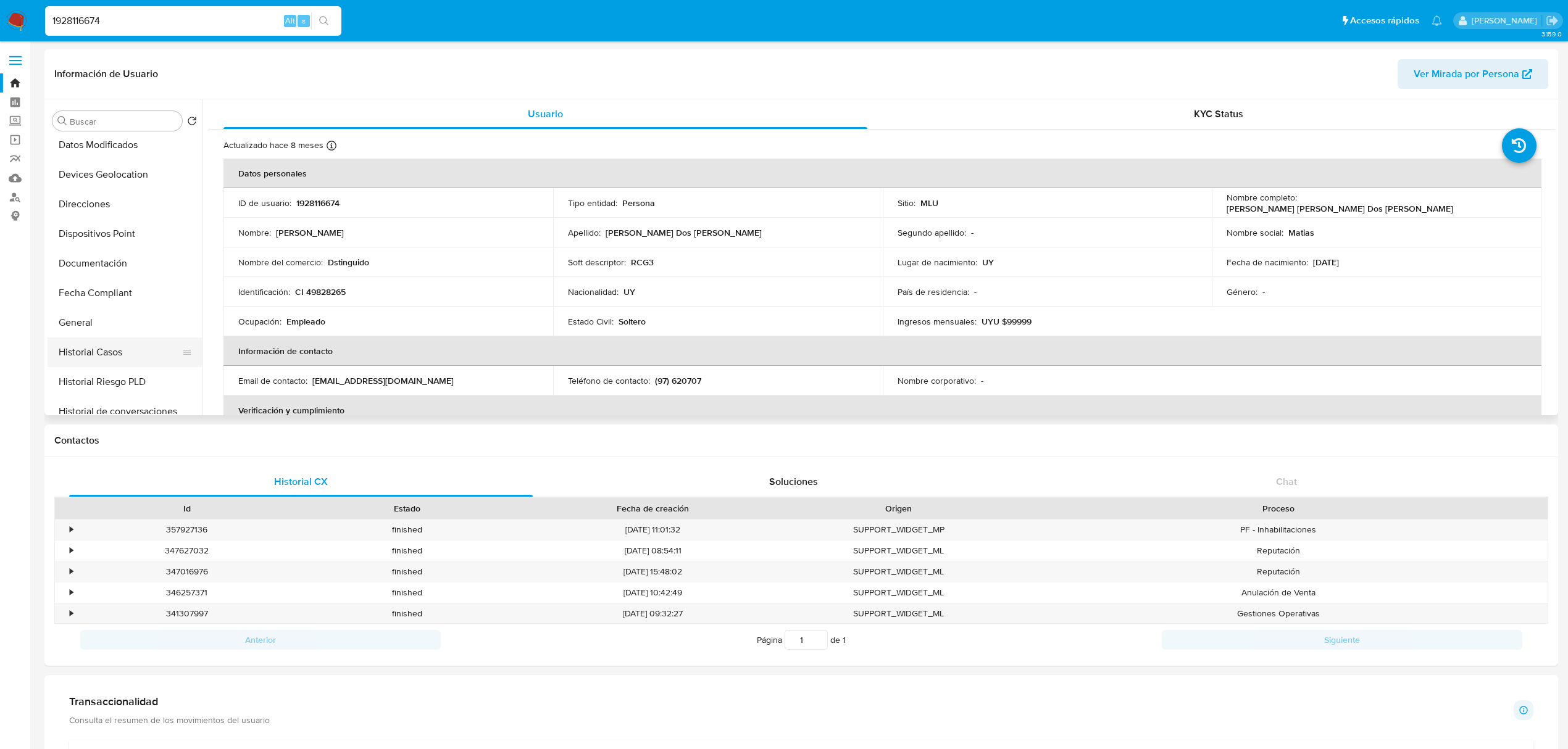
click at [117, 339] on button "Historial Casos" at bounding box center [119, 352] width 144 height 30
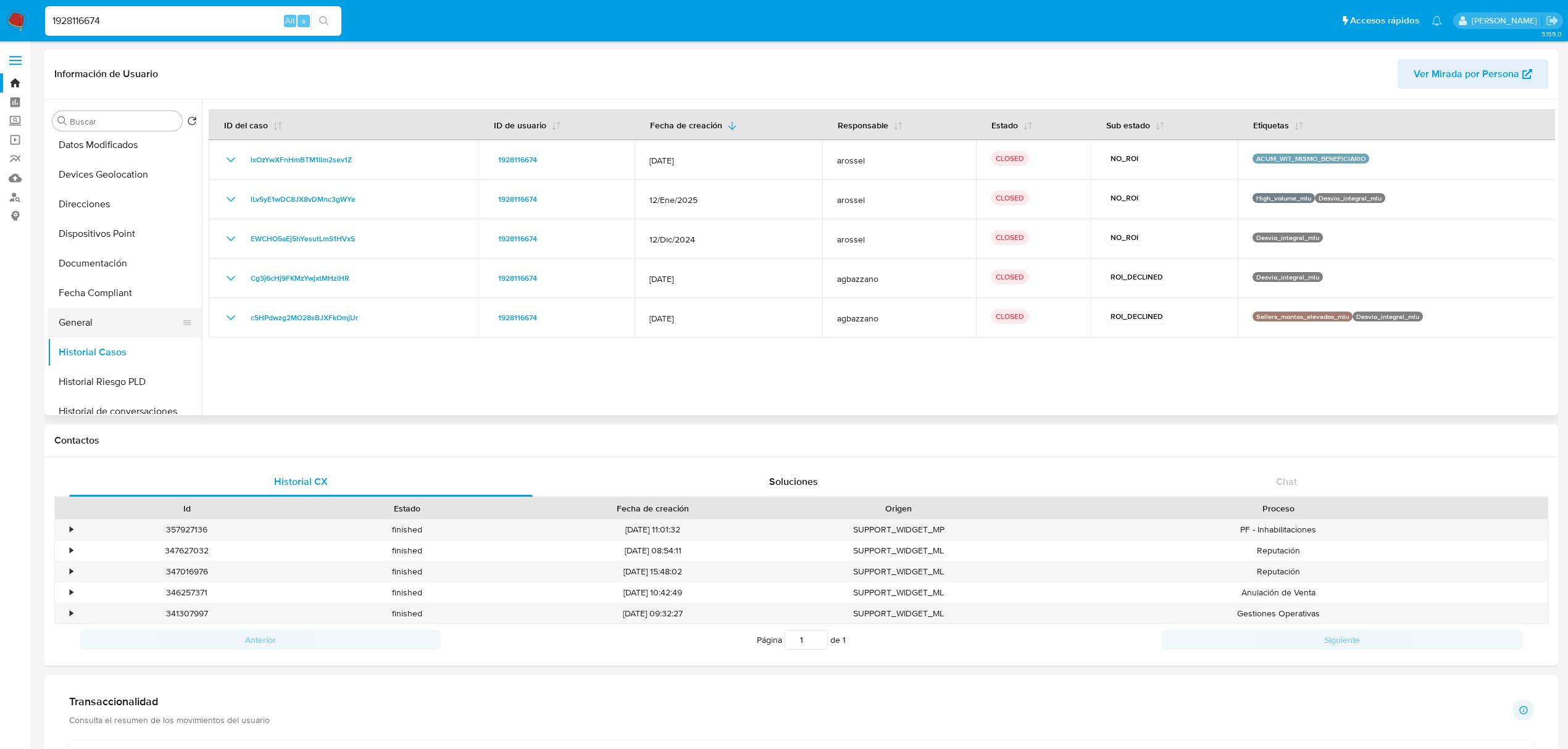
click at [139, 327] on button "General" at bounding box center [119, 322] width 144 height 30
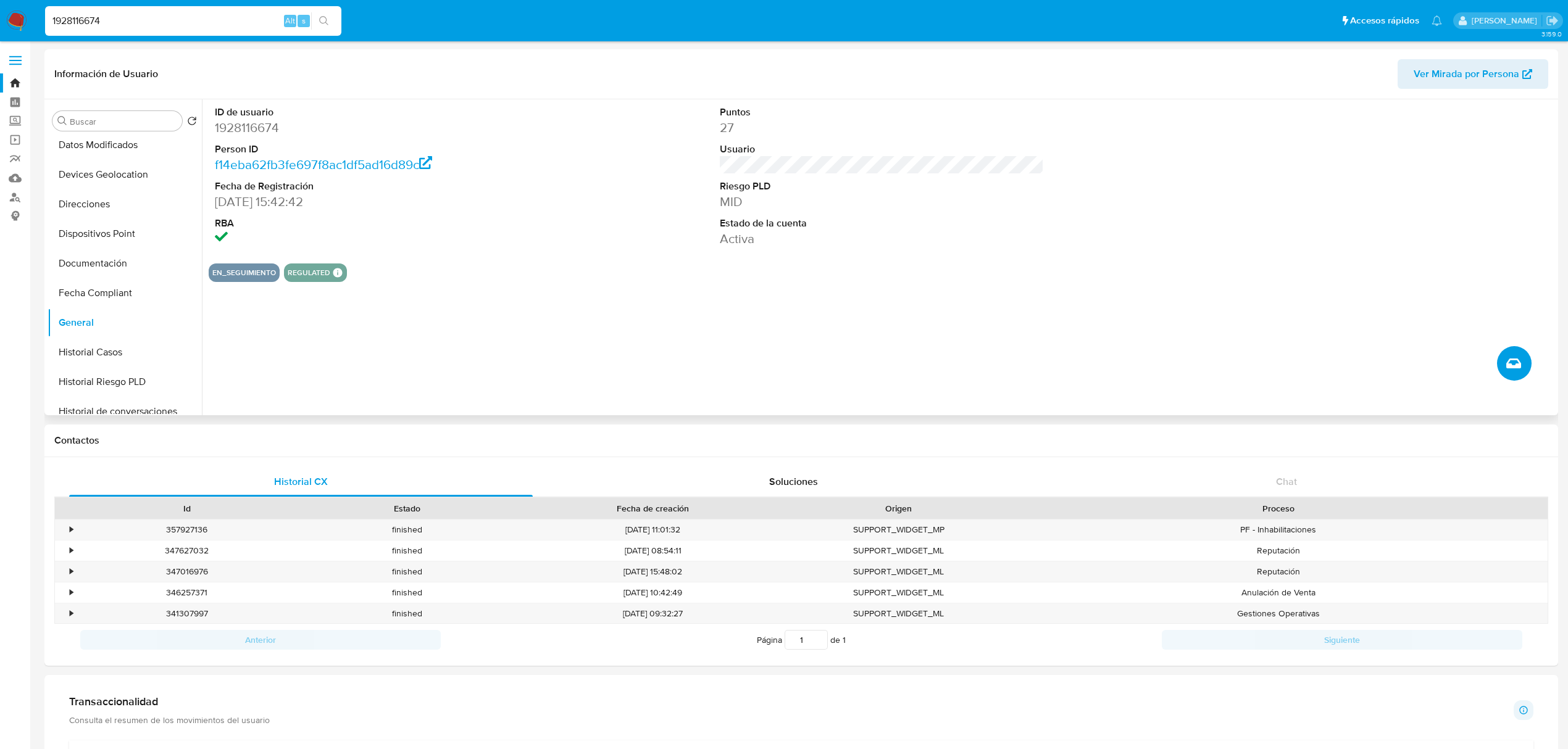
click at [1510, 361] on icon "Crear caso manual" at bounding box center [1514, 364] width 15 height 15
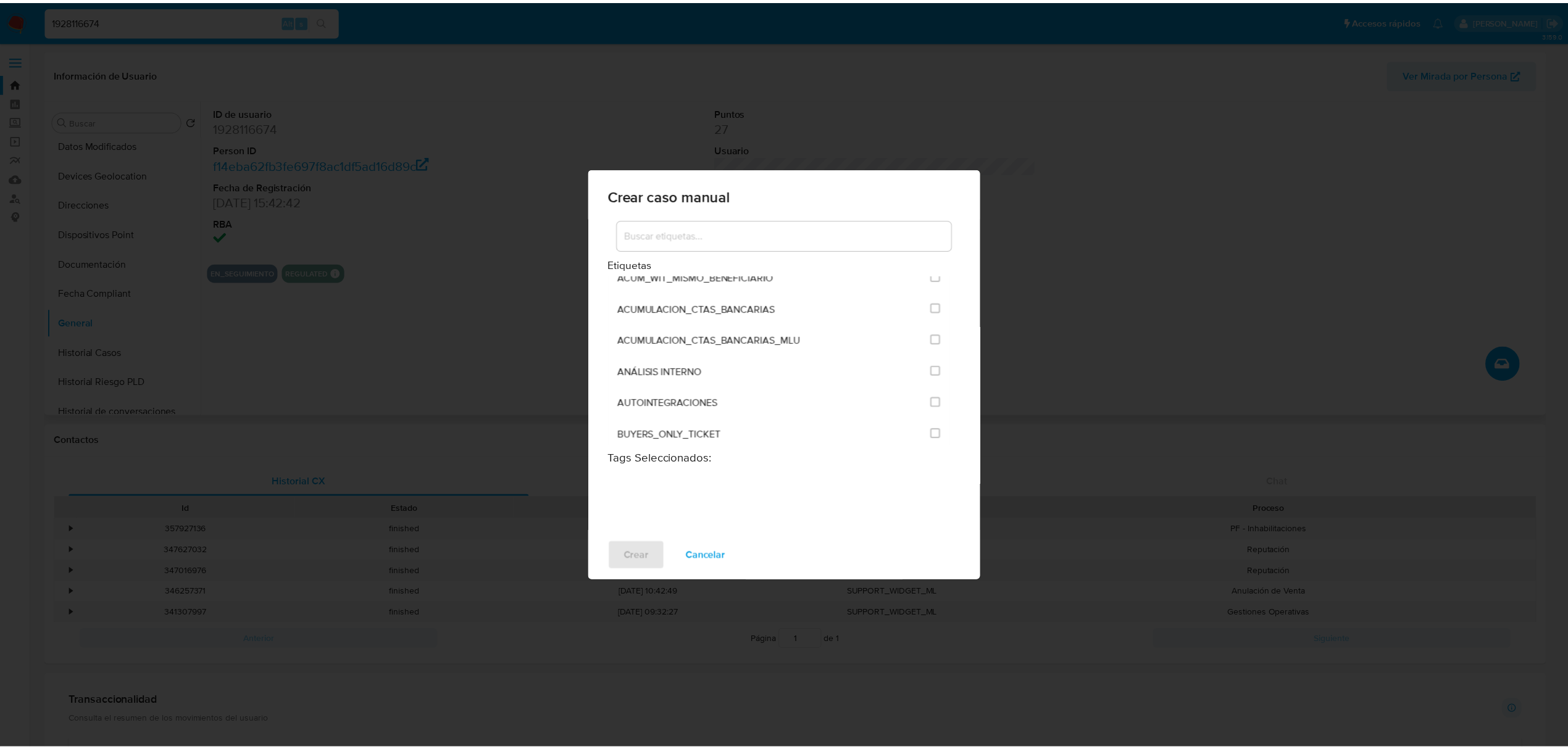
scroll to position [99, 0]
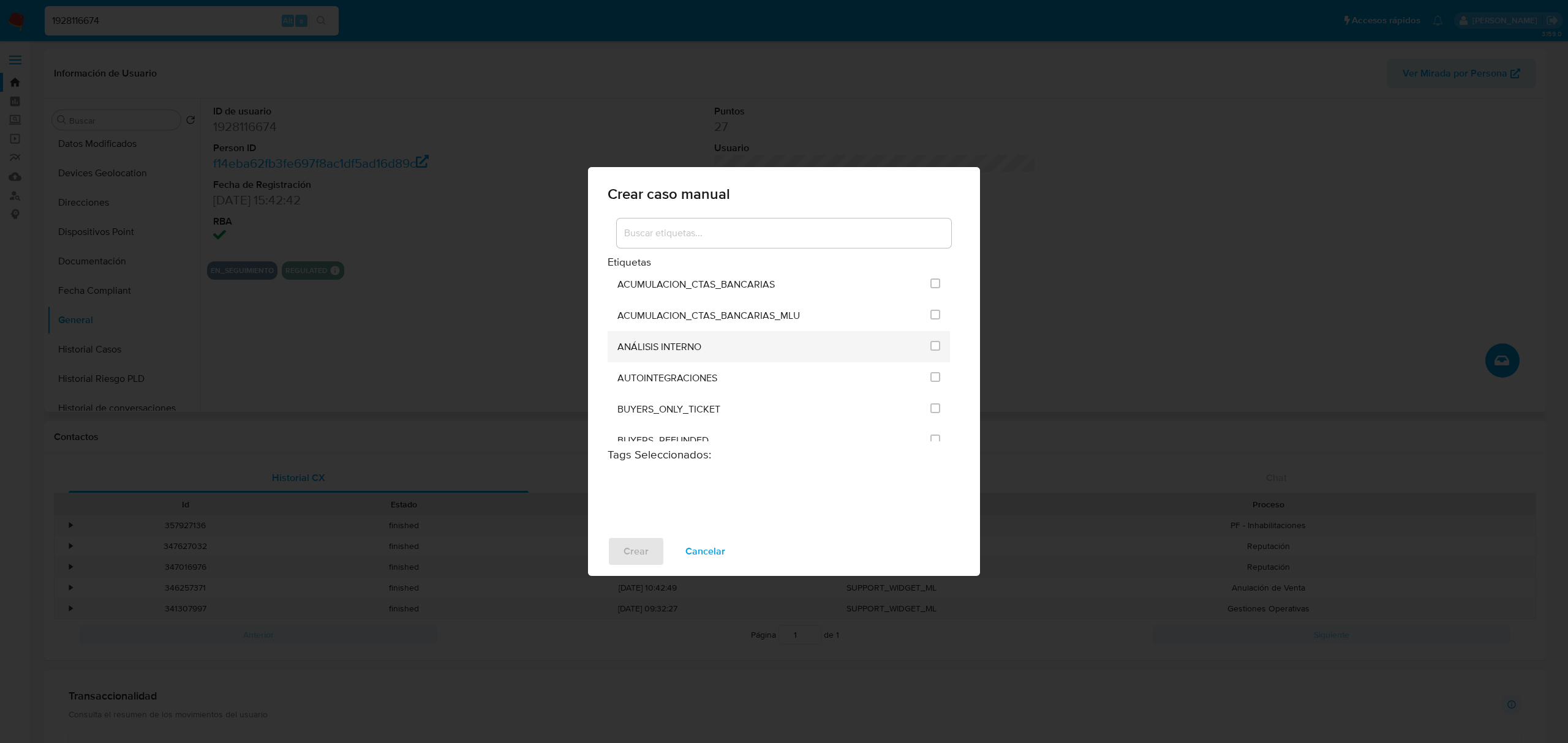
click at [908, 339] on div "ANÁLISIS INTERNO" at bounding box center [770, 347] width 305 height 31
click at [938, 345] on li "ANÁLISIS INTERNO" at bounding box center [778, 347] width 342 height 31
click at [930, 343] on input "1897" at bounding box center [935, 346] width 10 height 10
click at [637, 557] on span "Crear" at bounding box center [636, 551] width 25 height 27
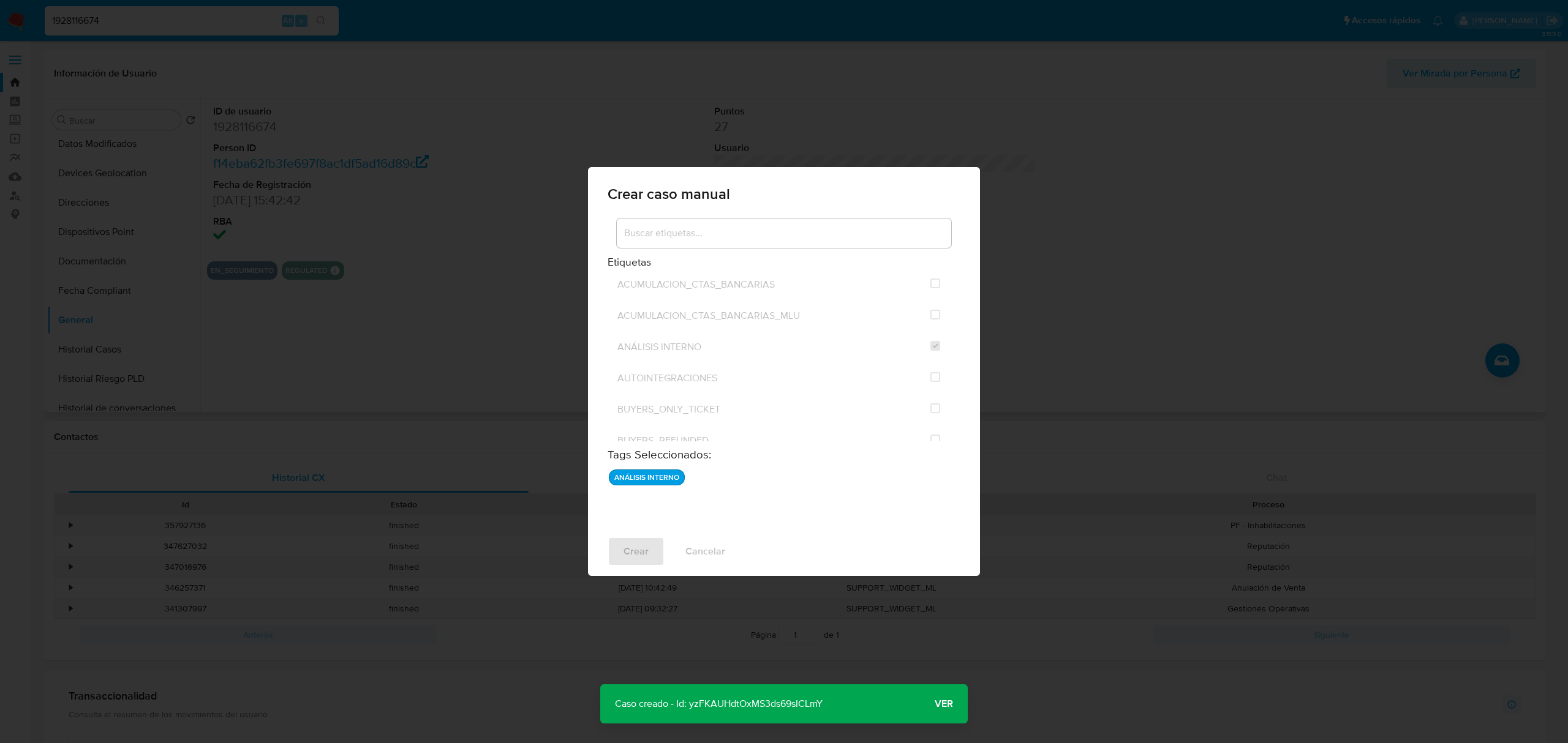
drag, startPoint x: 834, startPoint y: 702, endPoint x: 692, endPoint y: 708, distance: 142.1
click at [692, 708] on p "Caso creado - Id: yzFKAUHdtOxMS3ds69sICLmY" at bounding box center [718, 704] width 237 height 39
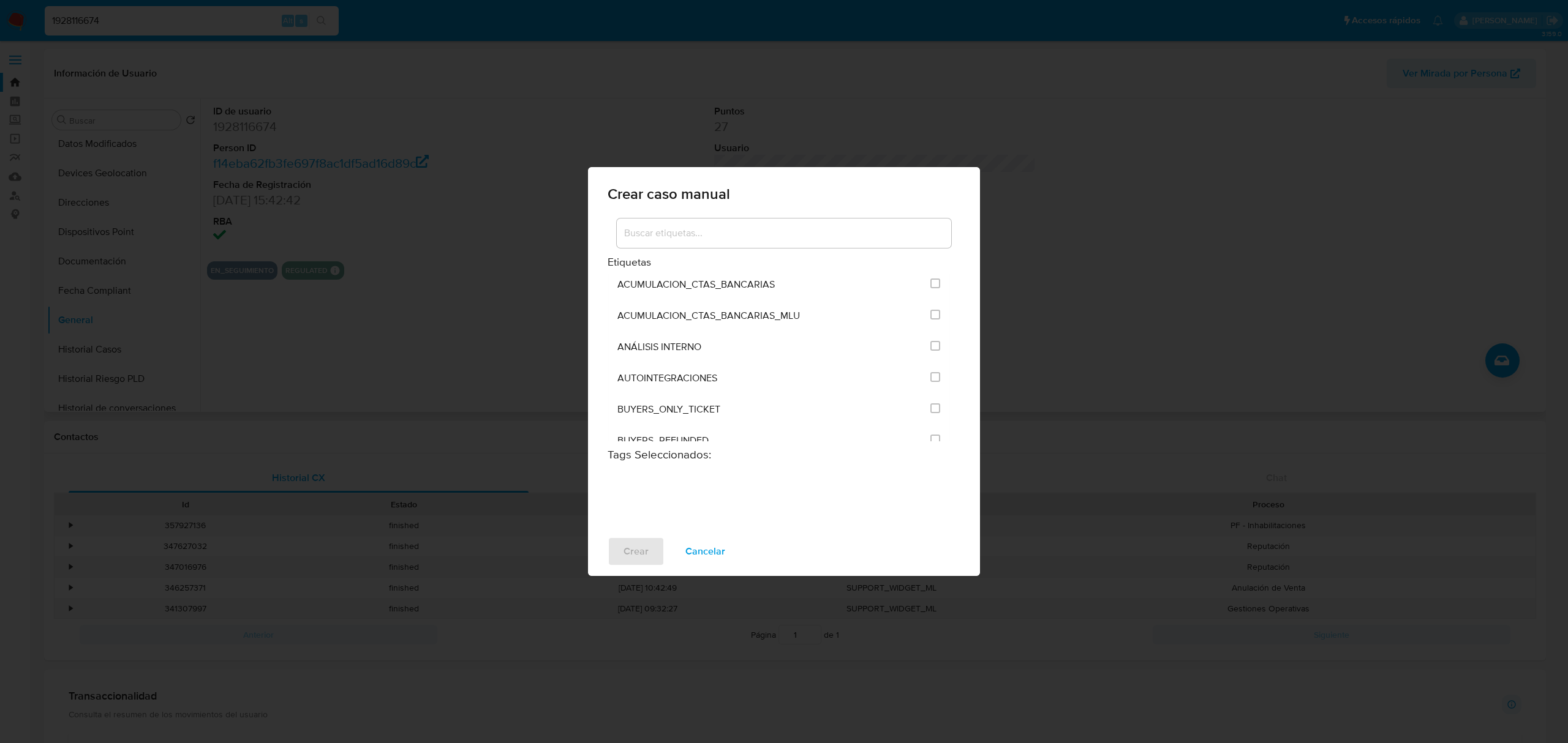
checkbox input "false"
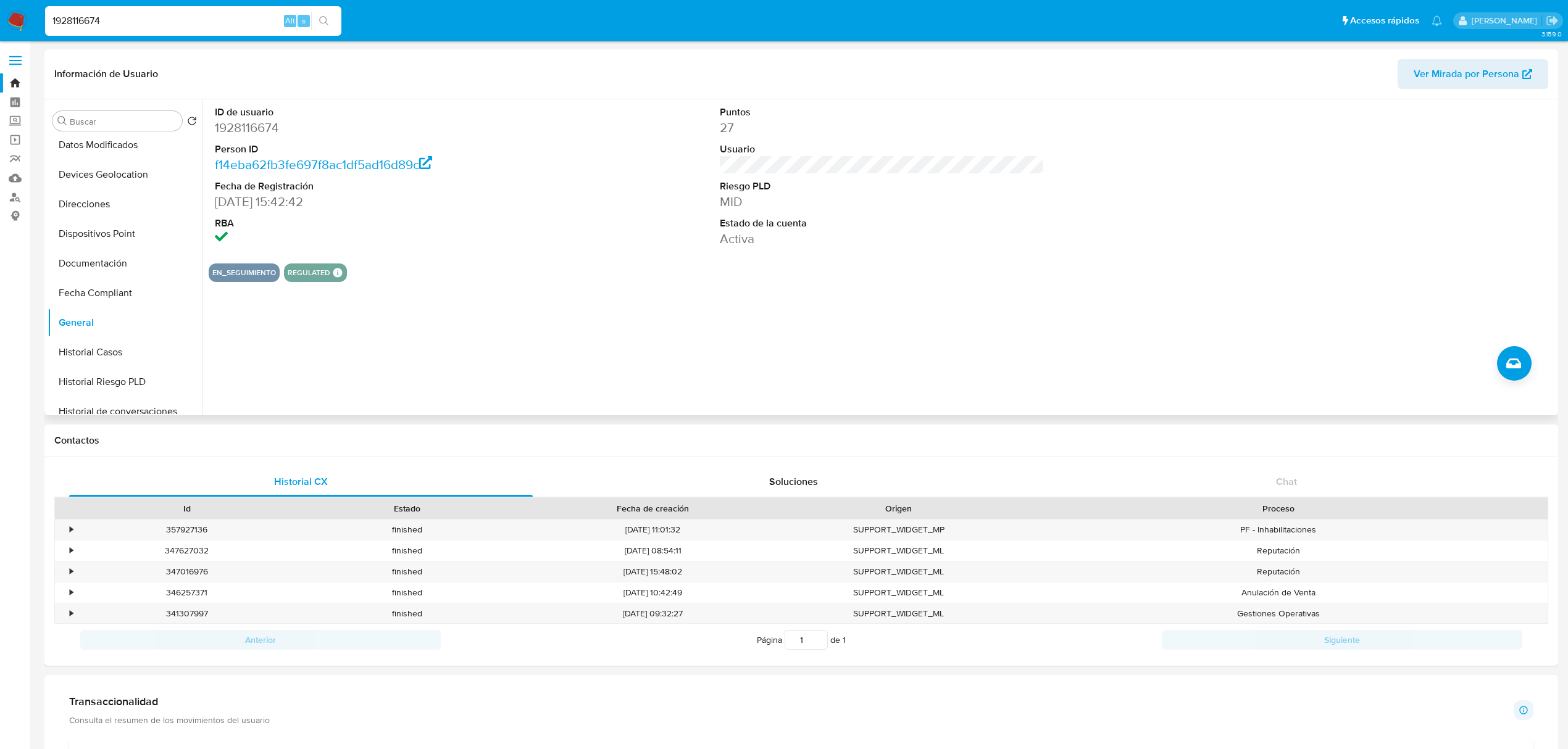
click at [74, 16] on input "1928116674" at bounding box center [193, 21] width 297 height 16
paste input "54766715"
type input "1954766715"
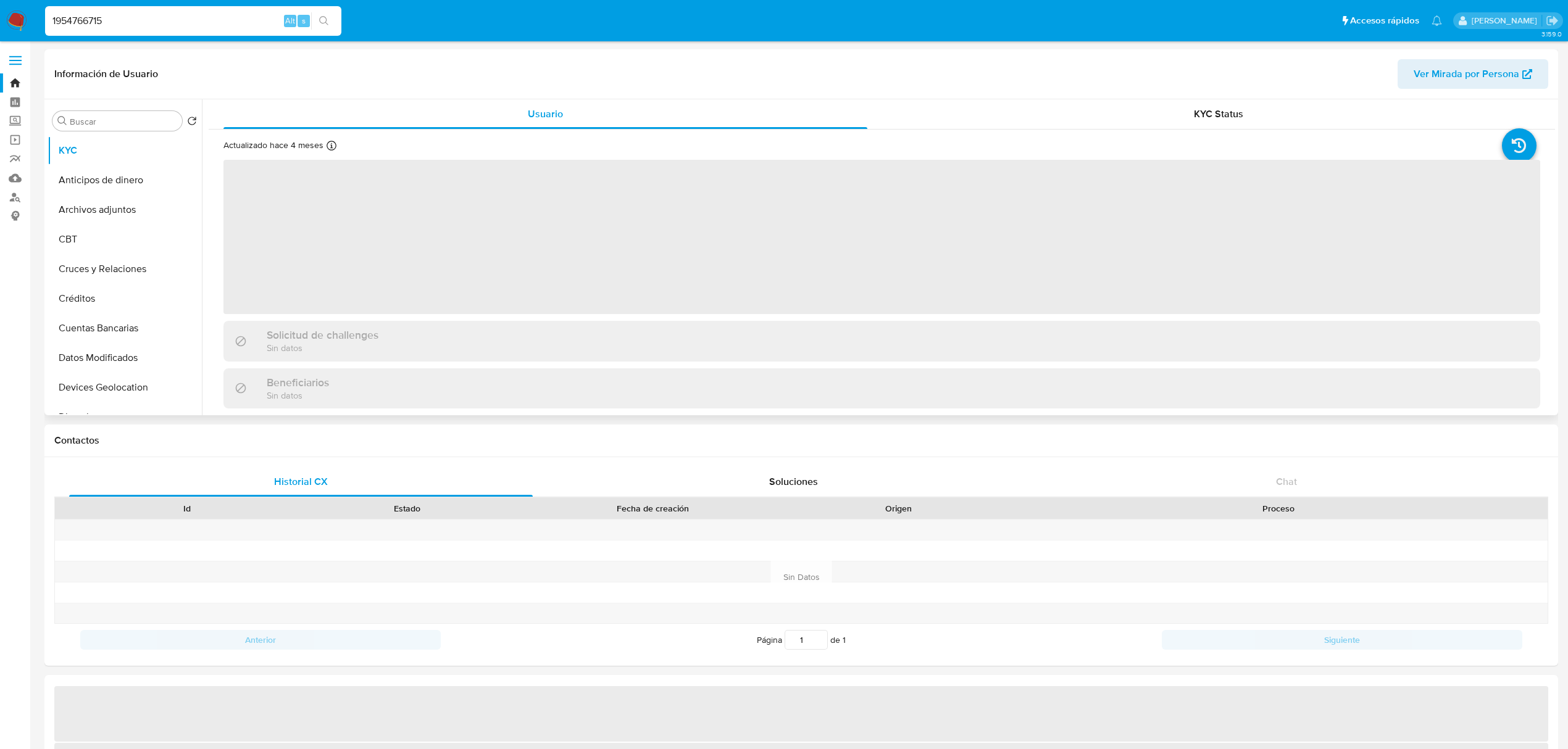
select select "10"
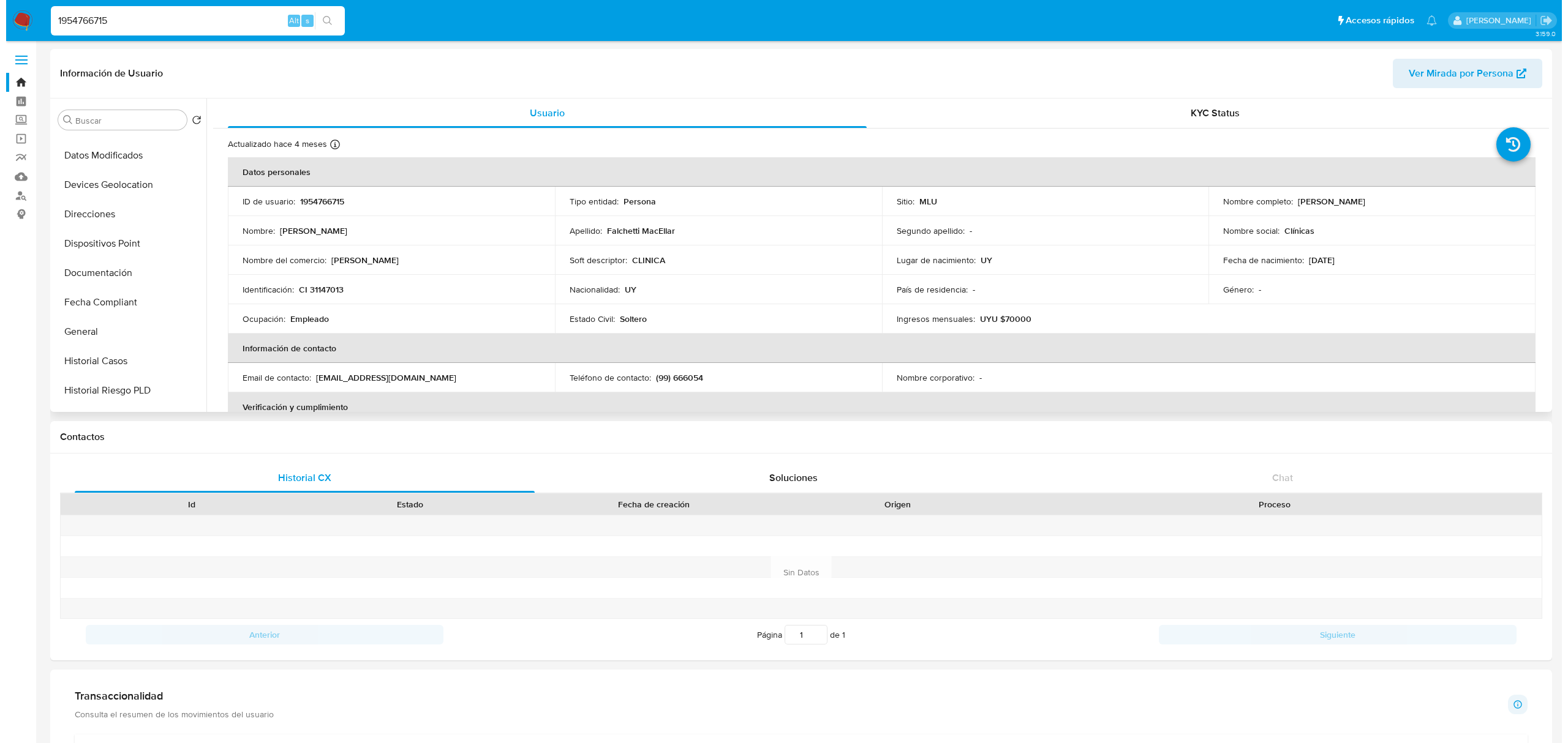
scroll to position [197, 0]
click at [131, 329] on button "General" at bounding box center [118, 335] width 143 height 29
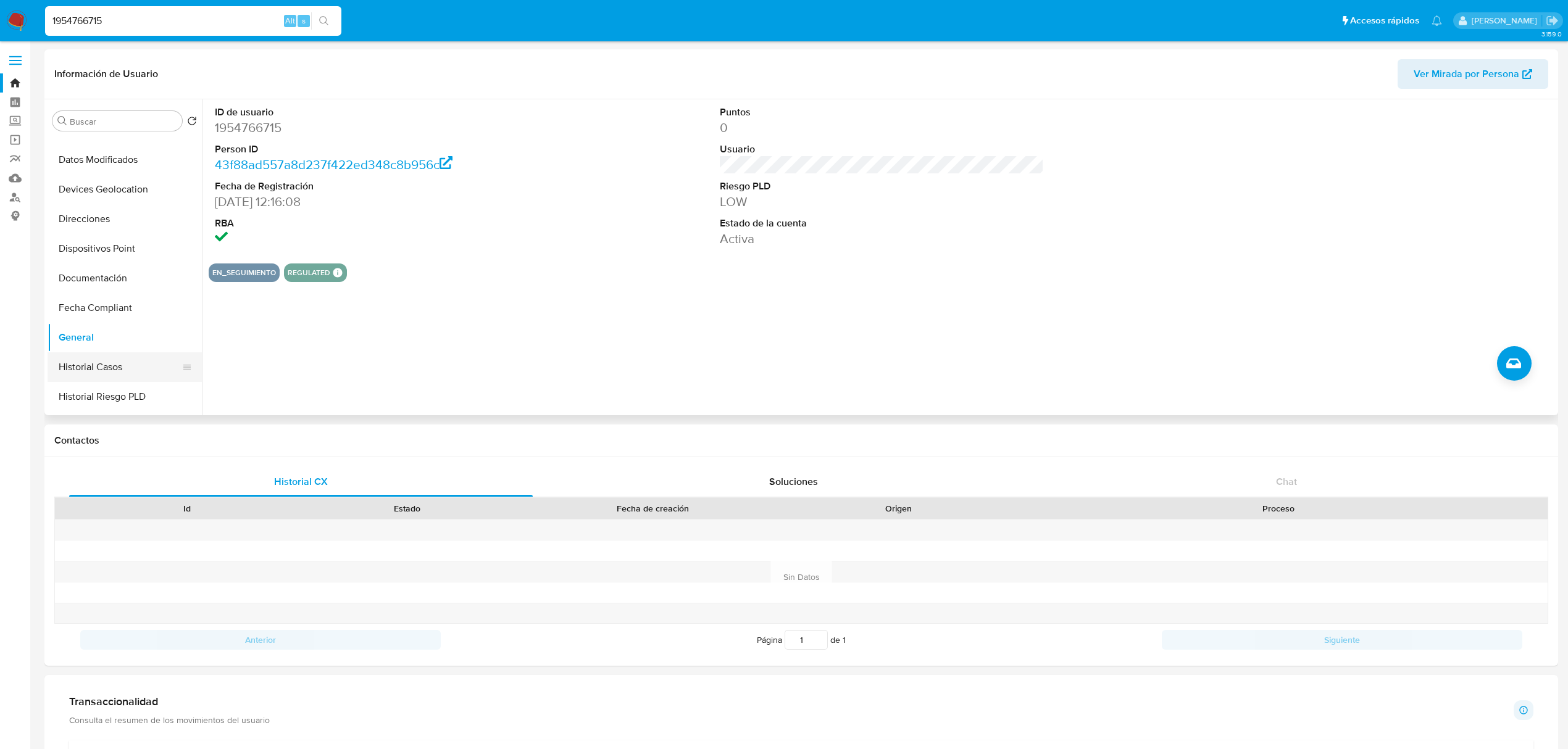
click at [105, 366] on button "Historial Casos" at bounding box center [119, 367] width 144 height 30
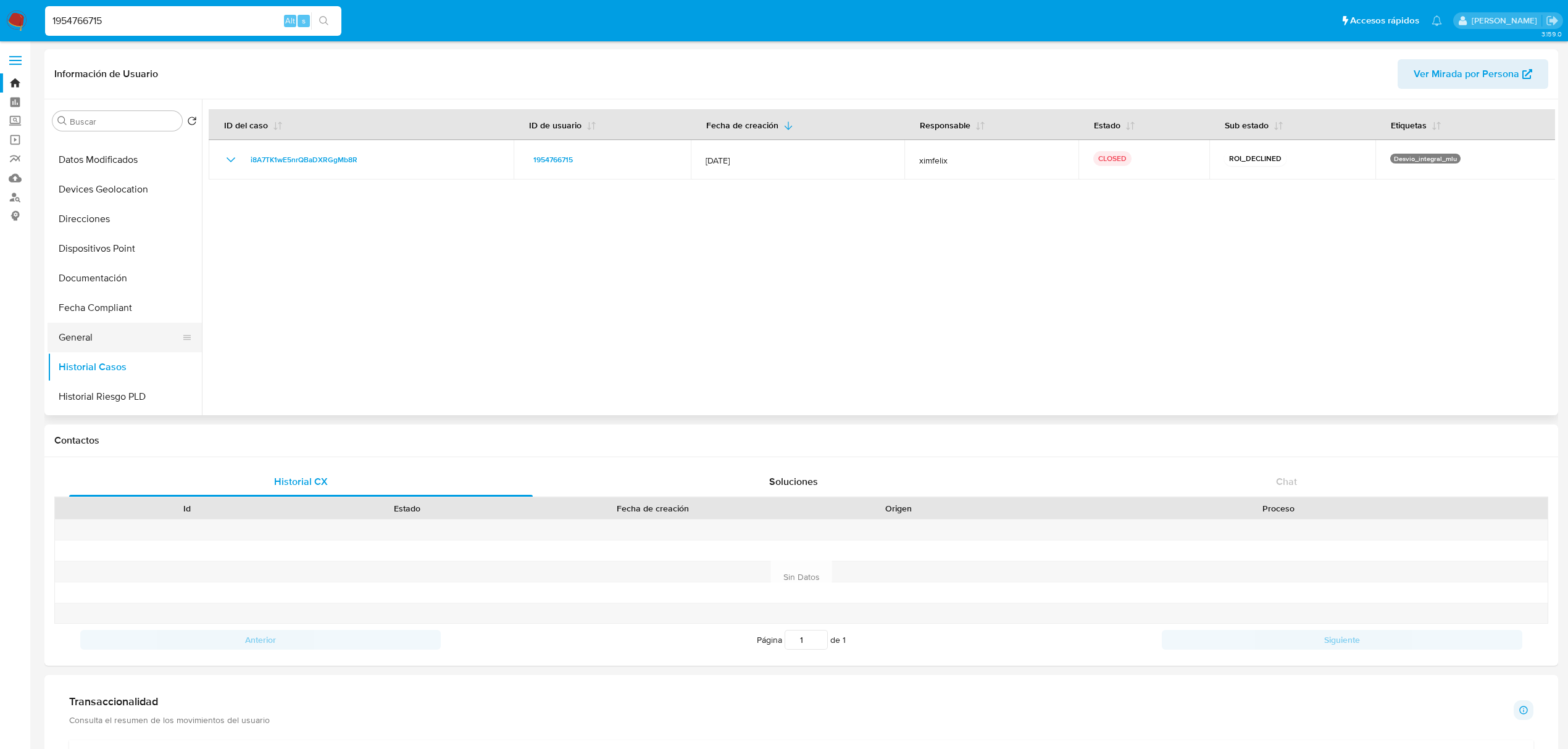
click at [94, 334] on button "General" at bounding box center [119, 337] width 144 height 30
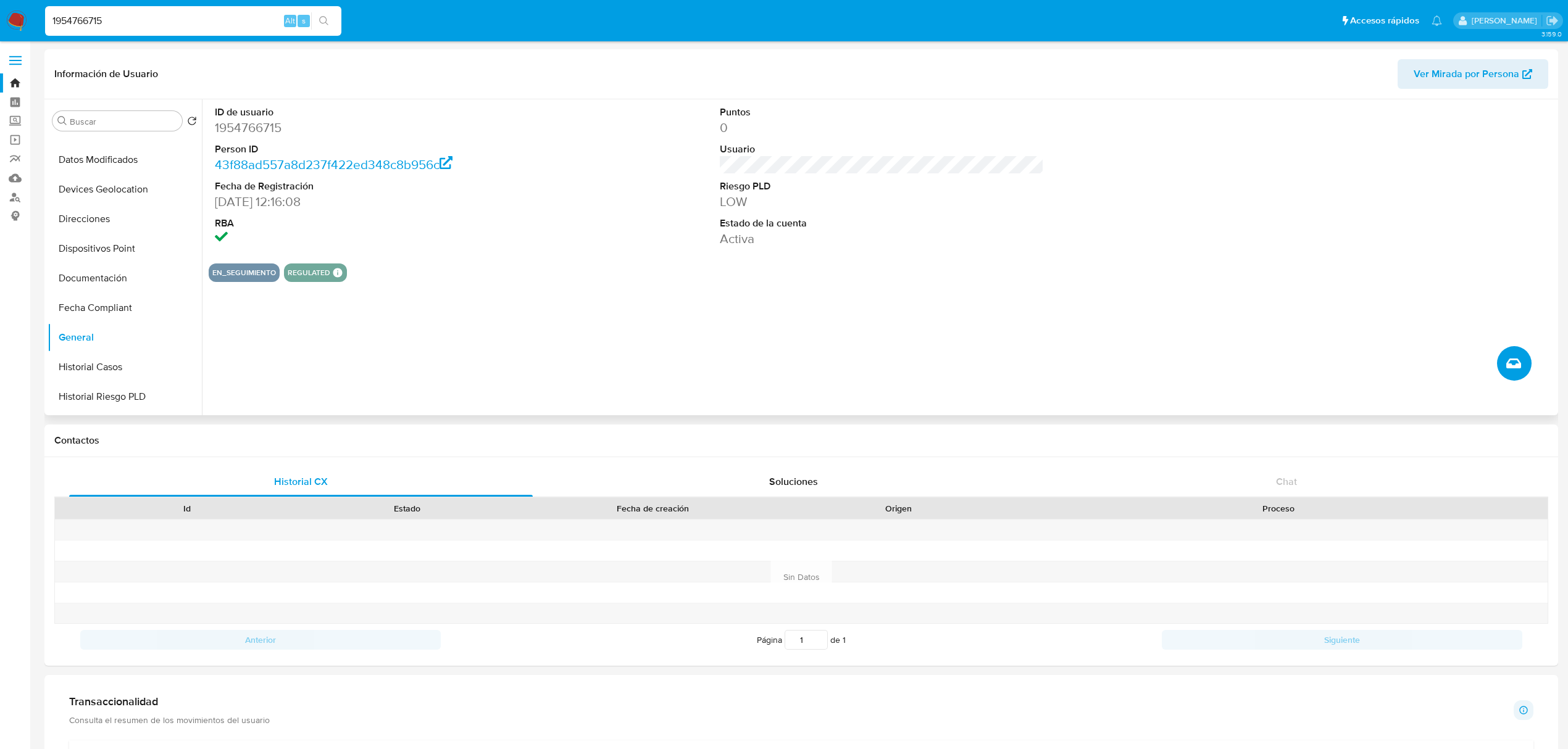
click at [1514, 357] on icon "Crear caso manual" at bounding box center [1514, 364] width 15 height 15
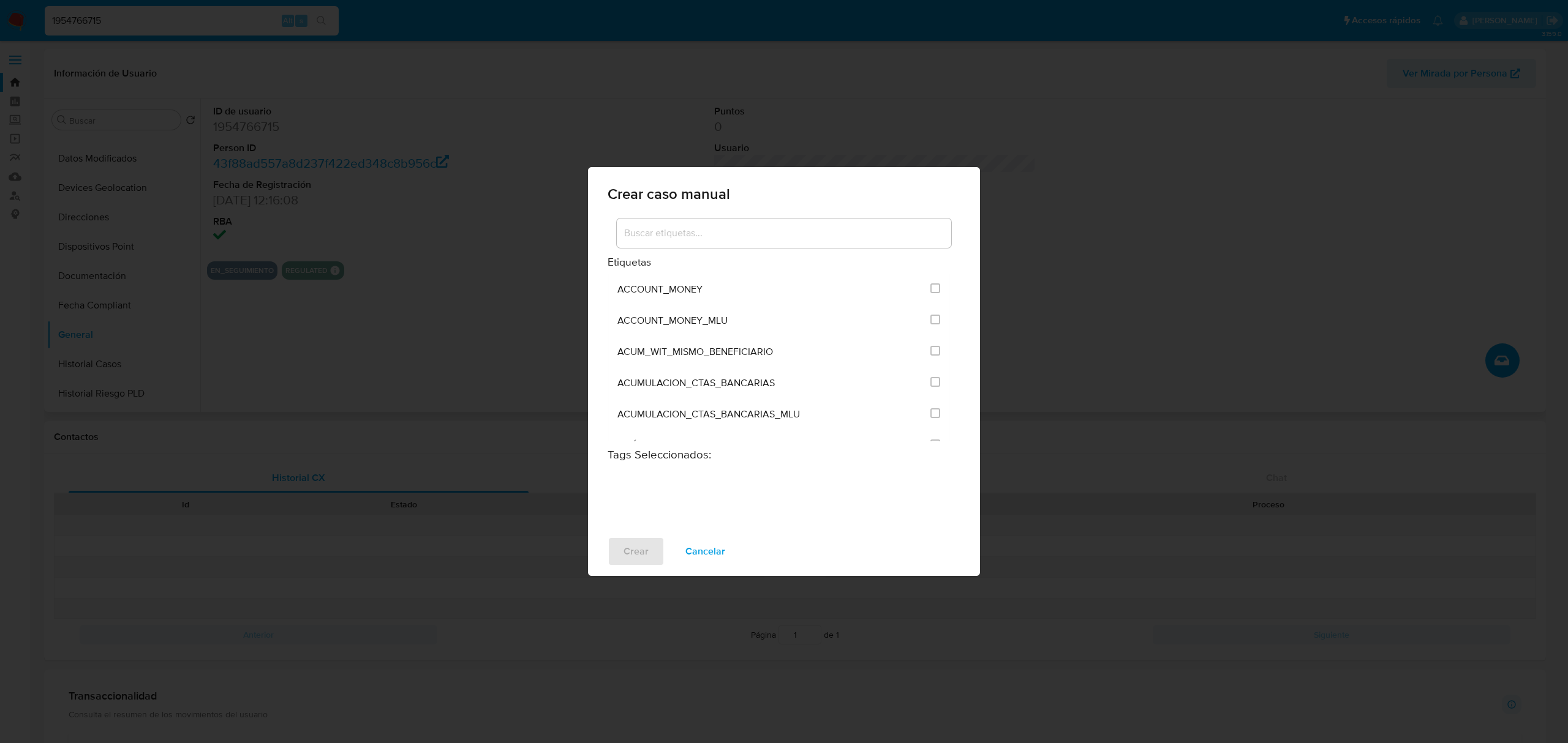
drag, startPoint x: 950, startPoint y: 278, endPoint x: 950, endPoint y: 288, distance: 10.0
click at [950, 288] on div "Etiquetas ACCOUNT_MONEY ACCOUNT_MONEY_MLU ACUM_WIT_MISMO_BENEFICIARIO ACUMULACI…" at bounding box center [783, 328] width 353 height 225
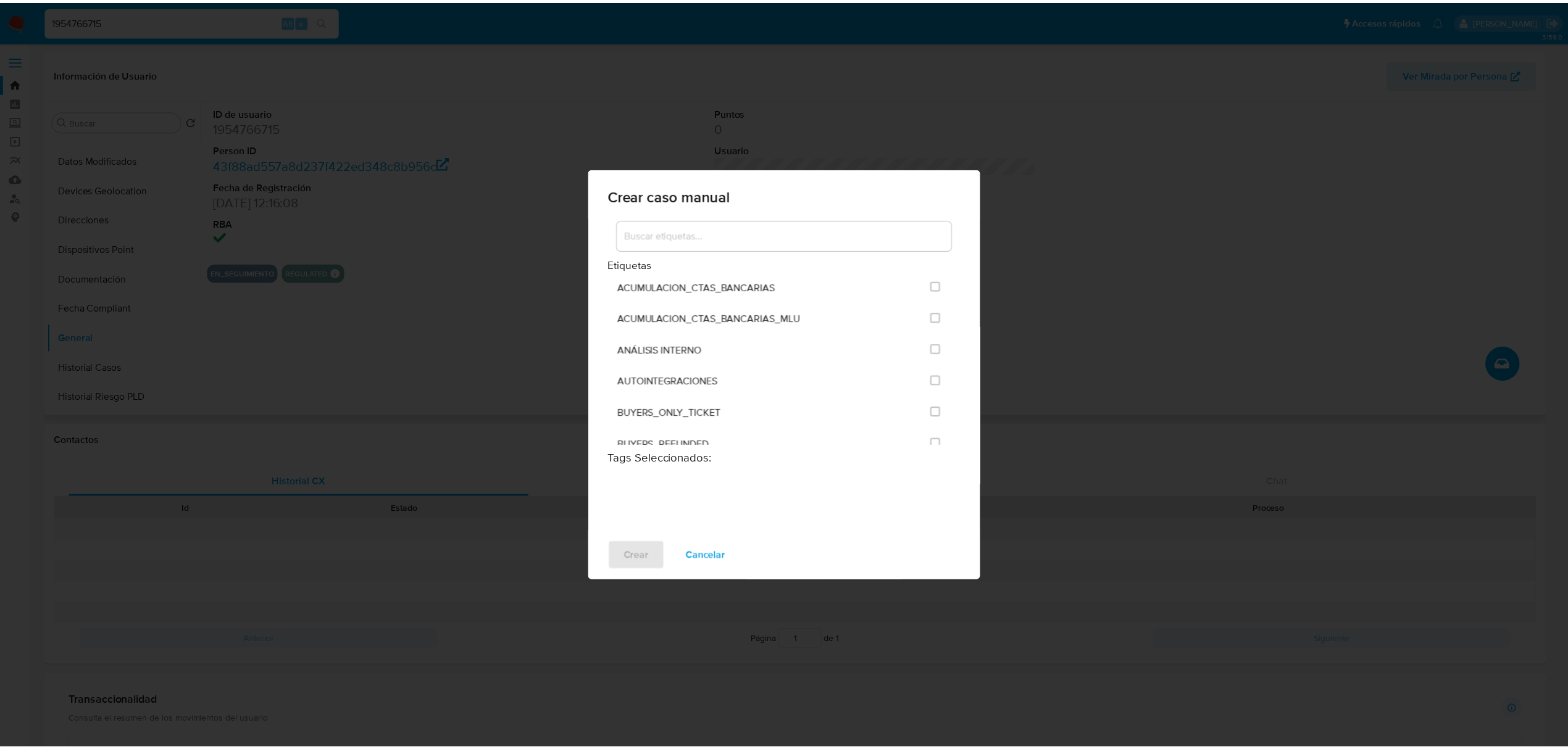
scroll to position [111, 0]
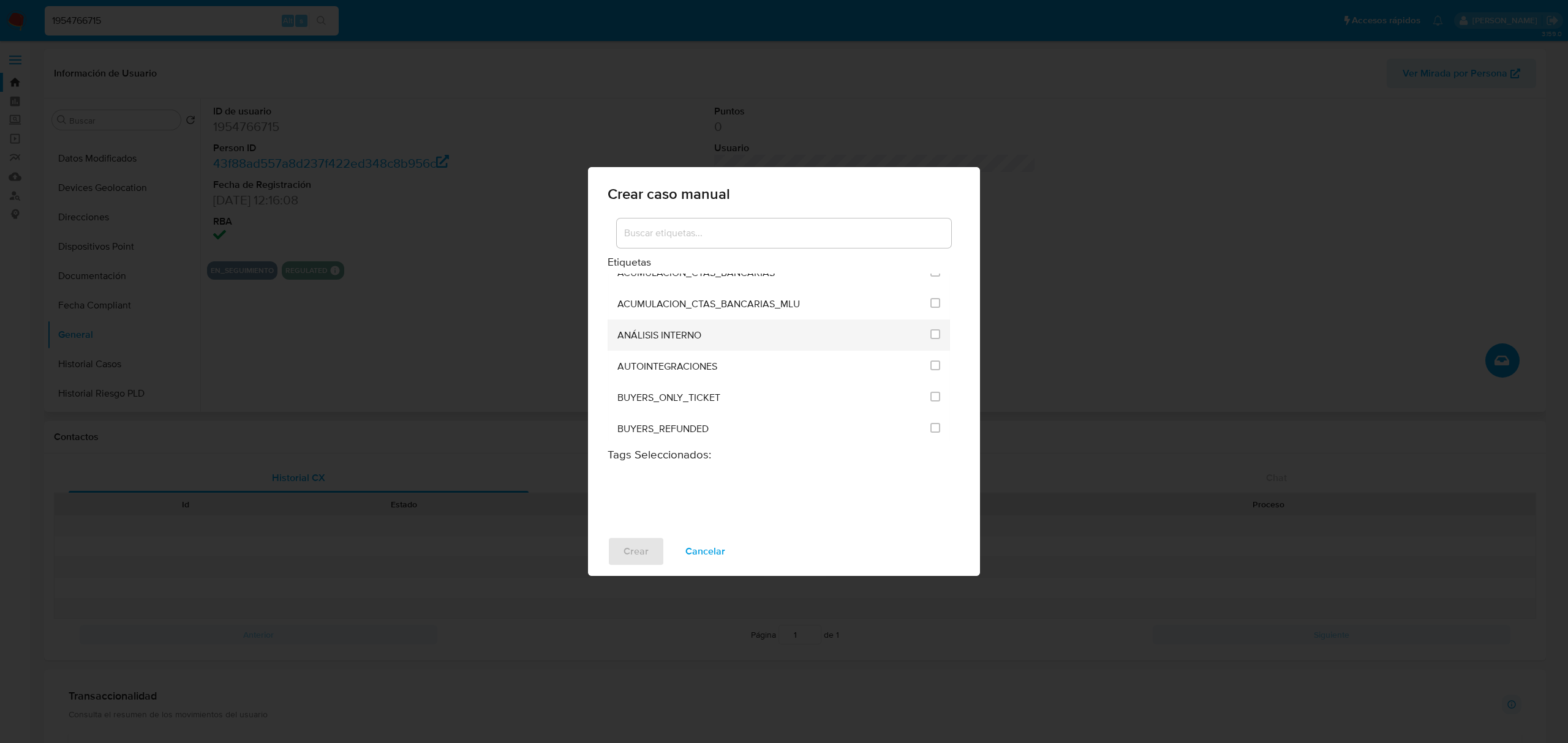
click at [723, 334] on div "ANÁLISIS INTERNO" at bounding box center [770, 335] width 305 height 31
click at [932, 336] on input "1897" at bounding box center [935, 334] width 10 height 10
click at [631, 549] on span "Crear" at bounding box center [636, 551] width 25 height 27
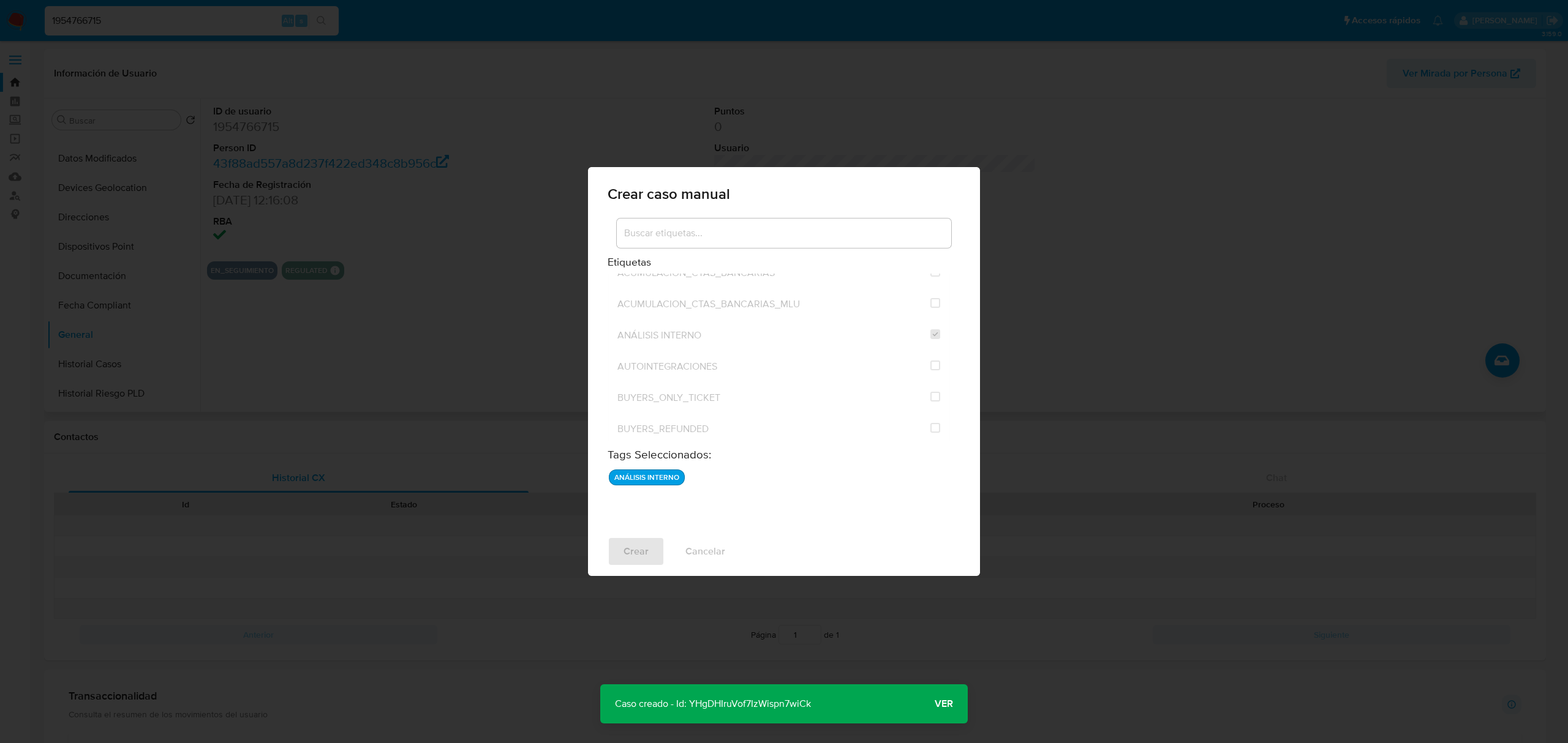
click at [707, 706] on p "Caso creado - Id: YHgDHIruVof7IzWispn7wiCk" at bounding box center [713, 704] width 226 height 39
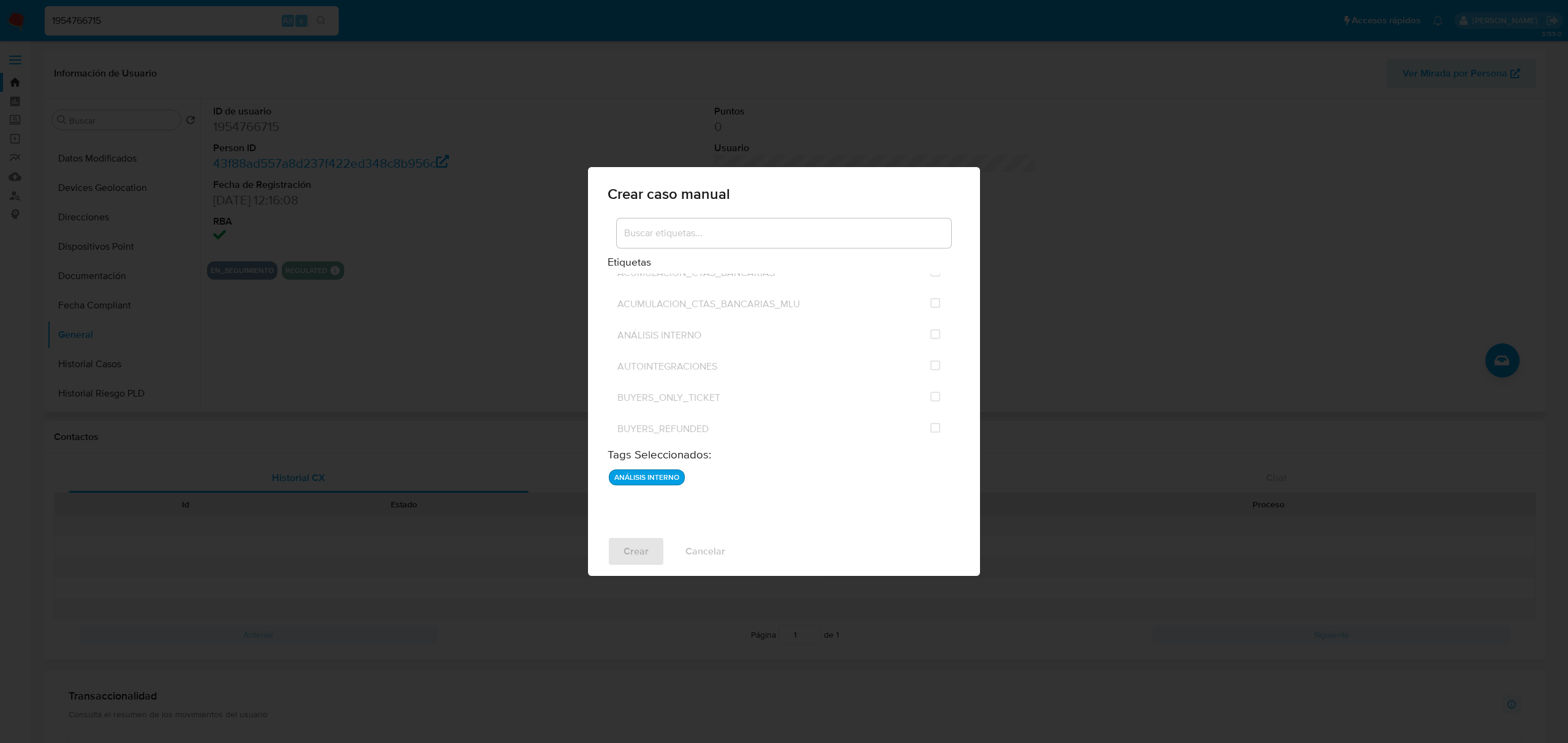
checkbox input "false"
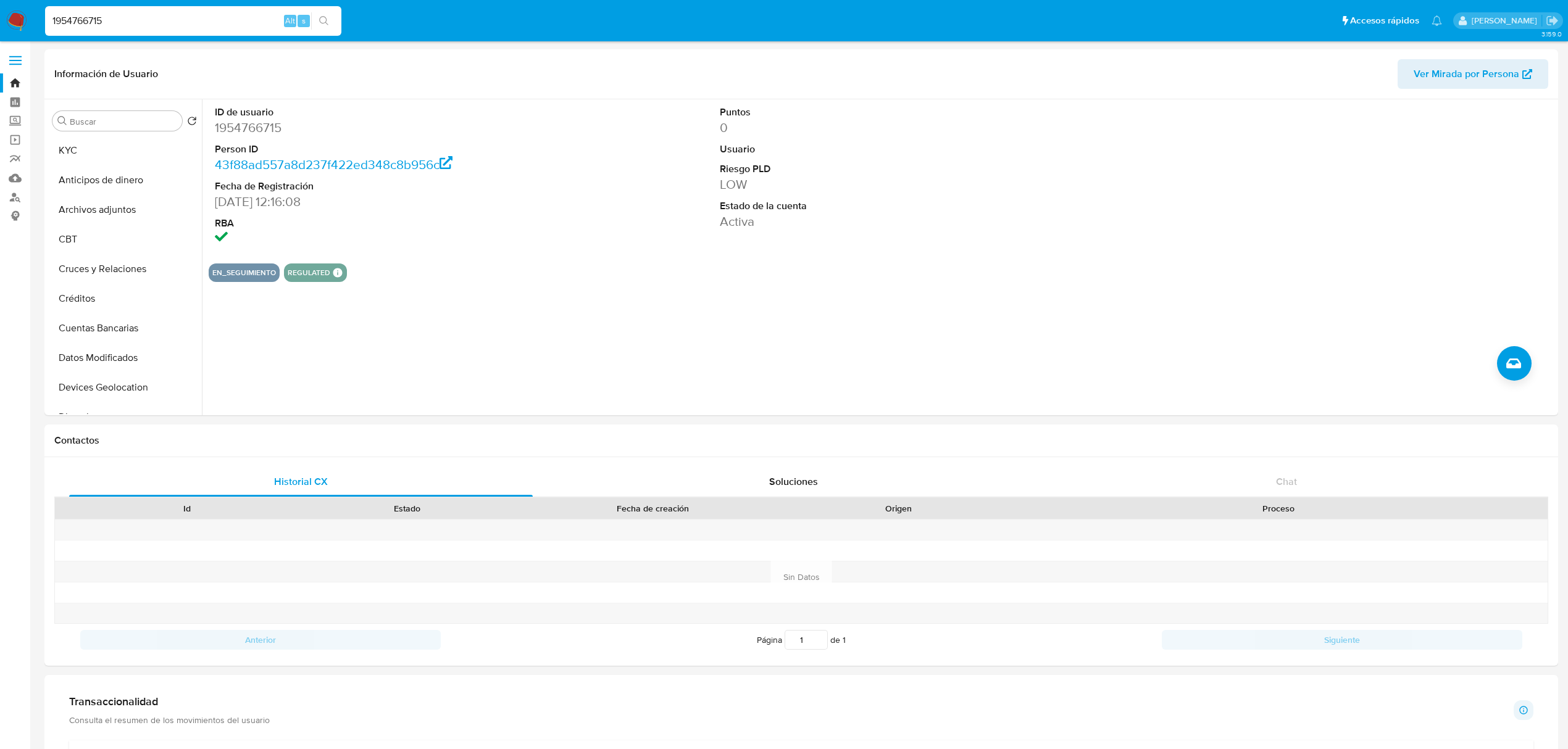
select select "10"
click at [69, 31] on div "1954766715 Alt s" at bounding box center [193, 21] width 297 height 30
click at [71, 21] on input "1954766715" at bounding box center [193, 21] width 297 height 16
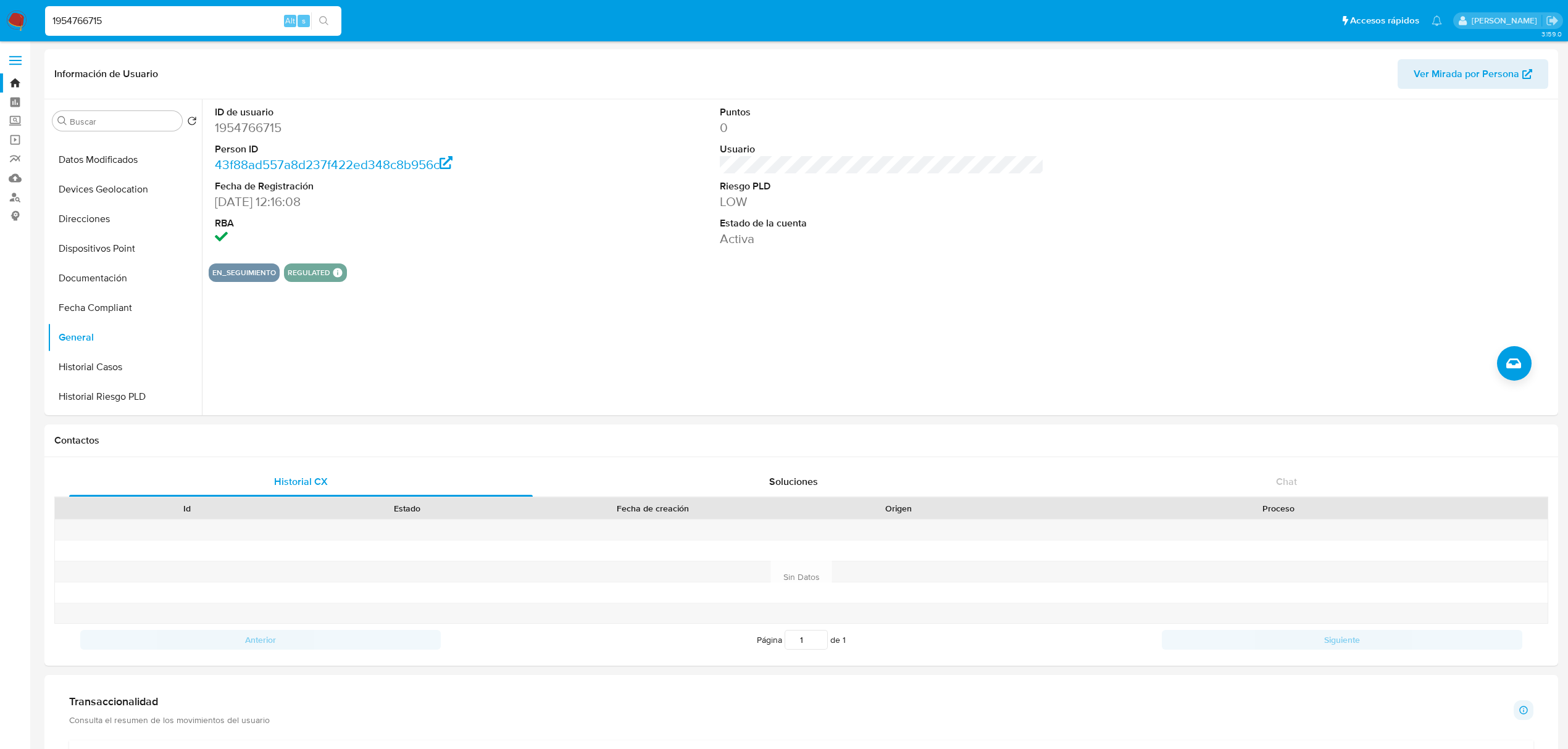
paste input "CTe7w1fku7Yf9HwKt0cpn0oL"
type input "CTe7w1fku7Yf9HwKt0cpn0oL"
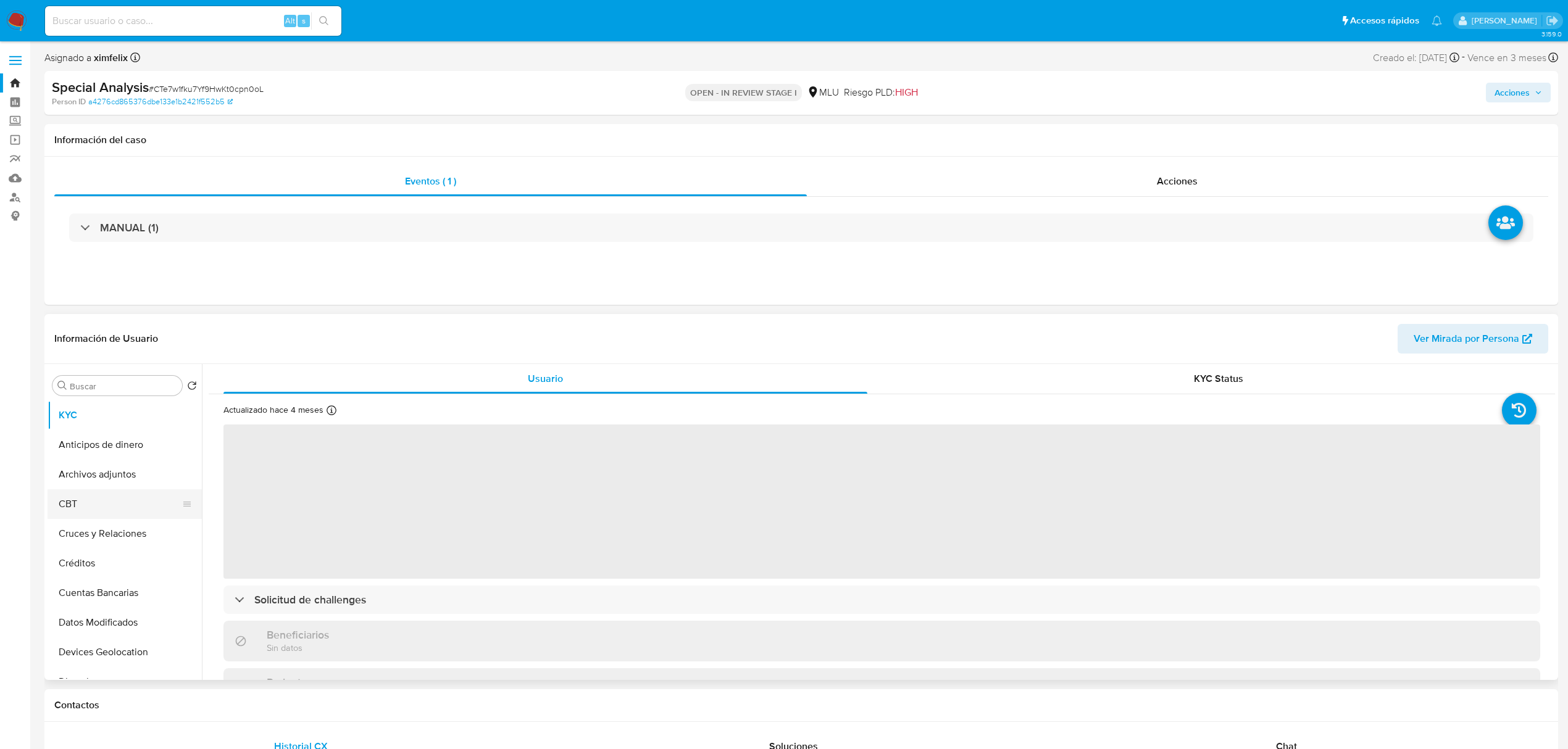
select select "10"
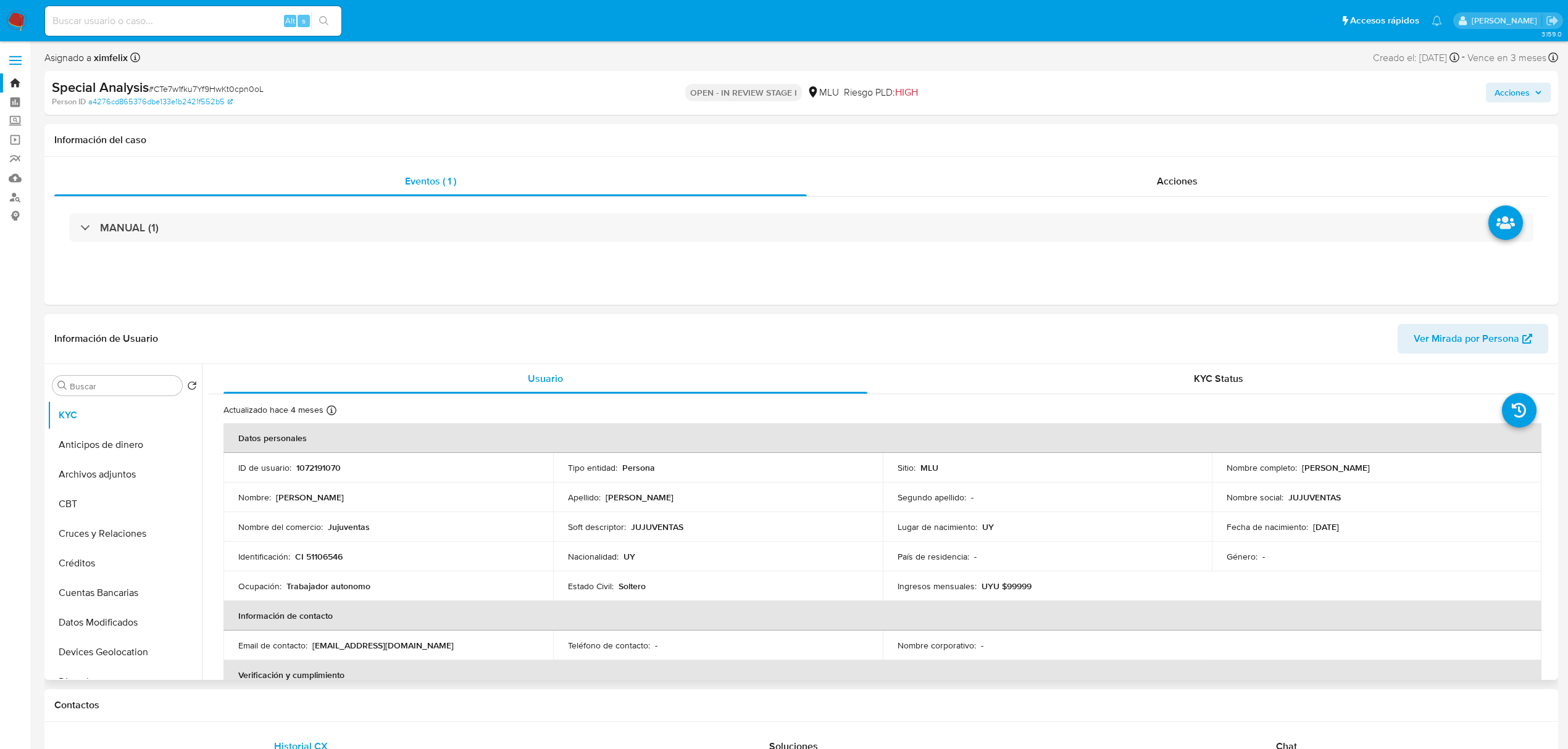
drag, startPoint x: 1400, startPoint y: 470, endPoint x: 1298, endPoint y: 470, distance: 102.0
click at [1298, 470] on div "Nombre completo : [PERSON_NAME]" at bounding box center [1377, 468] width 300 height 11
copy p "[PERSON_NAME]"
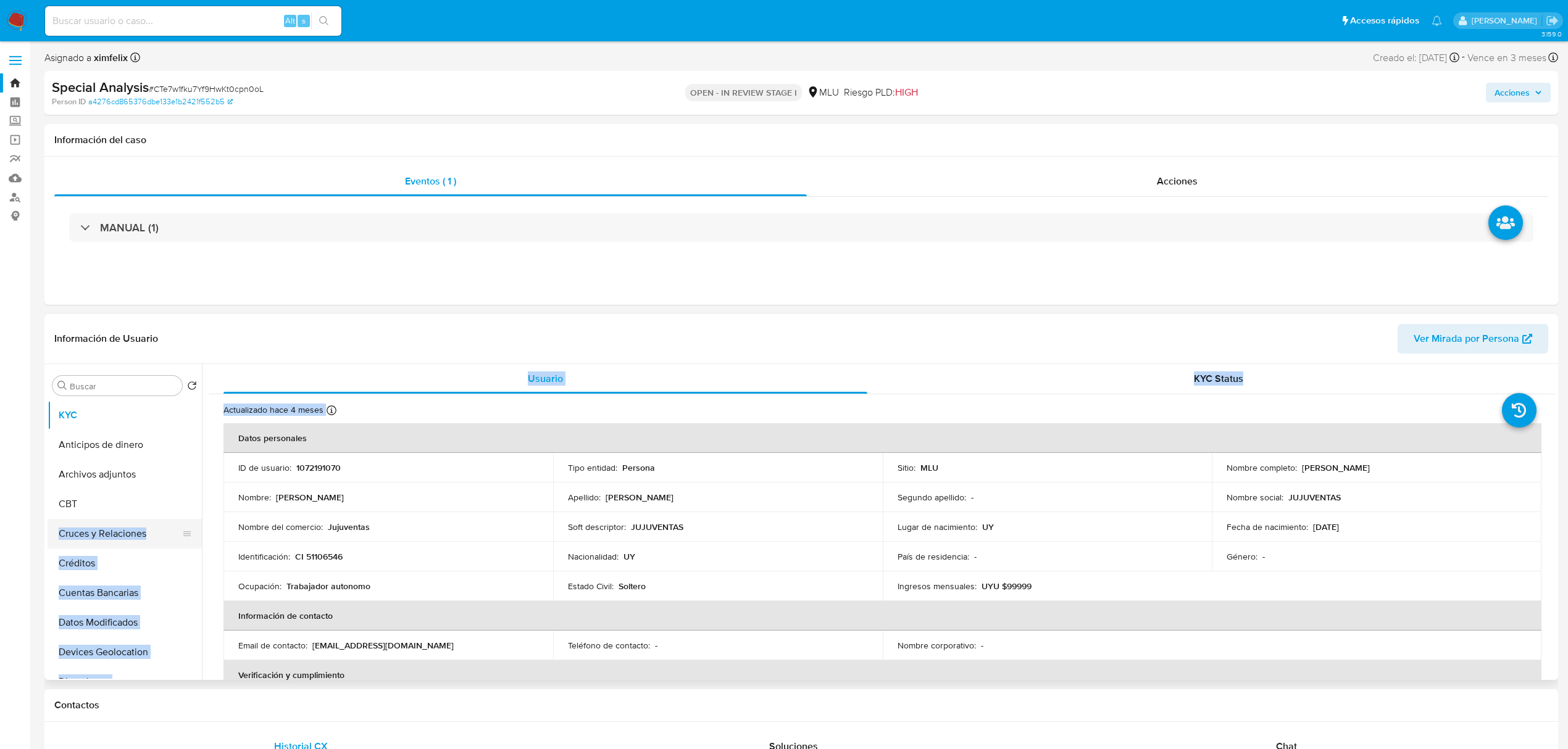
drag, startPoint x: 202, startPoint y: 466, endPoint x: 188, endPoint y: 534, distance: 69.4
click at [188, 534] on div "Buscar Volver al orden por defecto KYC Anticipos de dinero Archivos adjuntos CB…" at bounding box center [801, 522] width 1508 height 316
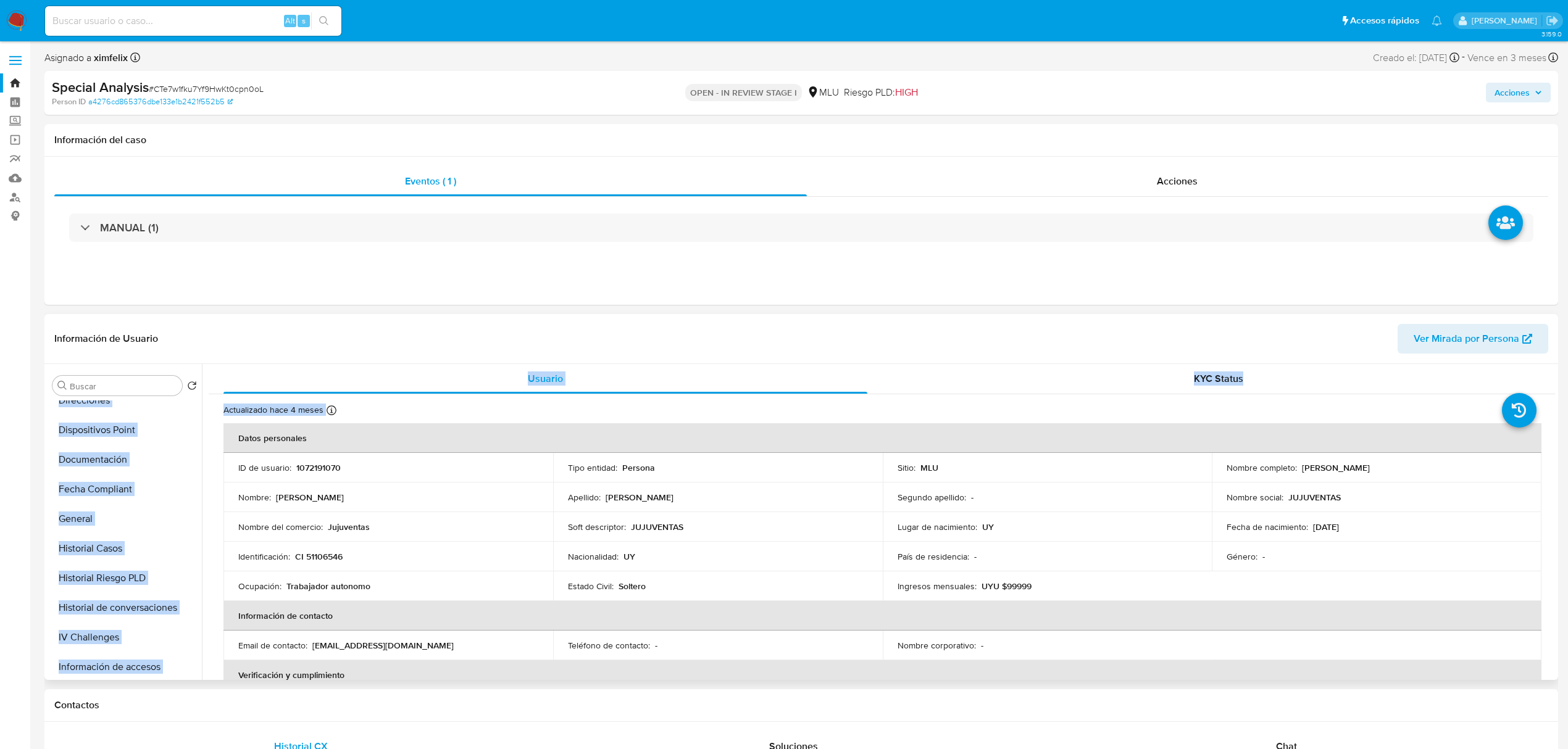
scroll to position [294, 0]
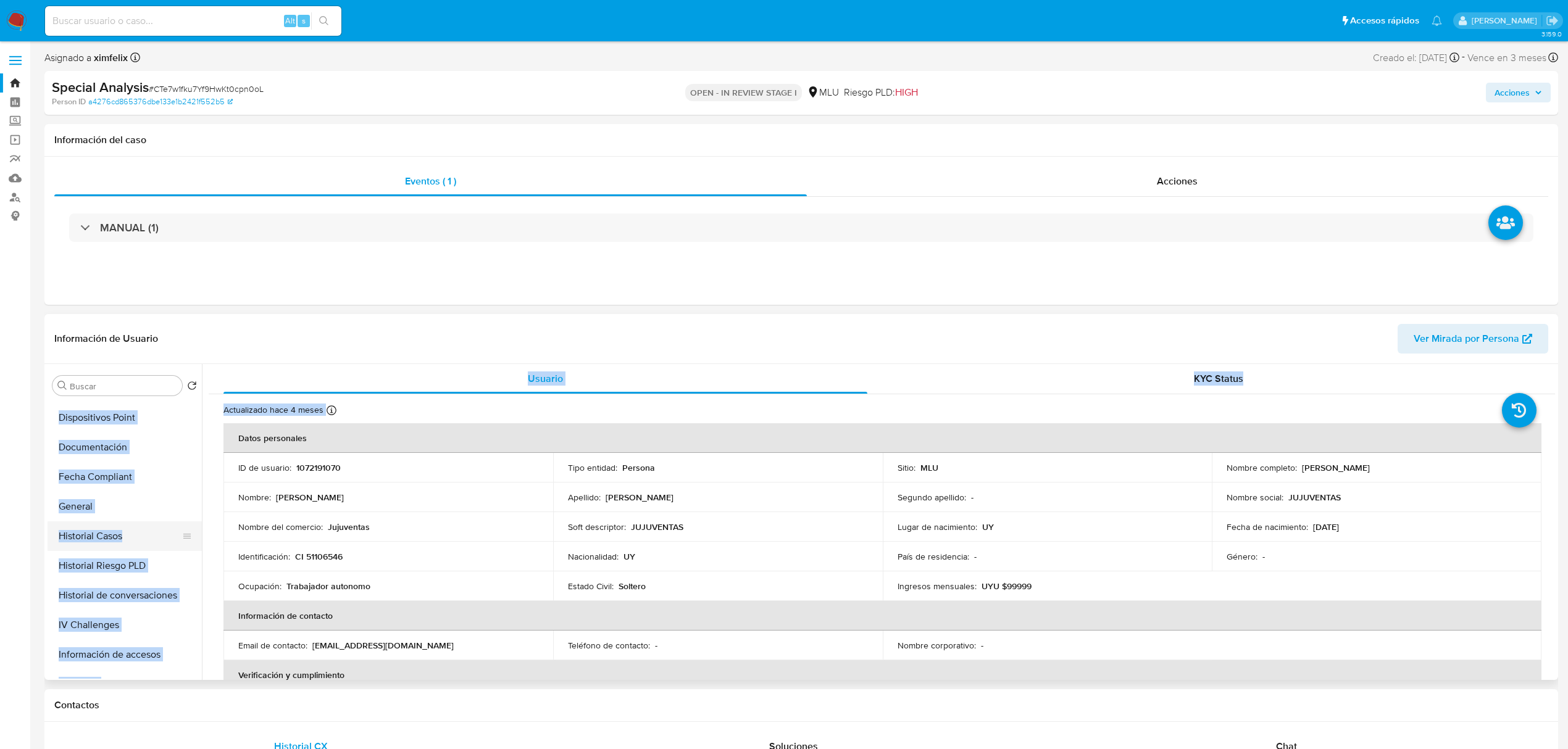
click at [126, 531] on button "Historial Casos" at bounding box center [119, 536] width 144 height 30
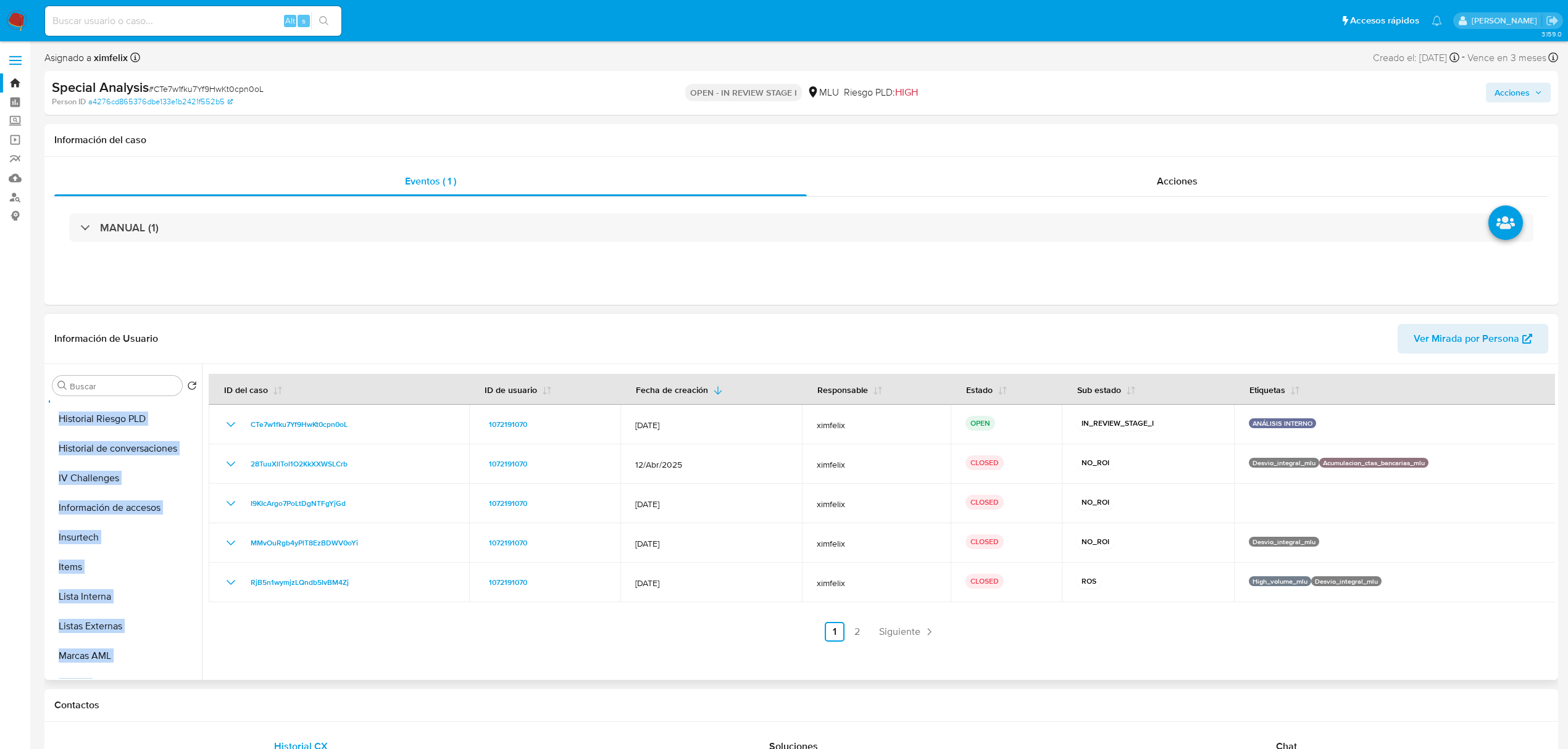
scroll to position [551, 0]
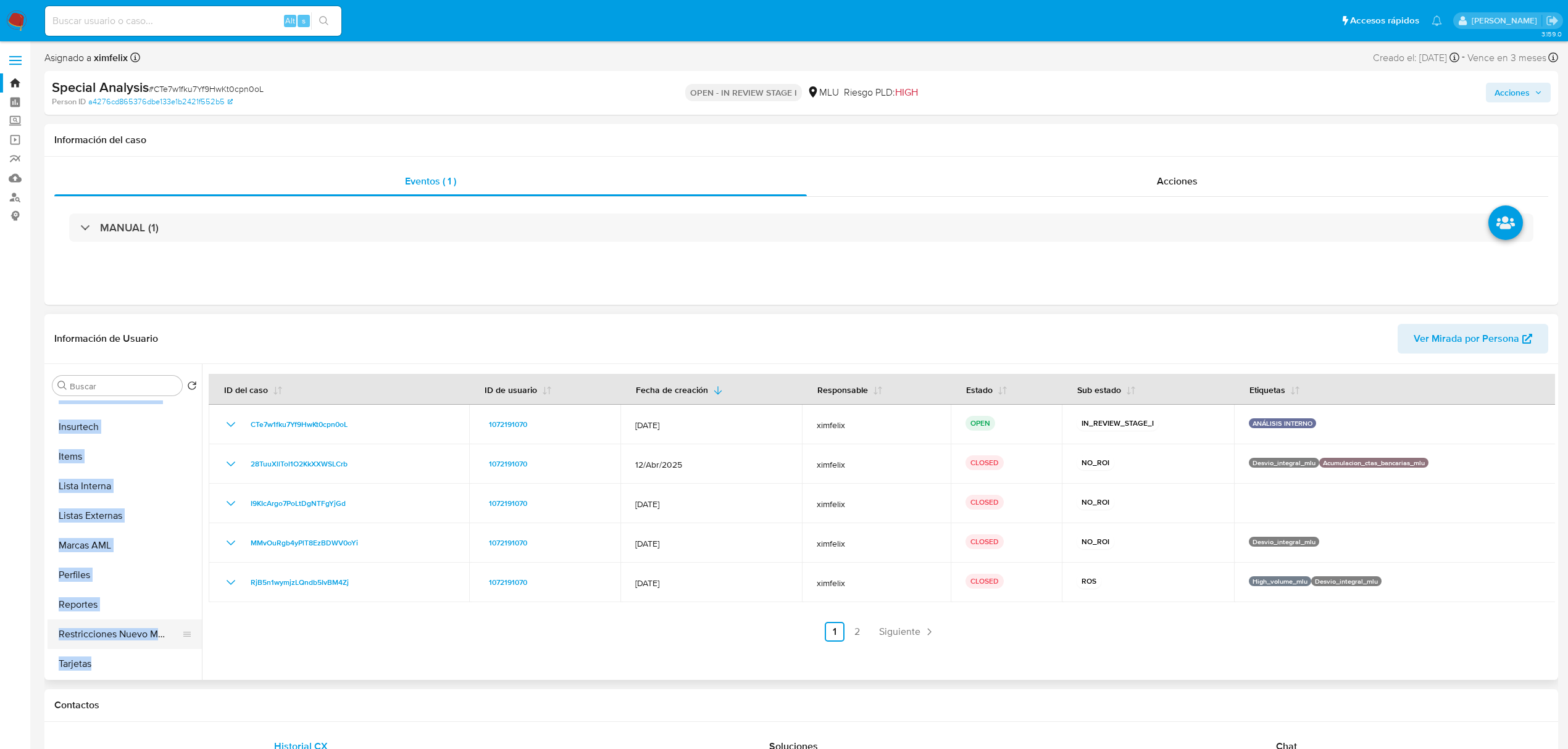
click at [109, 636] on button "Restricciones Nuevo Mundo" at bounding box center [119, 634] width 144 height 30
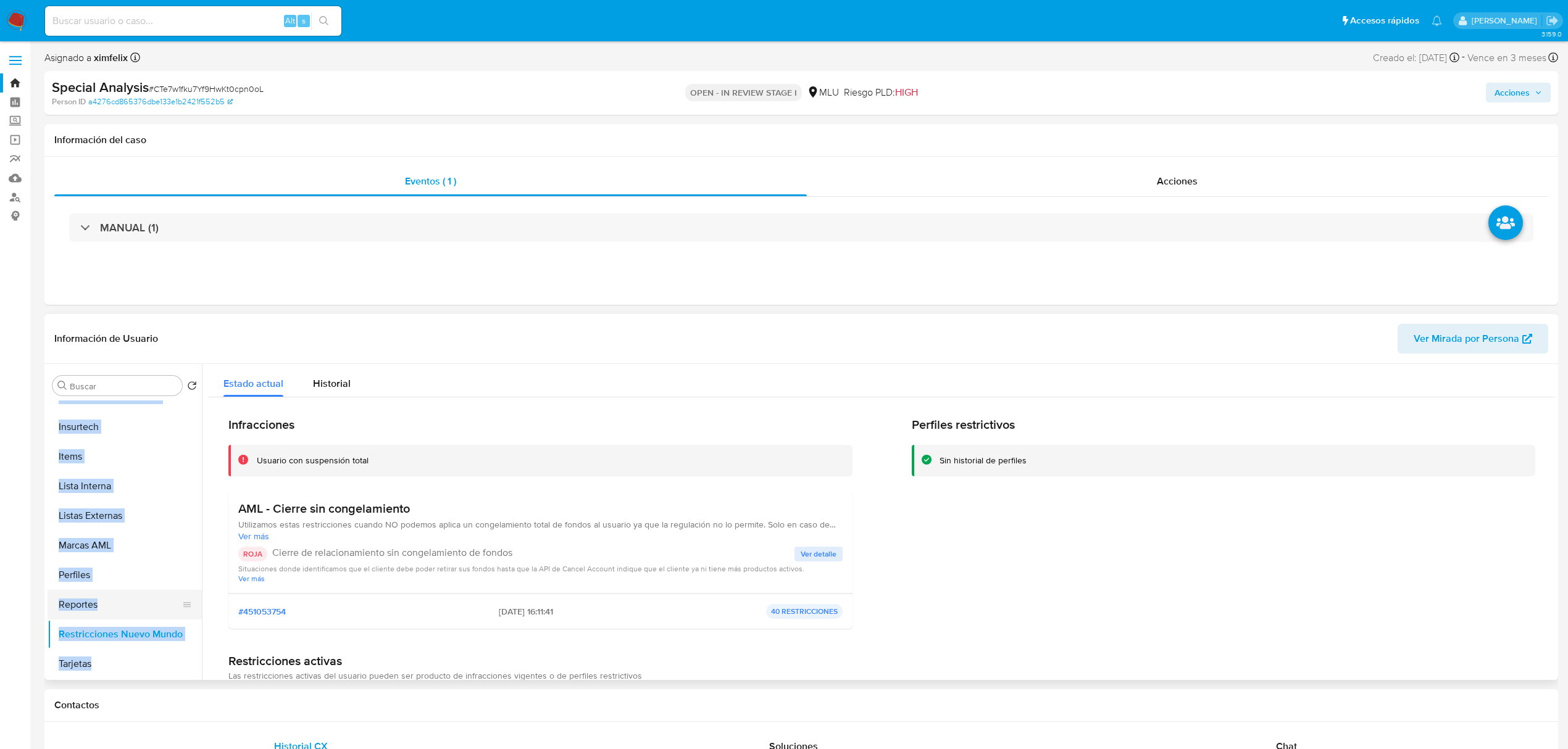
click at [192, 609] on button "Reportes" at bounding box center [119, 604] width 144 height 30
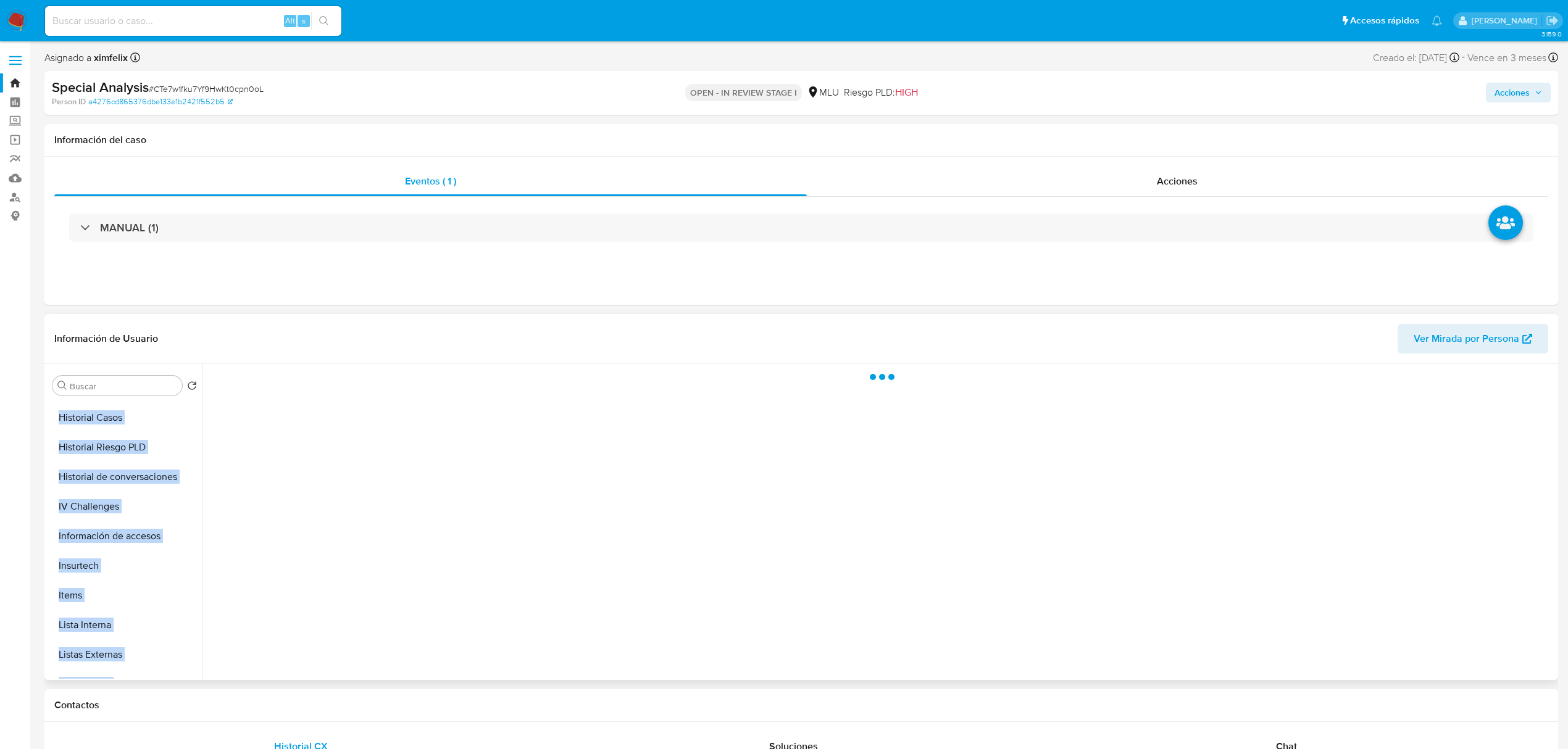
scroll to position [460, 0]
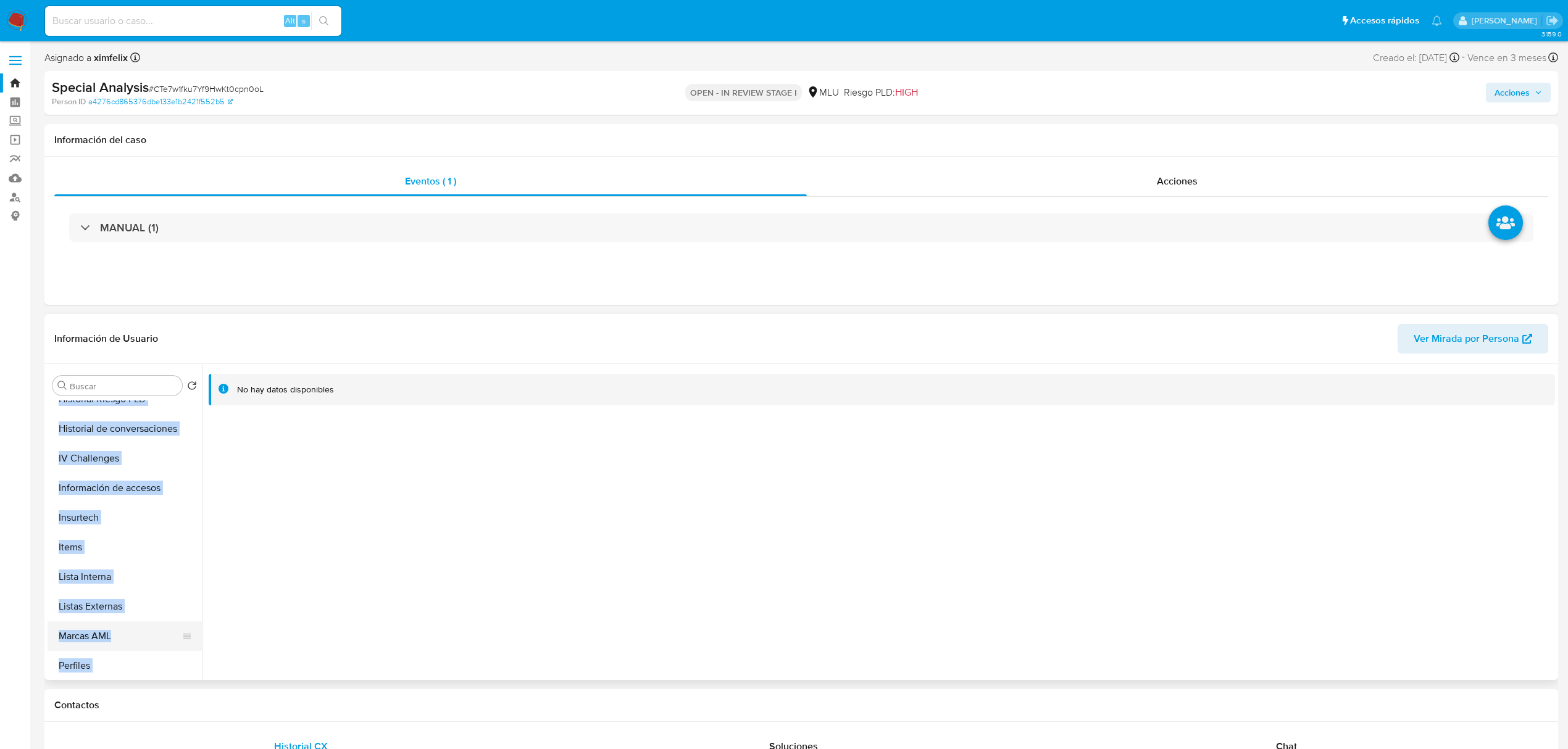
click at [95, 642] on button "Marcas AML" at bounding box center [119, 636] width 144 height 30
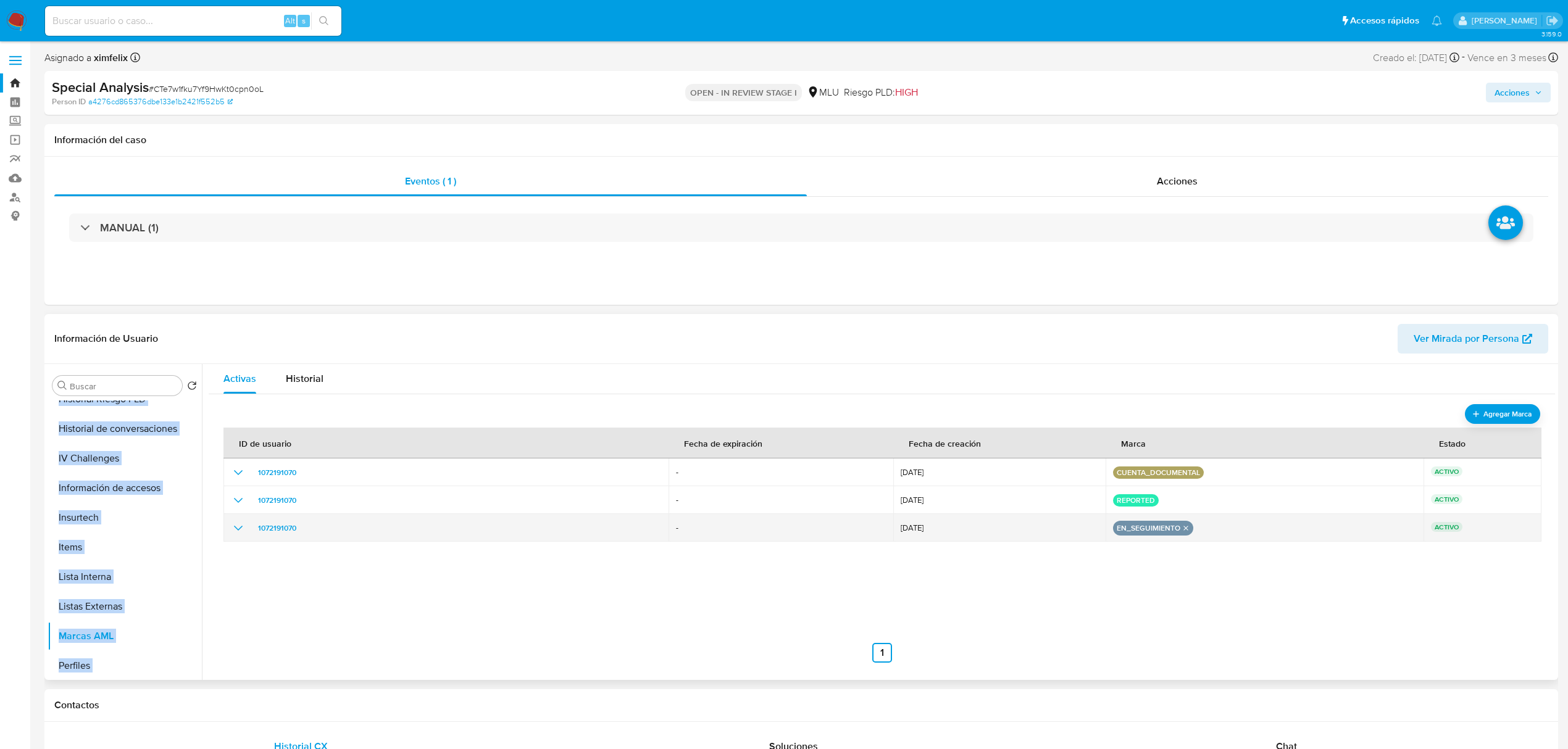
click at [1181, 528] on icon "remove-mark-EN_SEGUIMIENTO" at bounding box center [1185, 527] width 8 height 8
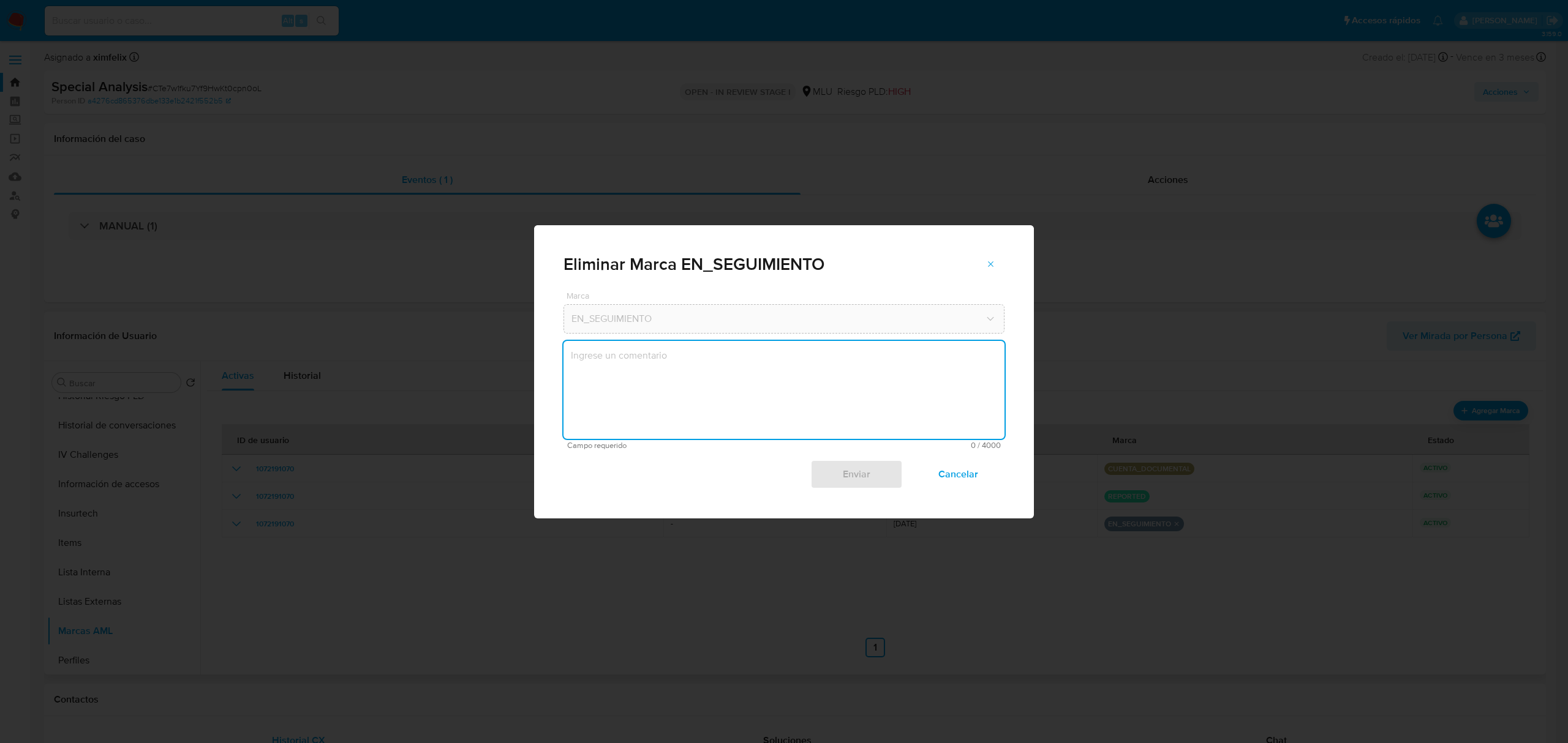
click at [753, 363] on textarea "marks-modal" at bounding box center [784, 390] width 441 height 98
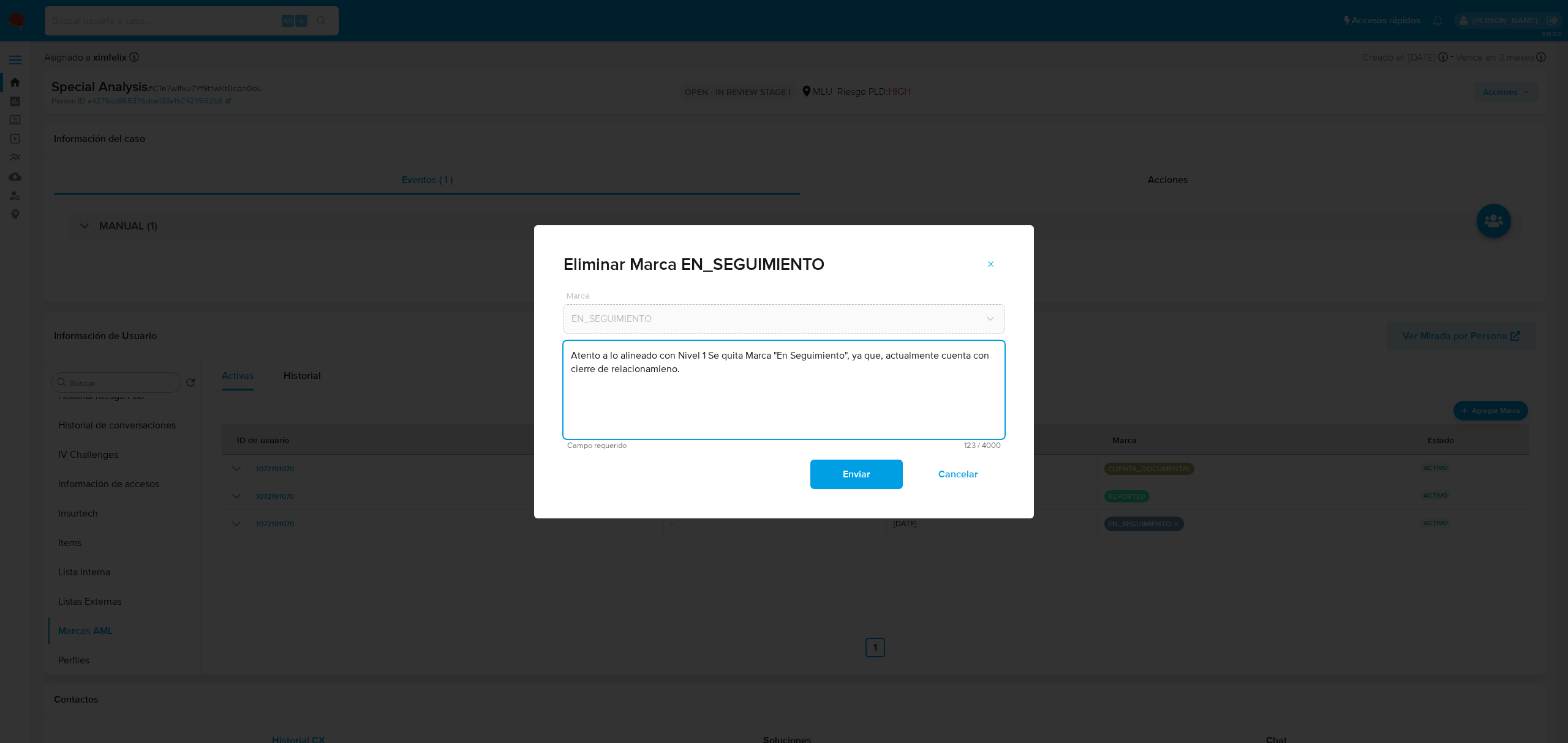
click at [615, 368] on textarea "Atento a lo alineado con Nivel 1 Se quita Marca "En Seguimiento", ya que, actua…" at bounding box center [784, 390] width 441 height 98
click at [640, 372] on textarea "Atento a lo alineado con Nivel 1 Se quita Marca "En Seguimiento", ya que, actua…" at bounding box center [784, 390] width 441 height 98
type textarea "Atento a lo alineado con Nivel 1 Se quita Marca "En Seguimiento", ya que, actua…"
click at [863, 468] on span "Enviar" at bounding box center [856, 474] width 60 height 27
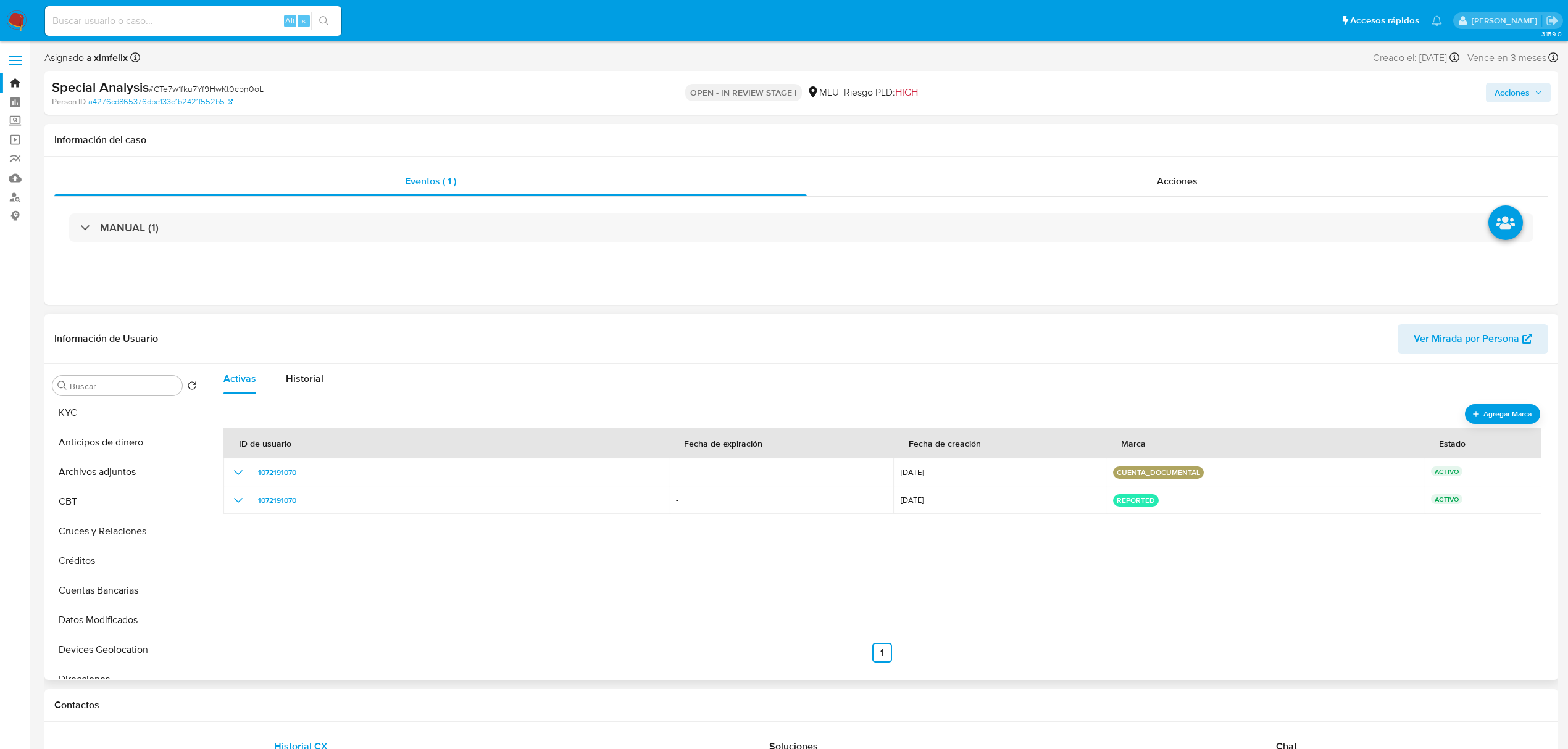
scroll to position [0, 0]
click at [115, 427] on button "KYC" at bounding box center [119, 415] width 144 height 30
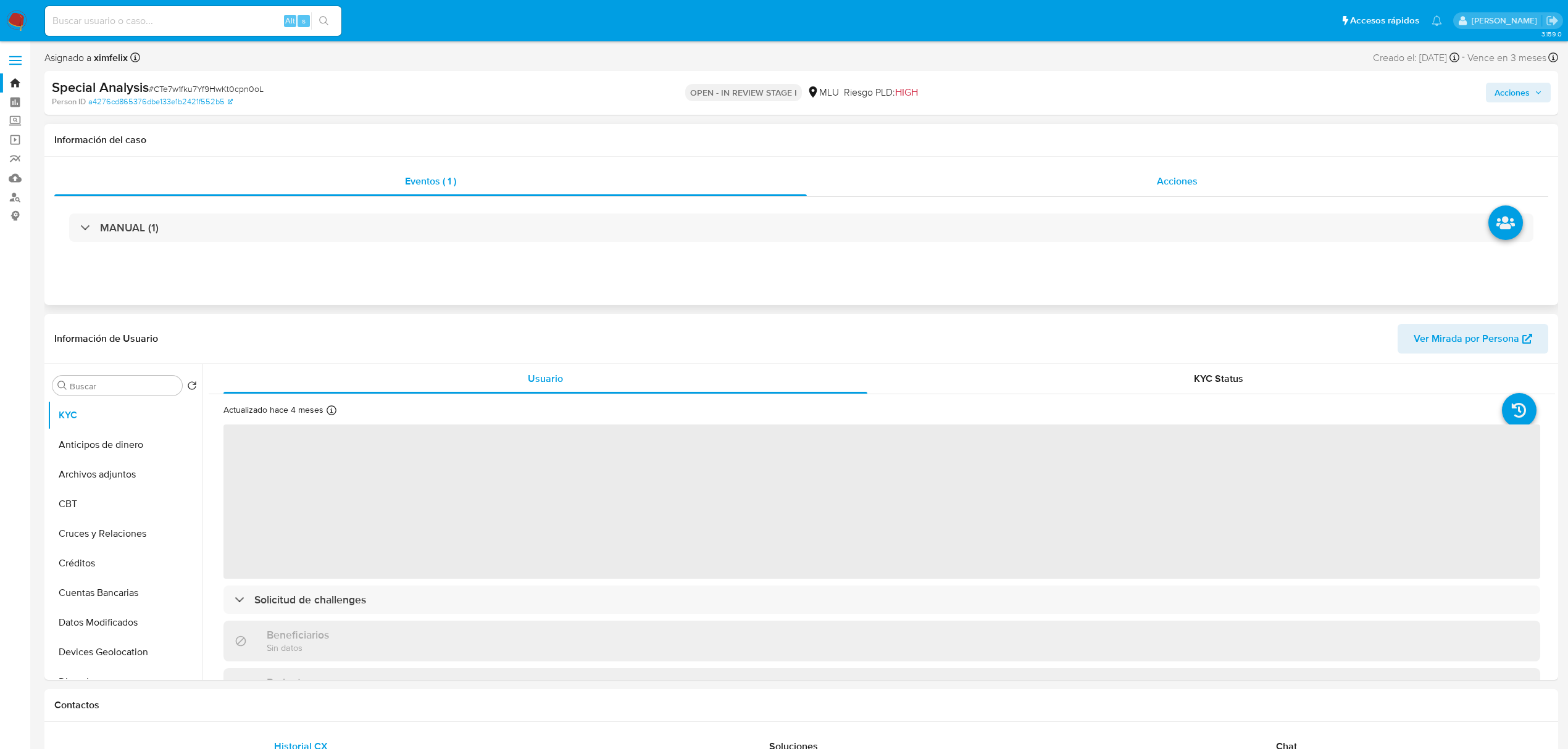
click at [1009, 191] on div "Acciones" at bounding box center [1178, 181] width 742 height 30
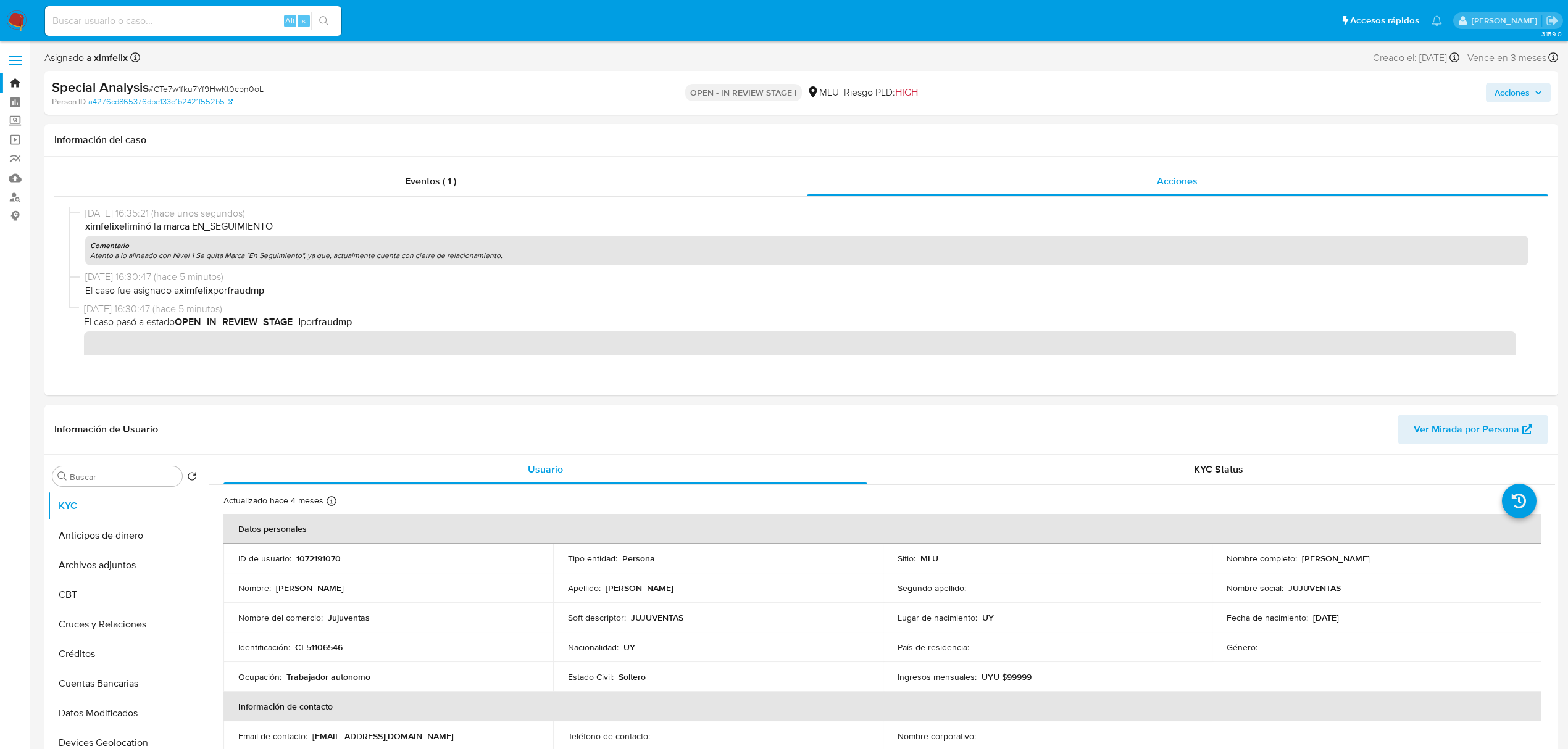
click at [1510, 98] on span "Acciones" at bounding box center [1512, 92] width 35 height 20
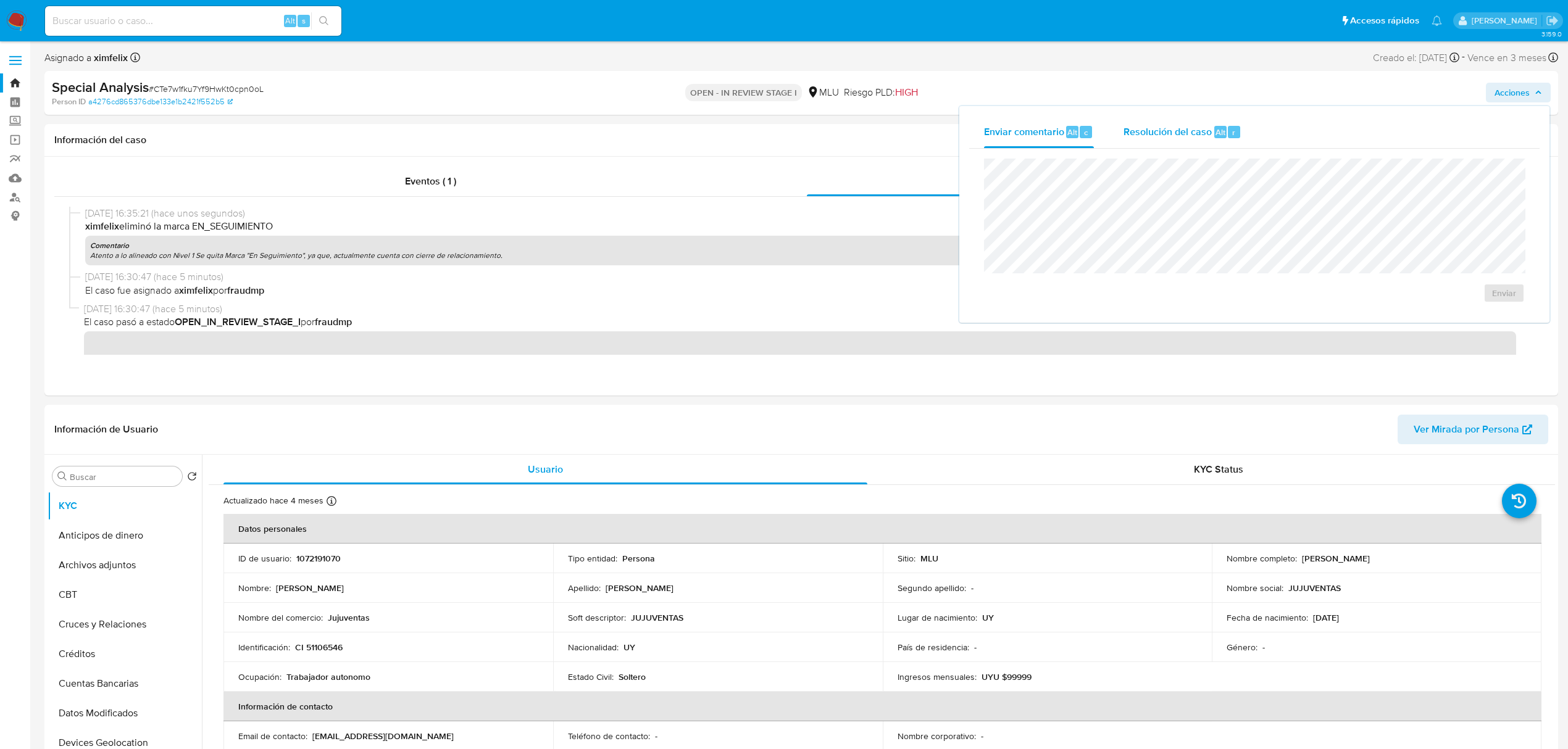
click at [1219, 127] on span "Alt" at bounding box center [1220, 132] width 10 height 12
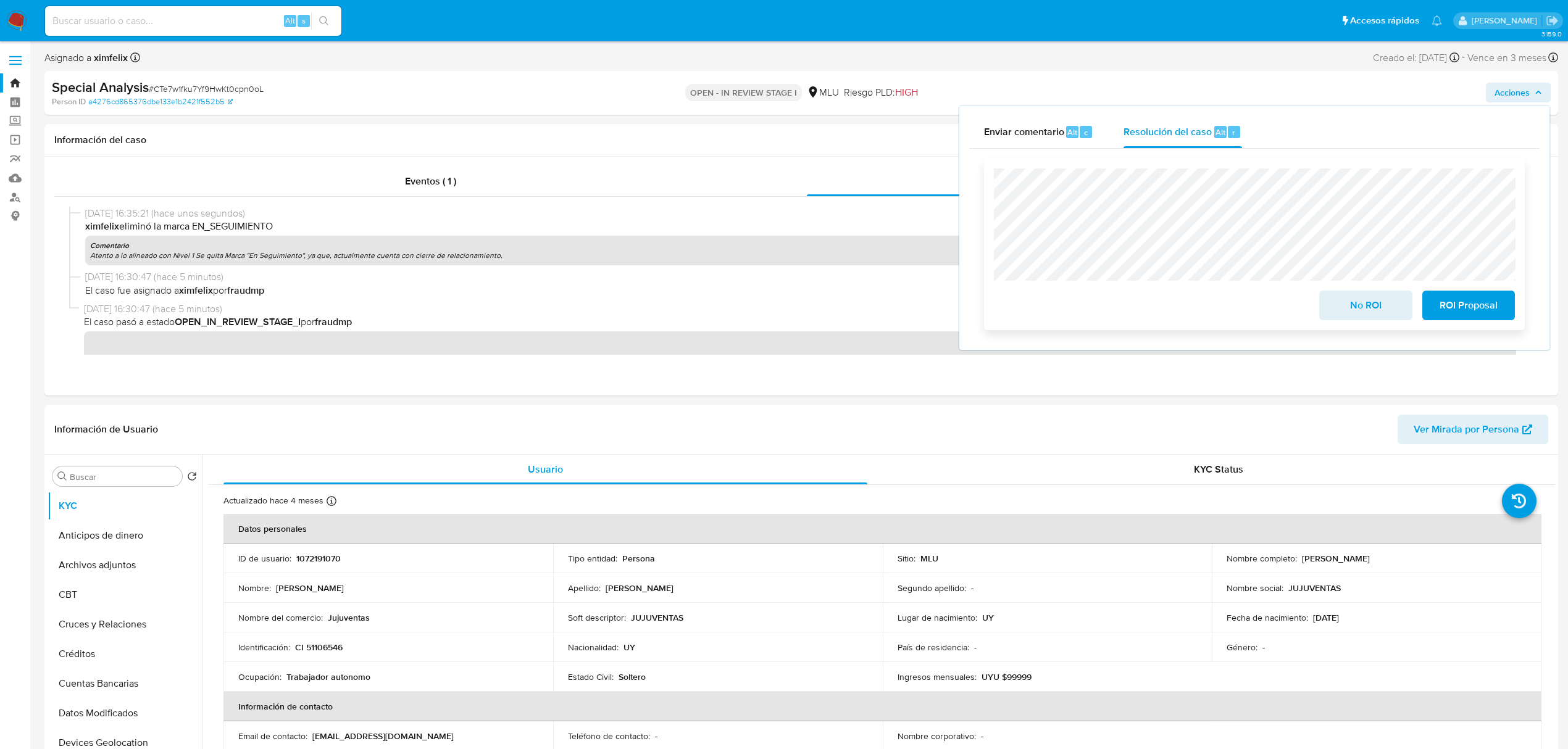
click at [1373, 304] on span "No ROI" at bounding box center [1365, 305] width 60 height 27
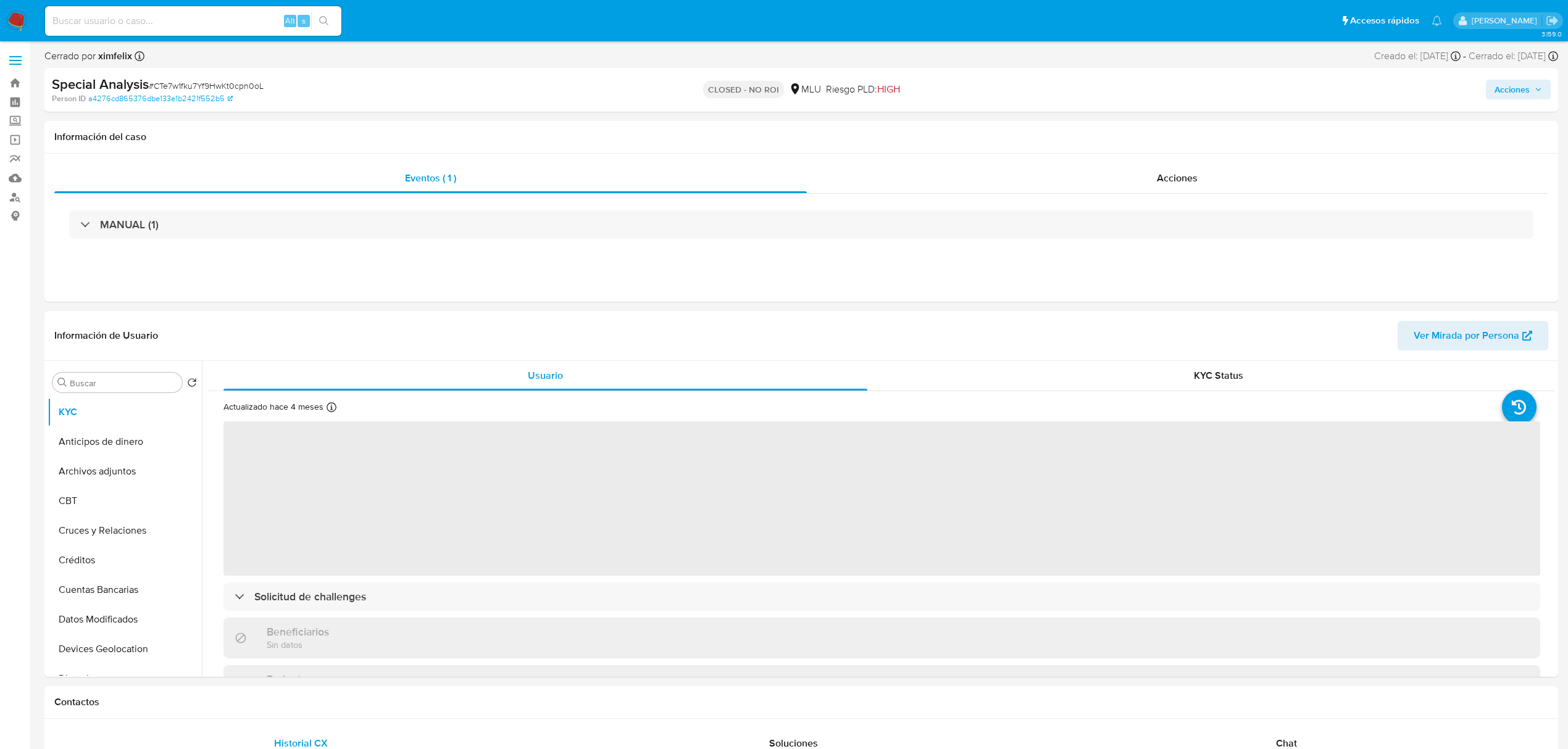
select select "10"
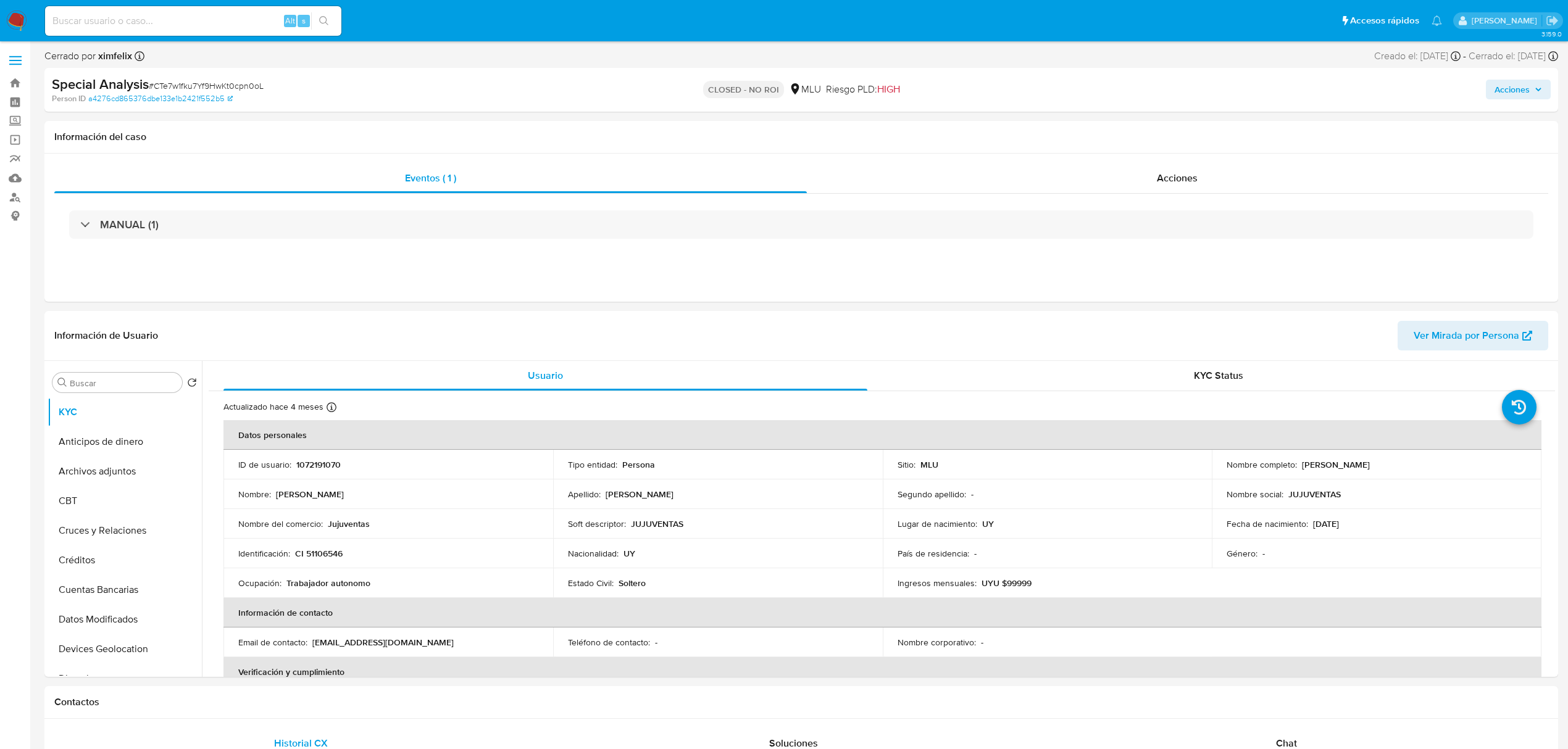
click at [117, 25] on input at bounding box center [193, 21] width 297 height 16
paste input "ak0mvpFSj3m0OxL7yKqQVwl1"
type input "ak0mvpFSj3m0OxL7yKqQVwl1"
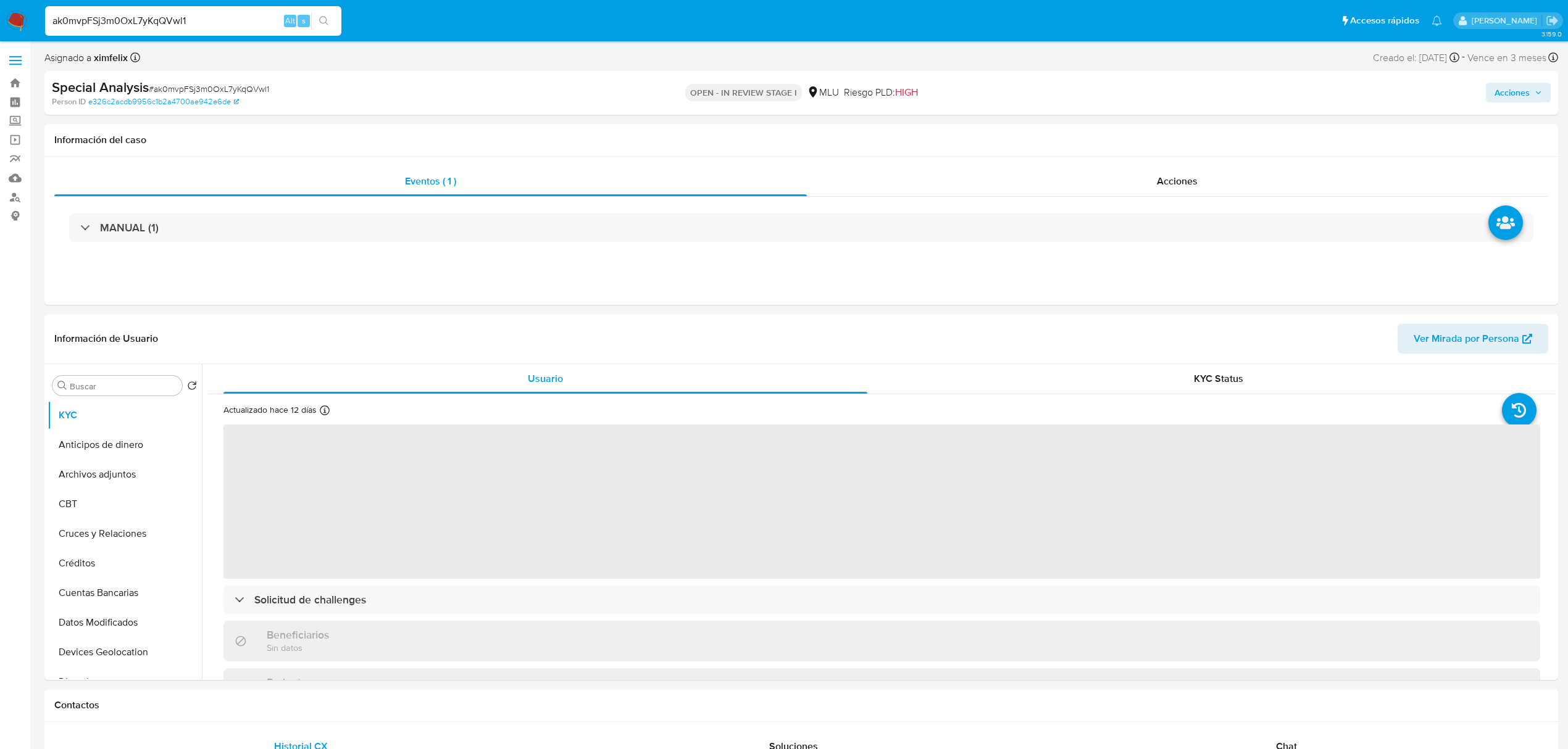
select select "10"
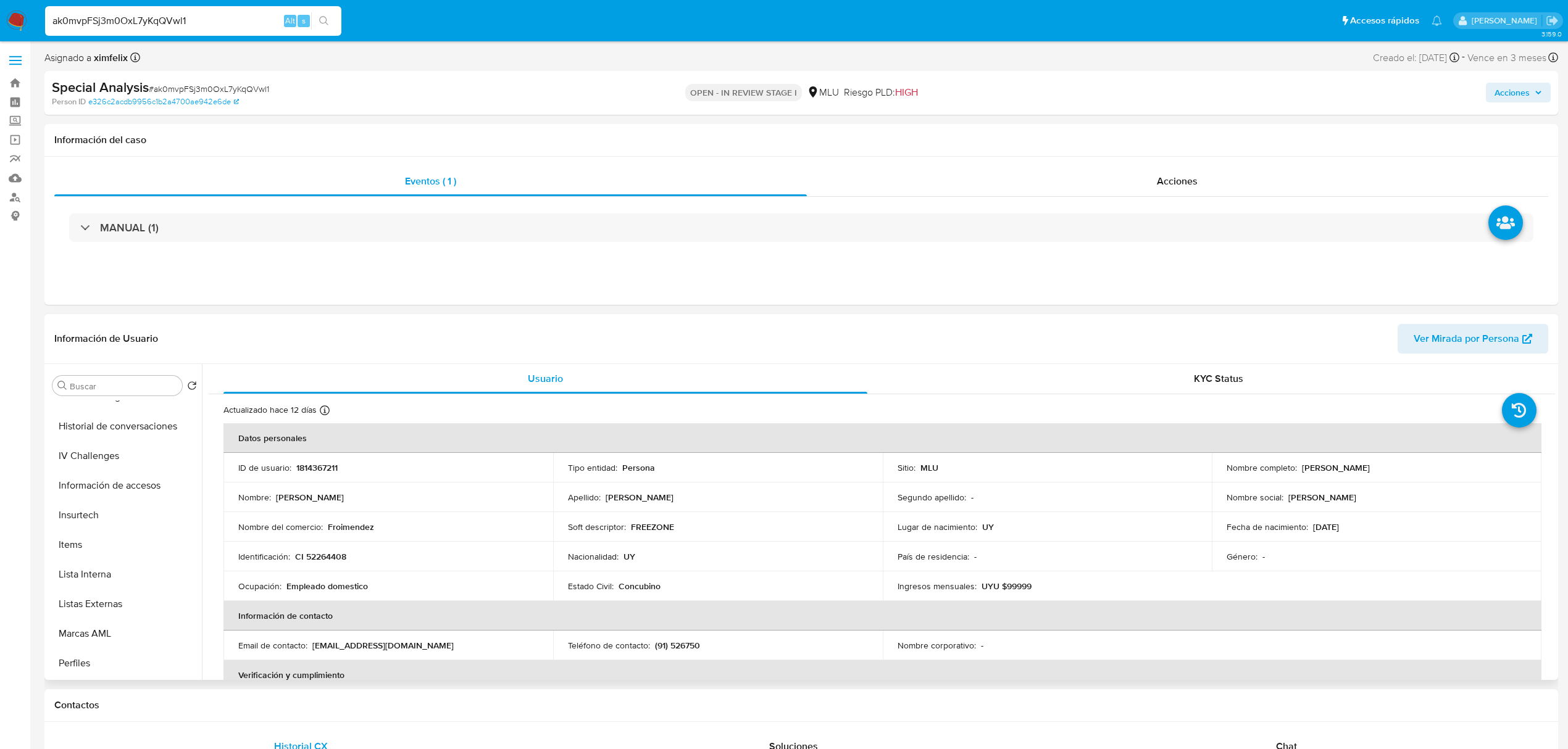
scroll to position [551, 0]
click at [140, 628] on button "Restricciones Nuevo Mundo" at bounding box center [119, 634] width 144 height 30
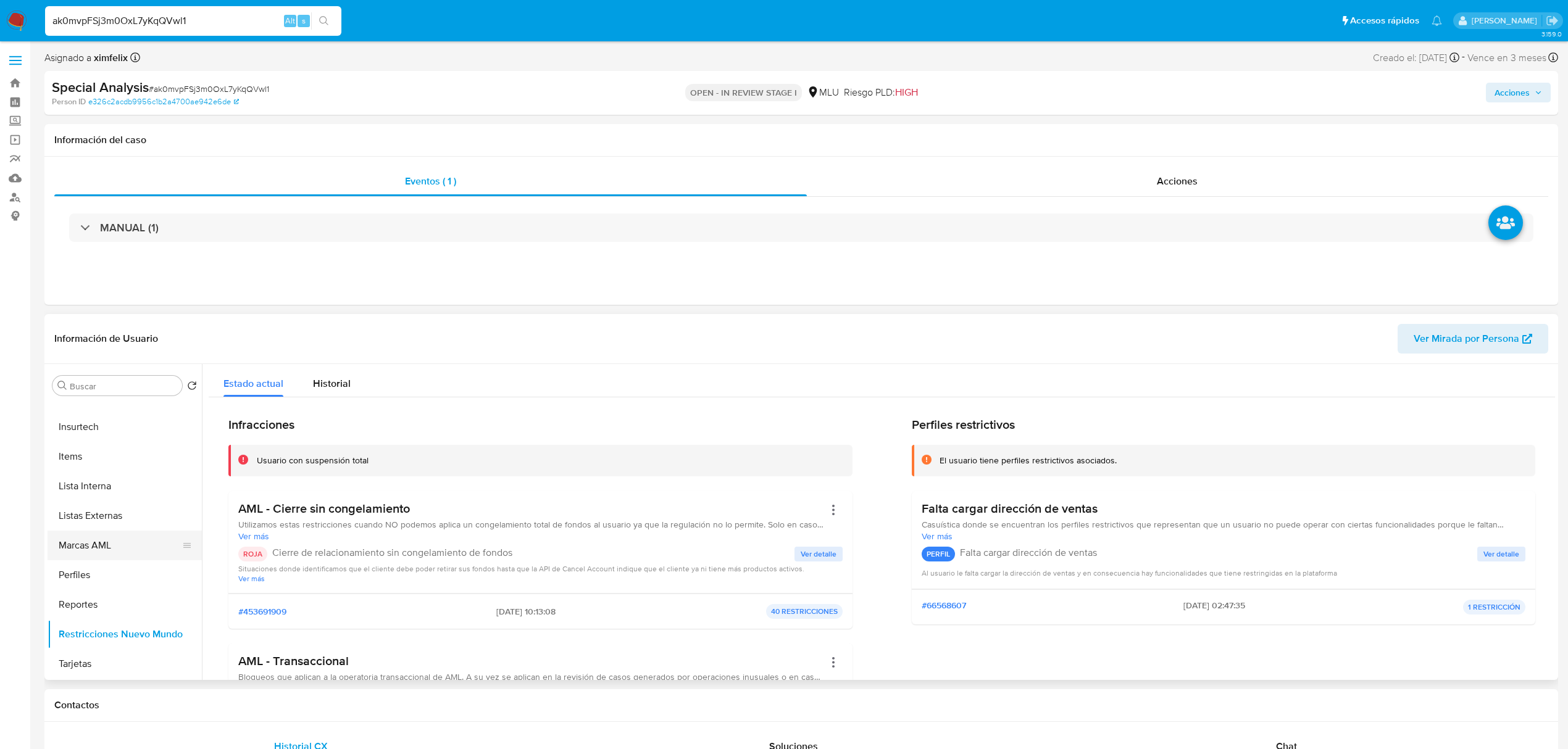
click at [122, 548] on button "Marcas AML" at bounding box center [119, 545] width 144 height 30
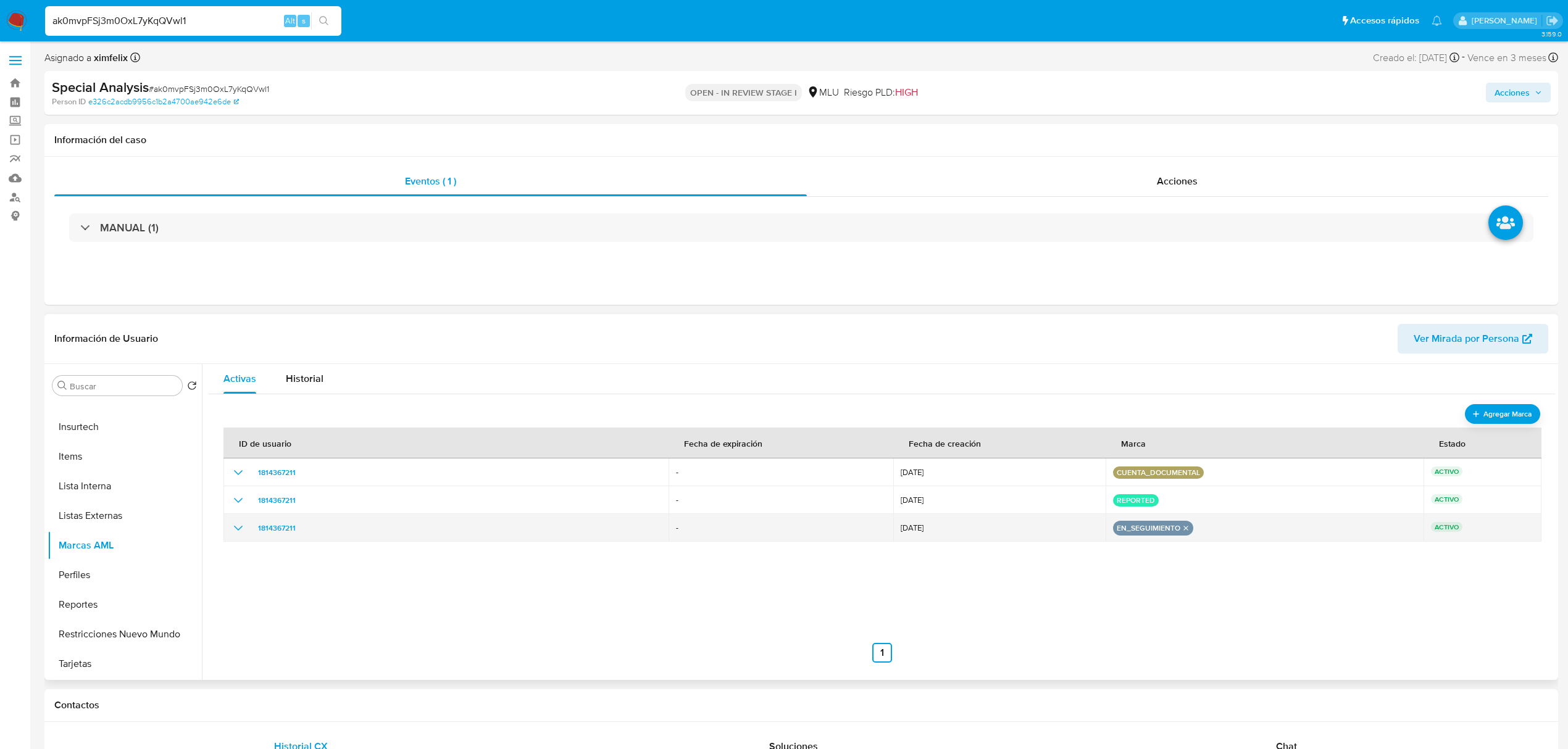
click at [1181, 531] on icon "remove-mark-EN_SEGUIMIENTO" at bounding box center [1185, 527] width 8 height 8
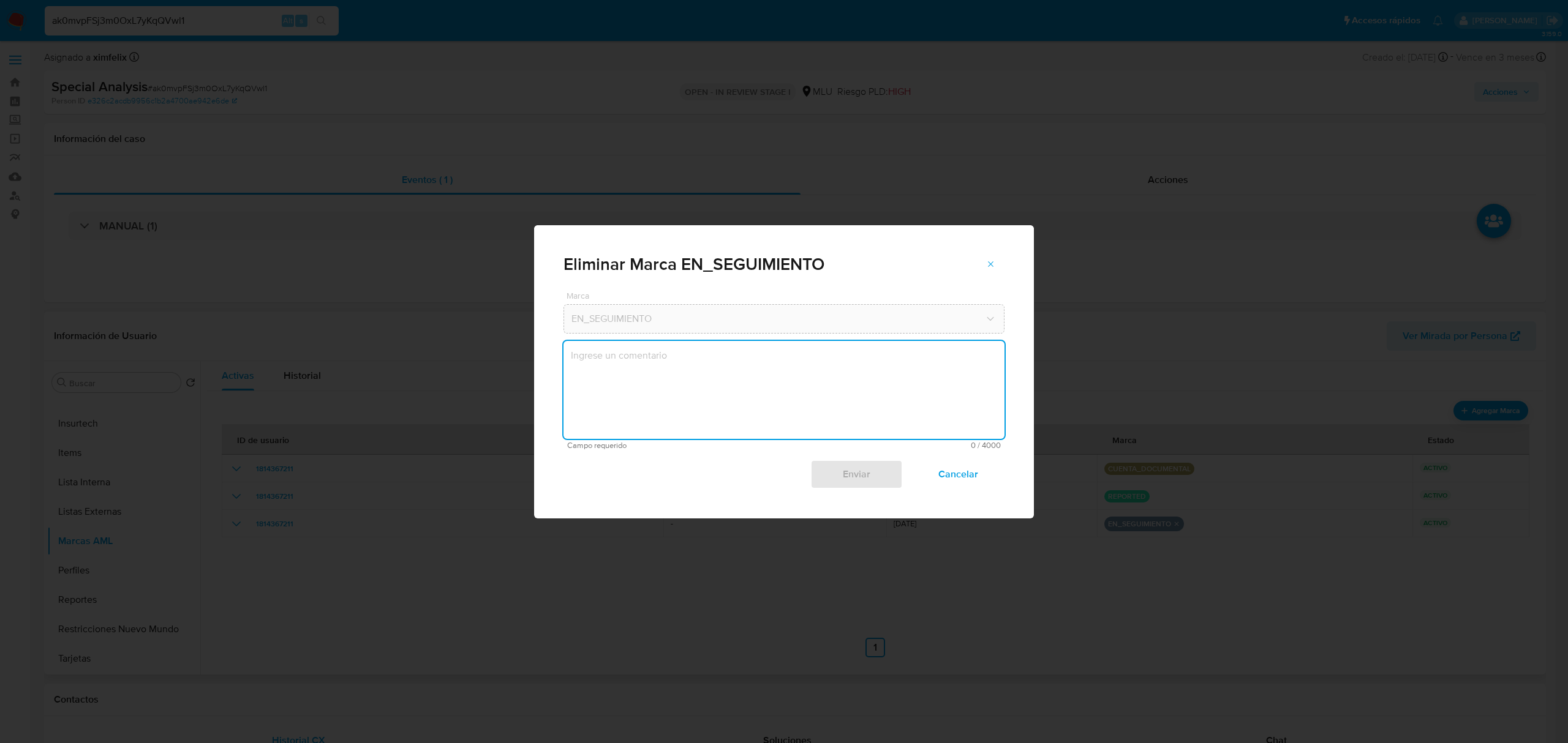
click at [821, 395] on textarea "marks-modal" at bounding box center [784, 390] width 441 height 98
type textarea "Atento a lo alineado con [PERSON_NAME] 2 se quita marca de "En Seguimiento."
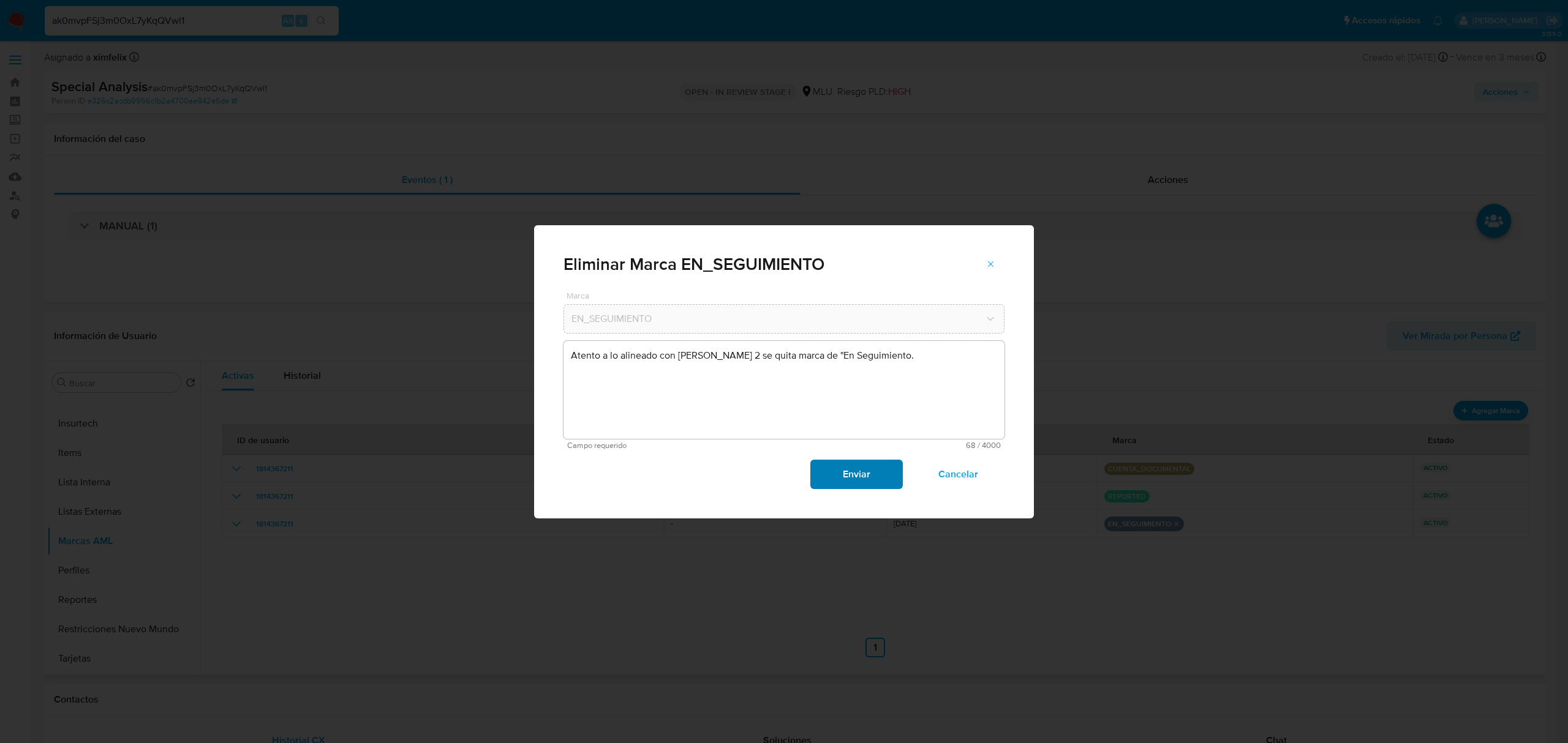
click at [853, 463] on span "Enviar" at bounding box center [856, 474] width 60 height 27
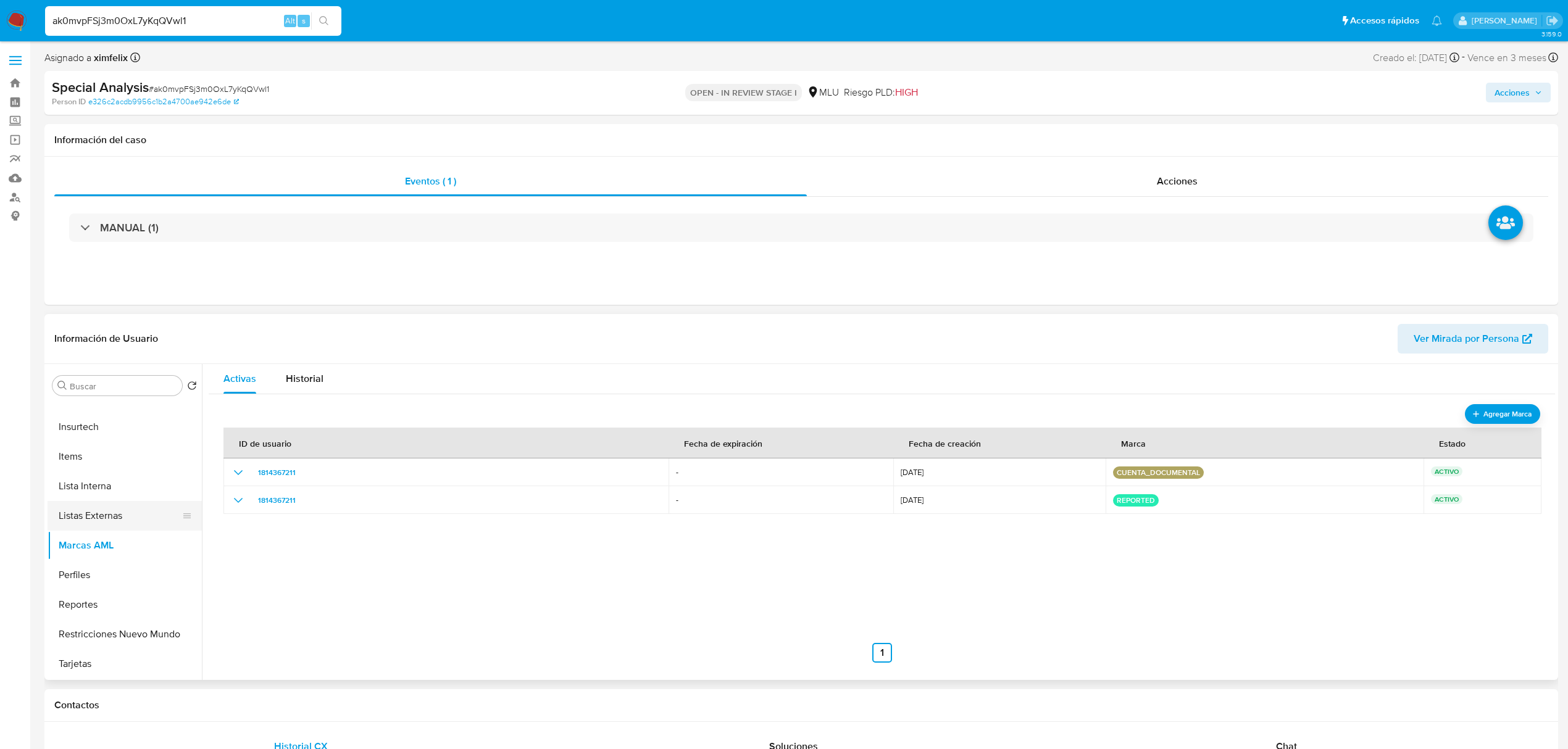
click at [127, 527] on button "Listas Externas" at bounding box center [119, 515] width 144 height 30
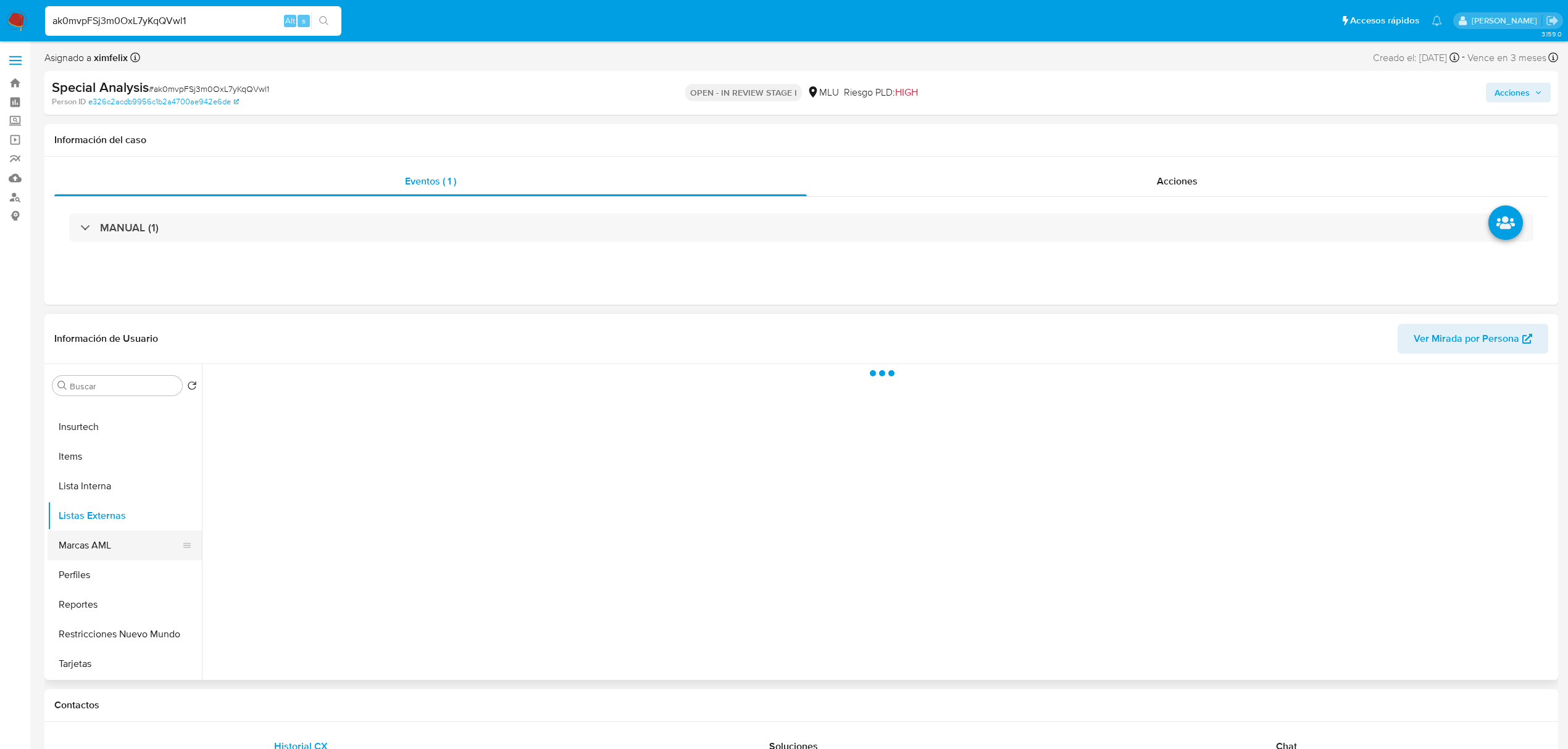
click at [117, 543] on button "Marcas AML" at bounding box center [119, 545] width 144 height 30
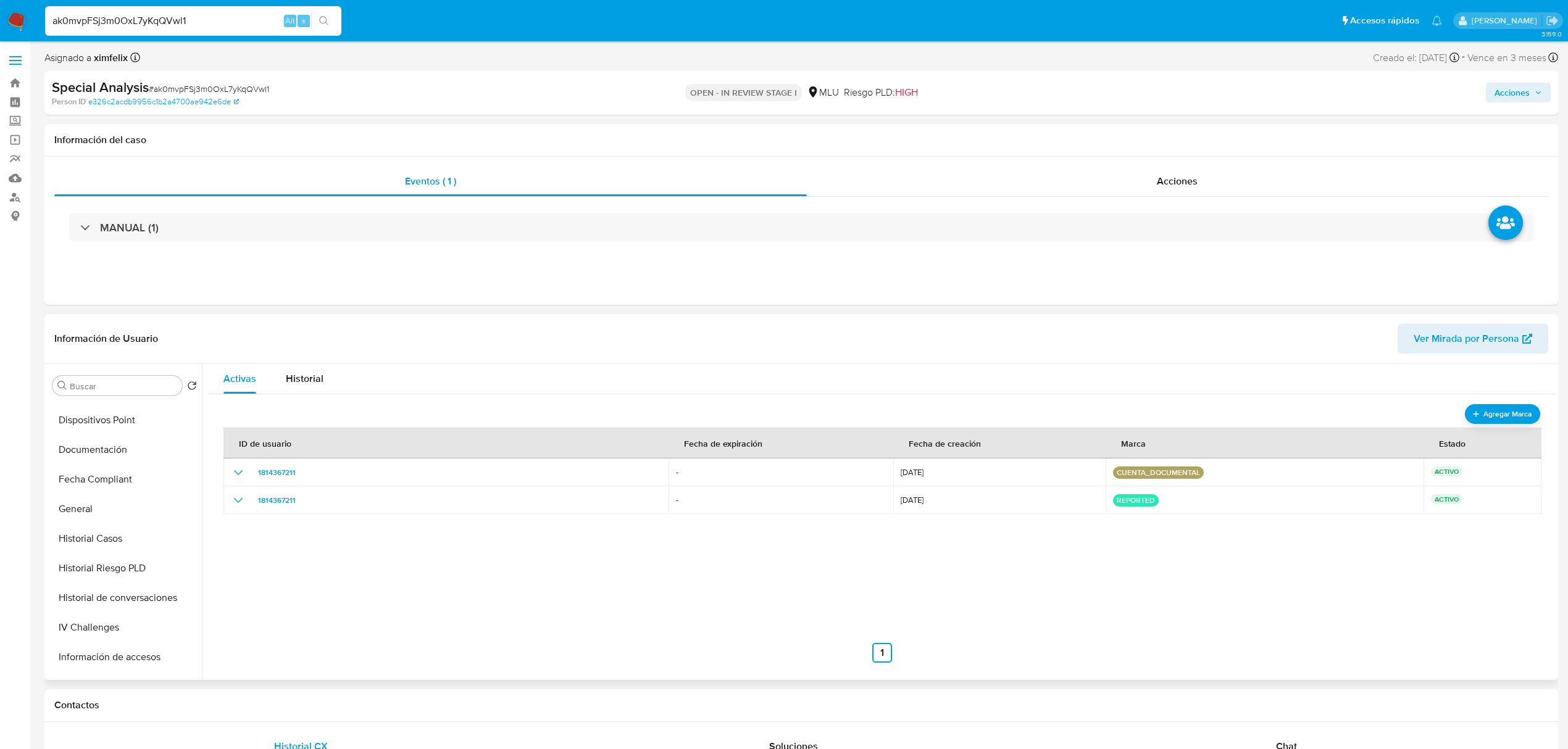
scroll to position [286, 0]
click at [159, 541] on button "Historial Casos" at bounding box center [119, 543] width 144 height 30
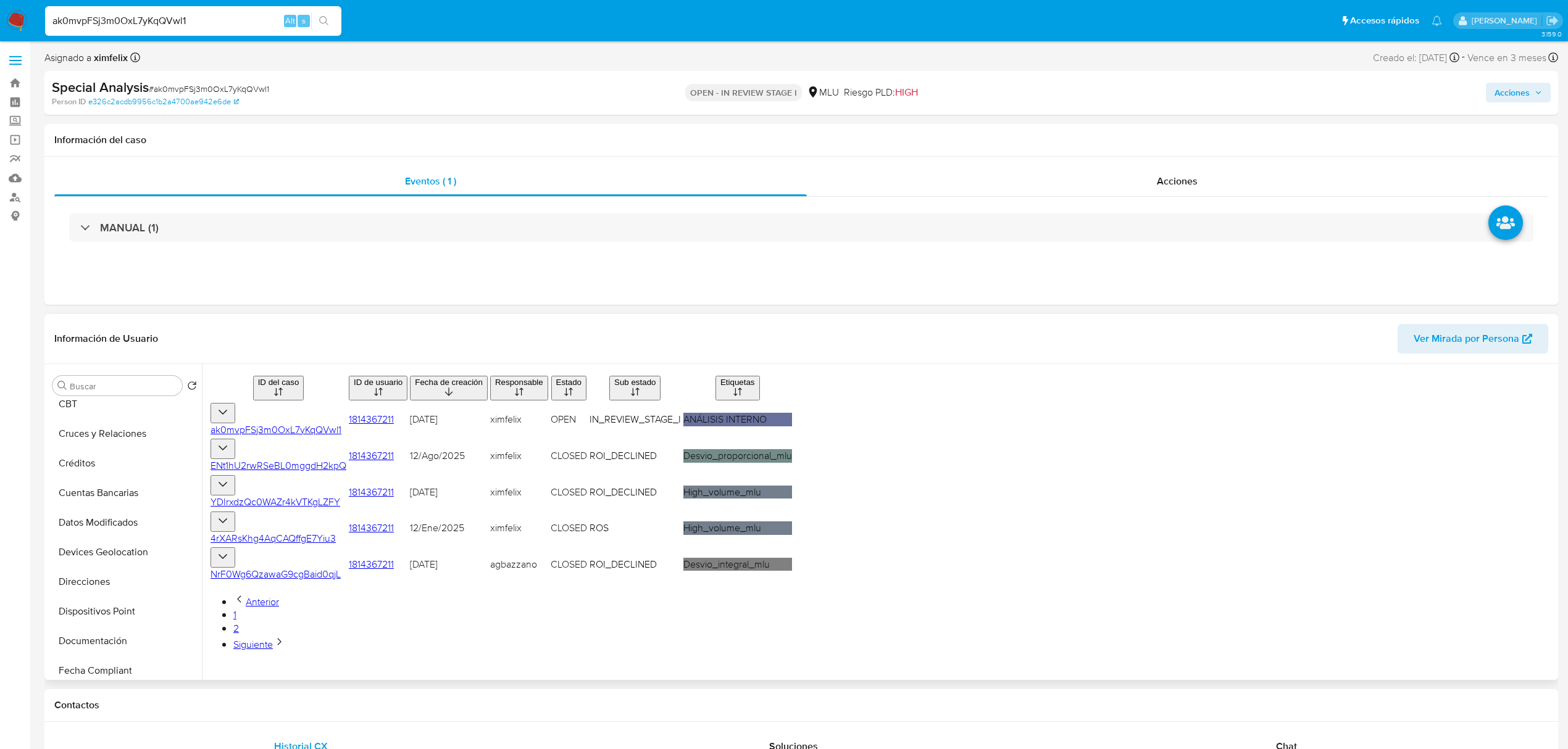
scroll to position [0, 0]
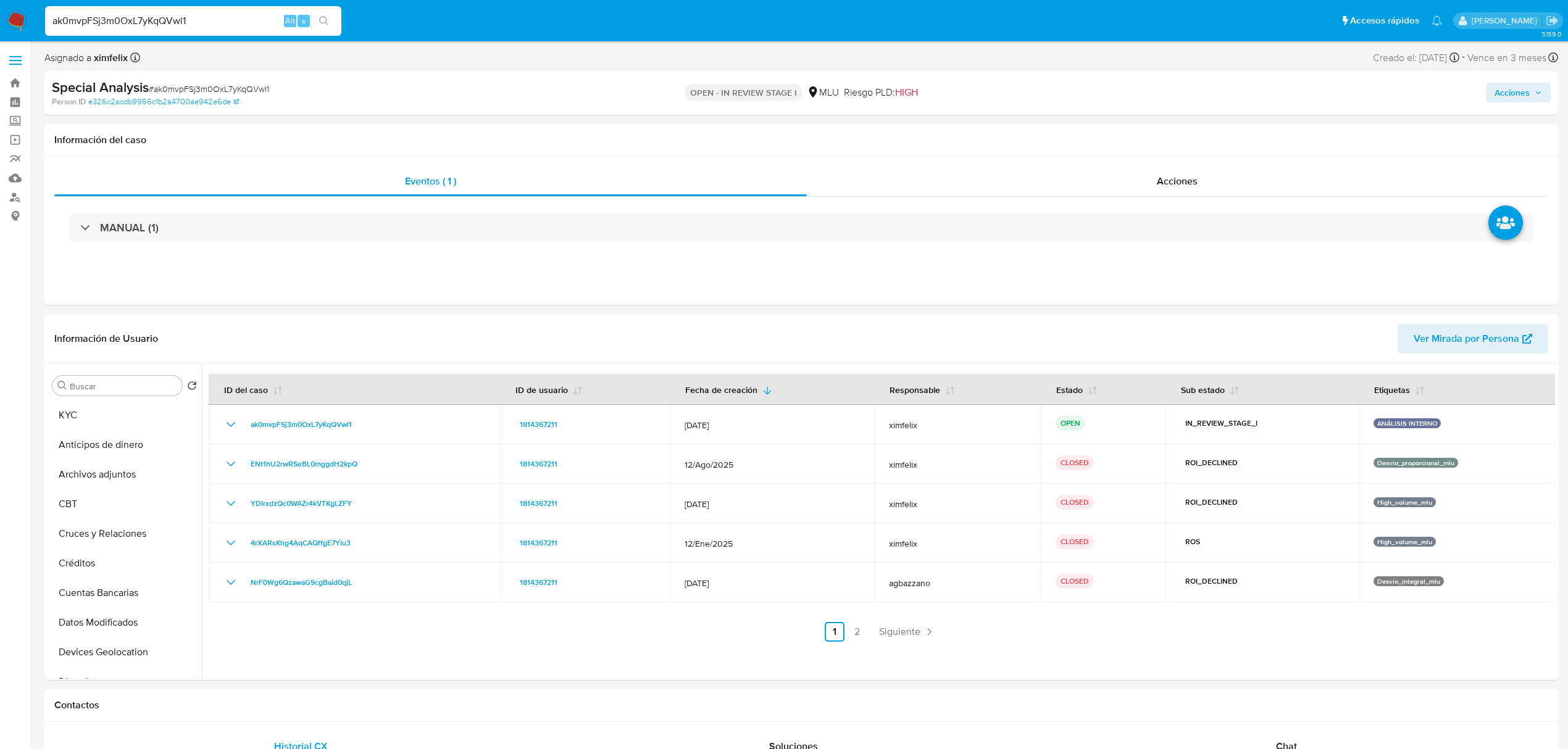
click at [1518, 79] on div "Acciones" at bounding box center [1302, 93] width 496 height 29
click at [1517, 82] on span "Acciones" at bounding box center [1512, 92] width 35 height 20
click at [1193, 143] on div "Resolución del caso Alt r" at bounding box center [1182, 132] width 118 height 32
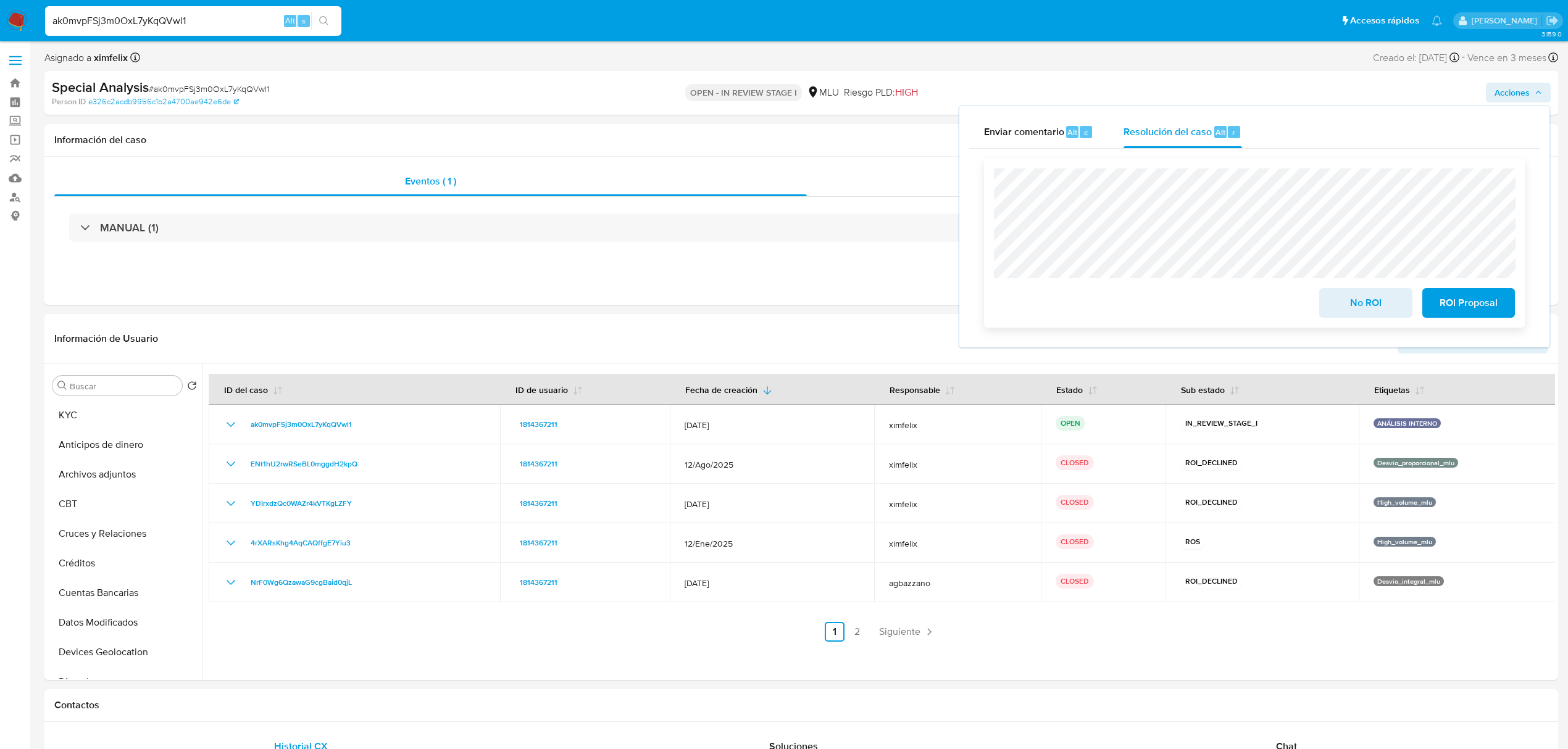
click at [1361, 307] on span "No ROI" at bounding box center [1365, 303] width 60 height 27
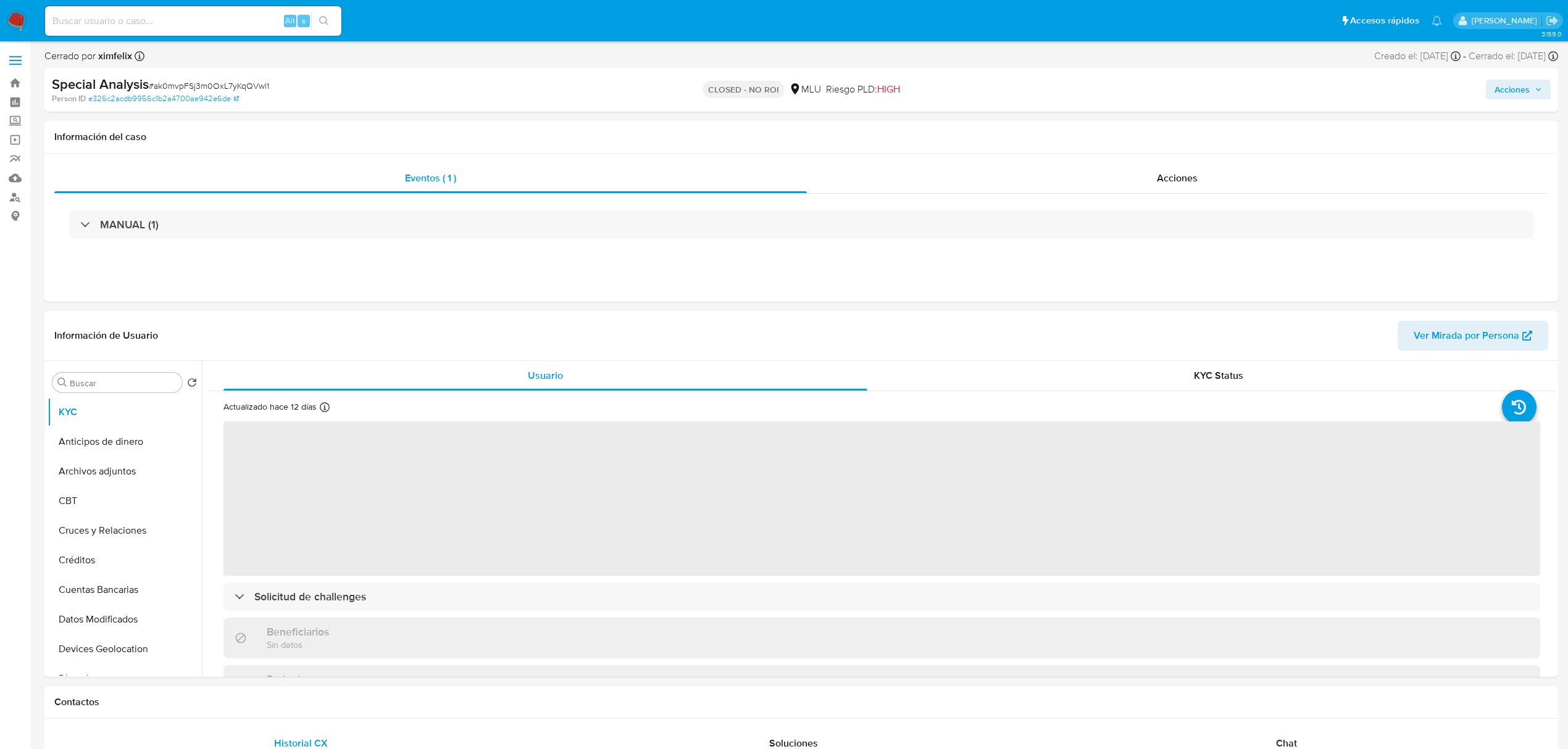
select select "10"
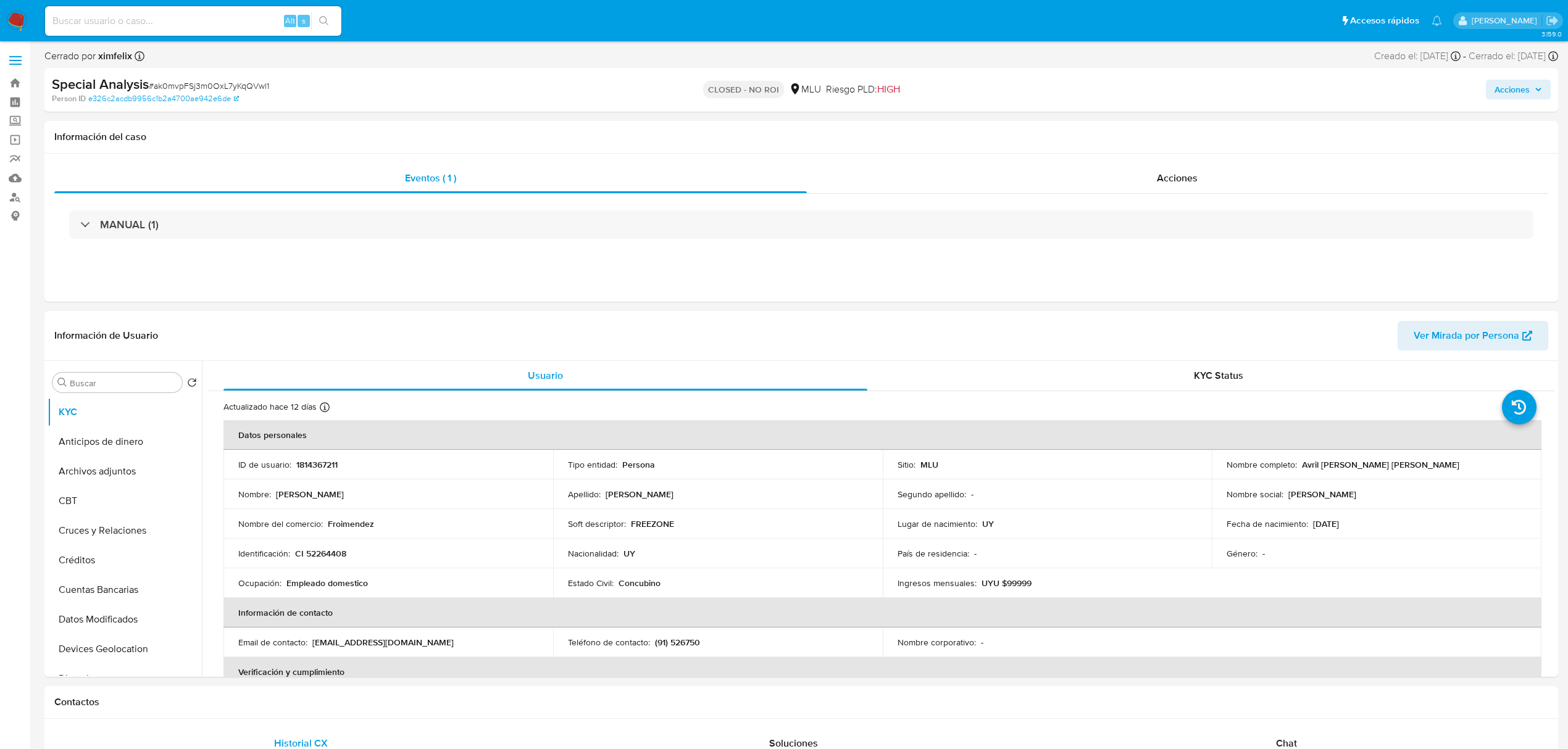
click at [229, 5] on div "Alt s" at bounding box center [193, 21] width 297 height 35
click at [222, 17] on input at bounding box center [193, 21] width 297 height 16
paste input "SFCiWD3t8D91msGOMqHUwtdj"
type input "SFCiWD3t8D91msGOMqHUwtdj"
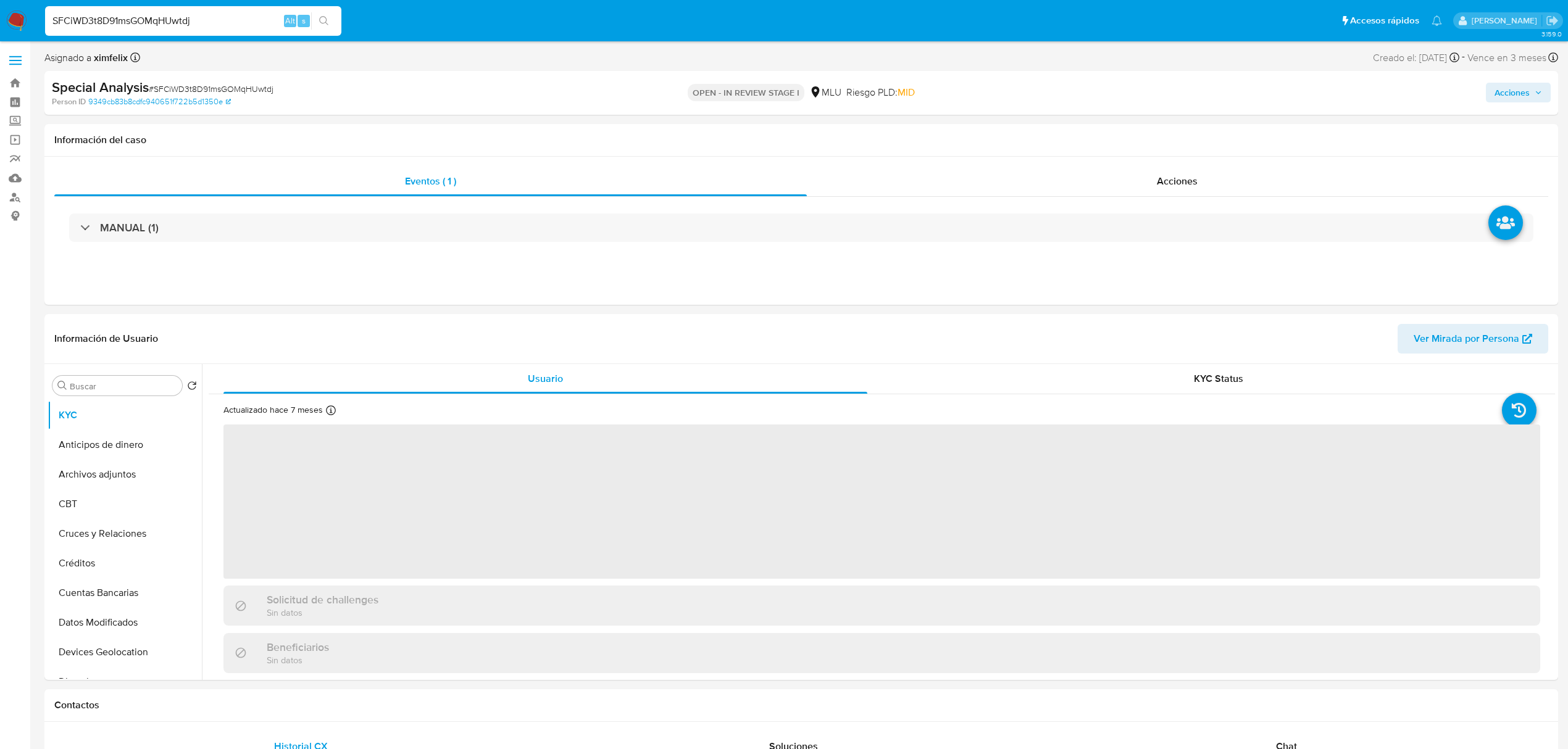
select select "10"
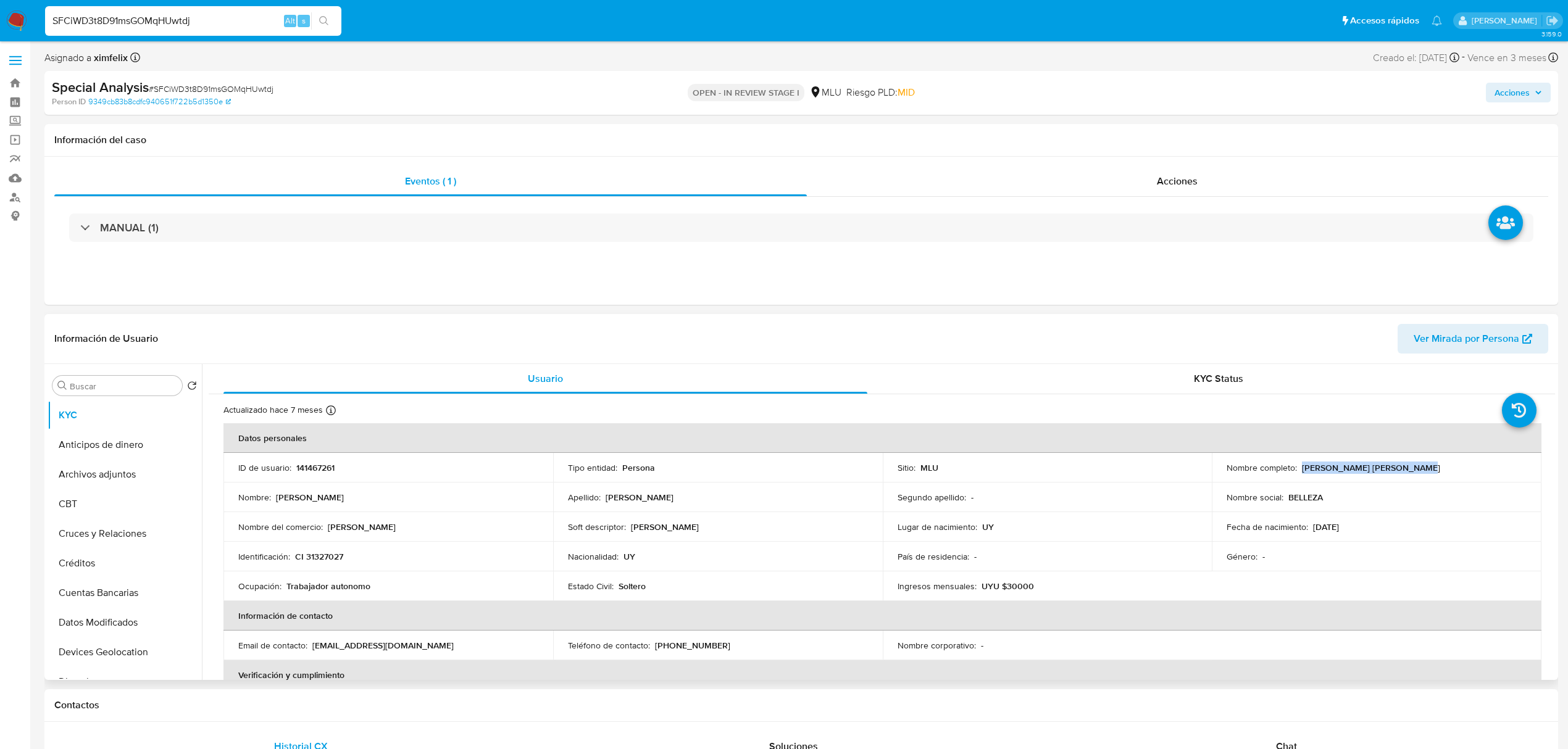
drag, startPoint x: 1412, startPoint y: 466, endPoint x: 1300, endPoint y: 465, distance: 112.0
click at [1300, 465] on div "Nombre completo : Alberto Iglesias Dominguez" at bounding box center [1377, 468] width 300 height 11
copy p "[PERSON_NAME]"
click at [124, 546] on button "Historial Casos" at bounding box center [119, 538] width 144 height 30
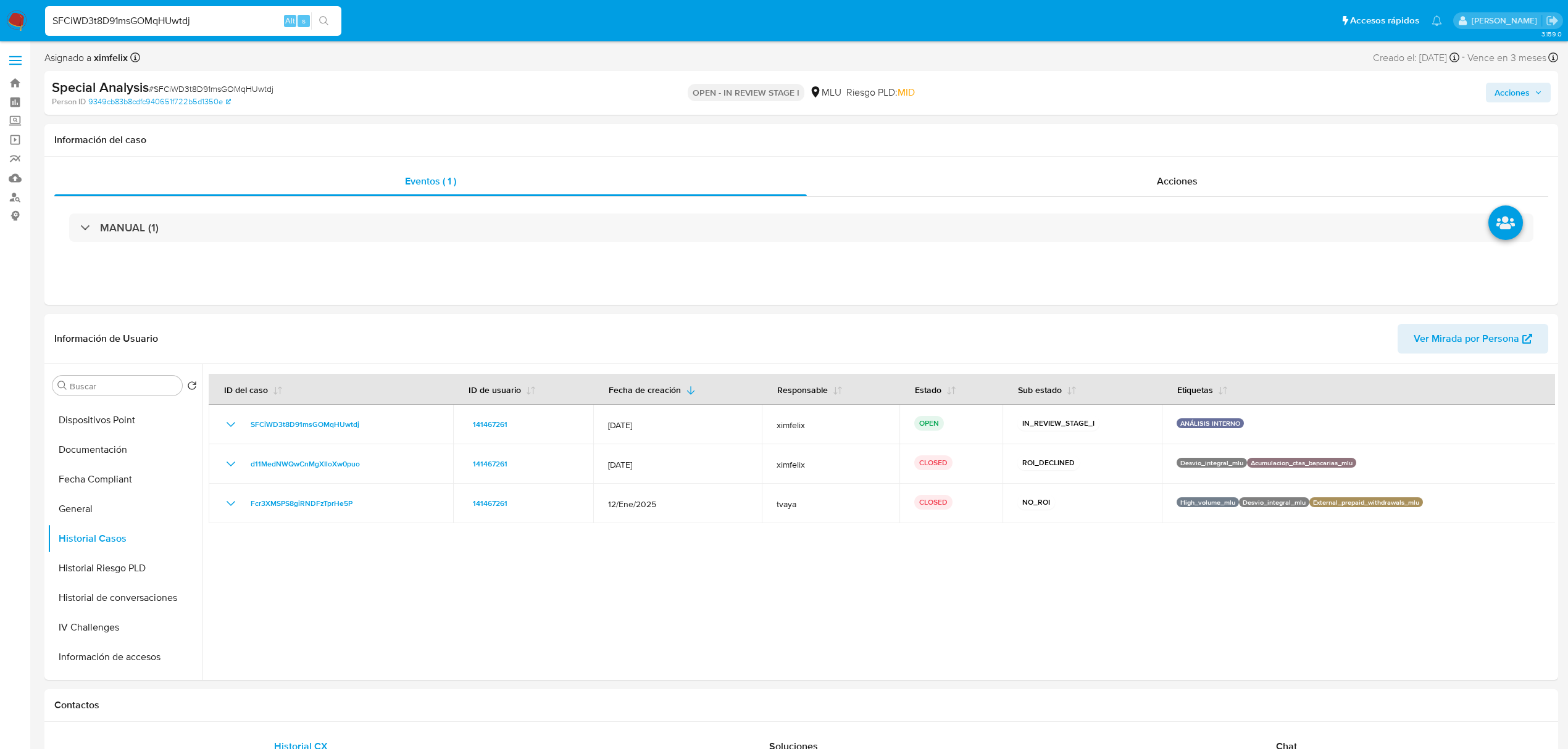
click at [144, 21] on input "SFCiWD3t8D91msGOMqHUwtdj" at bounding box center [193, 21] width 297 height 16
paste input "ak0mvpFSj3m0OxL7yKqQVwl1"
type input "ak0mvpFSj3m0OxL7yKqQVwl1"
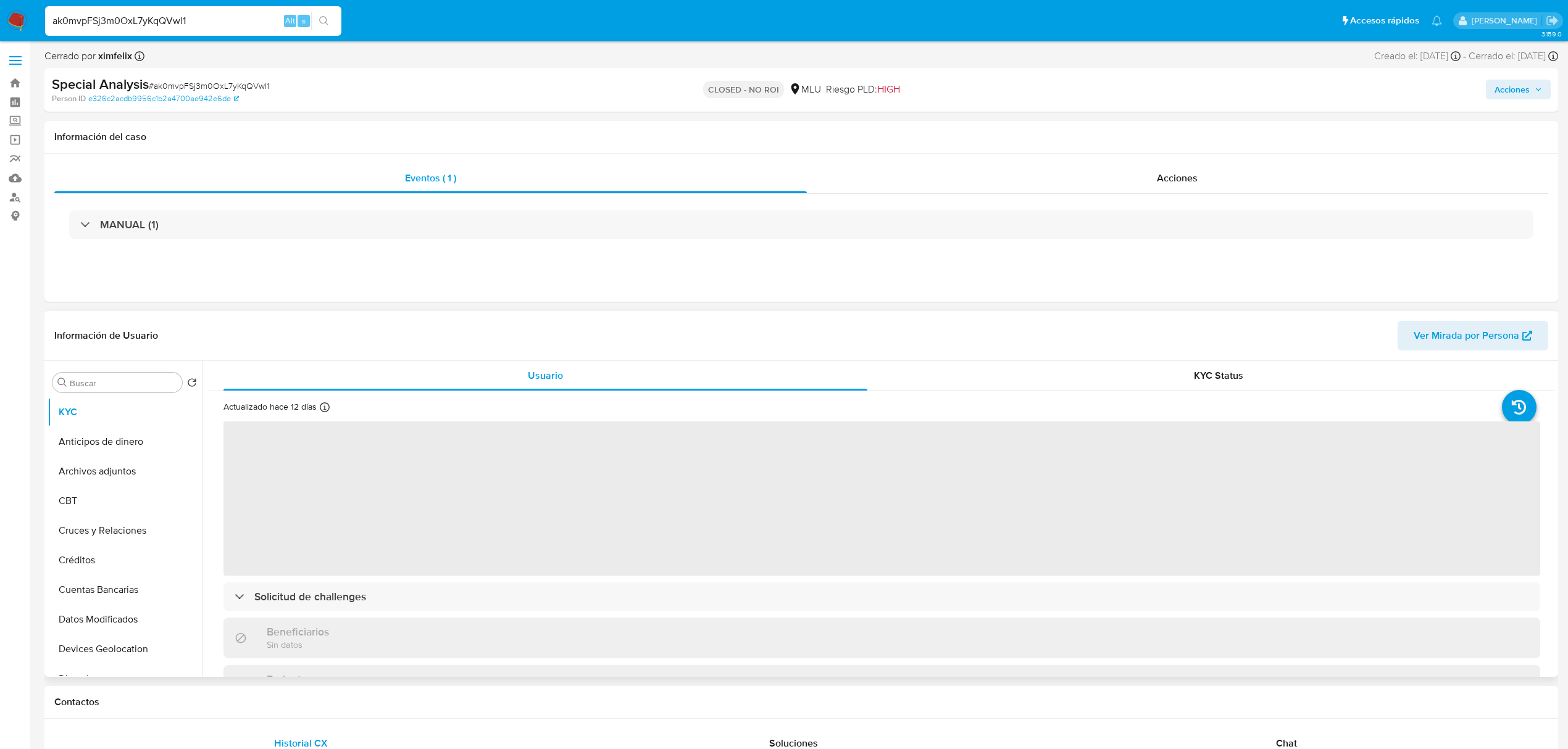
select select "10"
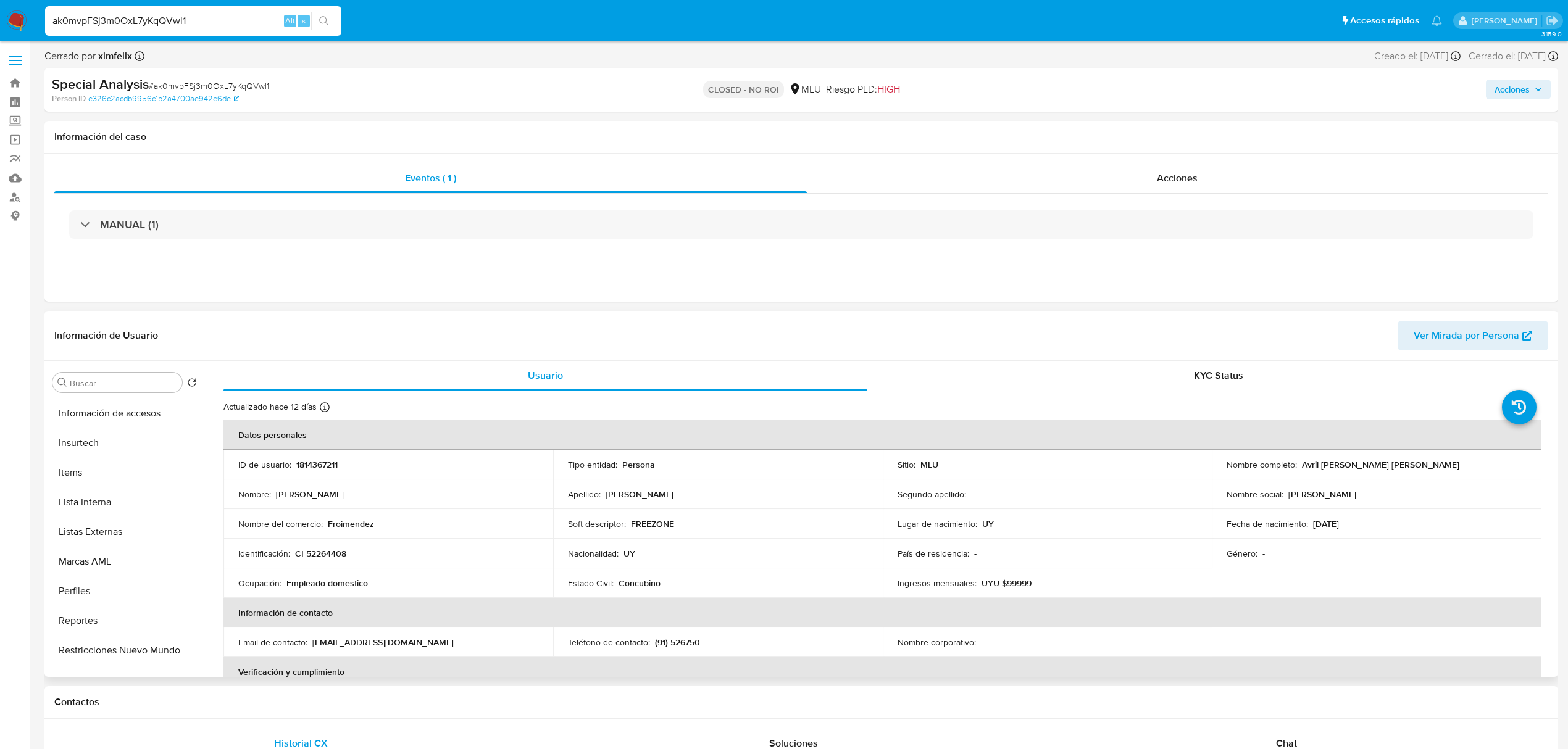
scroll to position [551, 0]
drag, startPoint x: 1401, startPoint y: 463, endPoint x: 1300, endPoint y: 465, distance: 101.0
click at [1300, 465] on div "Nombre completo : Avril Alison Mendez Omar" at bounding box center [1377, 465] width 300 height 11
copy p "Avril Alison Mendez Omar"
click at [183, 20] on input "ak0mvpFSj3m0OxL7yKqQVwl1" at bounding box center [193, 21] width 297 height 16
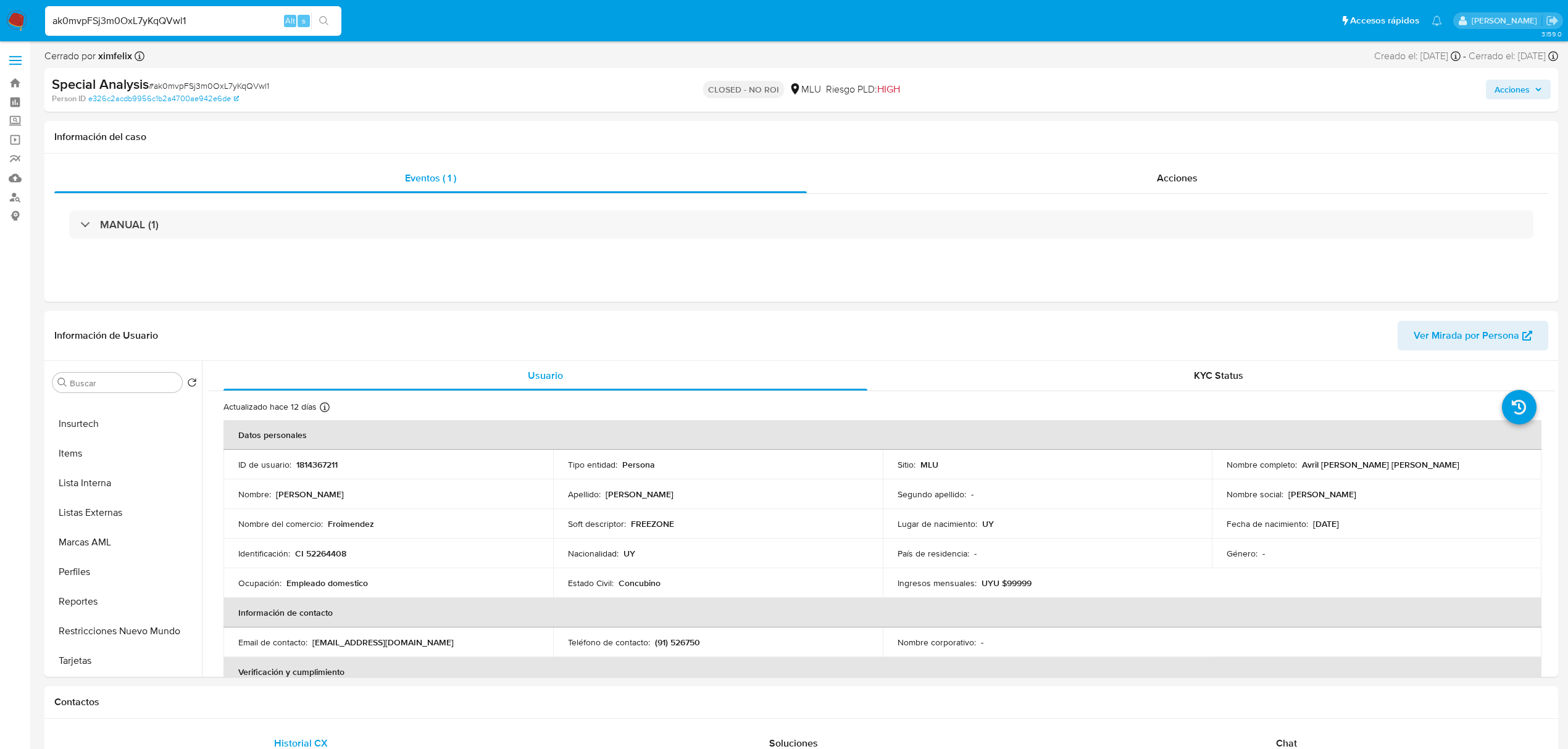
click at [183, 20] on input "ak0mvpFSj3m0OxL7yKqQVwl1" at bounding box center [193, 21] width 297 height 16
paste input "SFCiWD3t8D91msGOMqHUwtdj"
type input "SFCiWD3t8D91msGOMqHUwtdj"
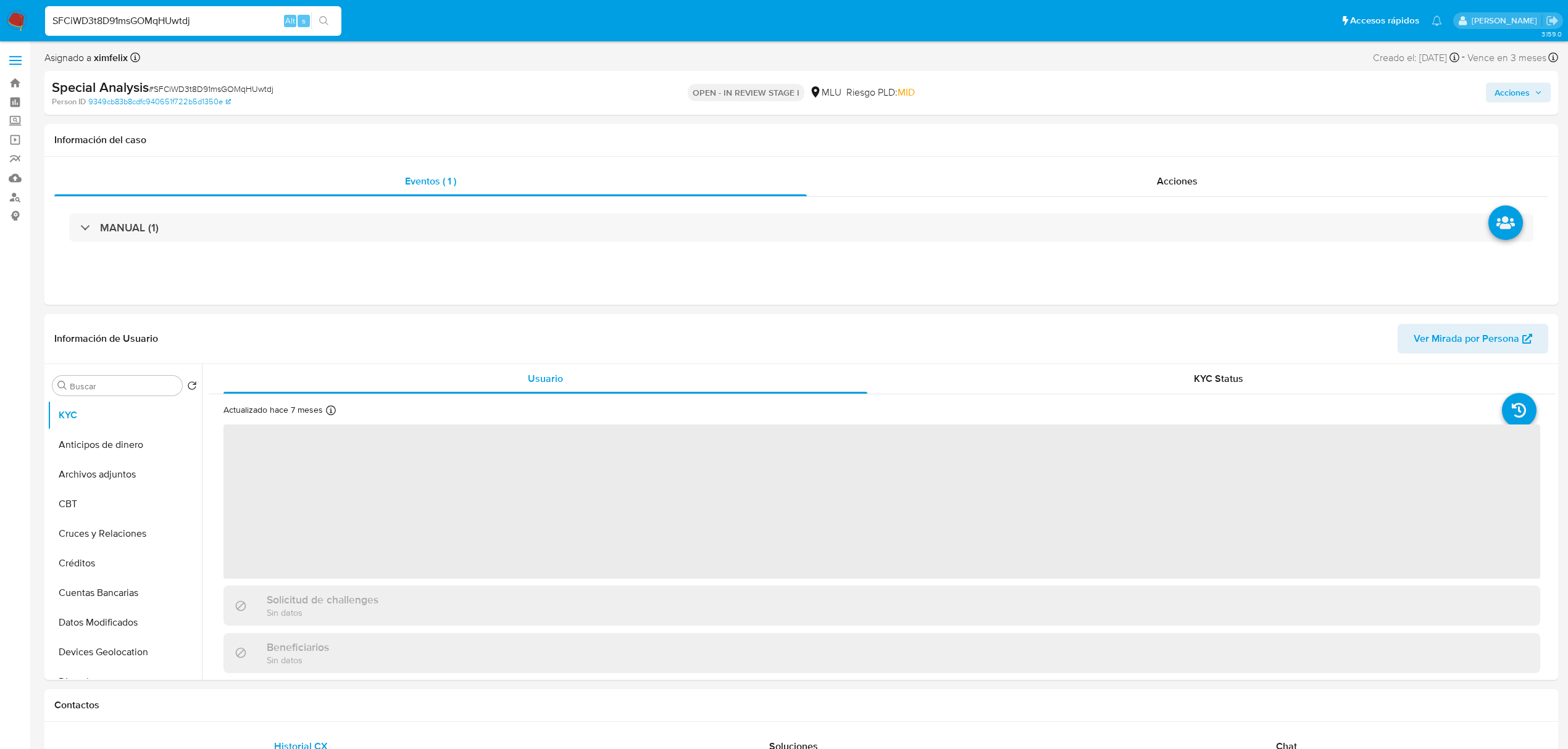
select select "10"
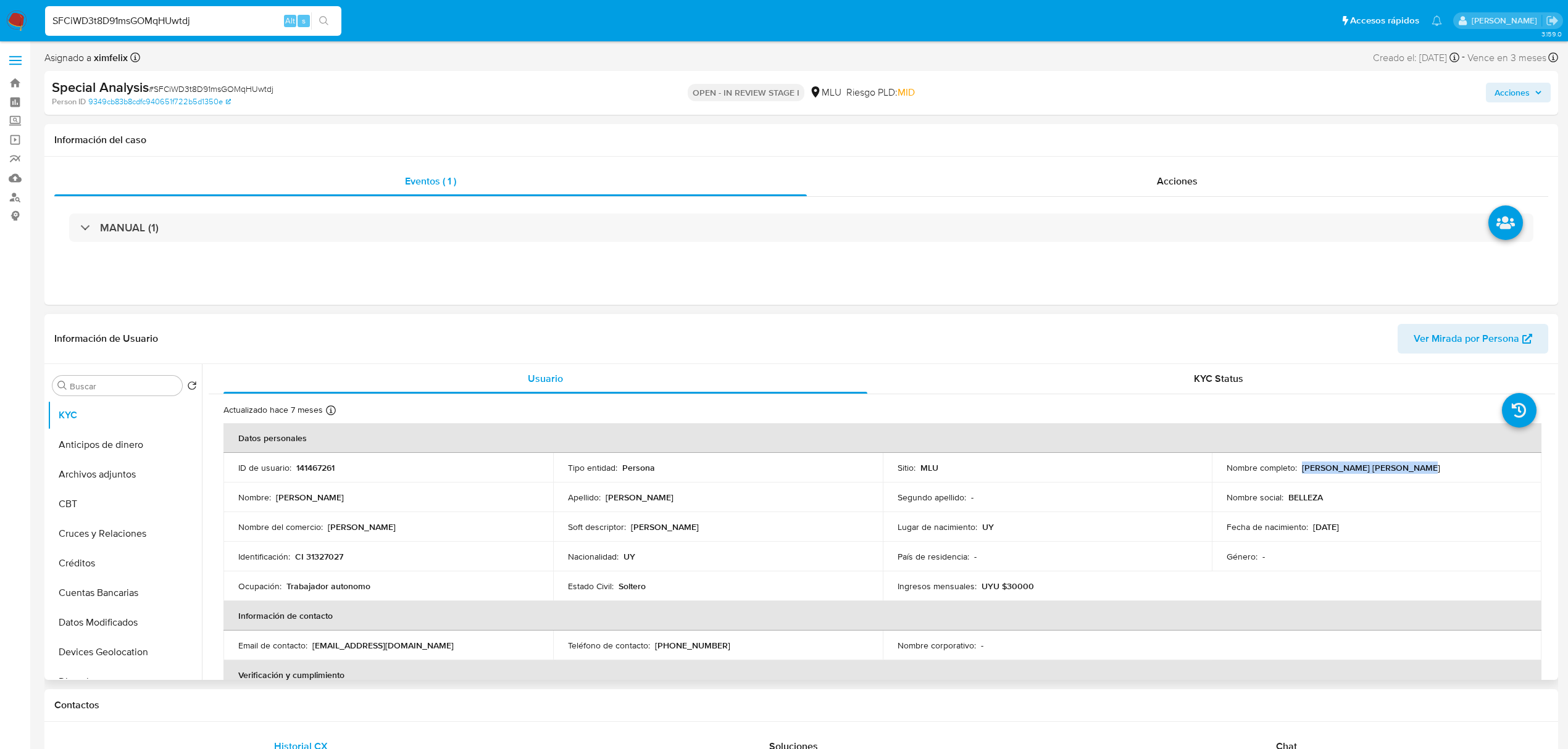
drag, startPoint x: 1417, startPoint y: 463, endPoint x: 1298, endPoint y: 470, distance: 119.2
click at [1298, 470] on div "Nombre completo : Alberto Iglesias Dominguez" at bounding box center [1377, 468] width 300 height 11
copy p "Alberto Iglesias Dominguez"
click at [127, 529] on button "Historial Casos" at bounding box center [119, 519] width 144 height 30
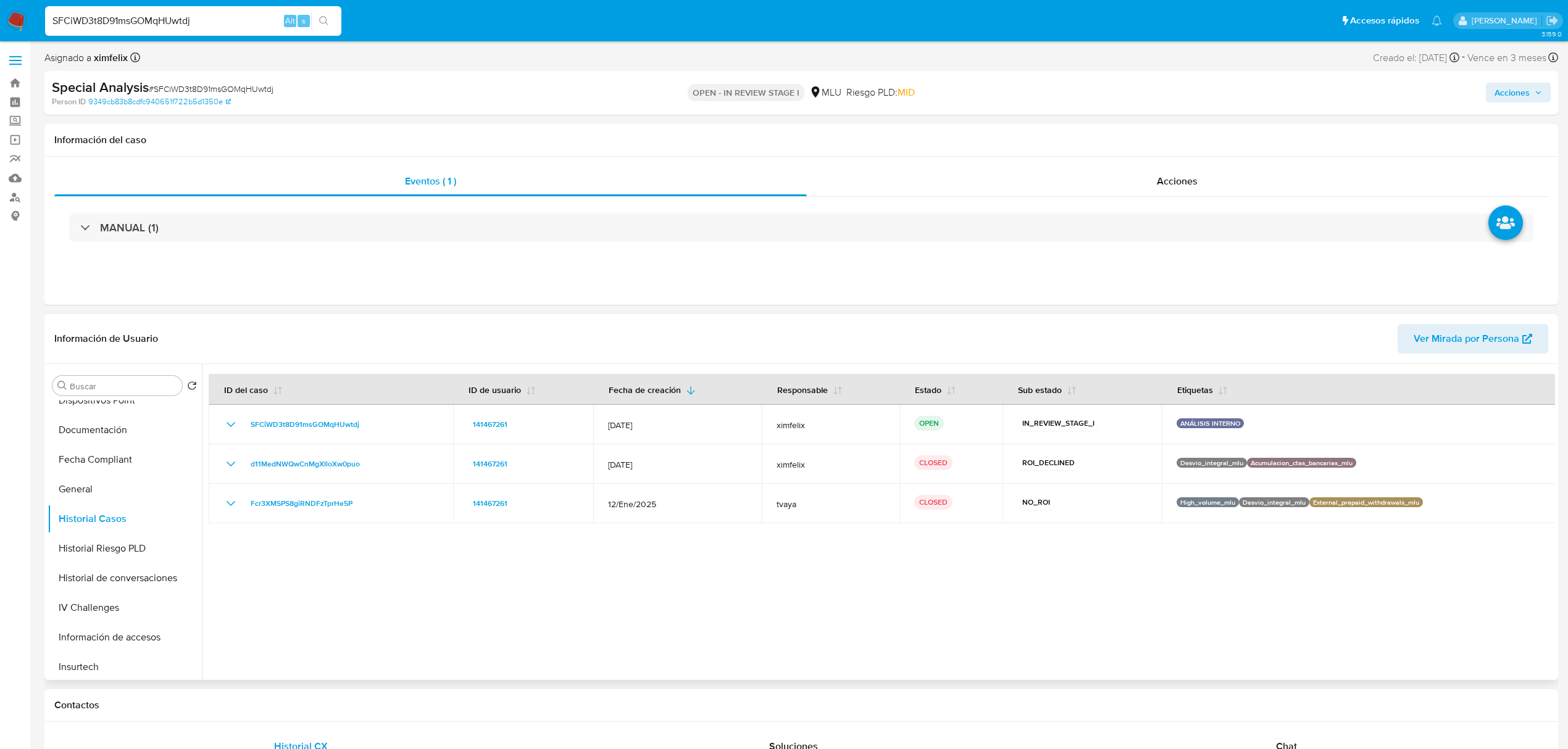
click at [1438, 335] on span "Ver Mirada por Persona" at bounding box center [1467, 339] width 106 height 30
click at [192, 531] on button "Historial Casos" at bounding box center [119, 519] width 144 height 30
click at [203, 517] on div at bounding box center [878, 522] width 1353 height 316
click at [137, 470] on button "Archivos adjuntos" at bounding box center [119, 474] width 144 height 30
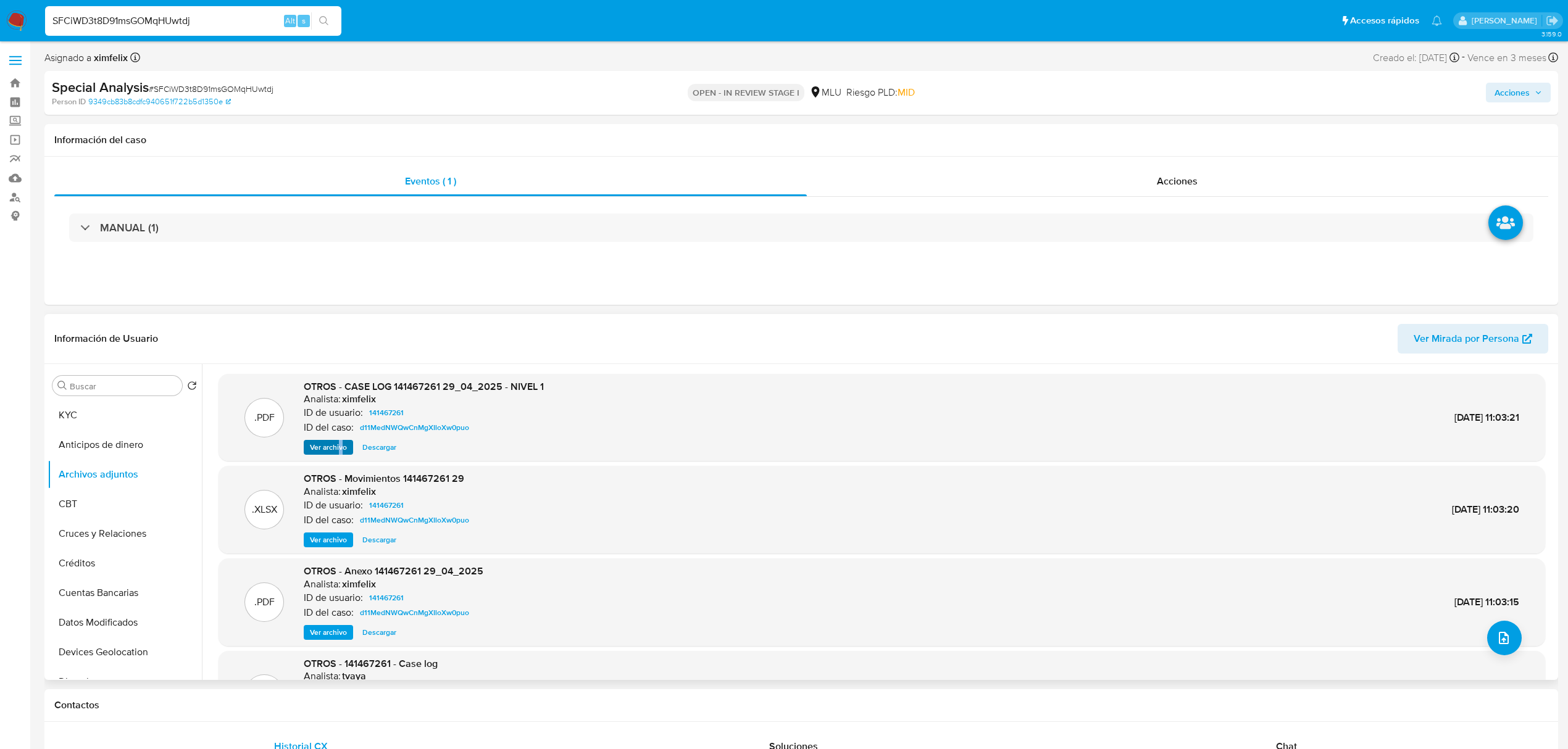
drag, startPoint x: 341, startPoint y: 457, endPoint x: 339, endPoint y: 447, distance: 10.2
click at [339, 447] on div ".PDF OTROS - CASE LOG 141467261 29_04_2025 - NIVEL 1 Analista: ximfelix ID de u…" at bounding box center [882, 417] width 1327 height 87
click at [339, 447] on span "Ver archivo" at bounding box center [328, 448] width 37 height 13
drag, startPoint x: 198, startPoint y: 453, endPoint x: 191, endPoint y: 585, distance: 132.2
click at [191, 585] on button "Cuentas Bancarias" at bounding box center [119, 593] width 144 height 30
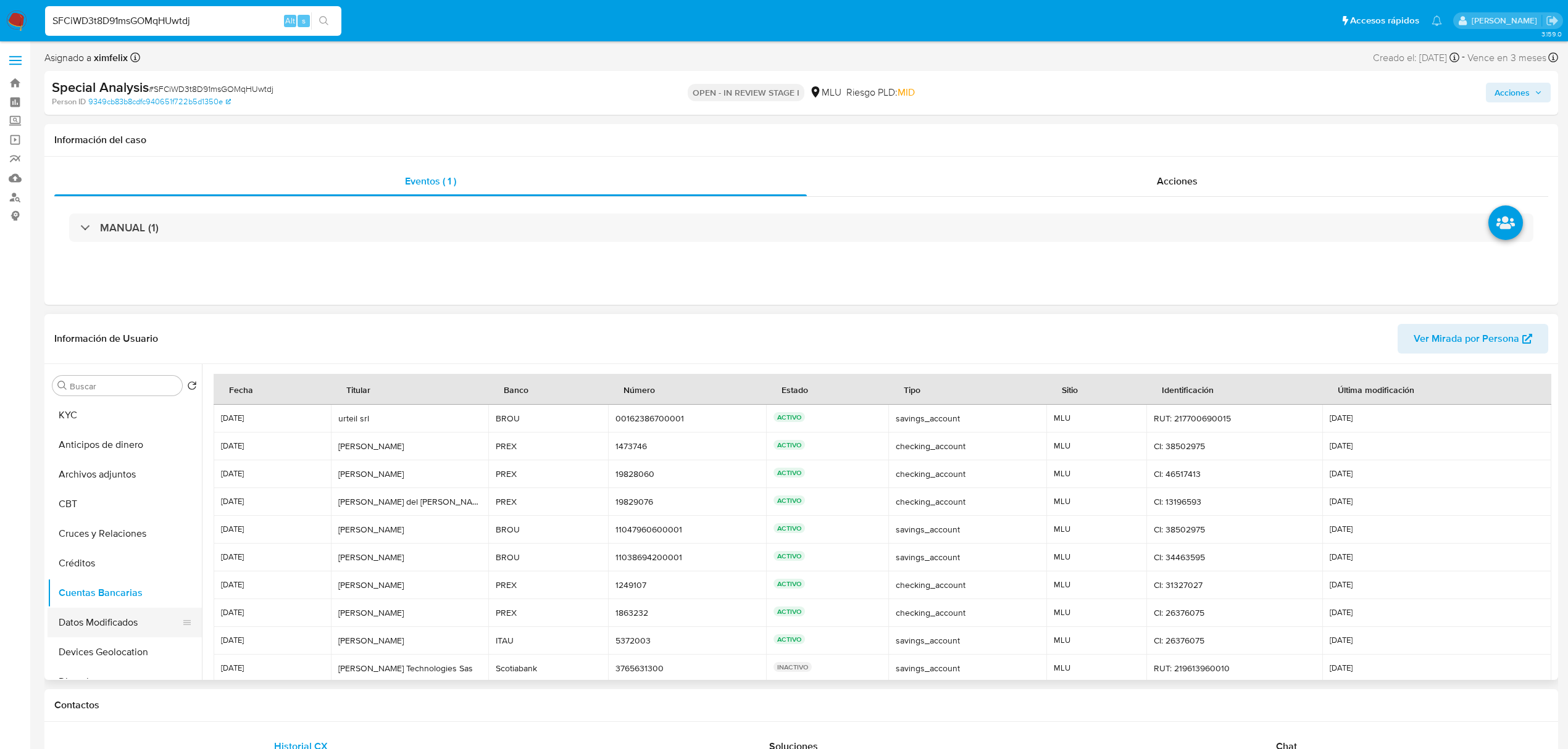
drag, startPoint x: 190, startPoint y: 612, endPoint x: 193, endPoint y: 627, distance: 15.3
click at [192, 627] on button "Datos Modificados" at bounding box center [119, 622] width 144 height 30
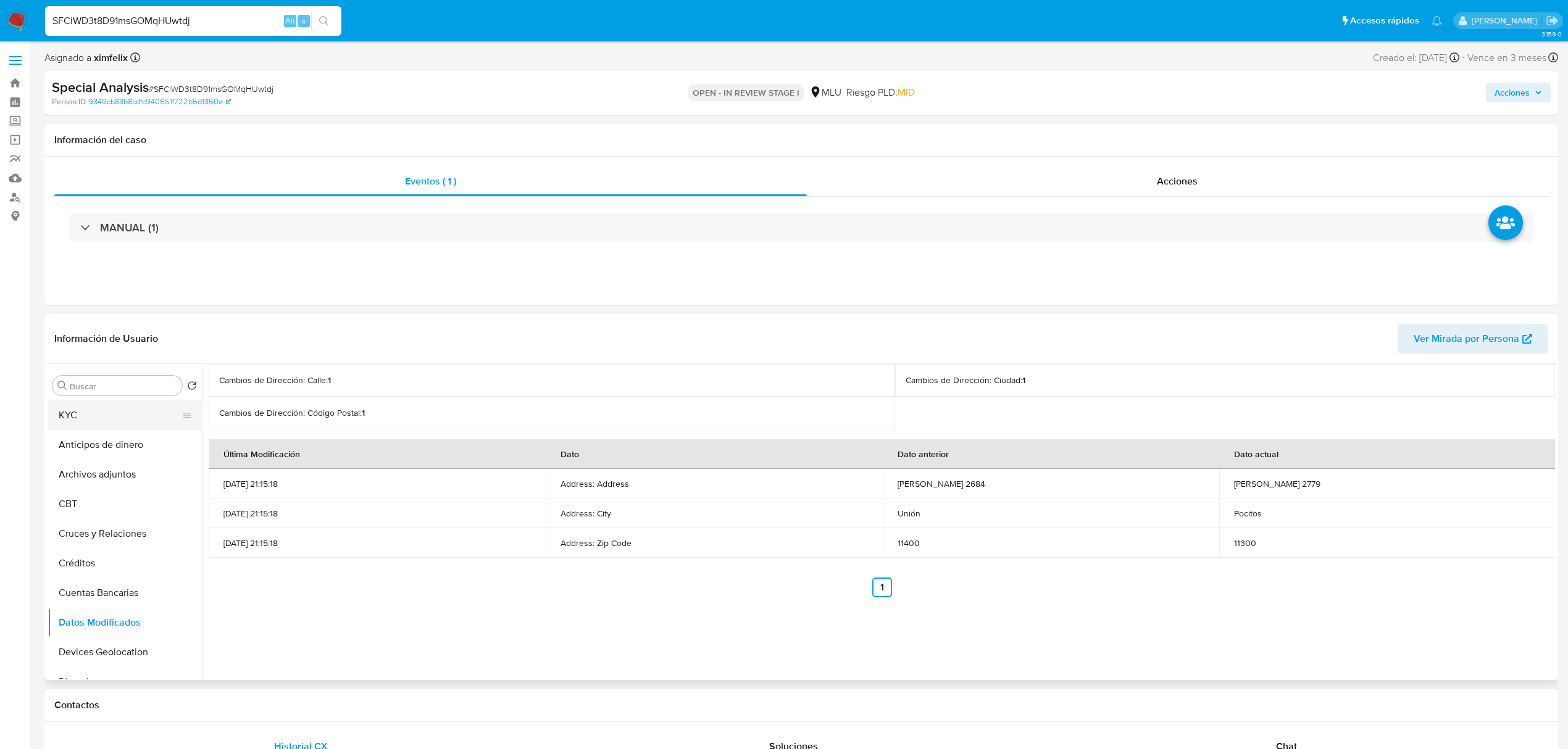
click at [111, 412] on button "KYC" at bounding box center [119, 415] width 144 height 30
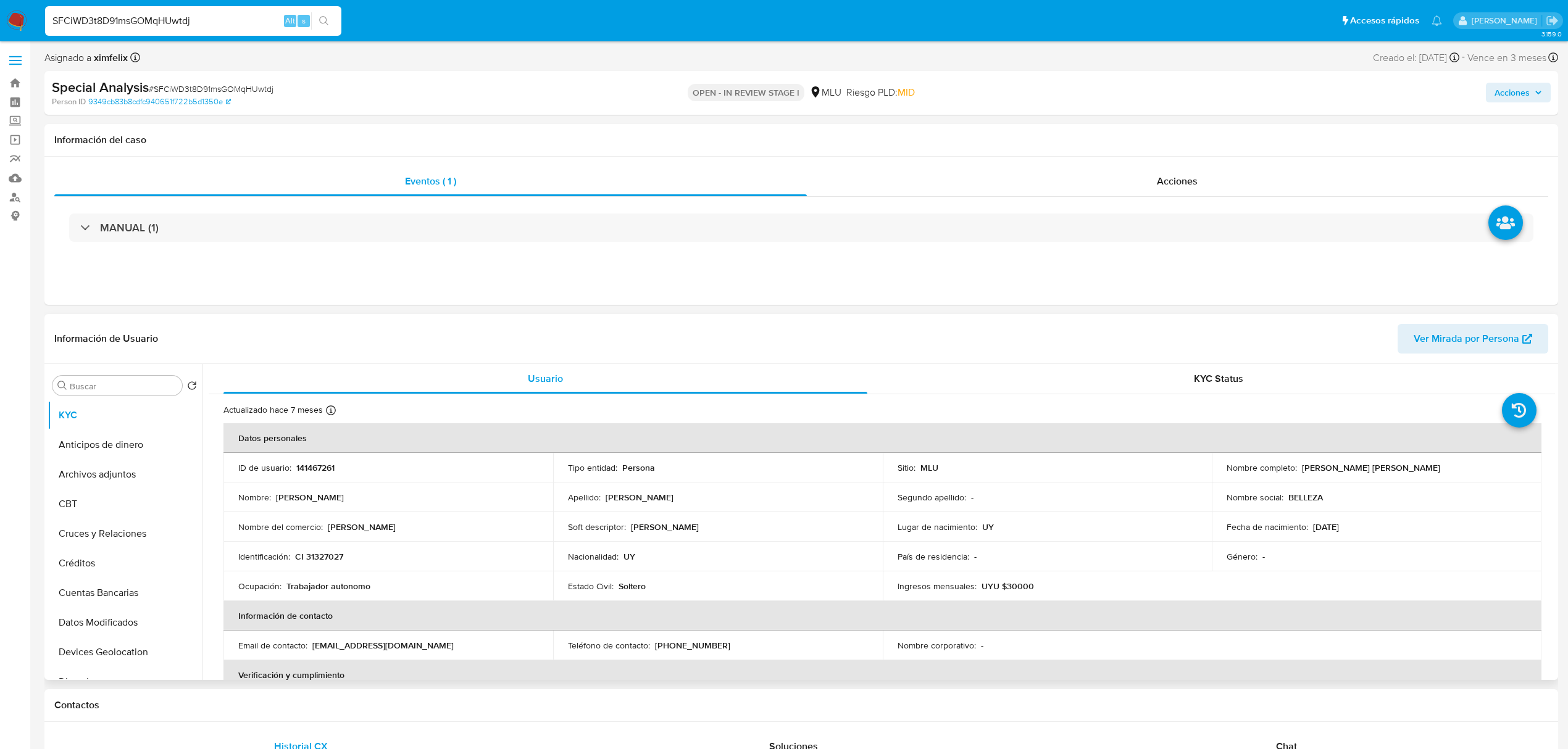
click at [324, 556] on p "CI 31327027" at bounding box center [319, 556] width 48 height 11
copy p "31327027"
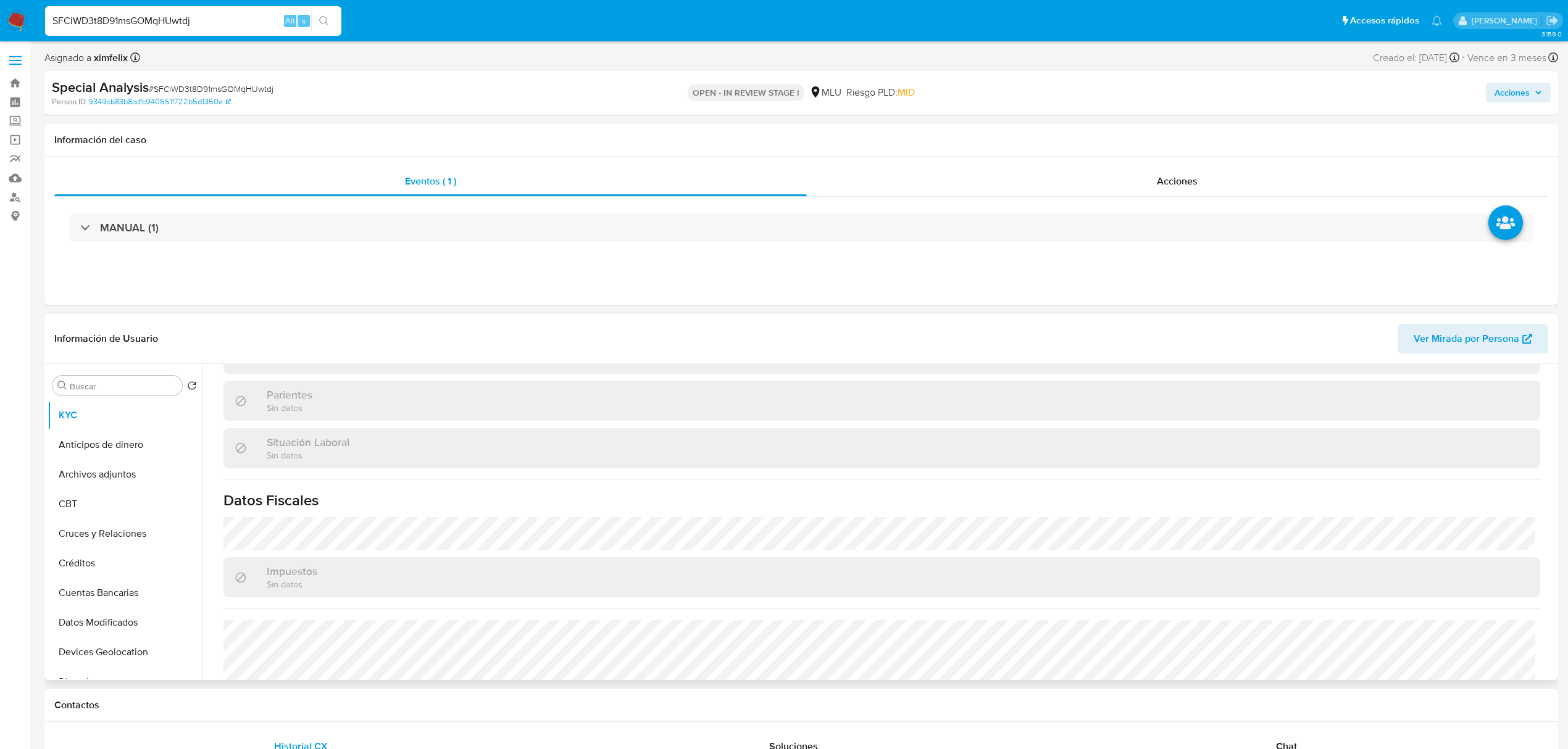
scroll to position [608, 0]
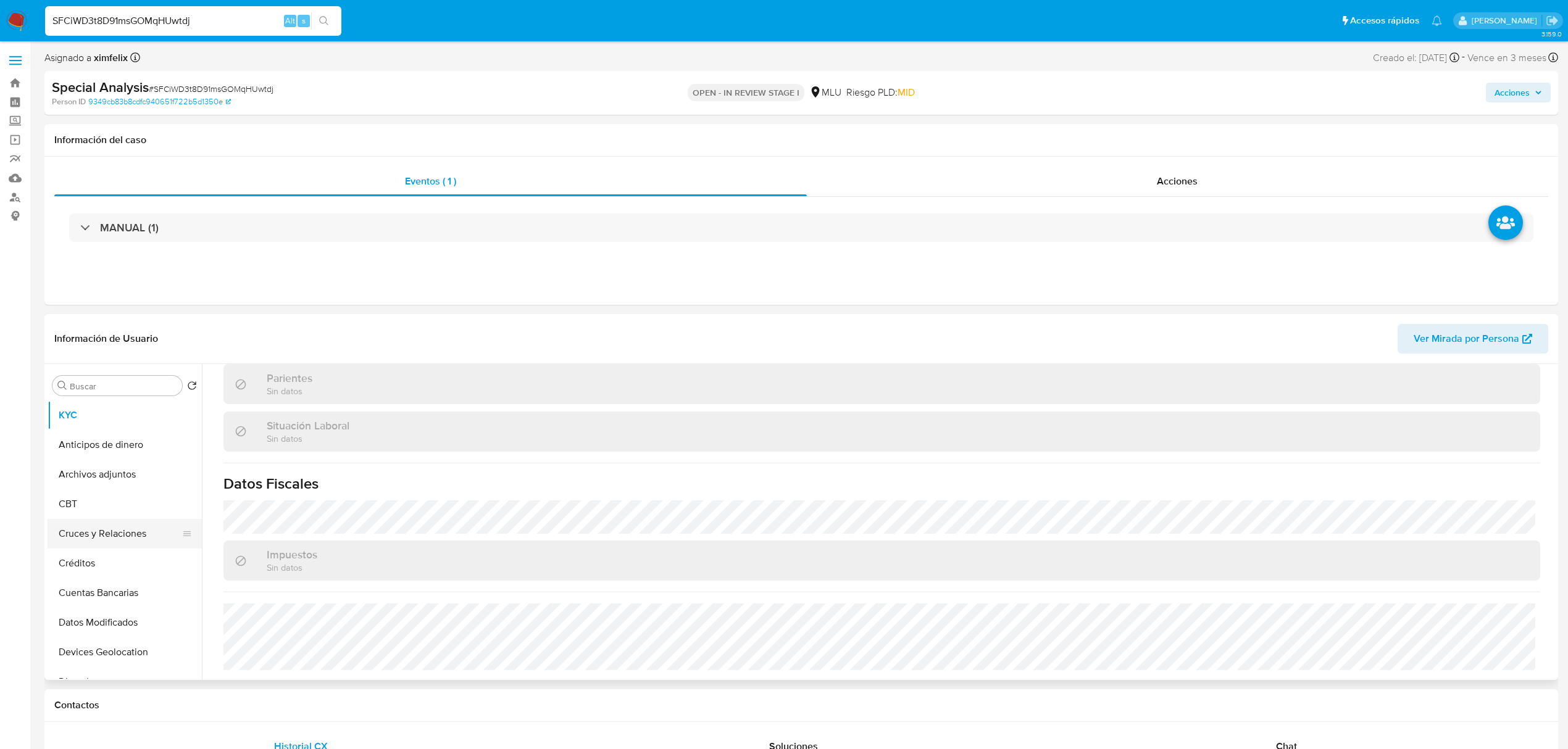
click at [122, 547] on button "Cruces y Relaciones" at bounding box center [119, 533] width 144 height 30
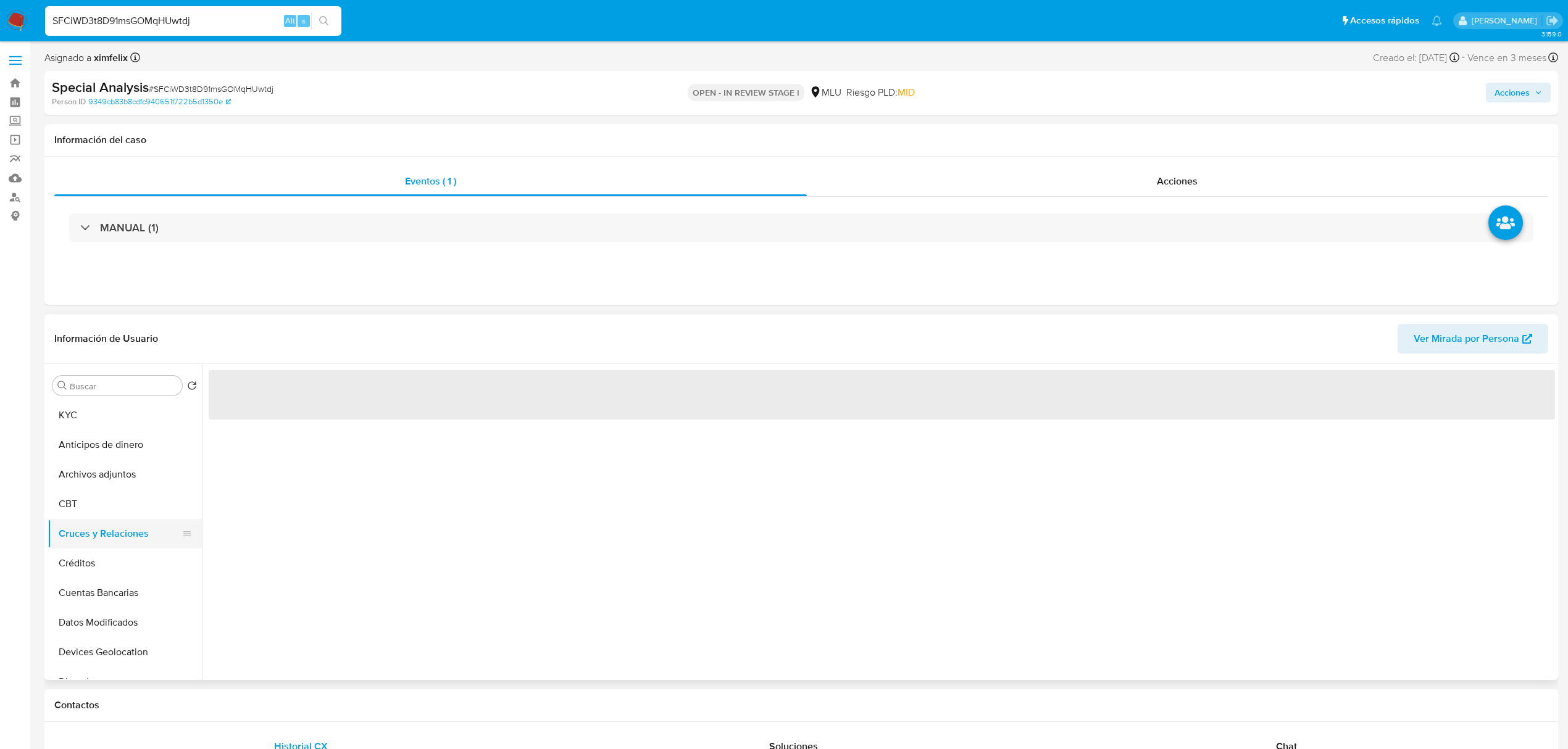
scroll to position [0, 0]
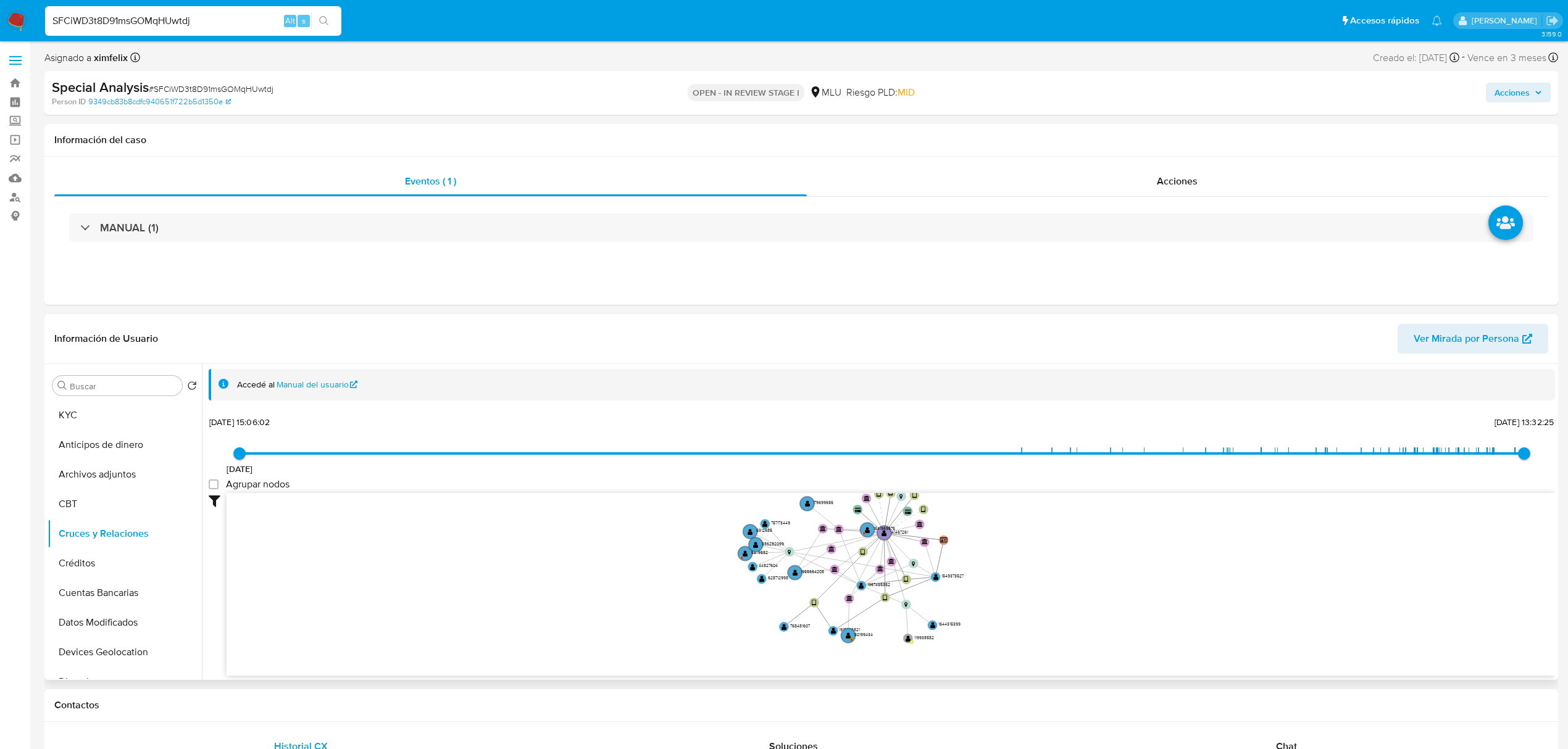
drag, startPoint x: 999, startPoint y: 596, endPoint x: 967, endPoint y: 509, distance: 92.7
click at [967, 509] on icon "device-67a8cf97cc127e78c5491979  user-141467261  141467261 user-1967455352  …" at bounding box center [891, 582] width 1329 height 179
click at [141, 418] on button "KYC" at bounding box center [119, 415] width 144 height 30
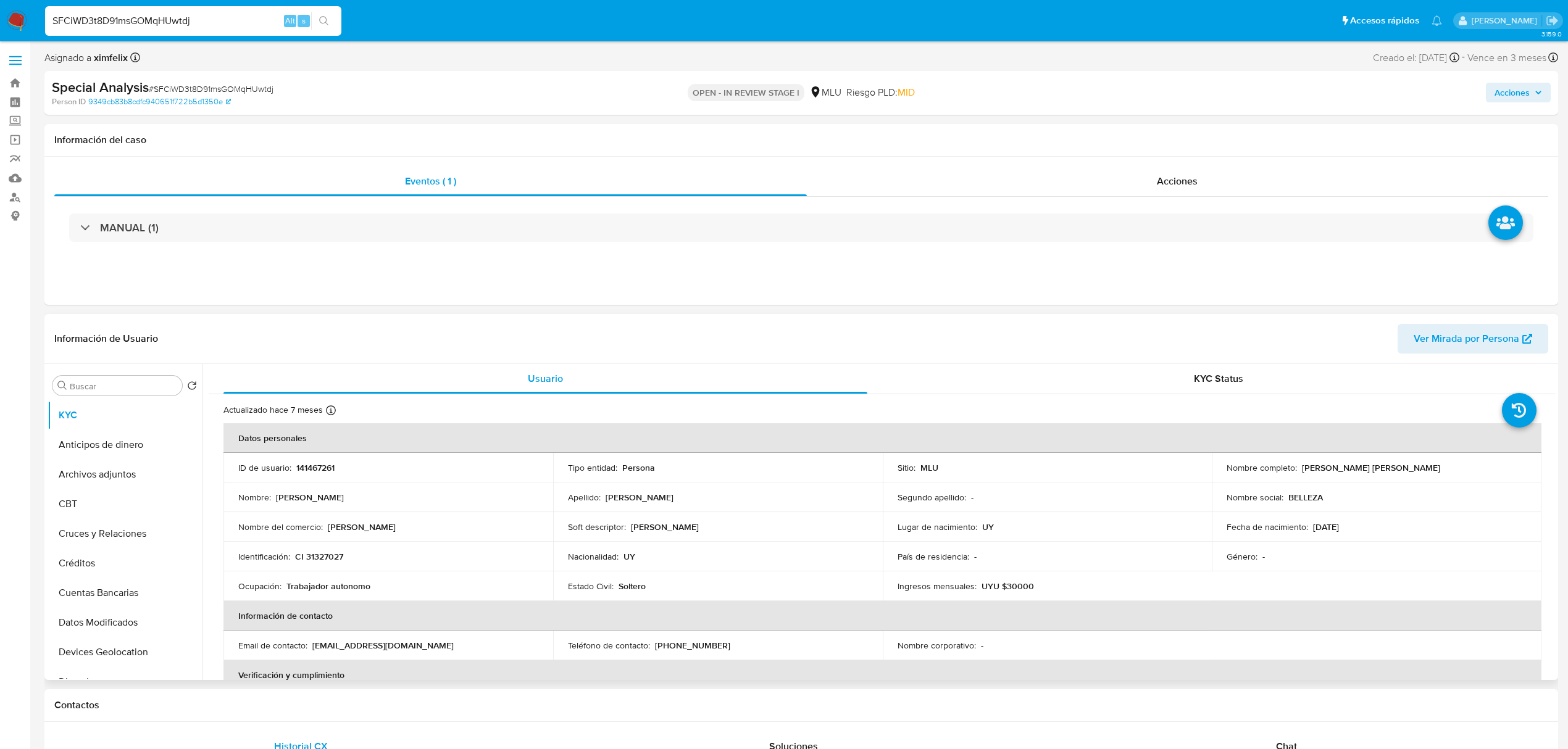
click at [314, 470] on p "141467261" at bounding box center [315, 468] width 38 height 11
drag, startPoint x: 378, startPoint y: 587, endPoint x: 287, endPoint y: 587, distance: 91.0
click at [287, 587] on div "Ocupación : Trabajador autonomo" at bounding box center [388, 586] width 300 height 11
copy p "Trabajador autonomo"
drag, startPoint x: 379, startPoint y: 523, endPoint x: 326, endPoint y: 529, distance: 53.3
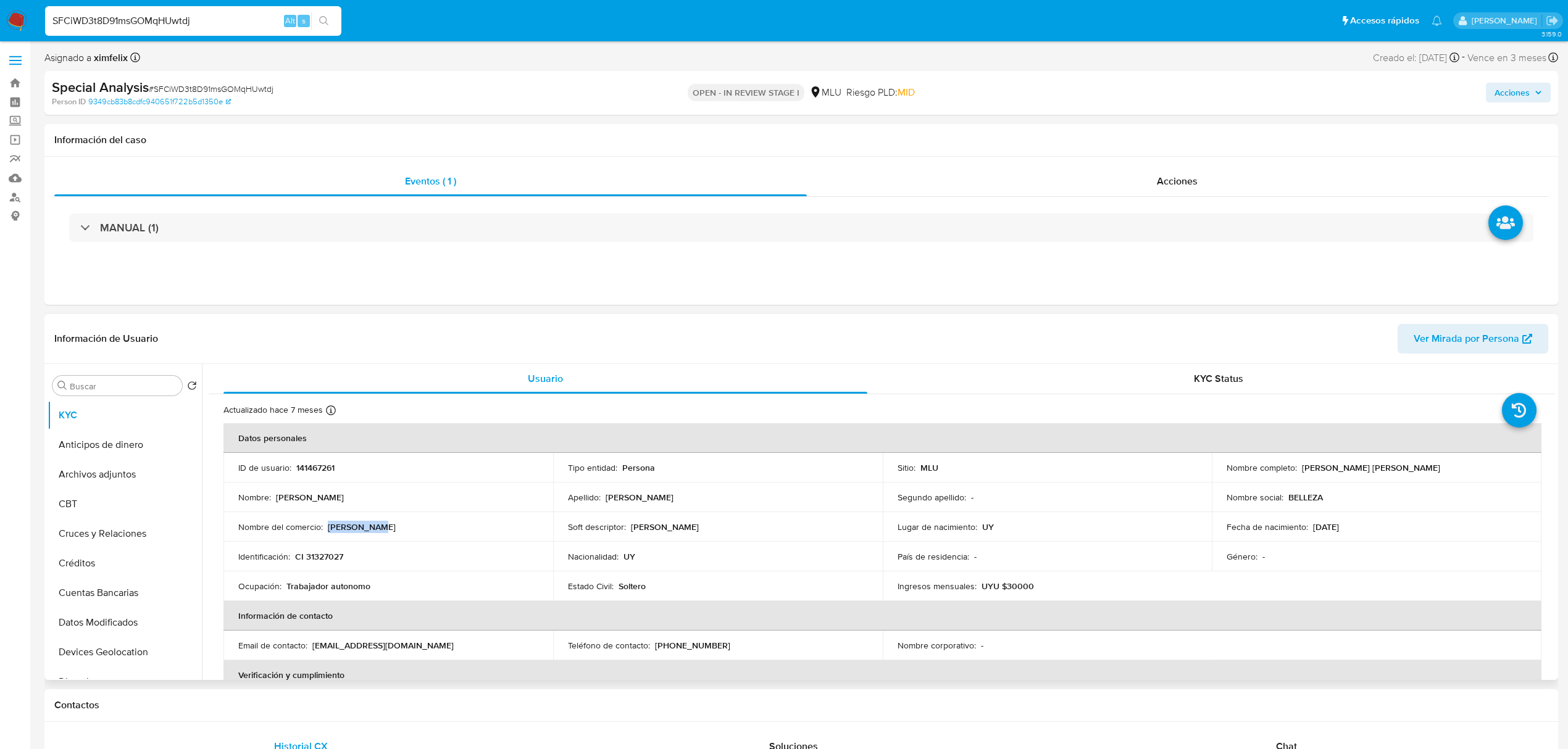
click at [326, 529] on div "Nombre del comercio : Alberto hnd" at bounding box center [388, 527] width 300 height 11
copy p "Alberto hnd"
click at [324, 470] on p "141467261" at bounding box center [315, 468] width 38 height 11
copy p "141467261"
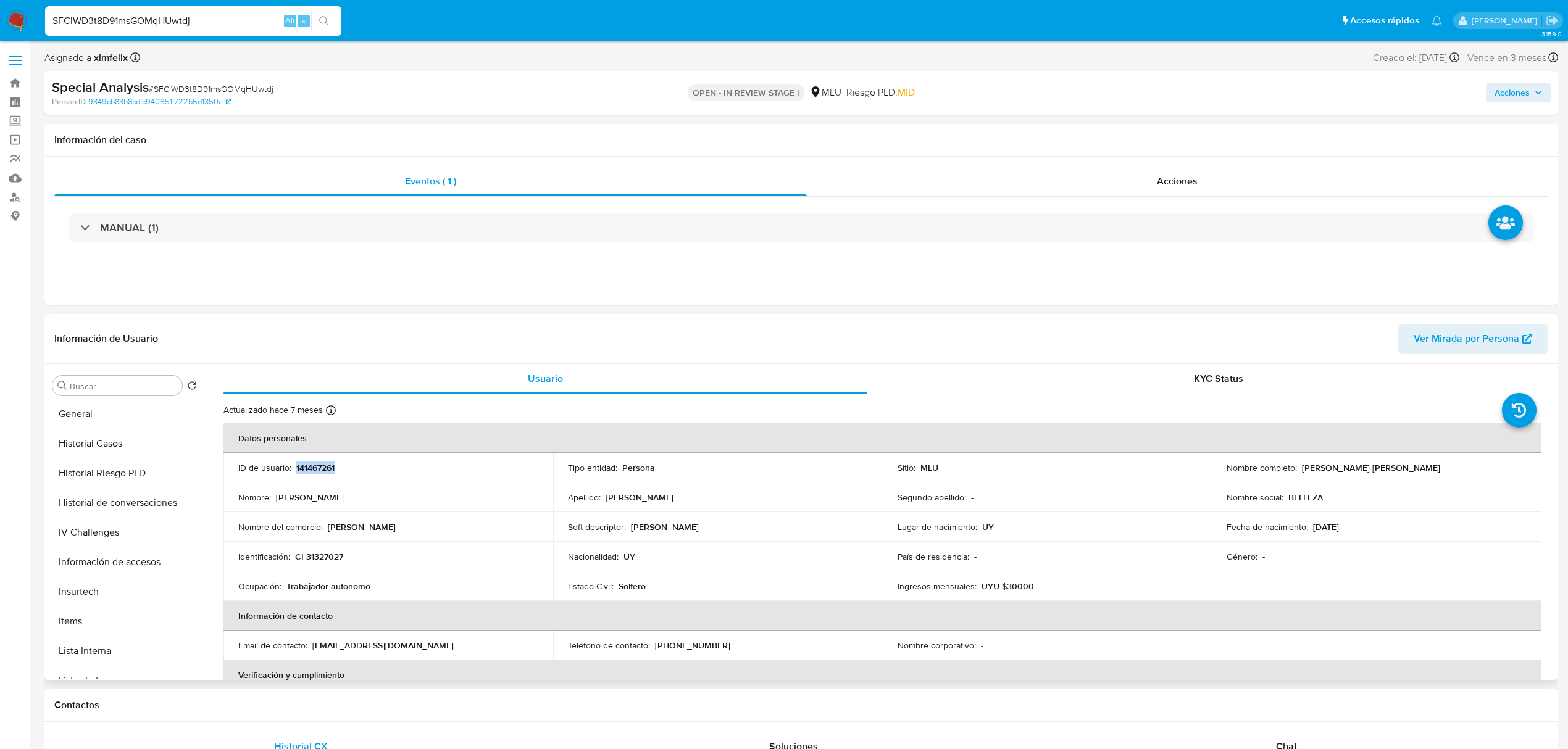
scroll to position [551, 0]
click at [119, 631] on button "Restricciones Nuevo Mundo" at bounding box center [119, 634] width 144 height 30
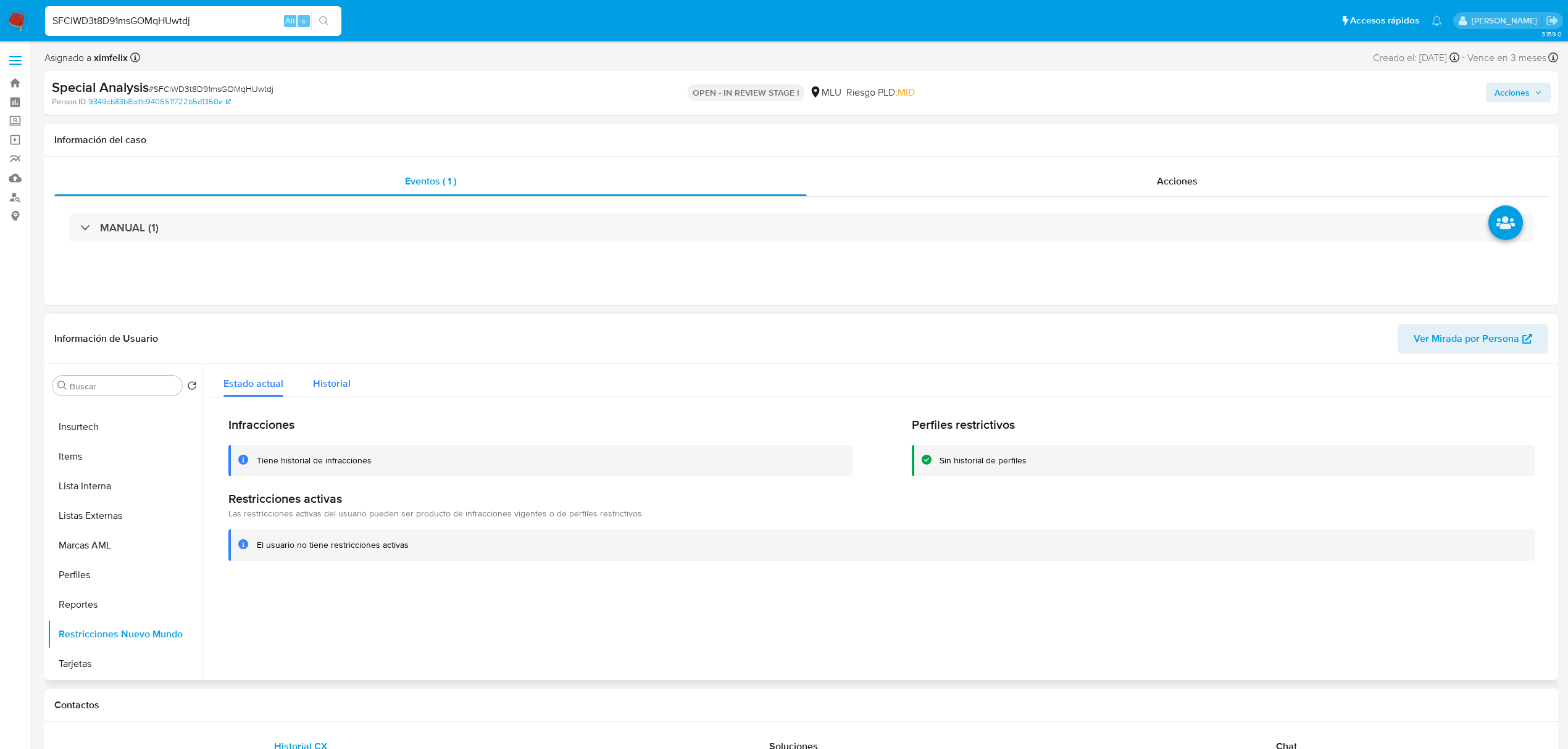
click at [327, 379] on span "Historial" at bounding box center [332, 383] width 38 height 14
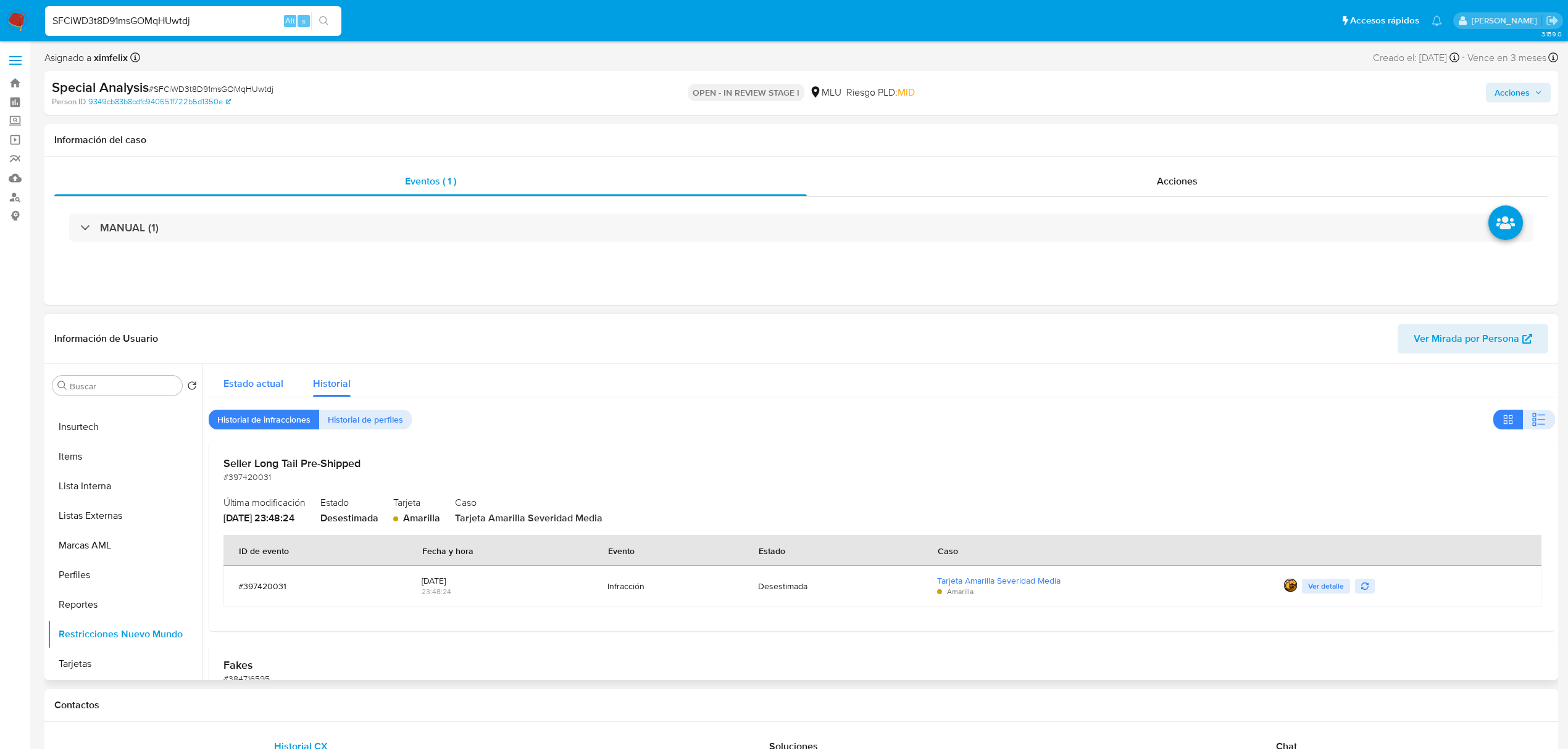
click at [274, 385] on span "Estado actual" at bounding box center [253, 383] width 60 height 14
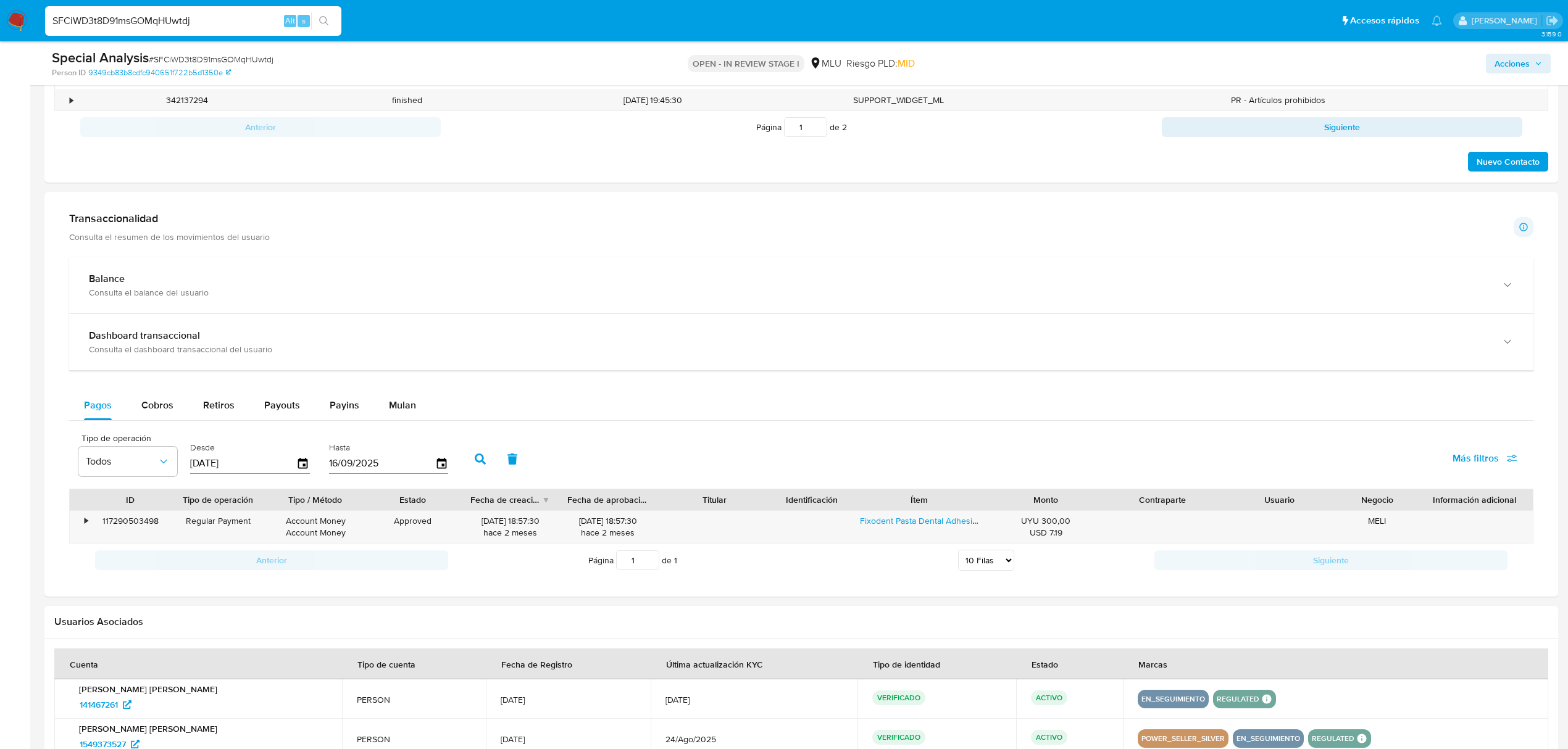
scroll to position [729, 0]
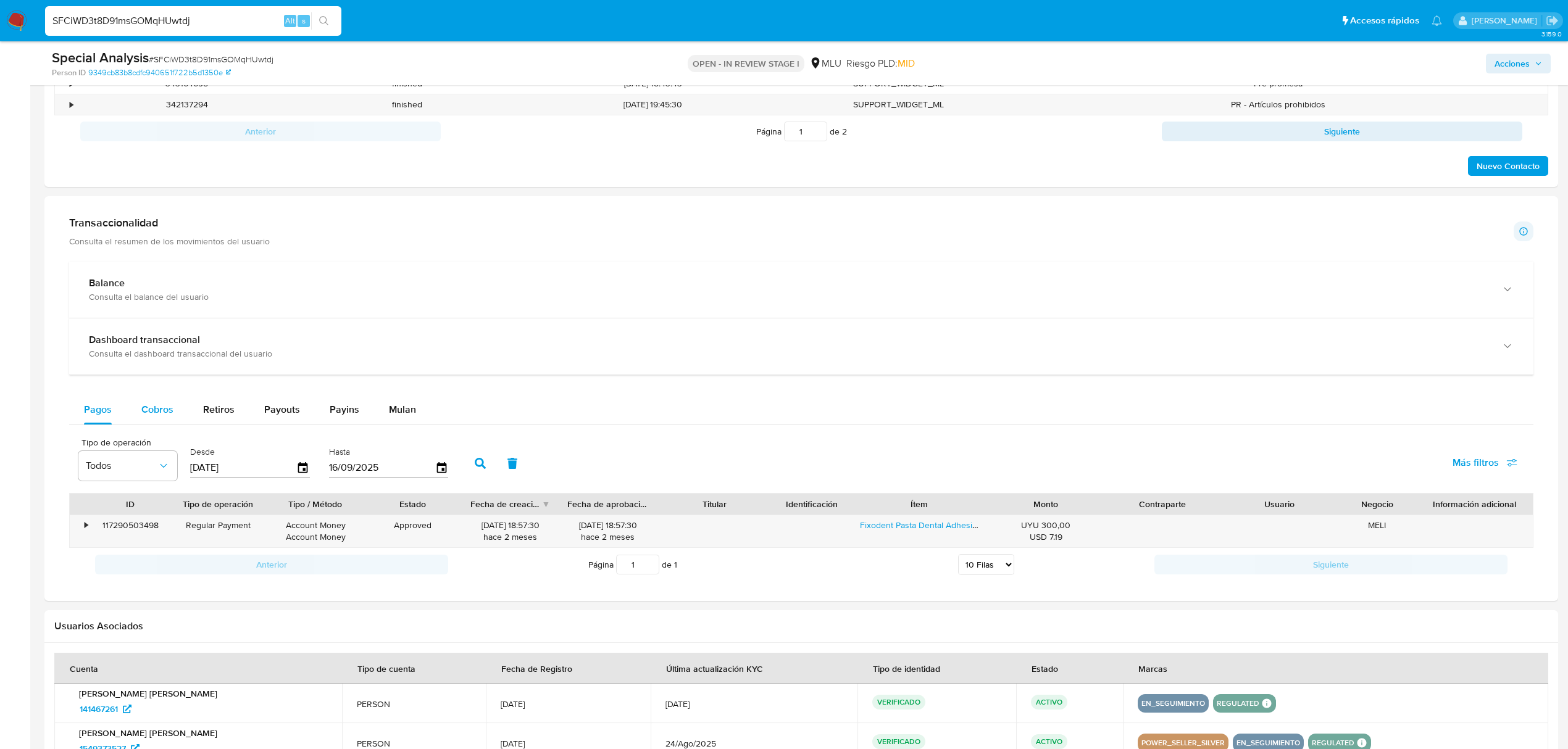
click at [135, 402] on button "Cobros" at bounding box center [157, 409] width 62 height 30
select select "10"
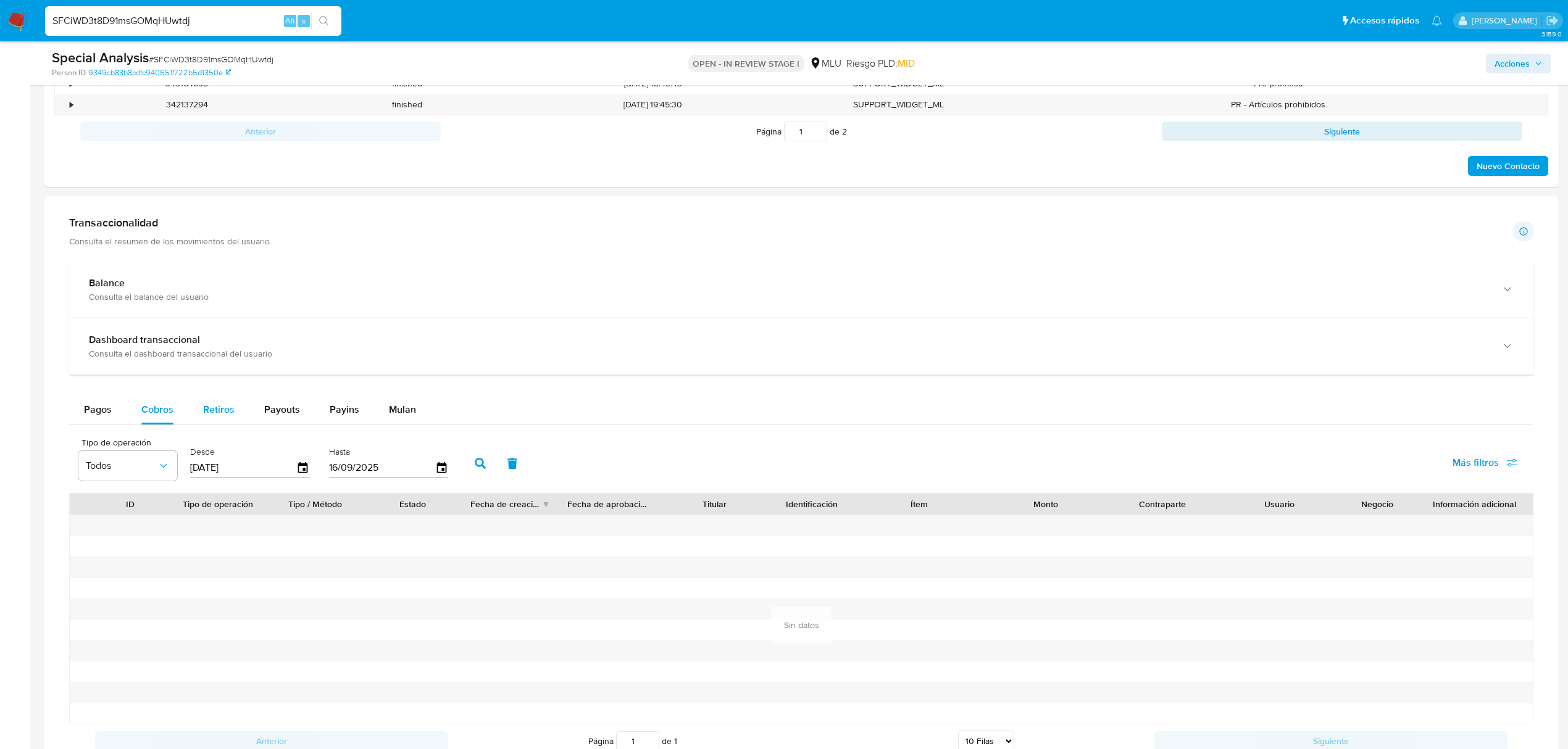
click at [220, 408] on span "Retiros" at bounding box center [219, 409] width 31 height 14
select select "10"
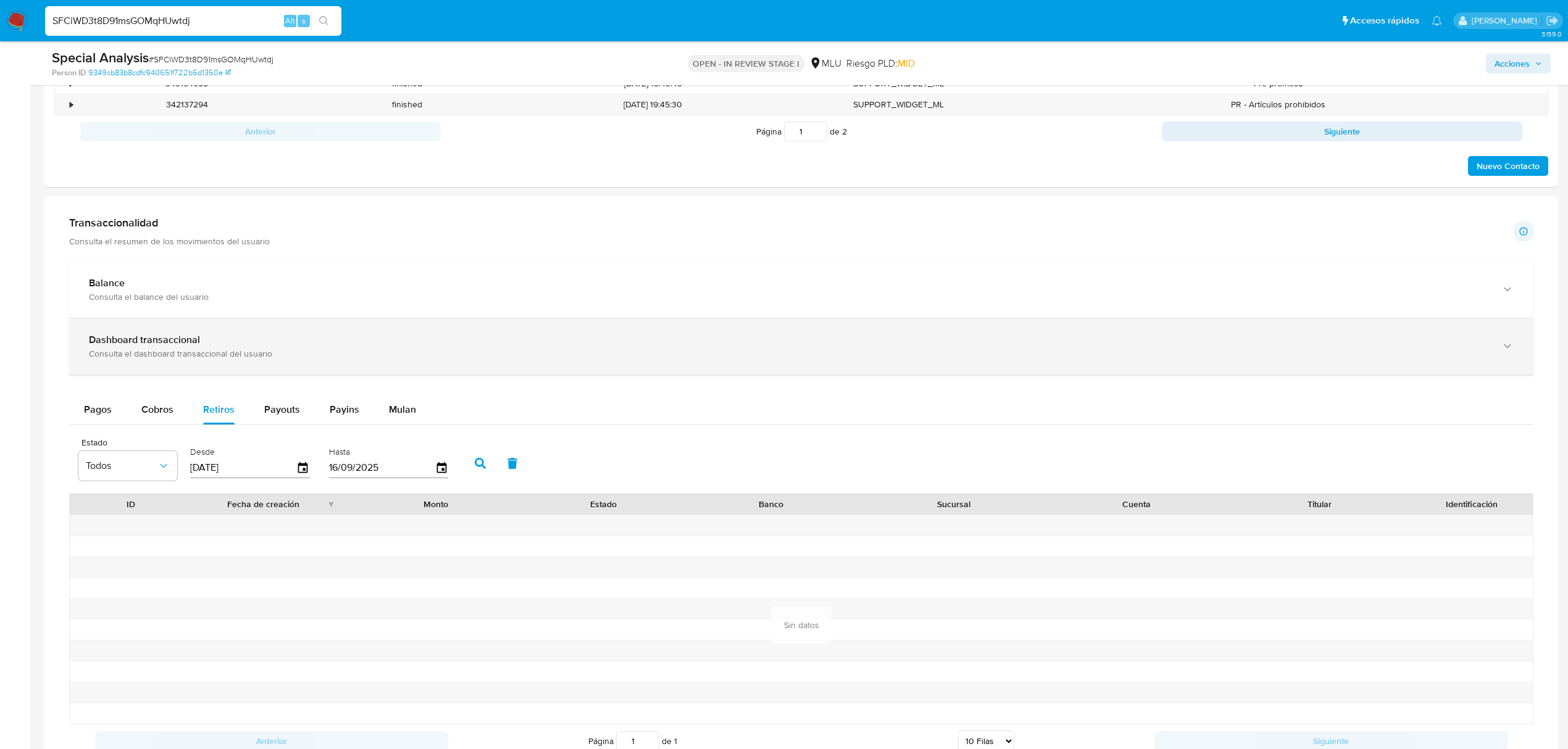
click at [249, 373] on div "Dashboard transaccional Consulta el dashboard transaccional del usuario" at bounding box center [801, 346] width 1464 height 56
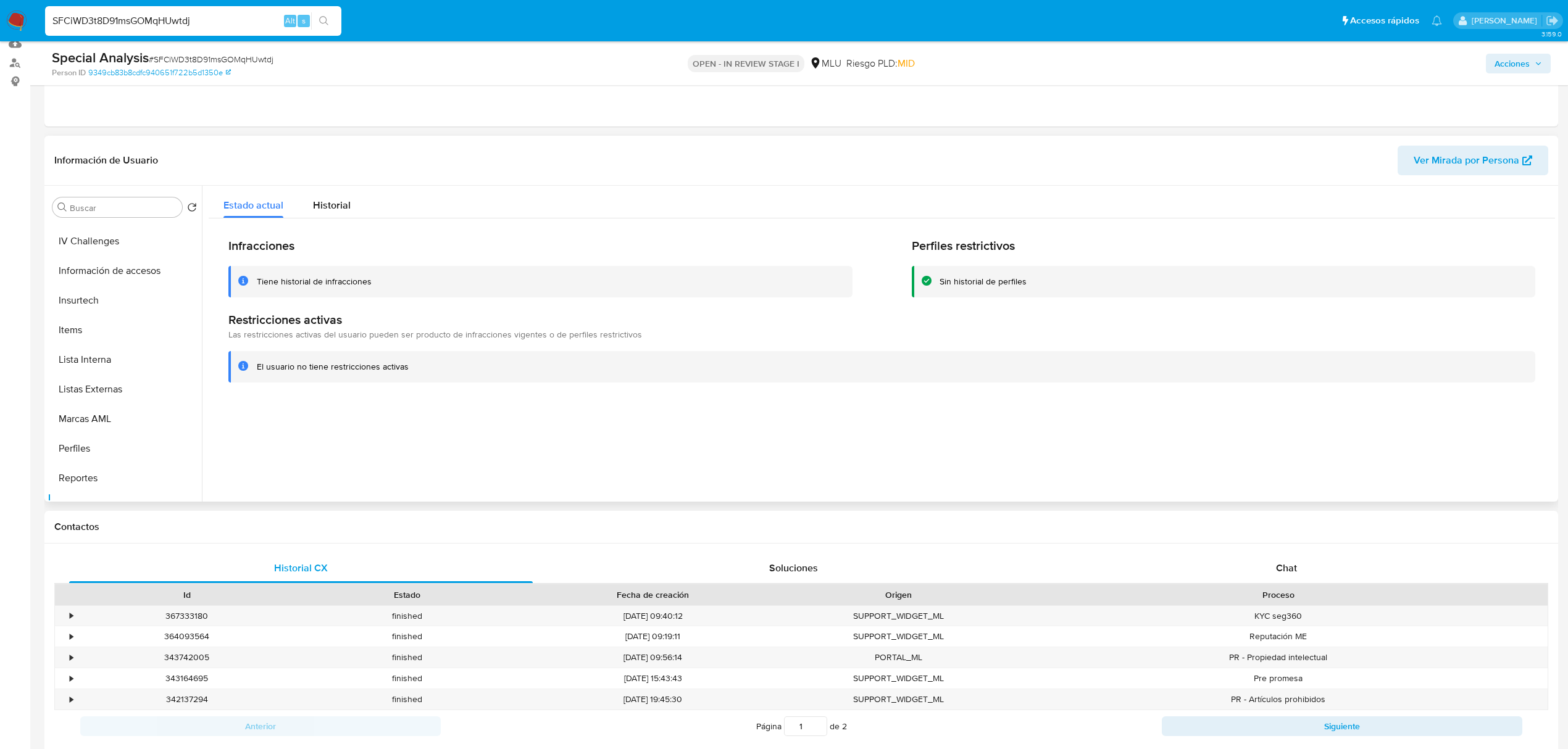
scroll to position [507, 0]
click at [124, 415] on button "Marcas AML" at bounding box center [119, 410] width 144 height 30
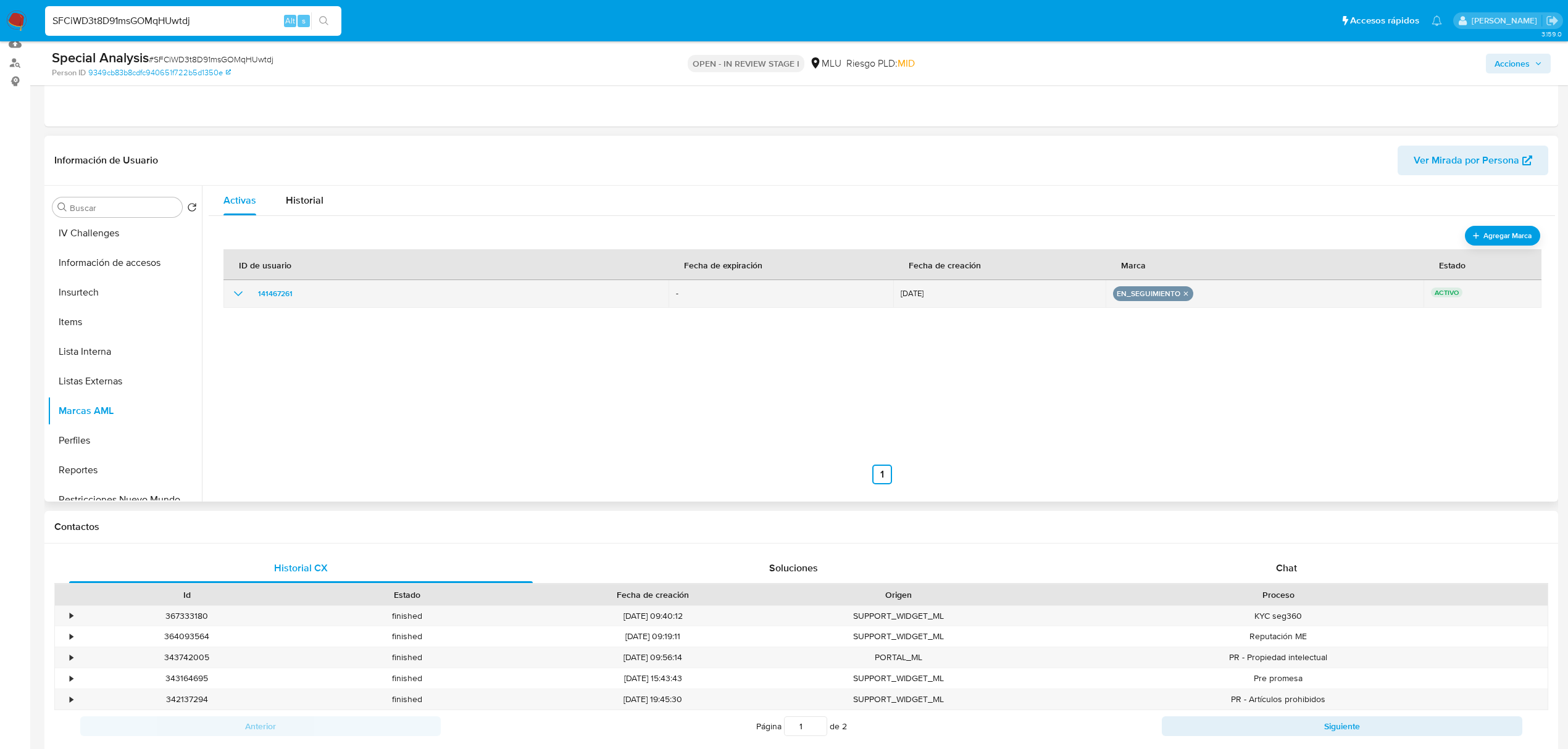
click at [232, 300] on icon "show_hidden_detail_by_id_141467261" at bounding box center [239, 294] width 15 height 15
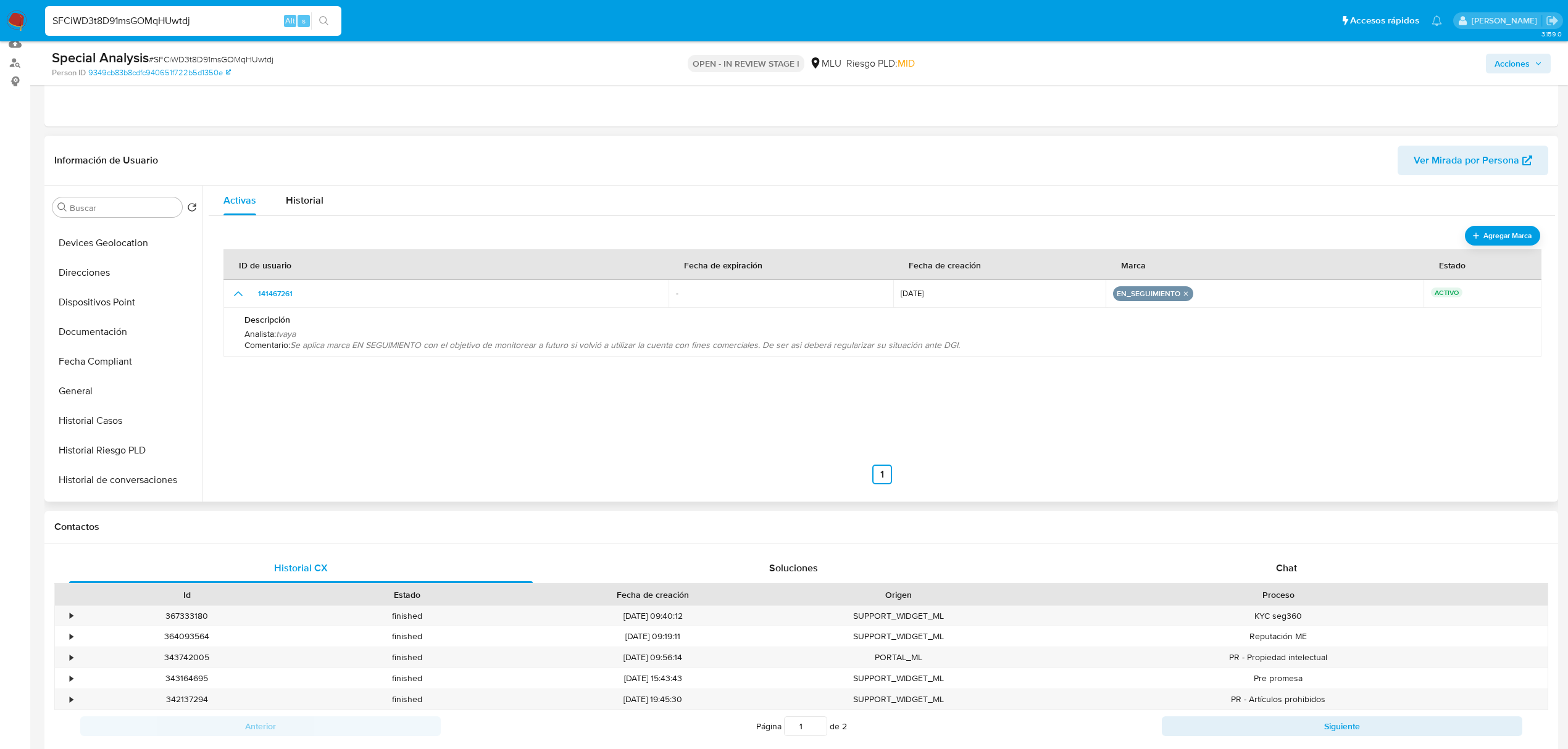
drag, startPoint x: 203, startPoint y: 417, endPoint x: 194, endPoint y: 217, distance: 200.2
click at [194, 217] on div "Buscar Volver al orden por defecto KYC Anticipos de dinero Archivos adjuntos CB…" at bounding box center [801, 344] width 1508 height 316
click at [192, 225] on button "Datos Modificados" at bounding box center [119, 234] width 144 height 30
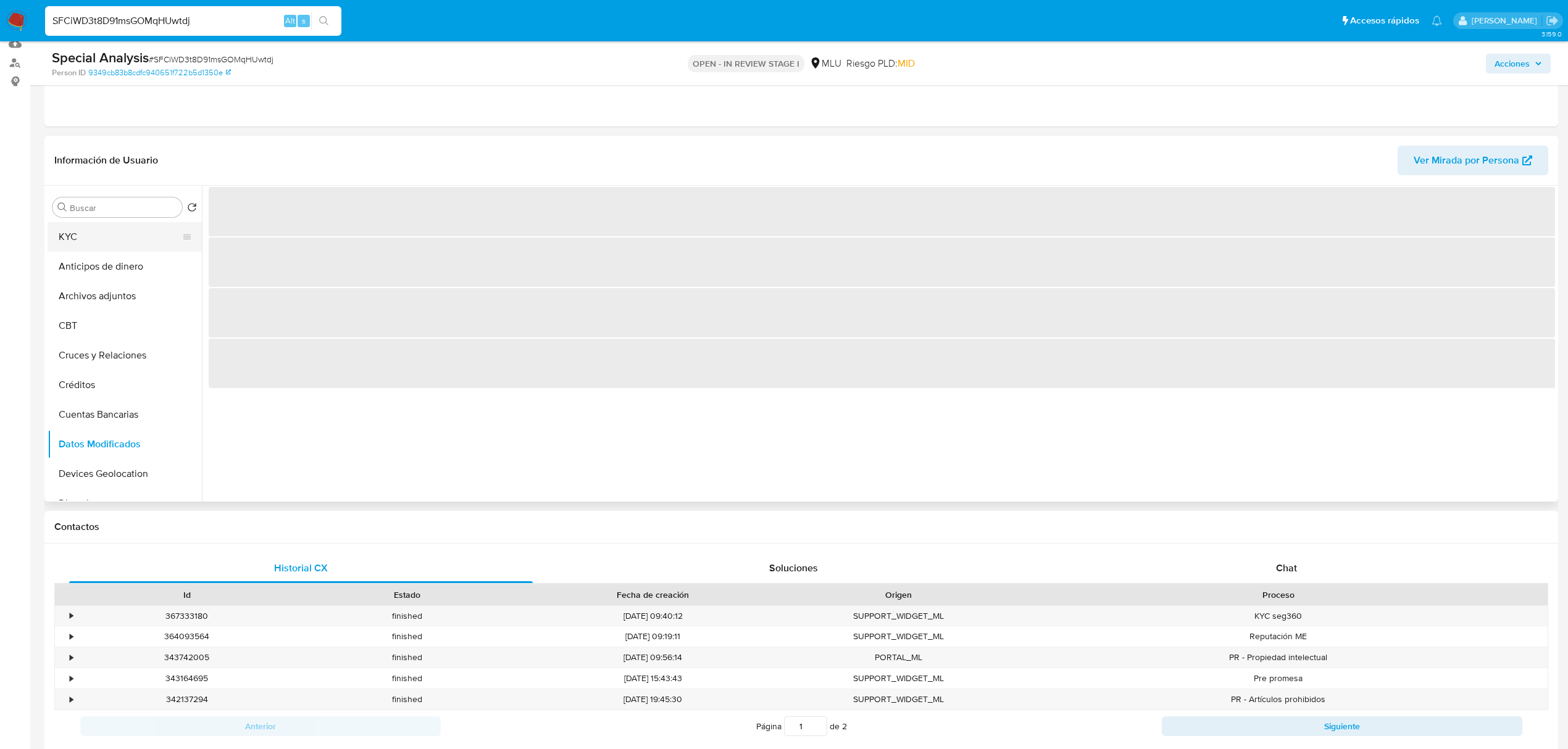
scroll to position [5, 0]
click at [108, 238] on button "KYC" at bounding box center [119, 232] width 144 height 30
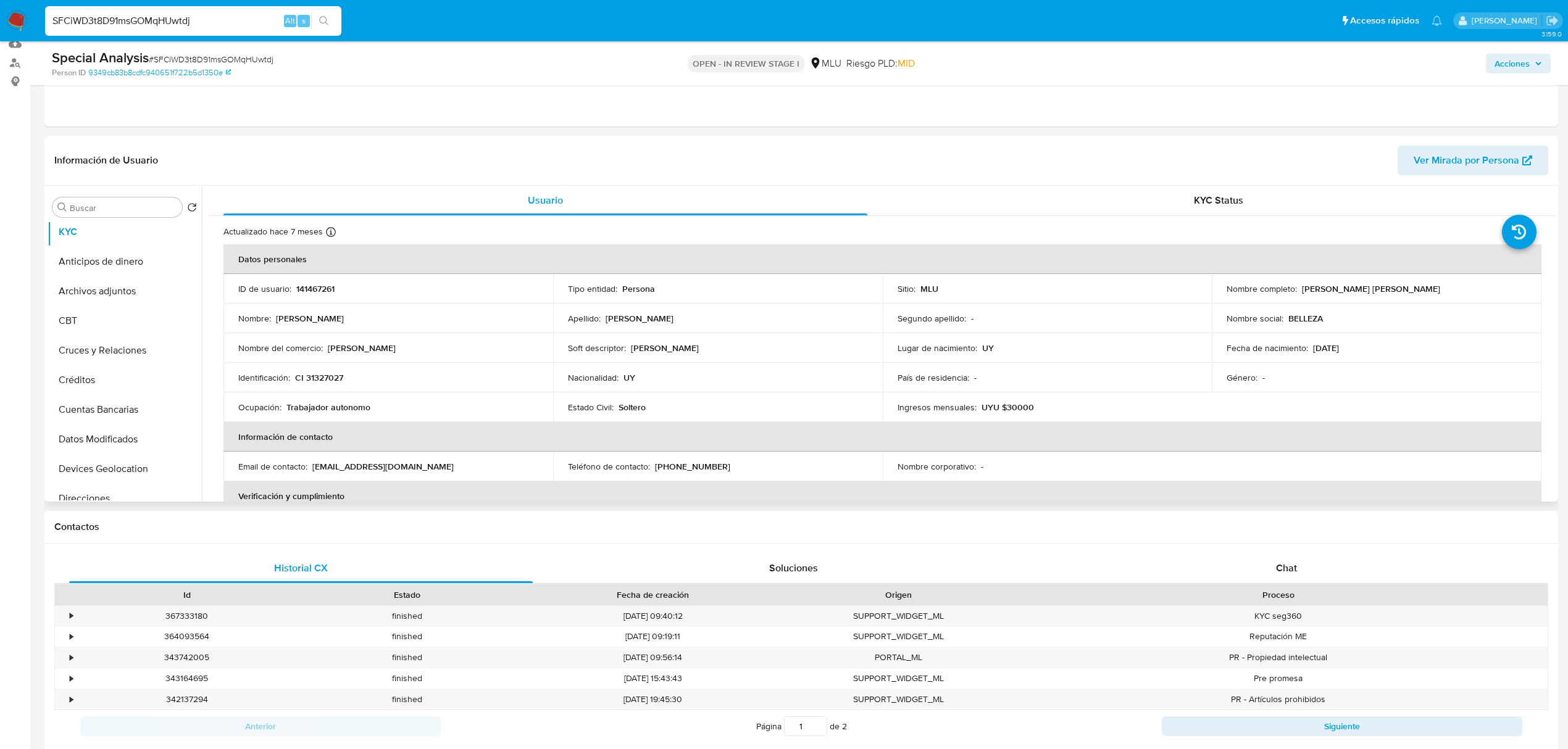
click at [1018, 403] on p "UYU $30000" at bounding box center [1008, 407] width 52 height 11
copy p "30000"
click button "Reportes"
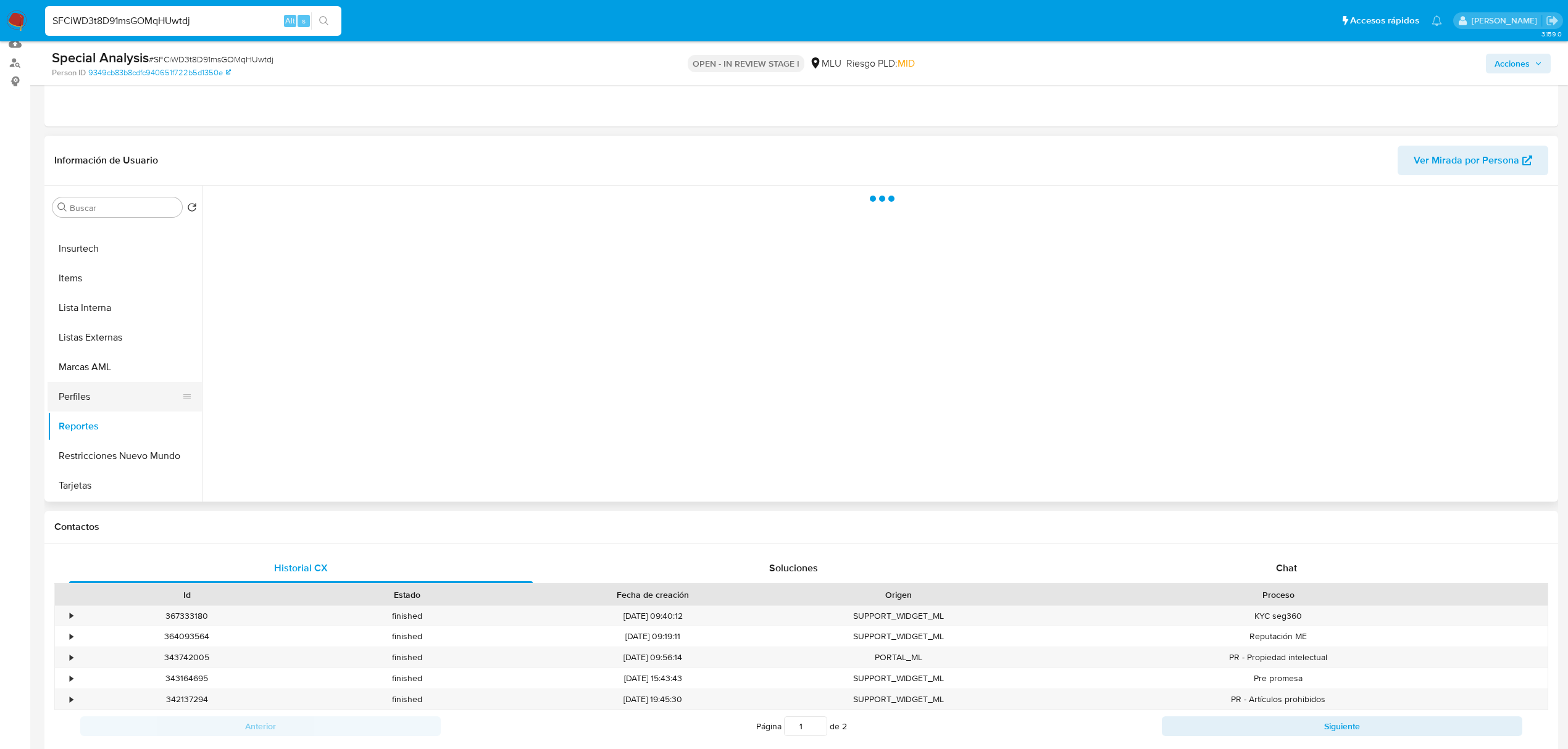
click button "Perfiles"
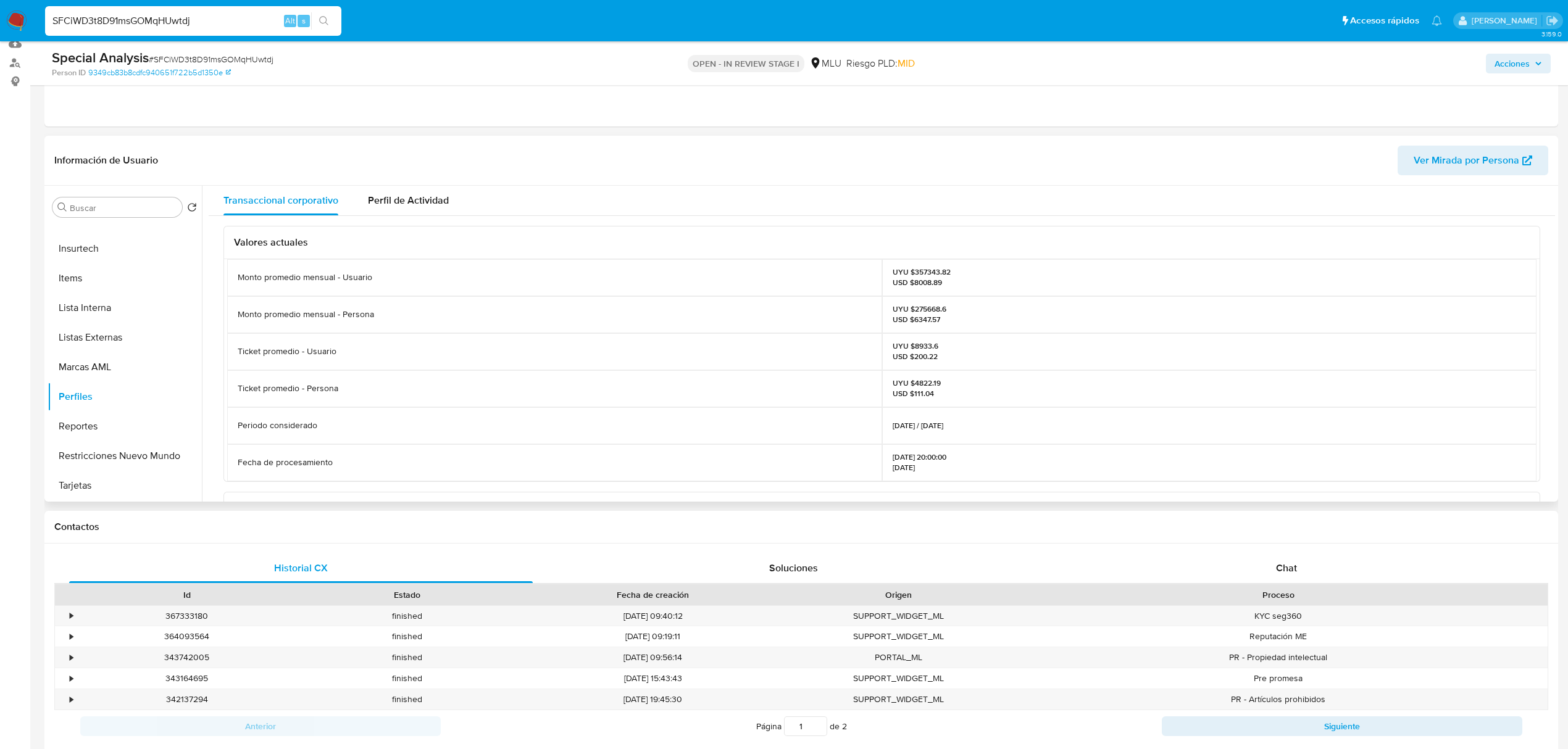
click p "UYU $275668.6 USD $6347.57"
copy p "275668.6"
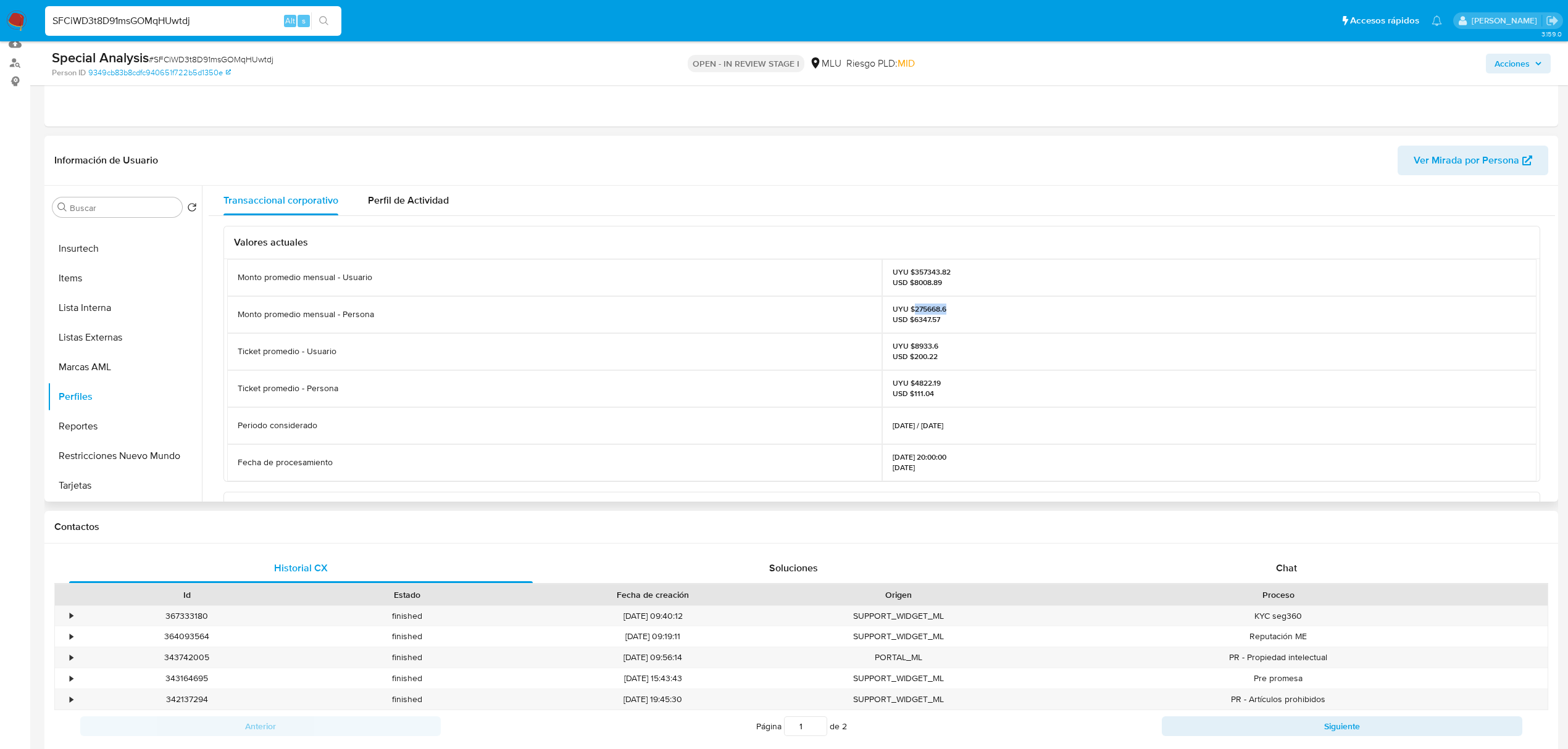
scroll to position [0, 0]
click button "KYC"
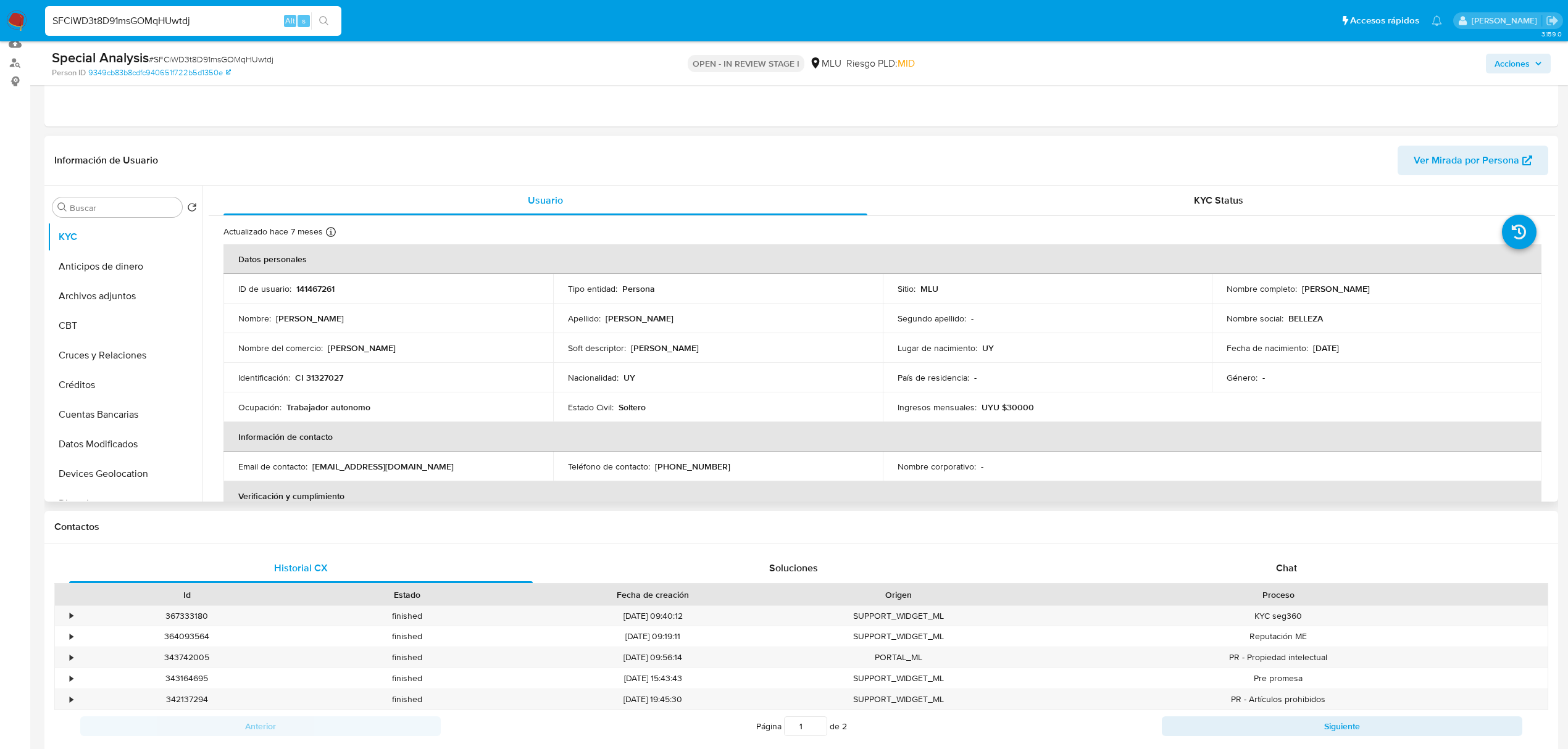
drag, startPoint x: 1411, startPoint y: 289, endPoint x: 1302, endPoint y: 291, distance: 109.0
click div "Nombre completo : Alberto Iglesias Dominguez"
copy p "Alberto Iglesias Dominguez"
drag, startPoint x: 351, startPoint y: 376, endPoint x: 297, endPoint y: 378, distance: 54.0
click div "Identificación : CI 31327027"
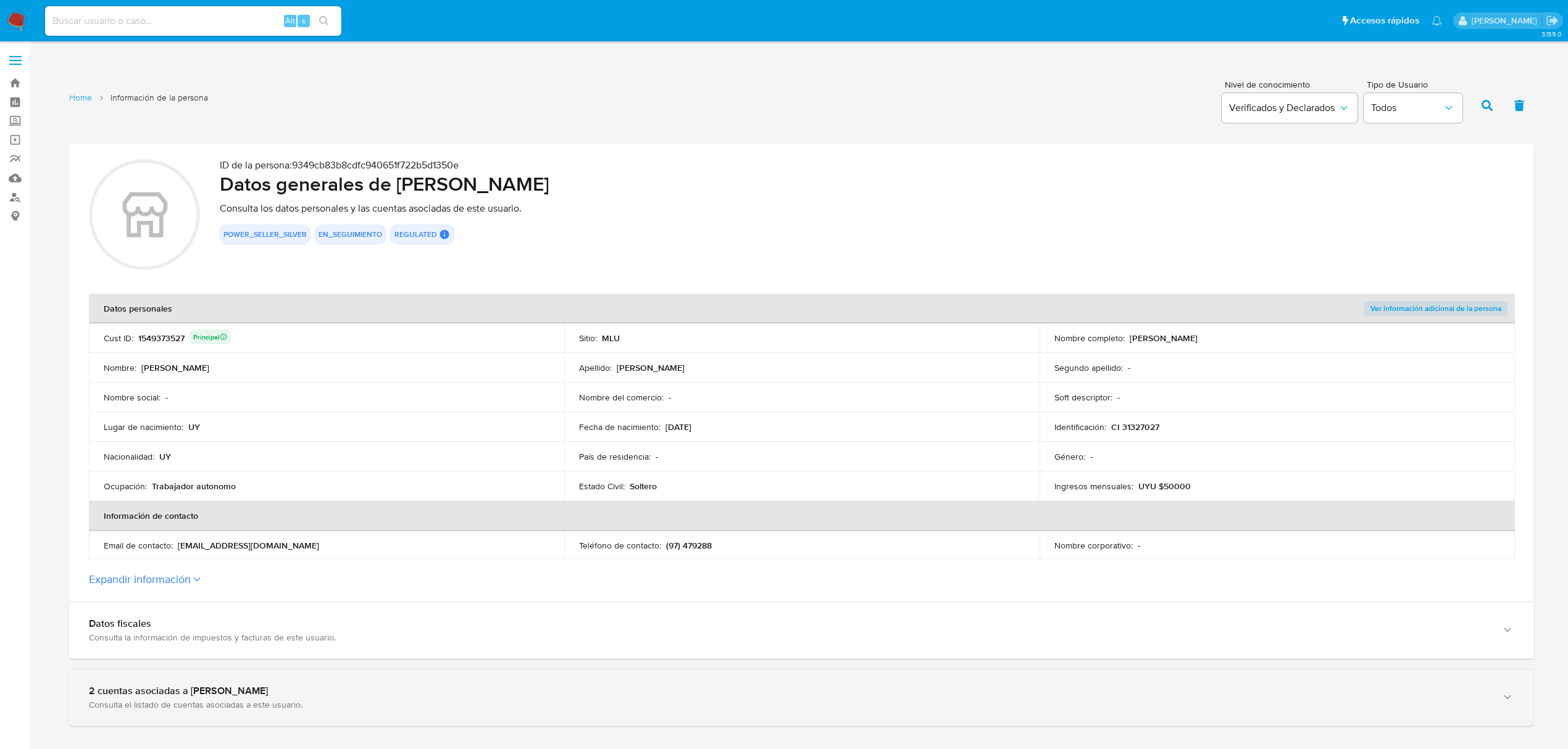
click at [368, 686] on div "2 cuentas asociadas a [PERSON_NAME]" at bounding box center [788, 691] width 1400 height 13
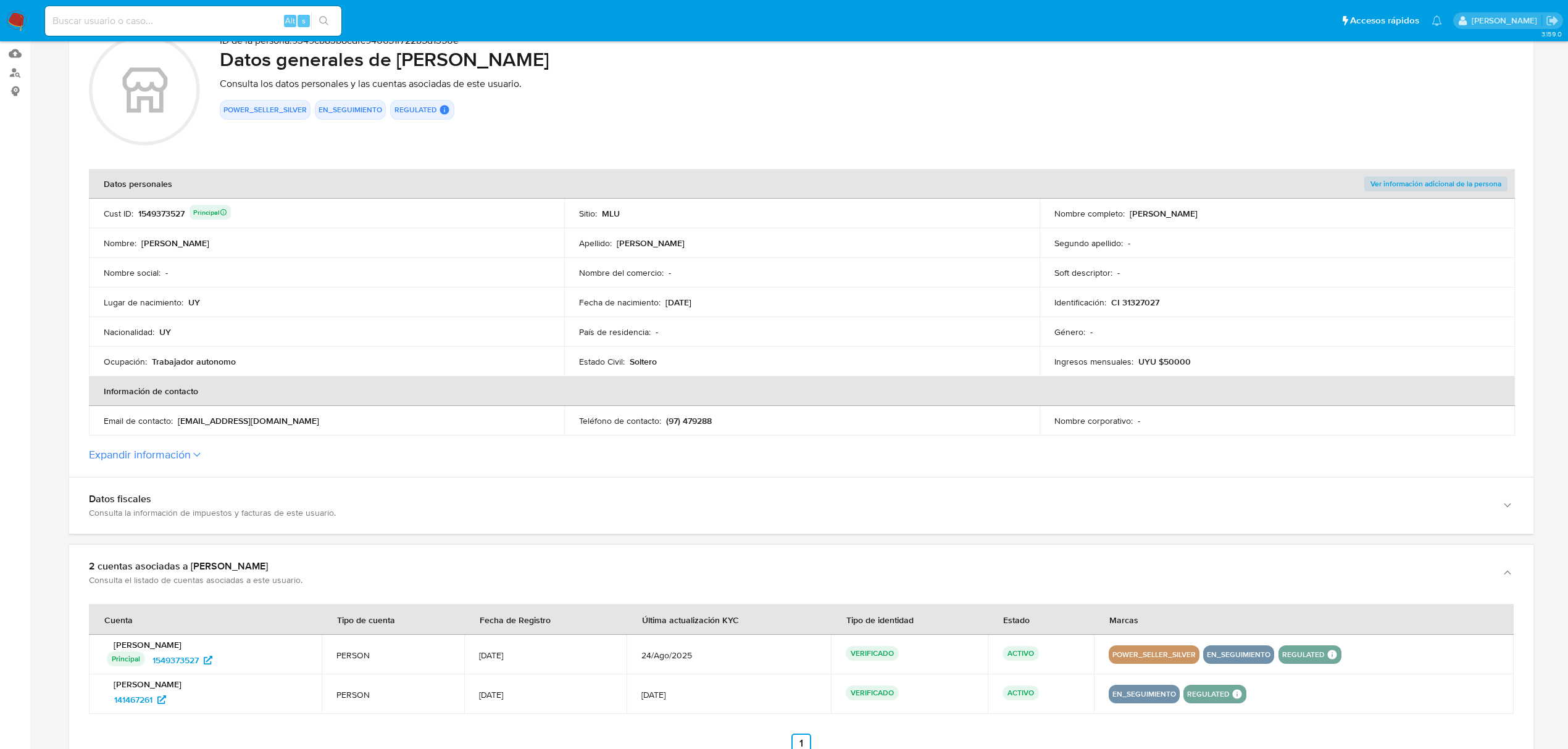
scroll to position [144, 0]
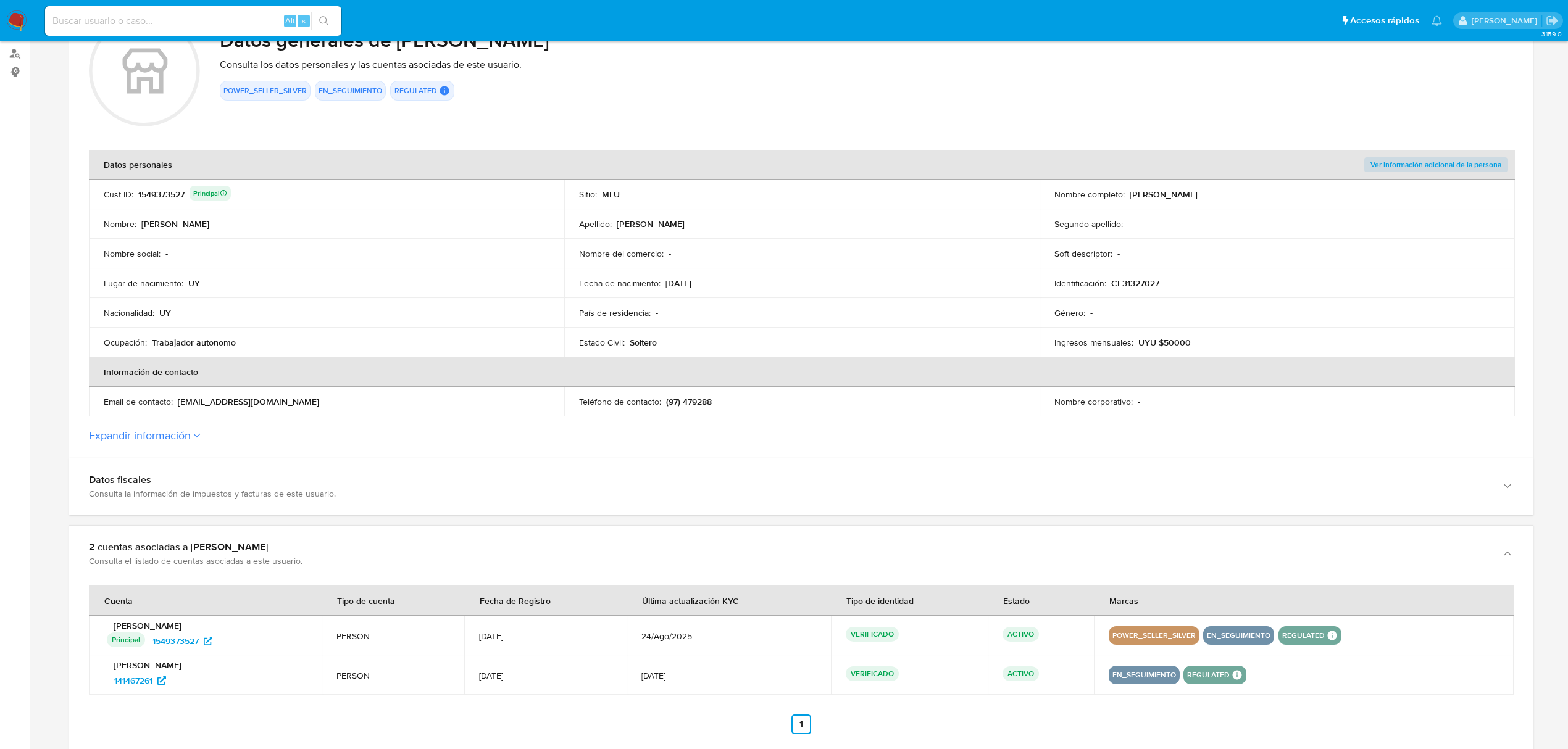
drag, startPoint x: 239, startPoint y: 644, endPoint x: 149, endPoint y: 654, distance: 90.6
click at [149, 654] on td "[PERSON_NAME] Principal Identificado como usuario principal 1549373527" at bounding box center [205, 635] width 233 height 40
click at [252, 633] on div "Principal Identificado como usuario principal 1549373527" at bounding box center [207, 641] width 200 height 20
drag, startPoint x: 237, startPoint y: 645, endPoint x: 149, endPoint y: 645, distance: 88.0
click at [149, 645] on div "Principal Identificado como usuario principal 1549373527" at bounding box center [207, 641] width 200 height 20
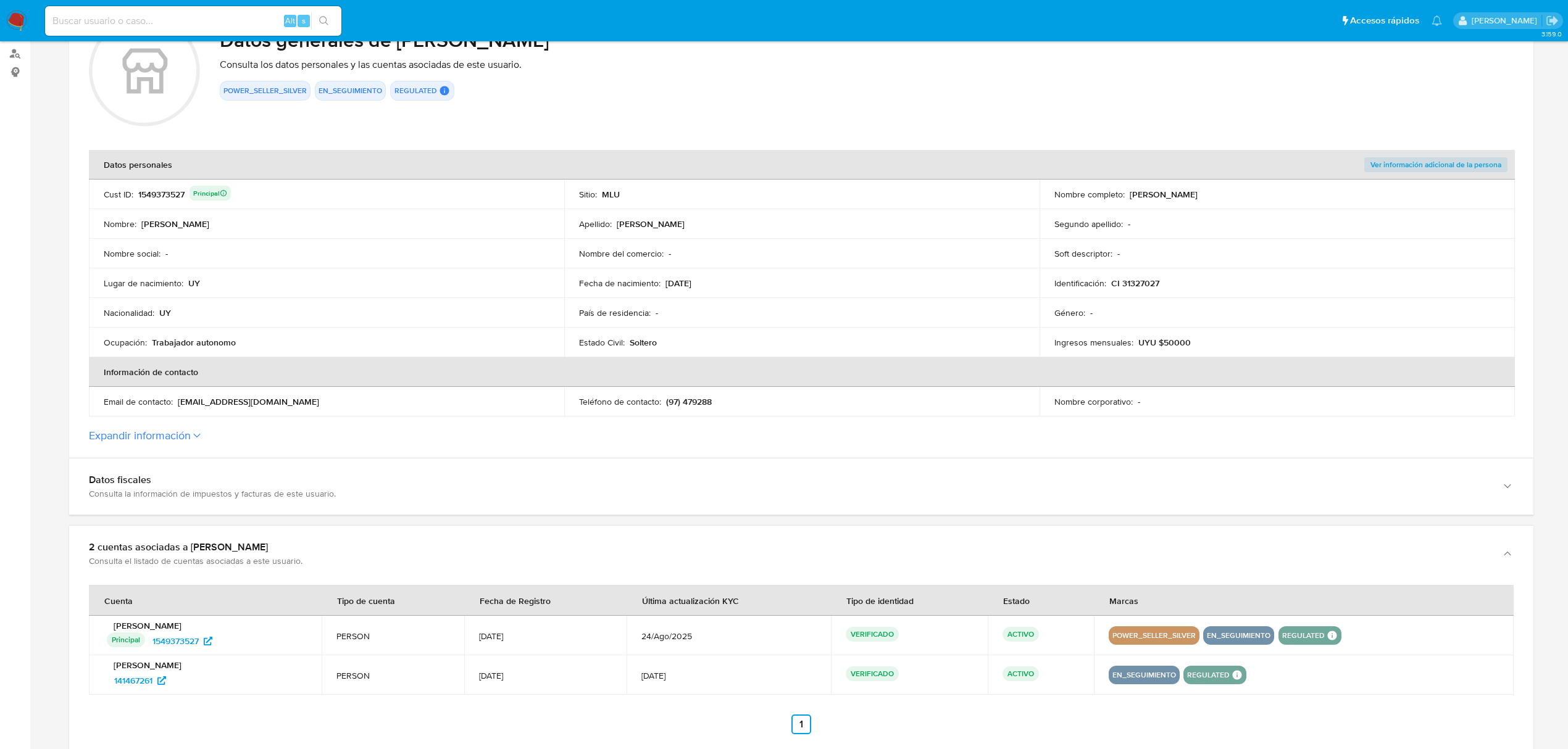
drag, startPoint x: 186, startPoint y: 686, endPoint x: 105, endPoint y: 687, distance: 81.0
click at [105, 687] on div "[PERSON_NAME] 141467261" at bounding box center [205, 675] width 203 height 31
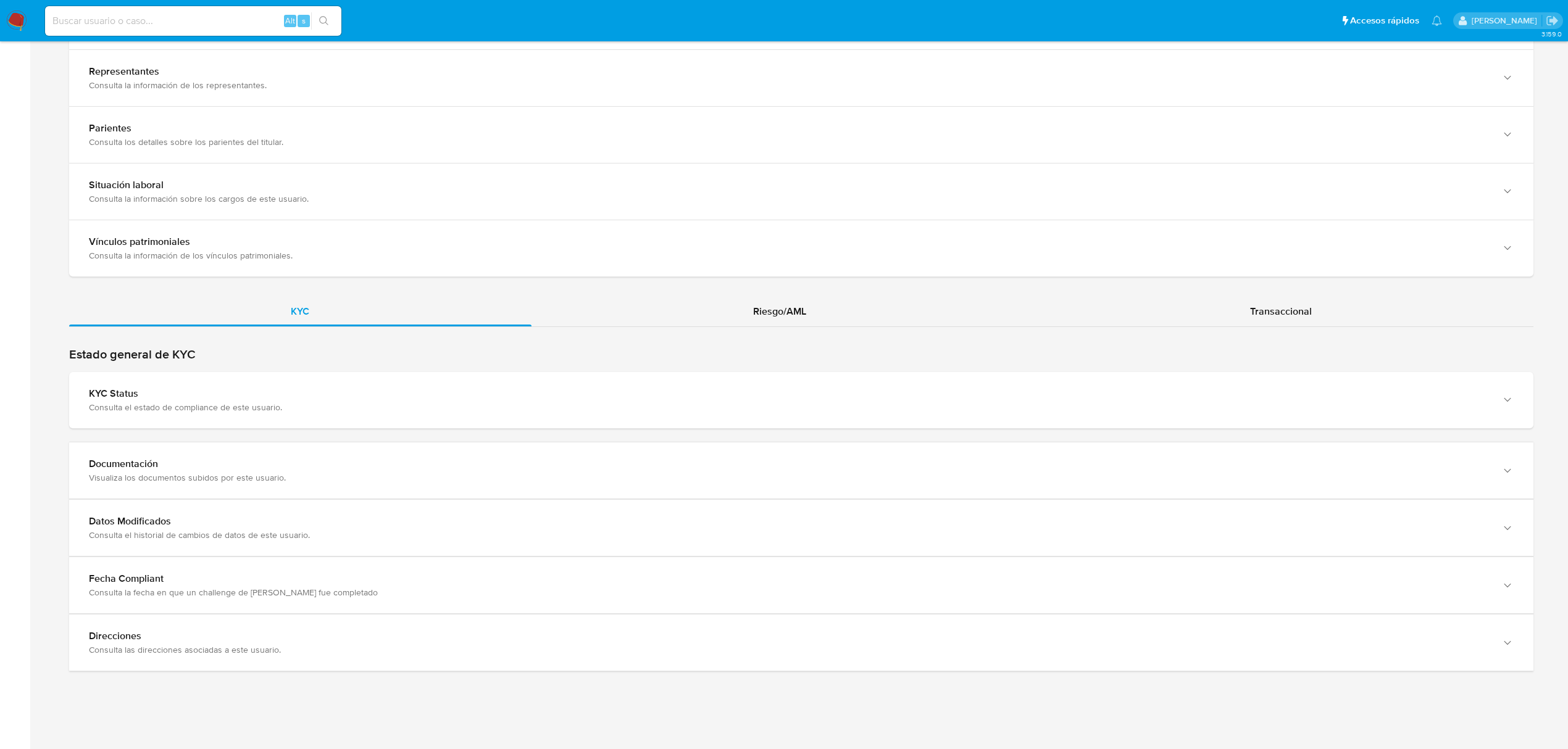
scroll to position [1072, 0]
click at [766, 297] on div "Riesgo/AML" at bounding box center [780, 307] width 497 height 30
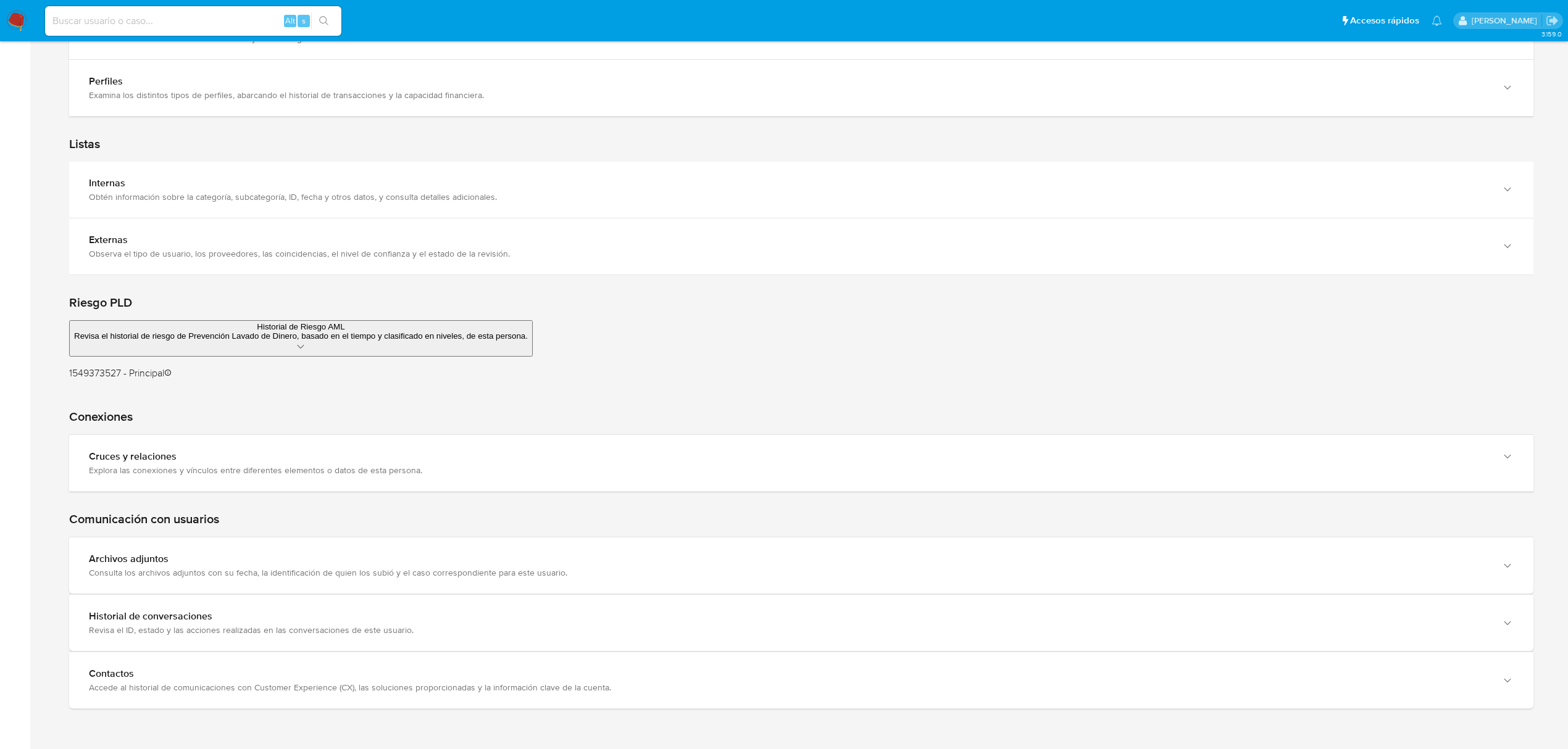
scroll to position [1578, 0]
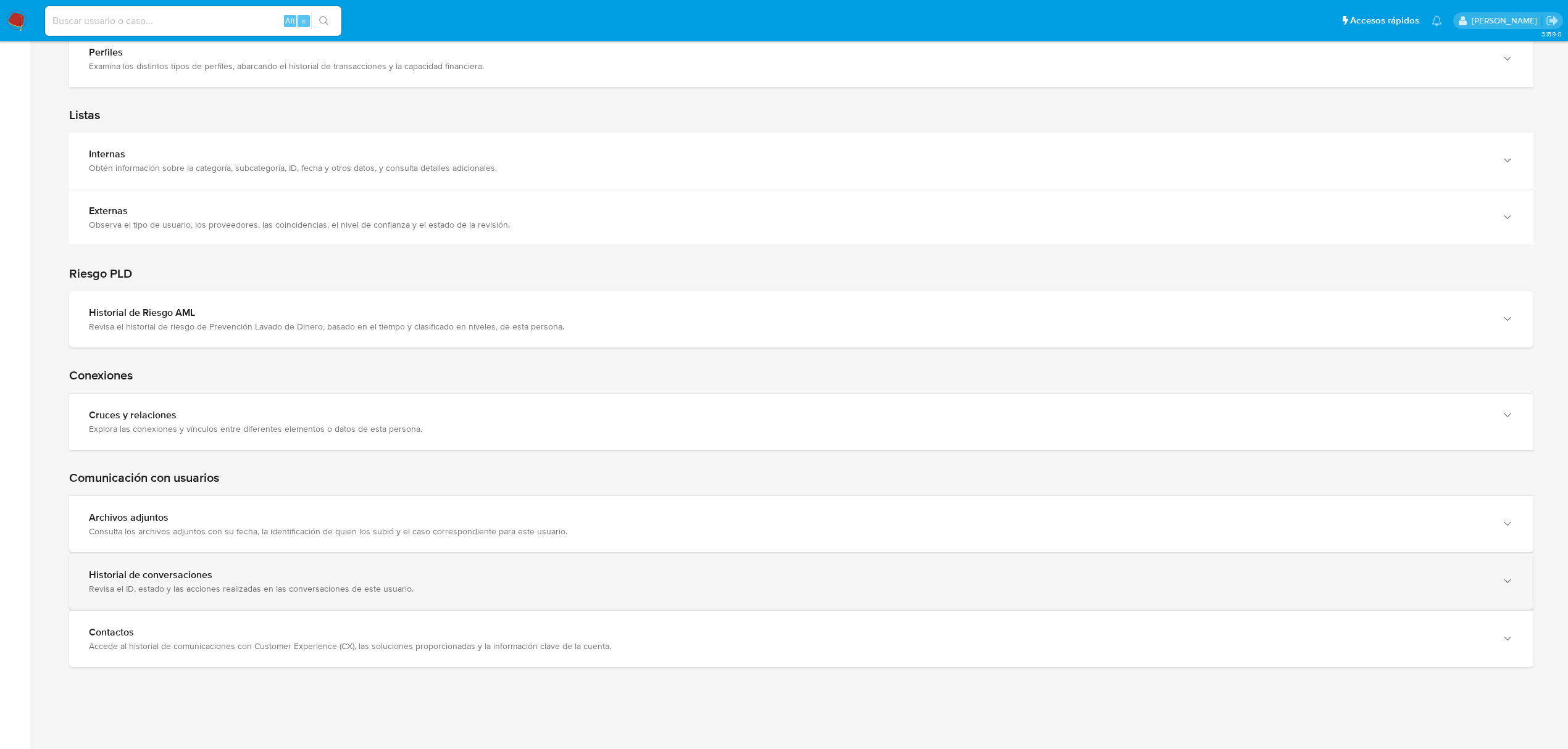
click at [1380, 610] on div "Historial de conversaciones Revisa el ID, estado y las acciones realizadas en l…" at bounding box center [801, 581] width 1464 height 56
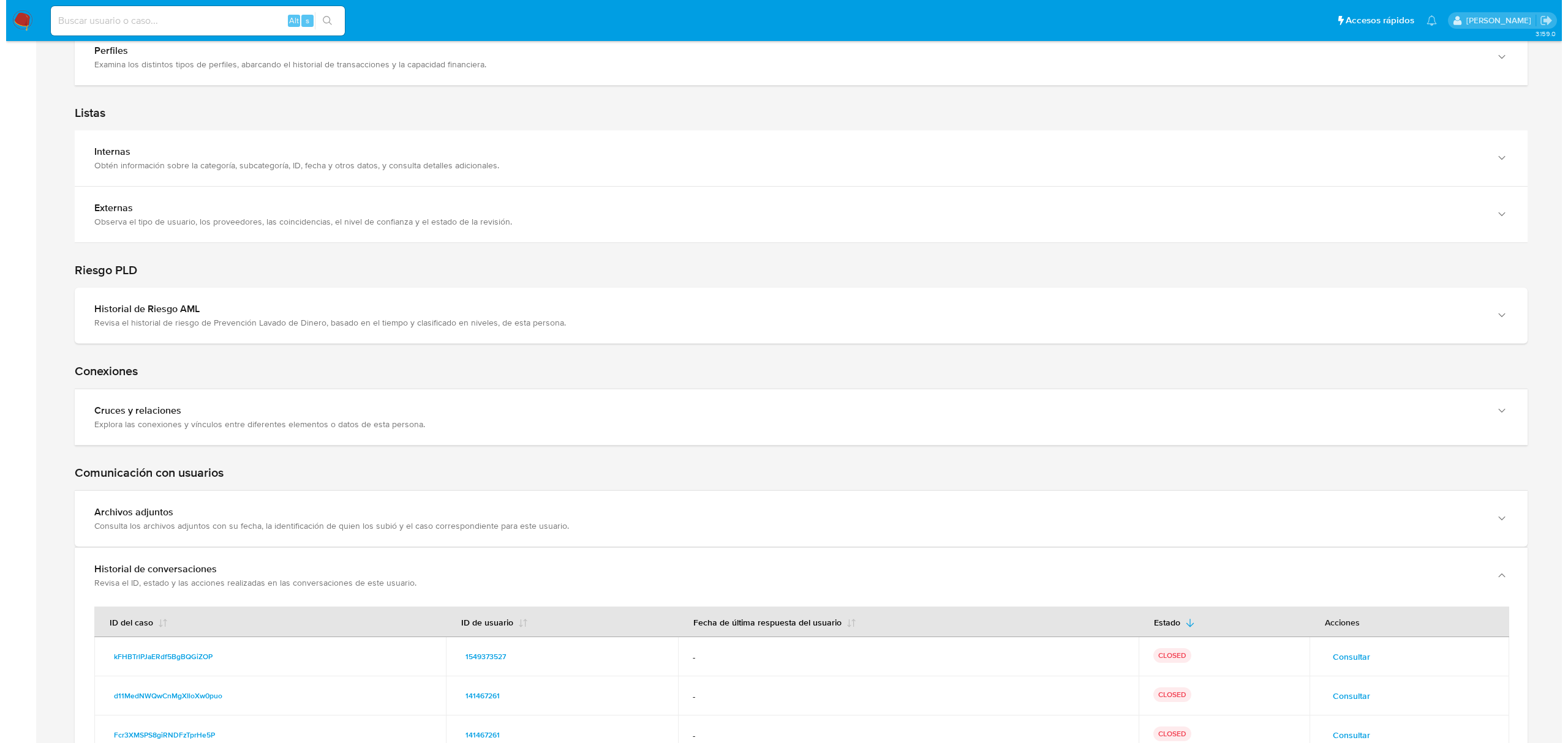
scroll to position [1753, 0]
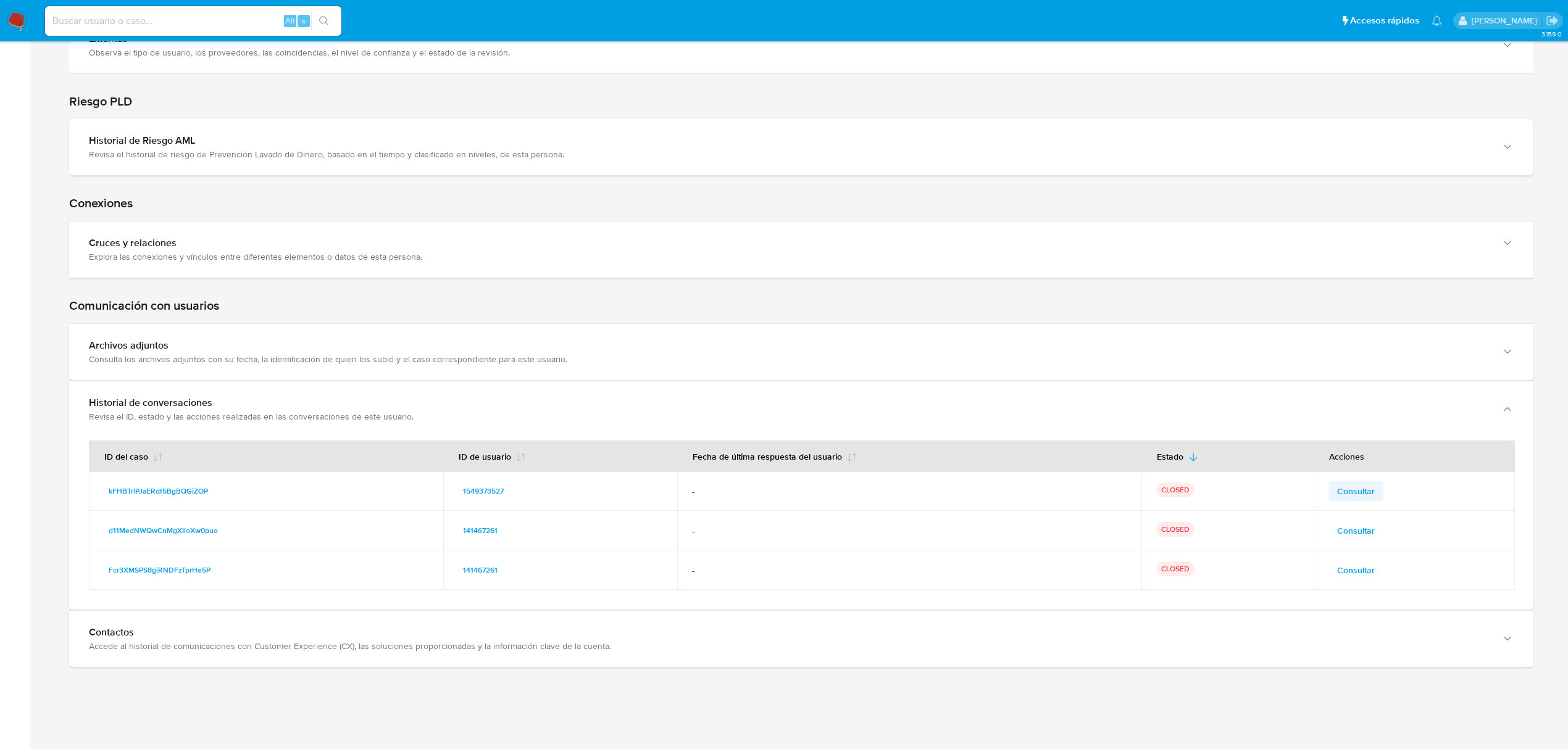
click at [1356, 492] on span "Consultar" at bounding box center [1356, 491] width 38 height 17
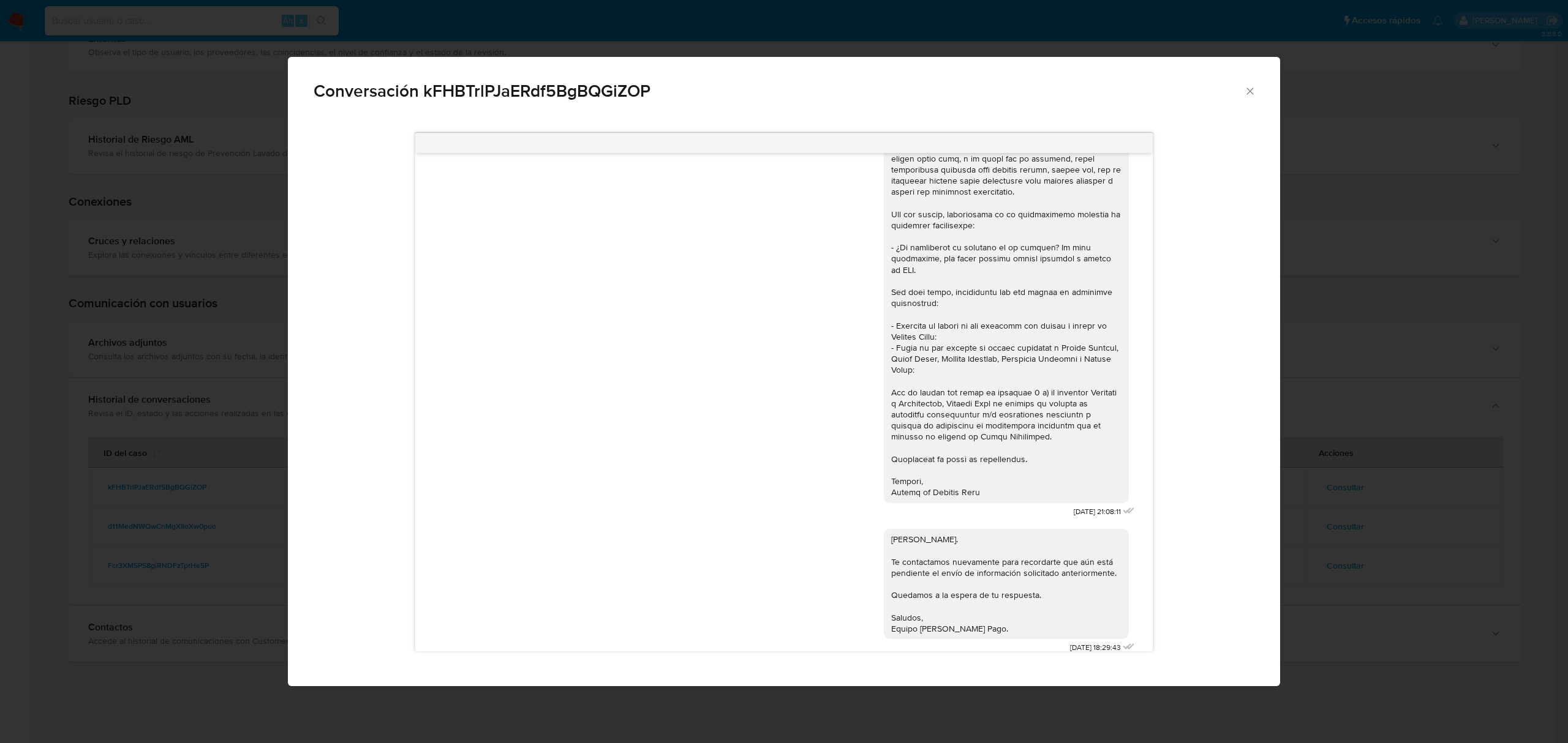
scroll to position [0, 0]
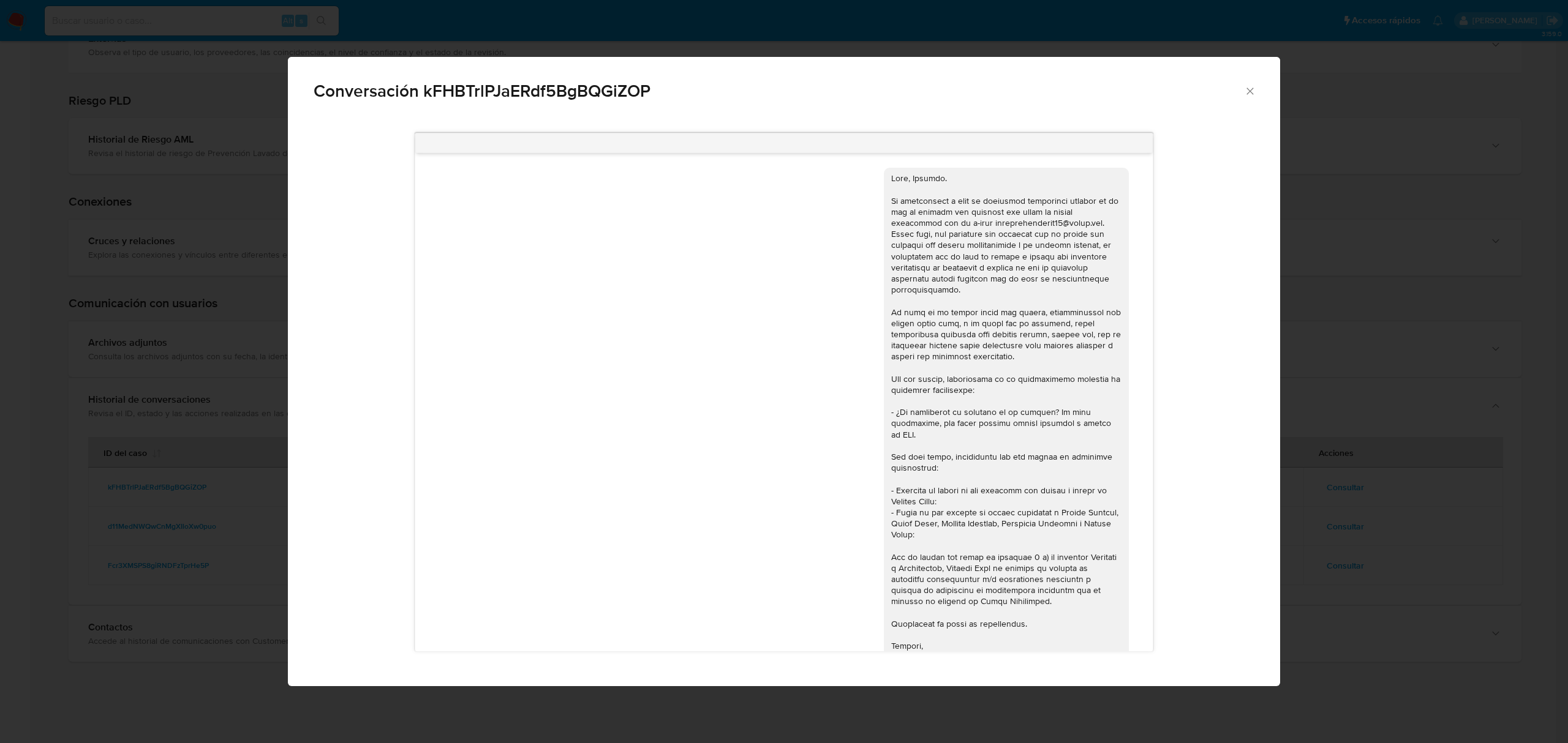
click at [1359, 495] on div "Conversación kFHBTrlPJaERdf5BgBQGiZOP 28/07/2025 21:08:11 Hola, Alberto. Te con…" at bounding box center [784, 372] width 1568 height 743
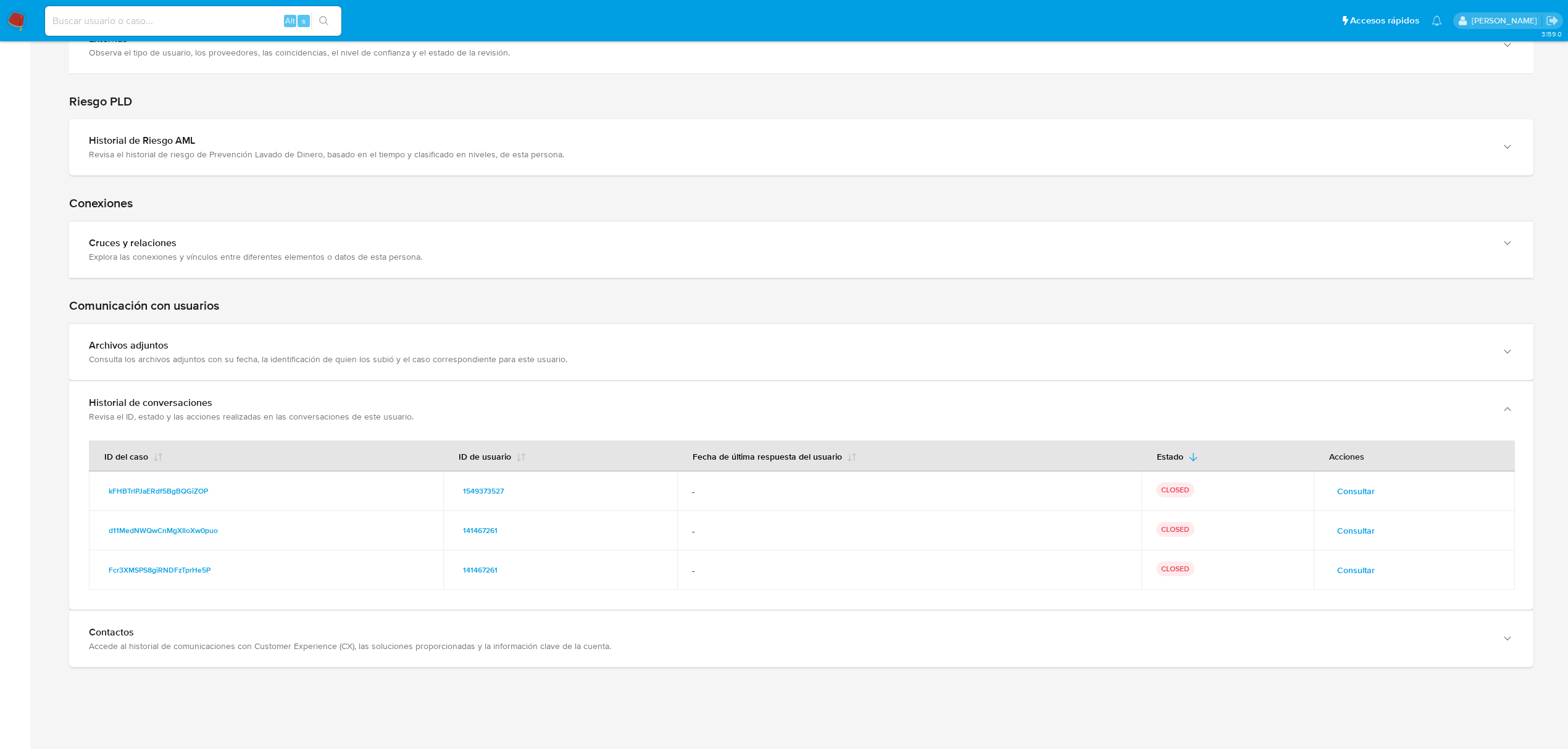
click at [1356, 529] on span "Consultar" at bounding box center [1356, 530] width 38 height 17
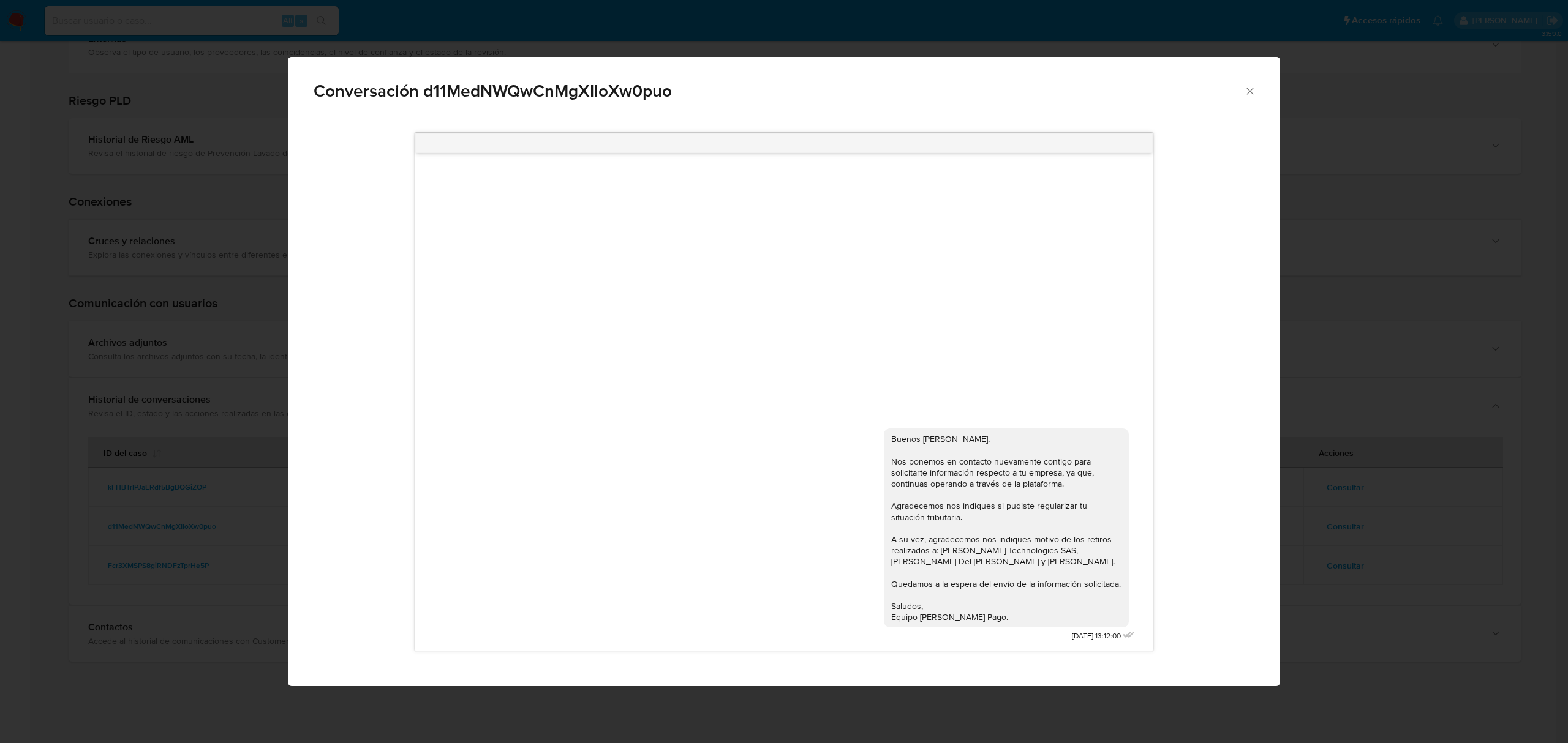
click at [1404, 562] on div "Conversación d11MedNWQwCnMgXIloXw0puo Buenos días Alberto, Nos ponemos en conta…" at bounding box center [784, 372] width 1568 height 743
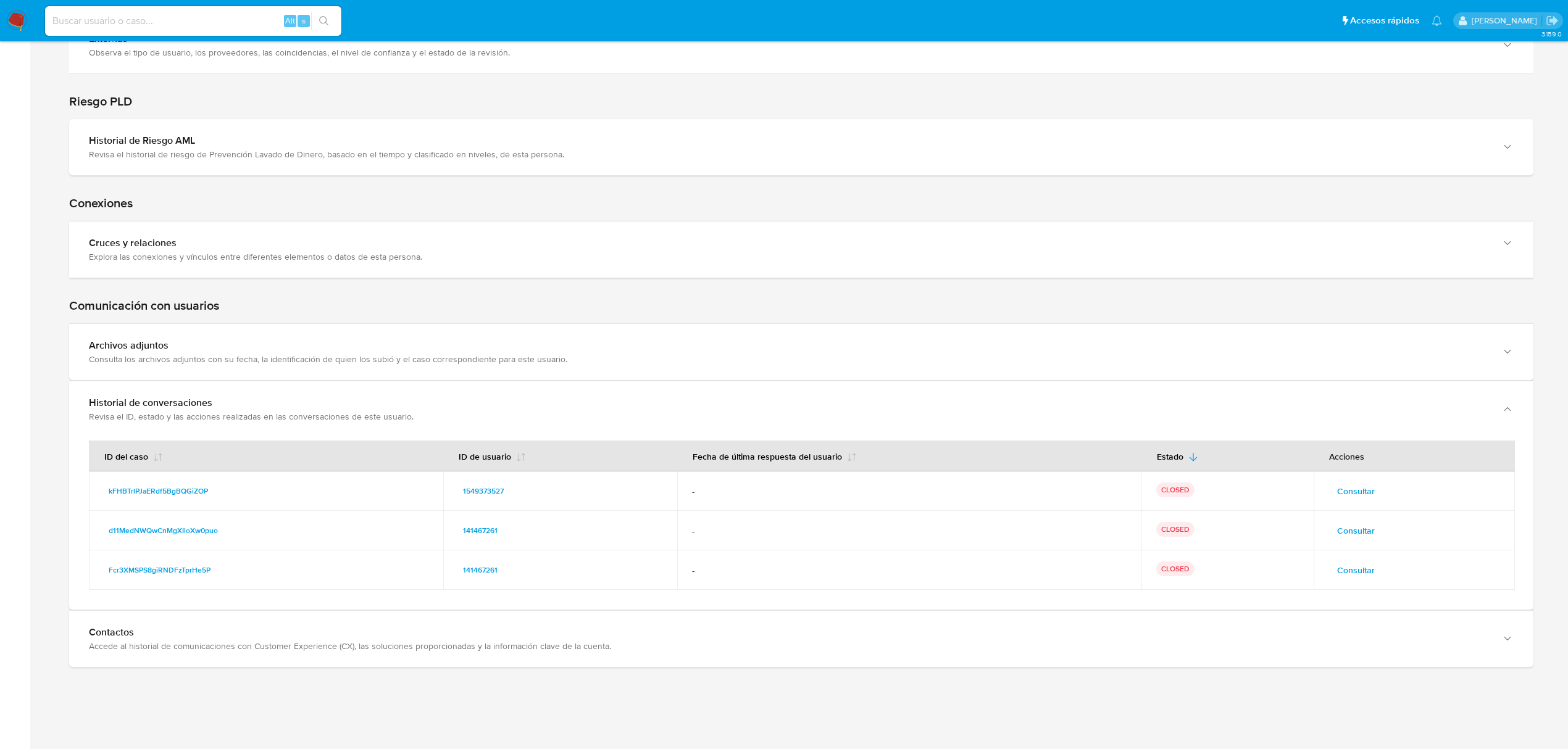
click at [1368, 574] on span "Consultar" at bounding box center [1356, 570] width 38 height 17
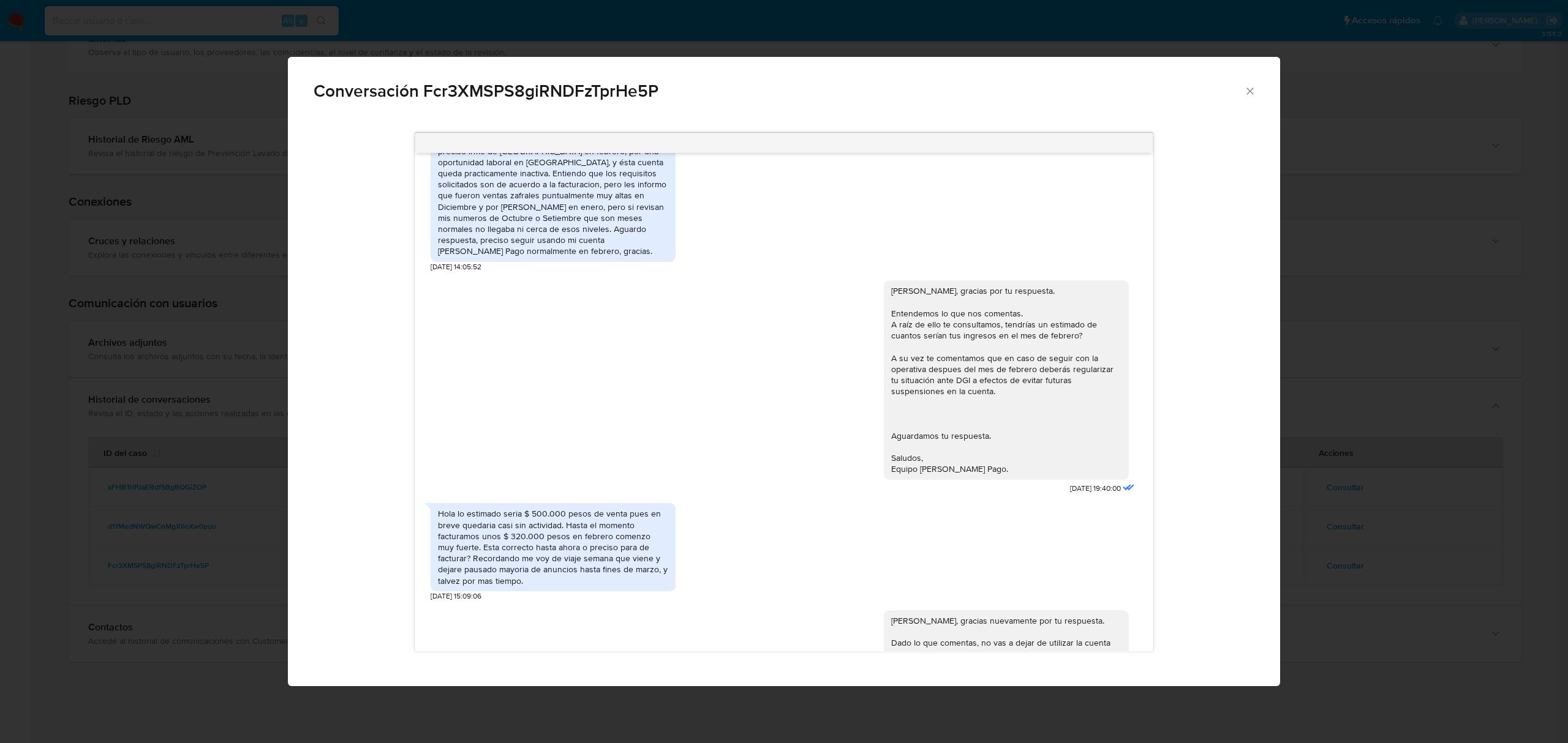
scroll to position [524, 0]
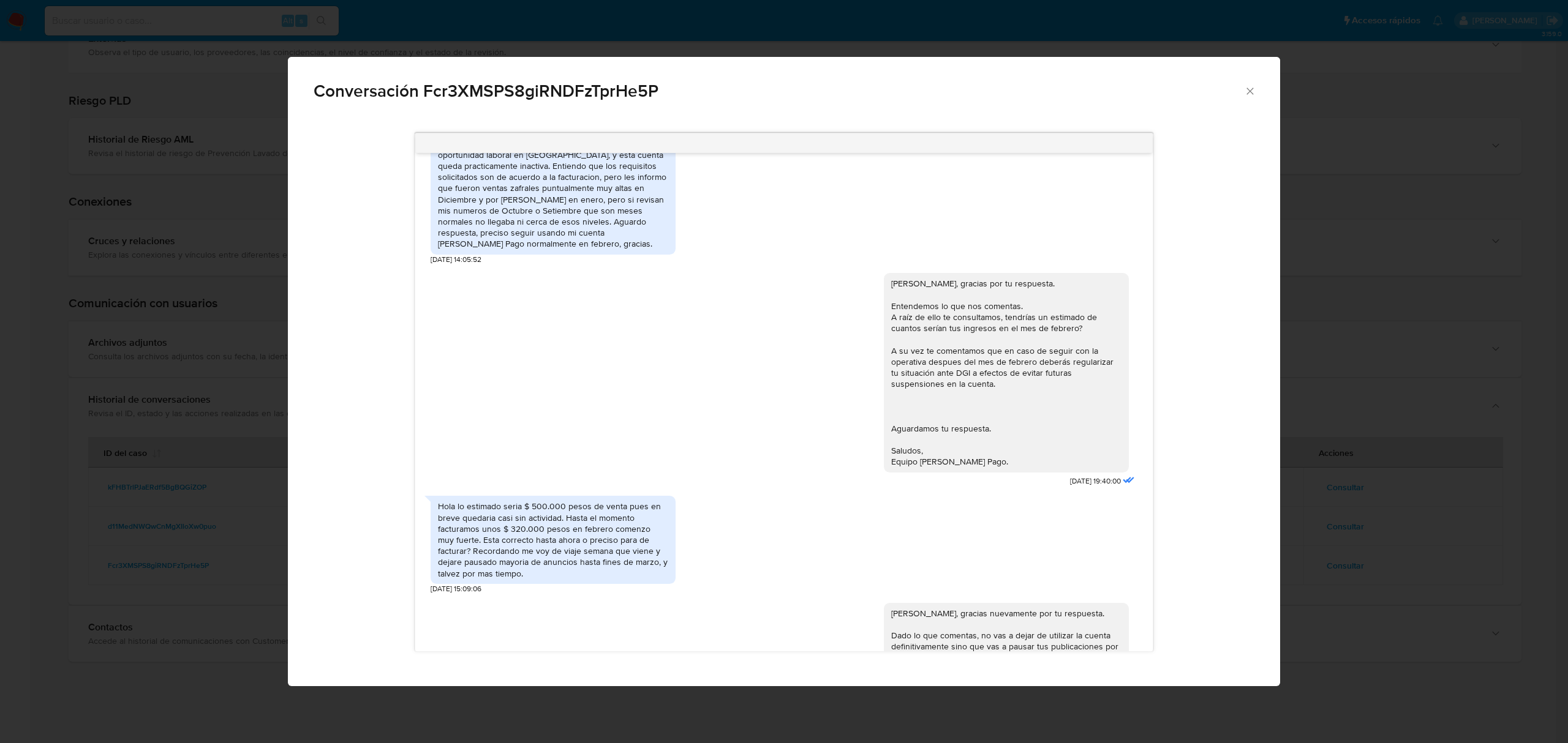
click at [1337, 551] on div "Conversación Fcr3XMSPS8giRNDFzTprHe5P https://www.mercadolibre.com.uy/ayuda/Tra…" at bounding box center [784, 372] width 1568 height 743
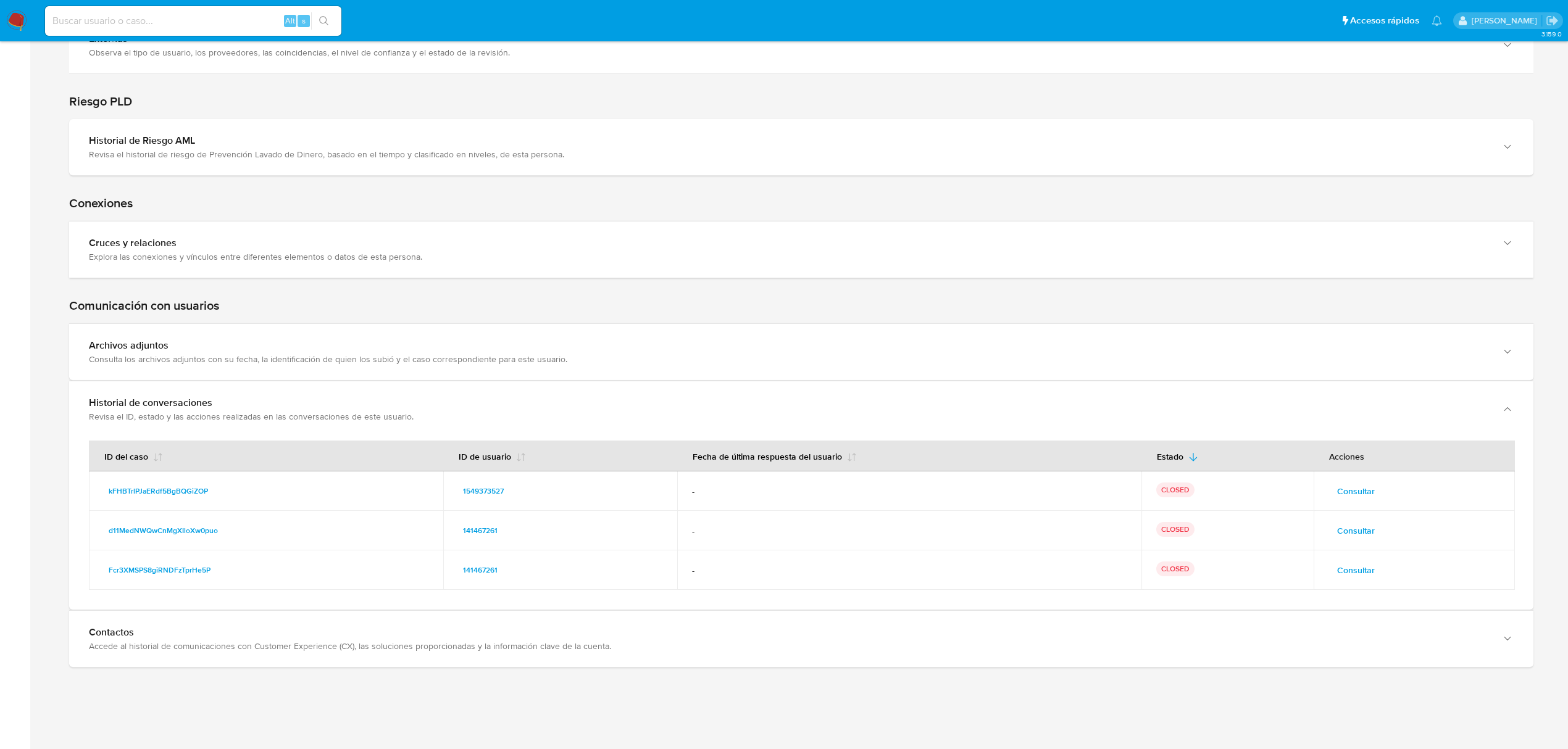
click at [1356, 487] on span "Consultar" at bounding box center [1356, 491] width 38 height 17
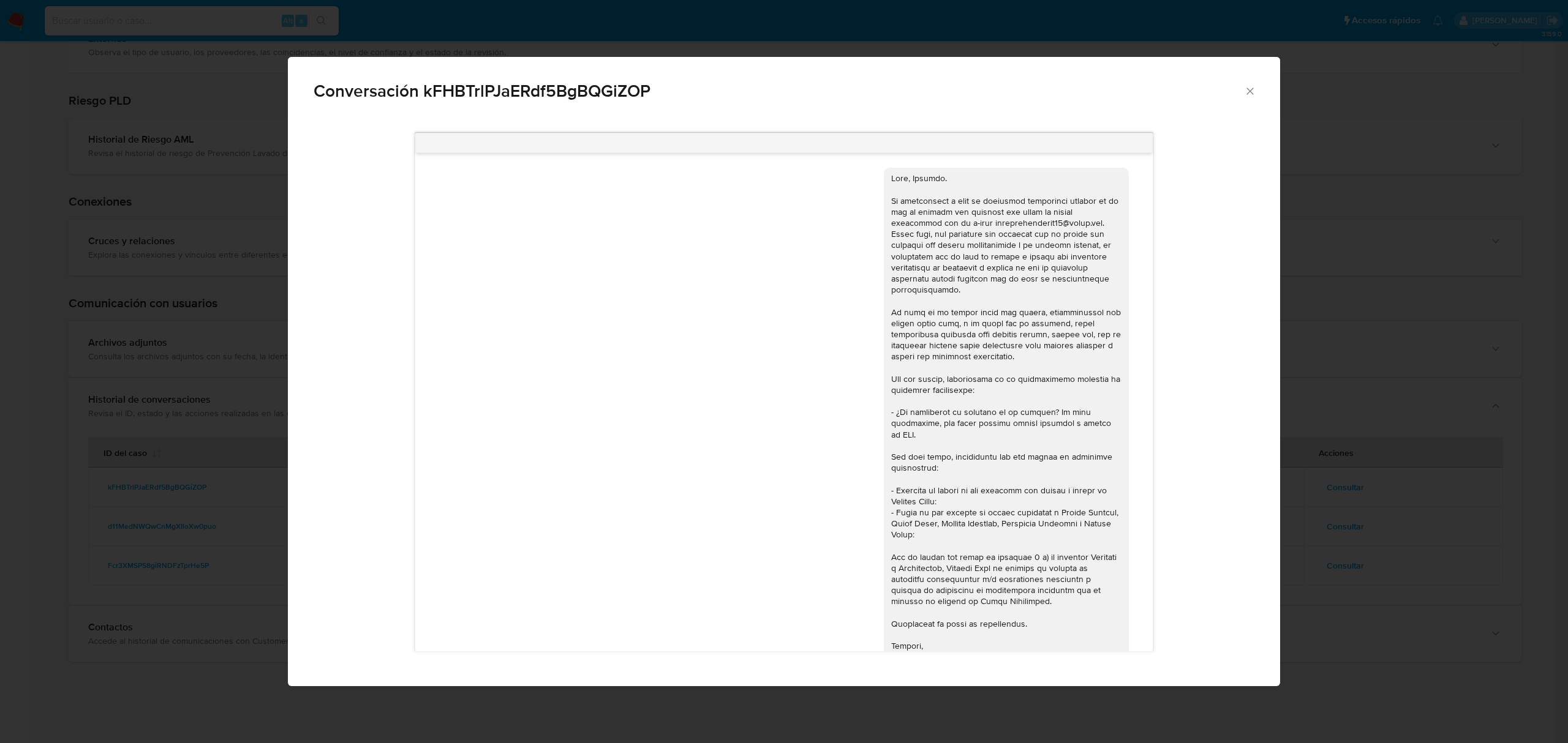
scroll to position [165, 0]
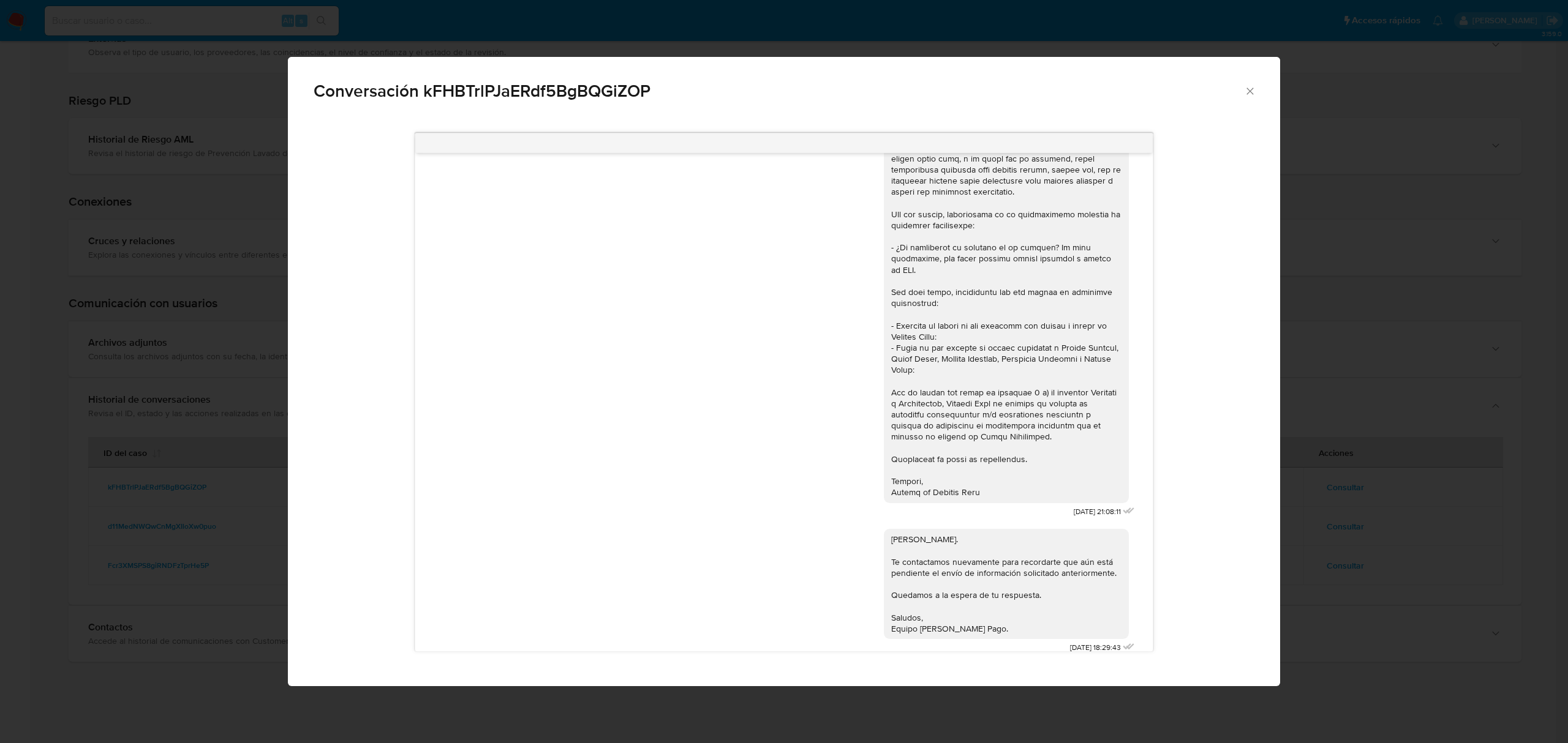
click at [1345, 579] on div "Conversación kFHBTrlPJaERdf5BgBQGiZOP 28/07/2025 21:08:11 Hola, Alberto. Te con…" at bounding box center [784, 372] width 1568 height 743
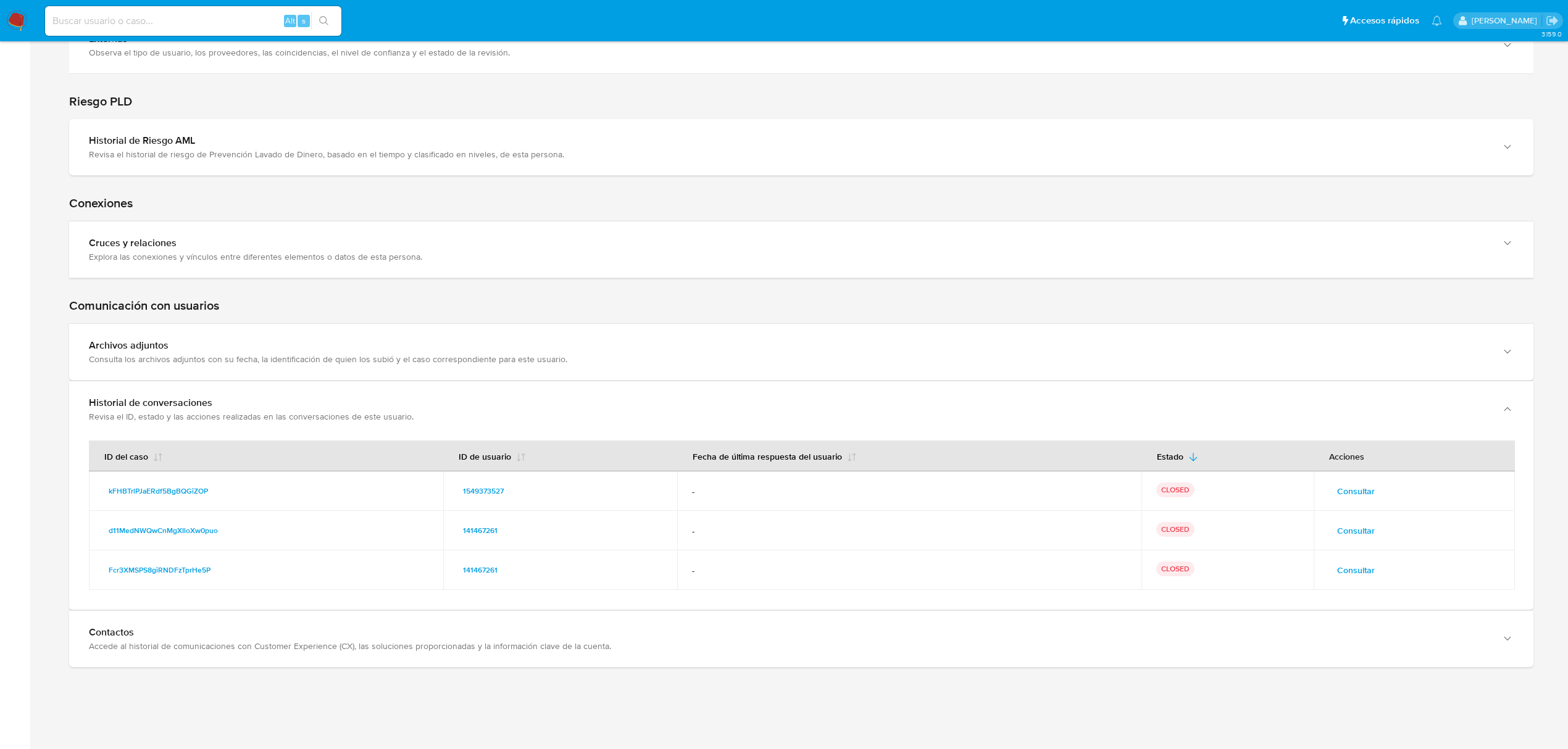
click at [1356, 575] on span "Consultar" at bounding box center [1356, 570] width 38 height 17
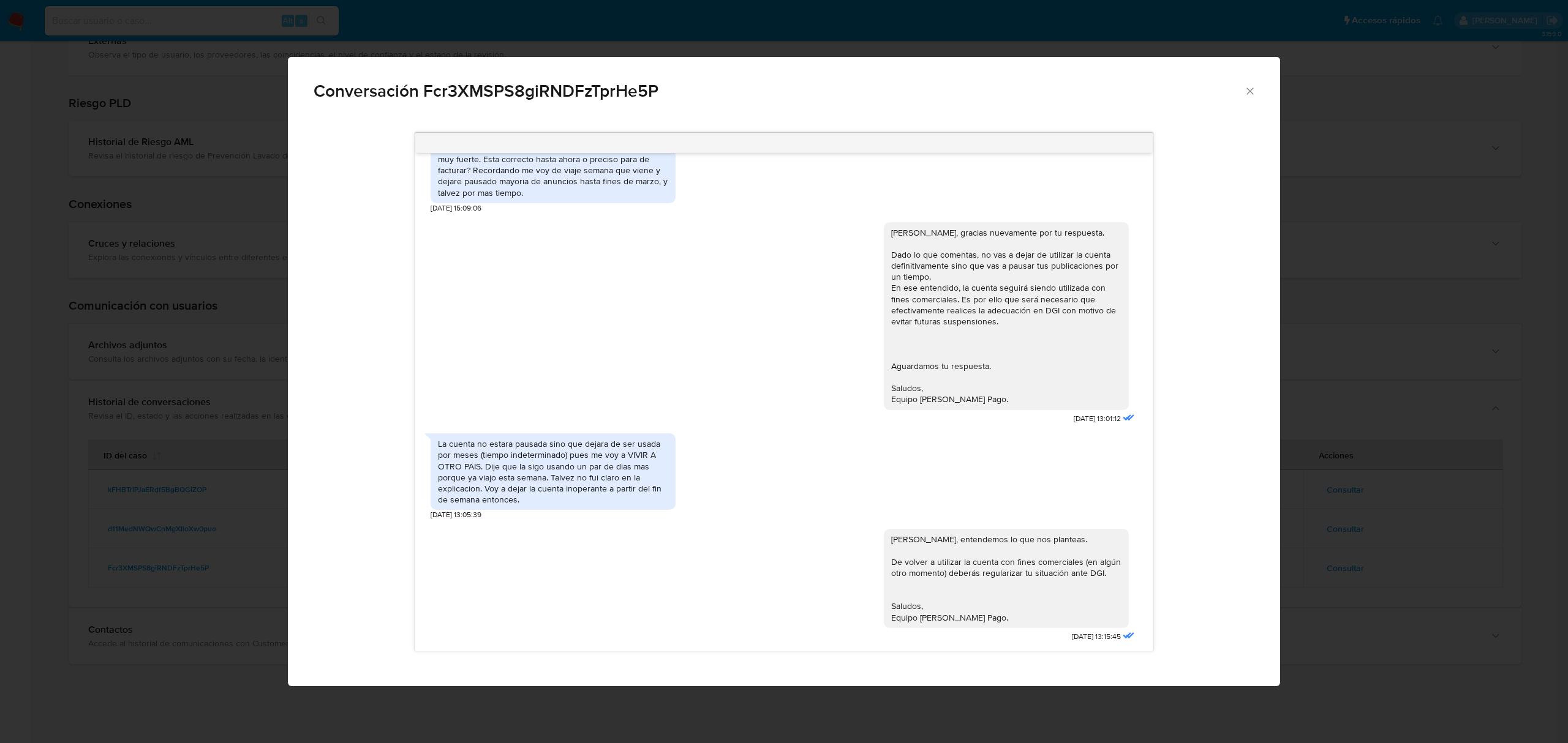
scroll to position [904, 0]
click at [635, 421] on div "Hola Alberto, gracias nuevamente por tu respuesta. Dado lo que comentas, no vas…" at bounding box center [783, 322] width 707 height 214
click at [857, 451] on div "La cuenta no estara pausada sino que dejara de ser usada por meses (tiempo inde…" at bounding box center [783, 475] width 707 height 93
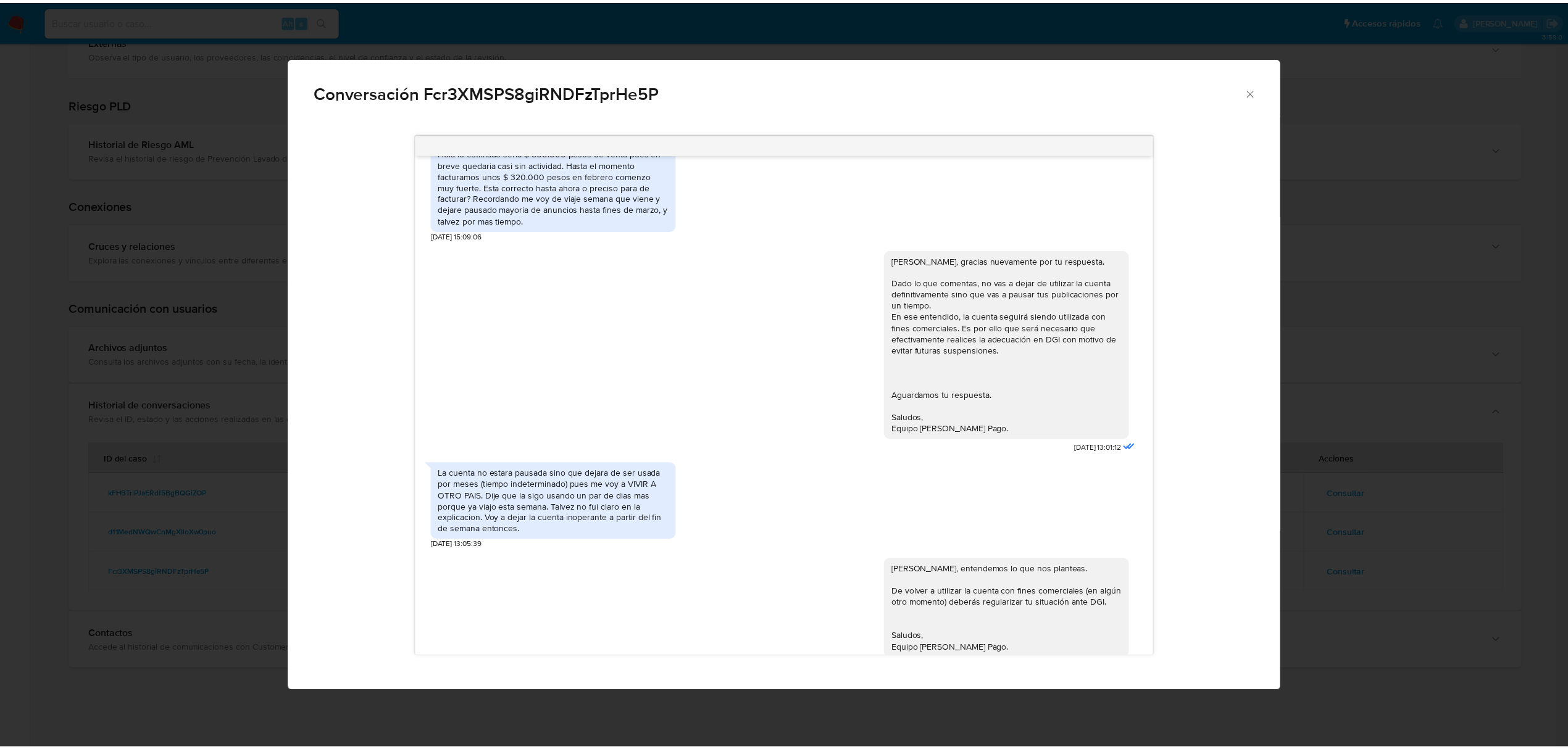
scroll to position [912, 0]
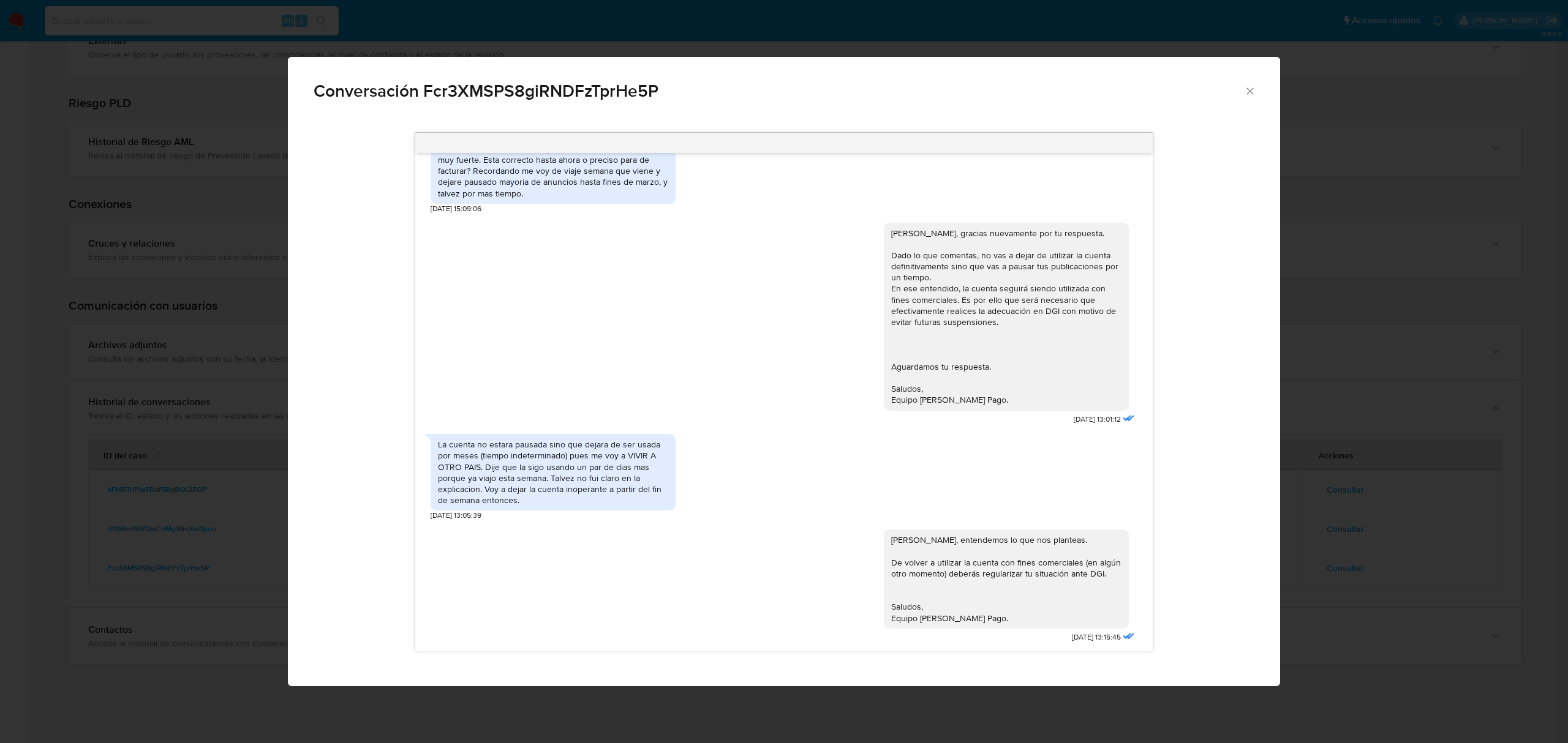
click at [1248, 96] on icon "Cerrar" at bounding box center [1250, 91] width 12 height 12
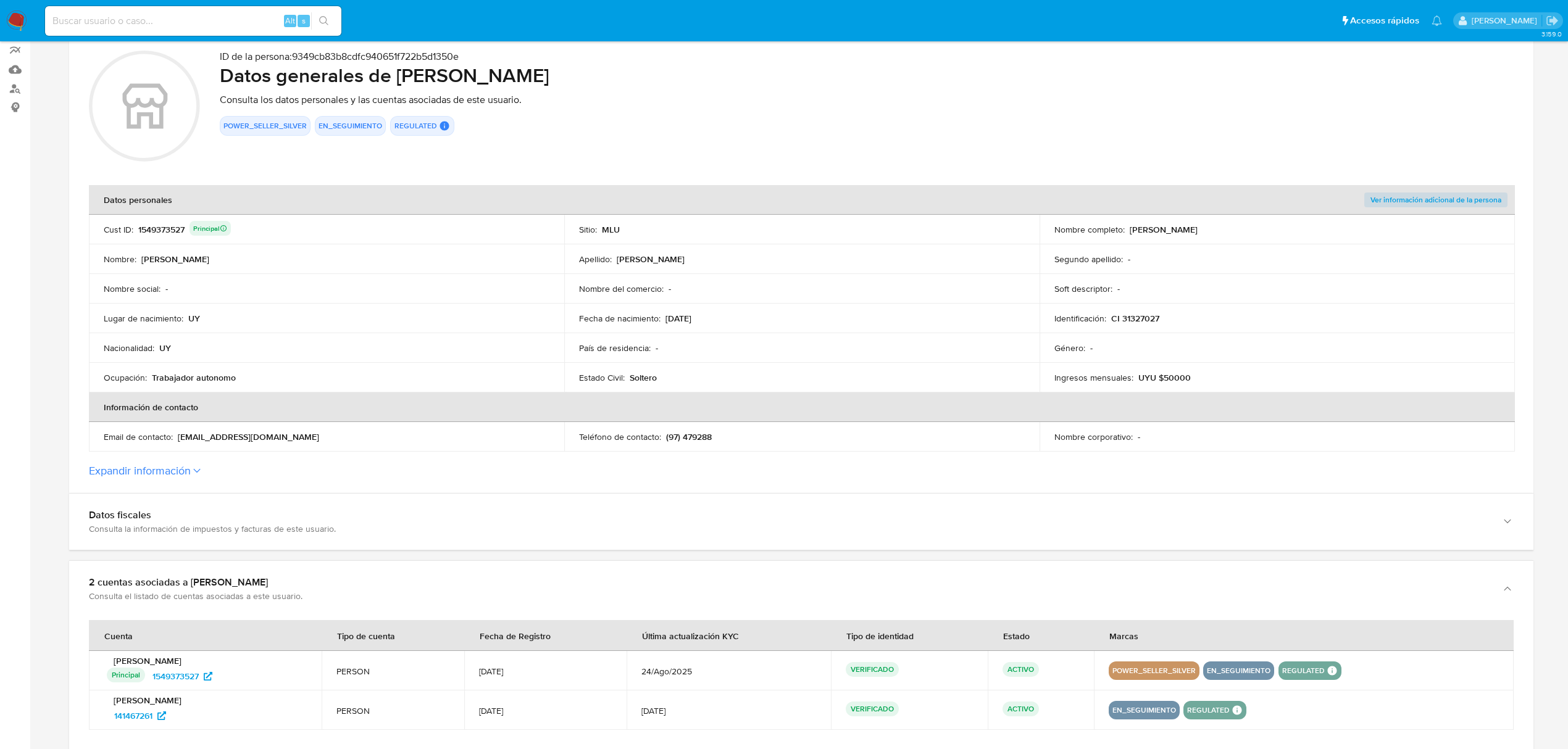
scroll to position [94, 0]
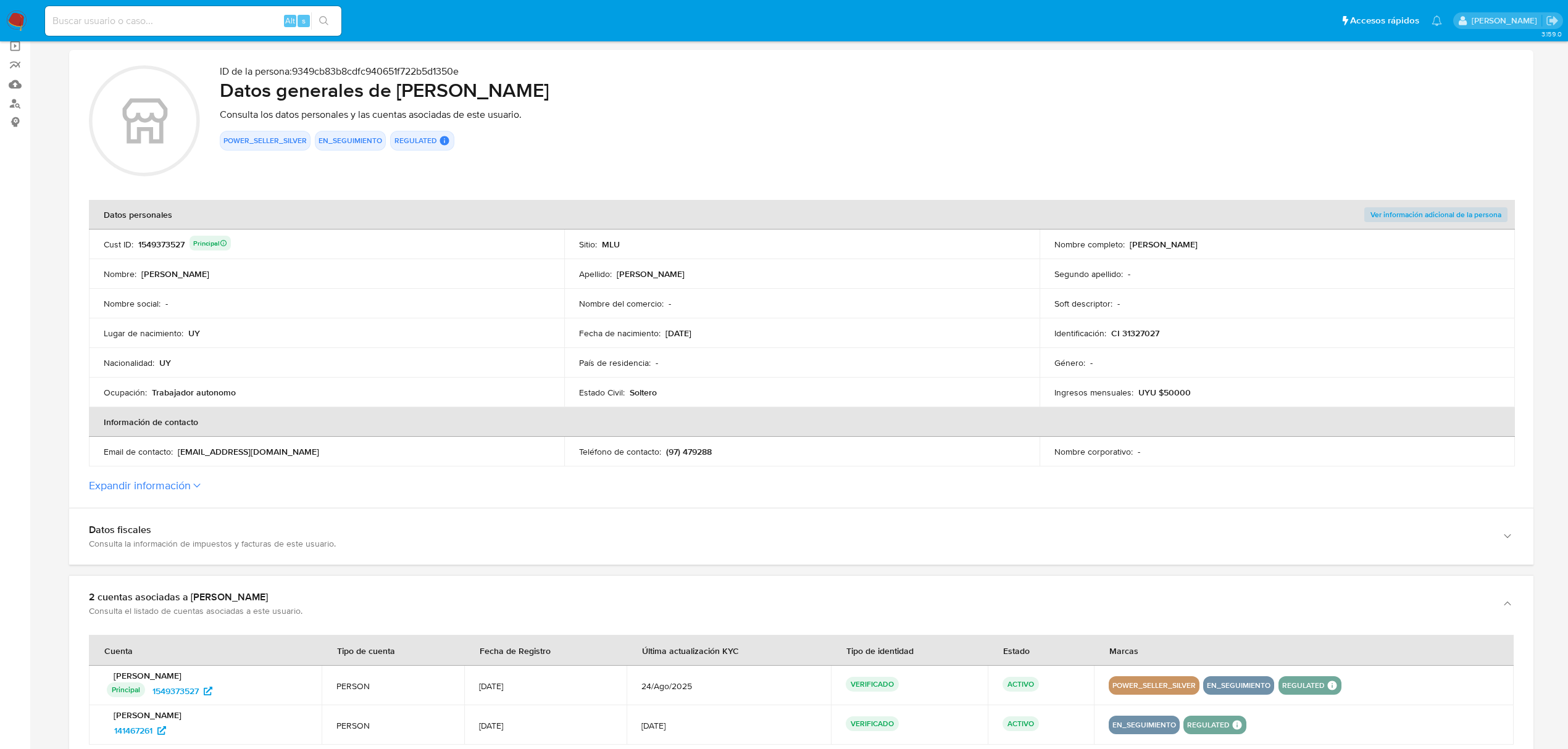
click at [11, 14] on img at bounding box center [16, 21] width 21 height 21
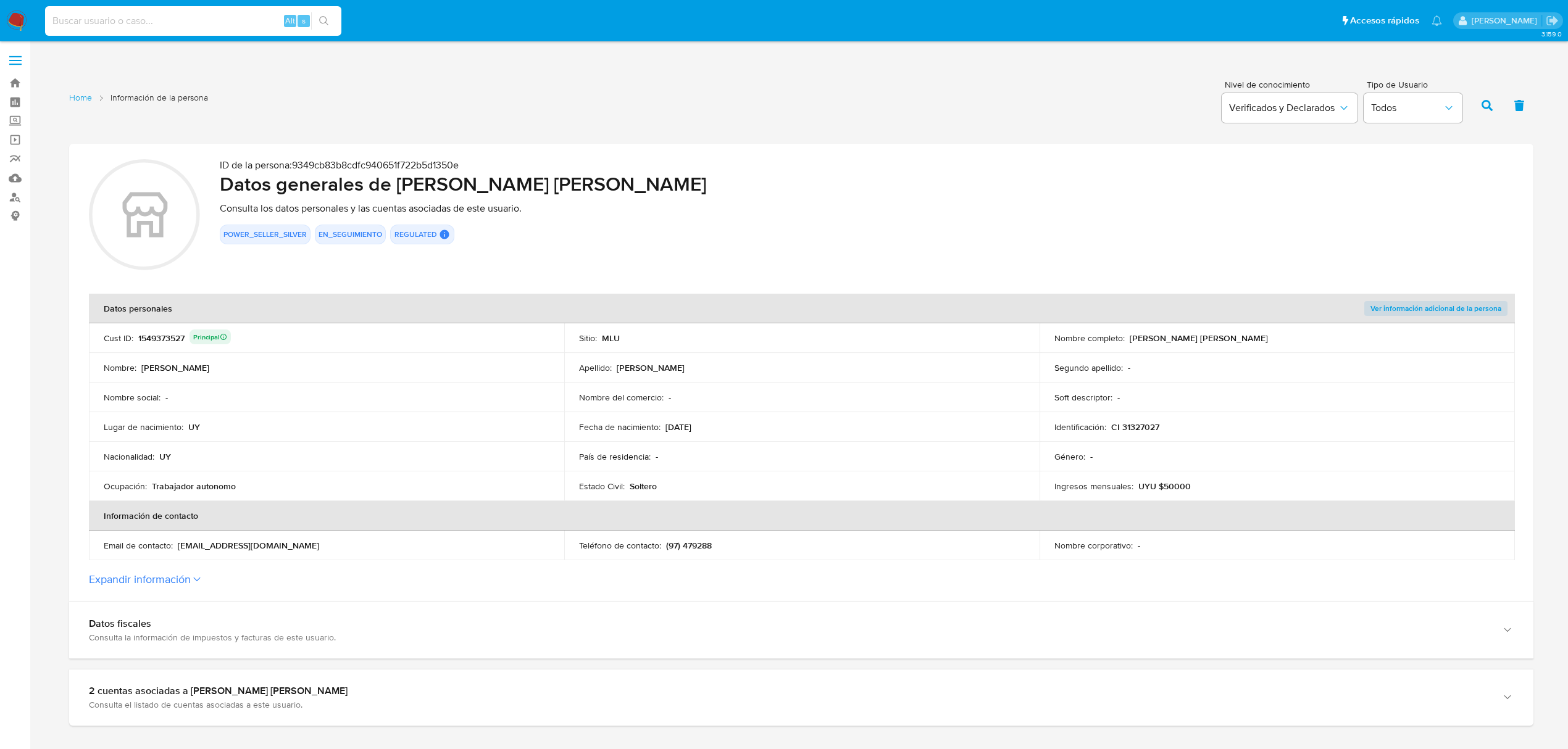
click at [154, 16] on input at bounding box center [193, 21] width 297 height 16
type input "1549373527"
click at [171, 22] on input "1549373527" at bounding box center [193, 21] width 297 height 16
click at [172, 9] on div "1549373527 Alt s" at bounding box center [193, 21] width 297 height 30
click at [78, 26] on input "1549373527" at bounding box center [193, 21] width 297 height 16
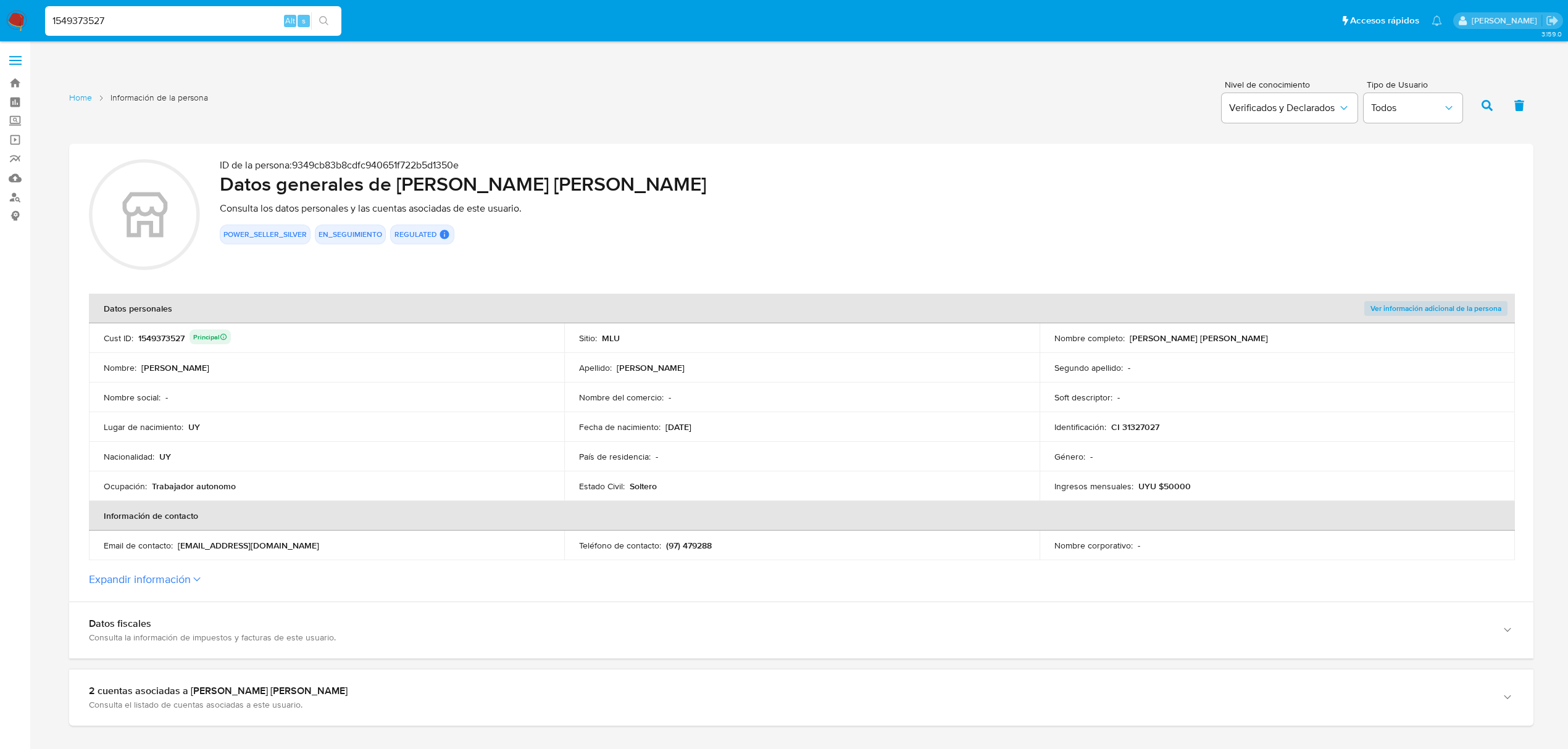
click at [78, 26] on input "1549373527" at bounding box center [193, 21] width 297 height 16
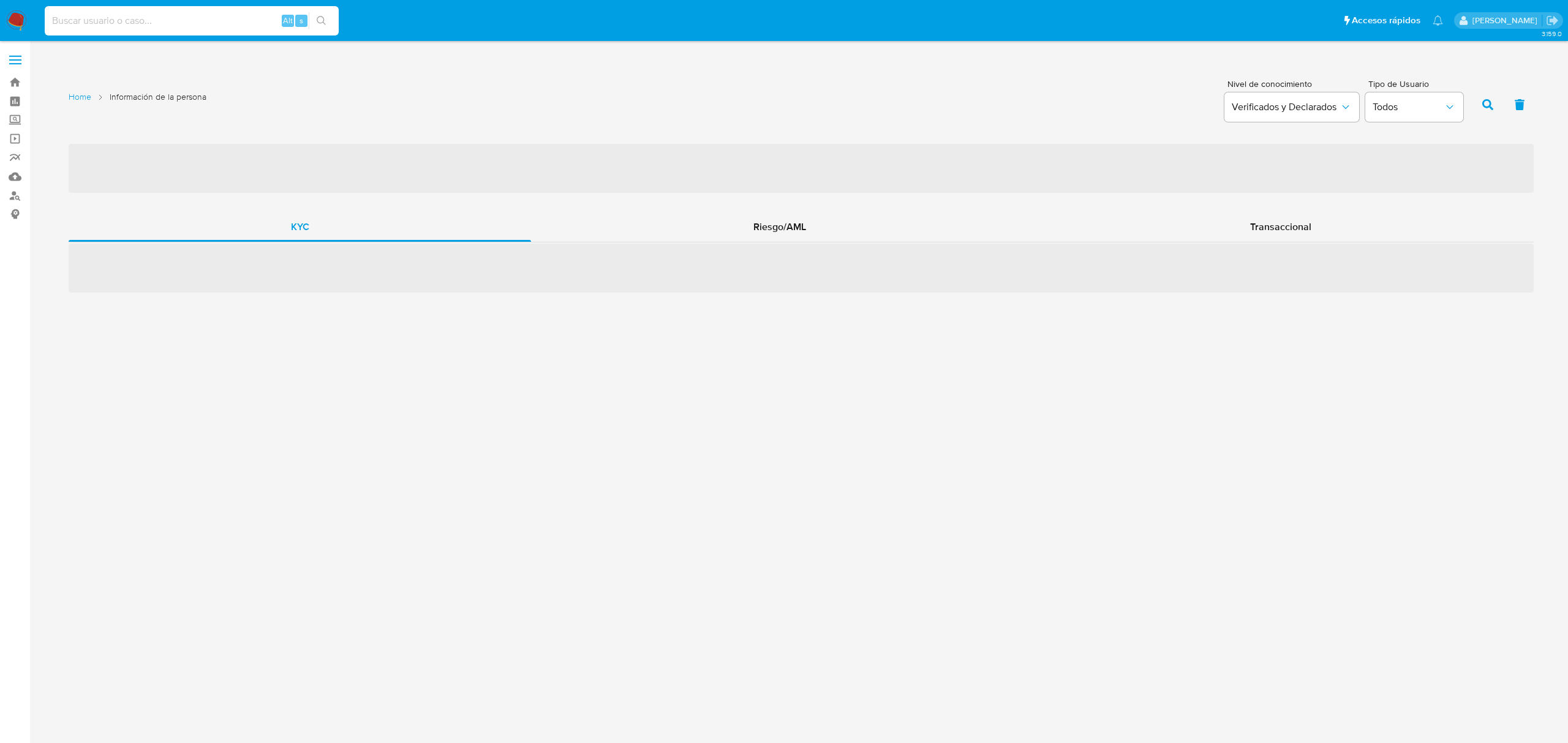
click at [152, 27] on input at bounding box center [192, 21] width 294 height 16
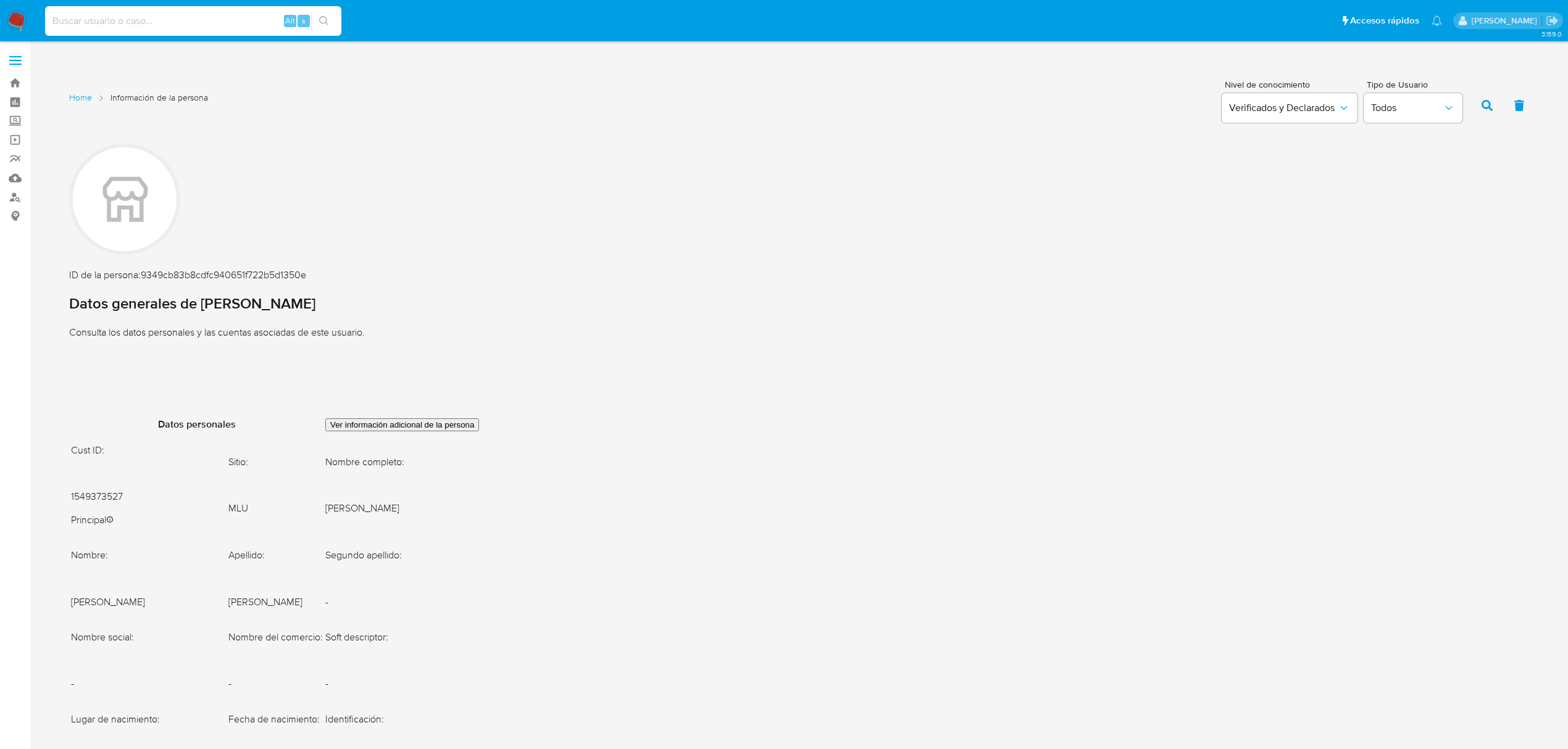
paste input "1549373527"
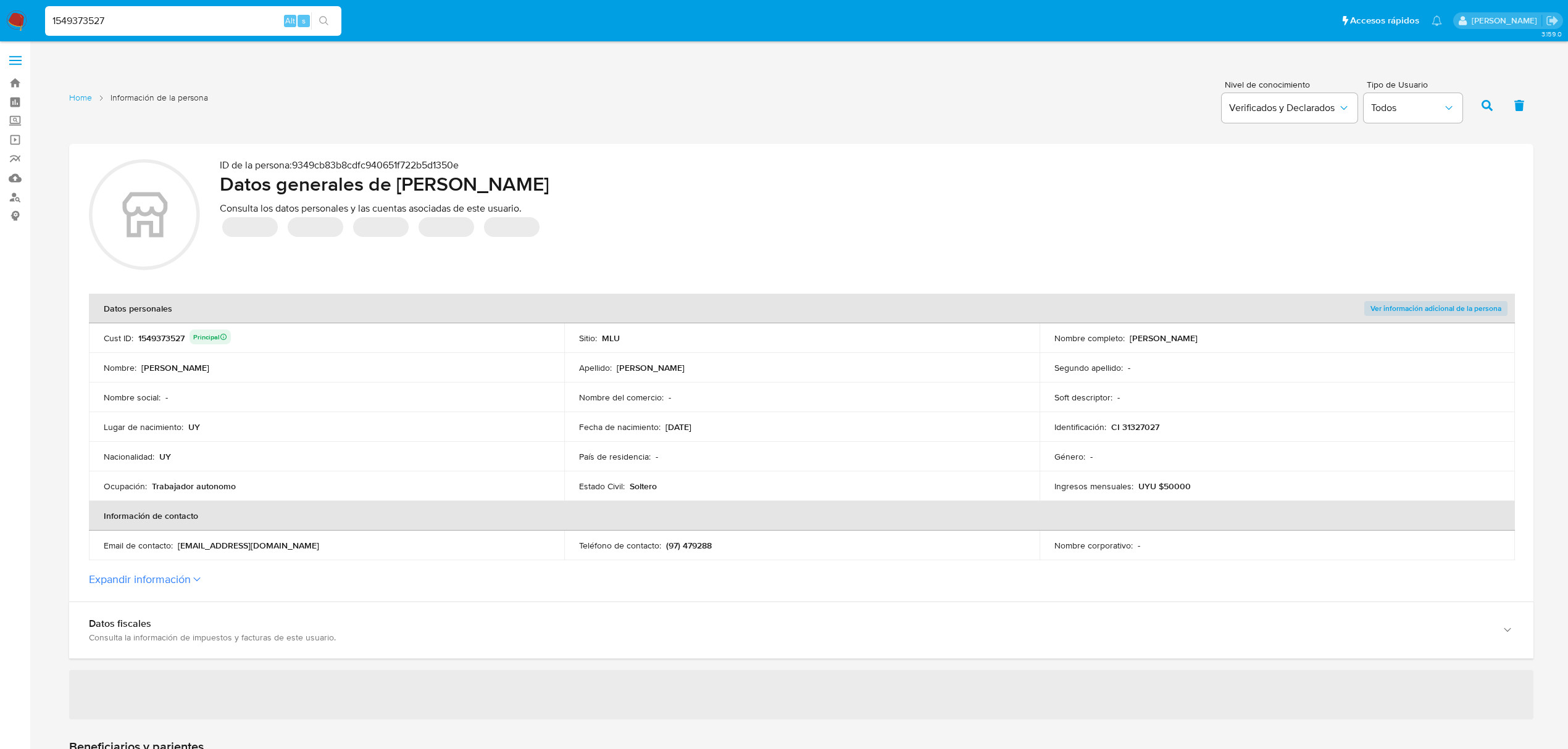
type input "1549373527"
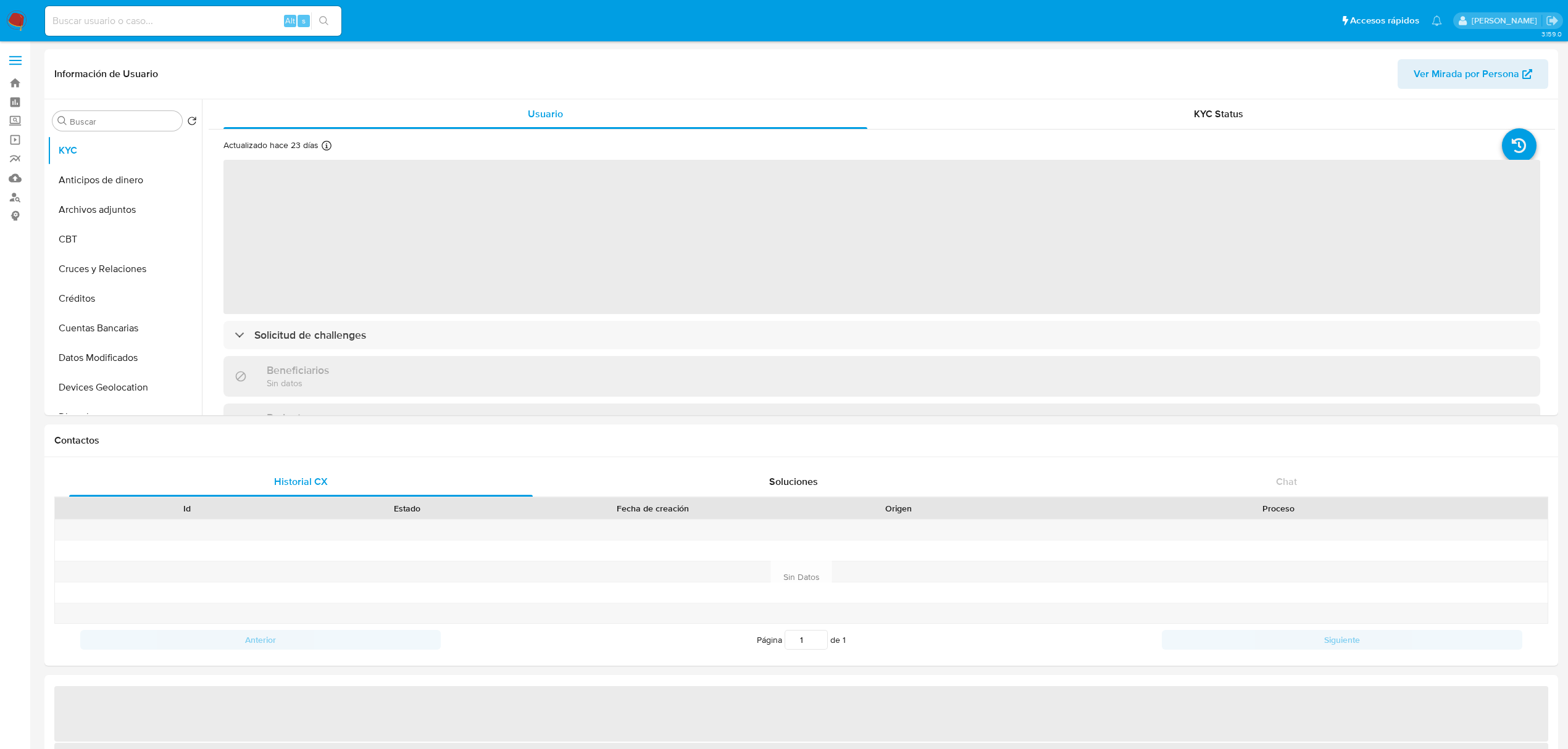
select select "10"
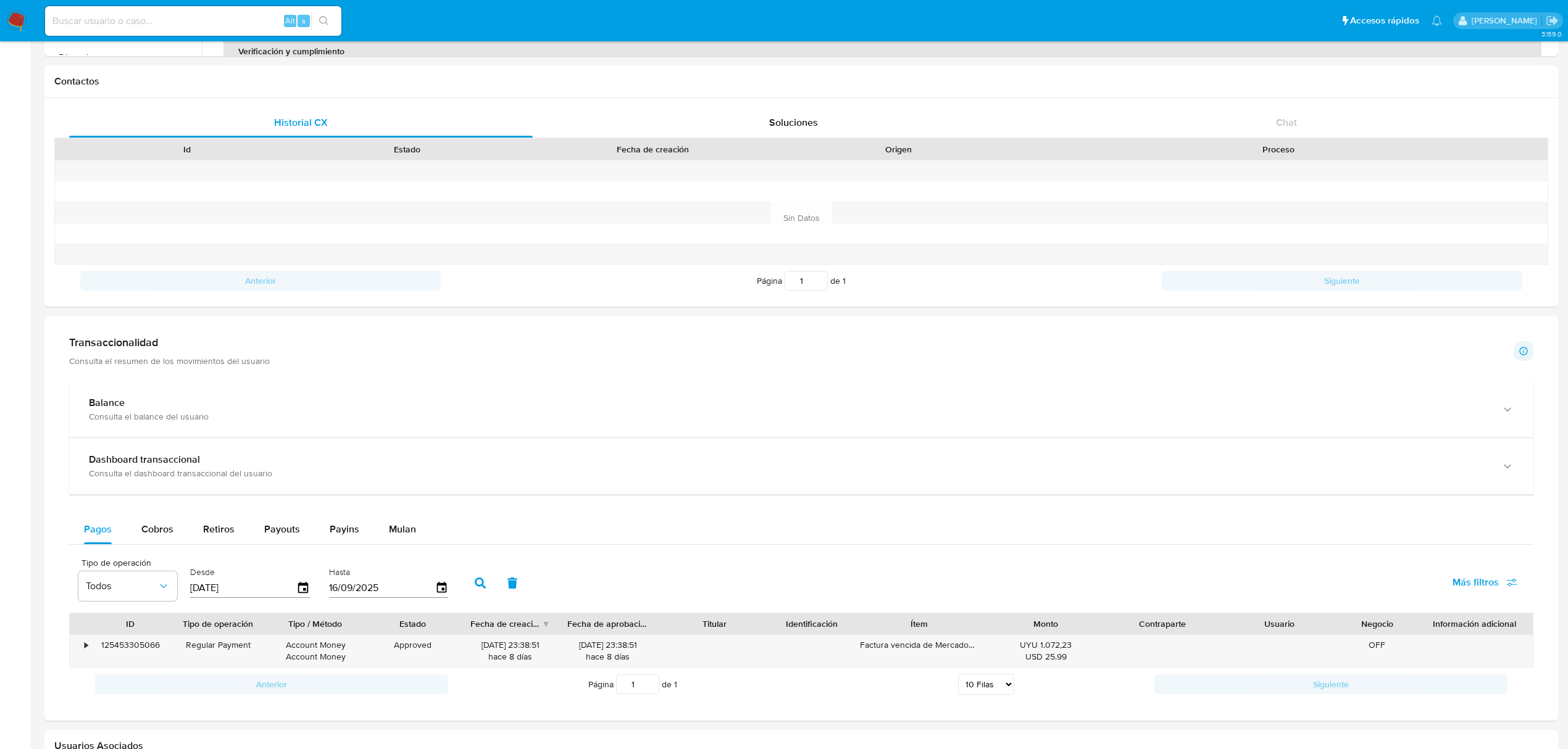
scroll to position [388, 0]
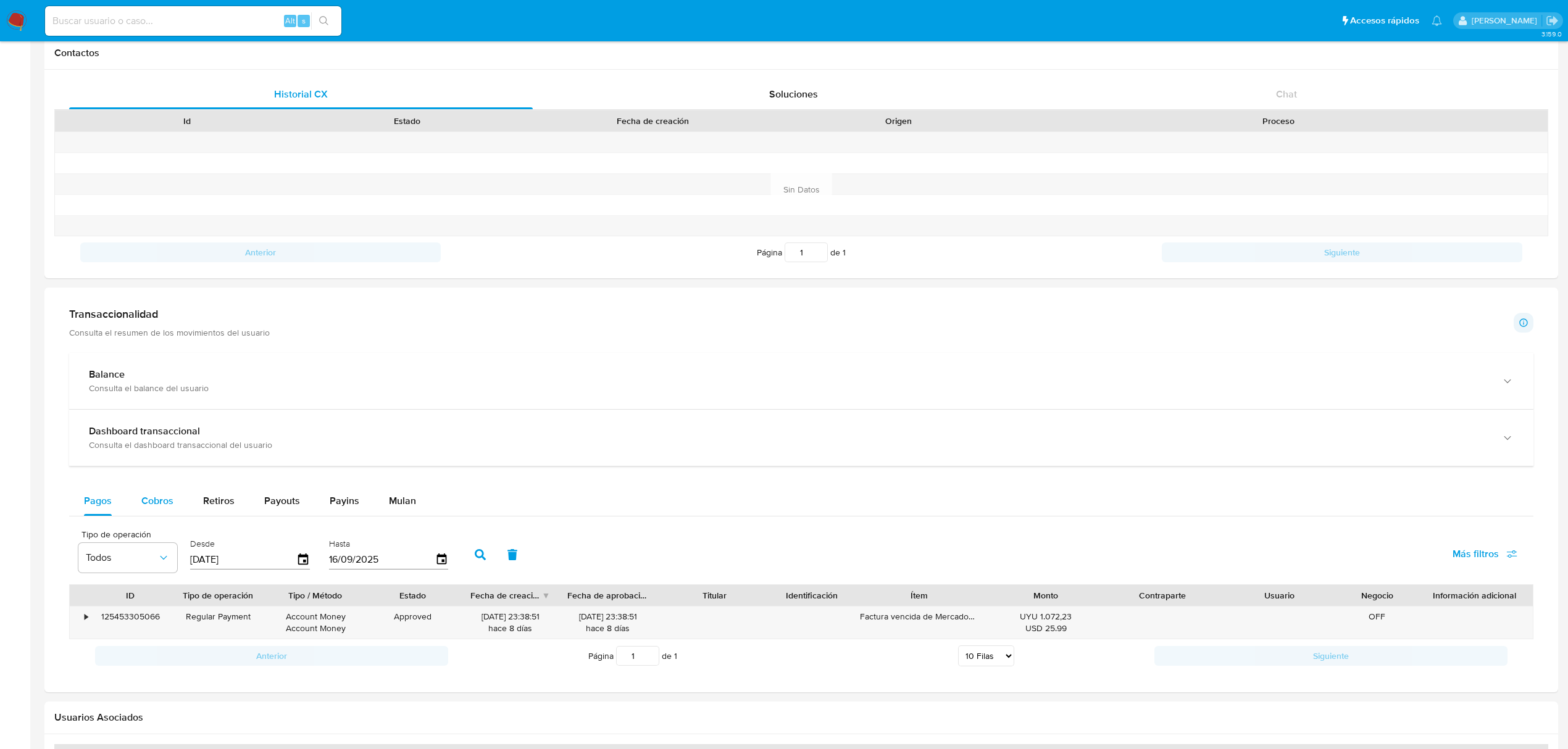
click at [143, 508] on span "Cobros" at bounding box center [157, 500] width 32 height 14
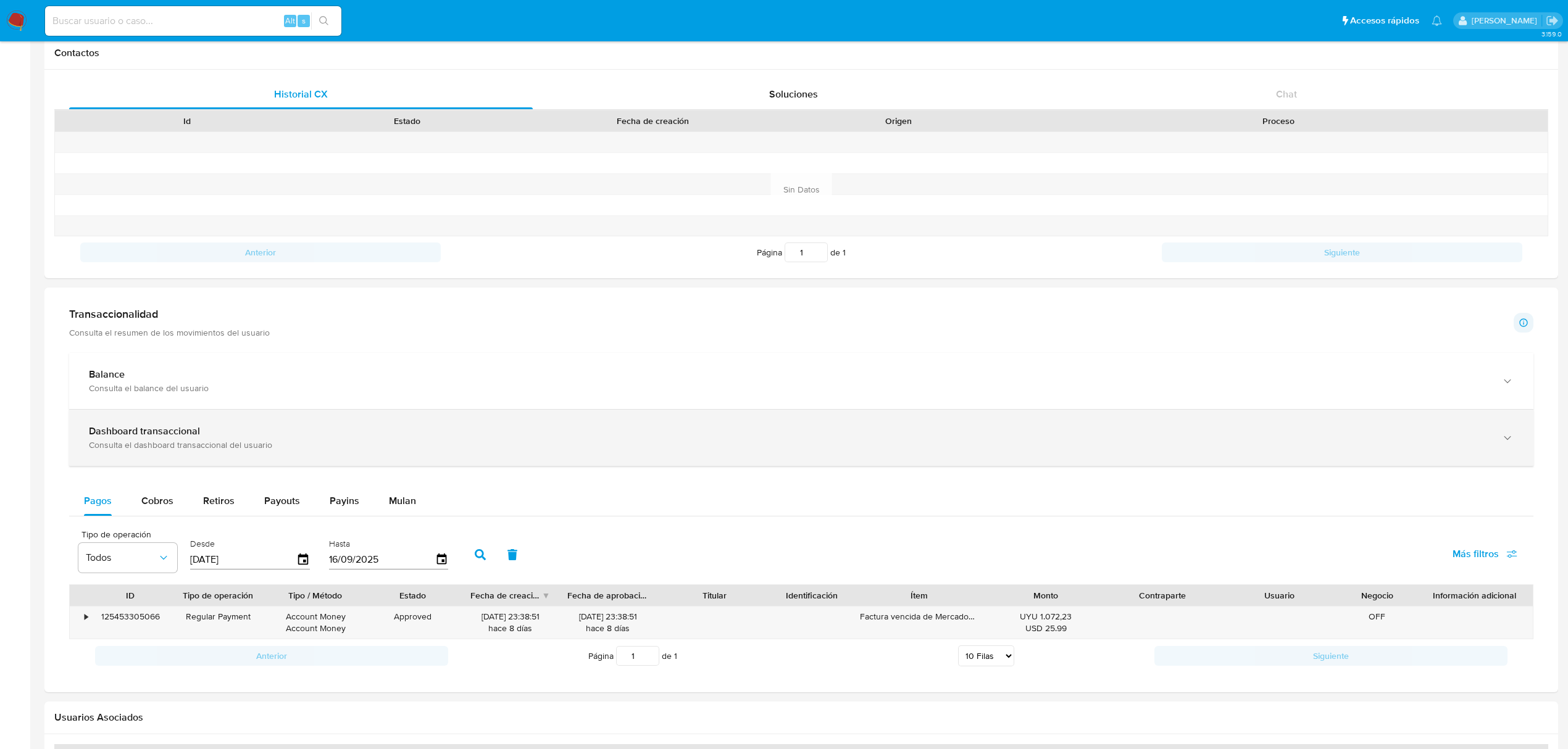
select select "10"
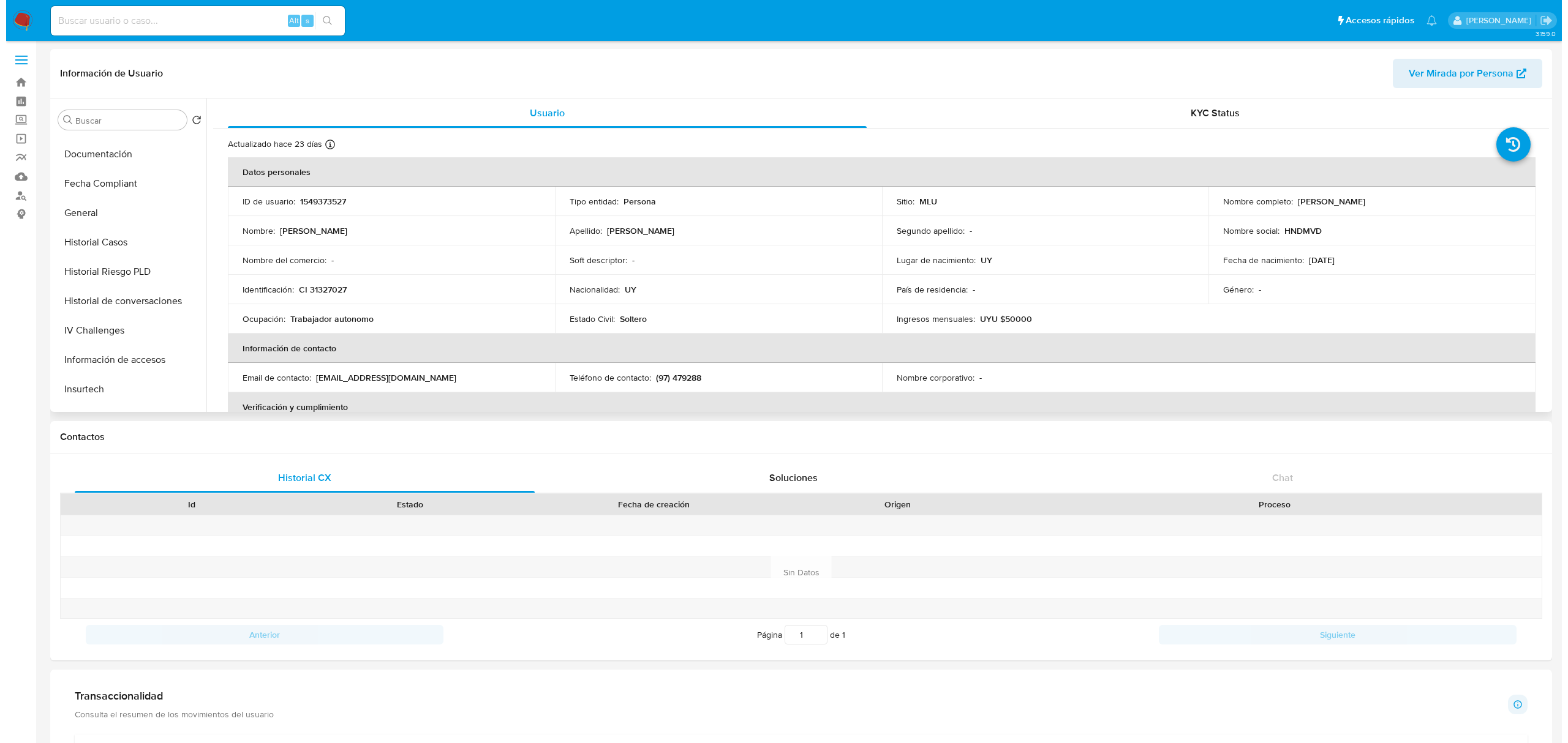
scroll to position [352, 0]
click at [126, 272] on button "Historial de conversaciones" at bounding box center [118, 268] width 143 height 29
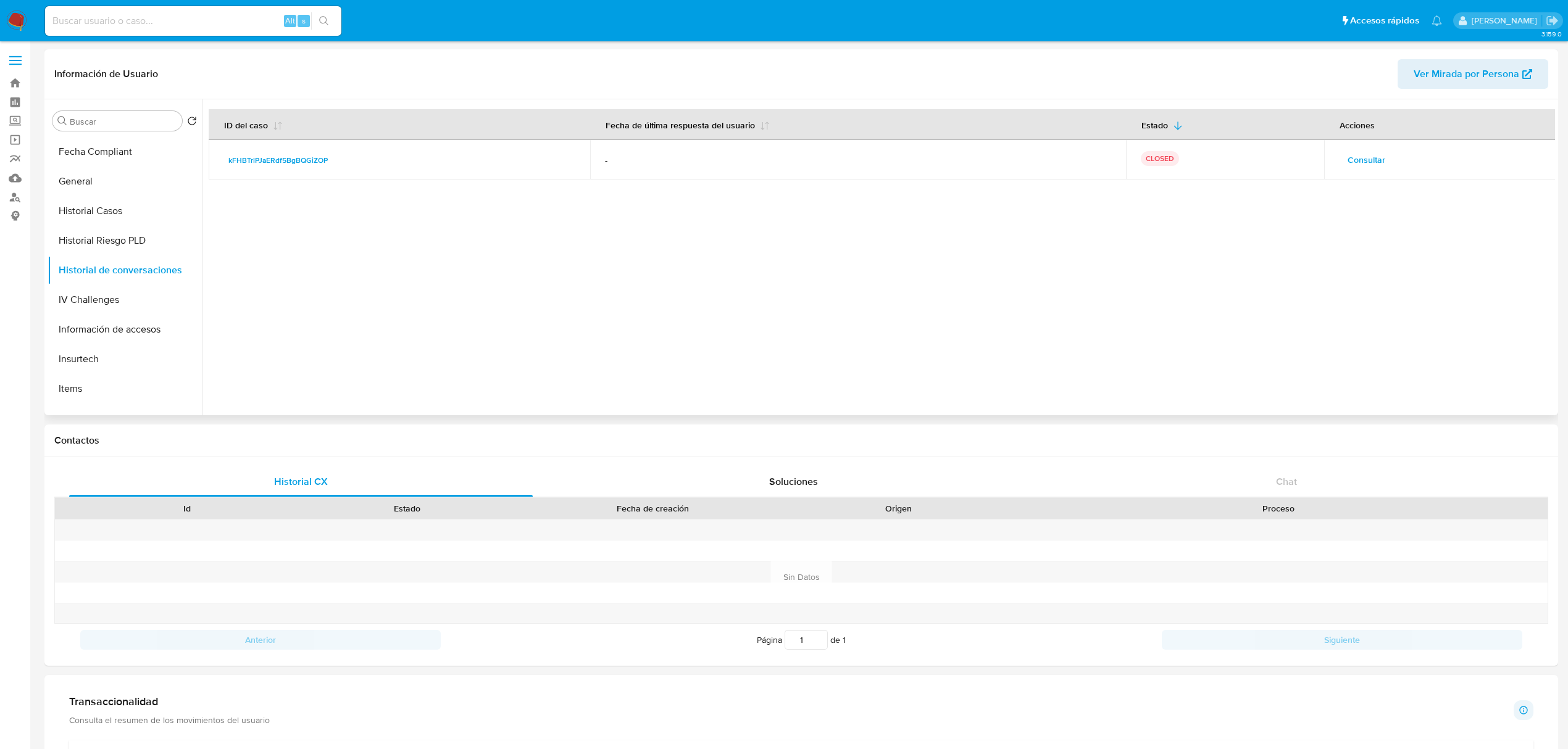
click at [1355, 167] on span "Consultar" at bounding box center [1366, 159] width 38 height 17
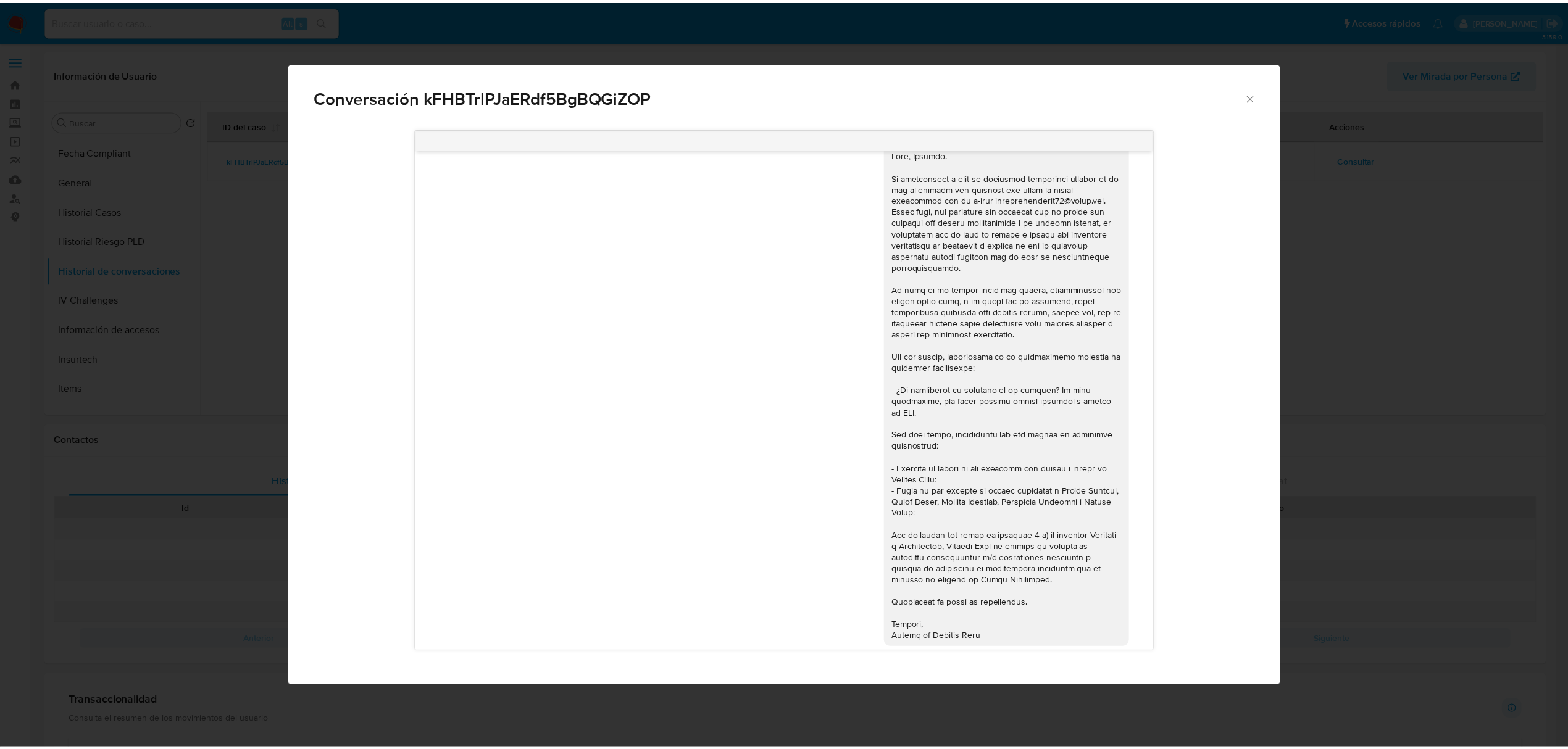
scroll to position [0, 0]
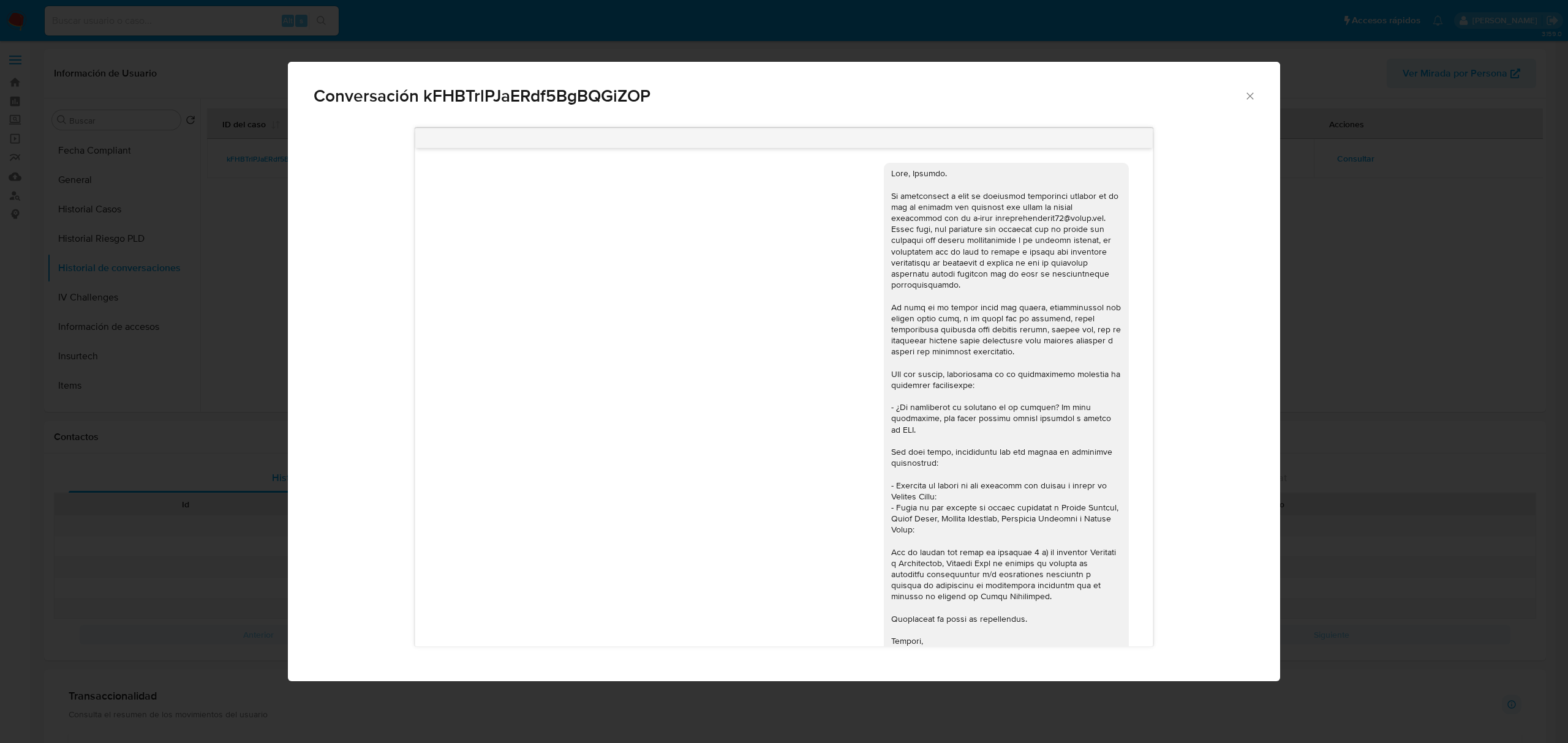
click at [1382, 322] on div "Conversación kFHBTrlPJaERdf5BgBQGiZOP [DATE] 21:08:11 [PERSON_NAME]. Te contact…" at bounding box center [784, 372] width 1568 height 743
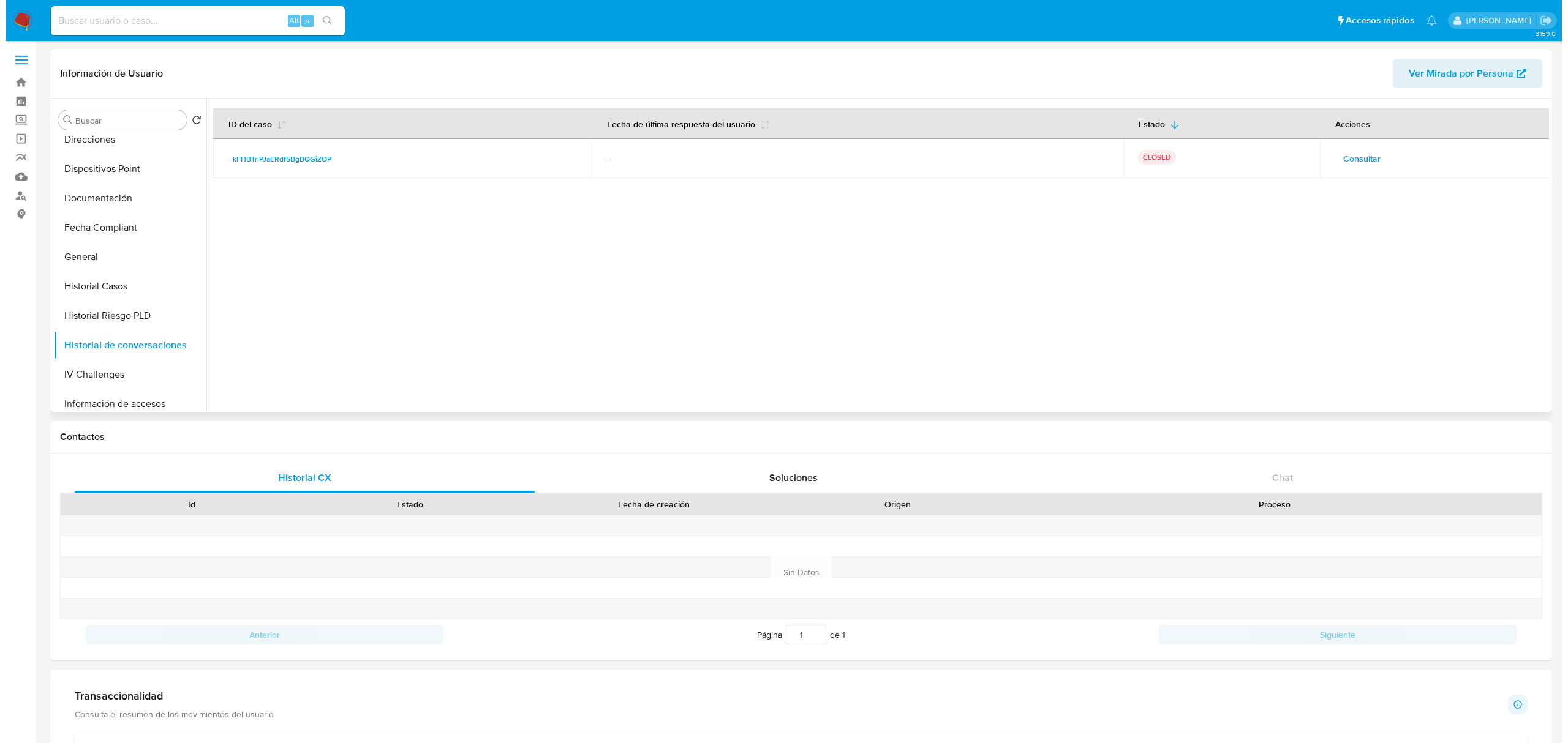
scroll to position [279, 0]
click at [83, 275] on button "Historial Casos" at bounding box center [118, 281] width 143 height 29
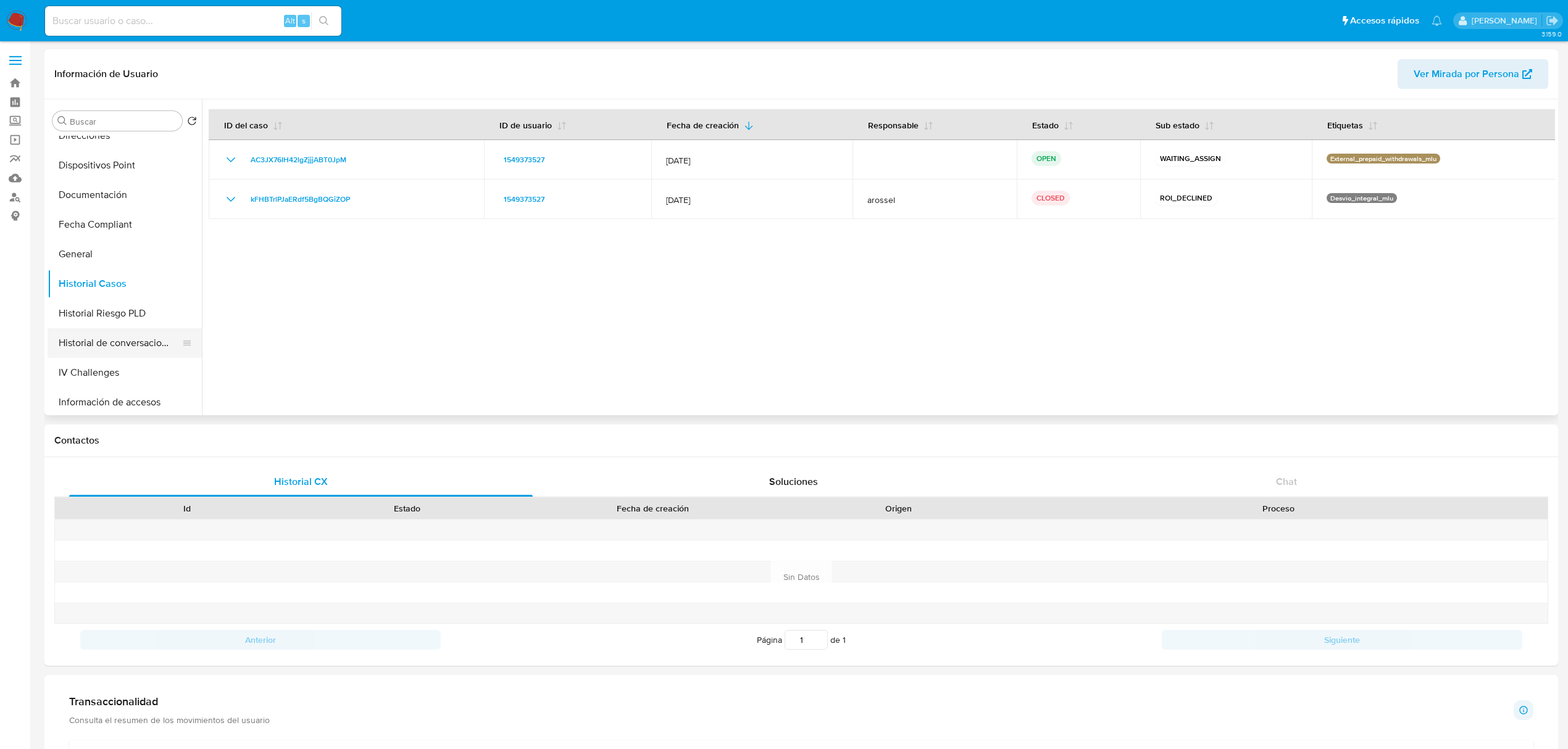
click at [141, 341] on button "Historial de conversaciones" at bounding box center [119, 343] width 144 height 30
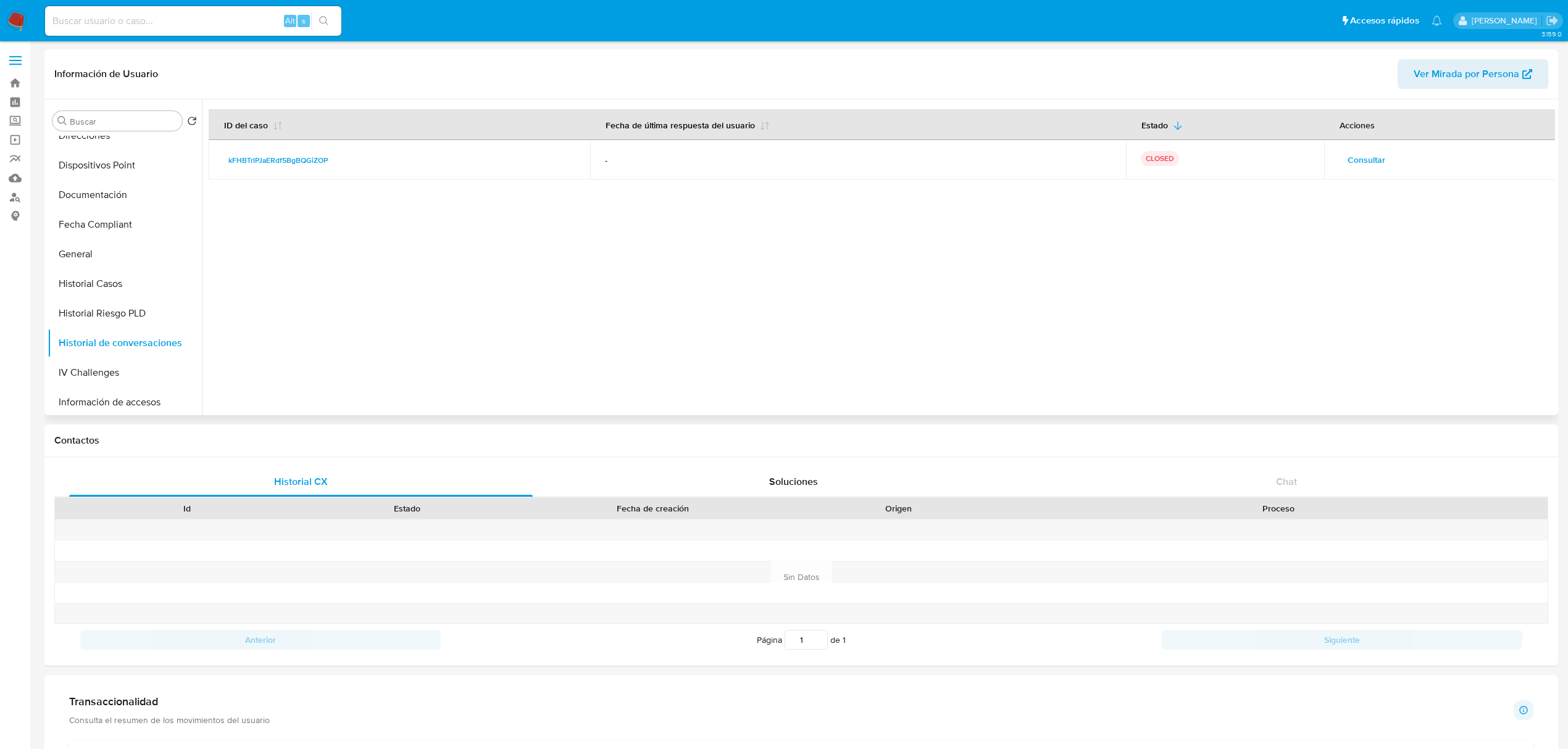
click at [1348, 169] on span "Consultar" at bounding box center [1366, 159] width 38 height 17
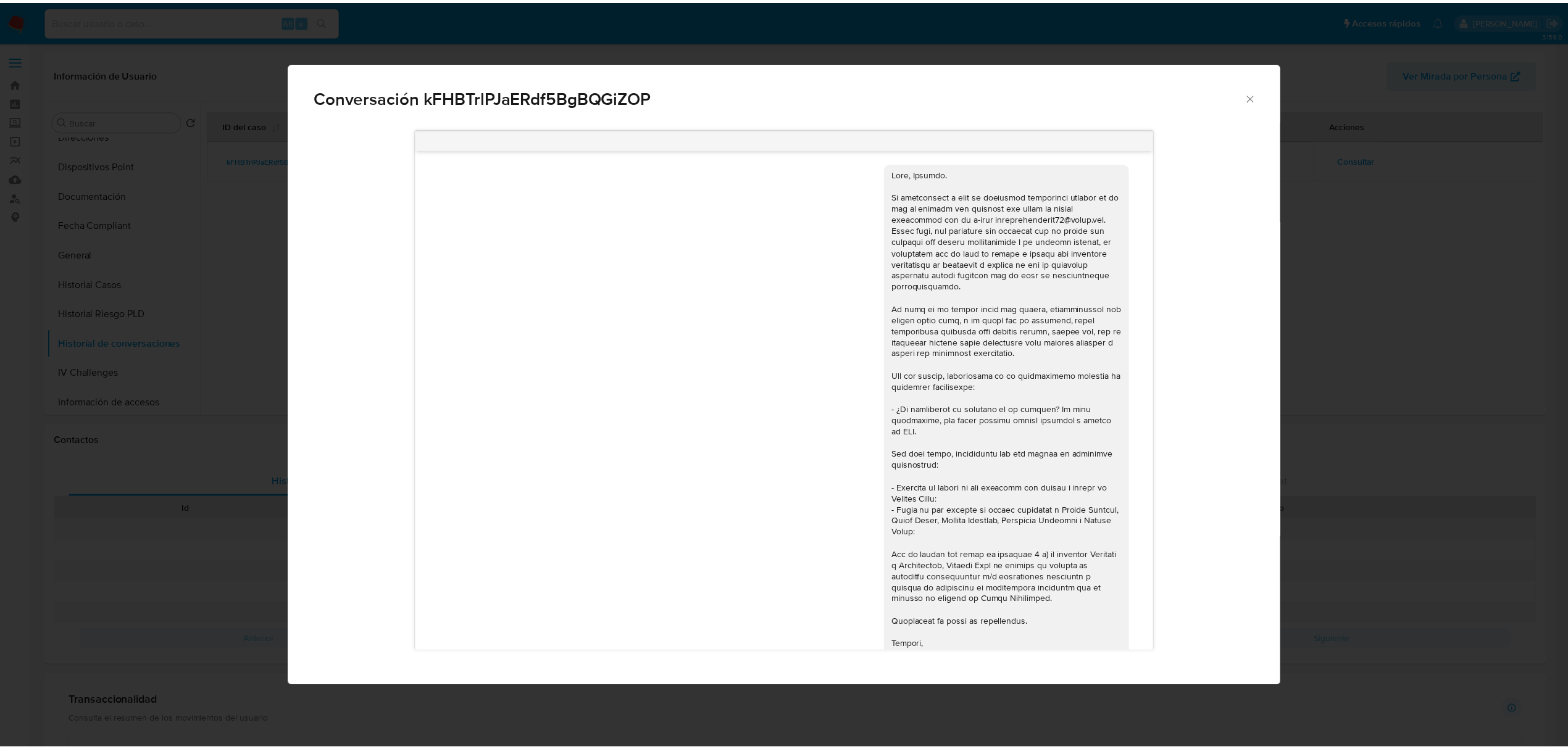
scroll to position [0, 0]
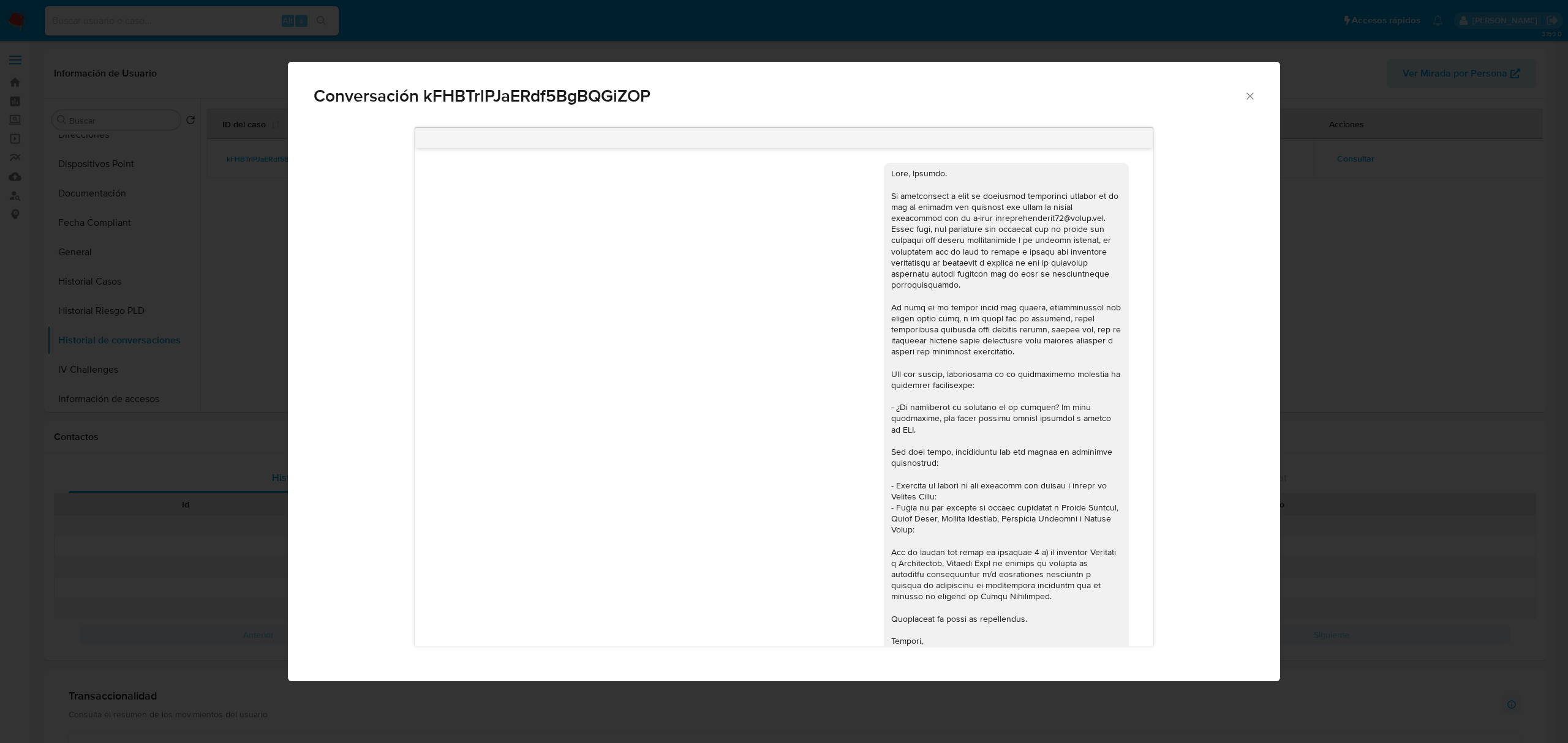
click at [1254, 96] on icon "Cerrar" at bounding box center [1250, 96] width 12 height 12
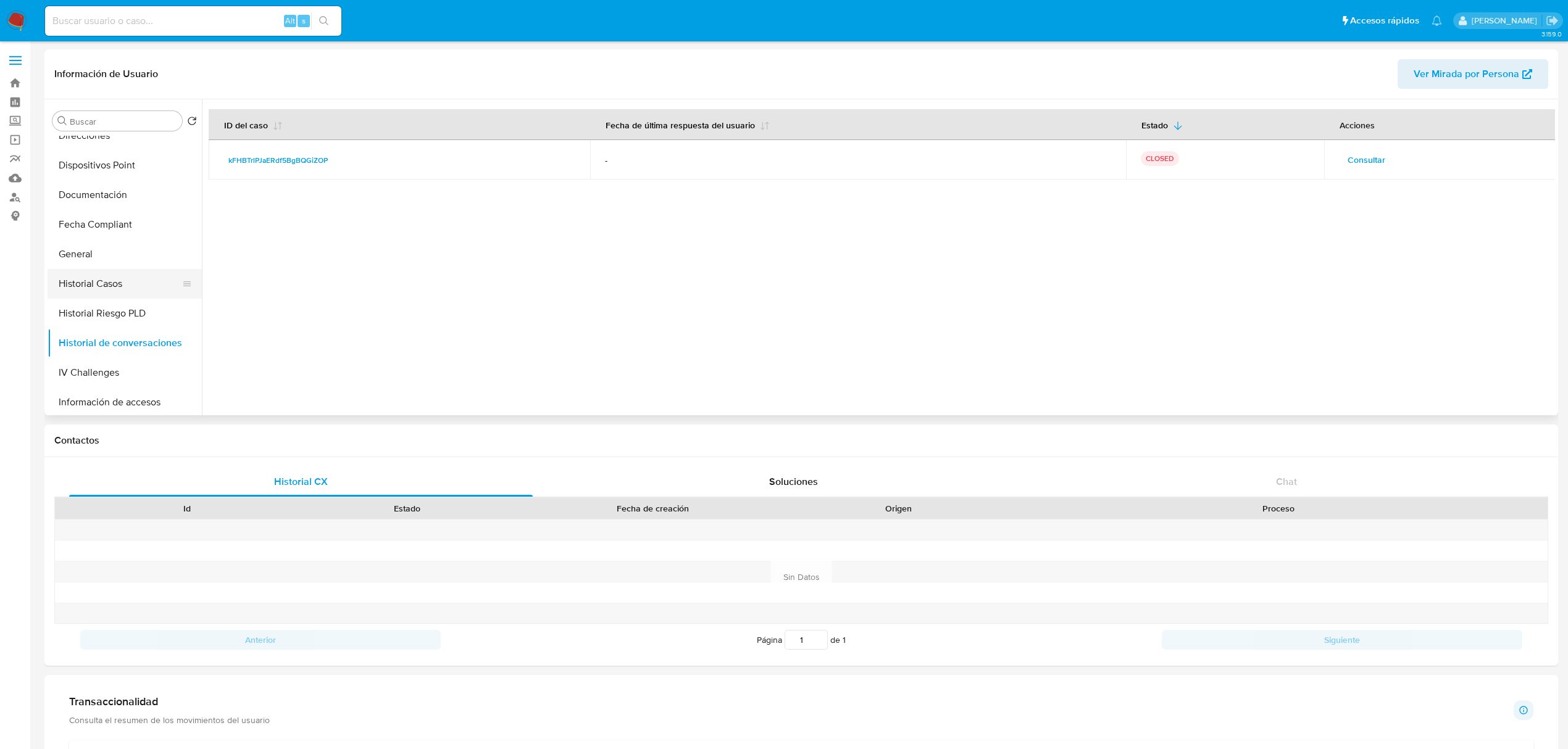
click at [92, 291] on button "Historial Casos" at bounding box center [119, 283] width 144 height 30
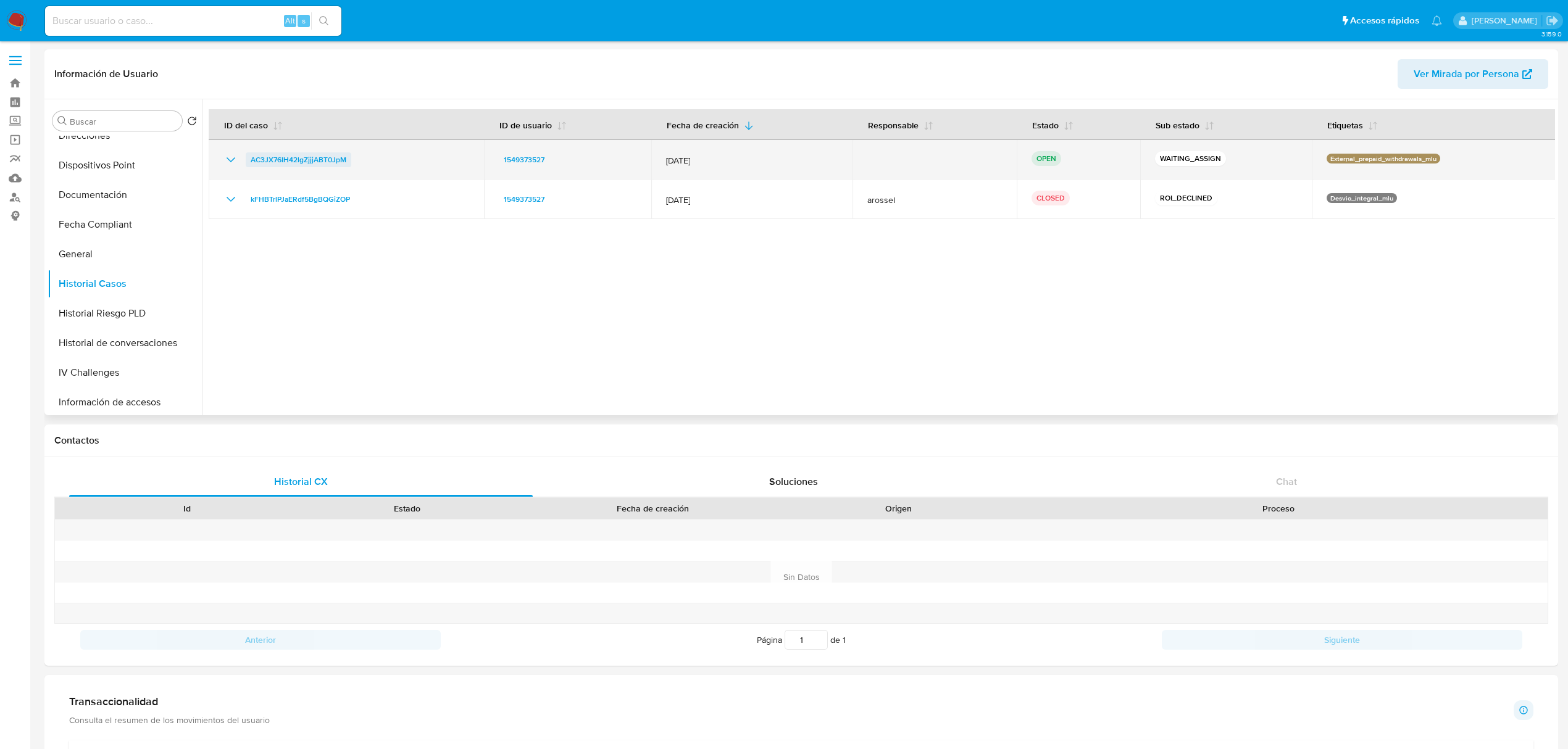
drag, startPoint x: 361, startPoint y: 162, endPoint x: 253, endPoint y: 164, distance: 108.0
click at [253, 164] on div "AC3JX76IH42lgZjjjABT0JpM" at bounding box center [346, 160] width 246 height 15
drag, startPoint x: 594, startPoint y: 144, endPoint x: 501, endPoint y: 159, distance: 94.2
click at [501, 159] on td "1549373527" at bounding box center [568, 160] width 168 height 40
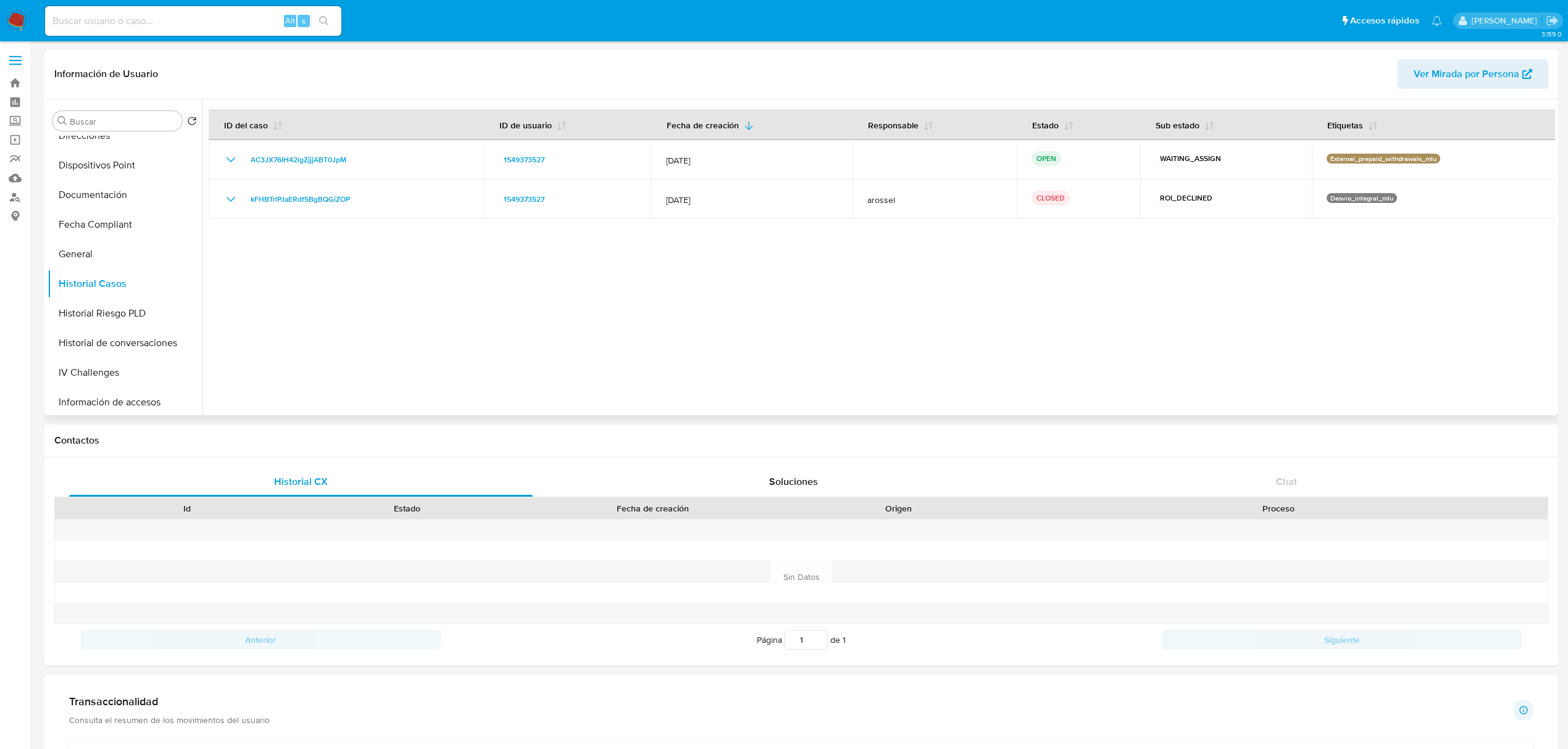
click at [719, 287] on div at bounding box center [878, 257] width 1353 height 316
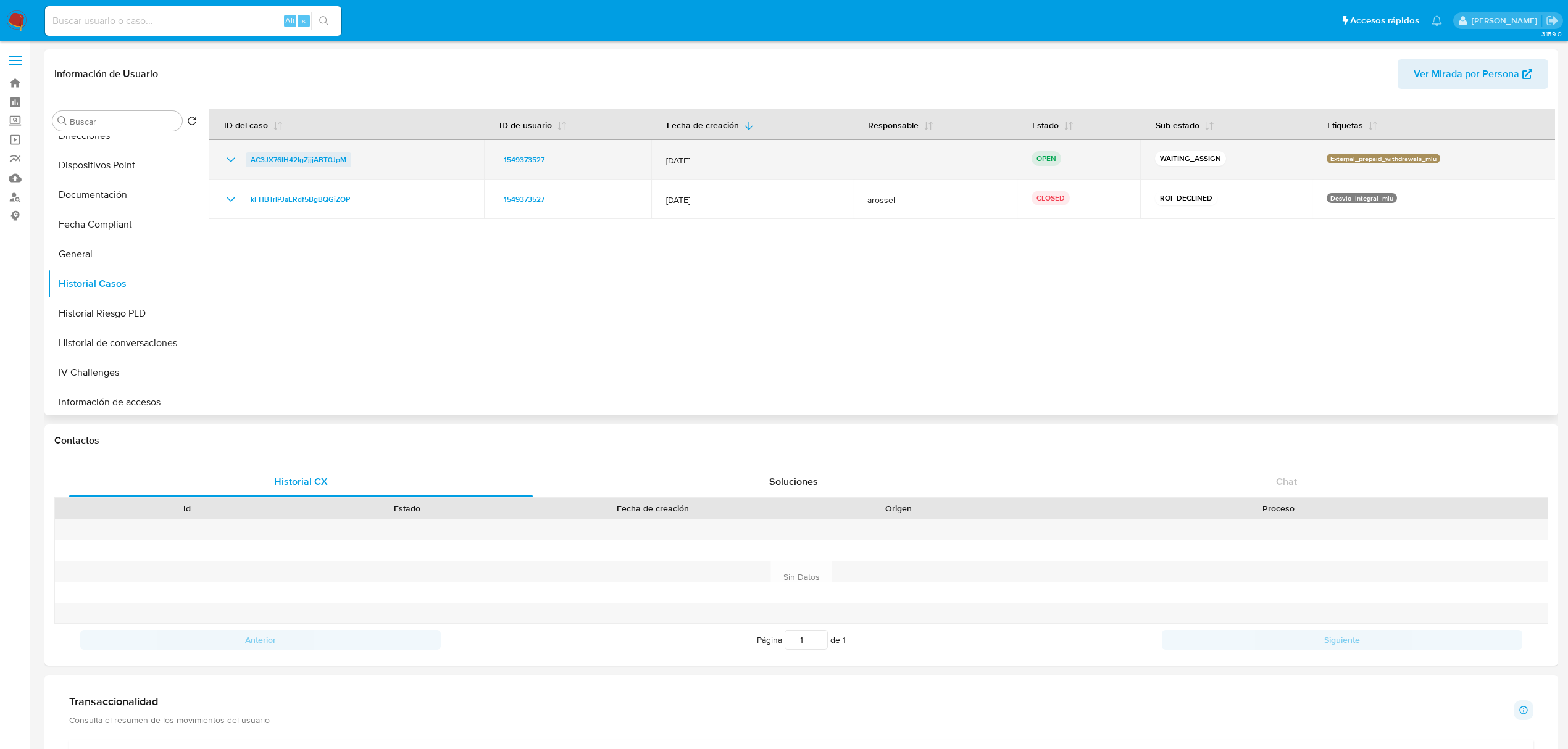
click at [339, 154] on span "AC3JX76IH42lgZjjjABT0JpM" at bounding box center [298, 160] width 96 height 15
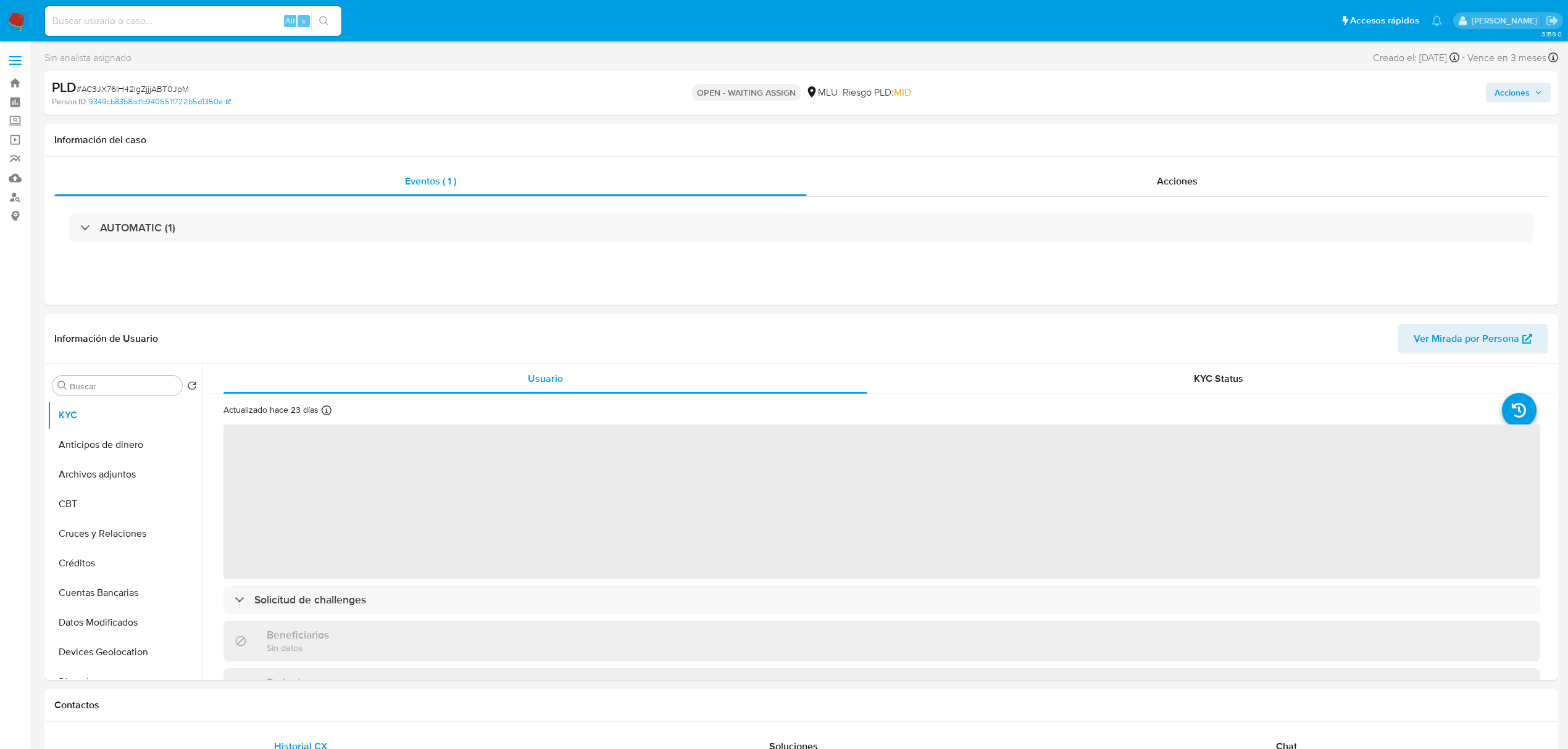
select select "10"
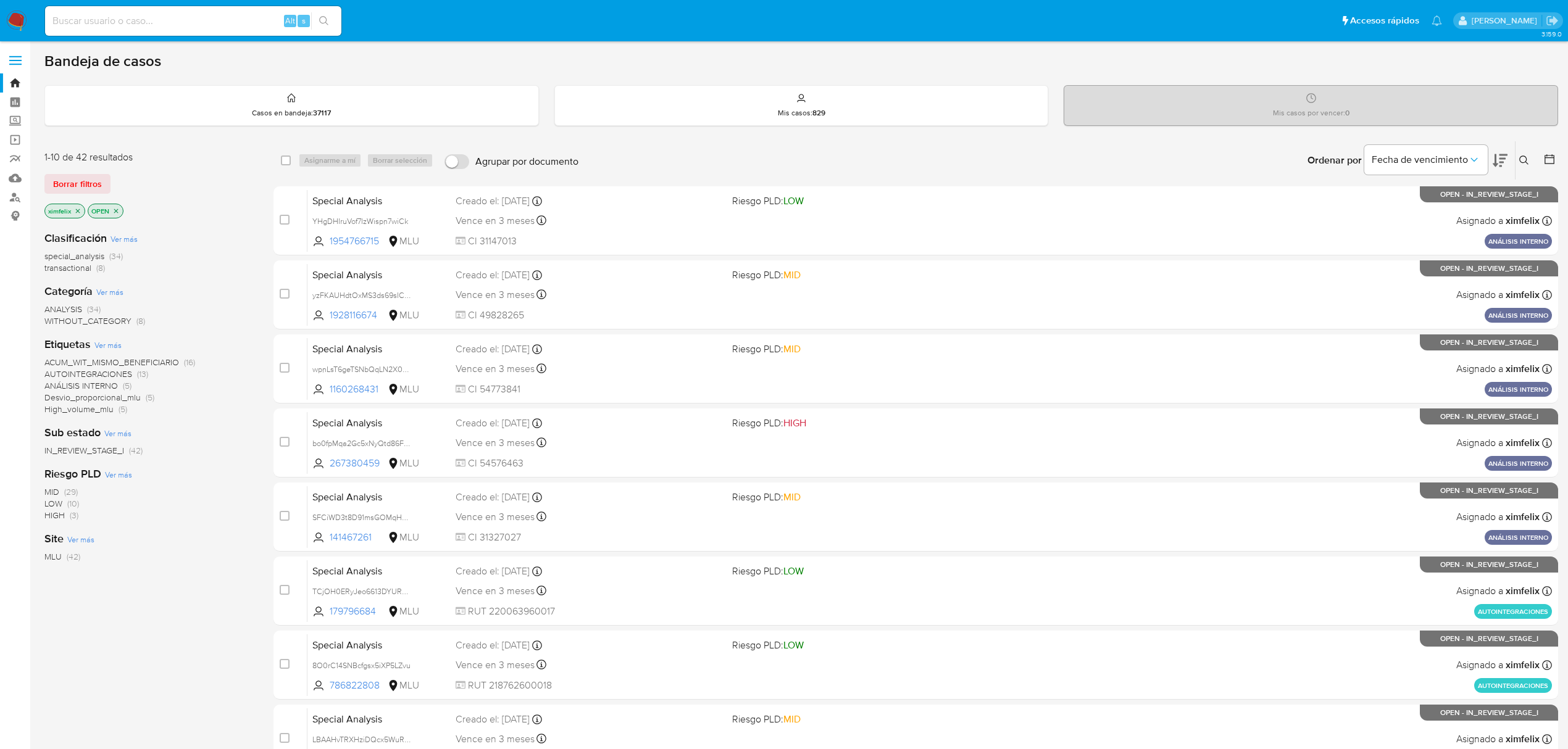
click at [80, 210] on icon "close-filter" at bounding box center [78, 211] width 8 height 8
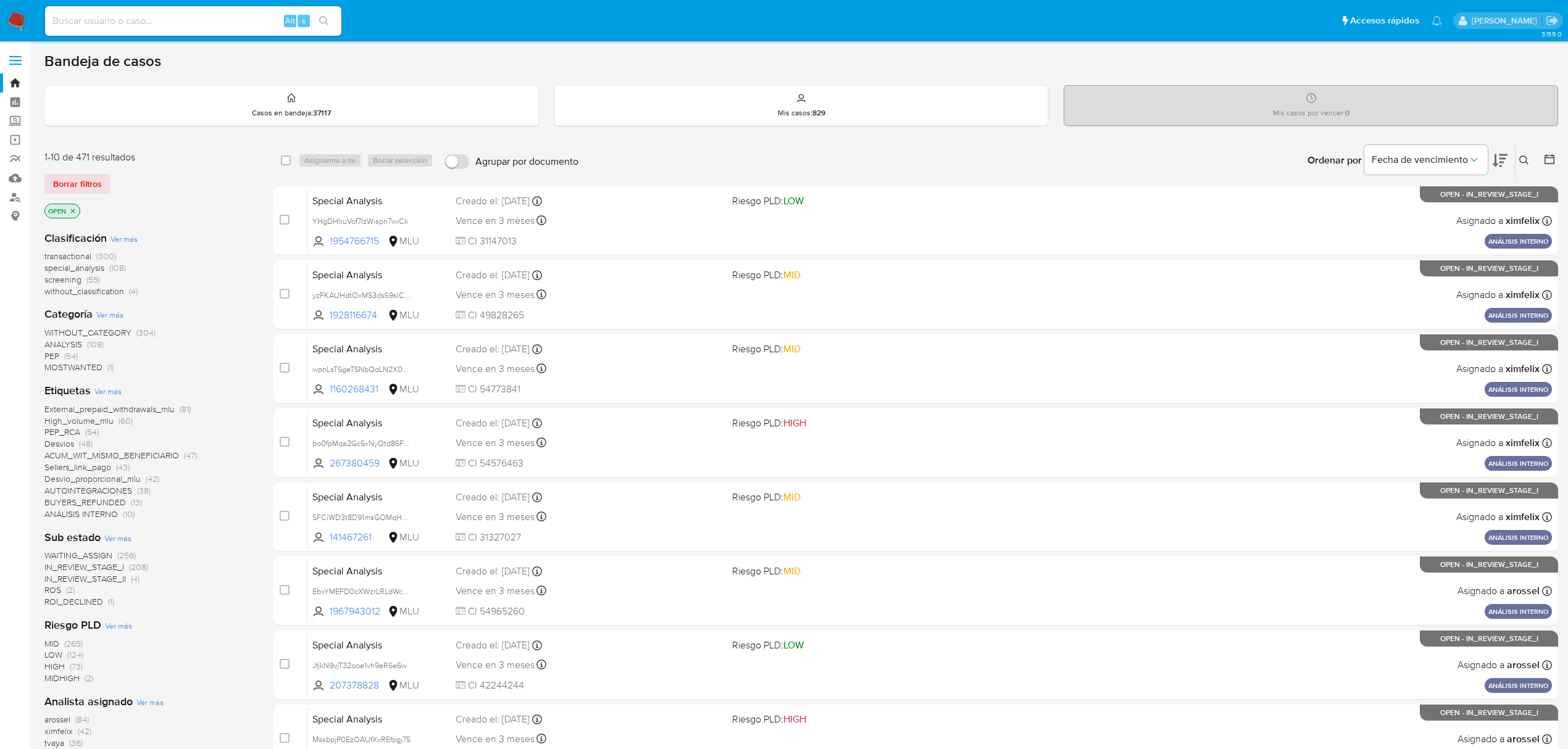
click at [1527, 162] on icon at bounding box center [1525, 160] width 10 height 10
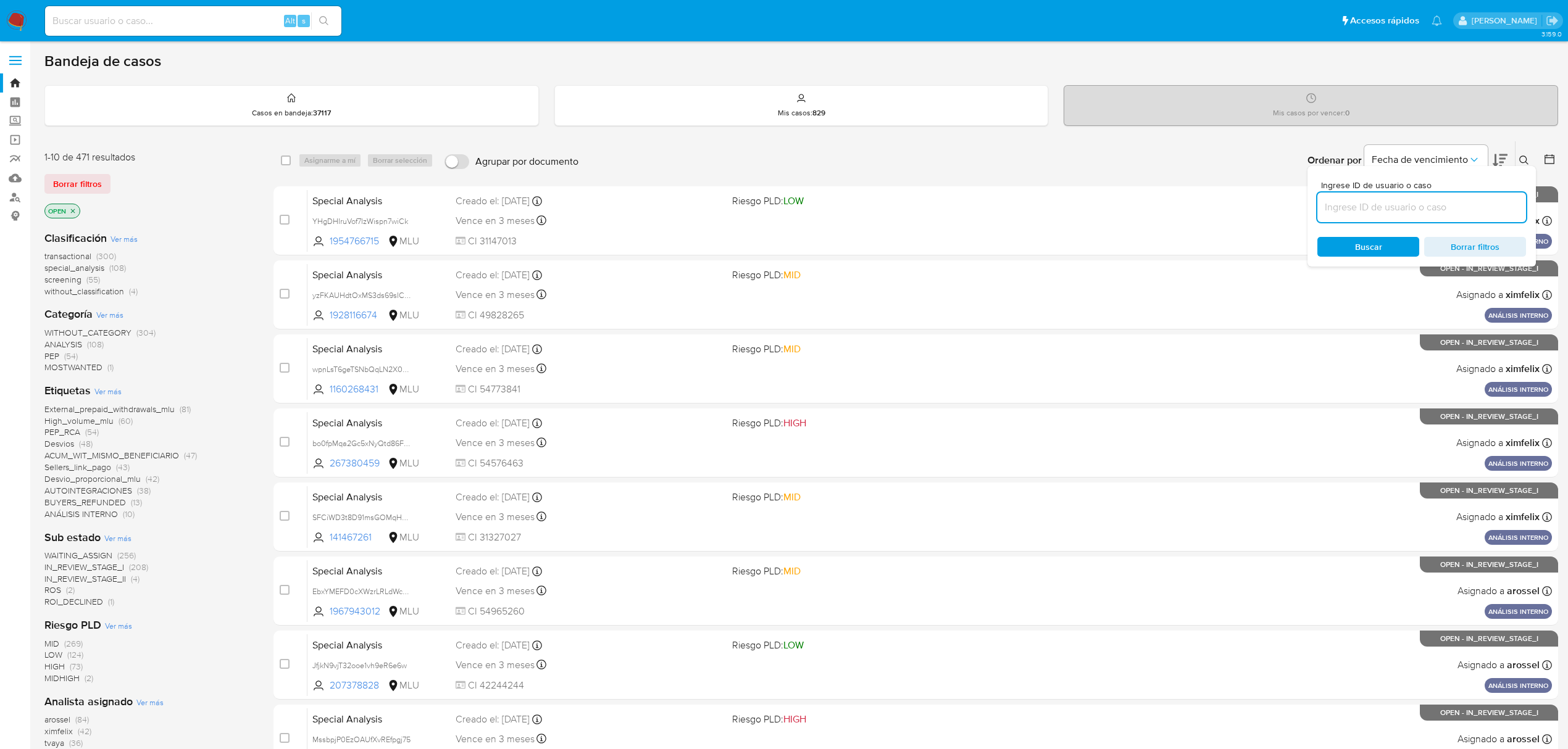
click at [1410, 205] on input at bounding box center [1421, 207] width 208 height 16
type input "AC3JX76IH42lgZjjjABT0JpM"
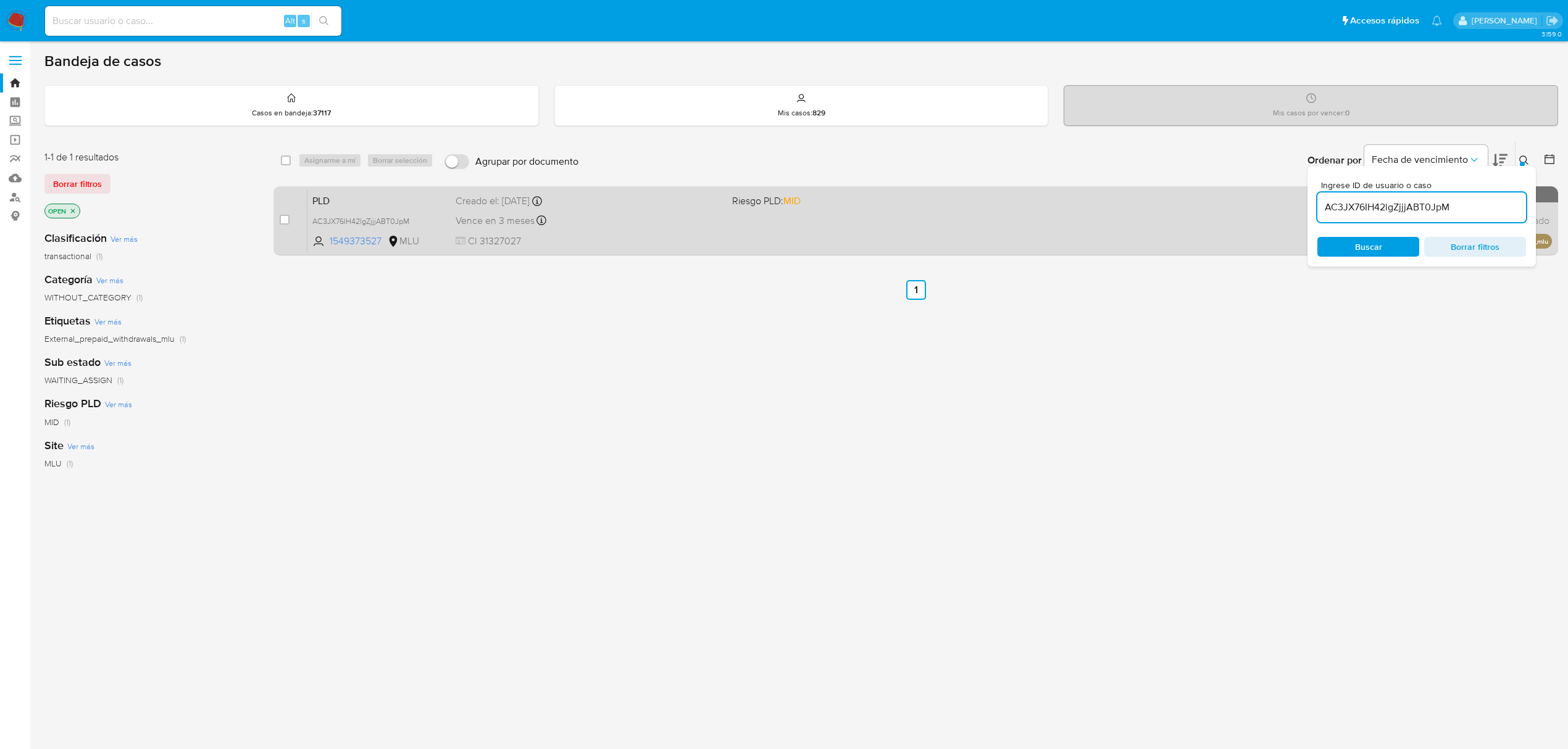
click at [276, 218] on div "case-item-checkbox No es posible asignar el caso PLD AC3JX76IH42lgZjjjABT0JpM 1…" at bounding box center [916, 221] width 1285 height 69
click at [287, 222] on input "checkbox" at bounding box center [285, 220] width 10 height 10
checkbox input "true"
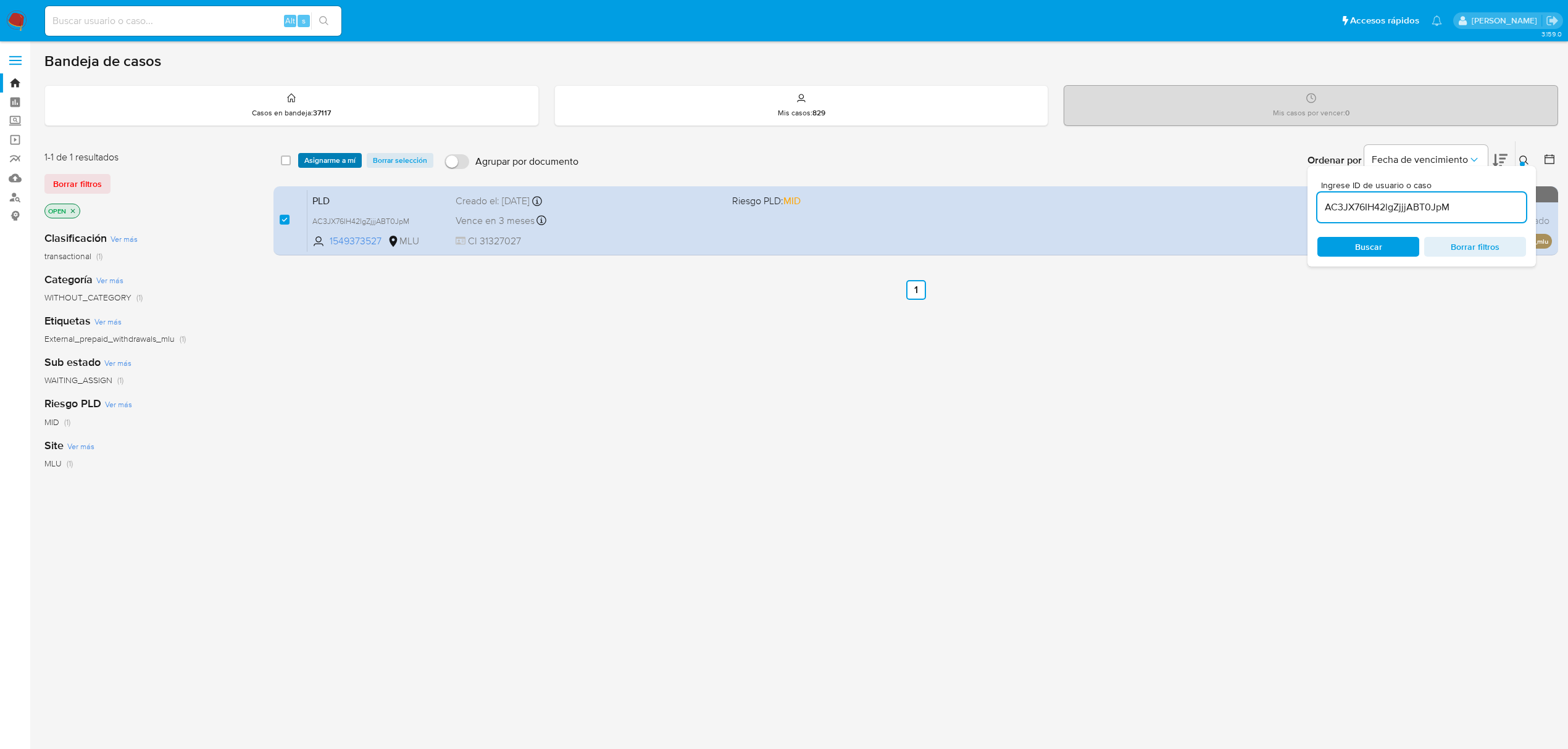
click at [341, 161] on span "Asignarme a mí" at bounding box center [329, 160] width 51 height 13
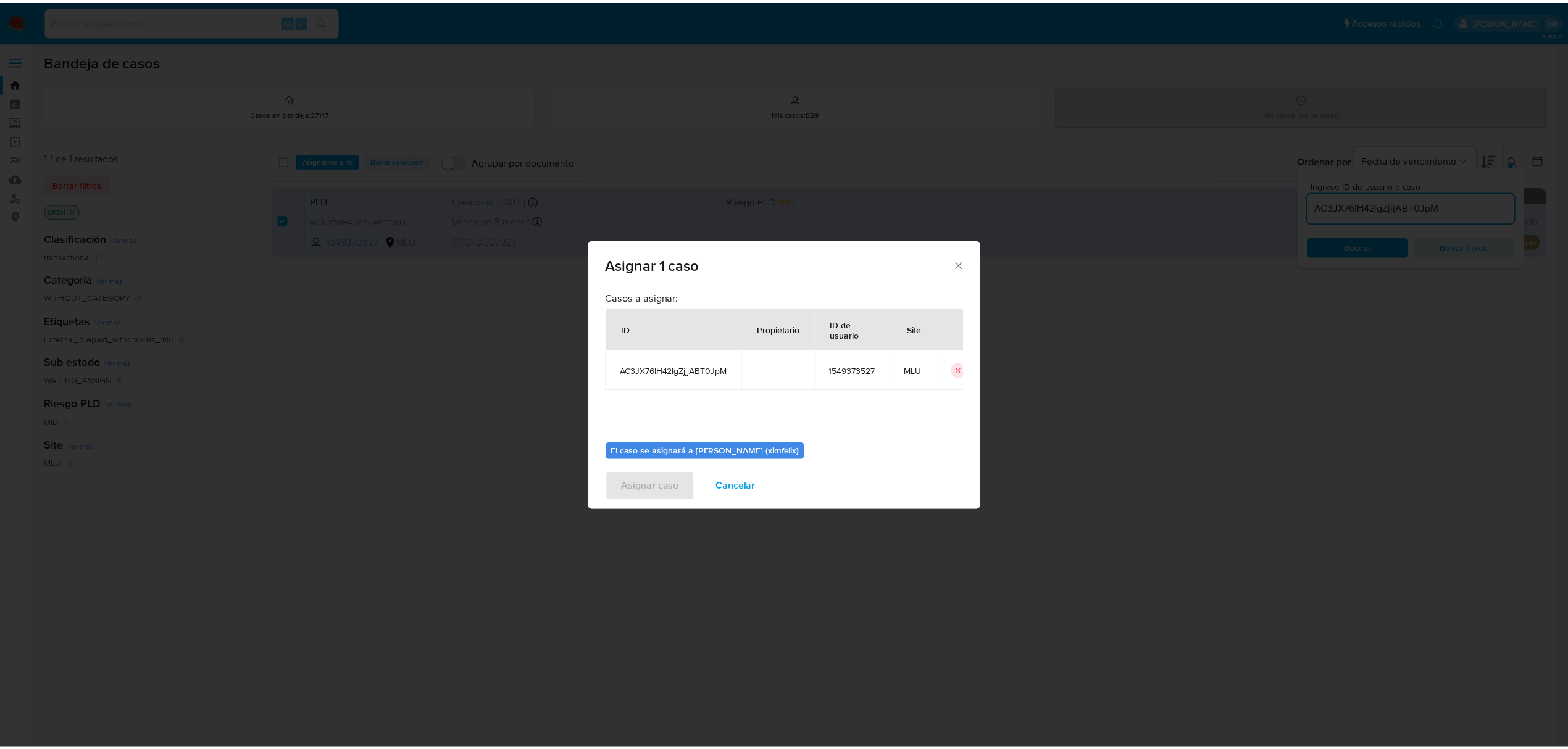
scroll to position [63, 0]
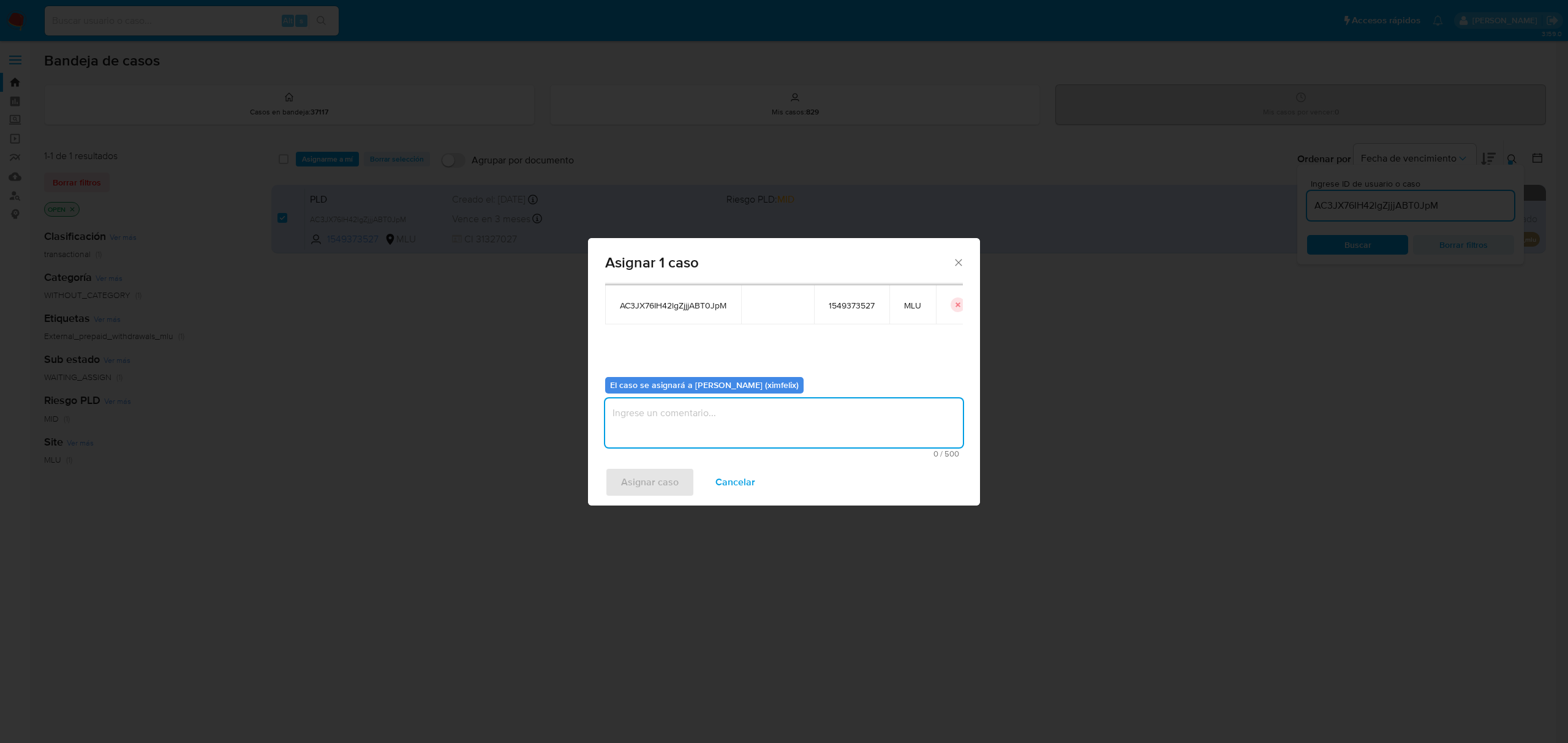
click at [784, 419] on textarea "assign-modal" at bounding box center [784, 423] width 358 height 49
click at [623, 481] on span "Asignar caso" at bounding box center [650, 482] width 57 height 27
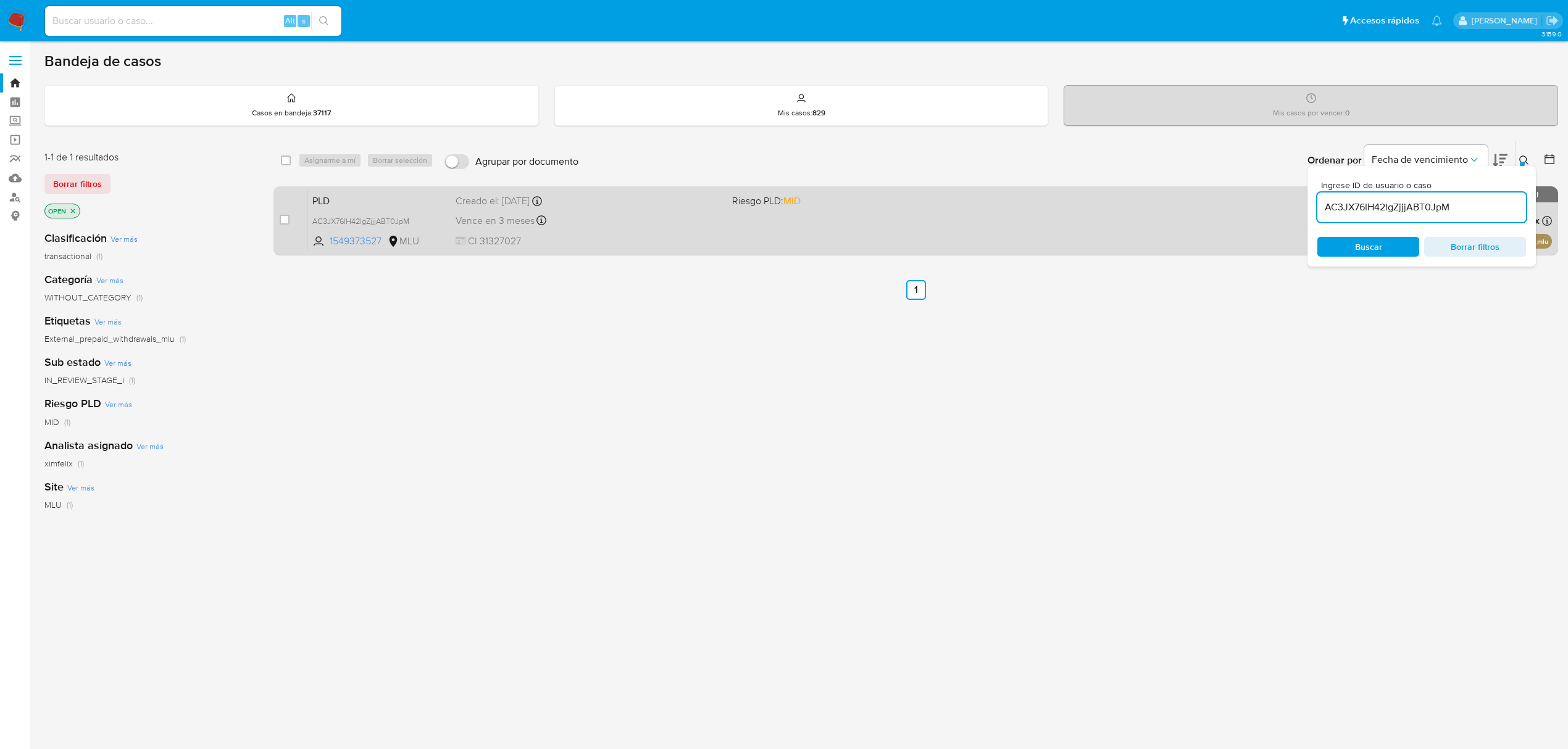
click at [566, 227] on div "Vence en 3 meses Vence el 11/12/2025 06:34:33" at bounding box center [589, 220] width 267 height 16
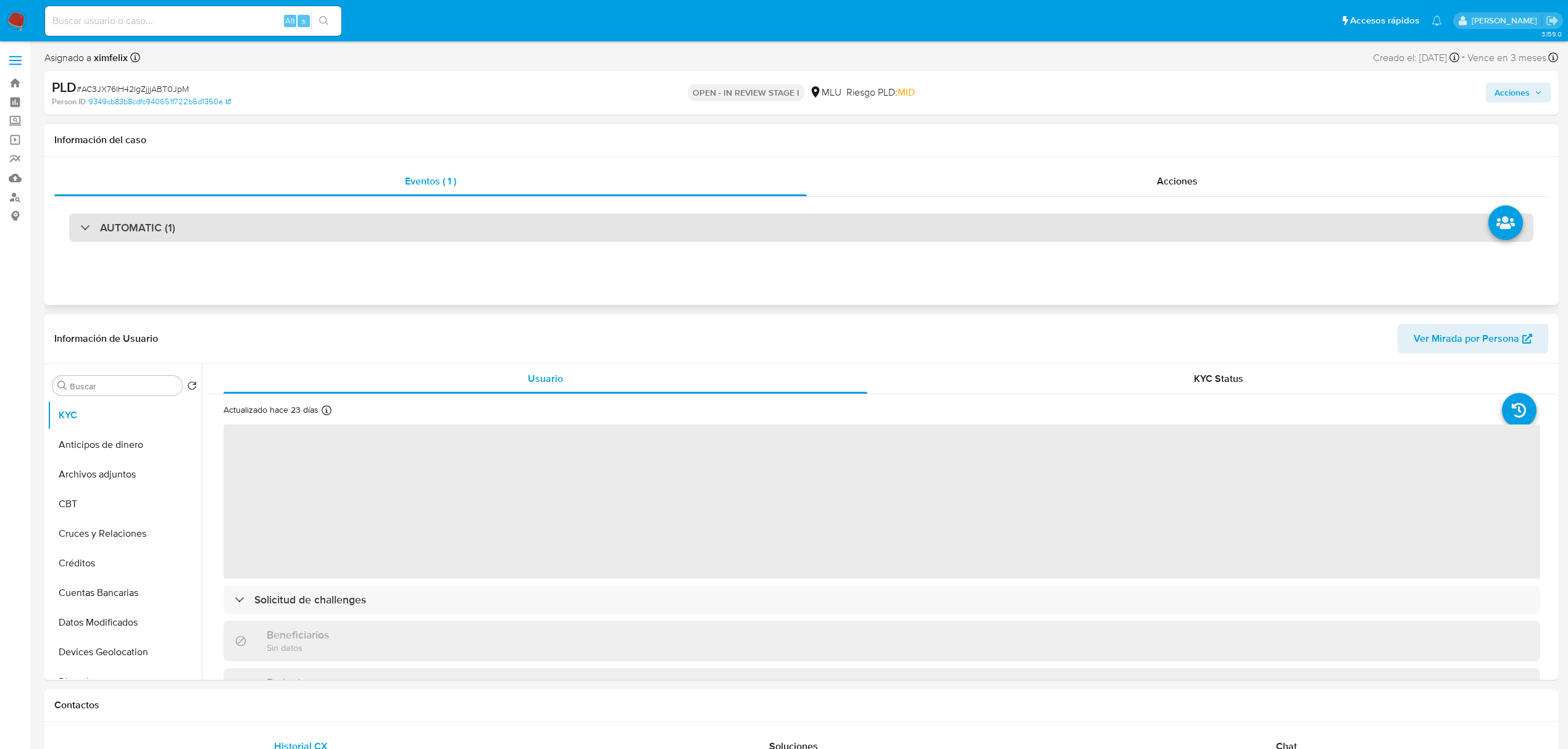
select select "10"
click at [281, 230] on div "AUTOMATIC (1)" at bounding box center [801, 227] width 1464 height 28
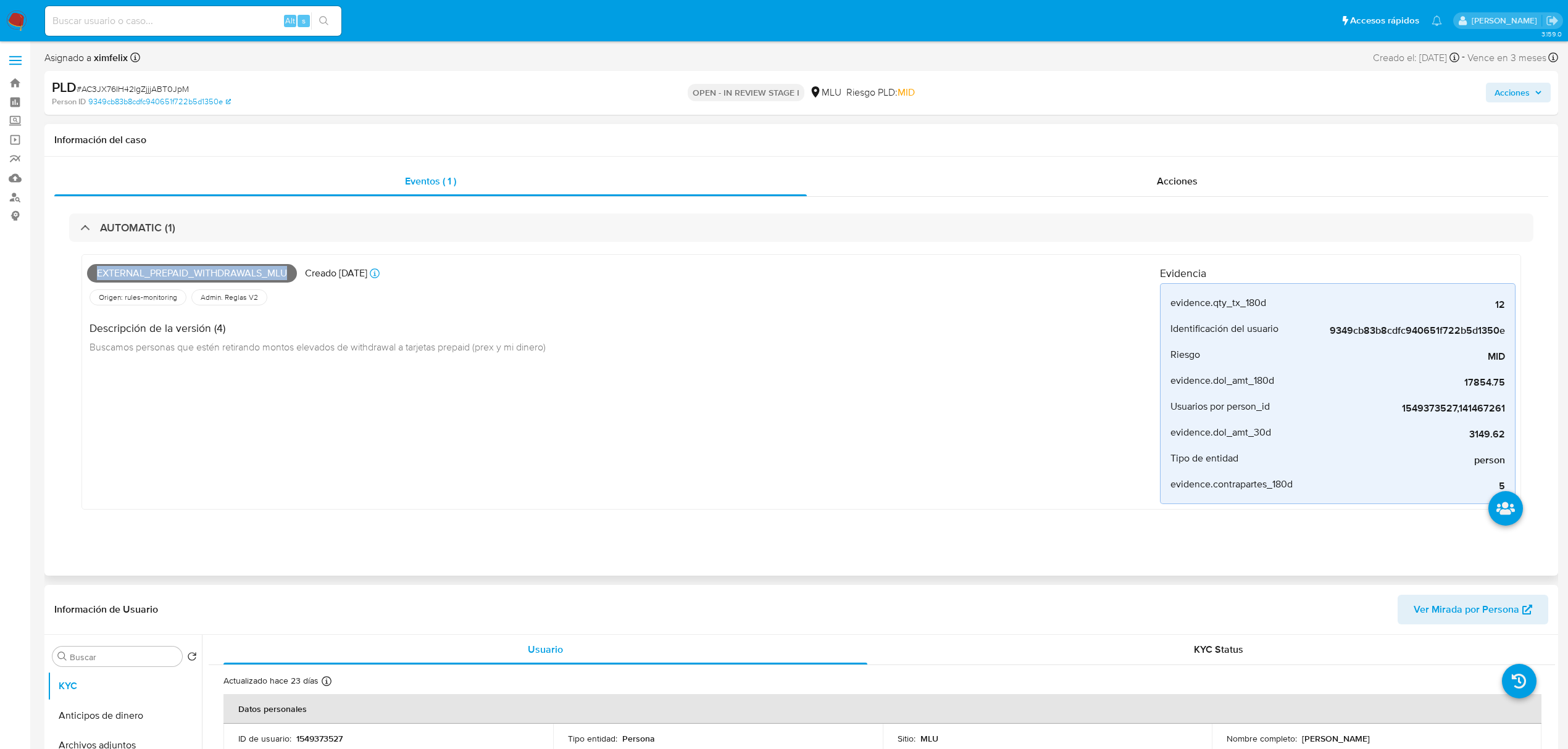
drag, startPoint x: 289, startPoint y: 271, endPoint x: 81, endPoint y: 263, distance: 208.2
click at [81, 263] on div "External_prepaid_withdrawals_mlu Creado hace 4 días Creado: 12/09/2025 06:34:32…" at bounding box center [801, 382] width 1440 height 256
copy span "External_prepaid_withdrawals_mlu"
click at [120, 27] on input at bounding box center [193, 21] width 297 height 16
paste input "SFCiWD3t8D91msGOMqHUwtdj"
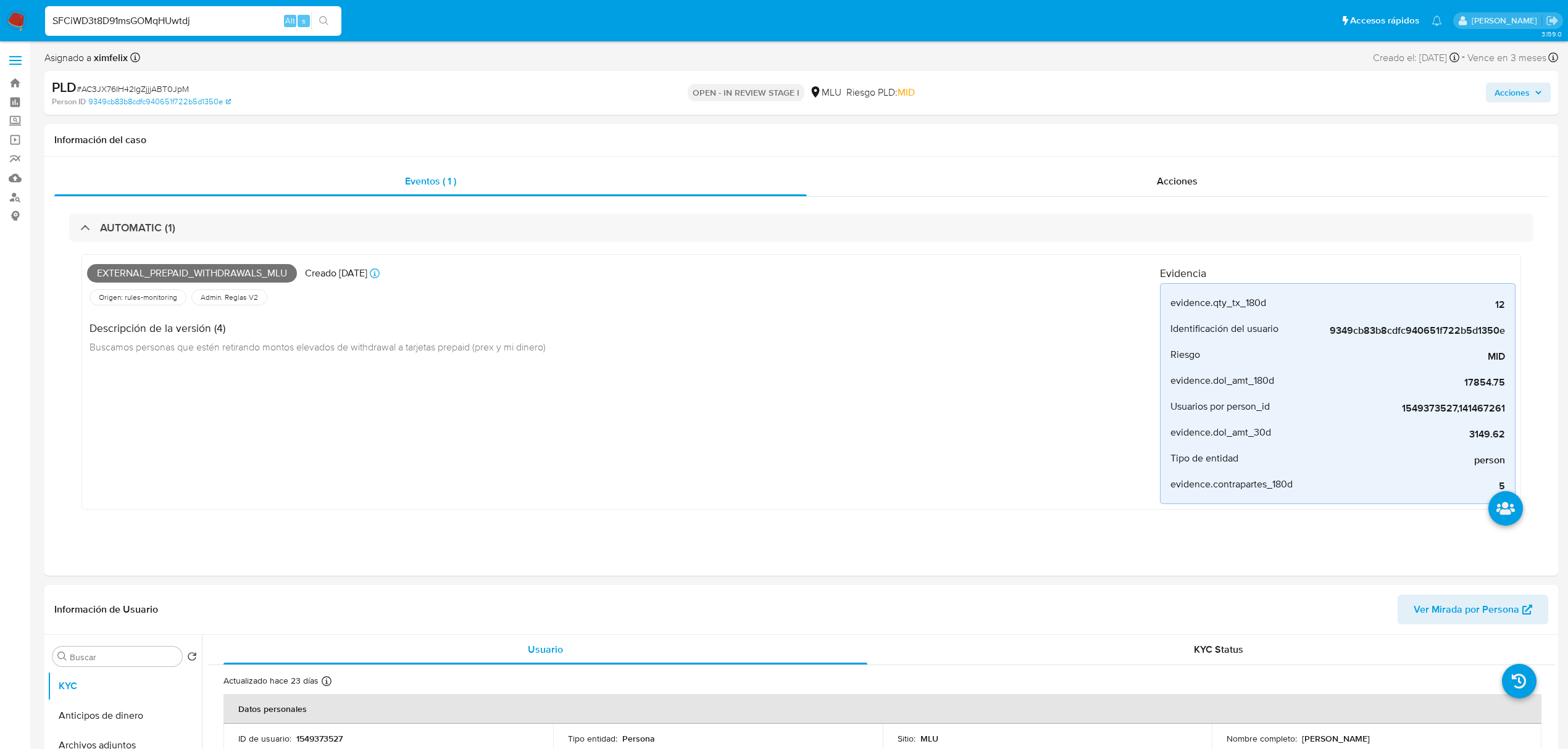
type input "SFCiWD3t8D91msGOMqHUwtdj"
click at [327, 15] on button "search-icon" at bounding box center [324, 21] width 25 height 17
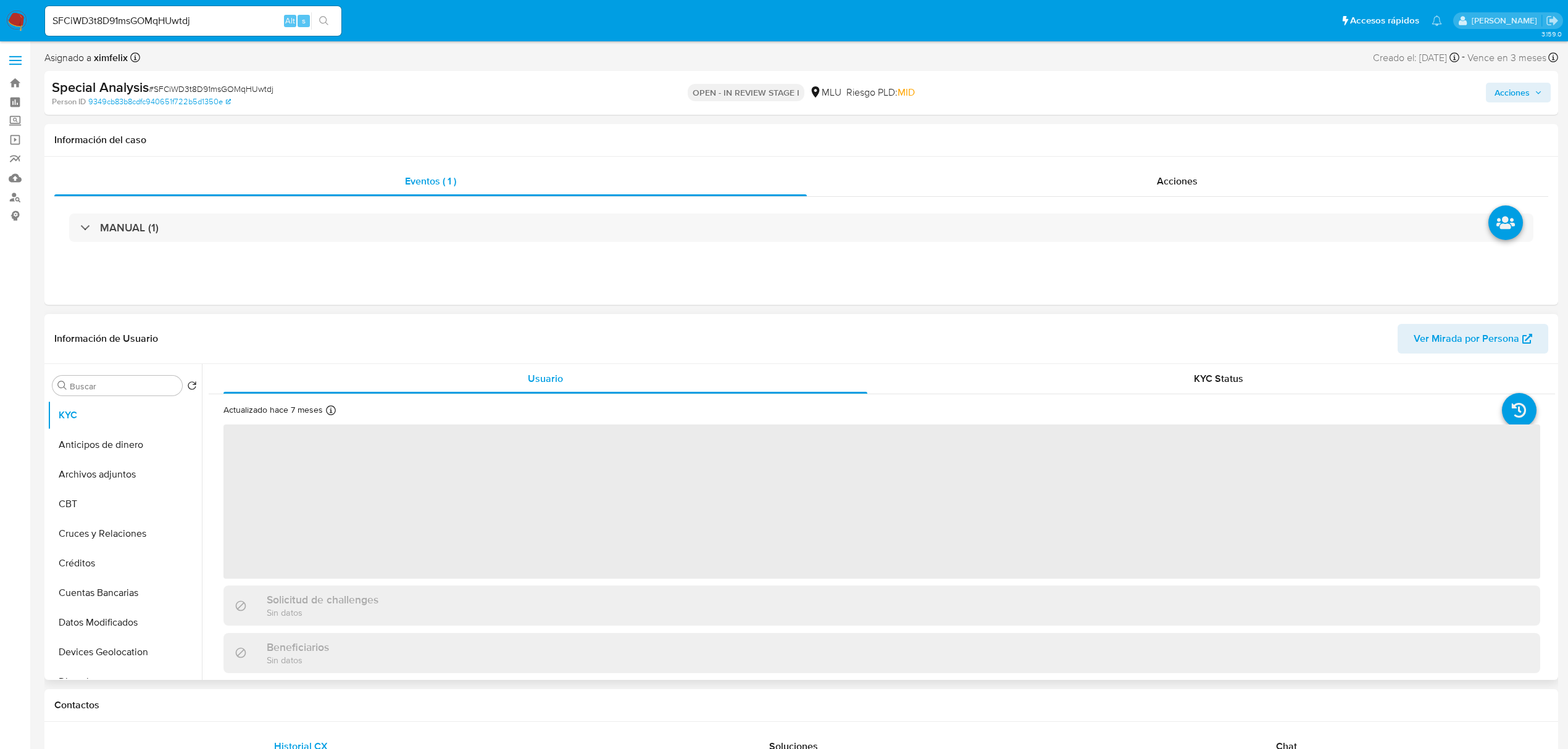
select select "10"
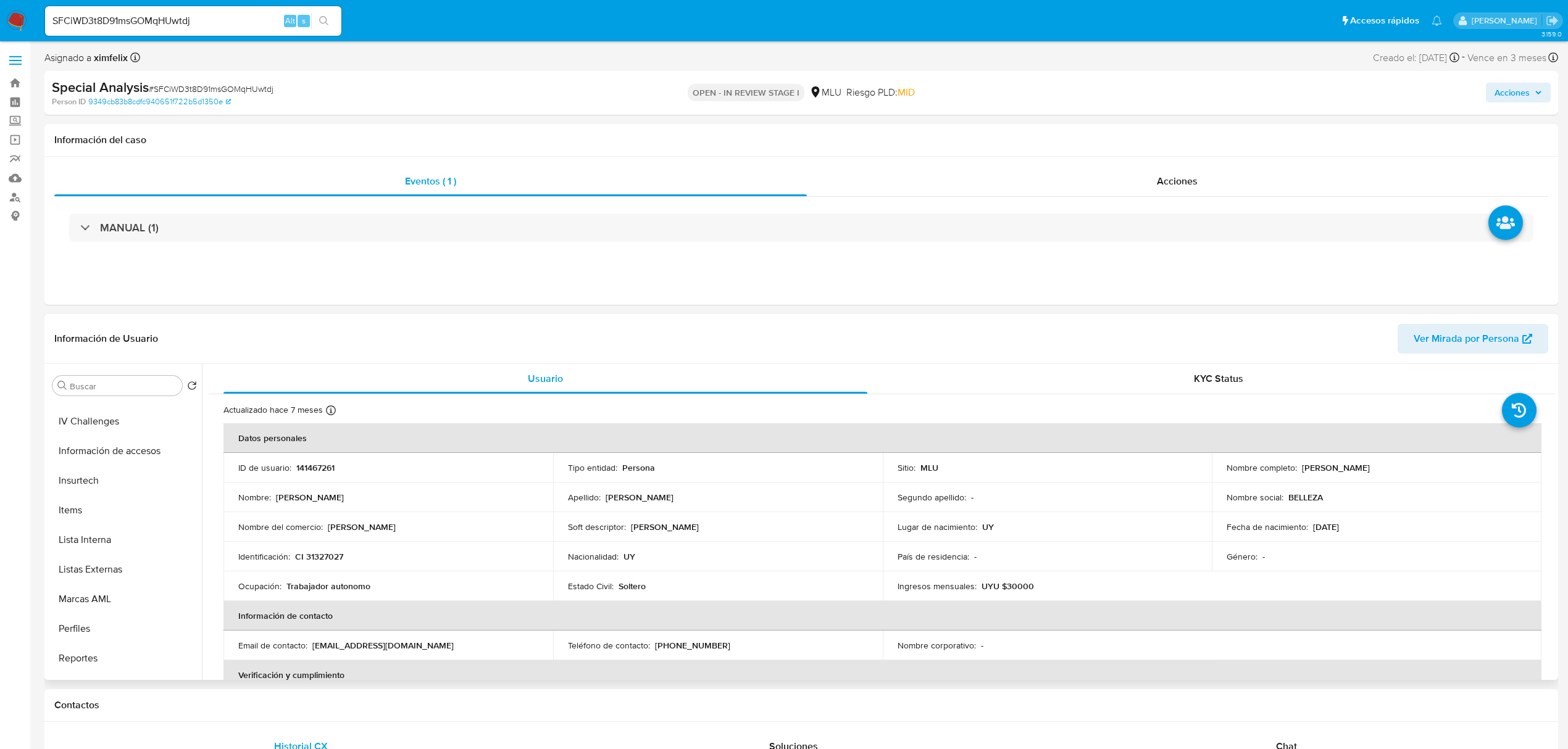
scroll to position [524, 0]
click at [92, 583] on button "Marcas AML" at bounding box center [119, 572] width 144 height 30
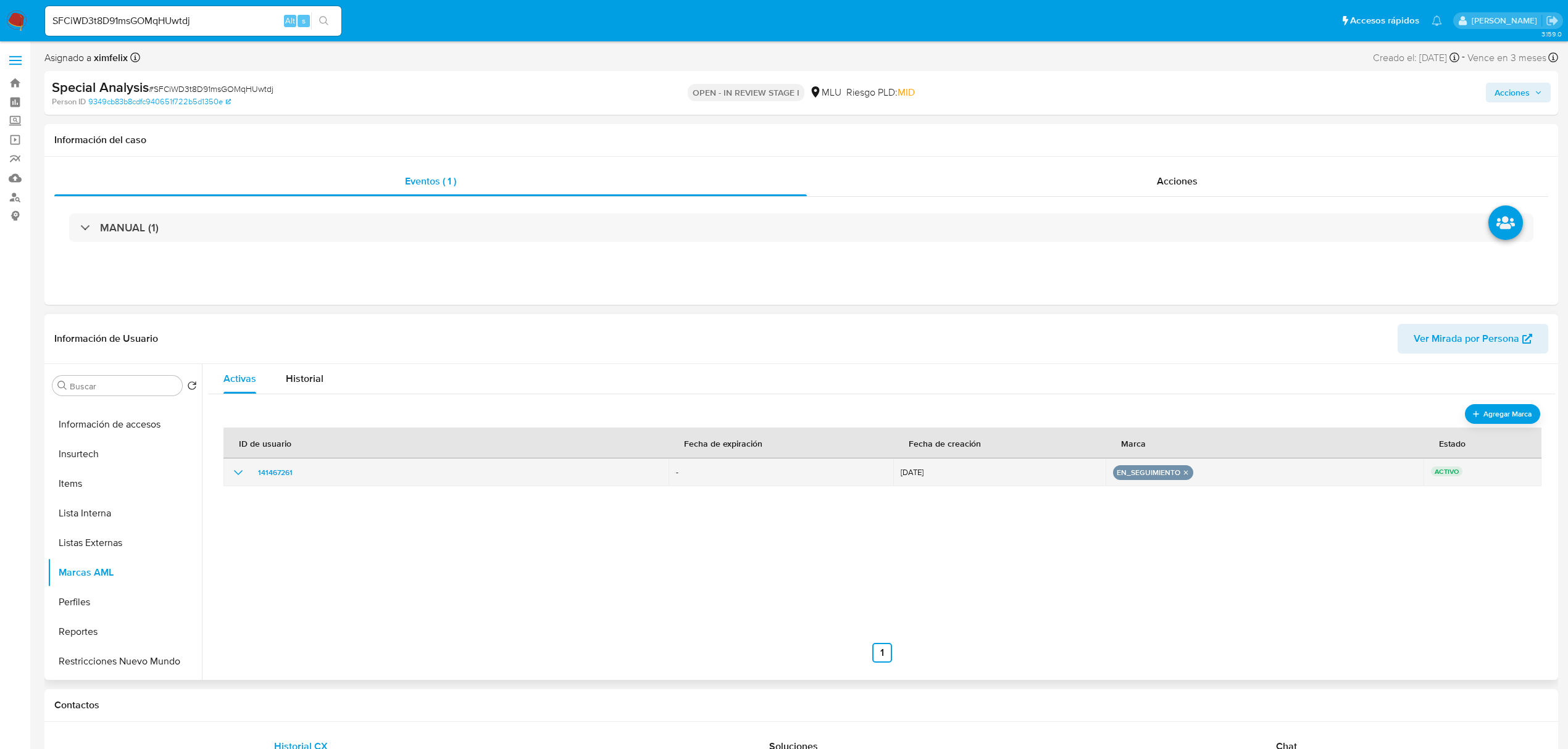
click at [1183, 477] on div "en_seguimiento" at bounding box center [1153, 473] width 80 height 15
click at [1181, 475] on icon "remove-mark-EN_SEGUIMIENTO" at bounding box center [1185, 472] width 8 height 8
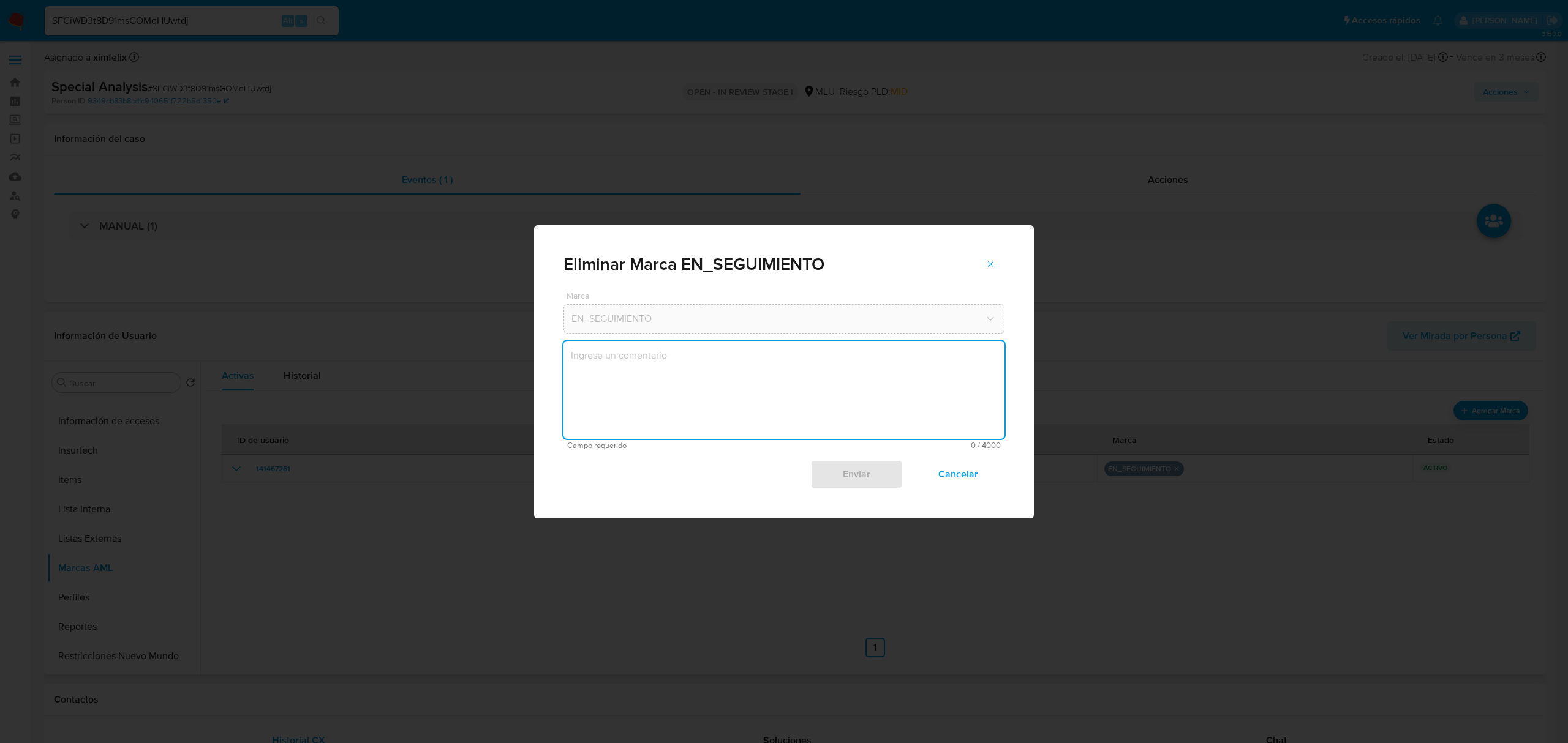
click at [730, 390] on textarea "marks-modal" at bounding box center [784, 390] width 441 height 98
type textarea "Atento a lo alineado con Nivel 2, se quita Marca "En Seguimiento""
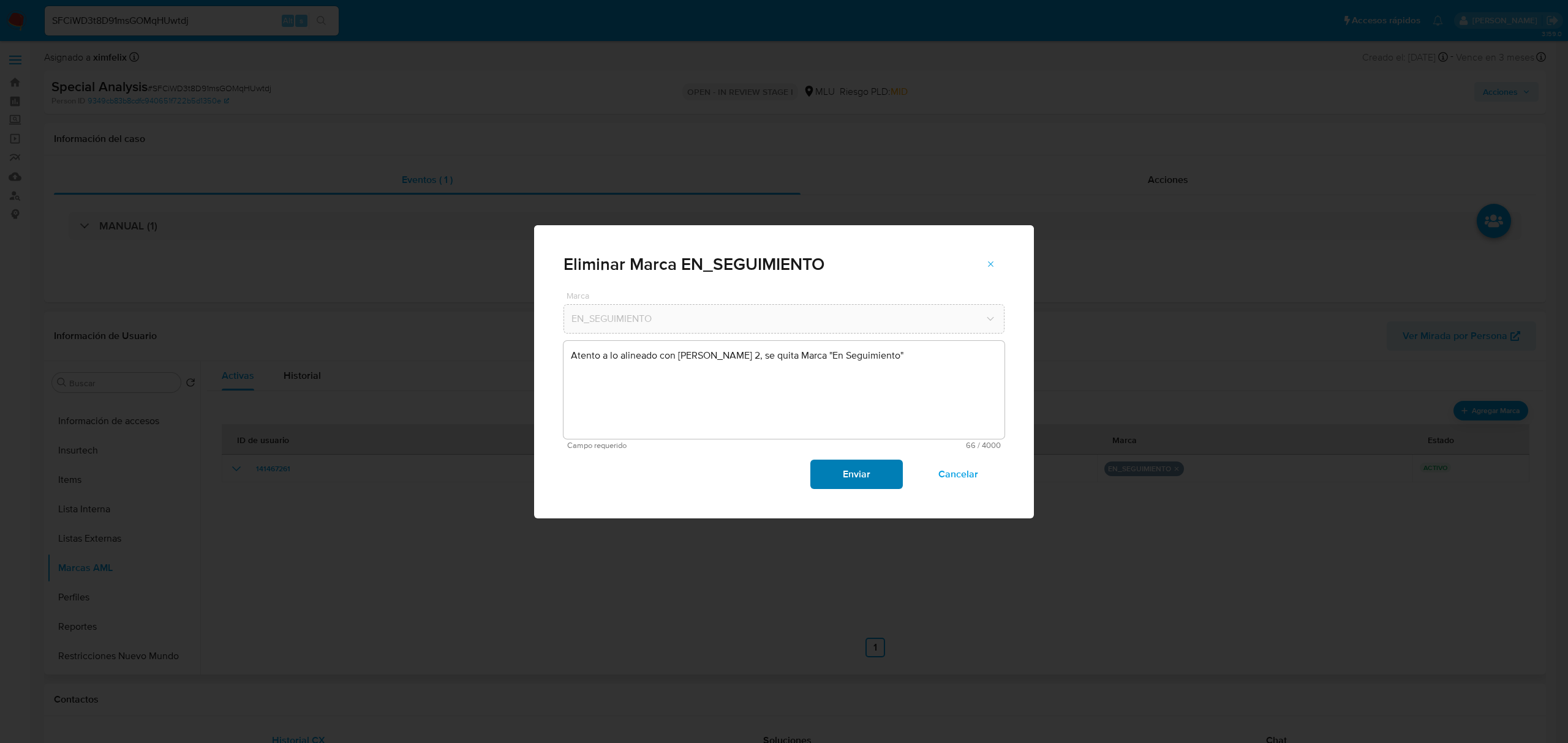
click at [853, 471] on span "Enviar" at bounding box center [856, 474] width 60 height 27
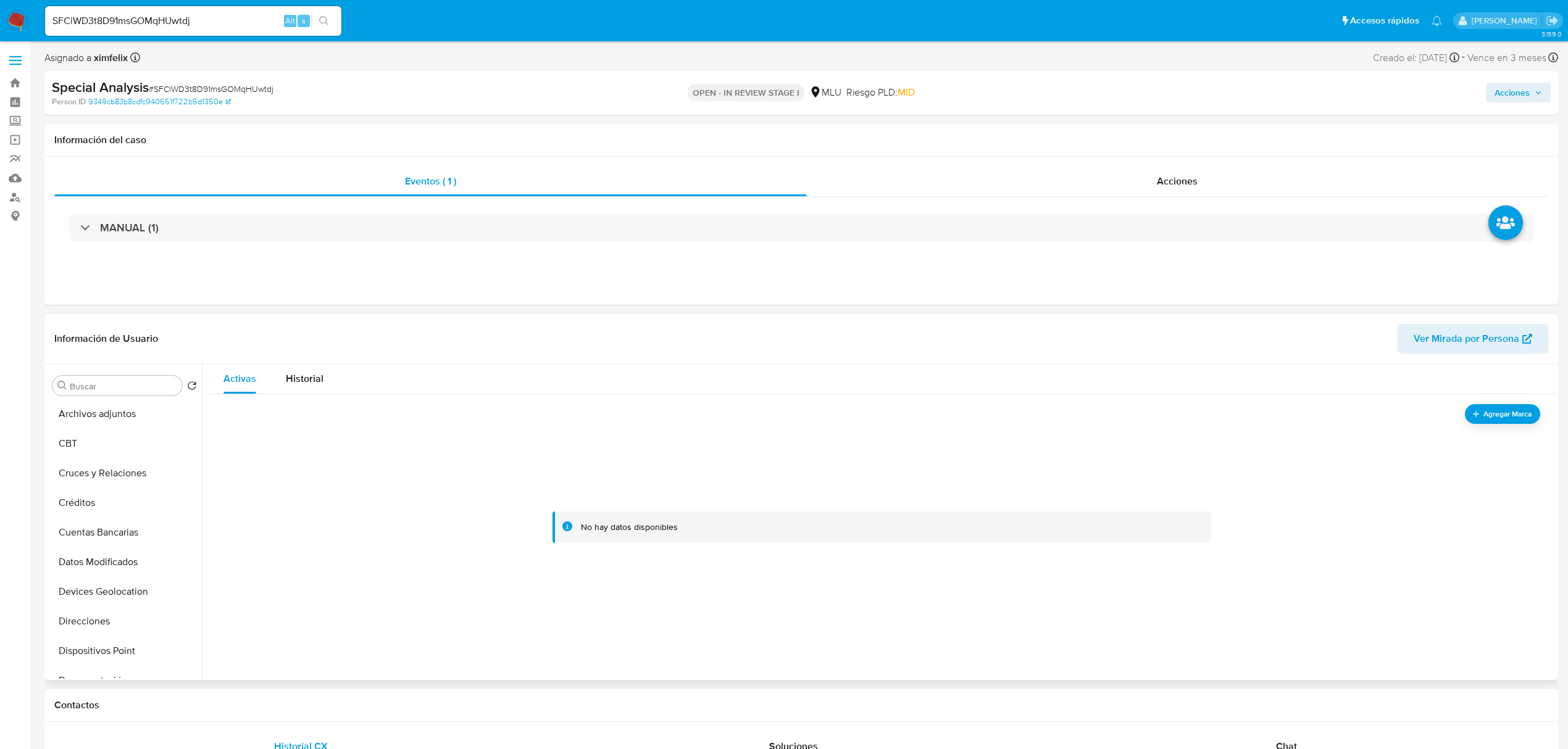
scroll to position [0, 0]
click at [1505, 97] on span "Acciones" at bounding box center [1512, 92] width 35 height 20
click at [1181, 127] on span "Resolución del caso" at bounding box center [1167, 132] width 88 height 14
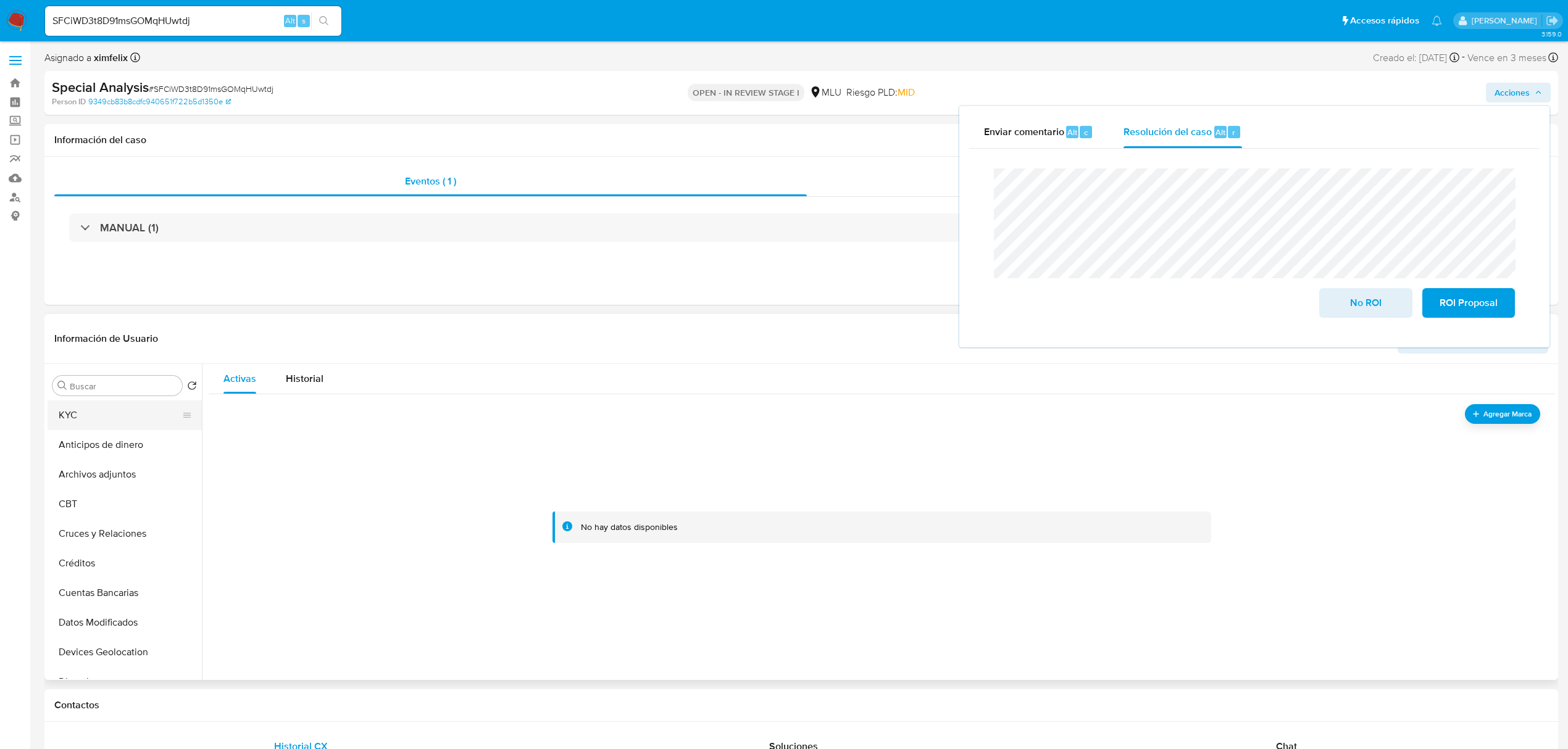
click at [110, 411] on button "KYC" at bounding box center [119, 415] width 144 height 30
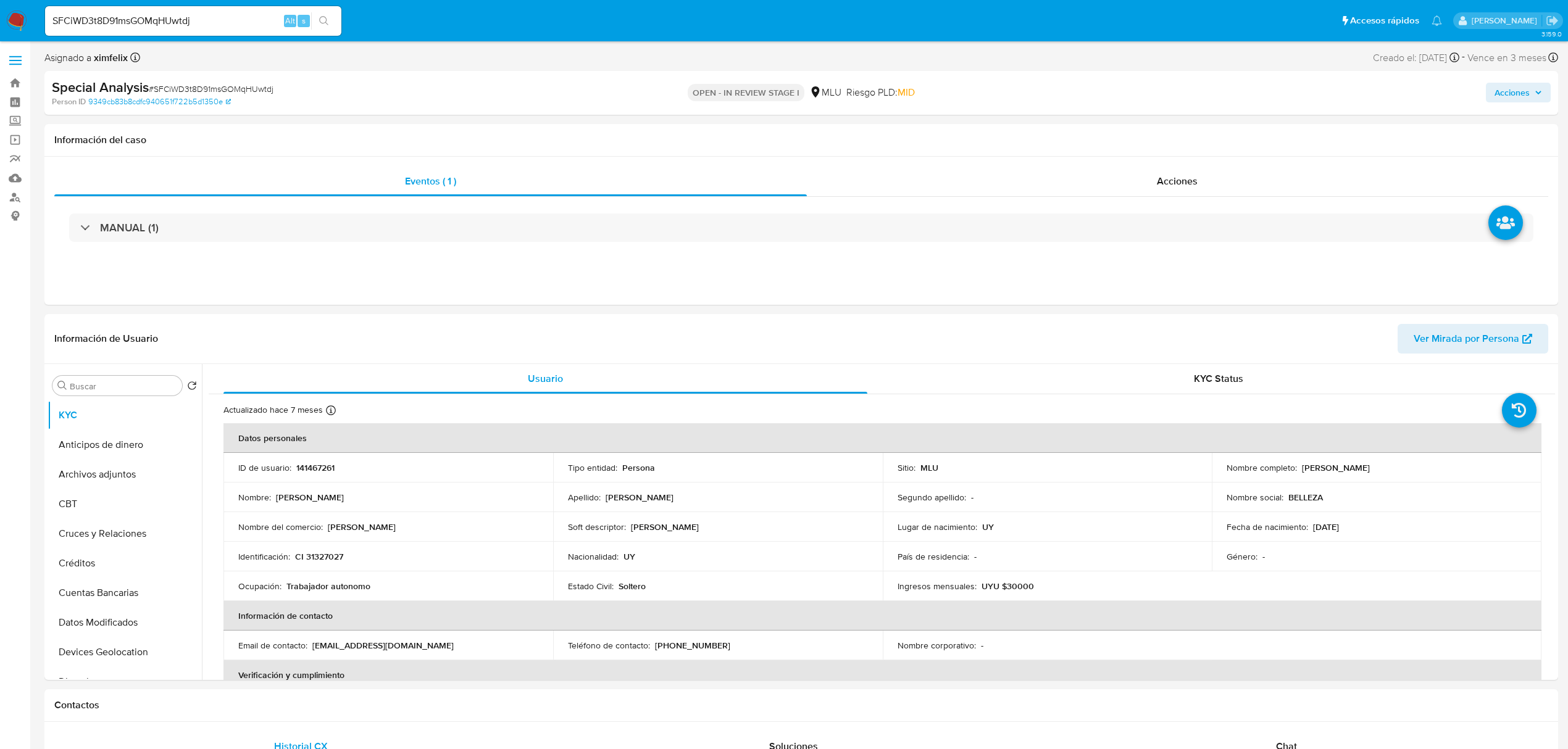
click at [1523, 90] on span "Acciones" at bounding box center [1512, 92] width 35 height 20
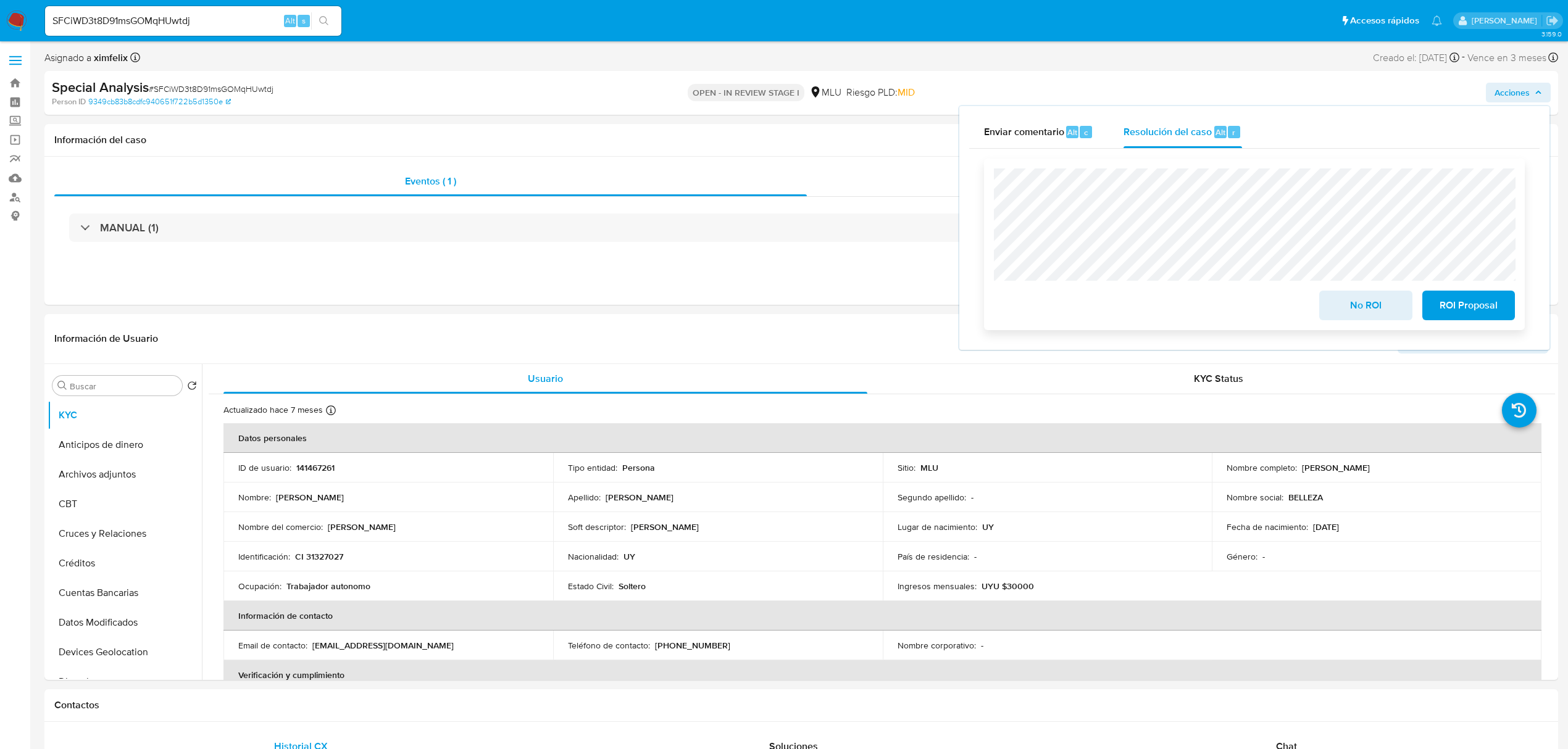
click at [1372, 309] on span "No ROI" at bounding box center [1365, 305] width 60 height 27
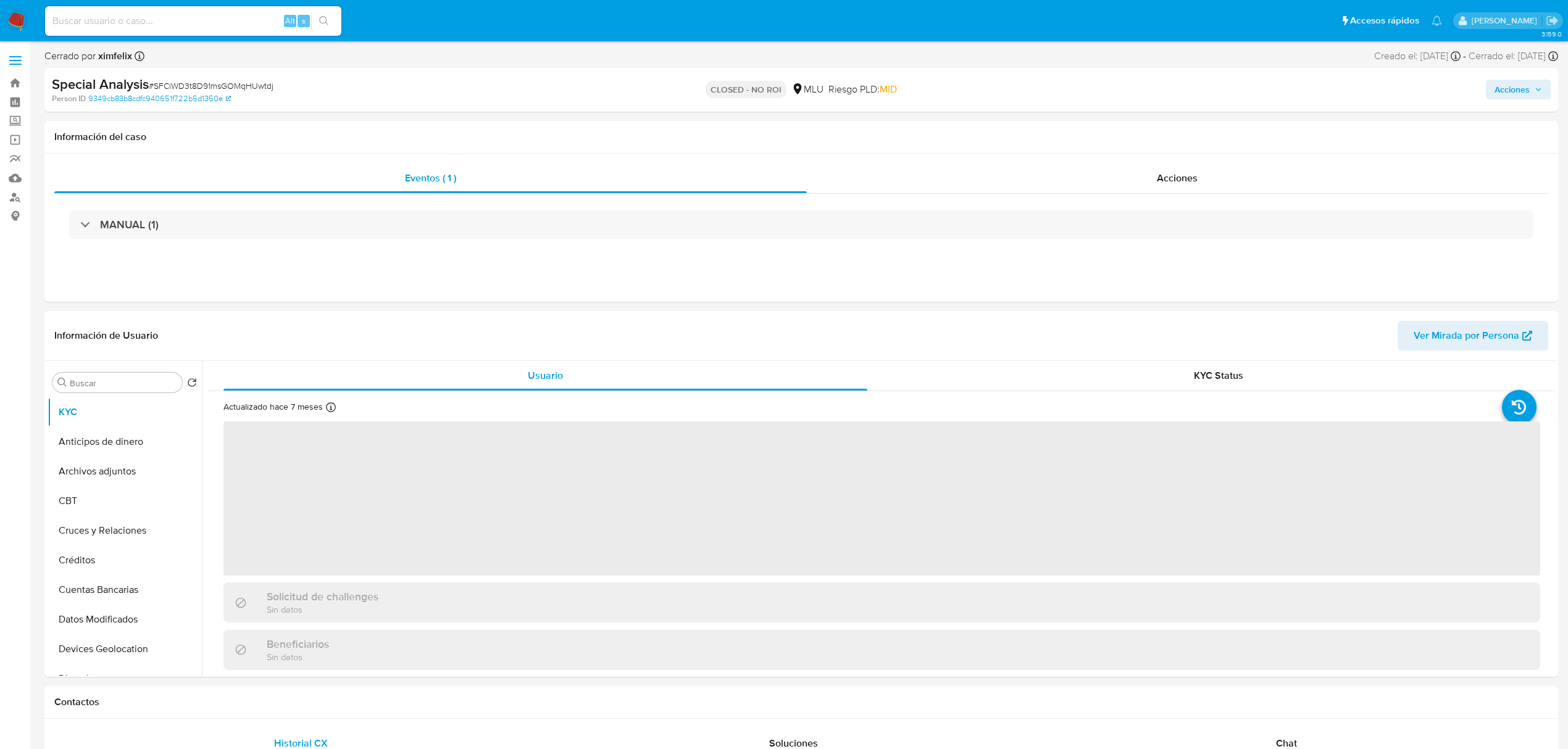
select select "10"
